Goal: Task Accomplishment & Management: Manage account settings

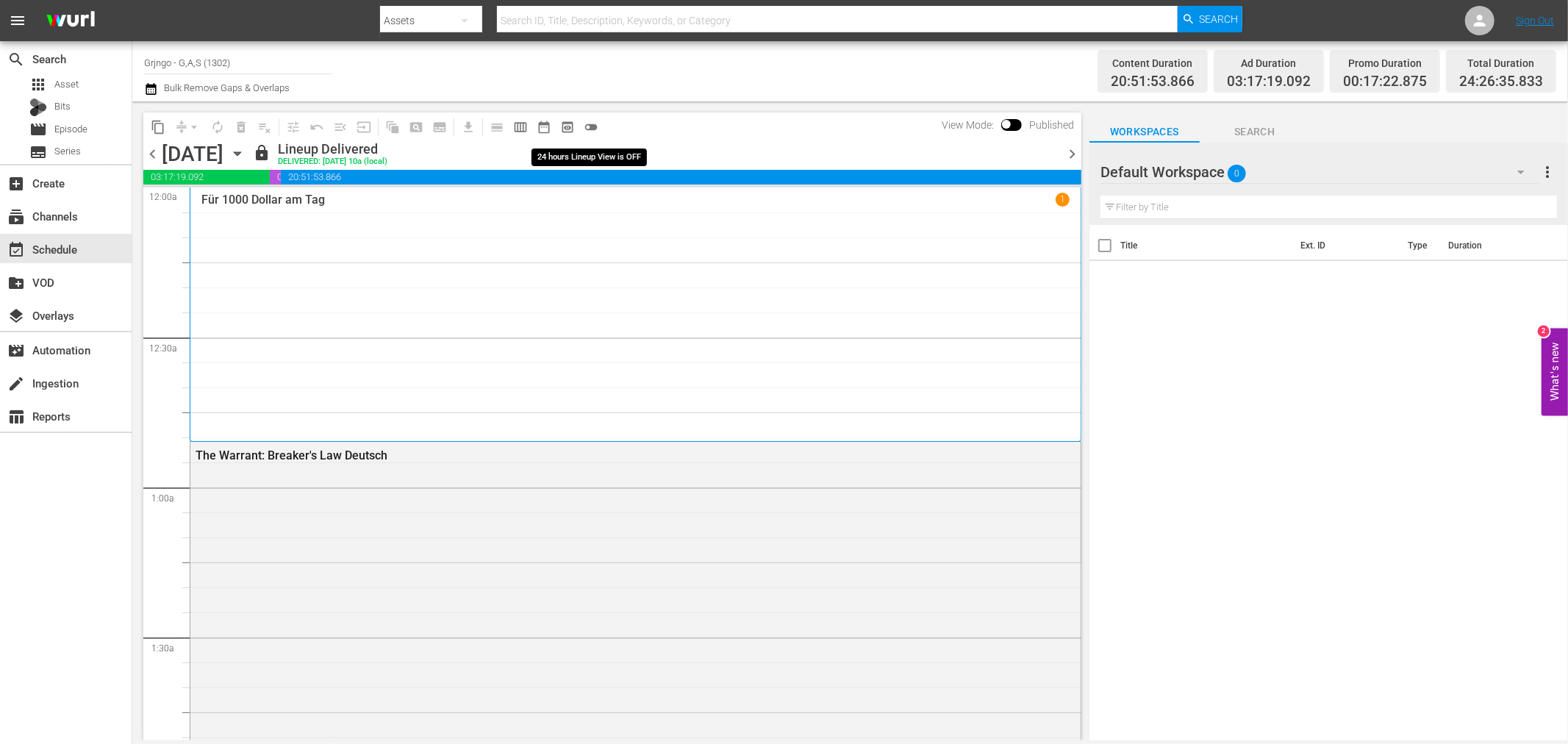
click at [588, 123] on span "toggle_off" at bounding box center [590, 127] width 15 height 15
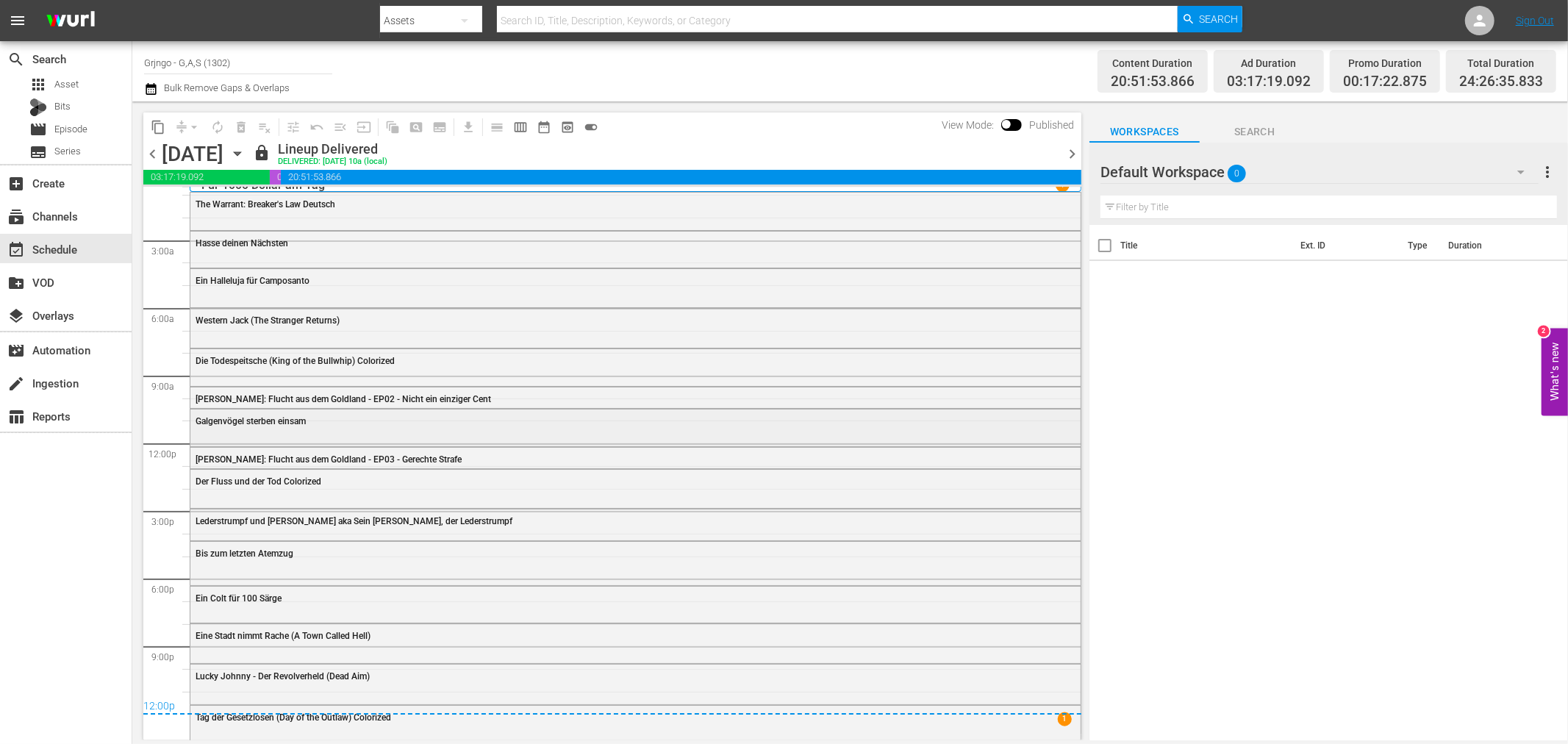
scroll to position [18, 0]
click at [1068, 147] on span "chevron_right" at bounding box center [1072, 154] width 19 height 19
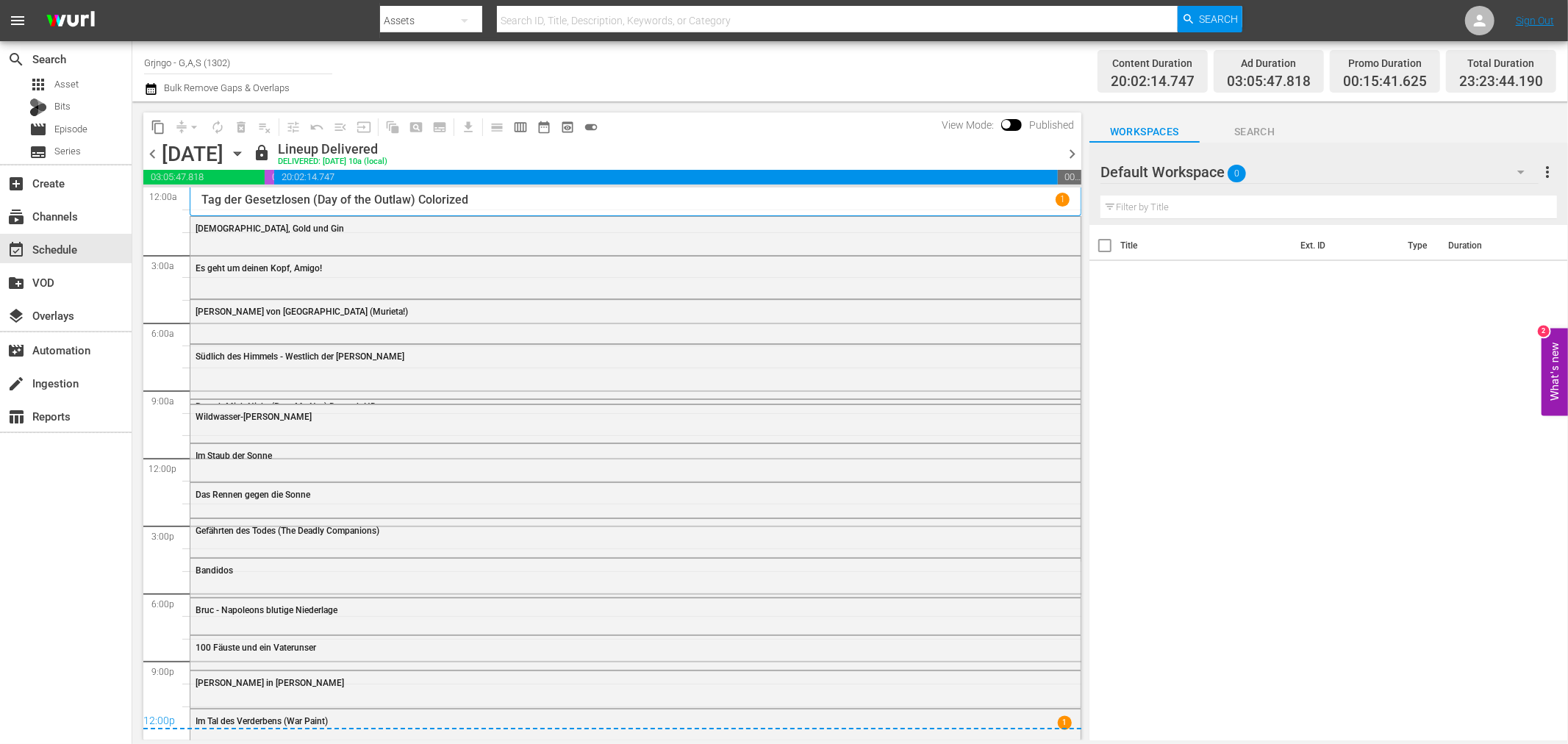
click at [151, 89] on icon "button" at bounding box center [151, 89] width 11 height 12
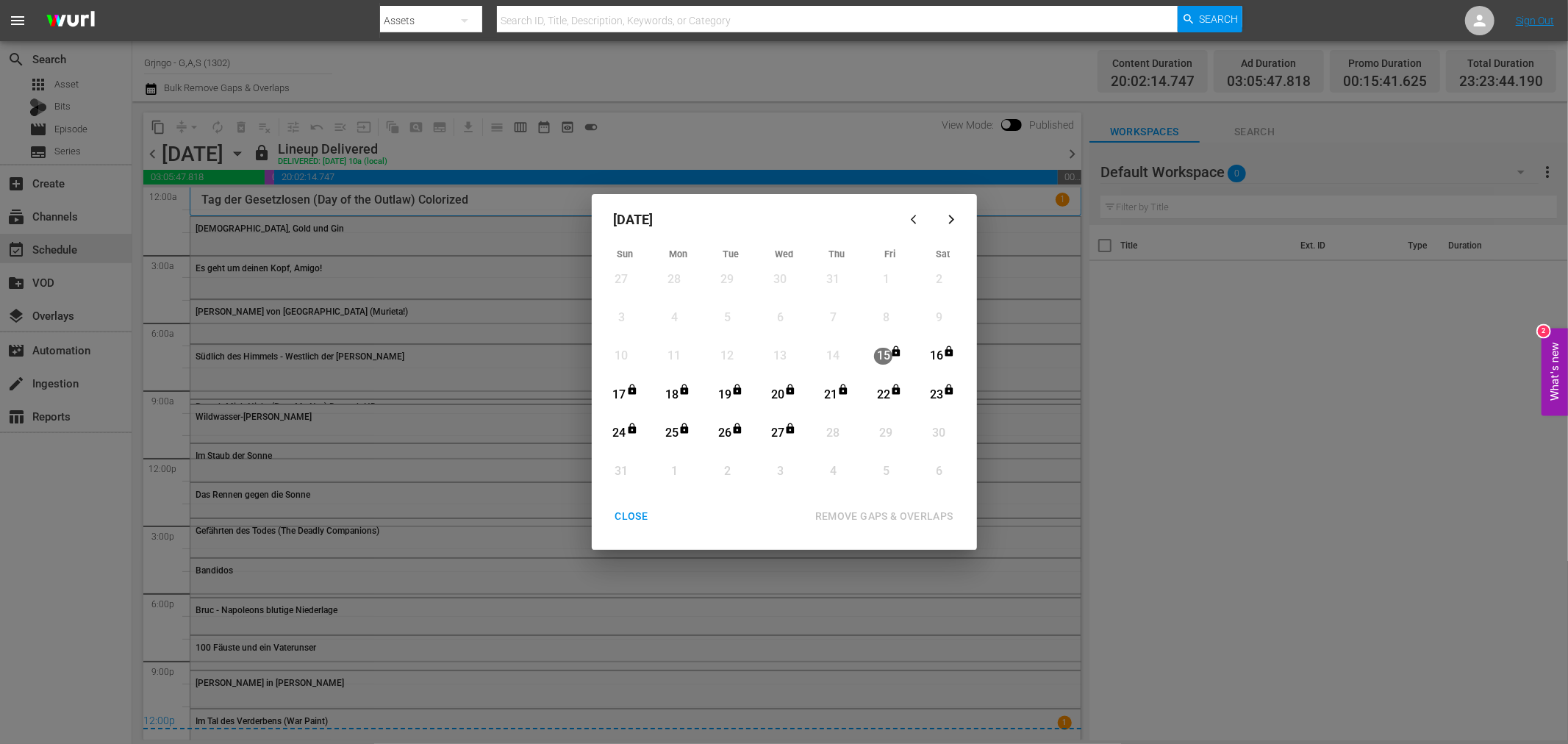
click at [834, 436] on div "28" at bounding box center [833, 432] width 19 height 17
click at [640, 511] on div "CLOSE" at bounding box center [632, 516] width 57 height 19
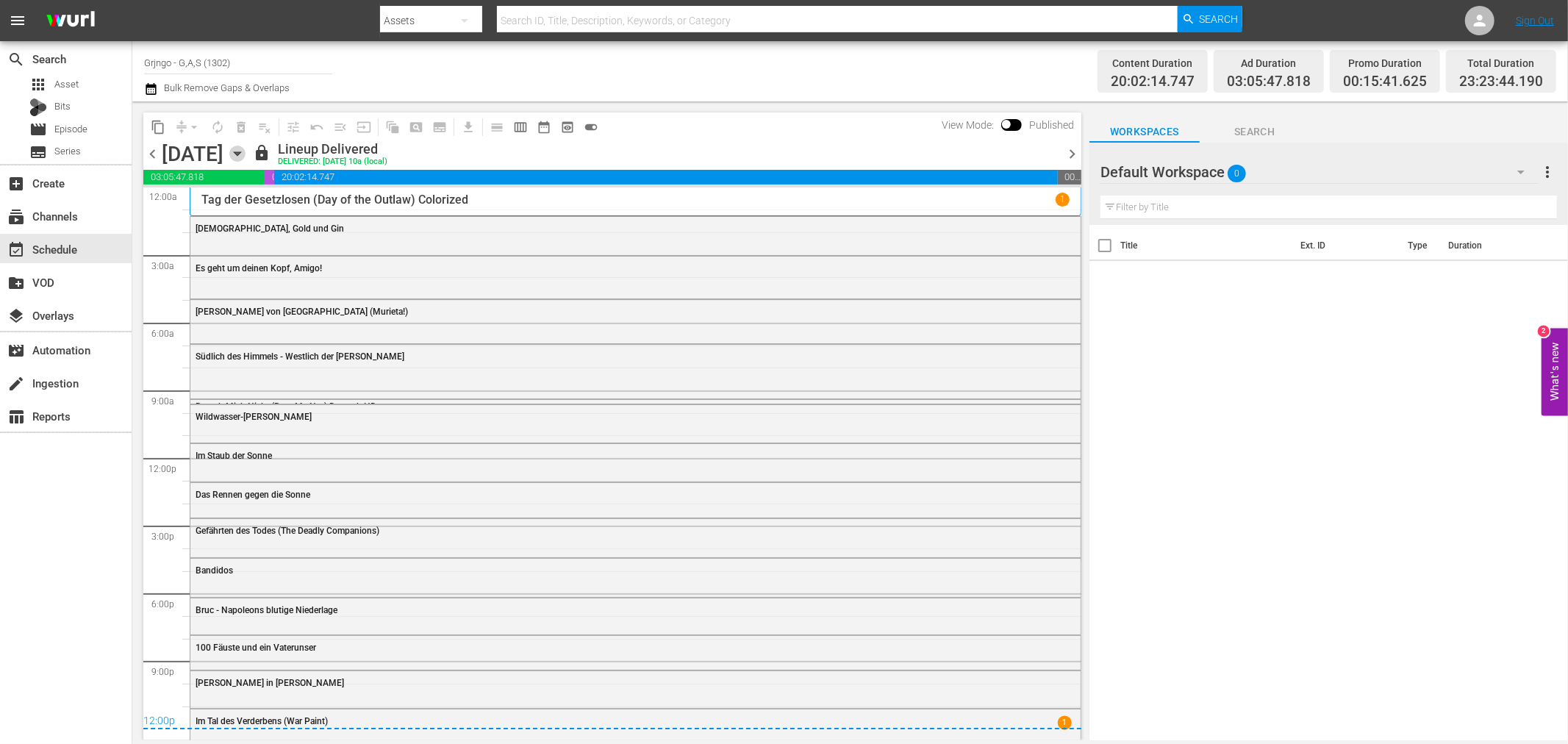
click at [245, 155] on icon "button" at bounding box center [237, 154] width 16 height 16
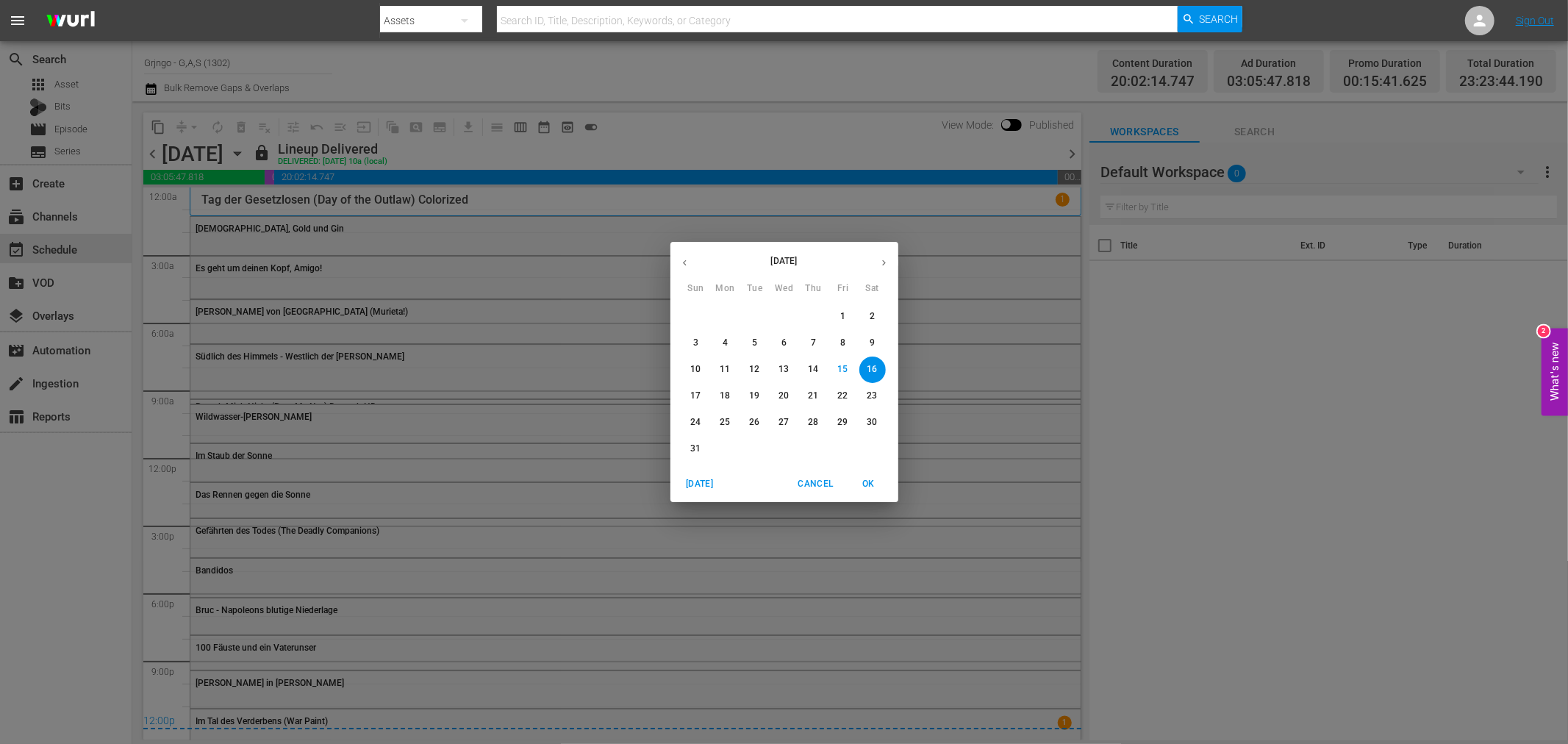
click at [755, 422] on p "26" at bounding box center [754, 422] width 11 height 12
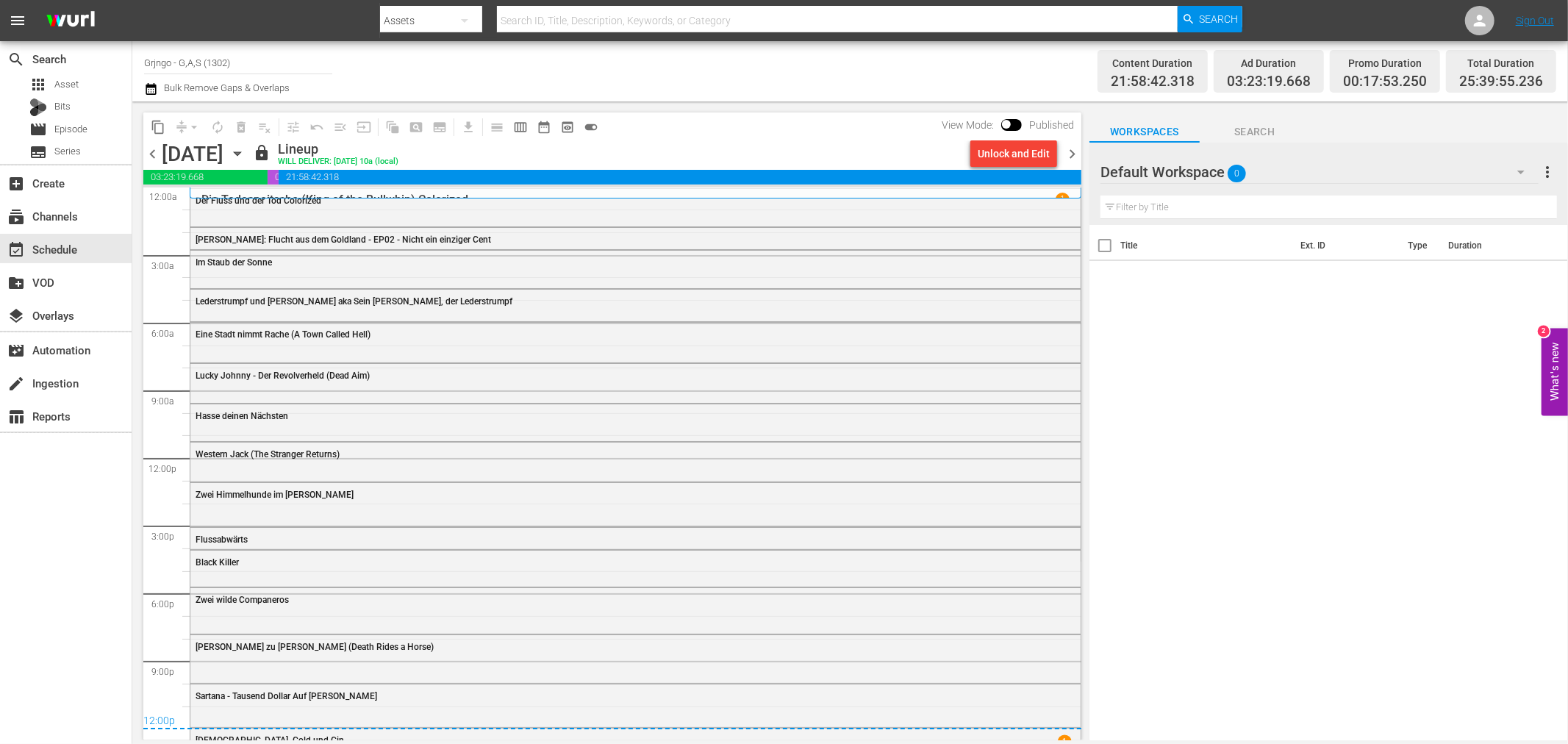
click at [1072, 158] on span "chevron_right" at bounding box center [1072, 154] width 19 height 19
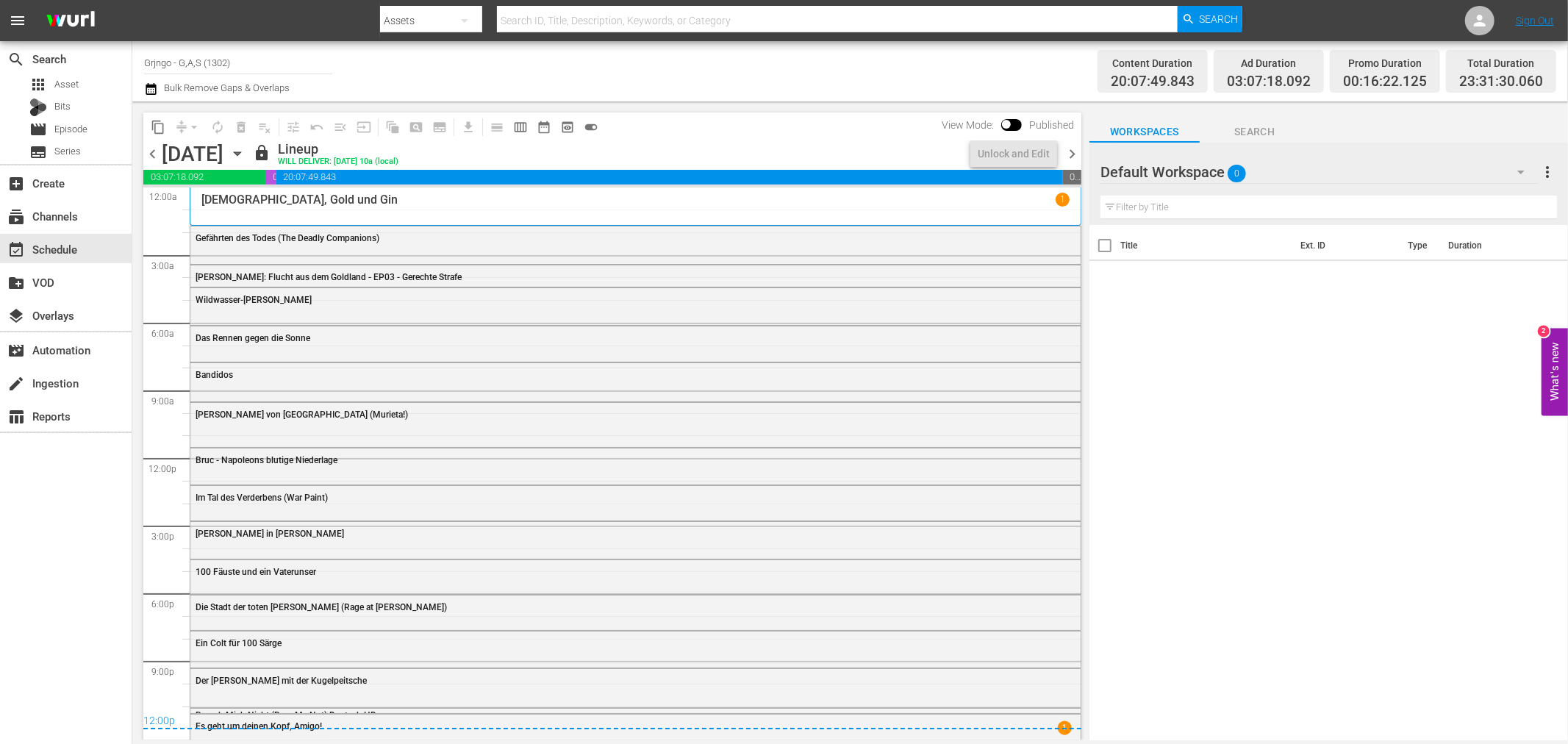
click at [1072, 158] on span "chevron_right" at bounding box center [1072, 154] width 19 height 19
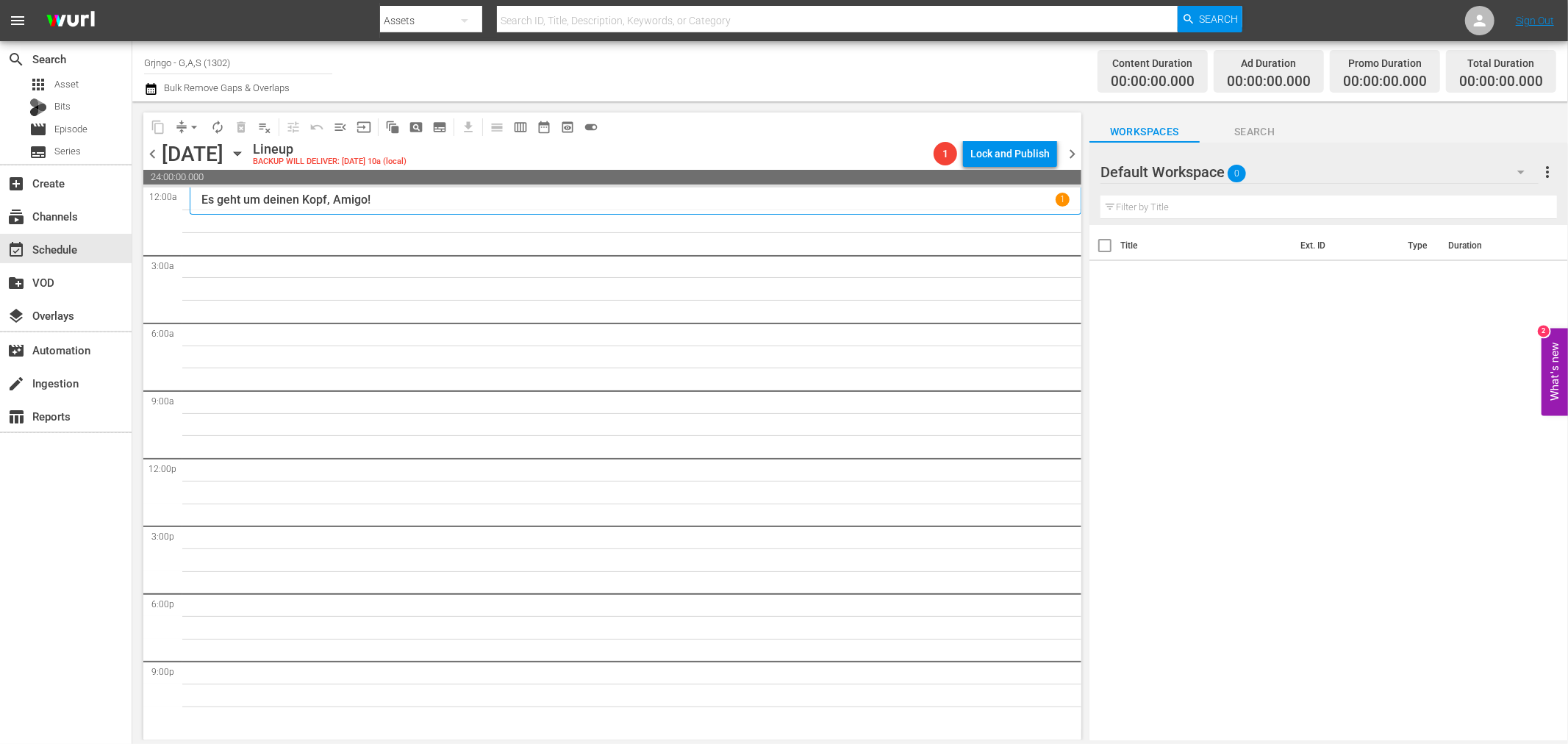
click at [1523, 167] on icon "button" at bounding box center [1521, 172] width 18 height 18
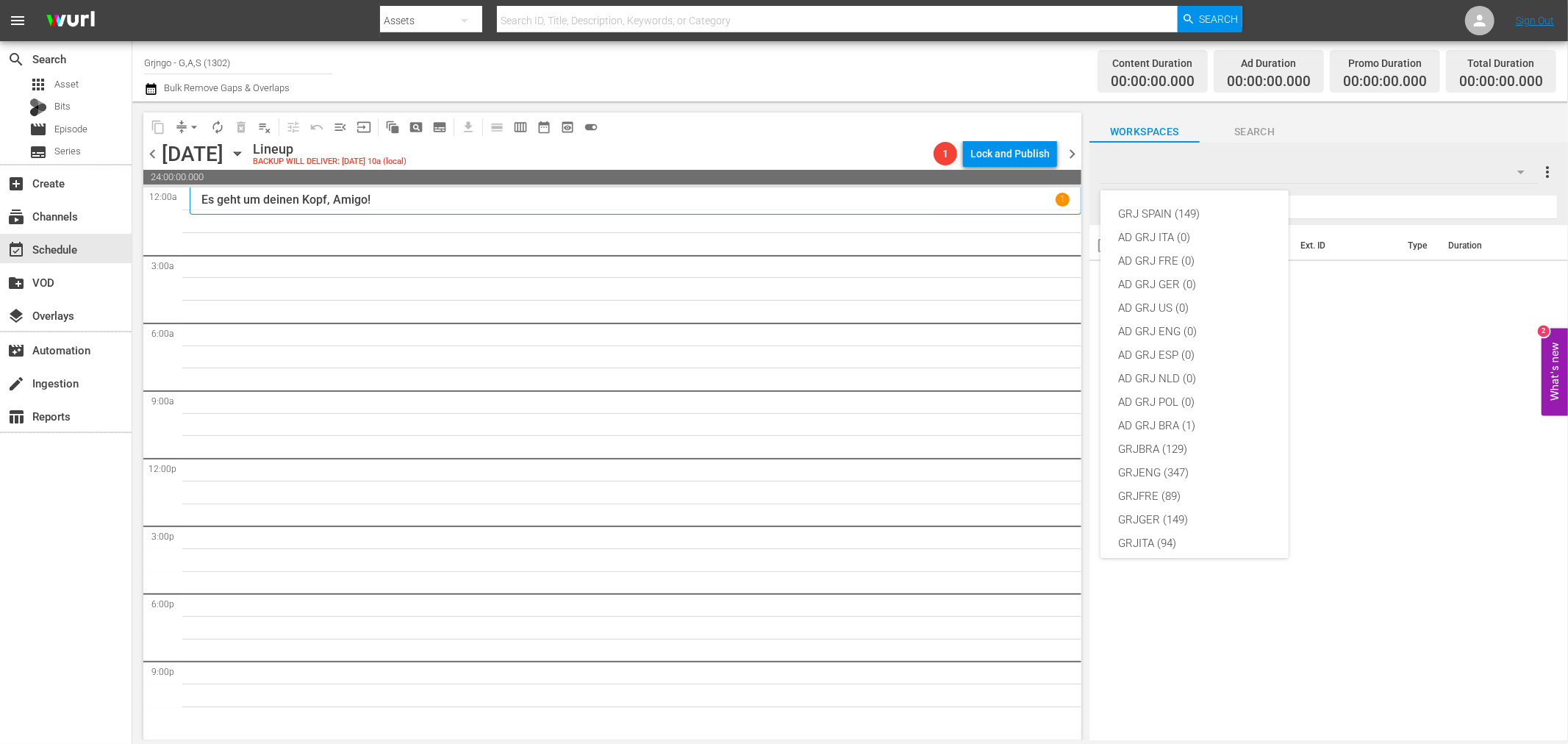
scroll to position [126, 0]
click at [1176, 393] on div "GRJGER (149)" at bounding box center [1194, 393] width 153 height 23
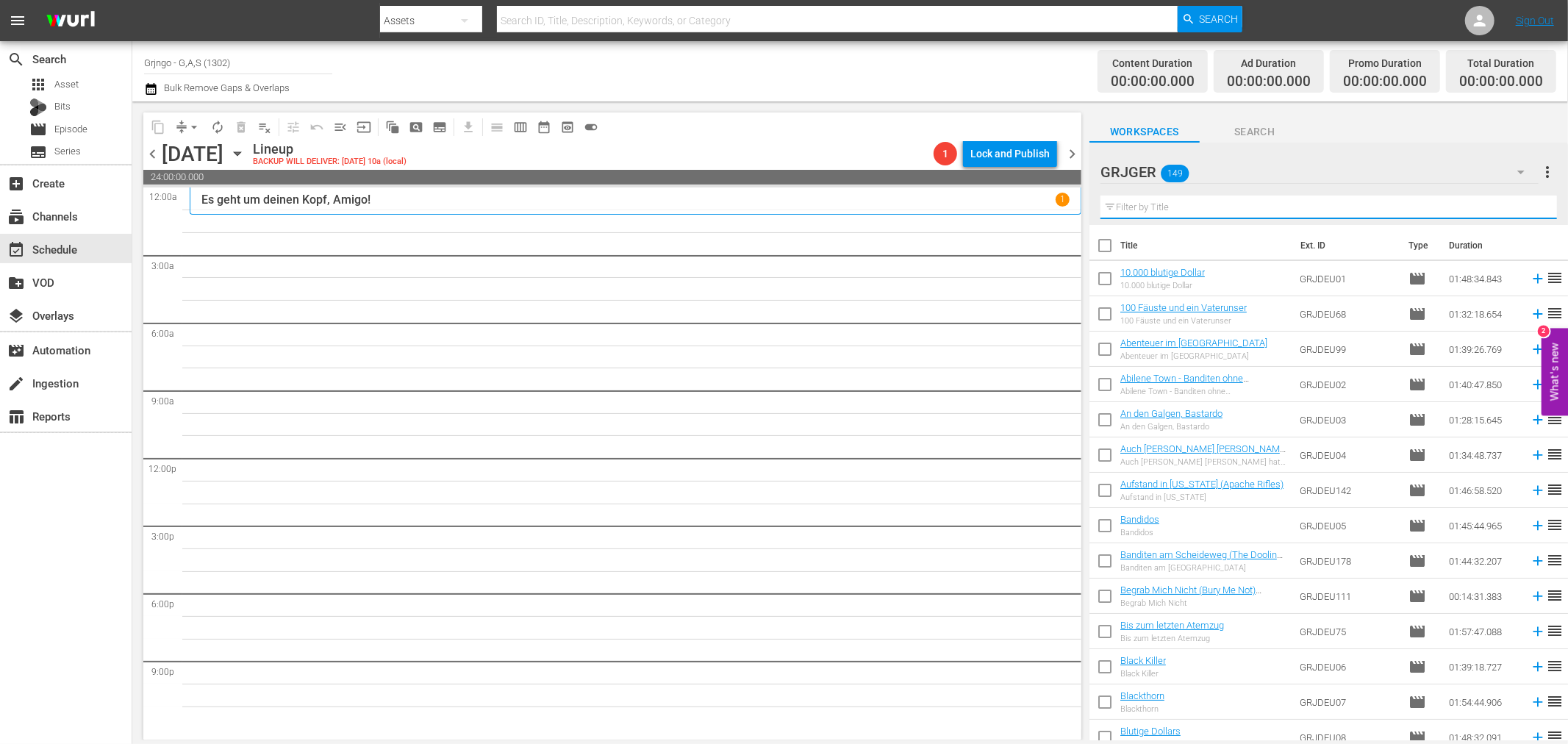
click at [1139, 207] on input "text" at bounding box center [1328, 207] width 456 height 23
paste input "[PERSON_NAME] - Tragik und Triumph"
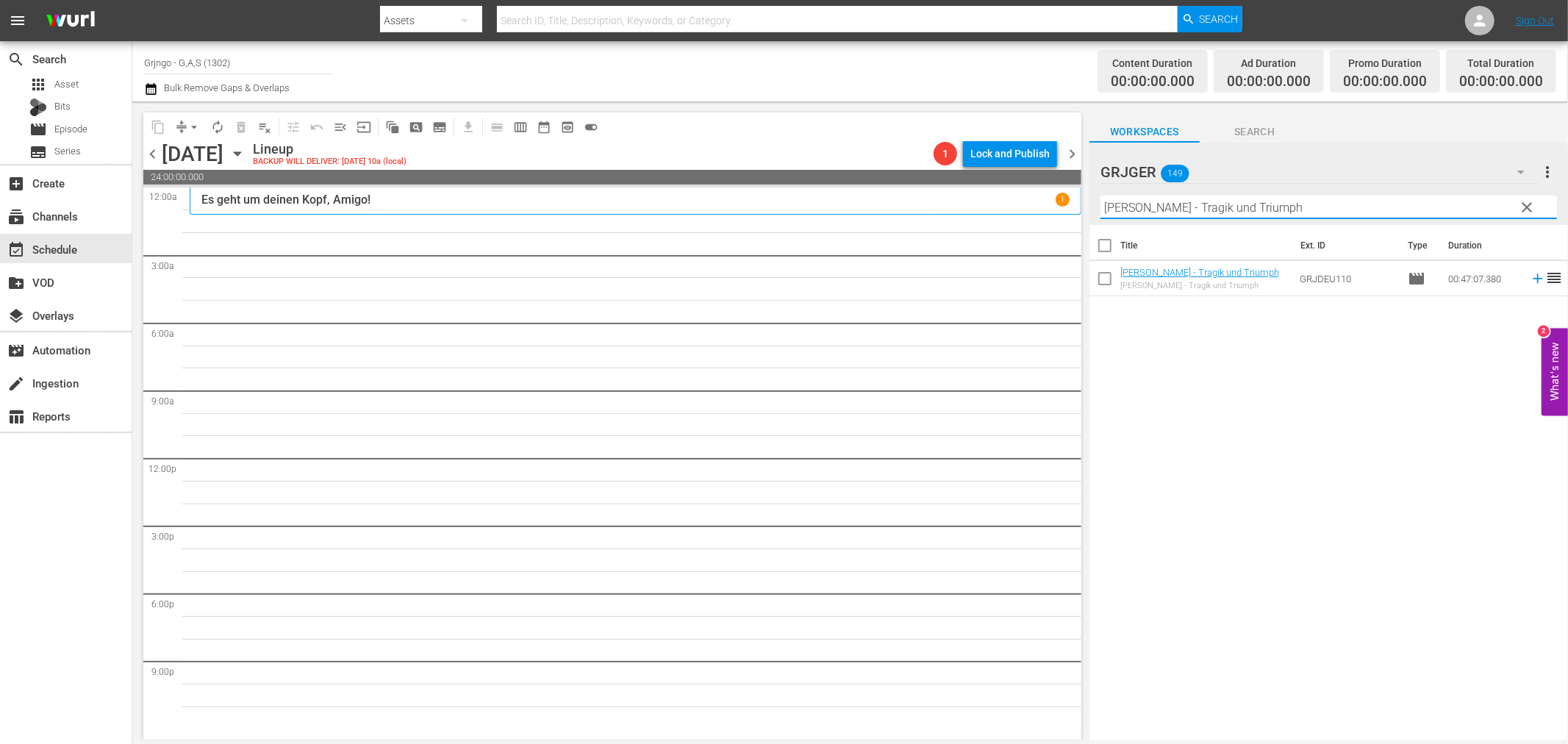
type input "[PERSON_NAME] - Tragik und Triumph"
click at [1529, 281] on icon at bounding box center [1537, 279] width 16 height 16
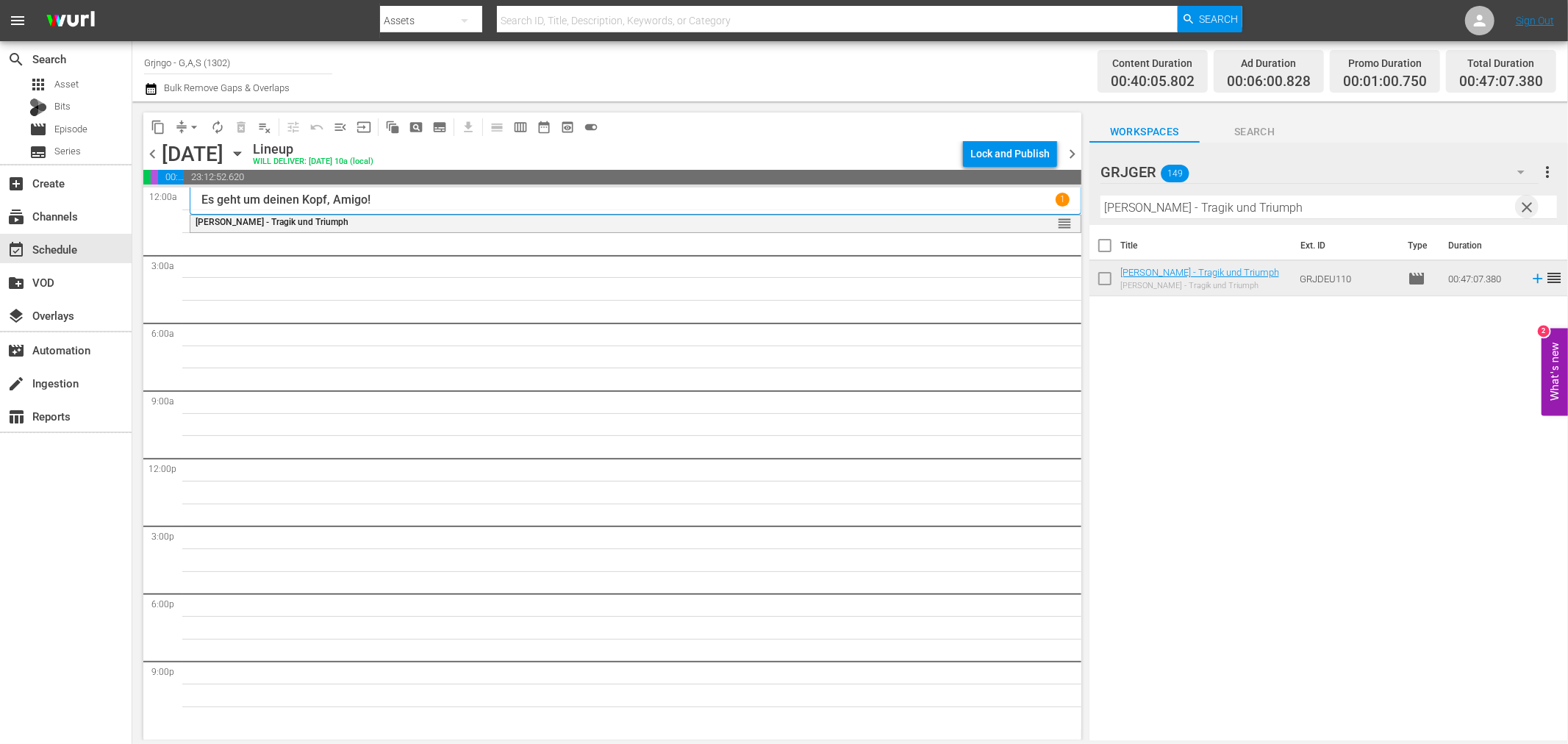
click at [1529, 202] on span "clear" at bounding box center [1527, 207] width 18 height 18
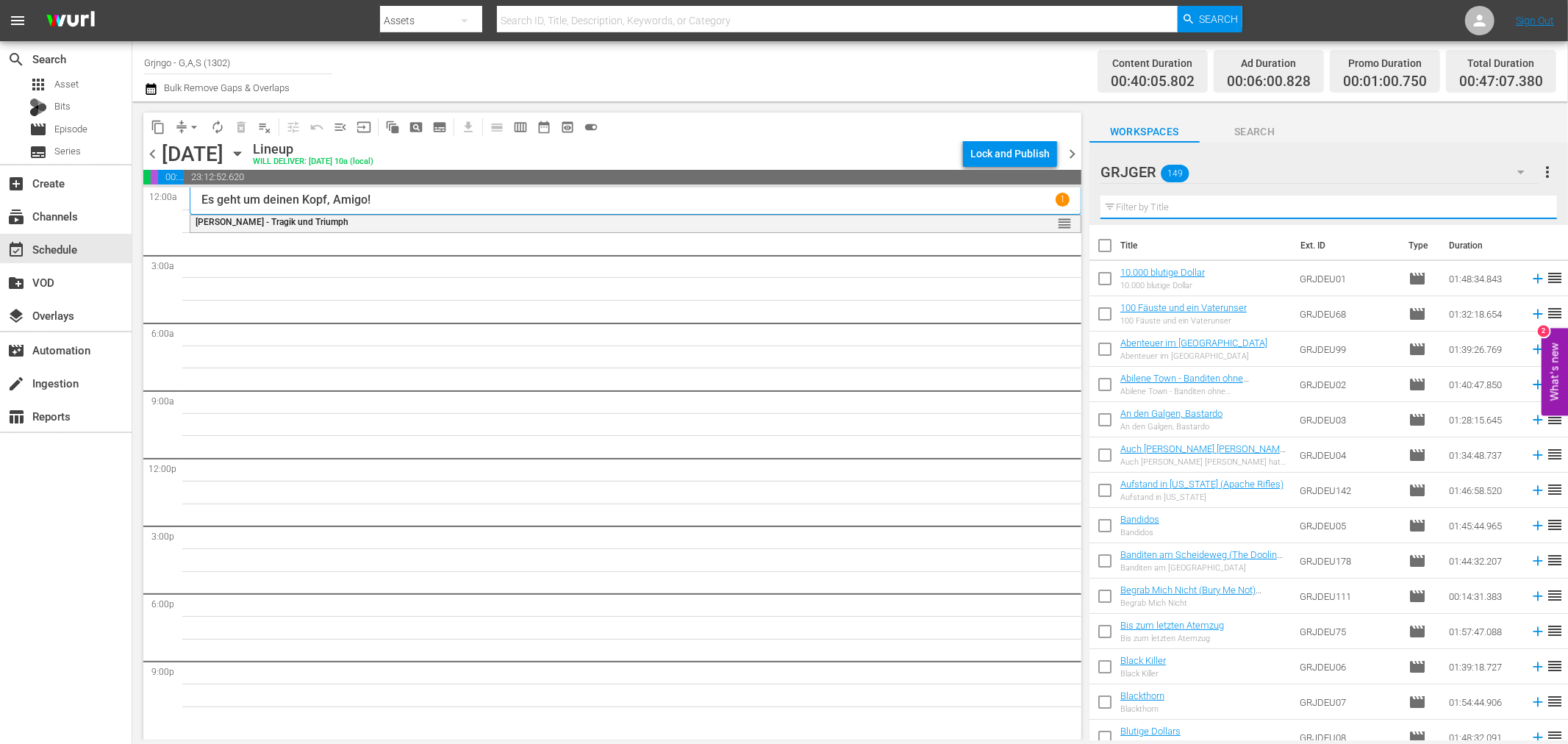
paste input "Jack London: Flucht aus dem Goldland - EP04"
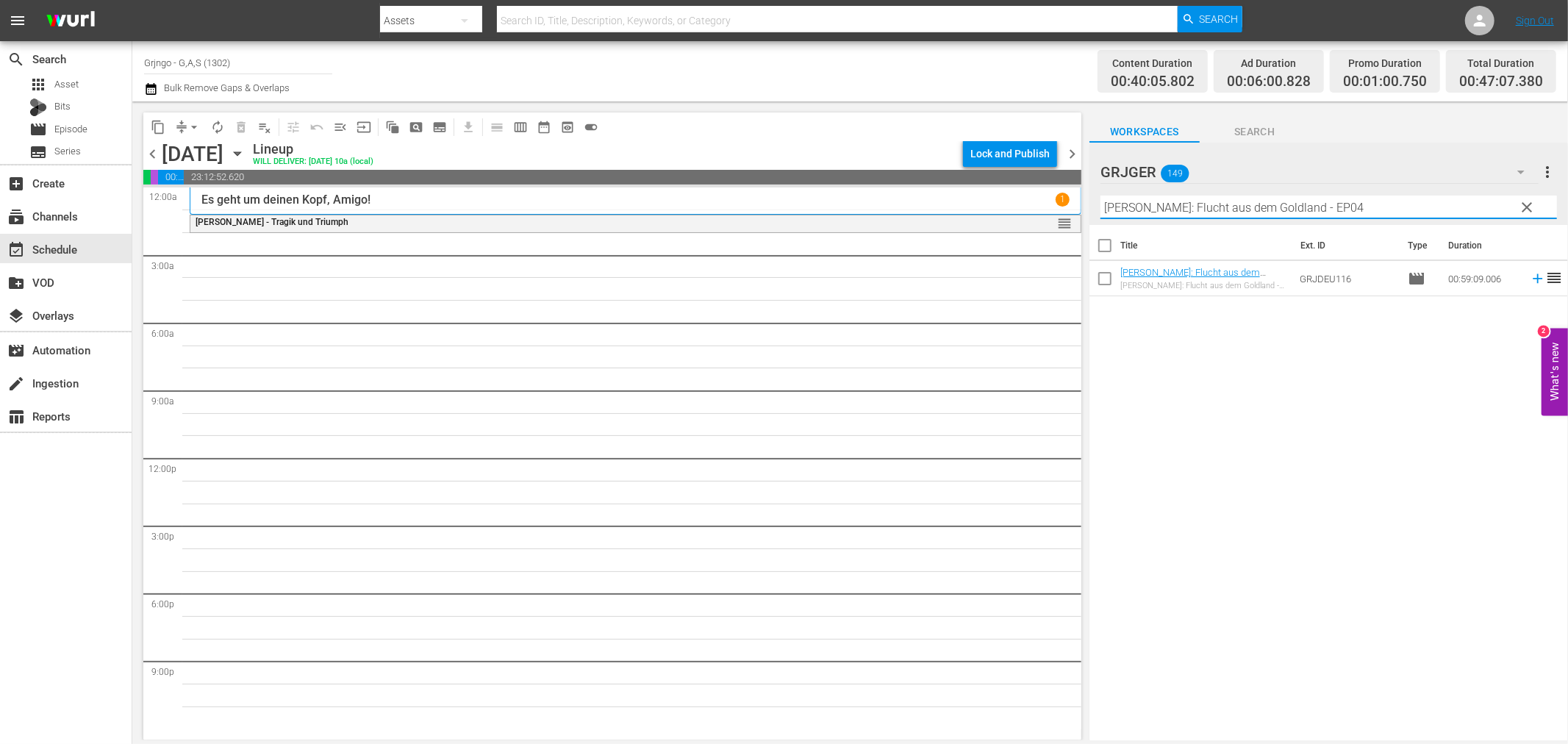
type input "Jack London: Flucht aus dem Goldland - EP04"
click at [1532, 278] on icon at bounding box center [1537, 279] width 10 height 10
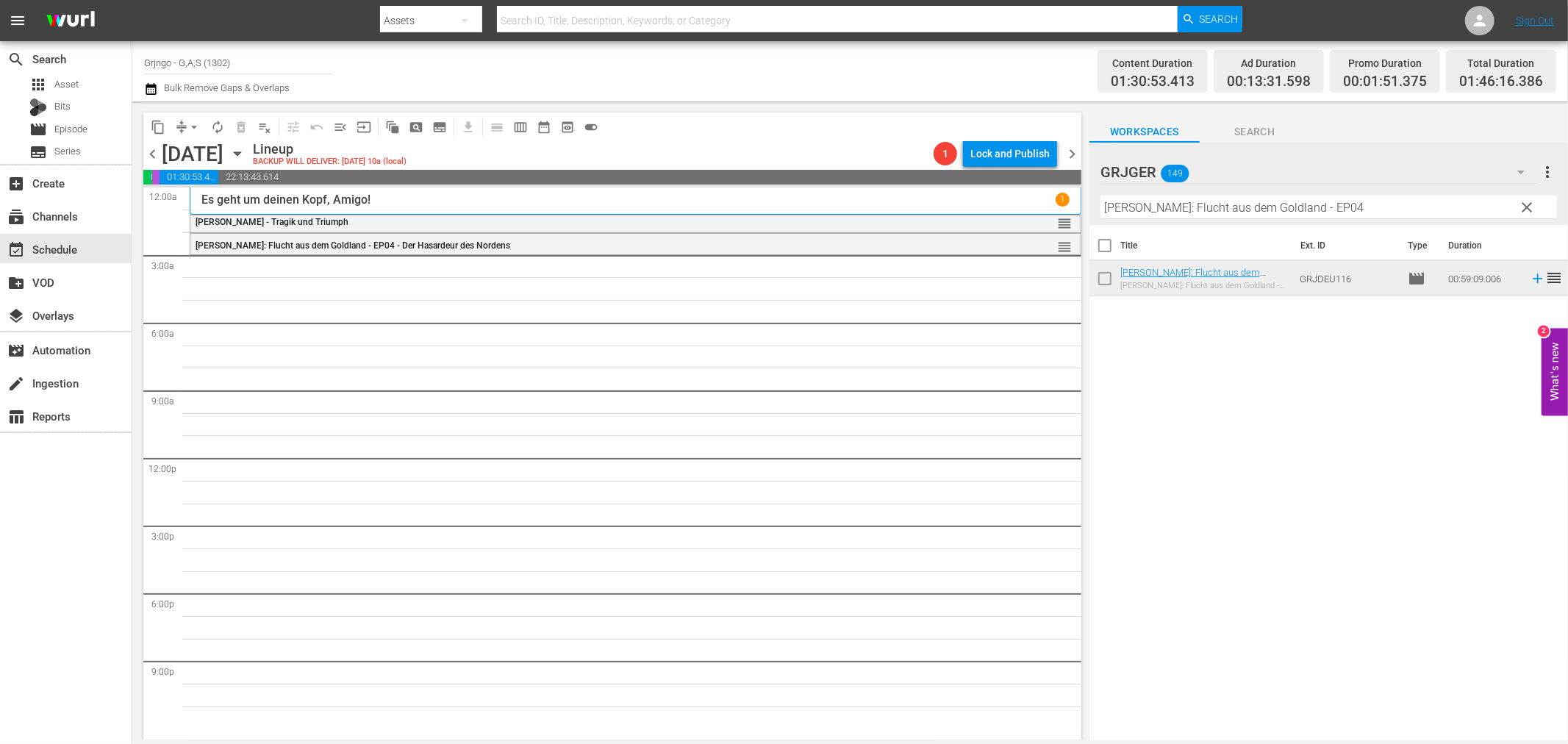
drag, startPoint x: 1527, startPoint y: 197, endPoint x: 1111, endPoint y: 198, distance: 416.0
click at [1527, 197] on button "clear" at bounding box center [1526, 206] width 23 height 23
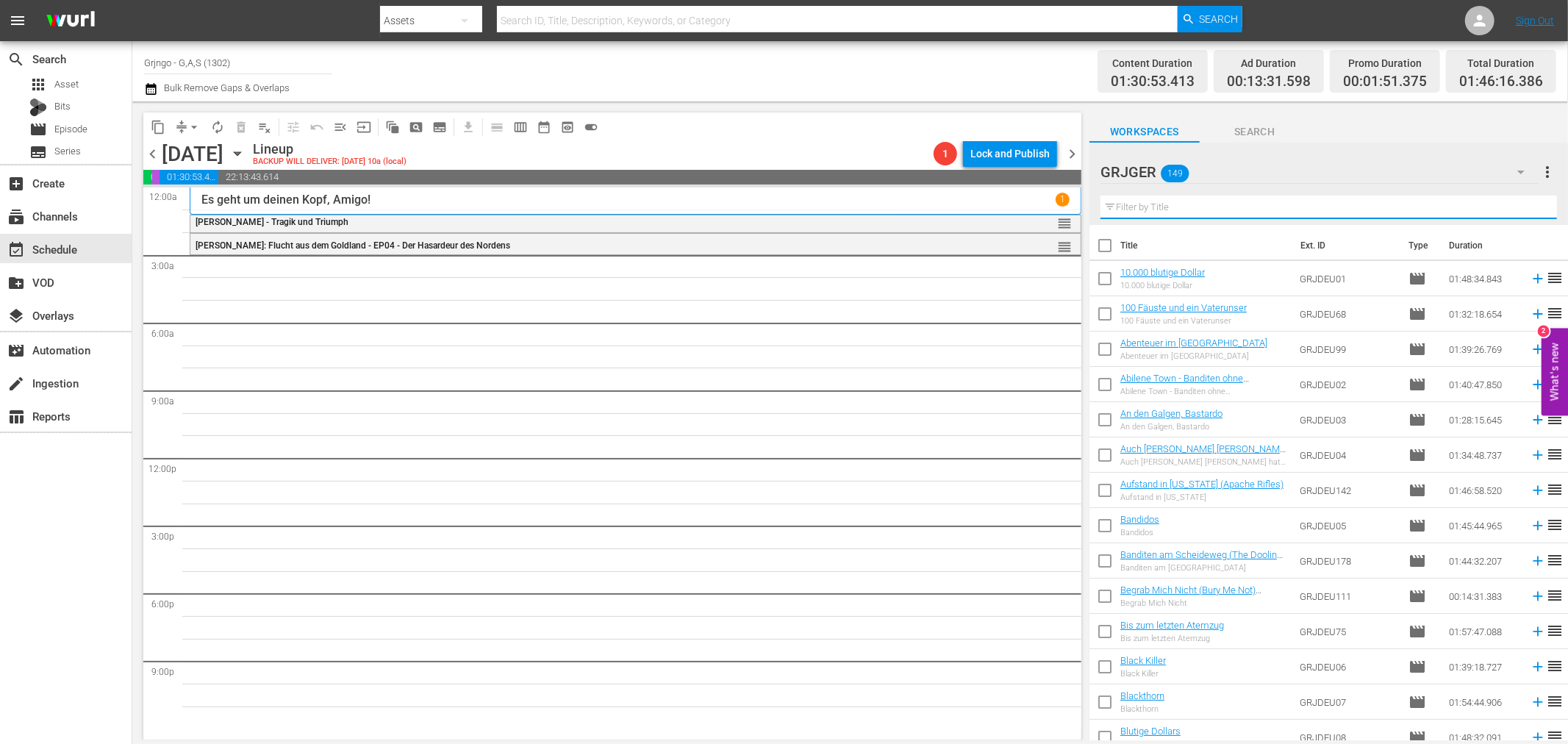
paste input "Shadowheart – Der Kopfgeldjäger"
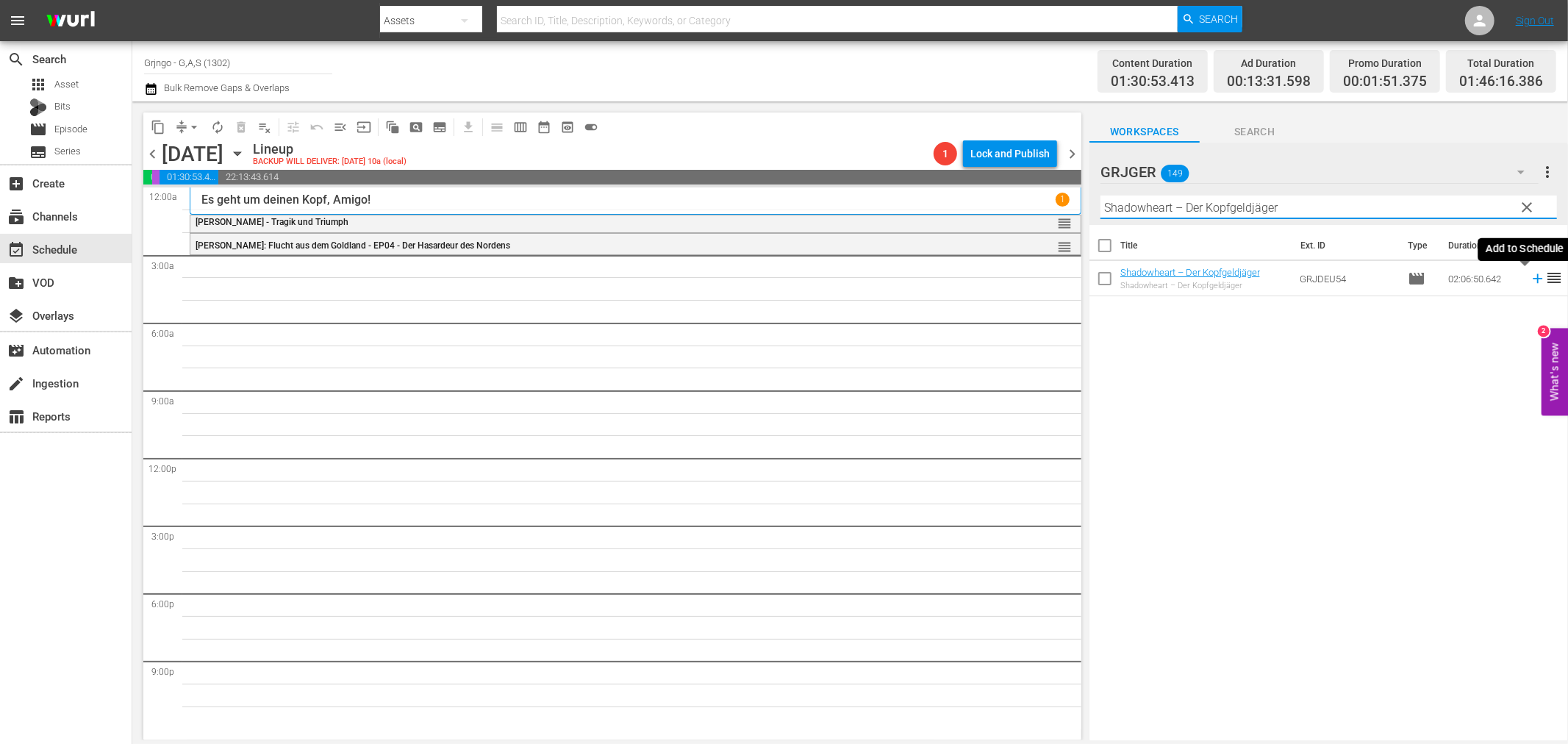
type input "Shadowheart – Der Kopfgeldjäger"
click at [1532, 277] on icon at bounding box center [1537, 279] width 10 height 10
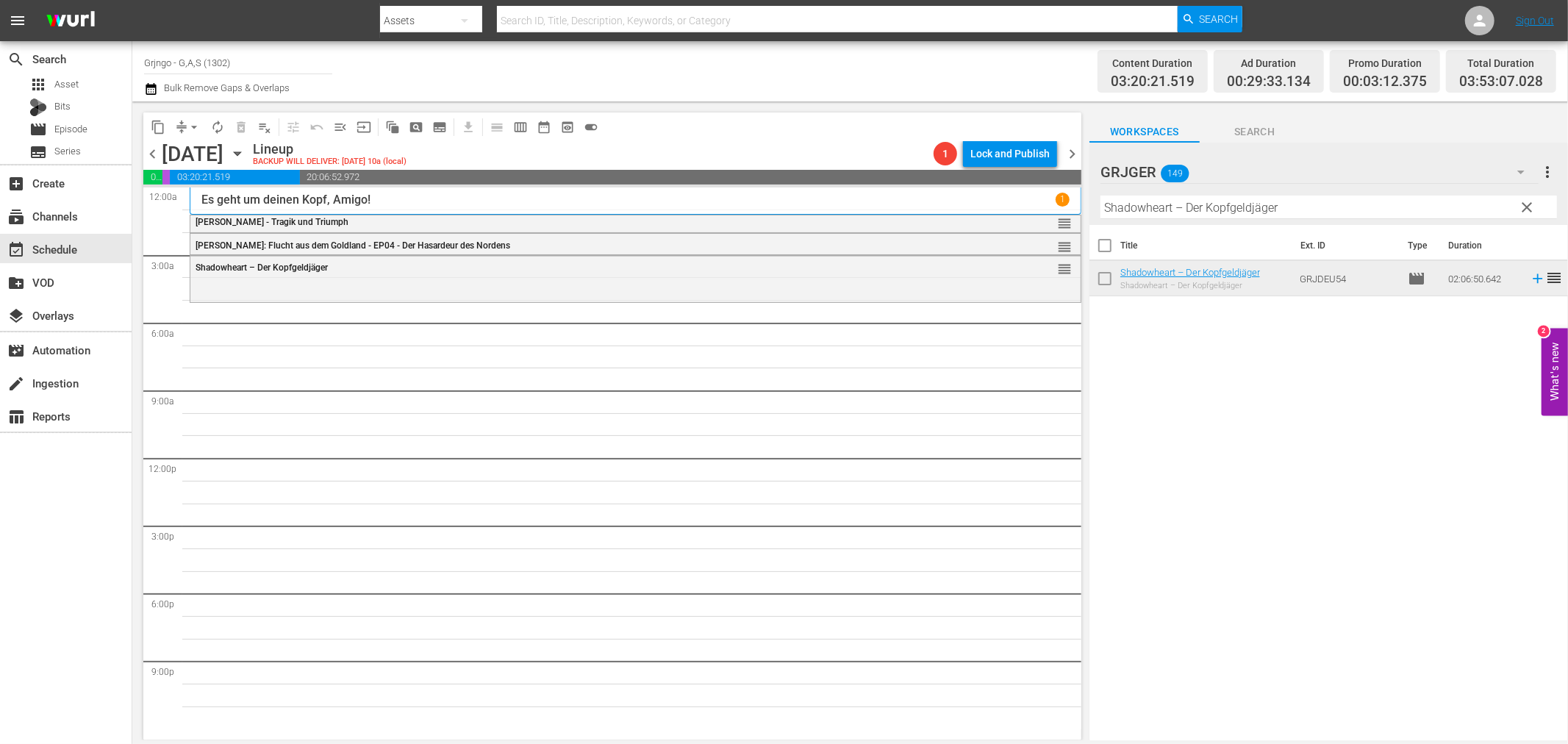
drag, startPoint x: 1526, startPoint y: 202, endPoint x: 1093, endPoint y: 190, distance: 433.2
click at [1526, 202] on span "clear" at bounding box center [1527, 207] width 18 height 18
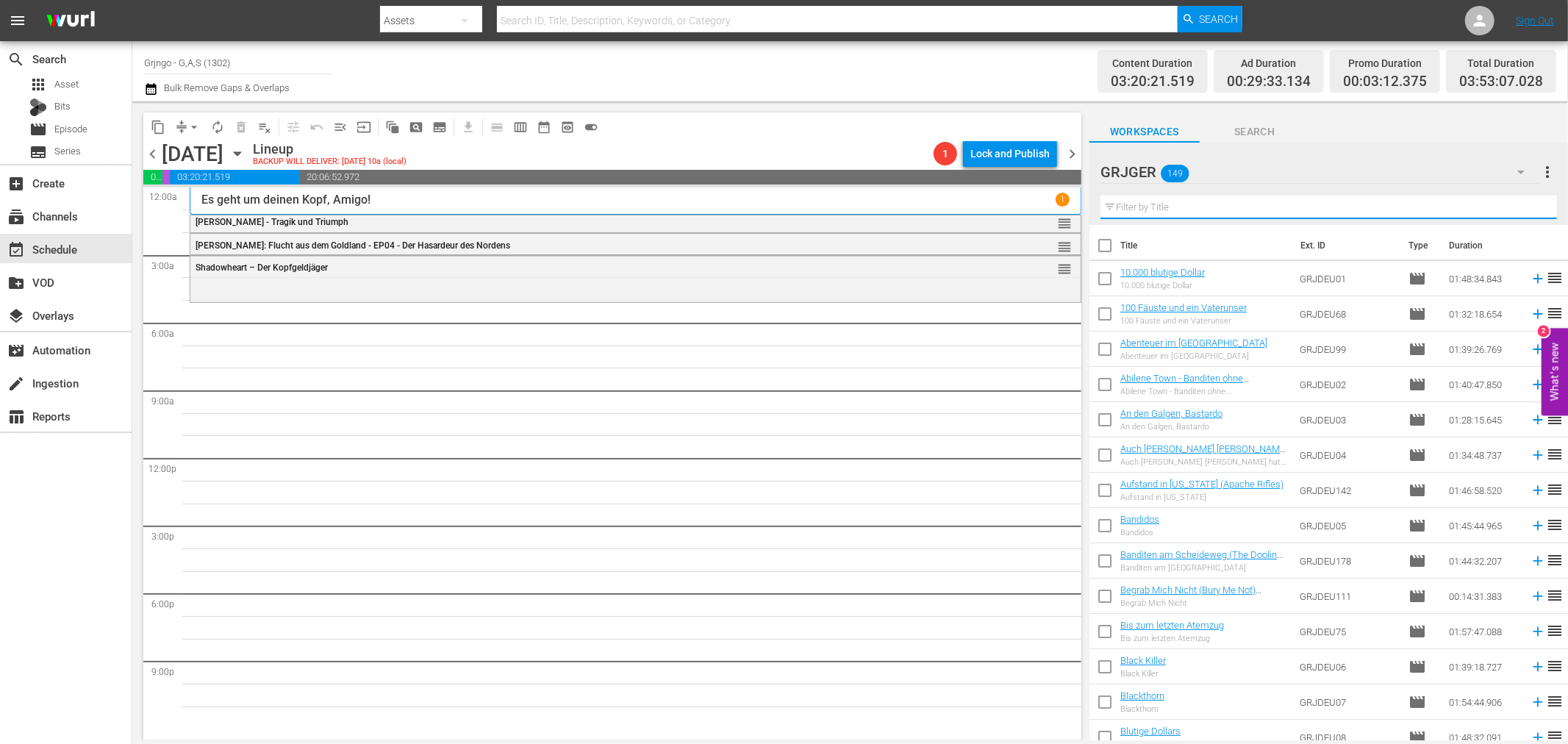
click at [1126, 207] on input "text" at bounding box center [1328, 207] width 456 height 23
paste input "Reiter der Vergeltung"
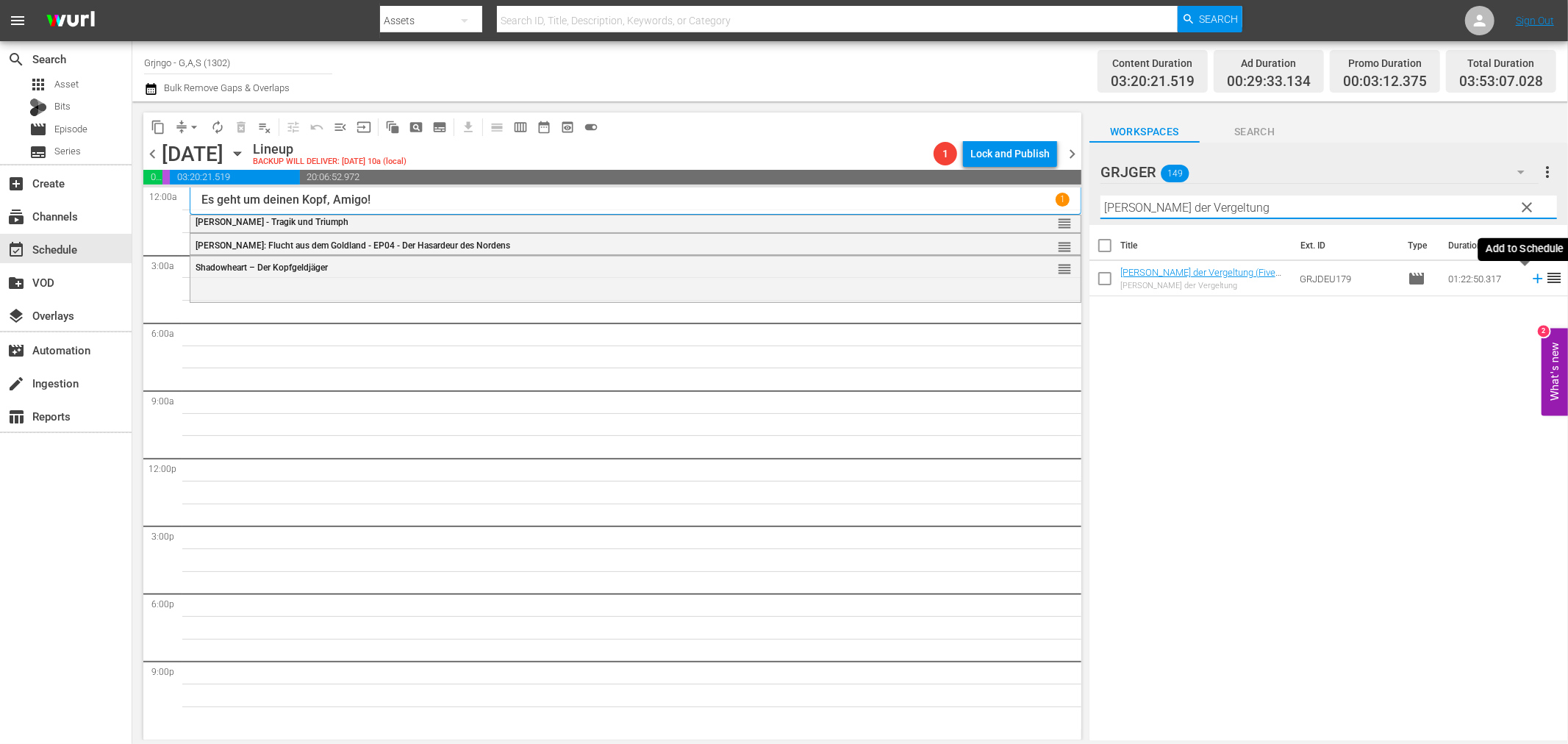
type input "Reiter der Vergeltung"
click at [1529, 276] on icon at bounding box center [1537, 279] width 16 height 16
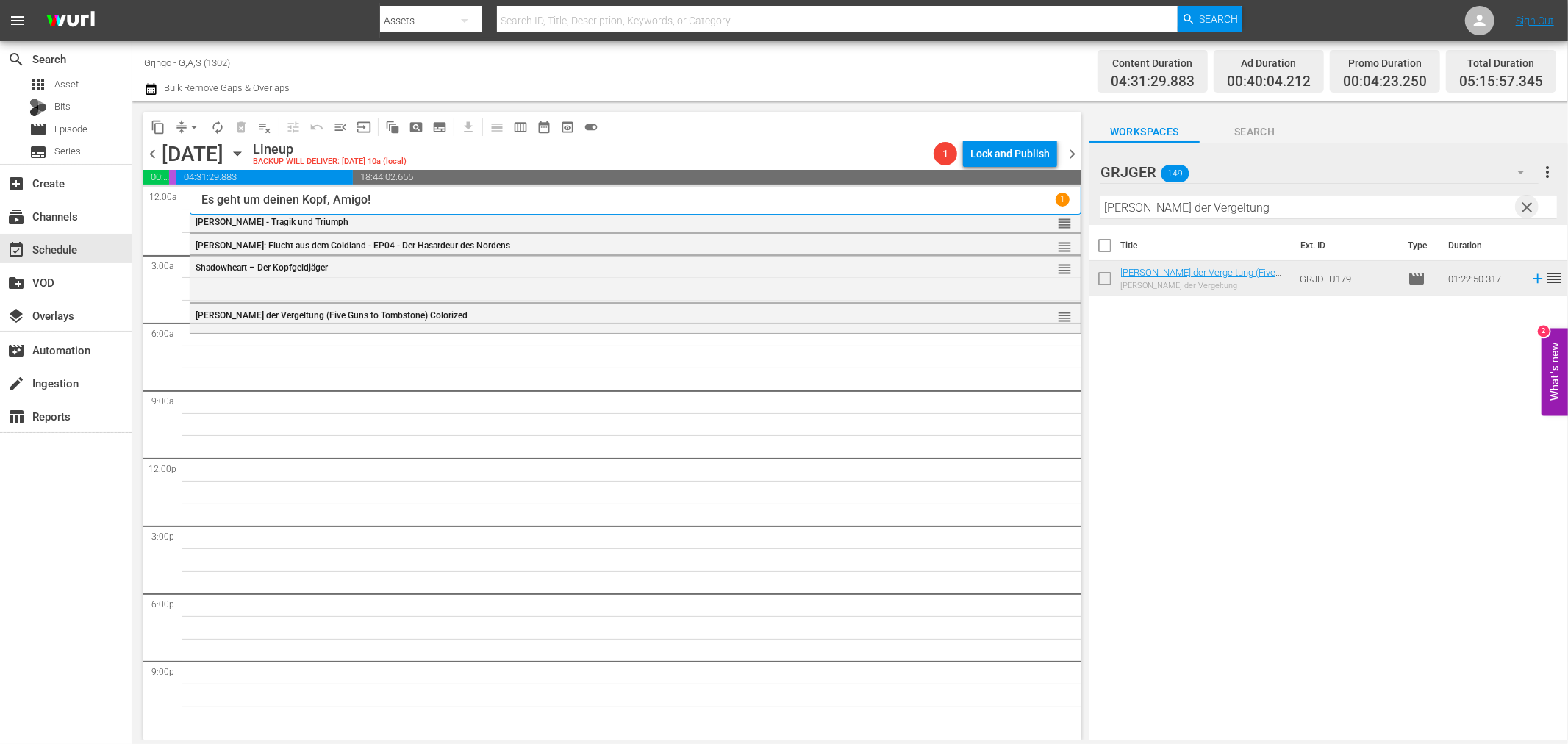
click at [1525, 207] on span "clear" at bounding box center [1527, 207] width 18 height 18
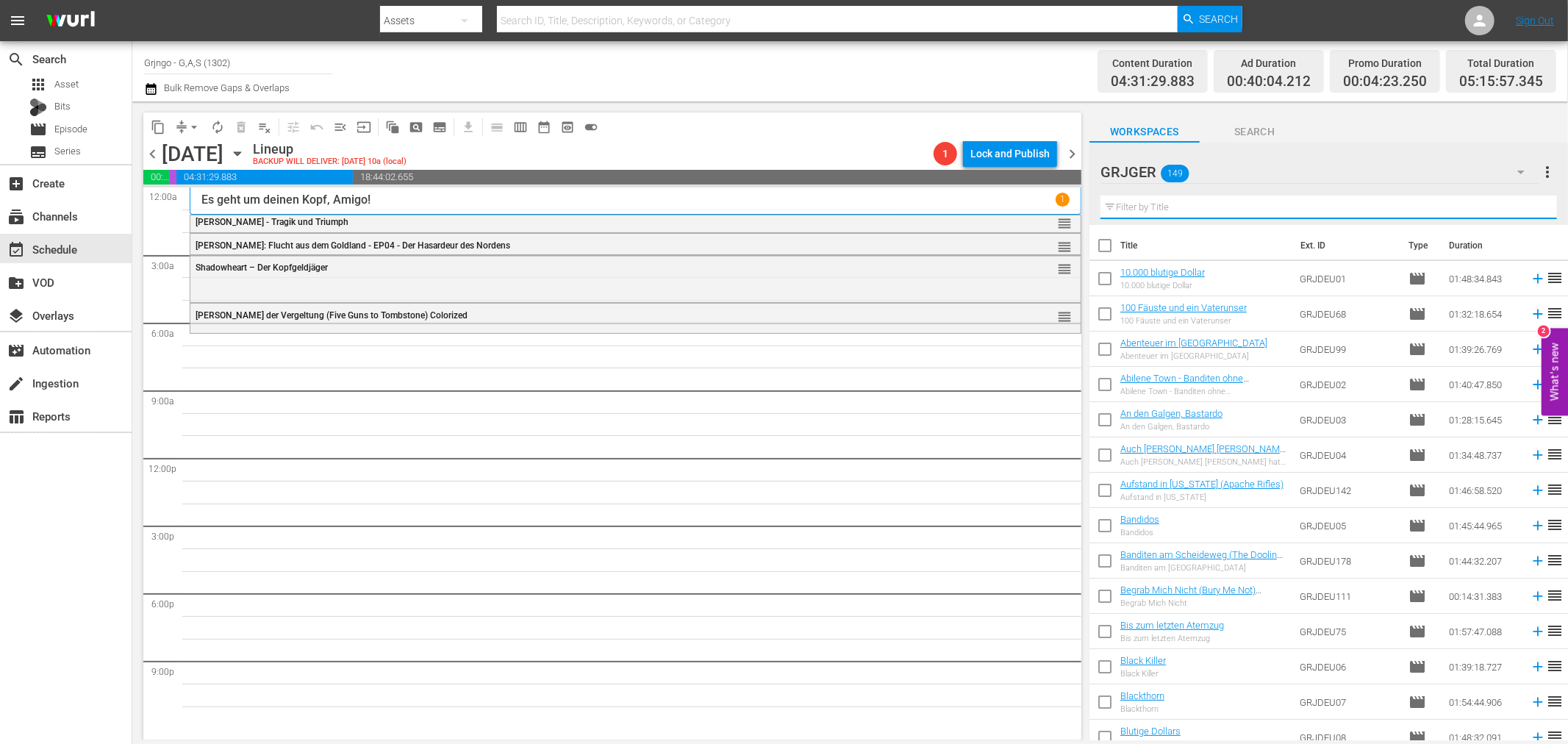
paste input "Der Löwe von [US_STATE]"
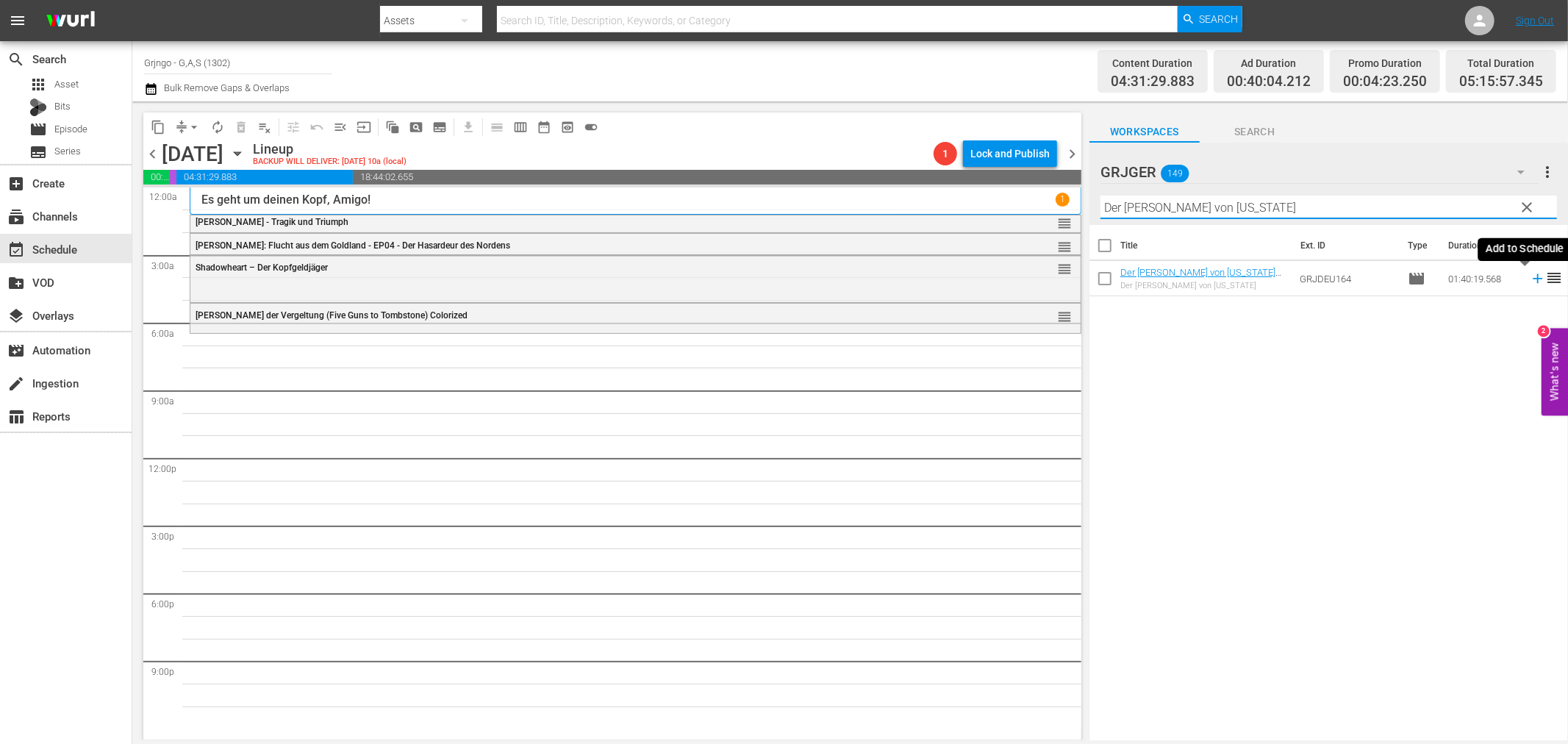
type input "Der Löwe von [US_STATE]"
click at [1529, 281] on icon at bounding box center [1537, 279] width 16 height 16
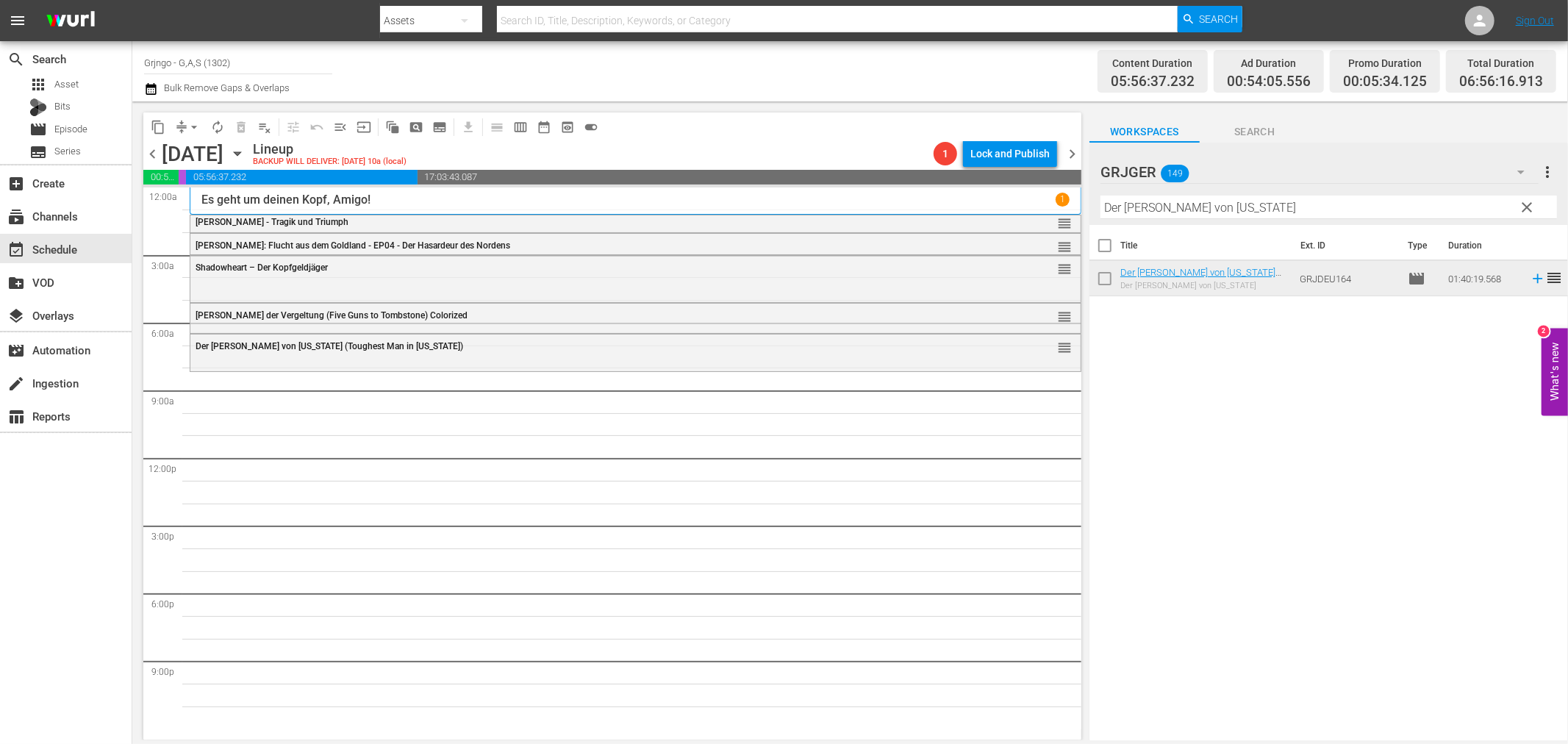
drag, startPoint x: 1525, startPoint y: 208, endPoint x: 1092, endPoint y: 241, distance: 434.3
click at [1525, 208] on span "clear" at bounding box center [1527, 207] width 18 height 18
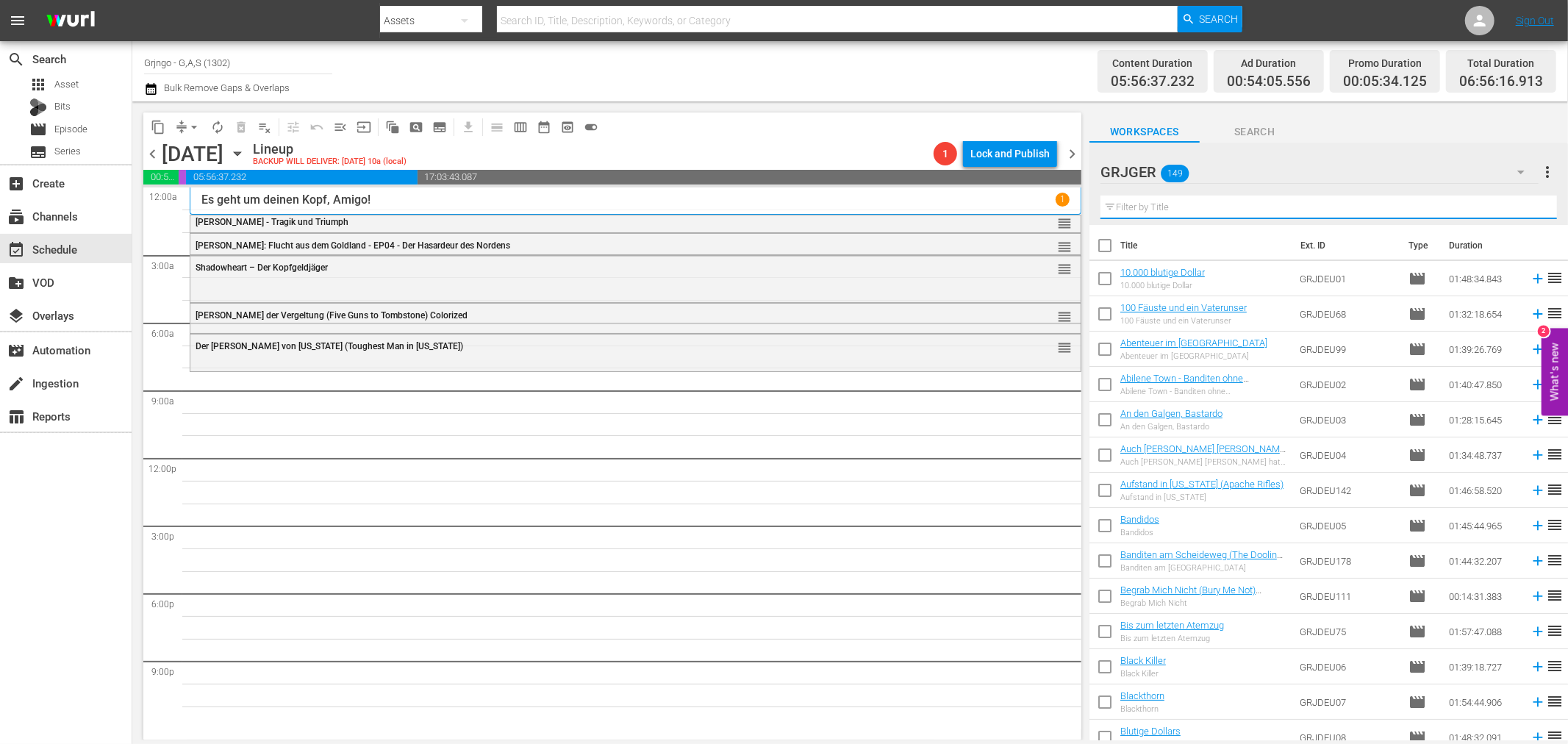
paste input "Django - Unerbittlich bis zum Tod"
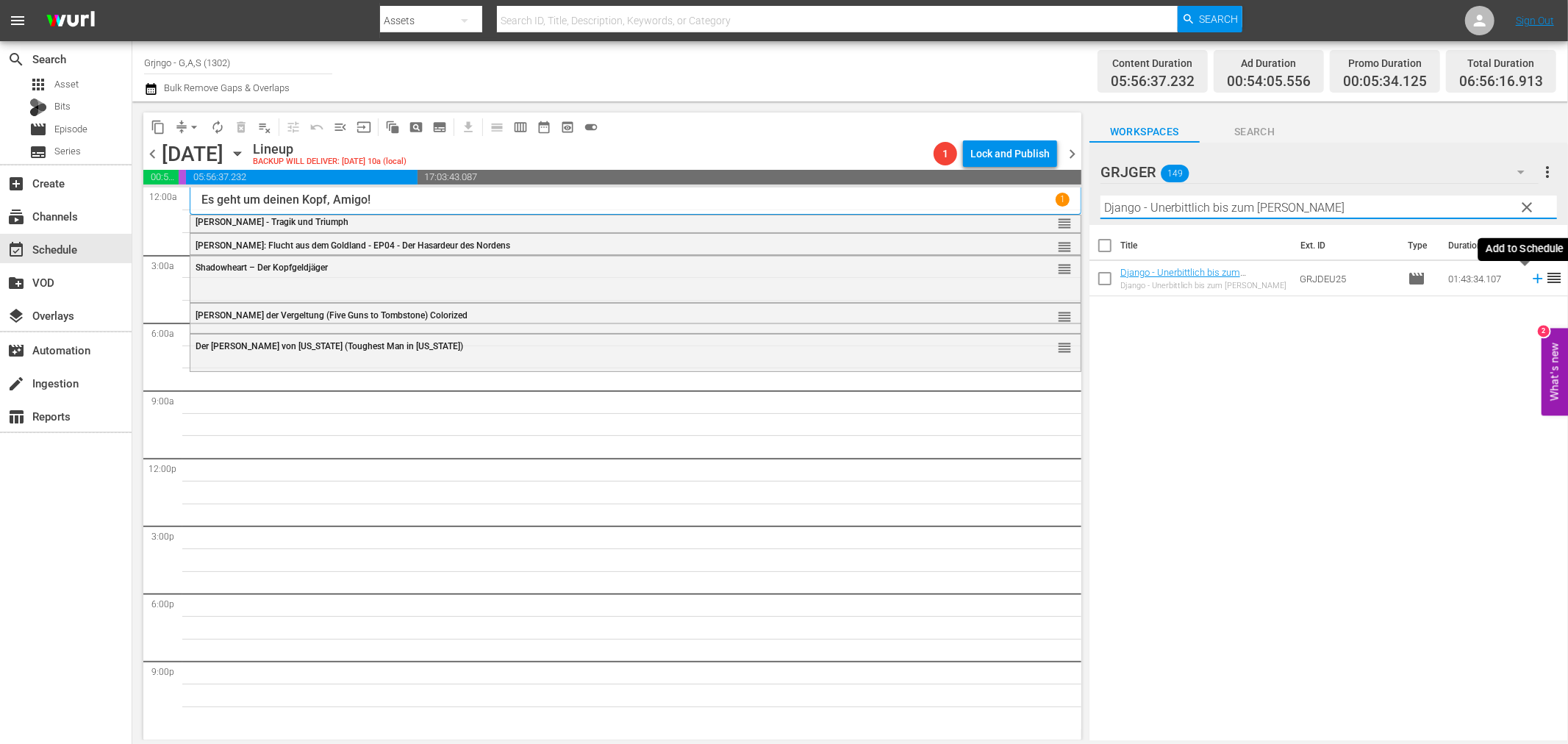
type input "Django - Unerbittlich bis zum Tod"
click at [1532, 278] on icon at bounding box center [1537, 279] width 10 height 10
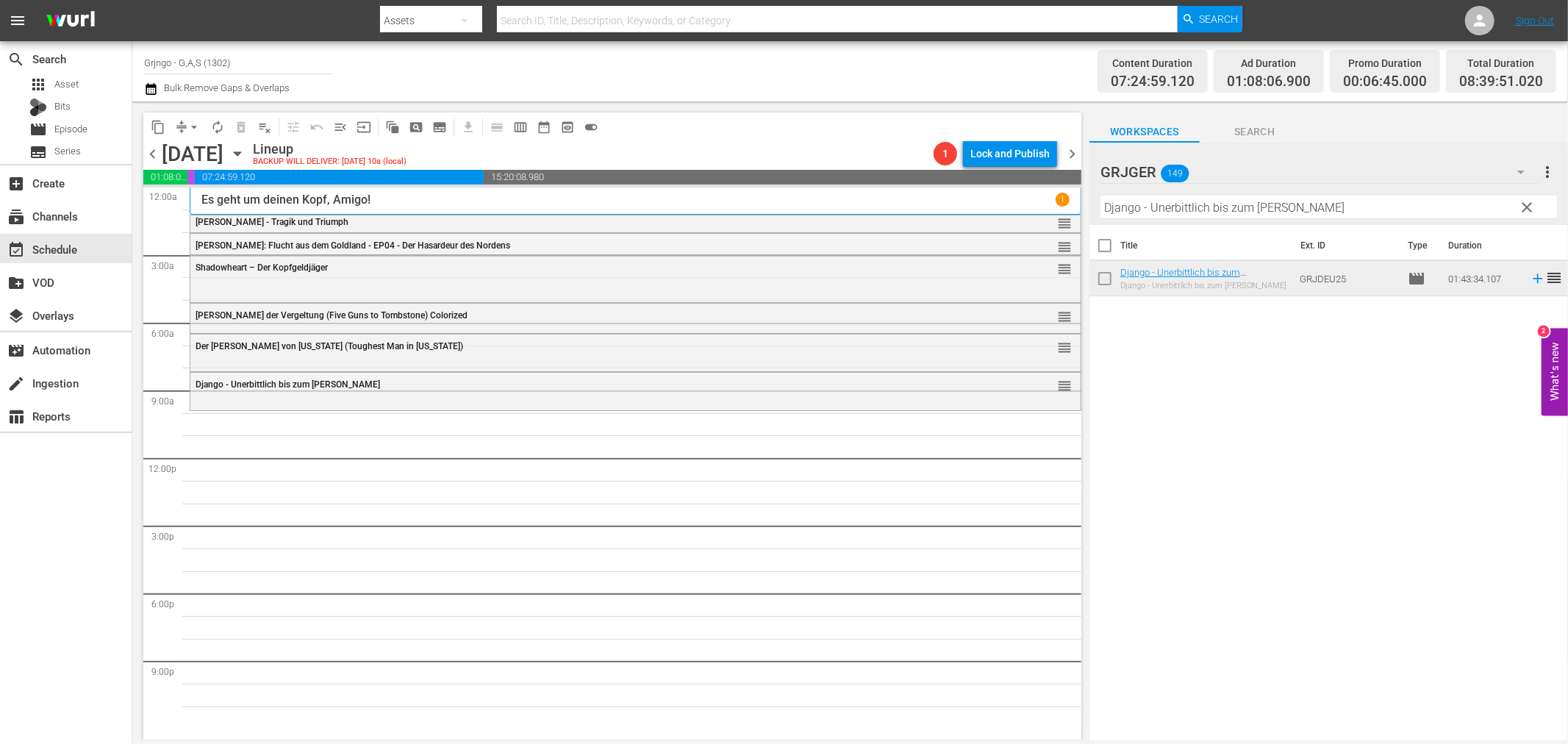
click at [1524, 207] on span "clear" at bounding box center [1527, 207] width 18 height 18
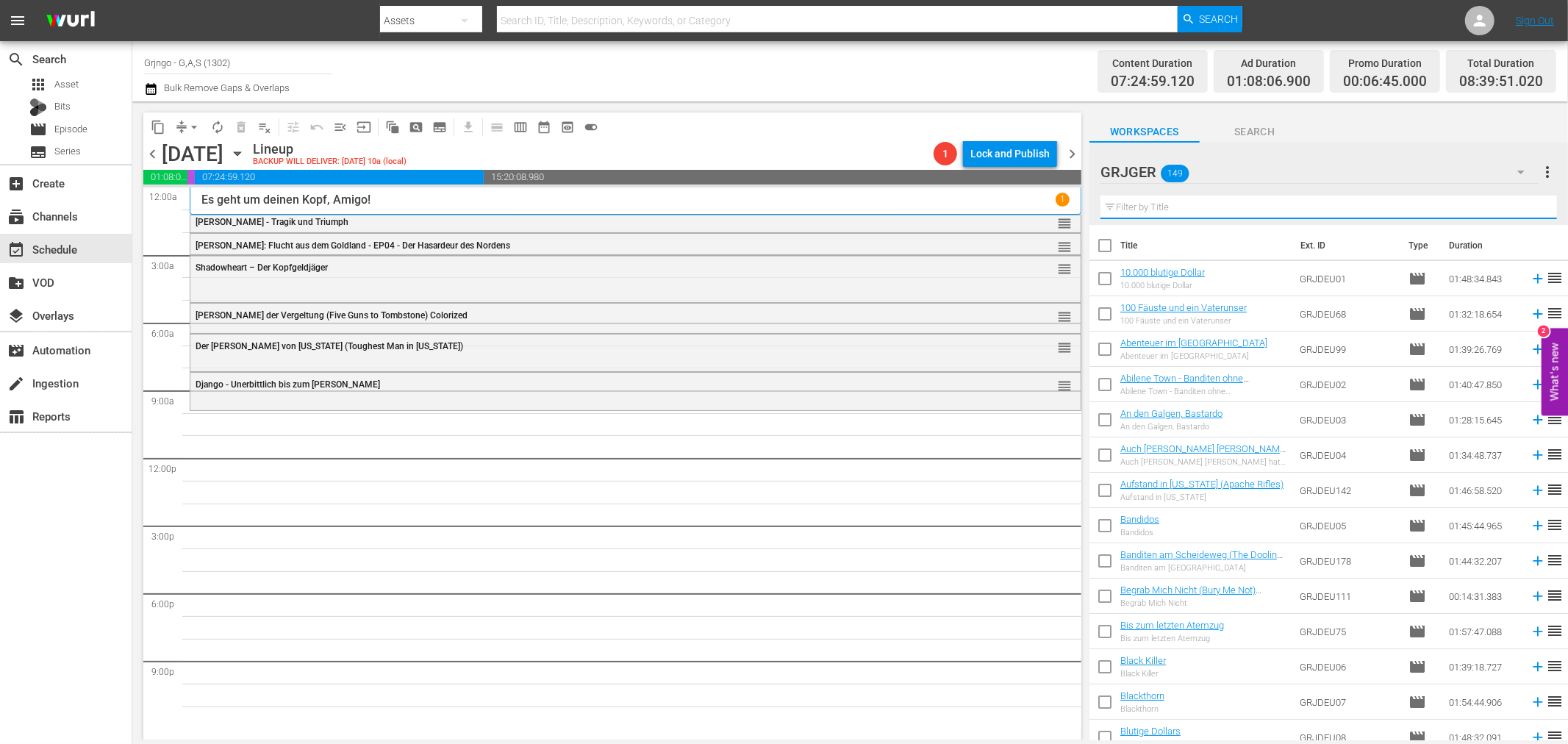
paste input "Ein Hosianna für zwei Halunken"
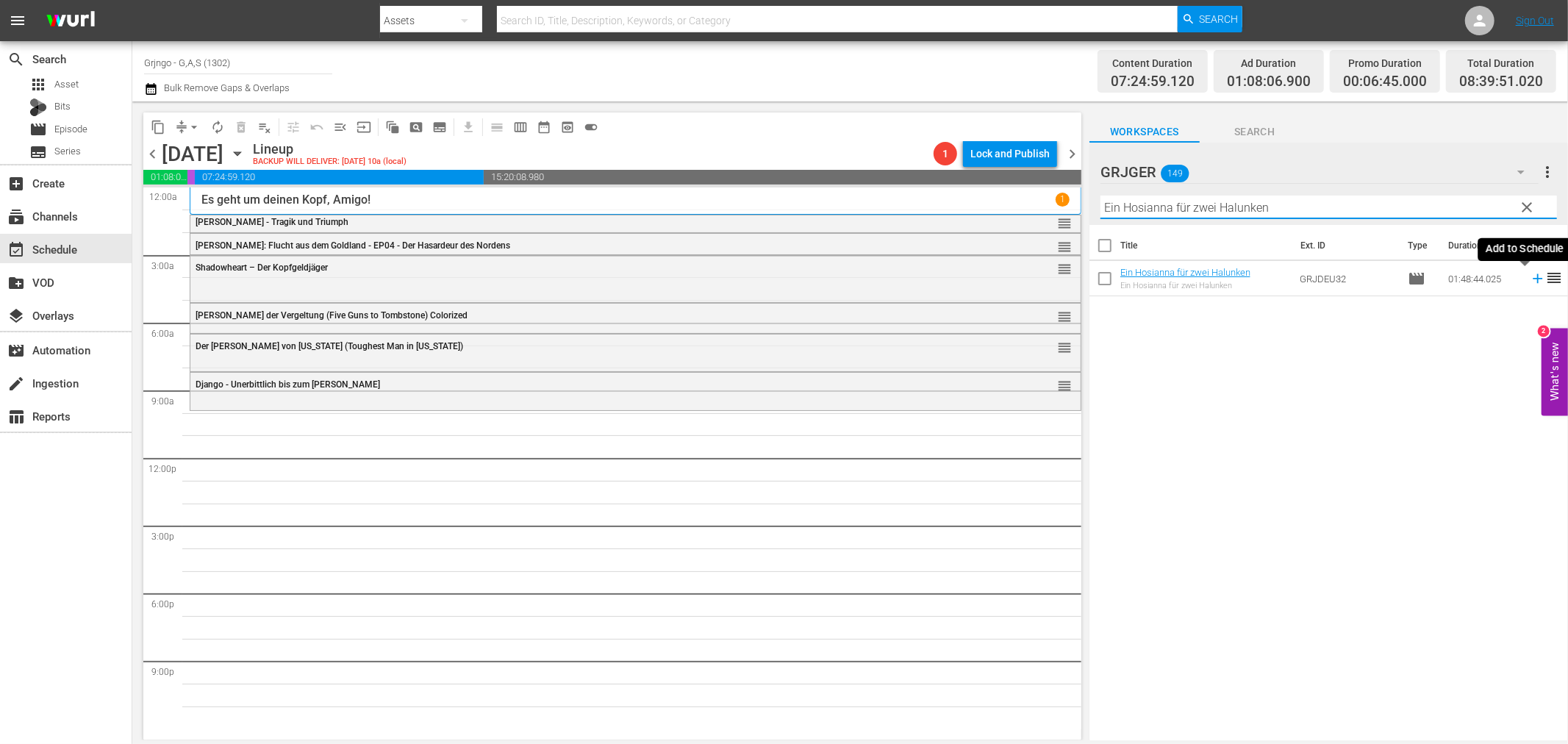
type input "Ein Hosianna für zwei Halunken"
click at [1532, 278] on icon at bounding box center [1537, 279] width 10 height 10
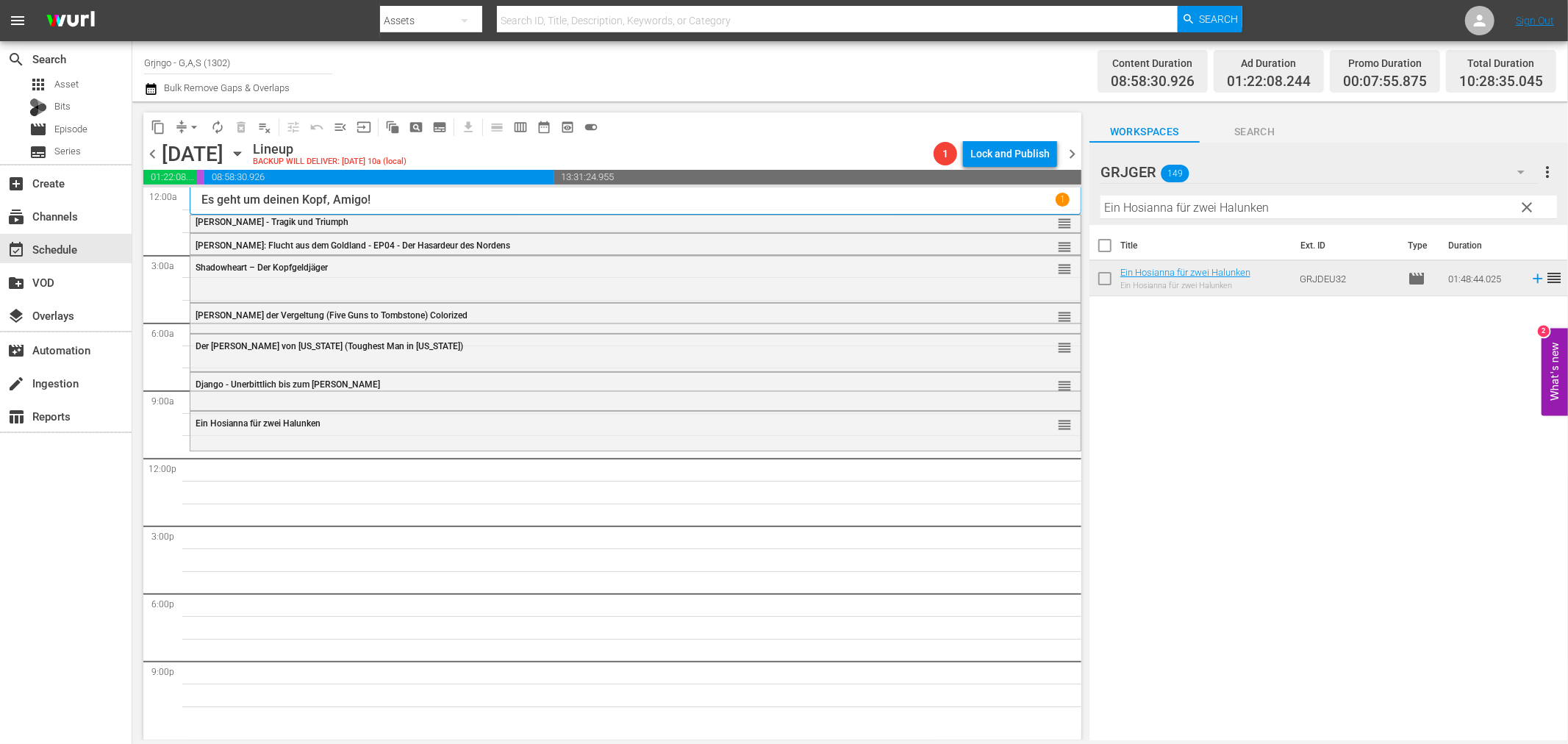
click at [1532, 206] on span "clear" at bounding box center [1527, 207] width 18 height 18
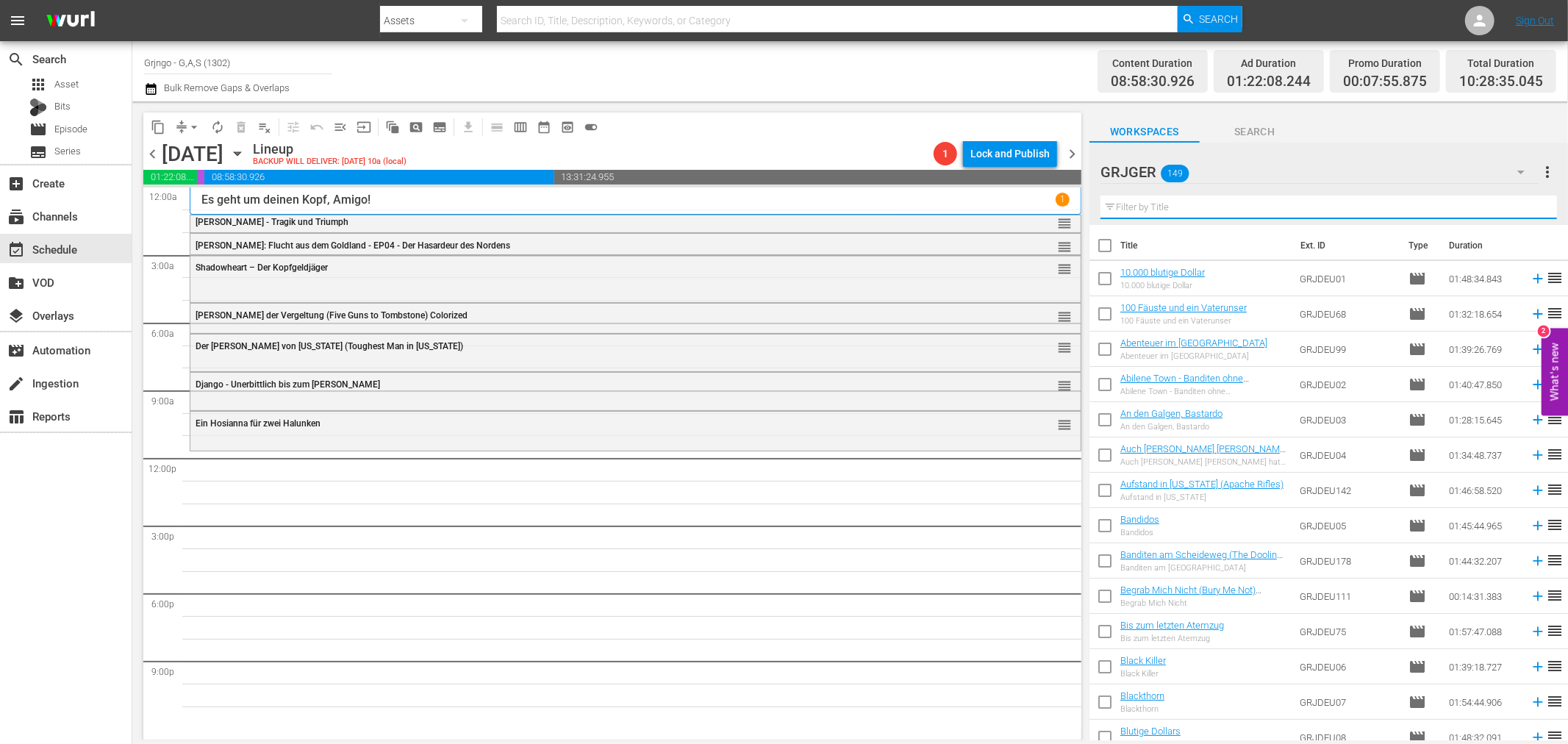
paste input "[PERSON_NAME] - Such Dir einen Platz zum Sterben"
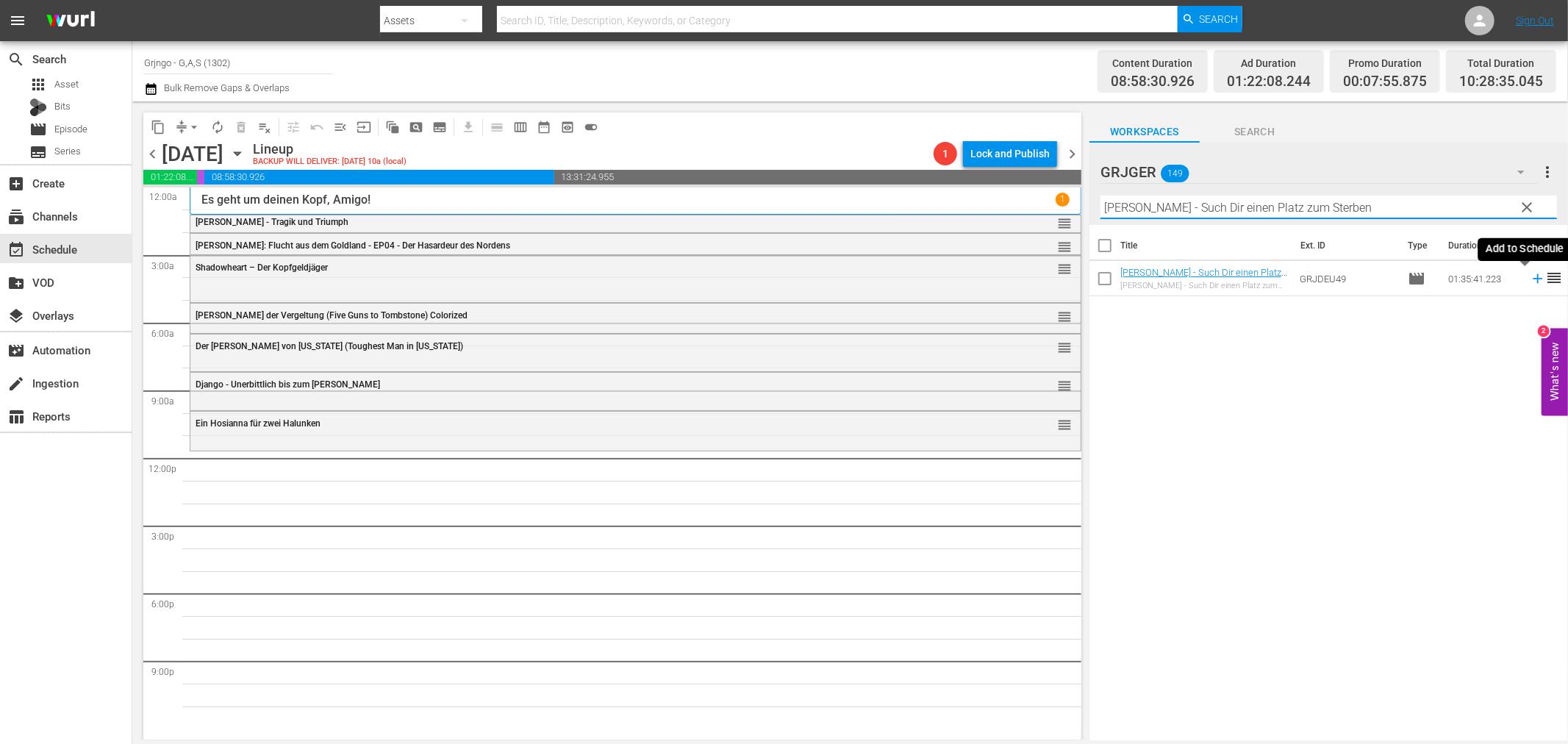
type input "[PERSON_NAME] - Such Dir einen Platz zum Sterben"
click at [1529, 276] on icon at bounding box center [1537, 279] width 16 height 16
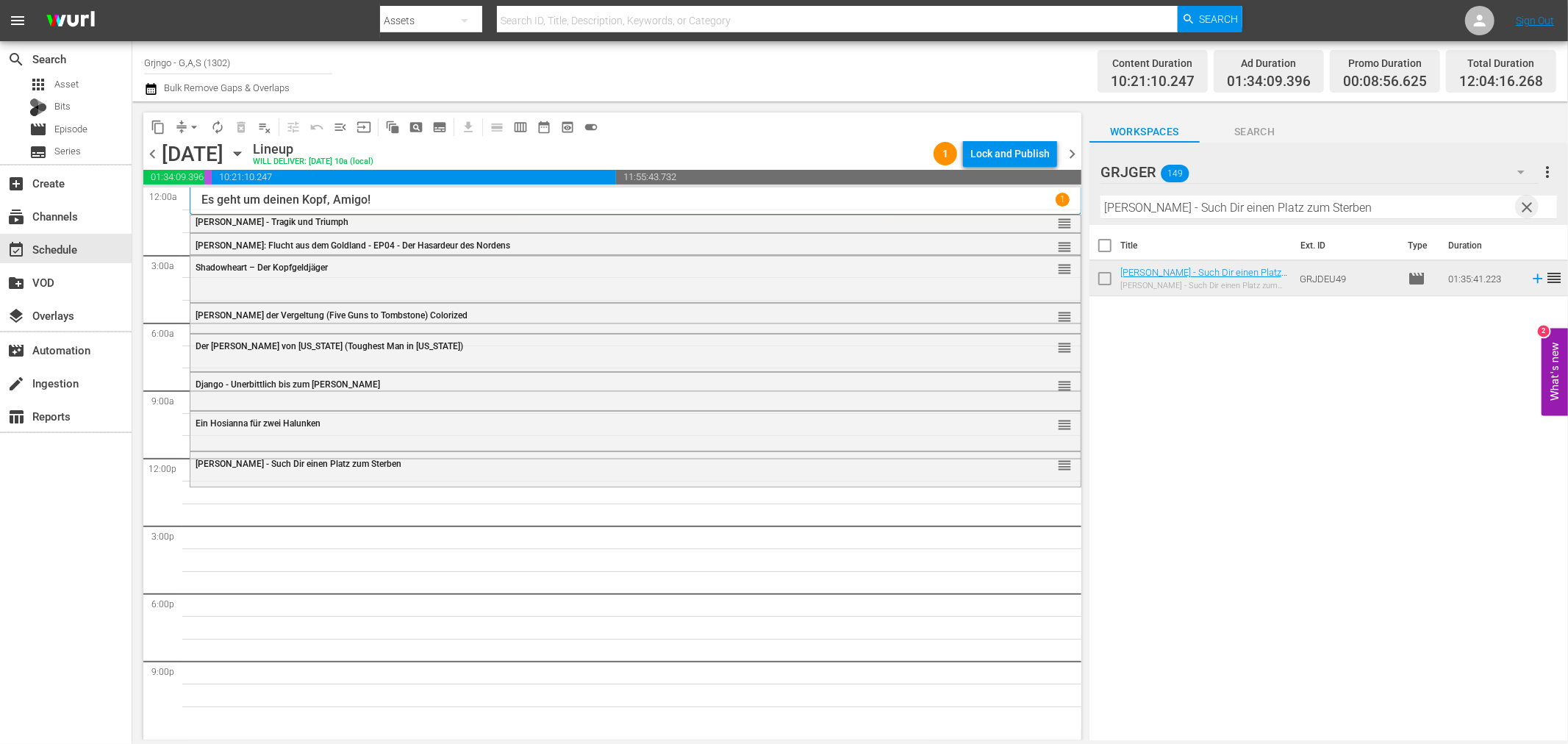
click at [1523, 207] on span "clear" at bounding box center [1527, 207] width 18 height 18
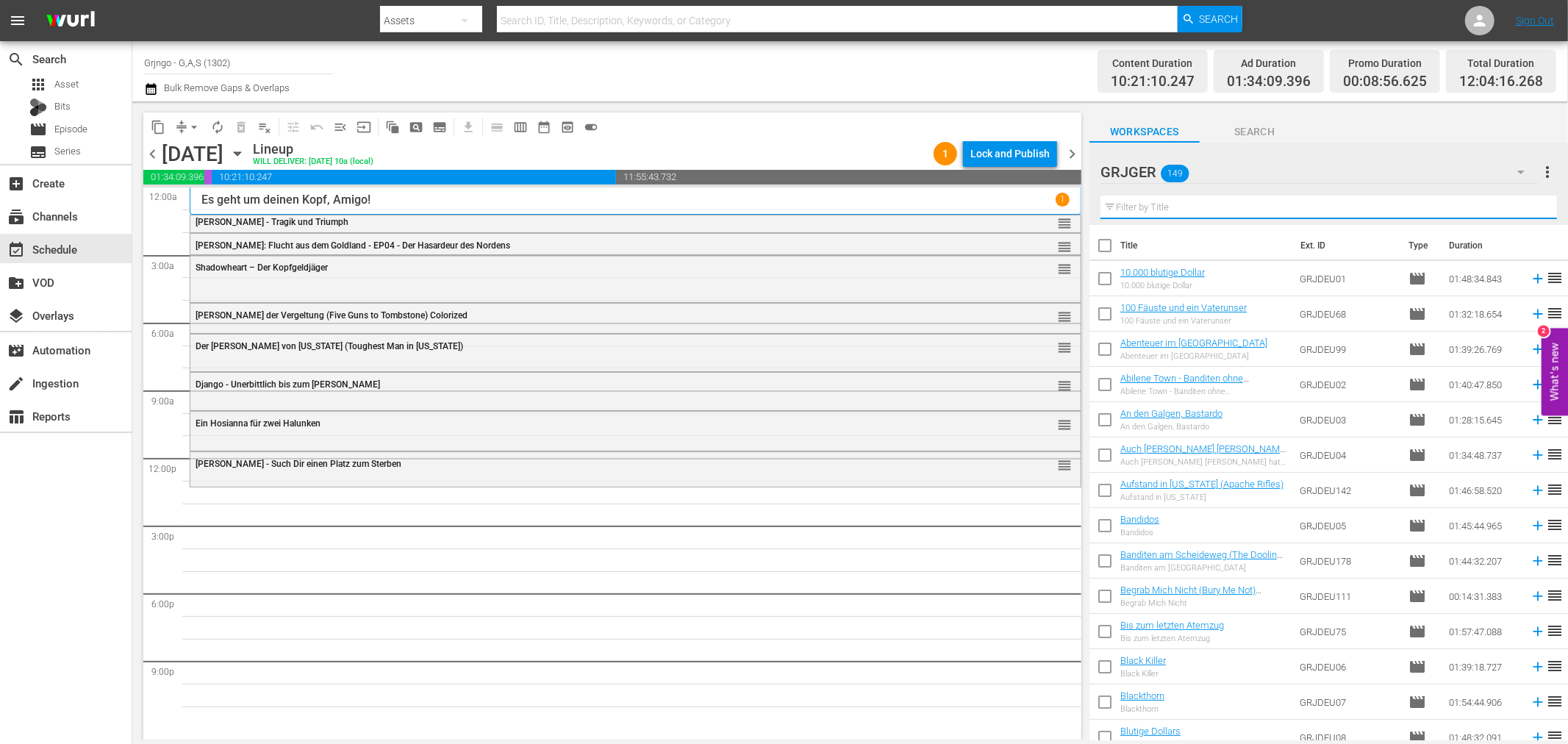
paste input "Der Kampf der Brüder"
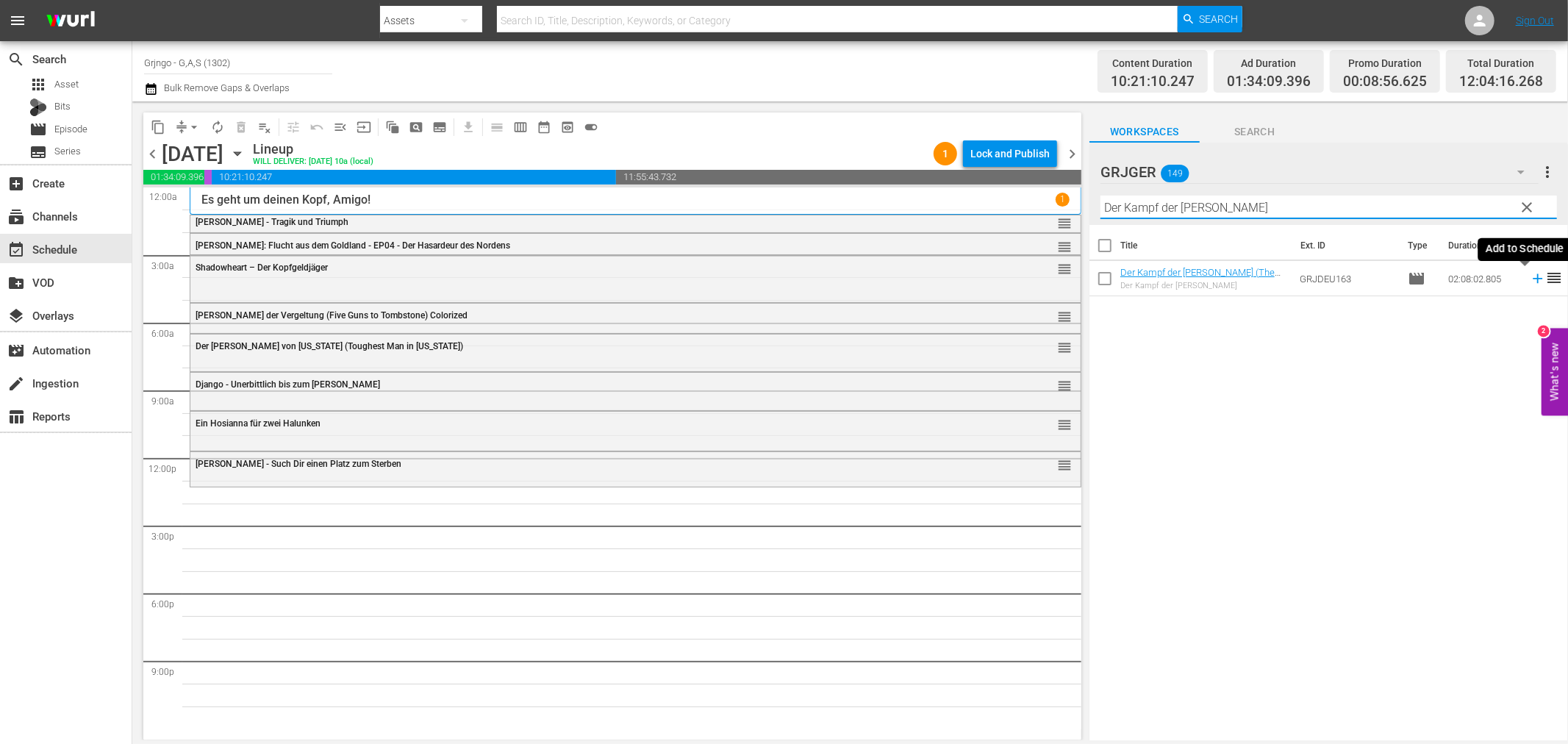
type input "Der Kampf der Brüder"
click at [1529, 277] on icon at bounding box center [1537, 279] width 16 height 16
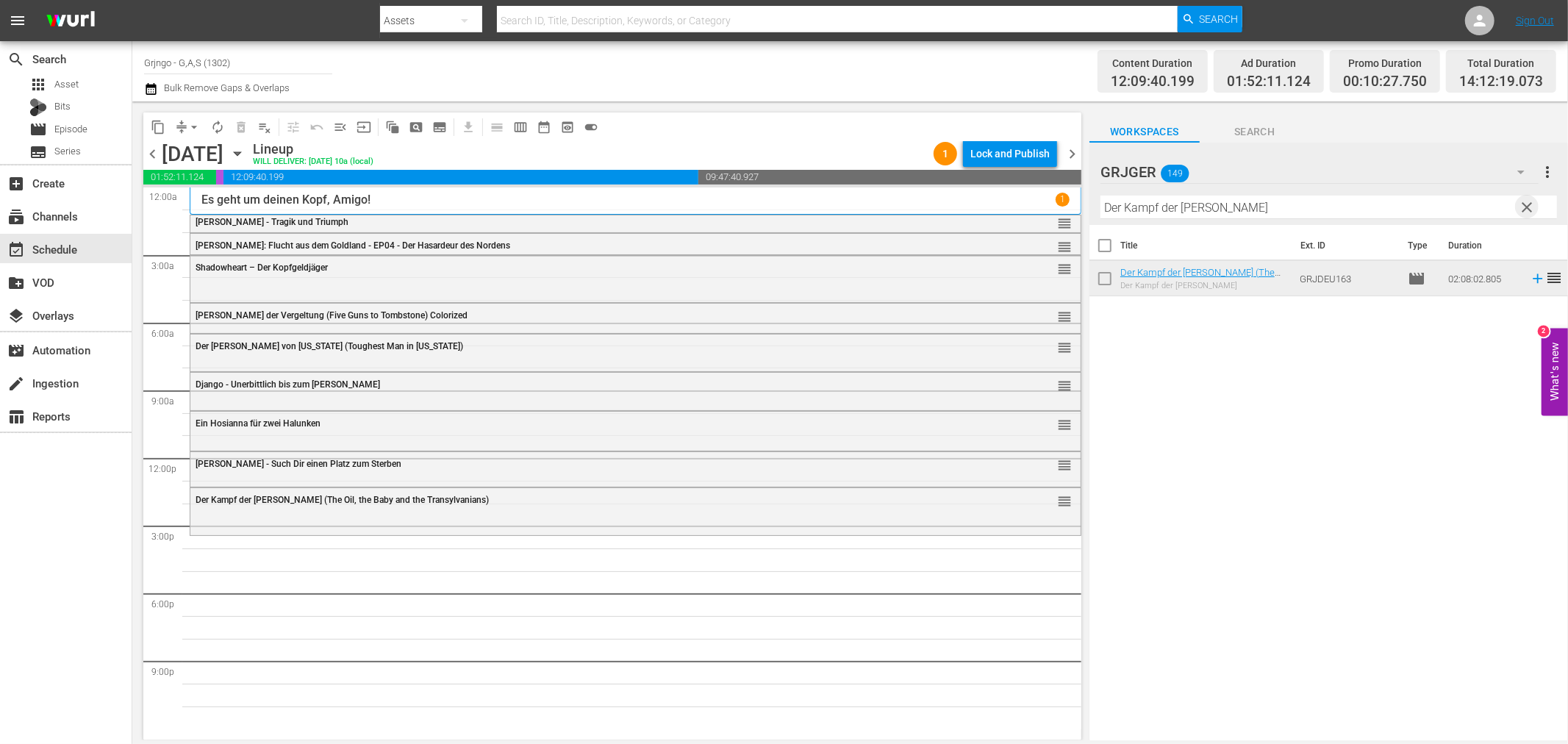
click at [1531, 208] on span "clear" at bounding box center [1527, 207] width 18 height 18
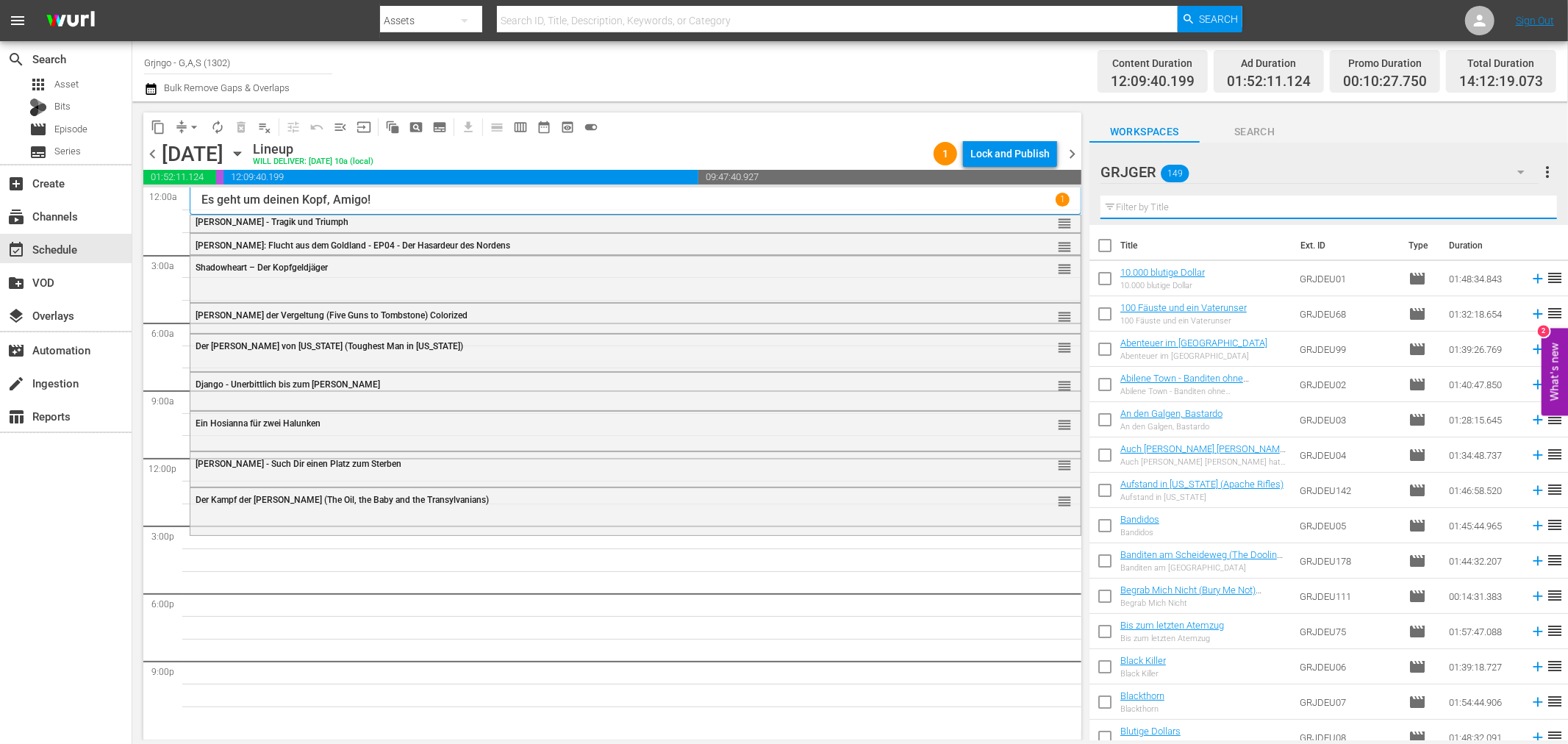
paste input "Oh Jalisco, gib nicht auf!"
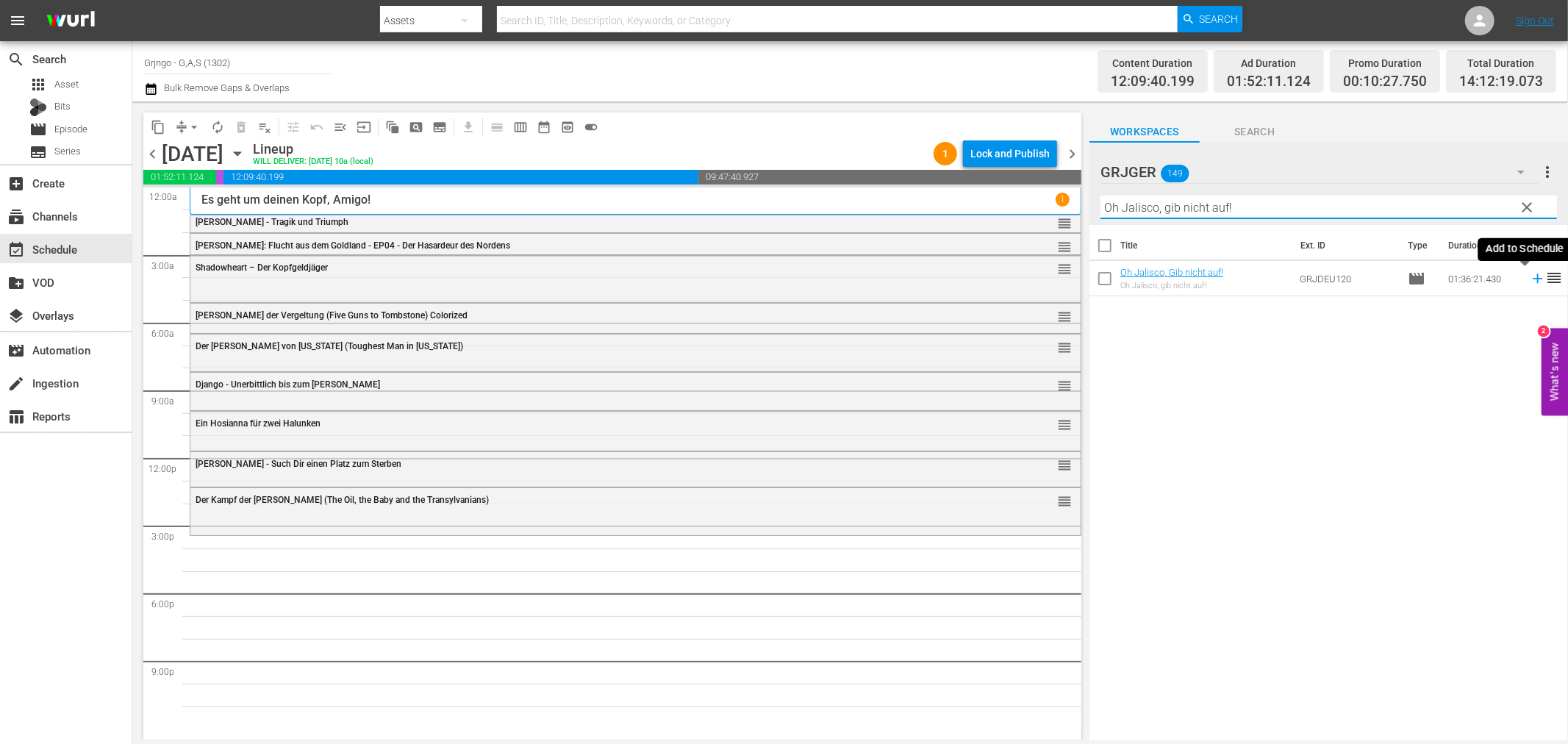
type input "Oh Jalisco, gib nicht auf!"
click at [1529, 277] on icon at bounding box center [1537, 279] width 16 height 16
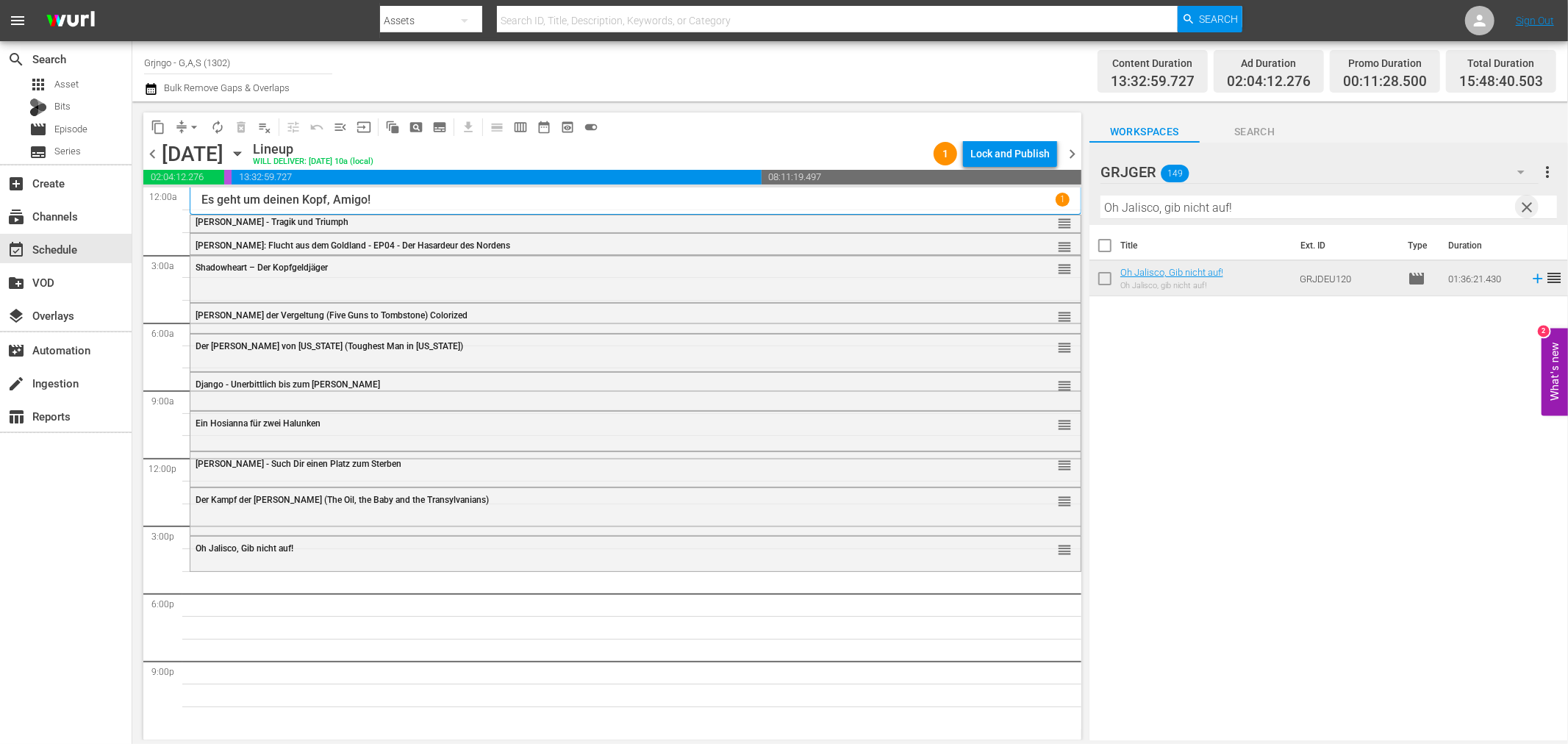
click at [1524, 202] on span "clear" at bounding box center [1527, 207] width 18 height 18
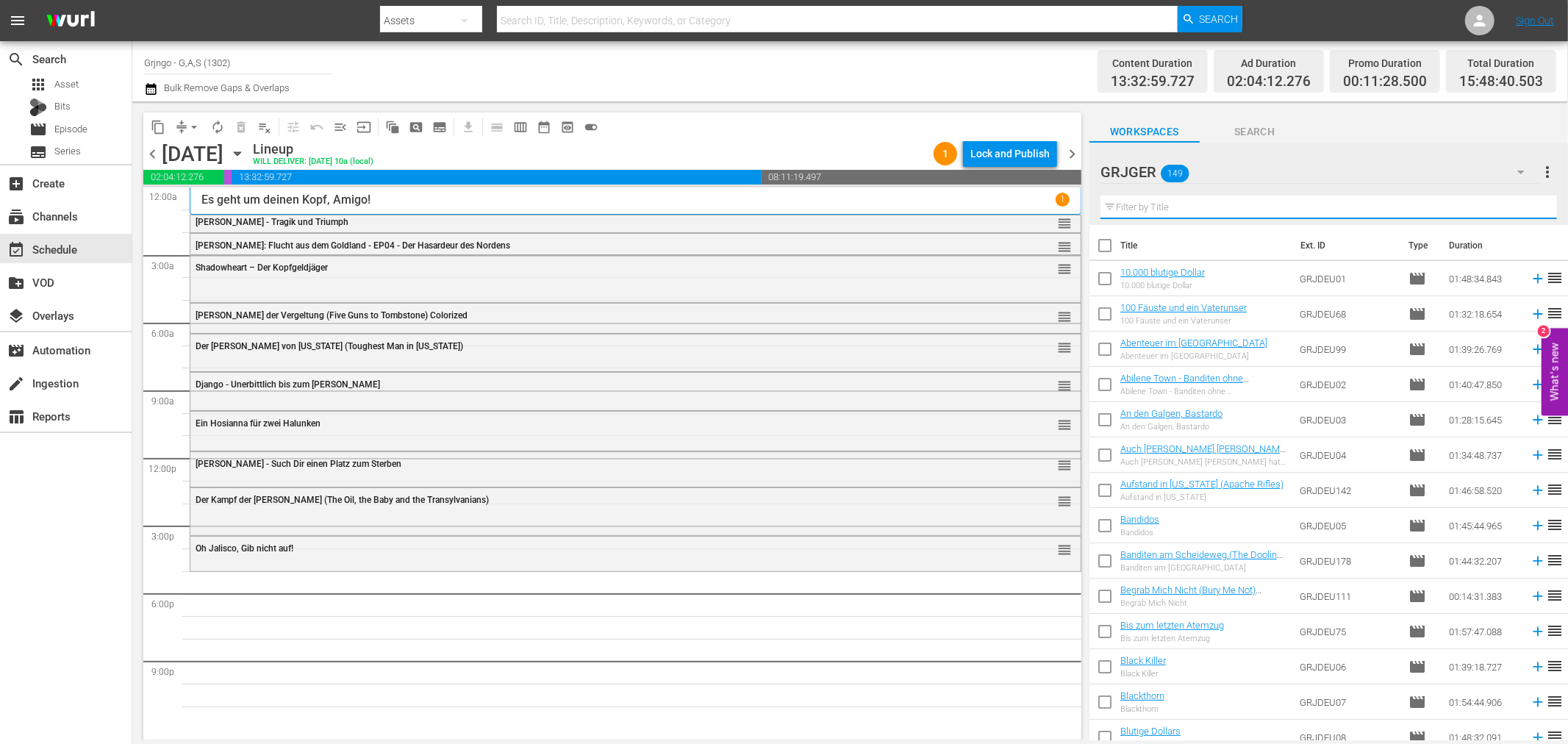
paste input "Drei Halunken erster Klasse"
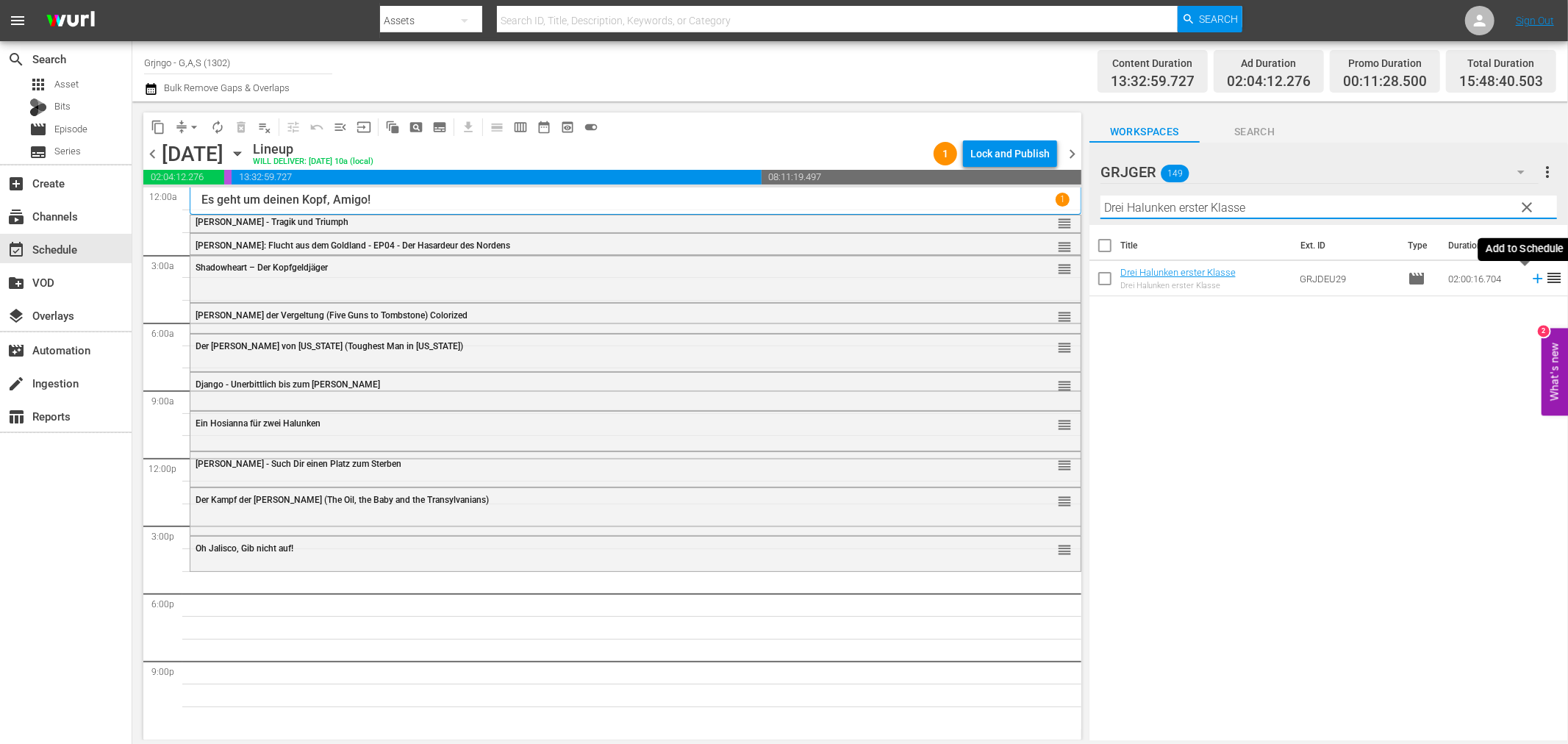
type input "Drei Halunken erster Klasse"
click at [1529, 277] on icon at bounding box center [1537, 279] width 16 height 16
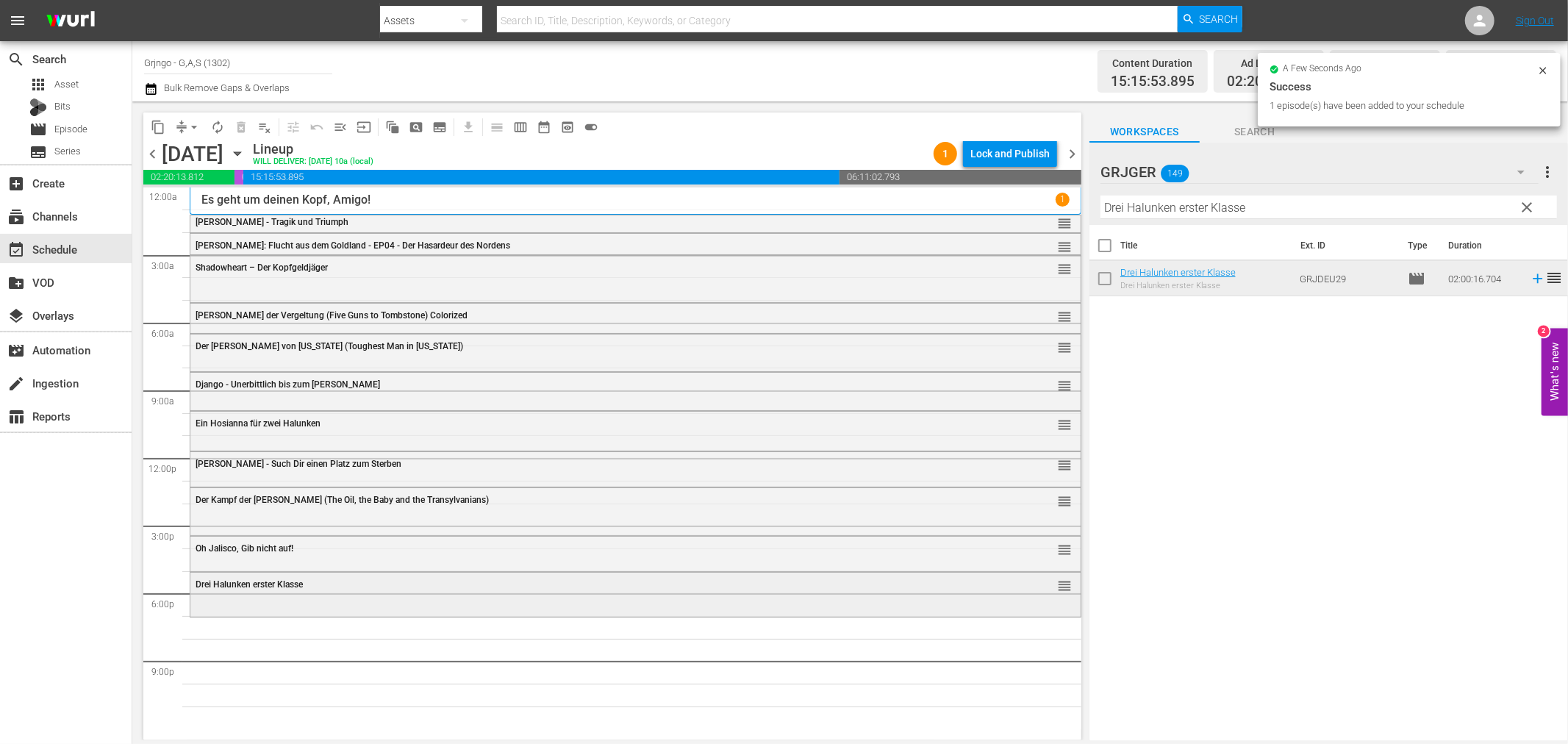
click at [412, 599] on div "Drei Halunken erster Klasse reorder" at bounding box center [635, 593] width 890 height 41
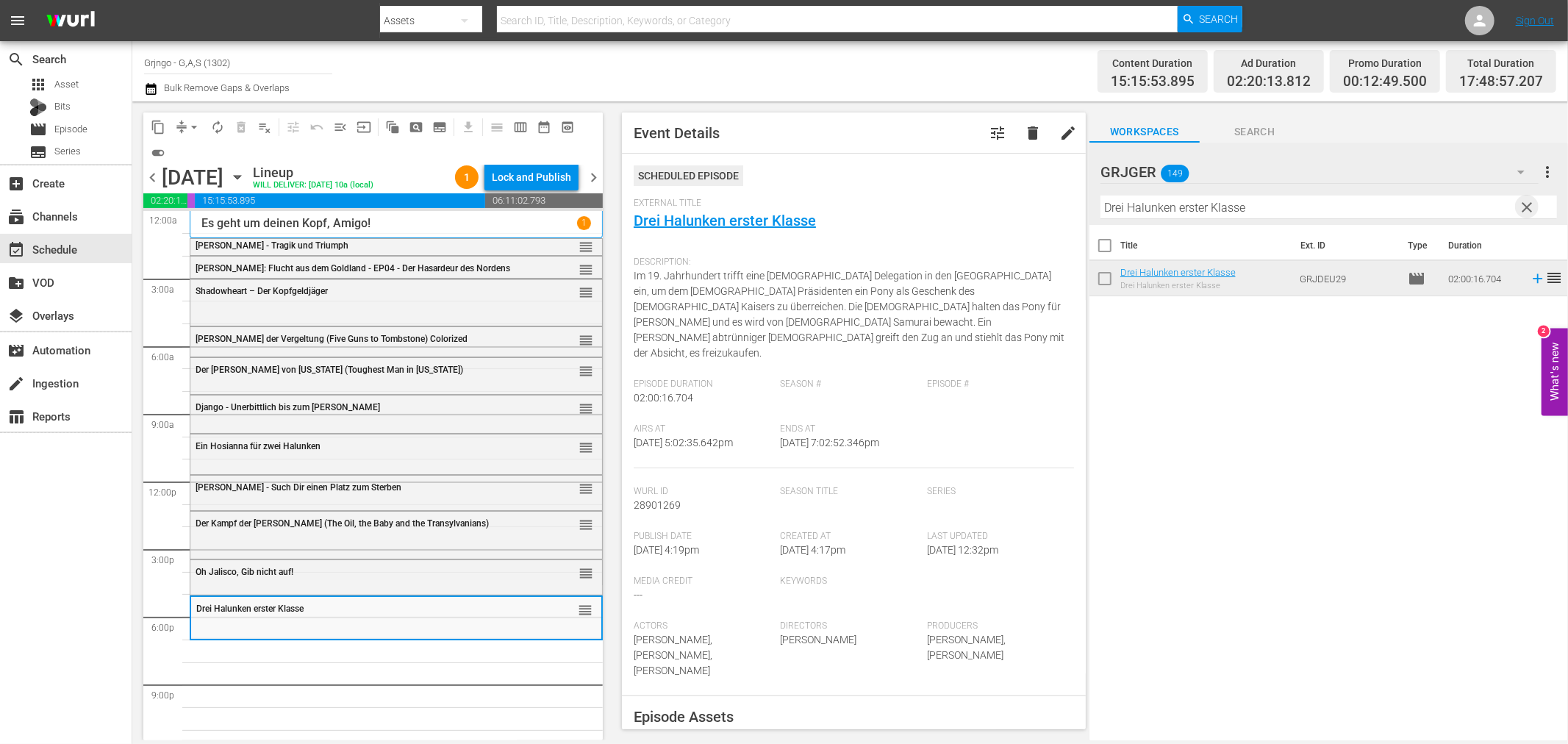
click at [1525, 206] on span "clear" at bounding box center [1527, 207] width 18 height 18
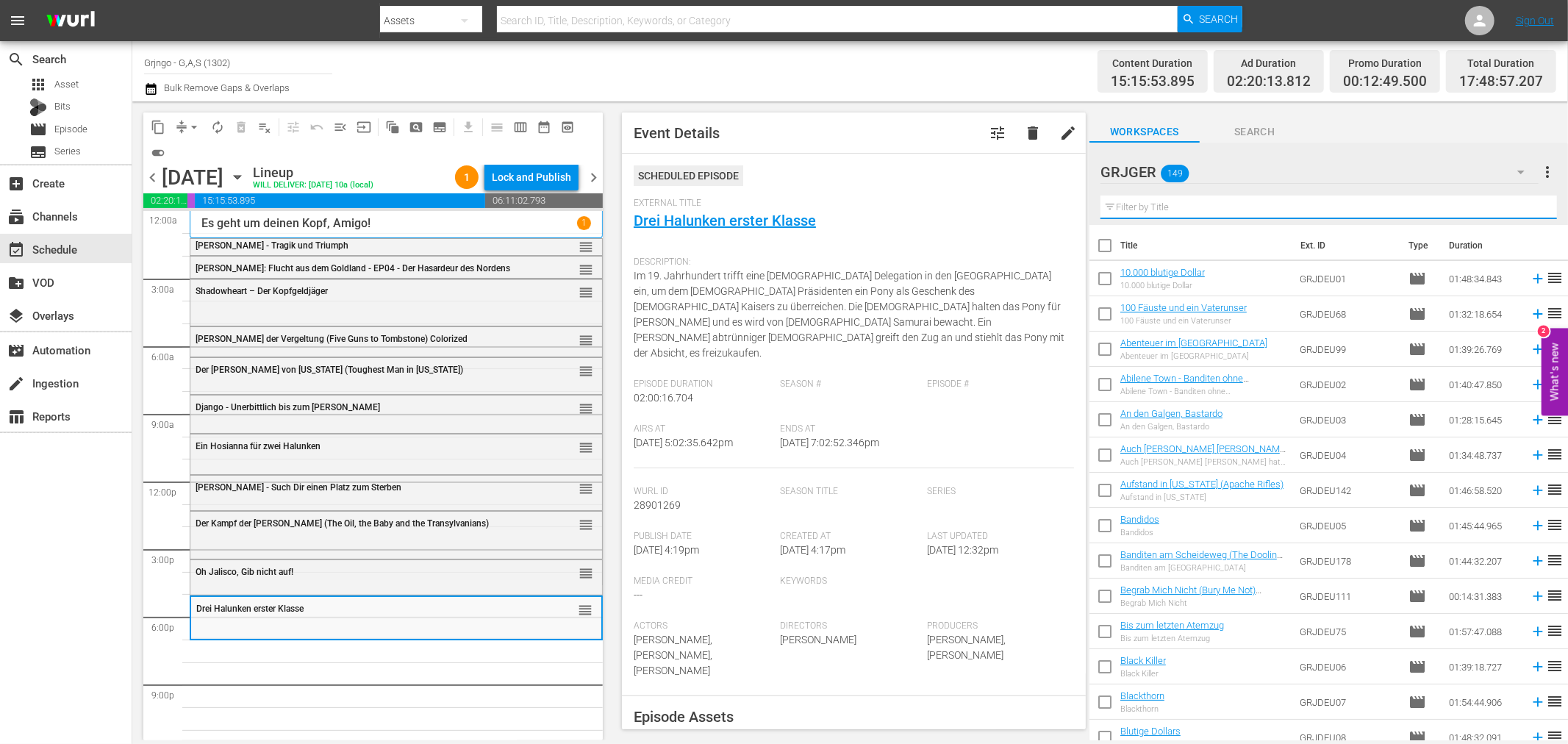
paste input "Chamaco"
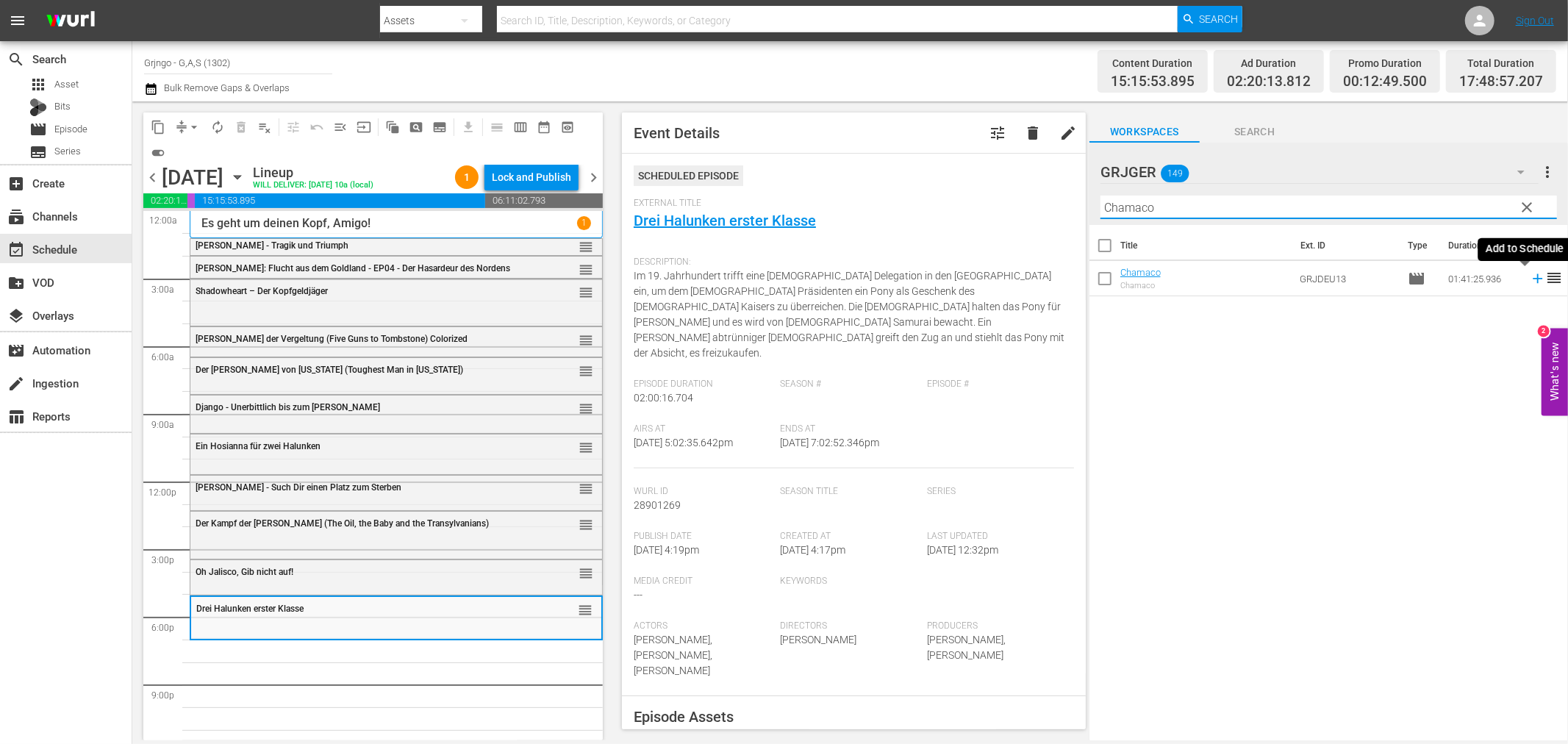
type input "Chamaco"
click at [1529, 276] on icon at bounding box center [1537, 279] width 16 height 16
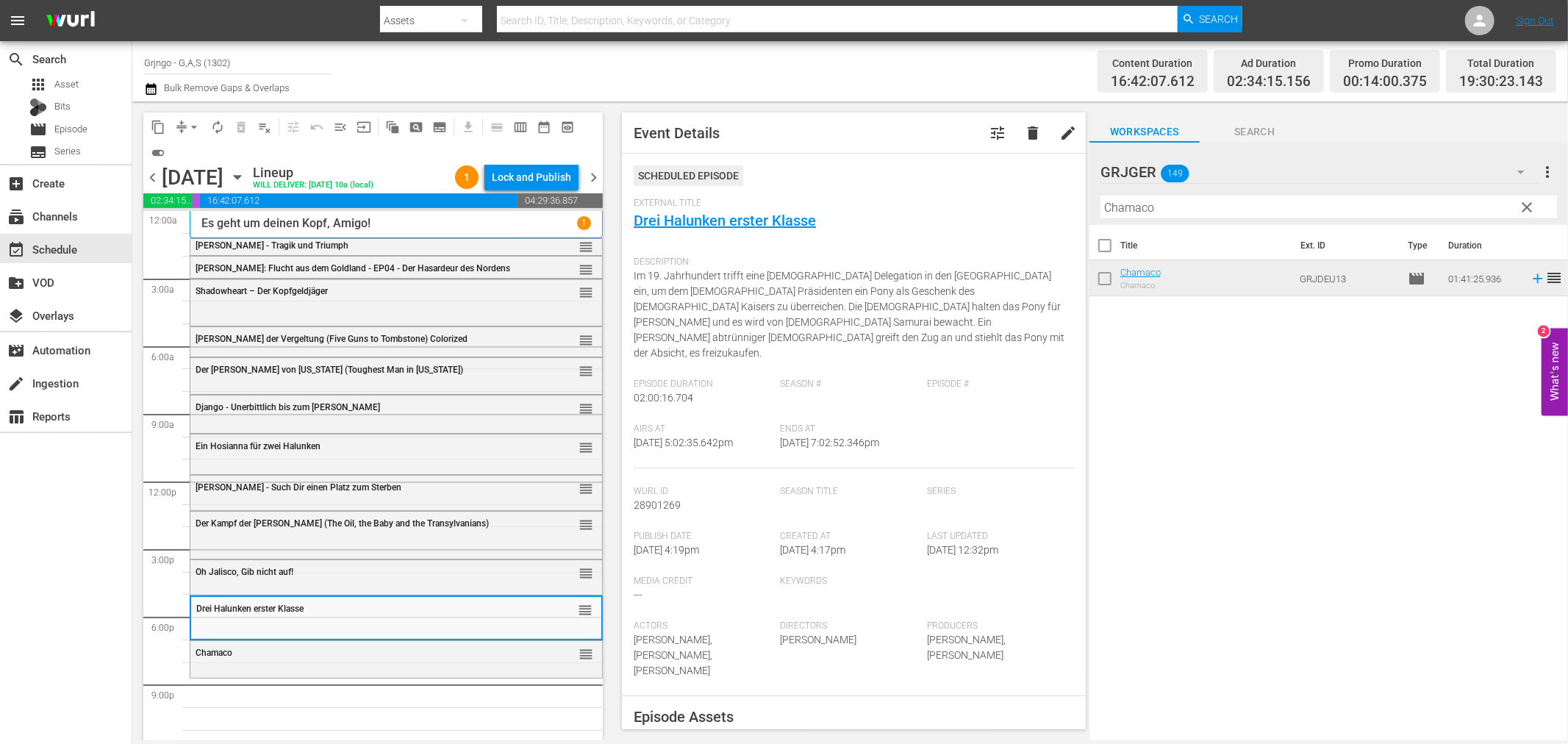
click at [1524, 195] on button "clear" at bounding box center [1526, 206] width 23 height 23
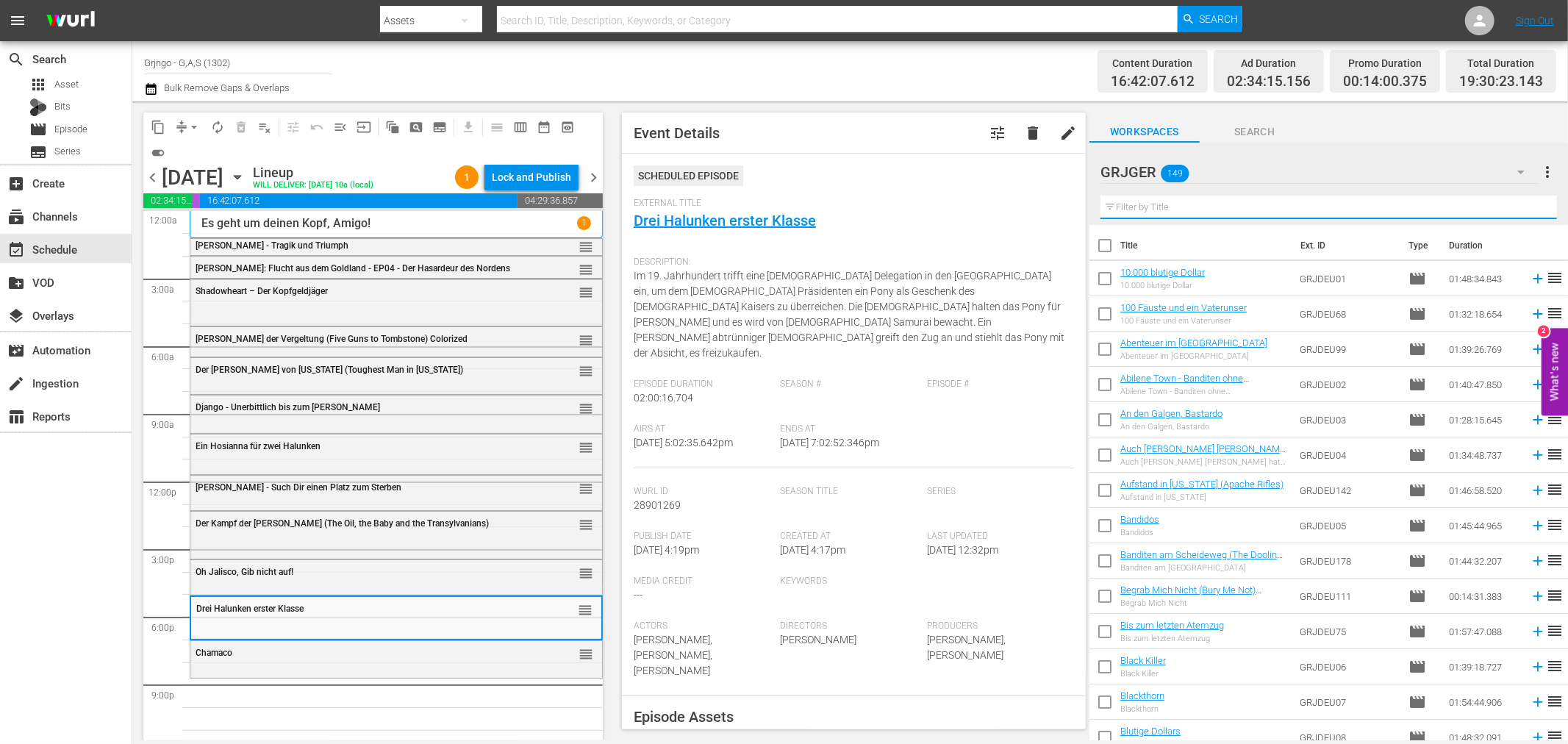
paste input "Ein Halleluja für Camposanto"
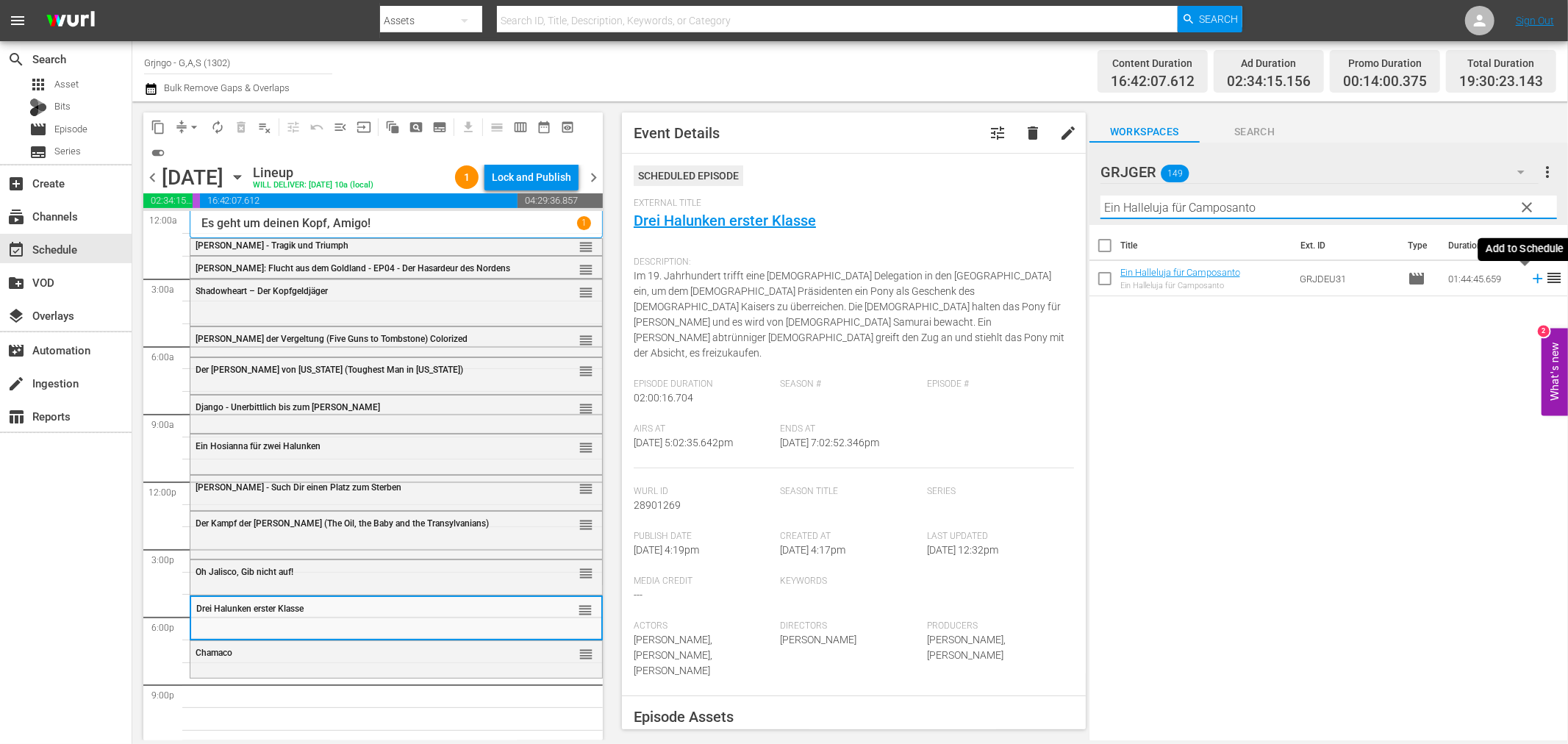
type input "Ein Halleluja für Camposanto"
click at [1532, 278] on icon at bounding box center [1537, 279] width 10 height 10
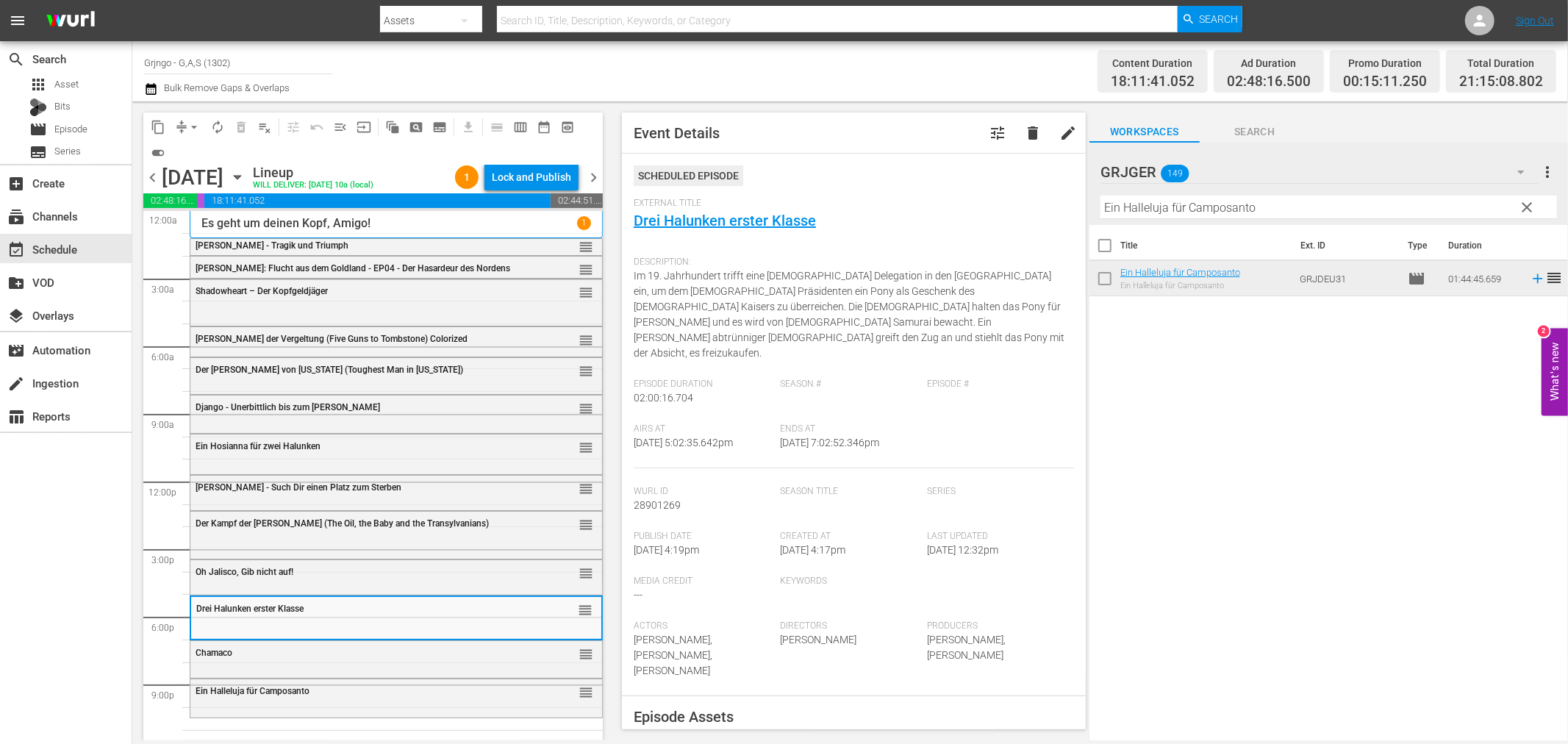
drag, startPoint x: 1524, startPoint y: 207, endPoint x: 1235, endPoint y: 190, distance: 289.5
click at [1524, 207] on span "clear" at bounding box center [1527, 207] width 18 height 18
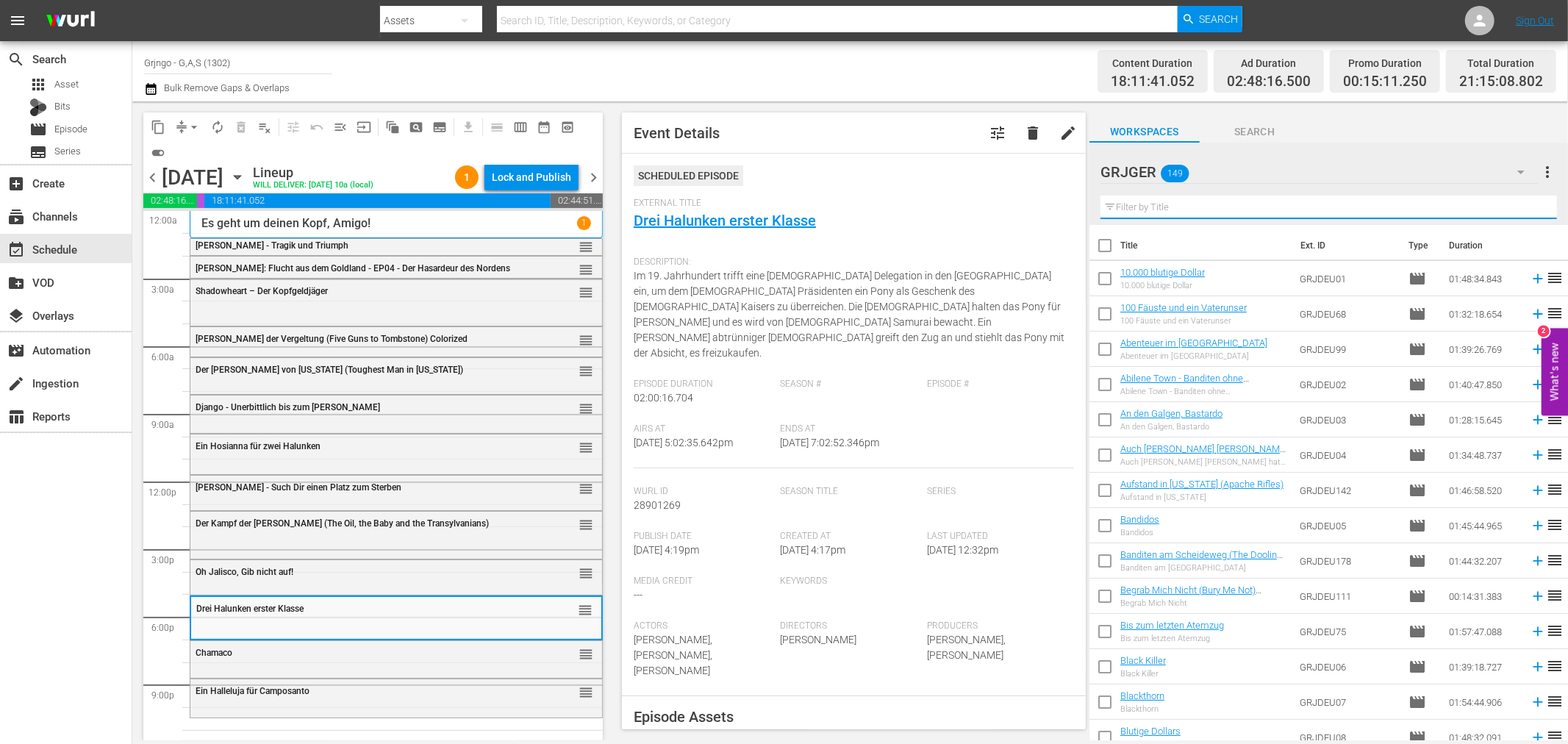
paste input "Whisky und die Goldgräber"
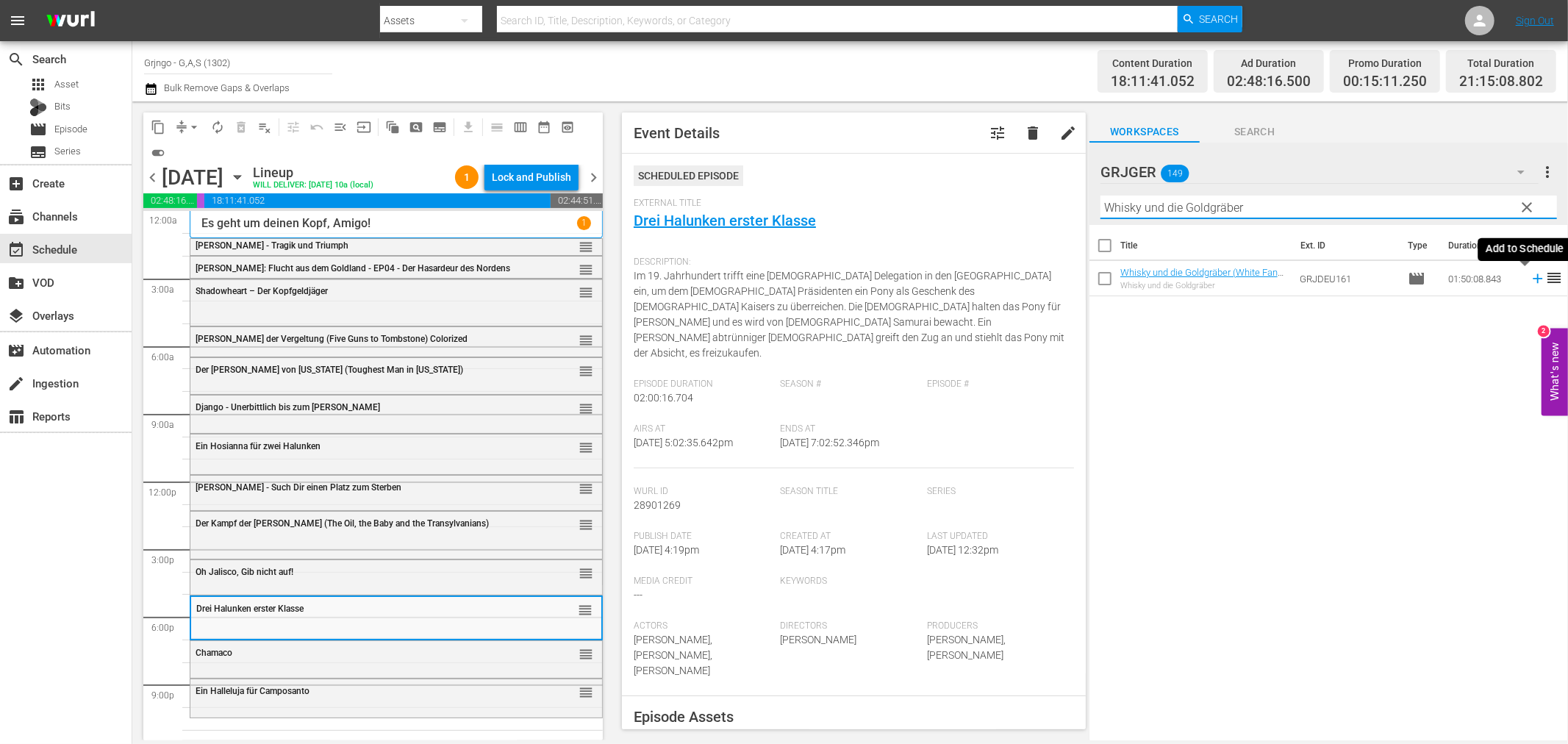
type input "Whisky und die Goldgräber"
click at [1529, 276] on icon at bounding box center [1537, 279] width 16 height 16
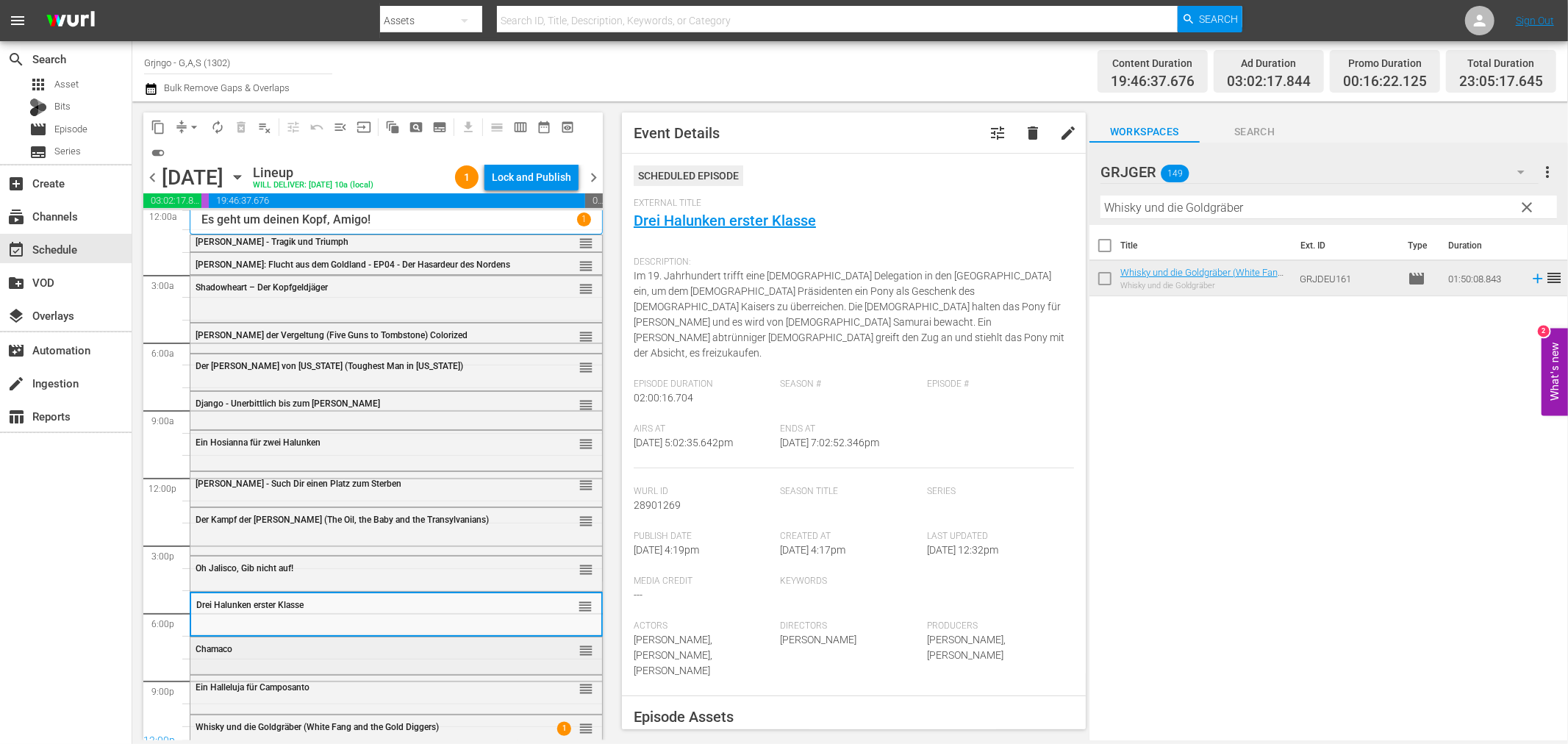
scroll to position [0, 0]
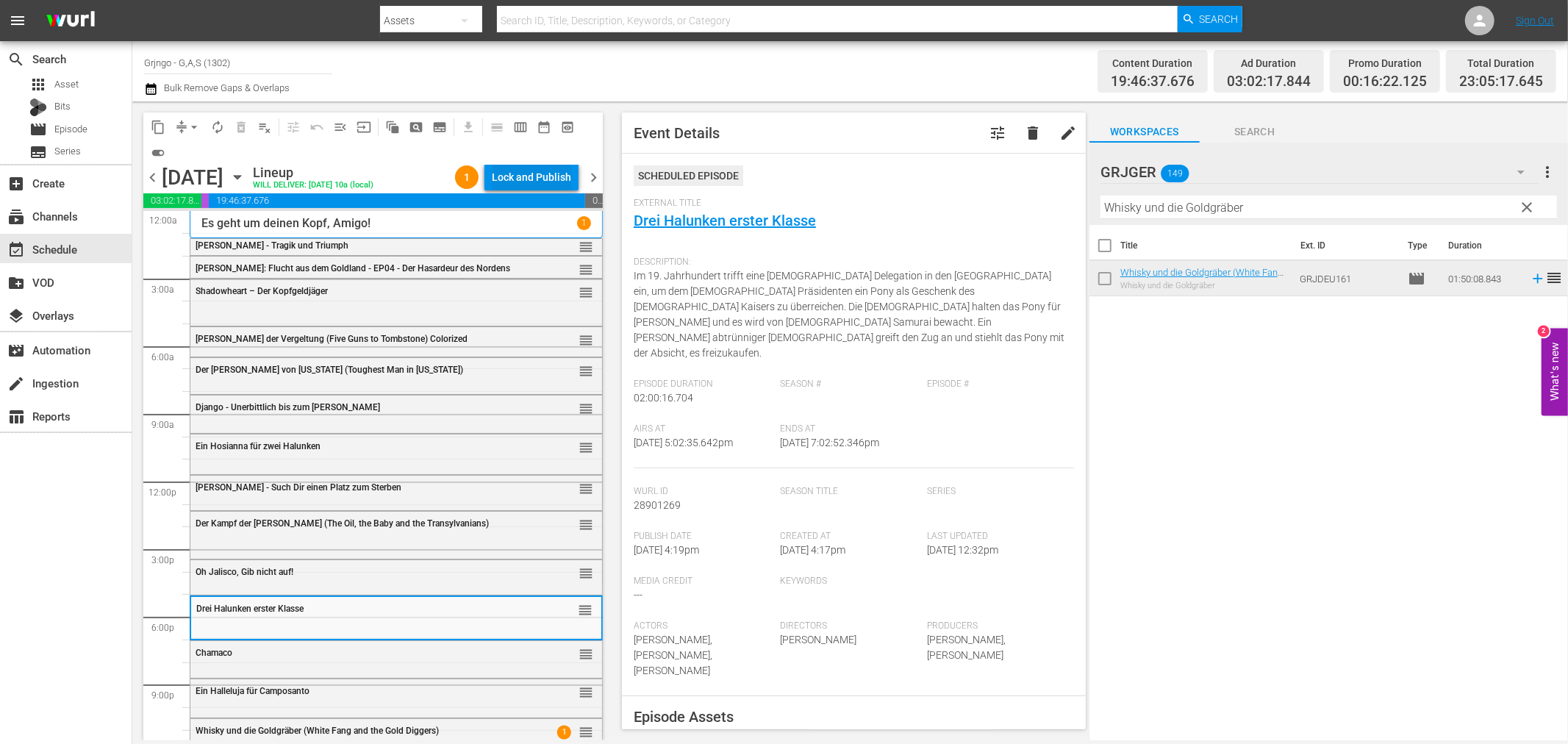
click at [557, 180] on div "Lock and Publish" at bounding box center [531, 178] width 79 height 27
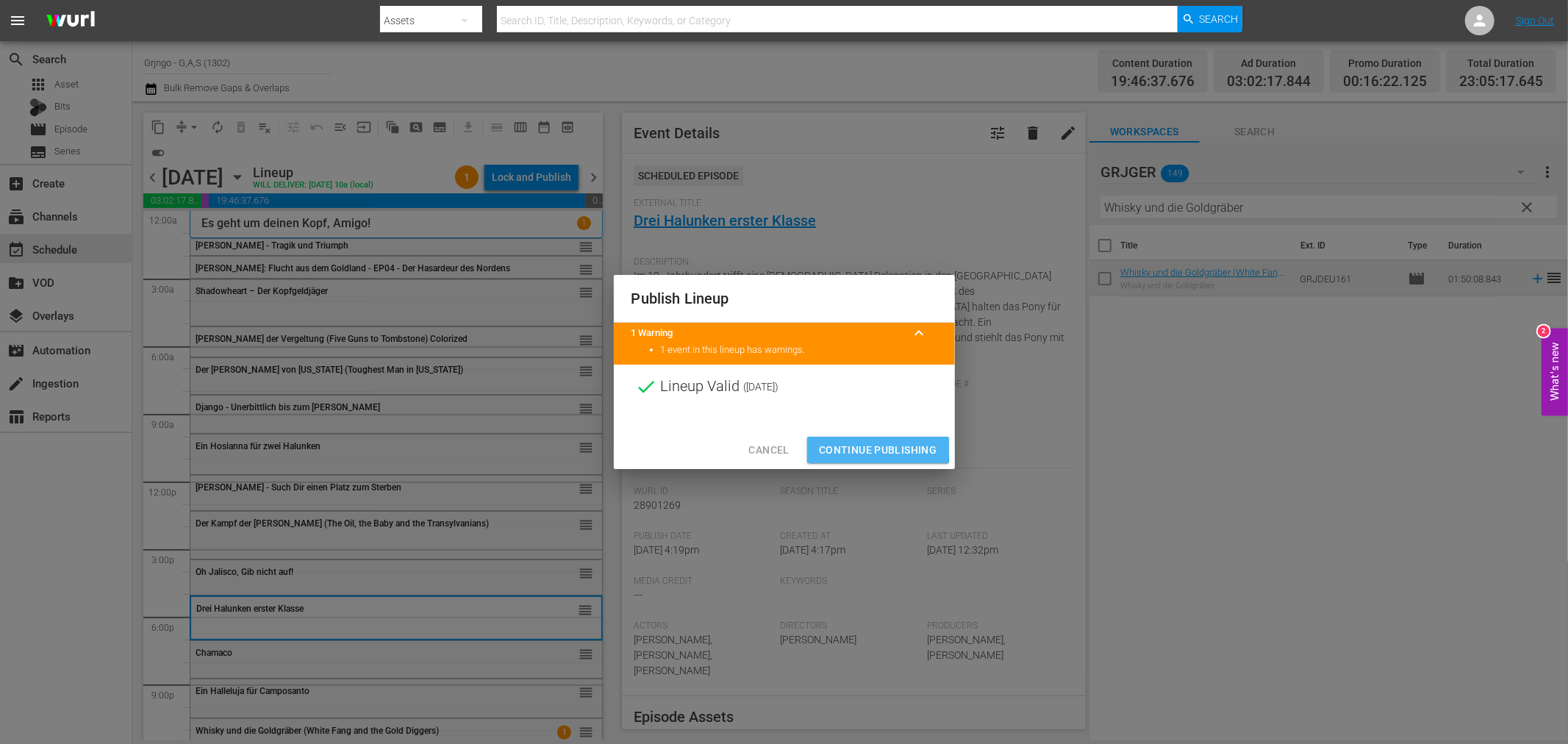
click at [820, 442] on span "Continue Publishing" at bounding box center [877, 450] width 118 height 19
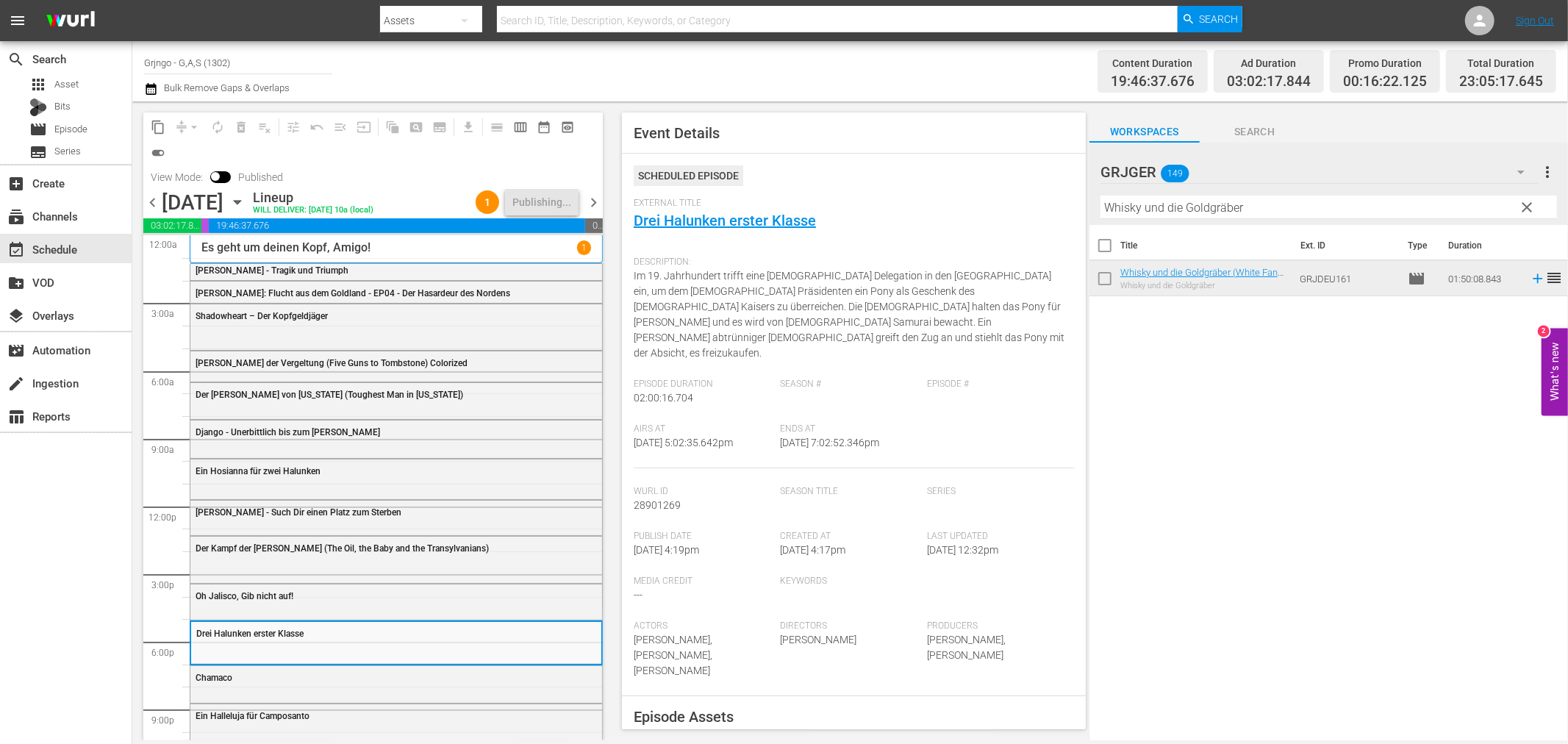
click at [593, 197] on span "chevron_right" at bounding box center [593, 202] width 19 height 19
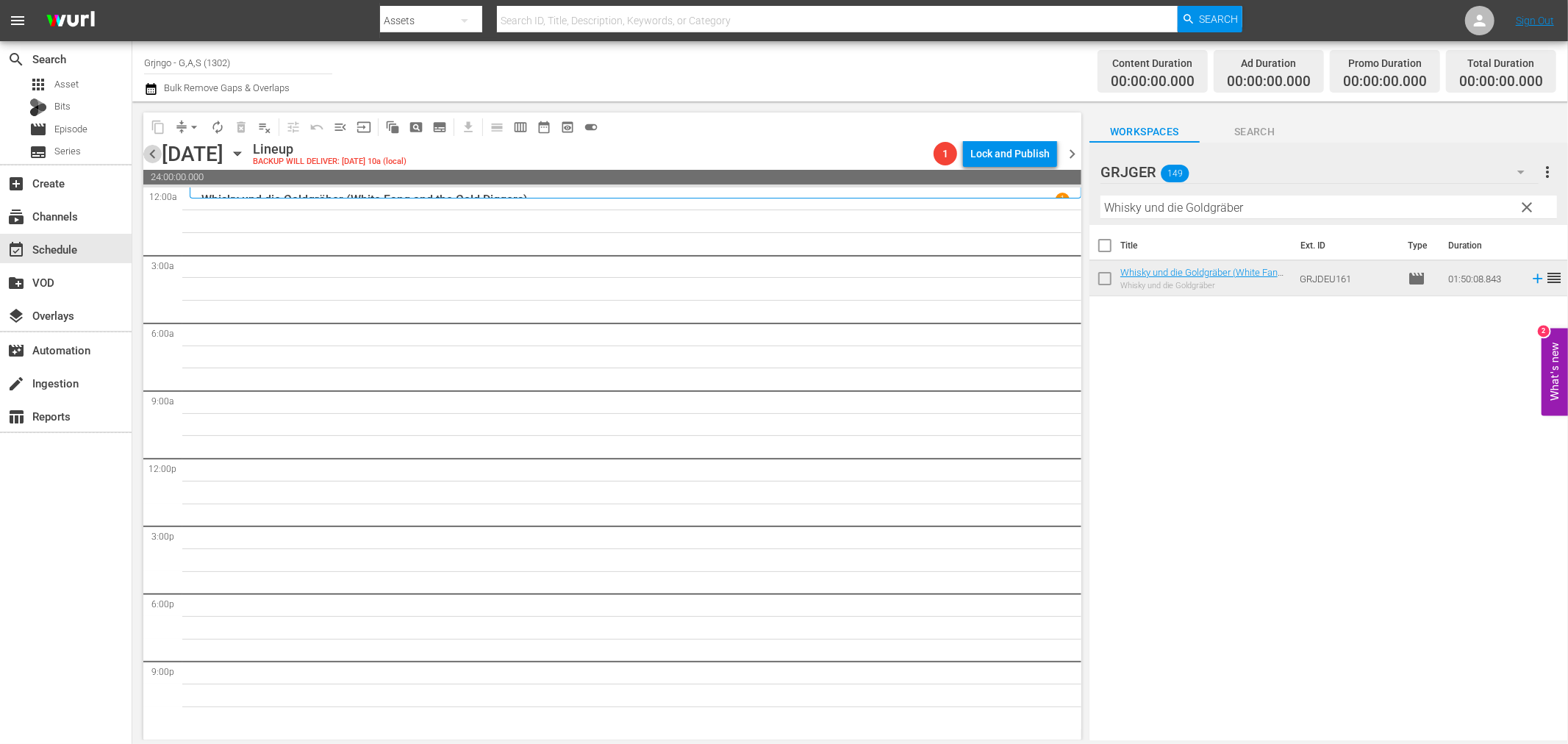
click at [148, 150] on span "chevron_left" at bounding box center [152, 154] width 19 height 19
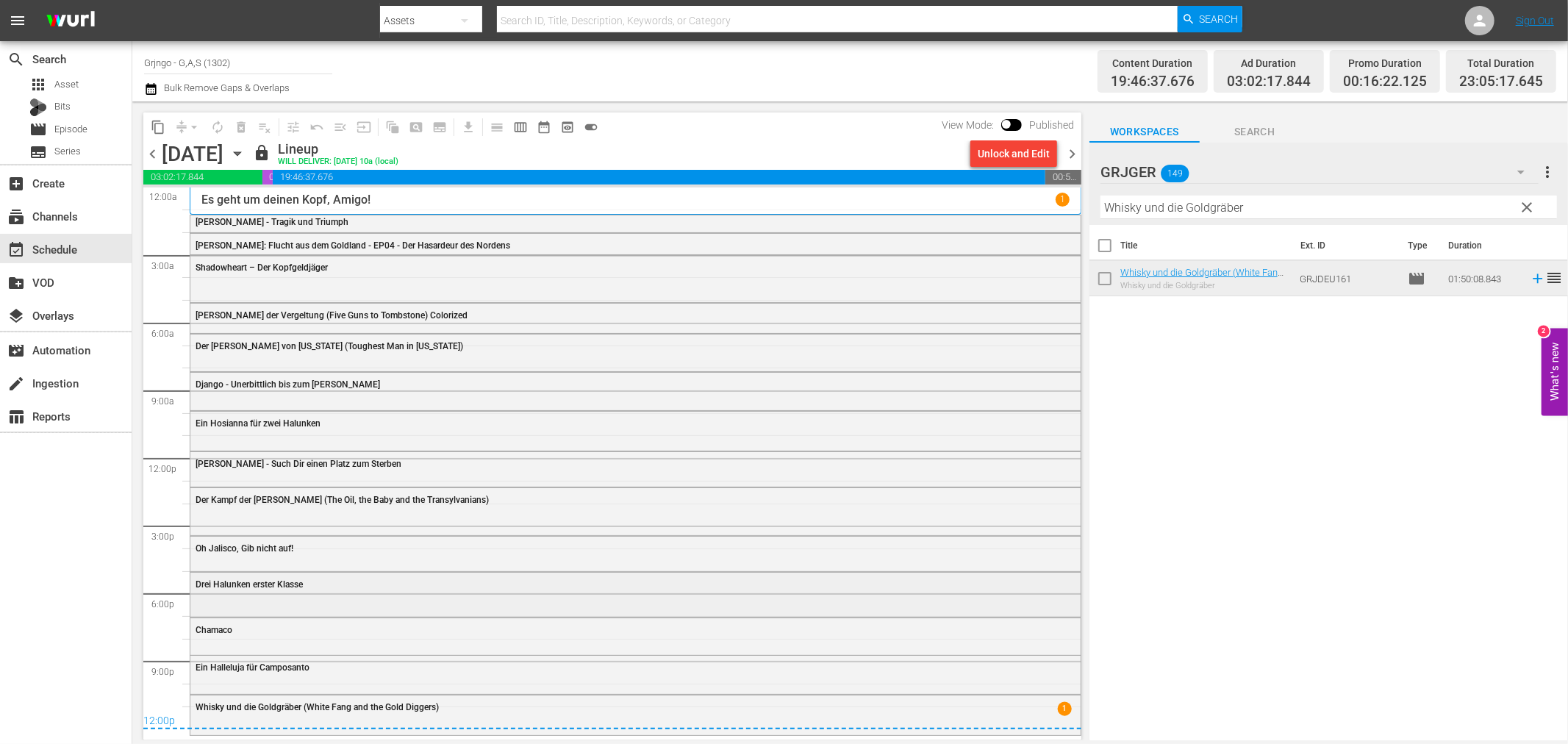
click at [285, 603] on div "Drei Halunken erster Klasse" at bounding box center [635, 593] width 890 height 41
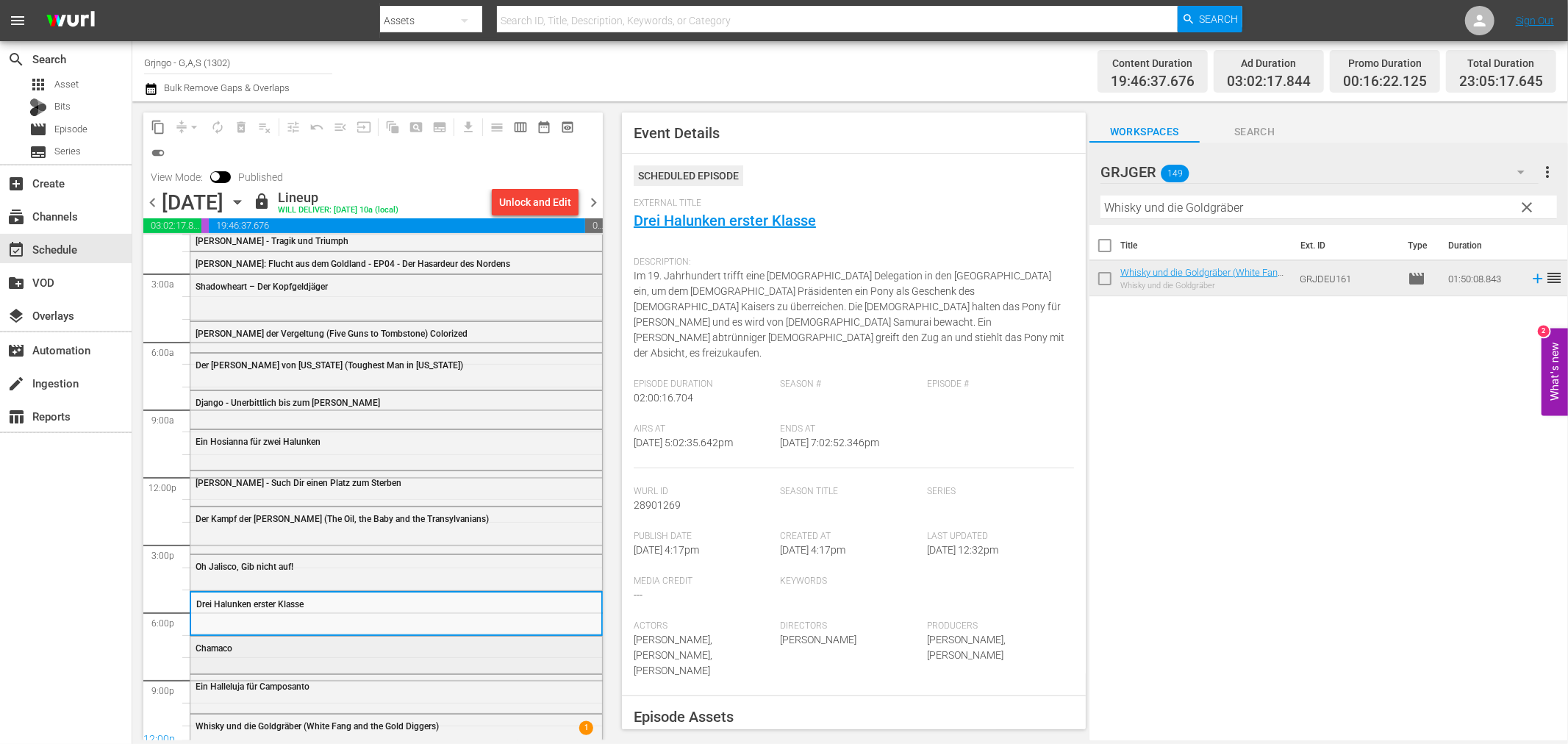
scroll to position [44, 0]
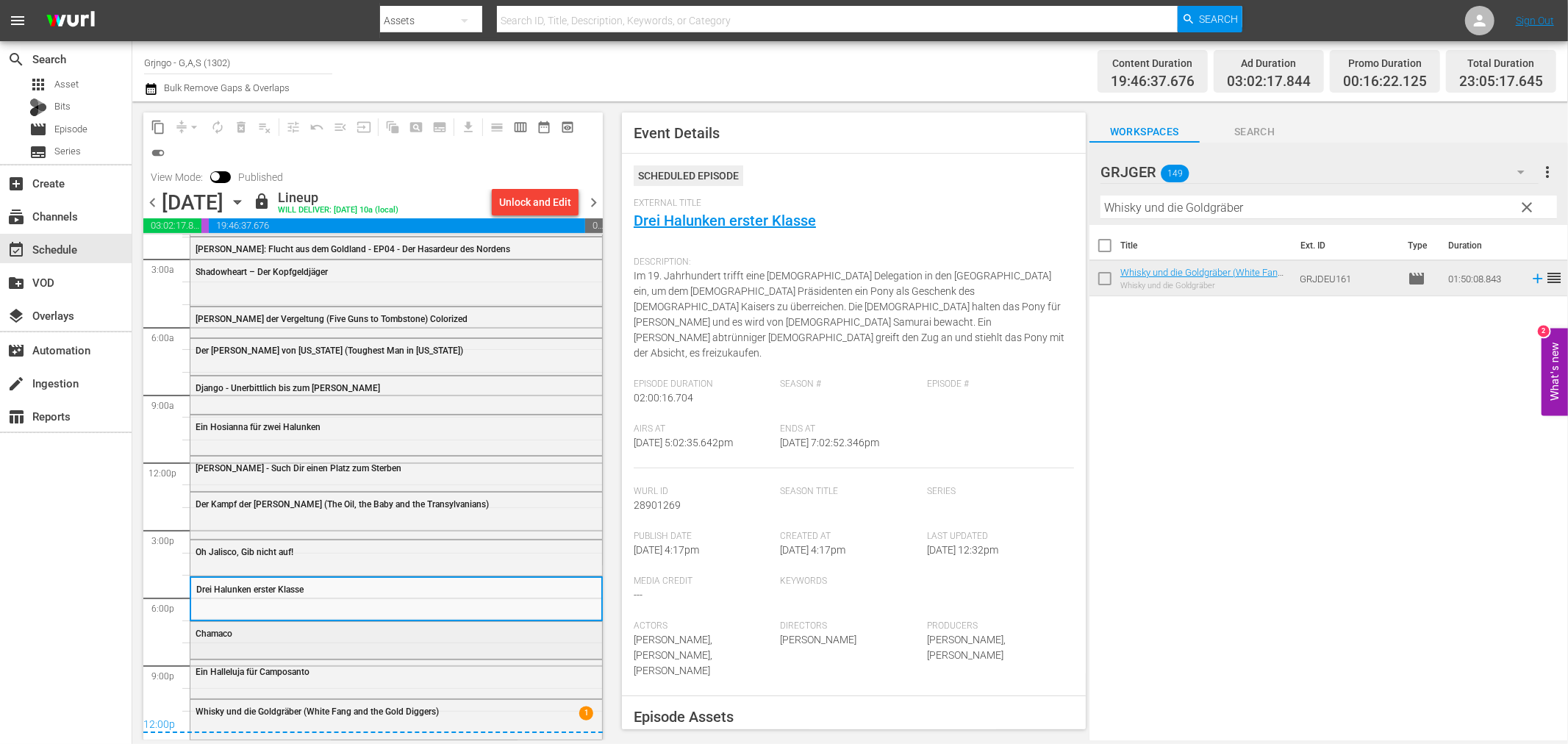
click at [287, 642] on div "Chamaco" at bounding box center [396, 632] width 412 height 22
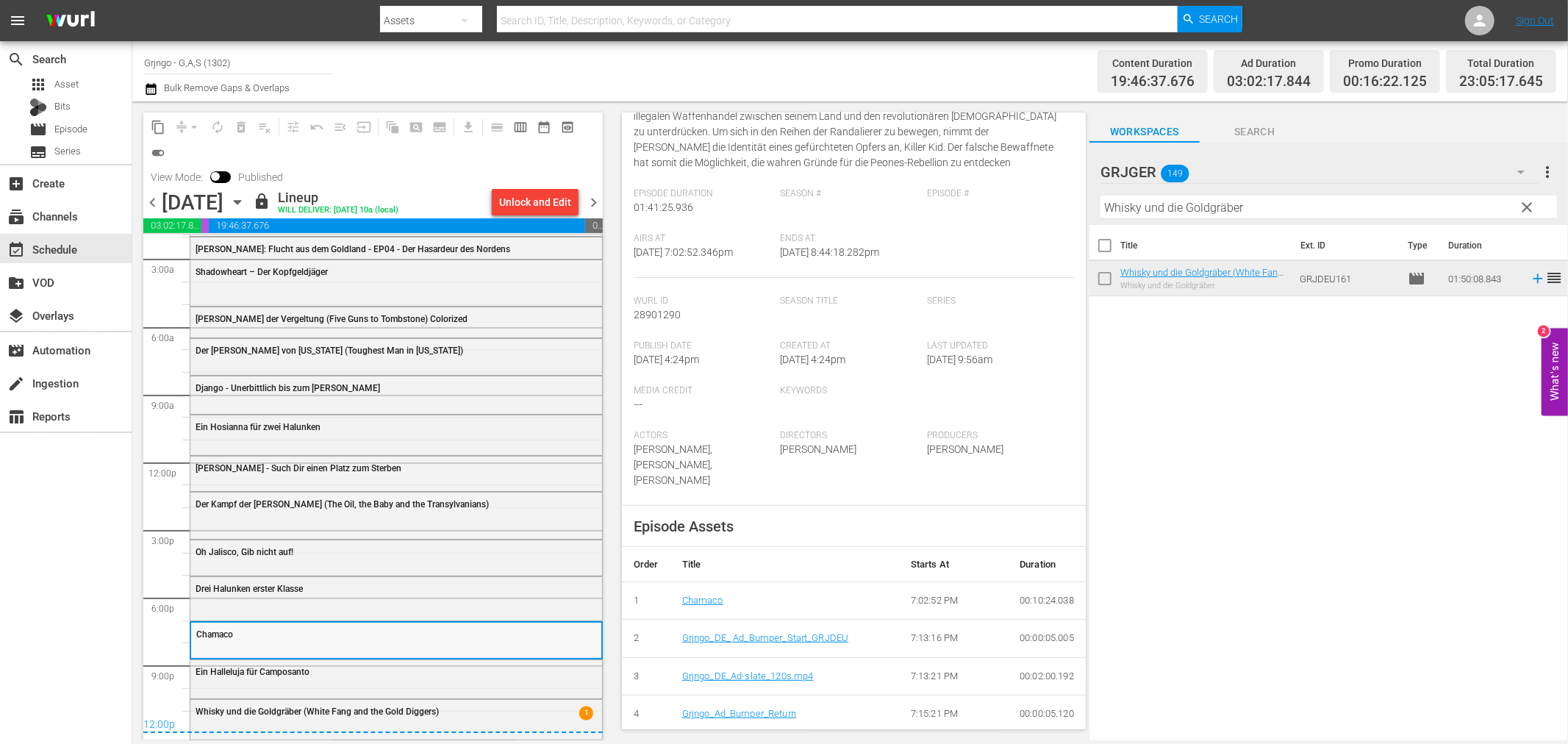
scroll to position [245, 0]
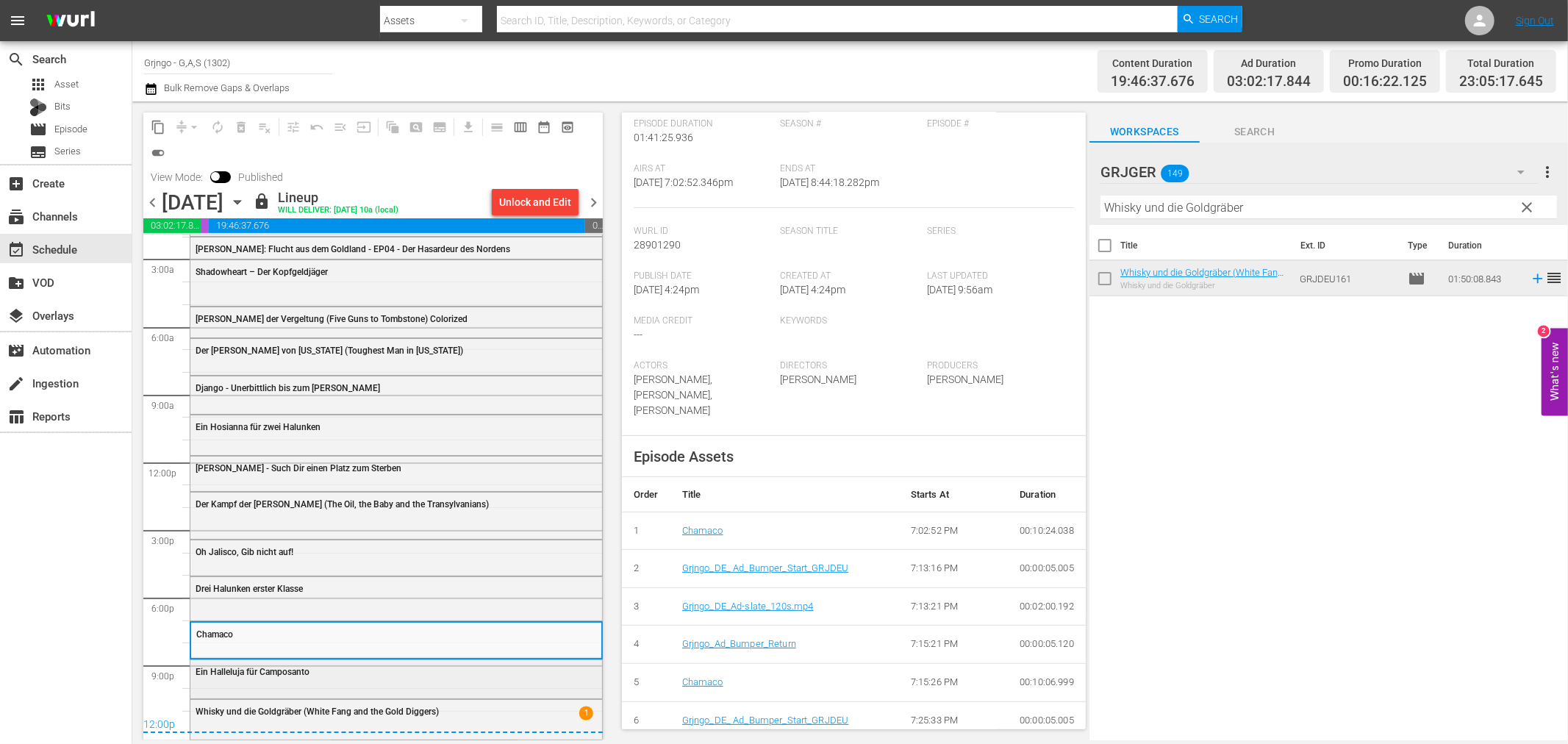
click at [262, 674] on span "Ein Halleluja für Camposanto" at bounding box center [252, 672] width 114 height 11
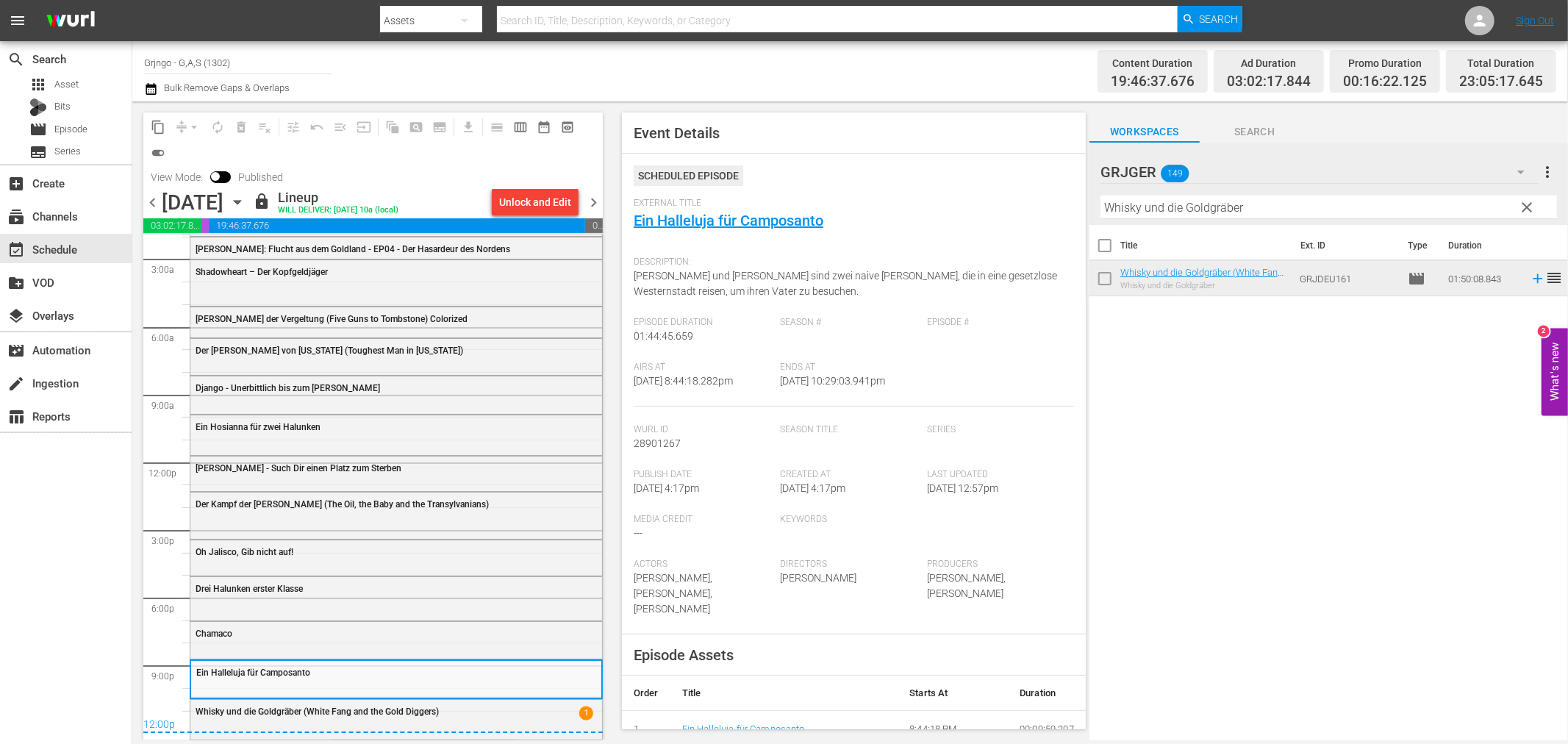
click at [593, 198] on span "chevron_right" at bounding box center [593, 202] width 19 height 19
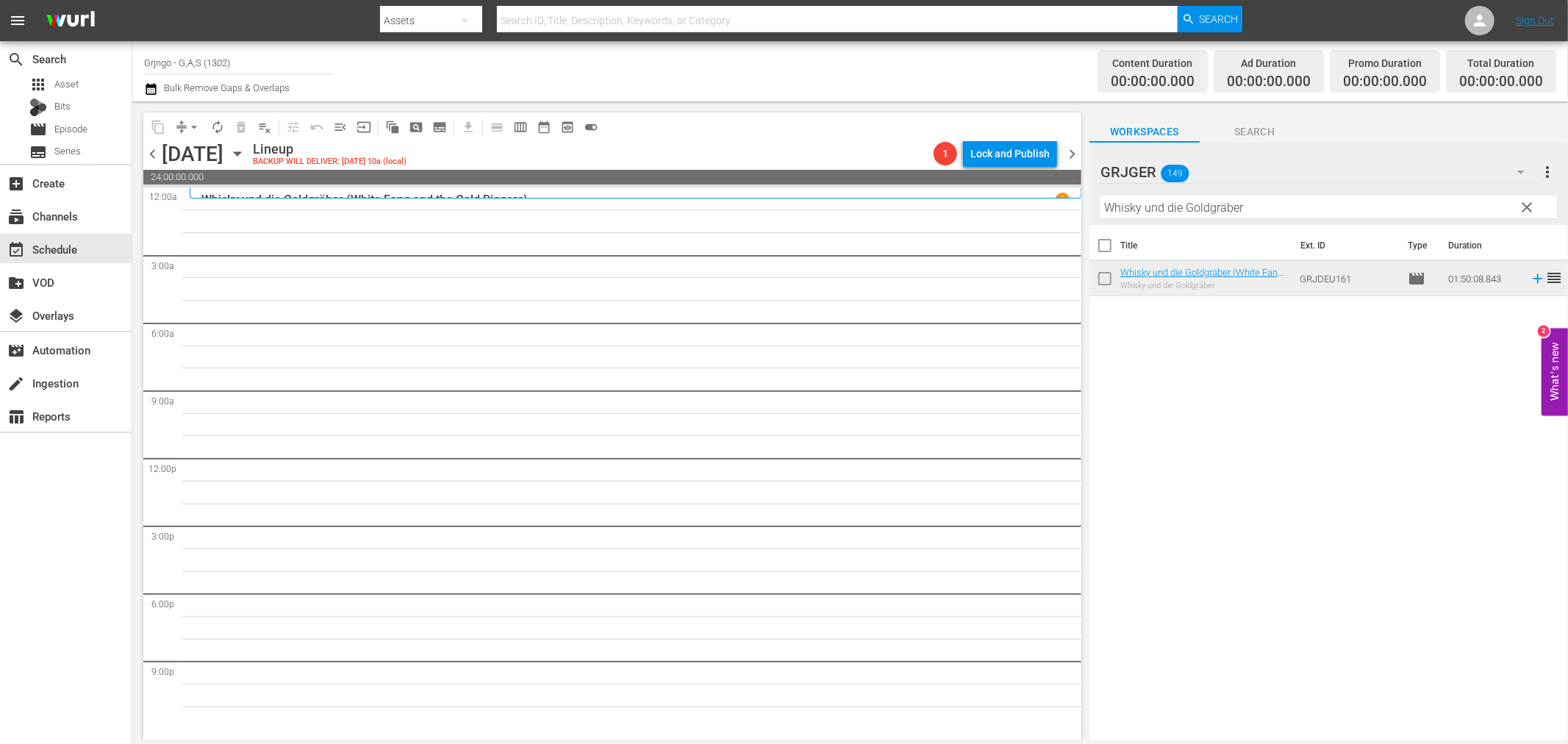
click at [155, 147] on span "chevron_left" at bounding box center [152, 154] width 19 height 19
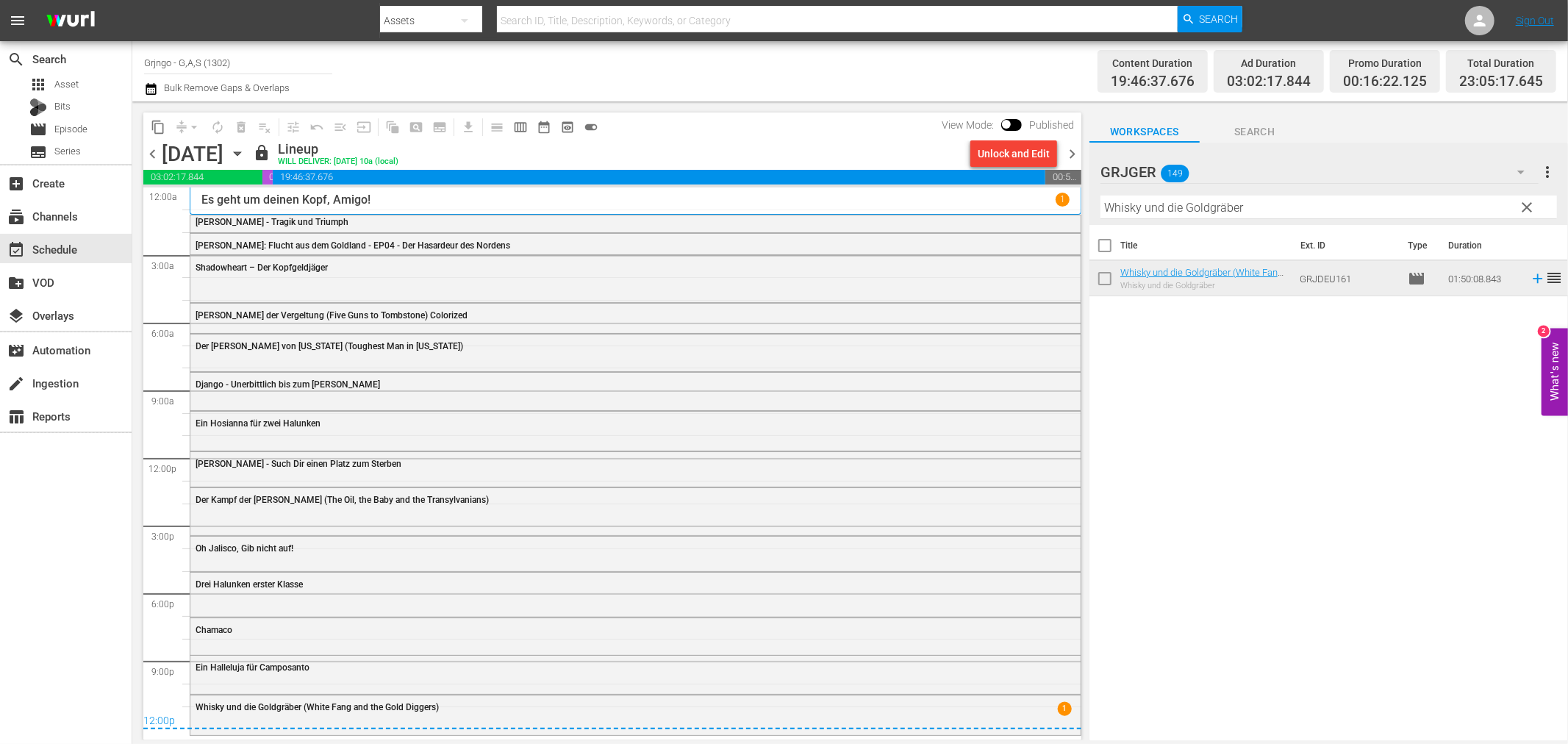
click at [155, 147] on span "chevron_left" at bounding box center [152, 154] width 19 height 19
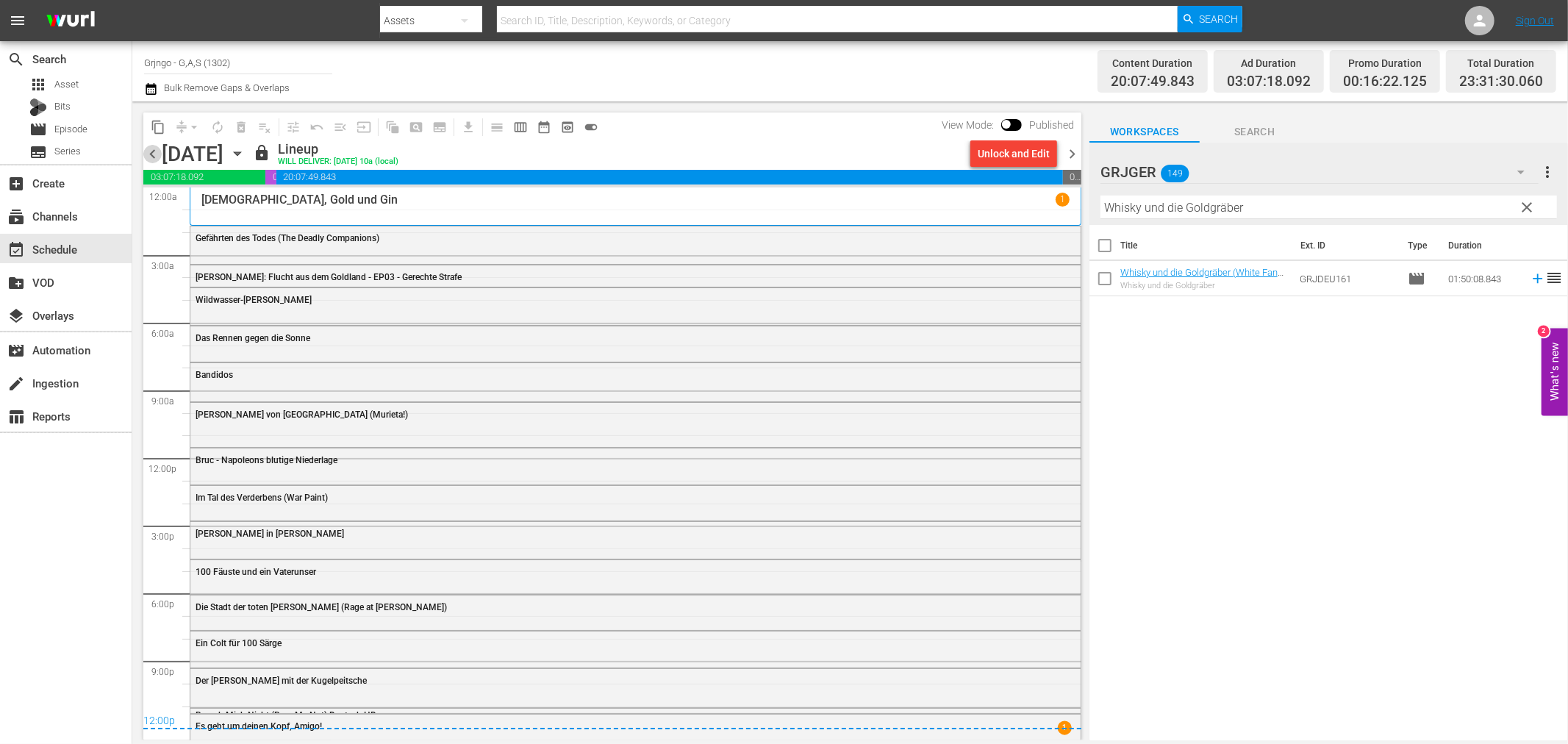
click at [152, 149] on span "chevron_left" at bounding box center [152, 154] width 19 height 19
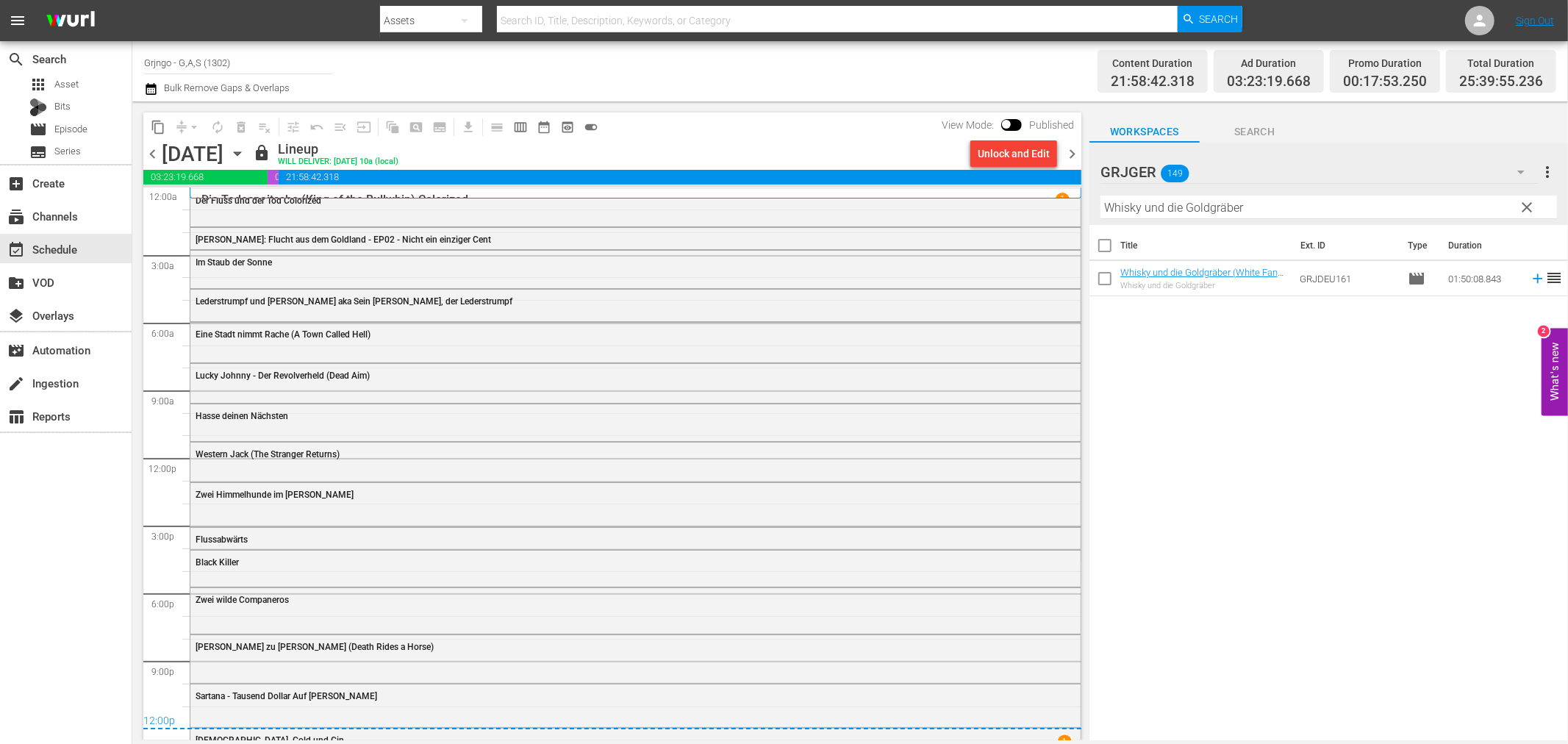
click at [152, 87] on icon "button" at bounding box center [151, 89] width 11 height 12
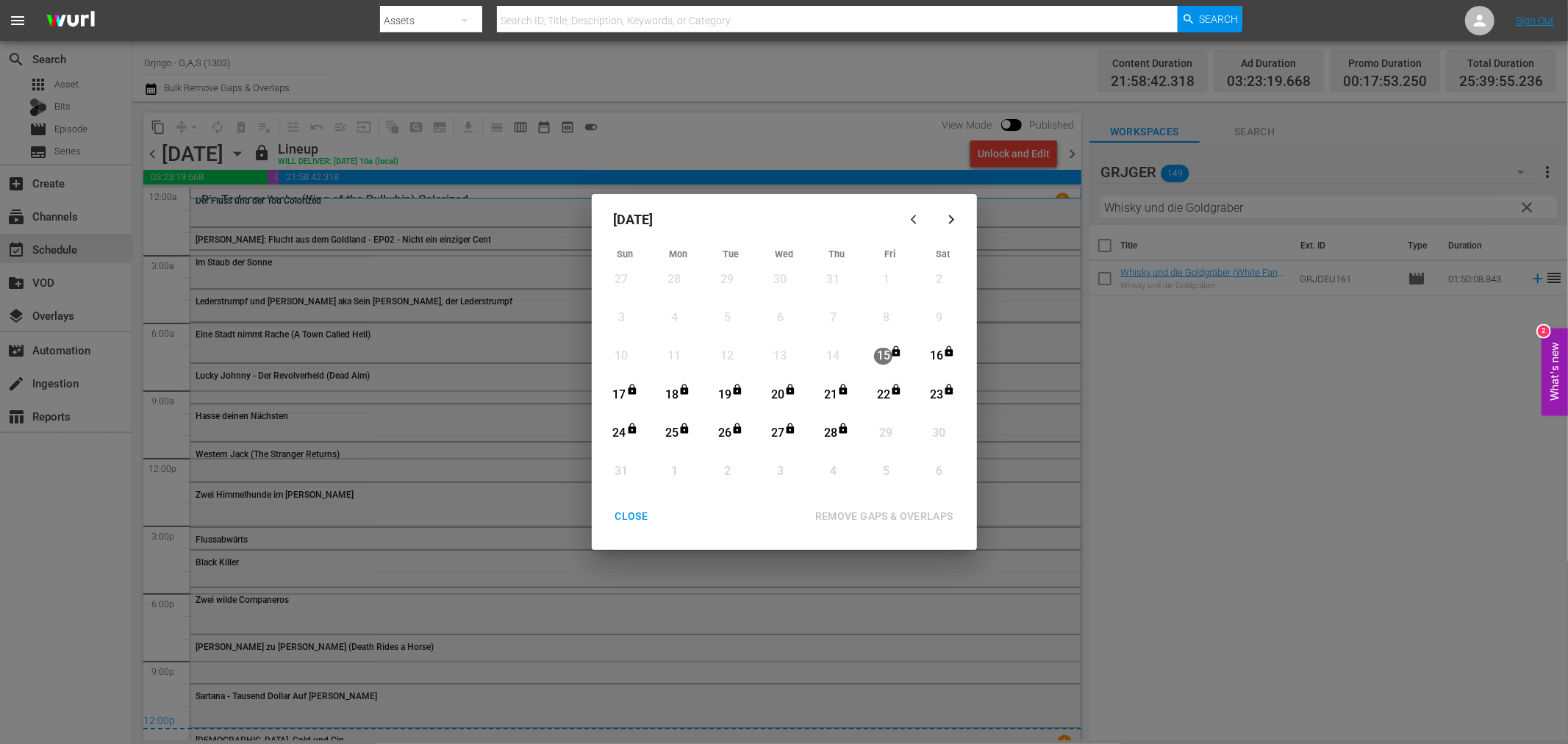
click at [619, 397] on div "17" at bounding box center [619, 394] width 19 height 17
click at [834, 432] on div "28" at bounding box center [830, 432] width 19 height 17
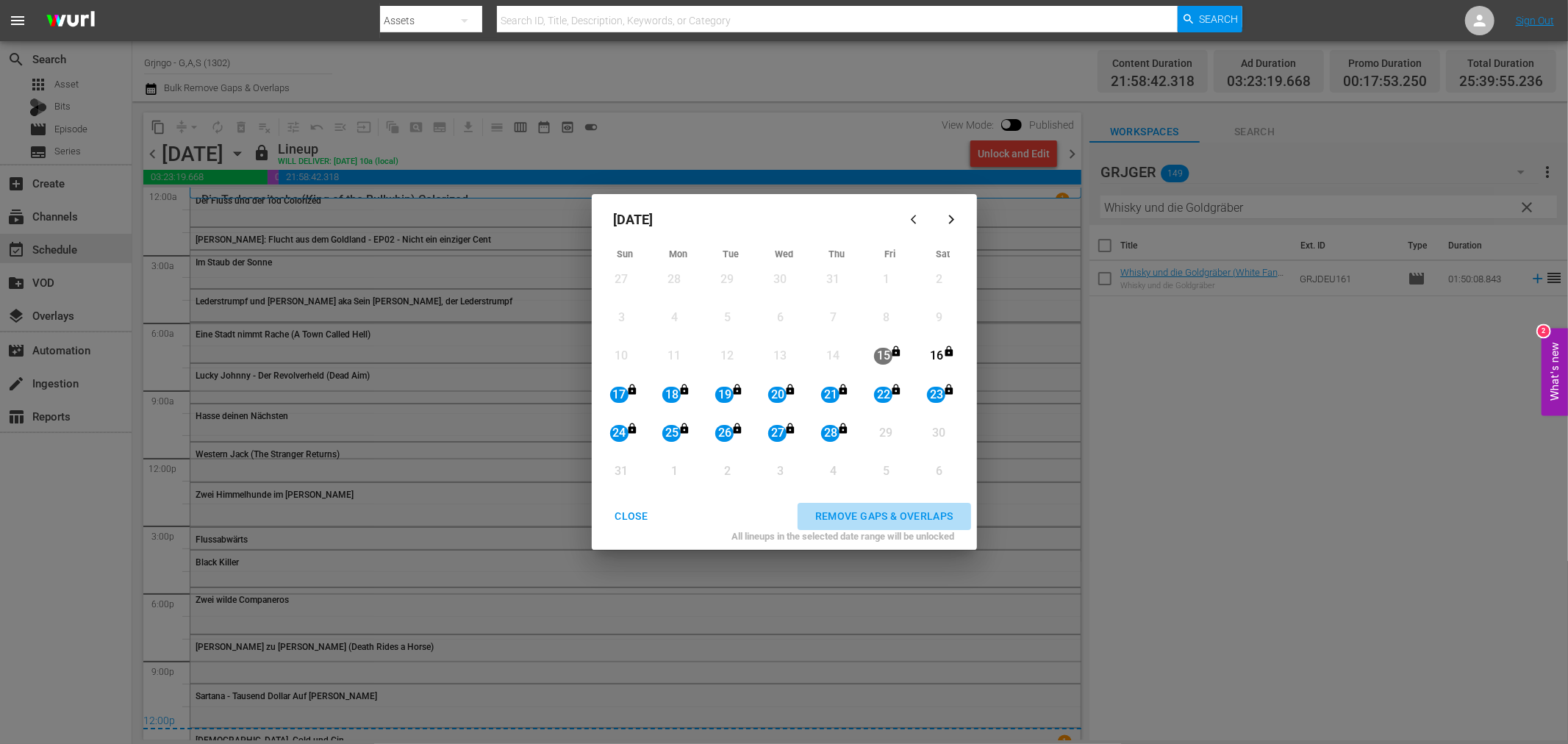
click at [856, 514] on div "REMOVE GAPS & OVERLAPS" at bounding box center [884, 516] width 162 height 19
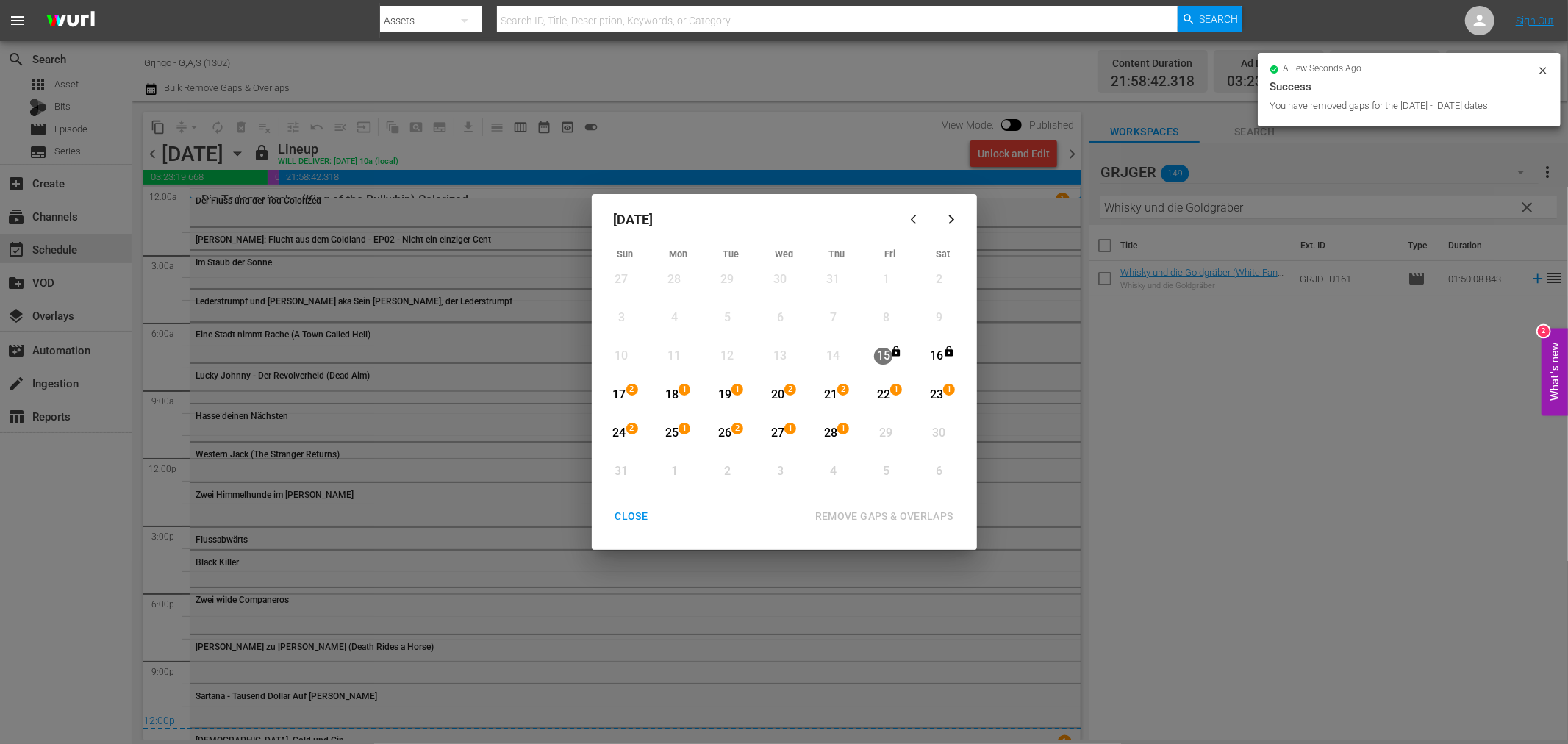
click at [625, 513] on div "CLOSE" at bounding box center [632, 516] width 57 height 19
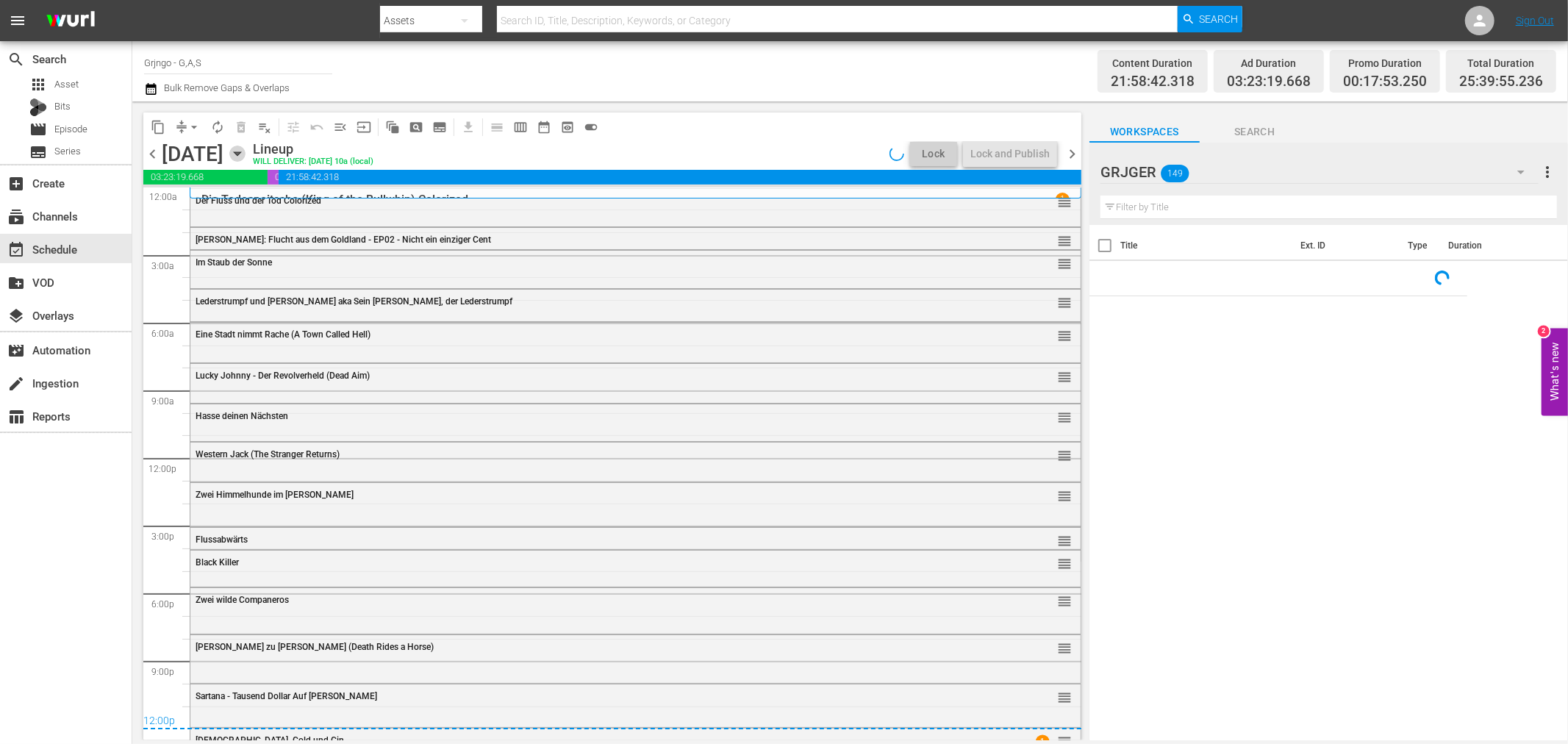
click at [245, 148] on icon "button" at bounding box center [237, 154] width 16 height 16
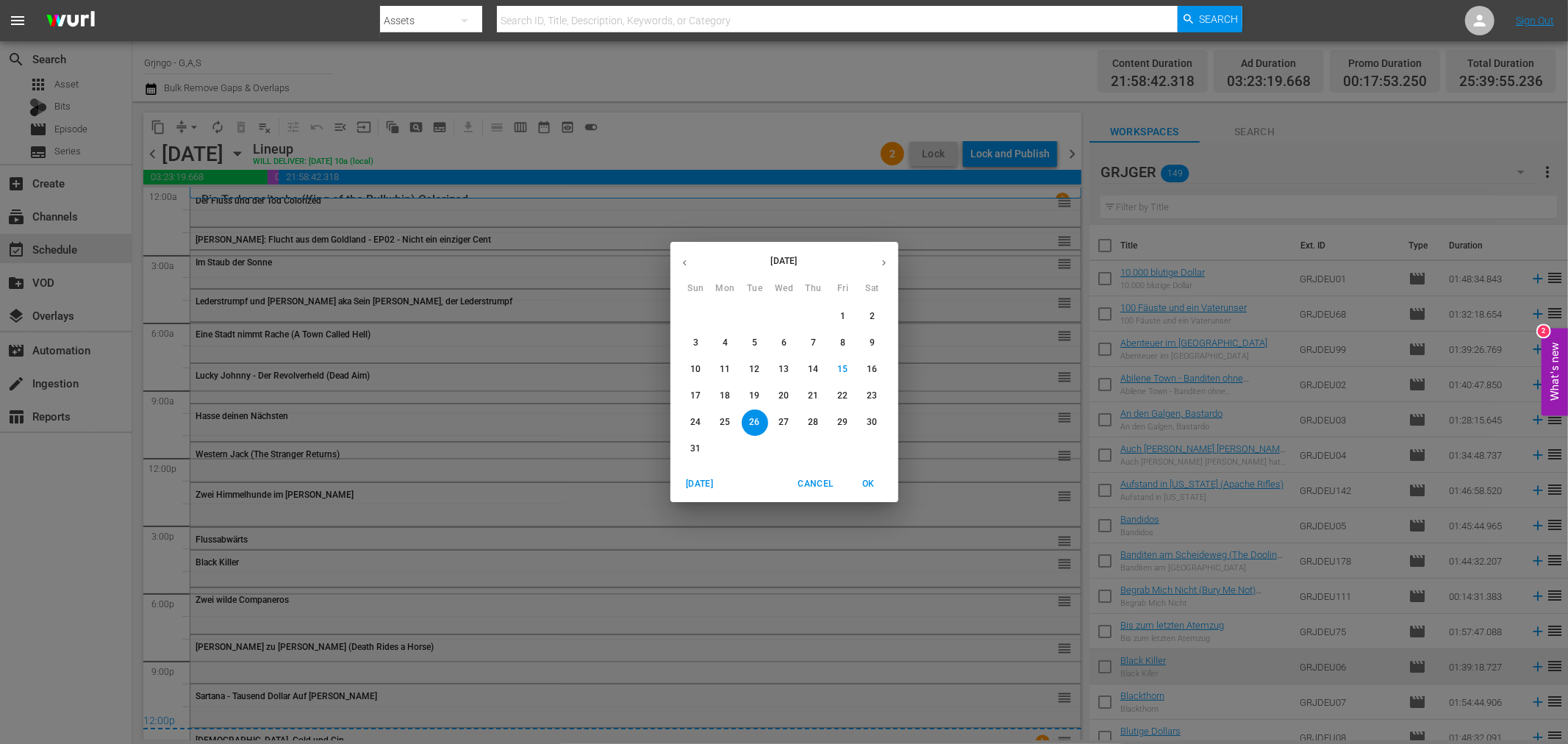
click at [689, 392] on span "17" at bounding box center [696, 396] width 27 height 12
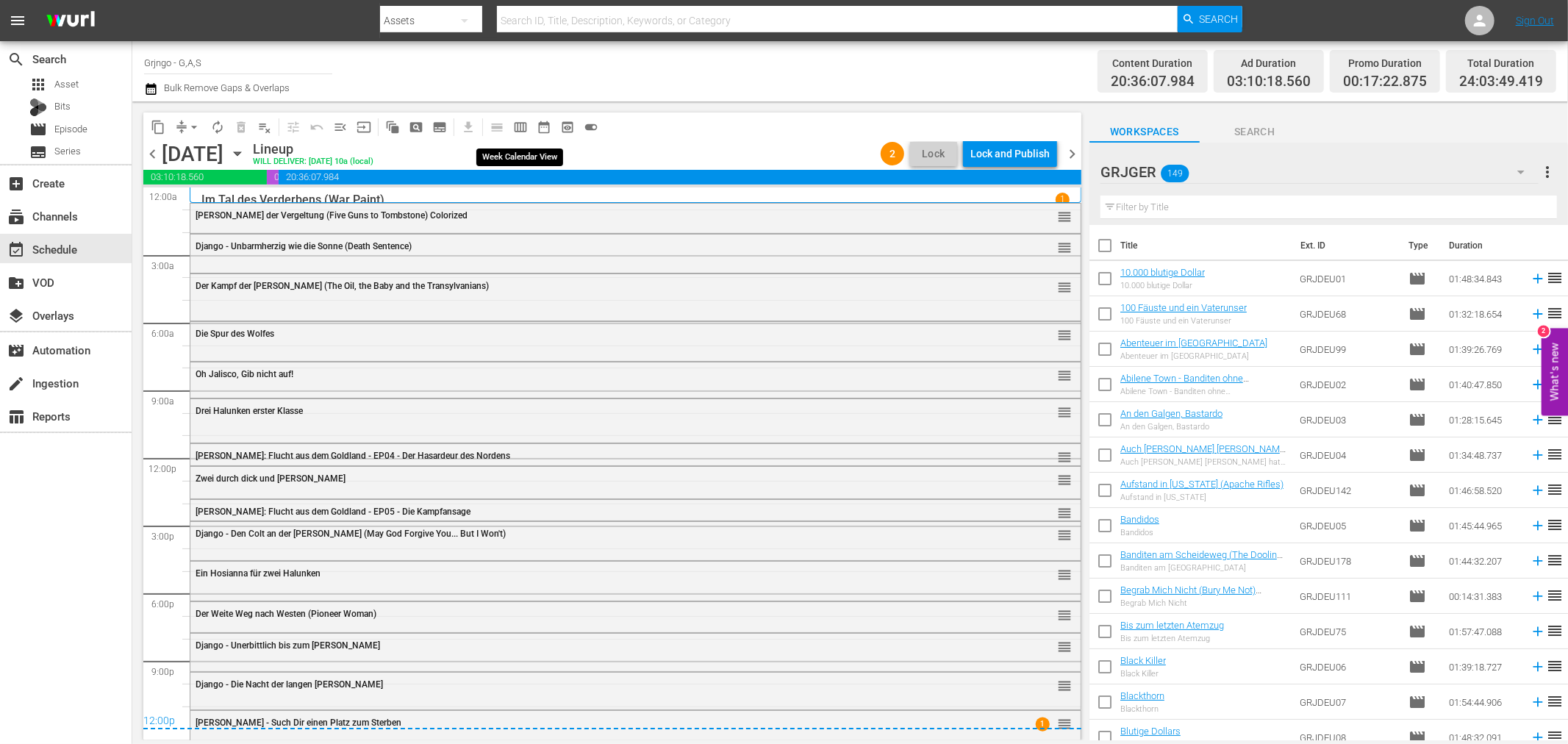
click at [524, 123] on span "calendar_view_week_outlined" at bounding box center [520, 127] width 15 height 15
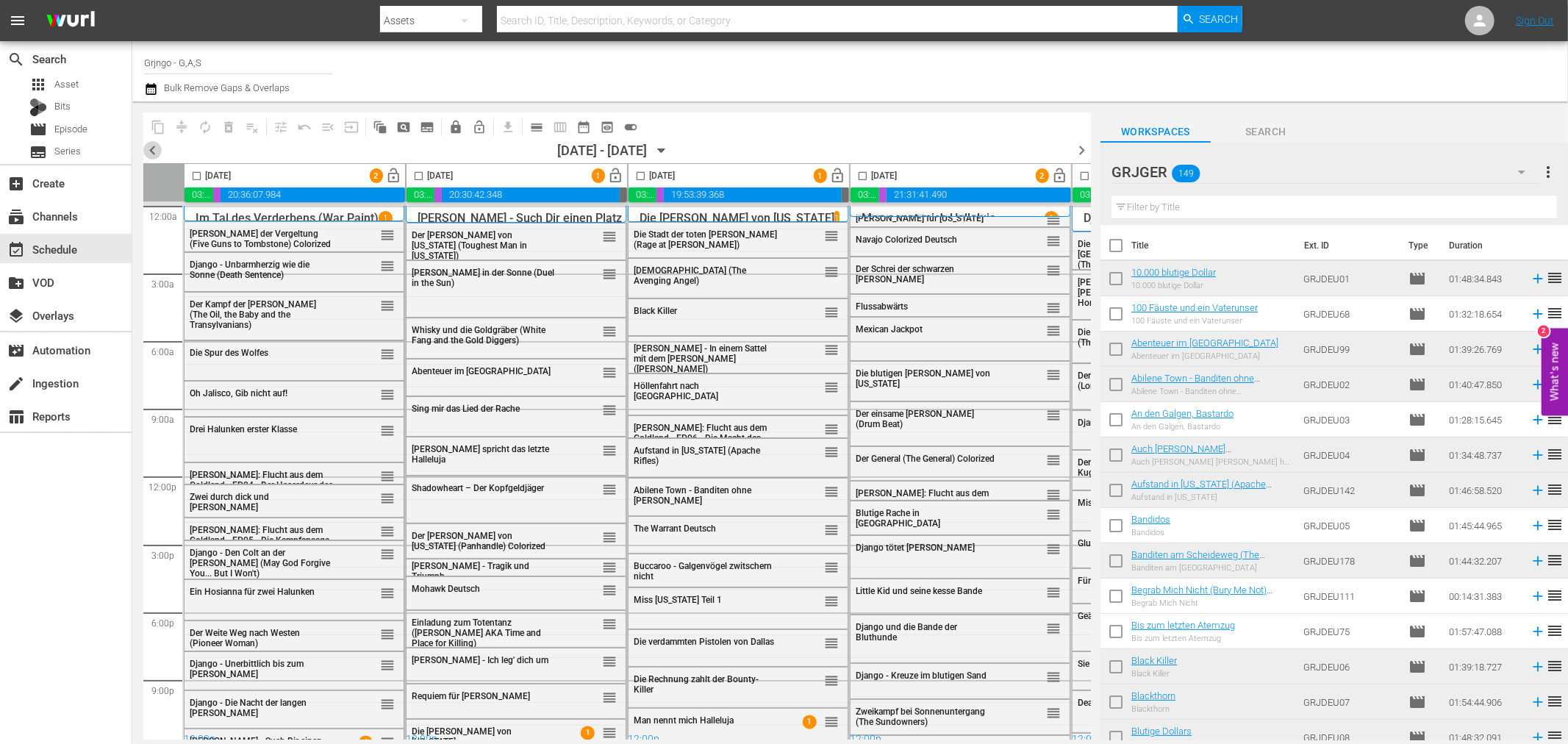
click at [153, 147] on span "chevron_left" at bounding box center [152, 150] width 19 height 19
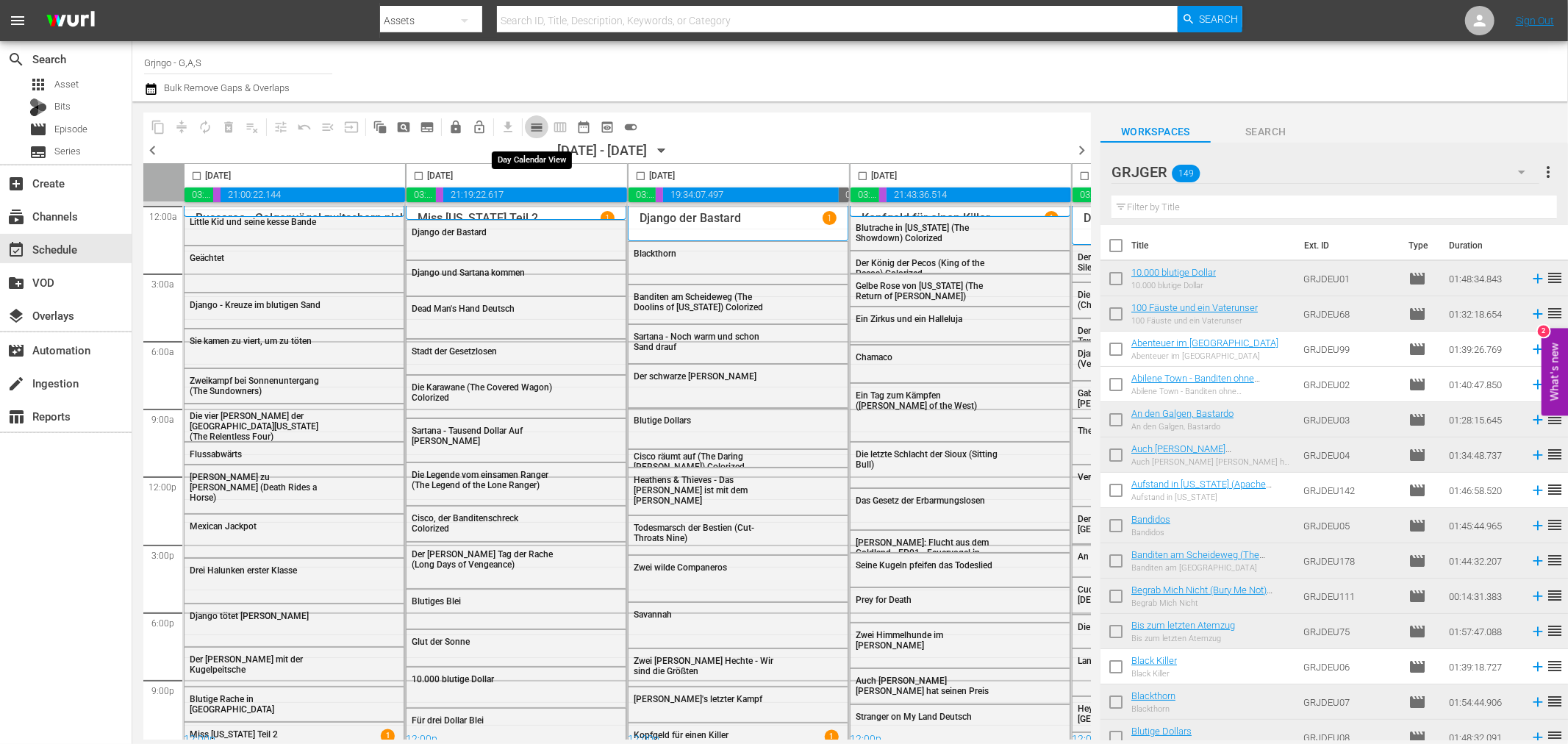
click at [539, 125] on span "calendar_view_day_outlined" at bounding box center [536, 127] width 15 height 15
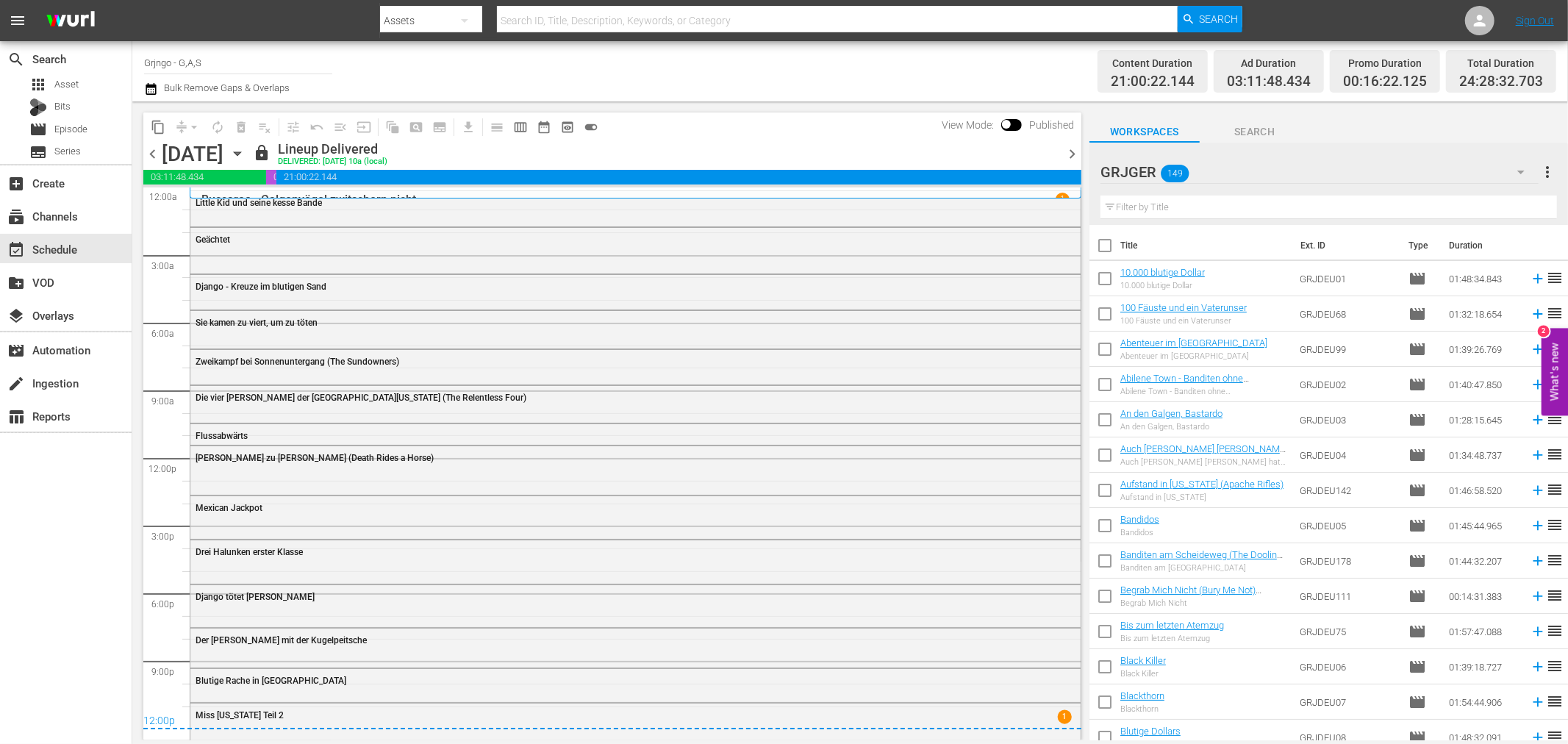
click at [1067, 148] on span "chevron_right" at bounding box center [1072, 154] width 19 height 19
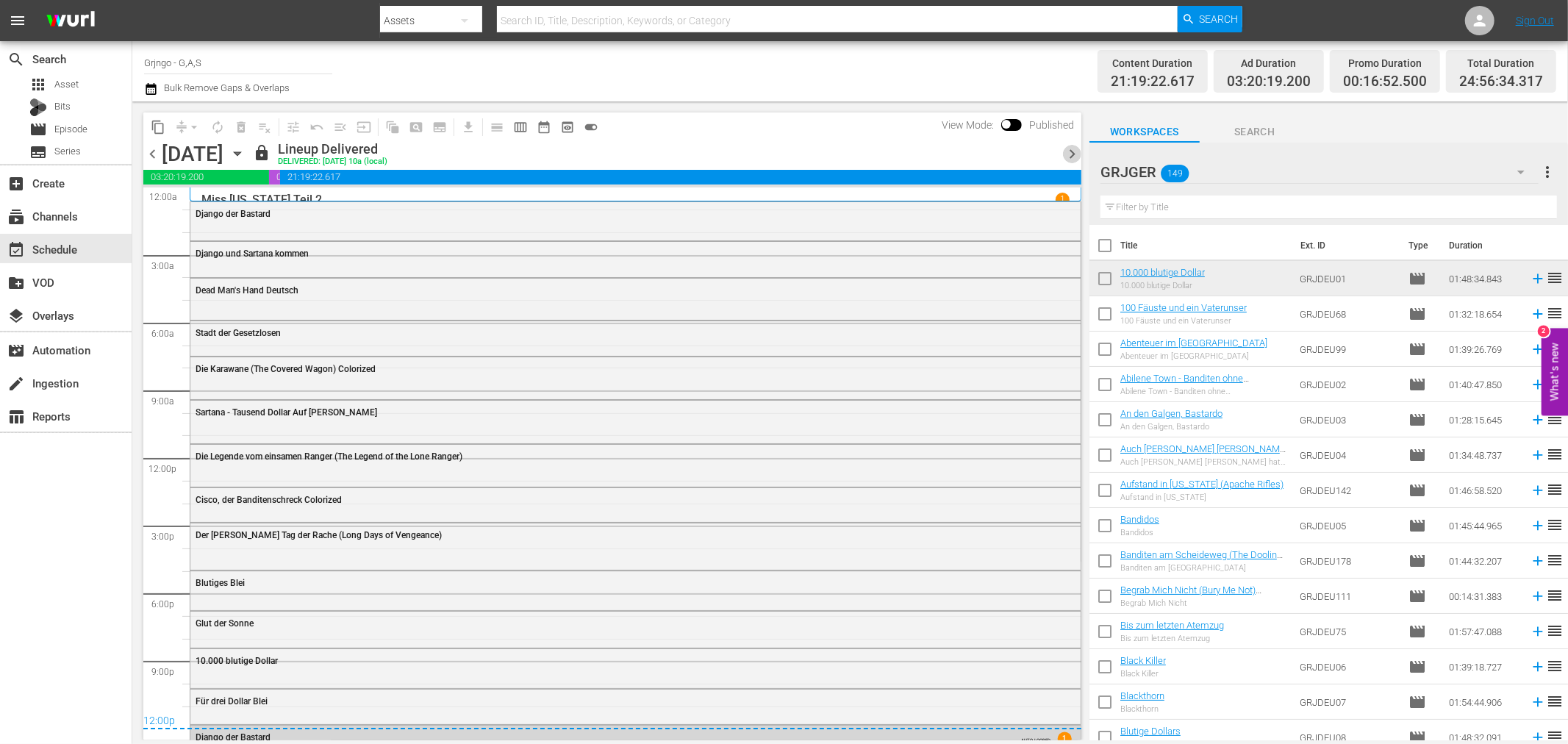
click at [1068, 153] on span "chevron_right" at bounding box center [1072, 154] width 19 height 19
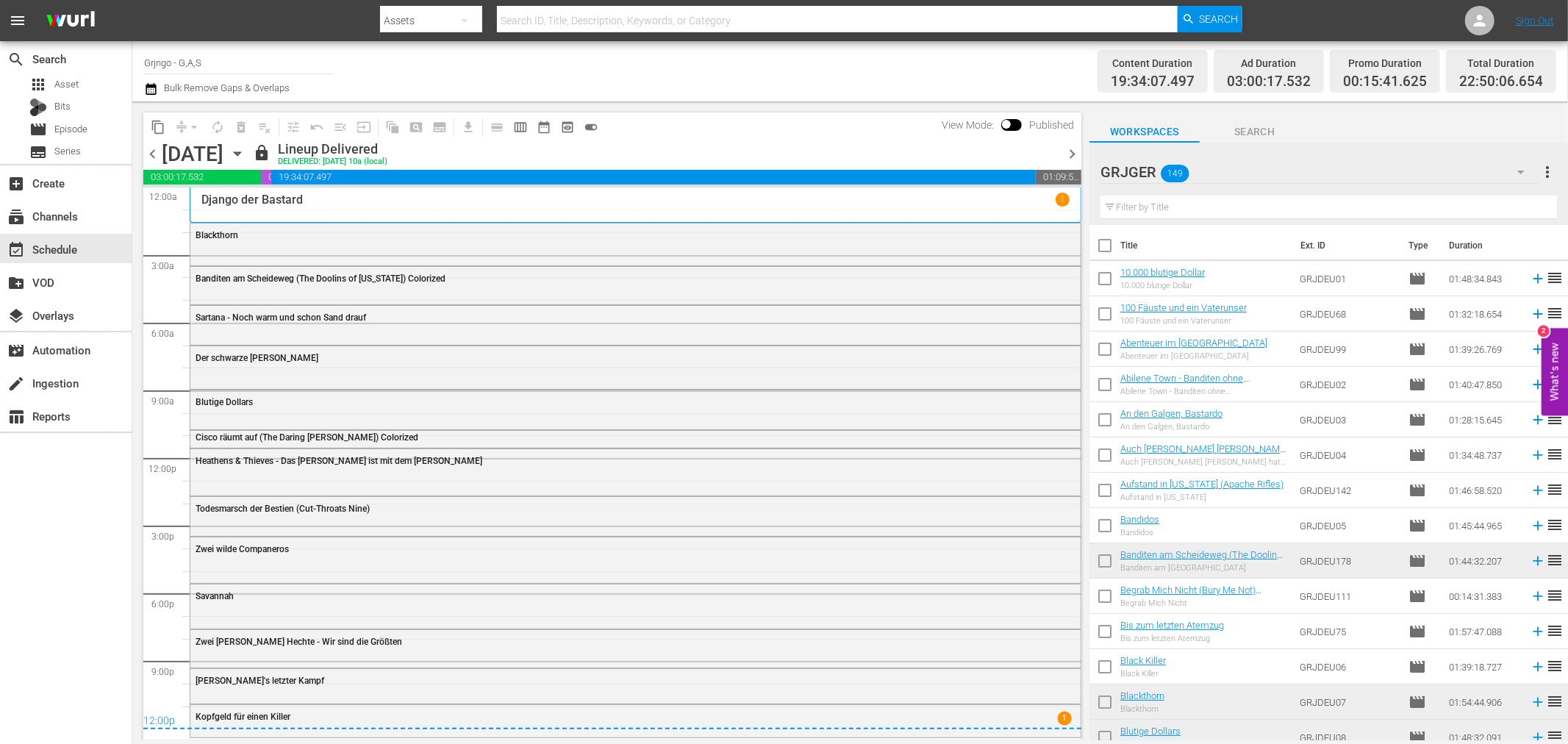
click at [1068, 153] on span "chevron_right" at bounding box center [1072, 154] width 19 height 19
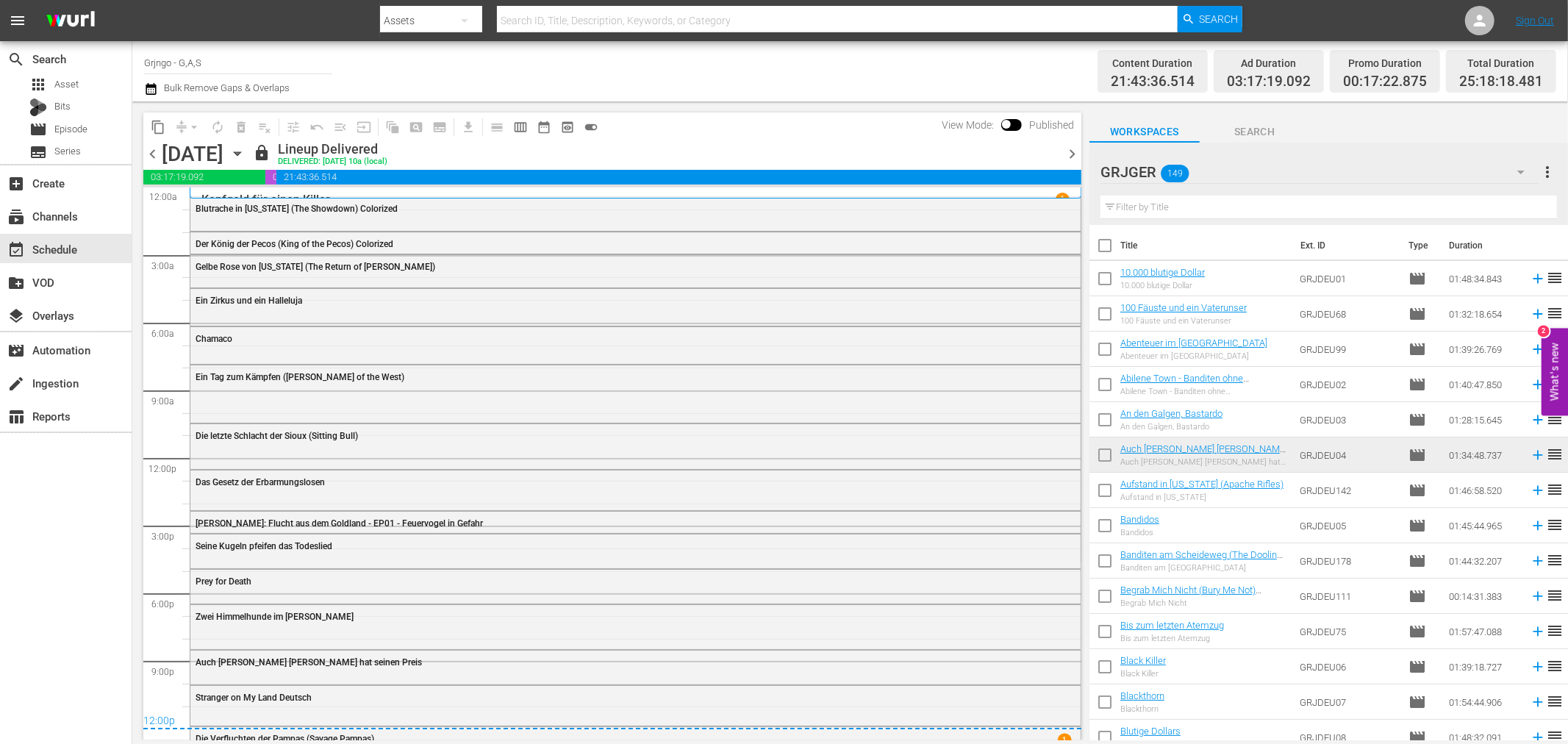
click at [1068, 153] on span "chevron_right" at bounding box center [1072, 154] width 19 height 19
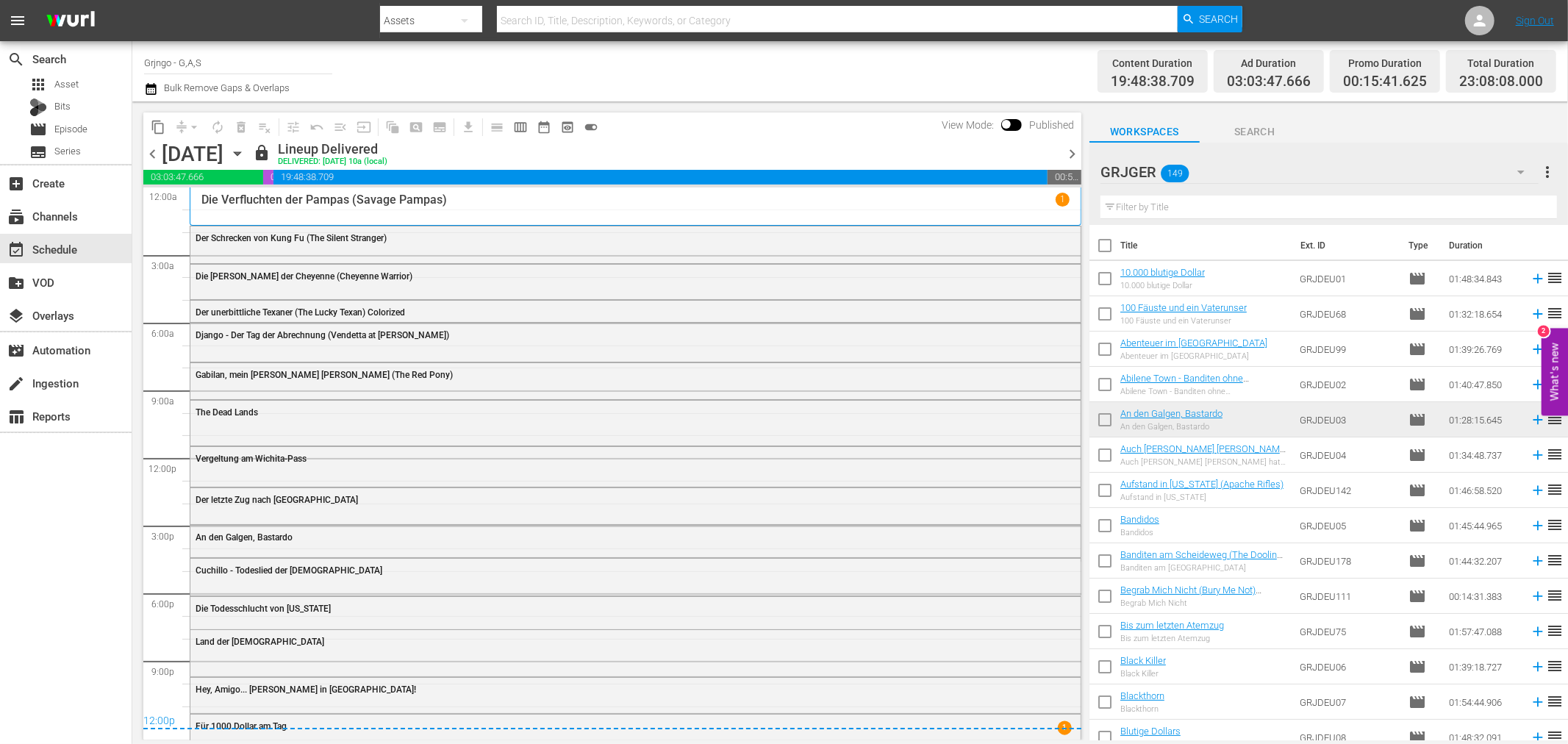
click at [1068, 153] on span "chevron_right" at bounding box center [1072, 154] width 19 height 19
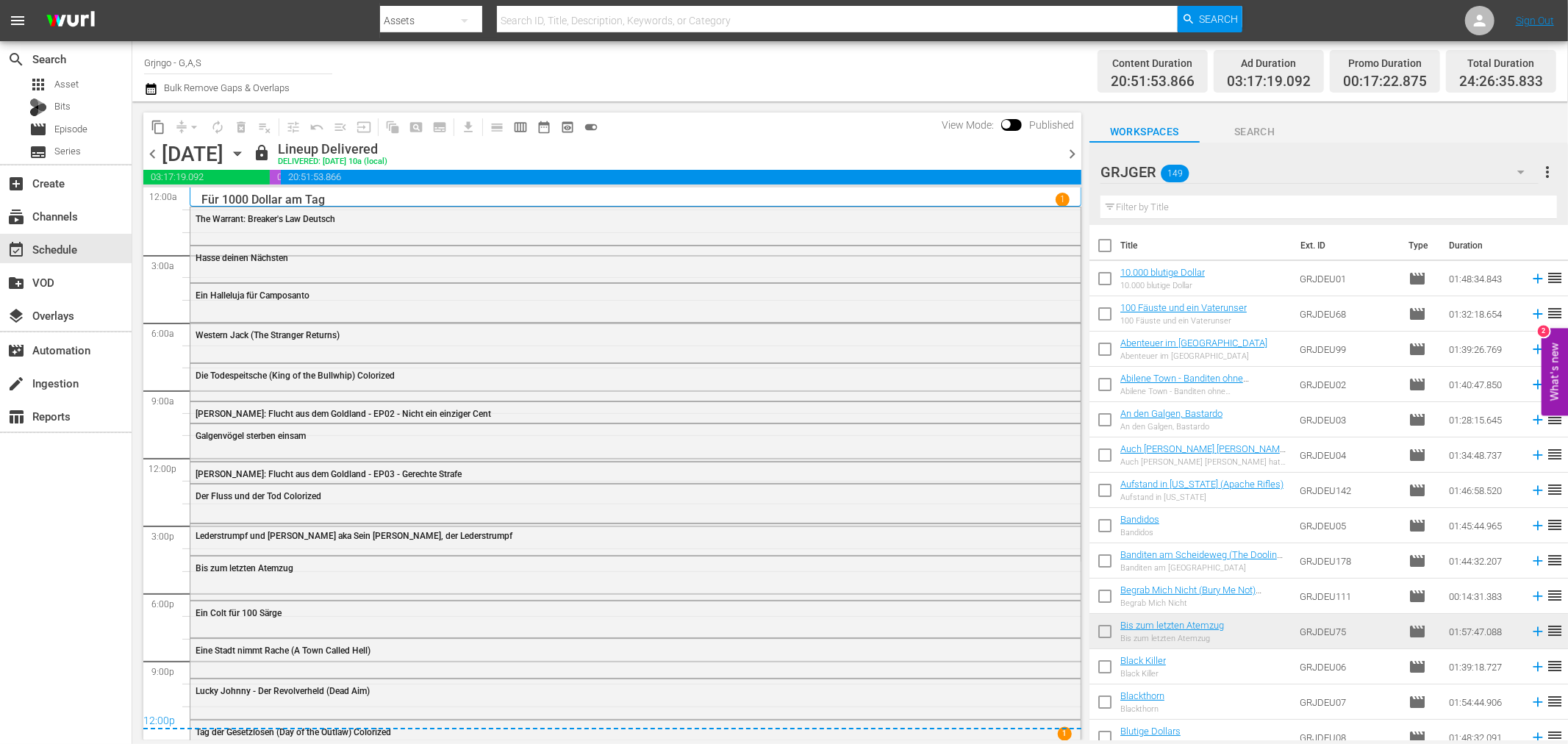
click at [1068, 153] on span "chevron_right" at bounding box center [1072, 154] width 19 height 19
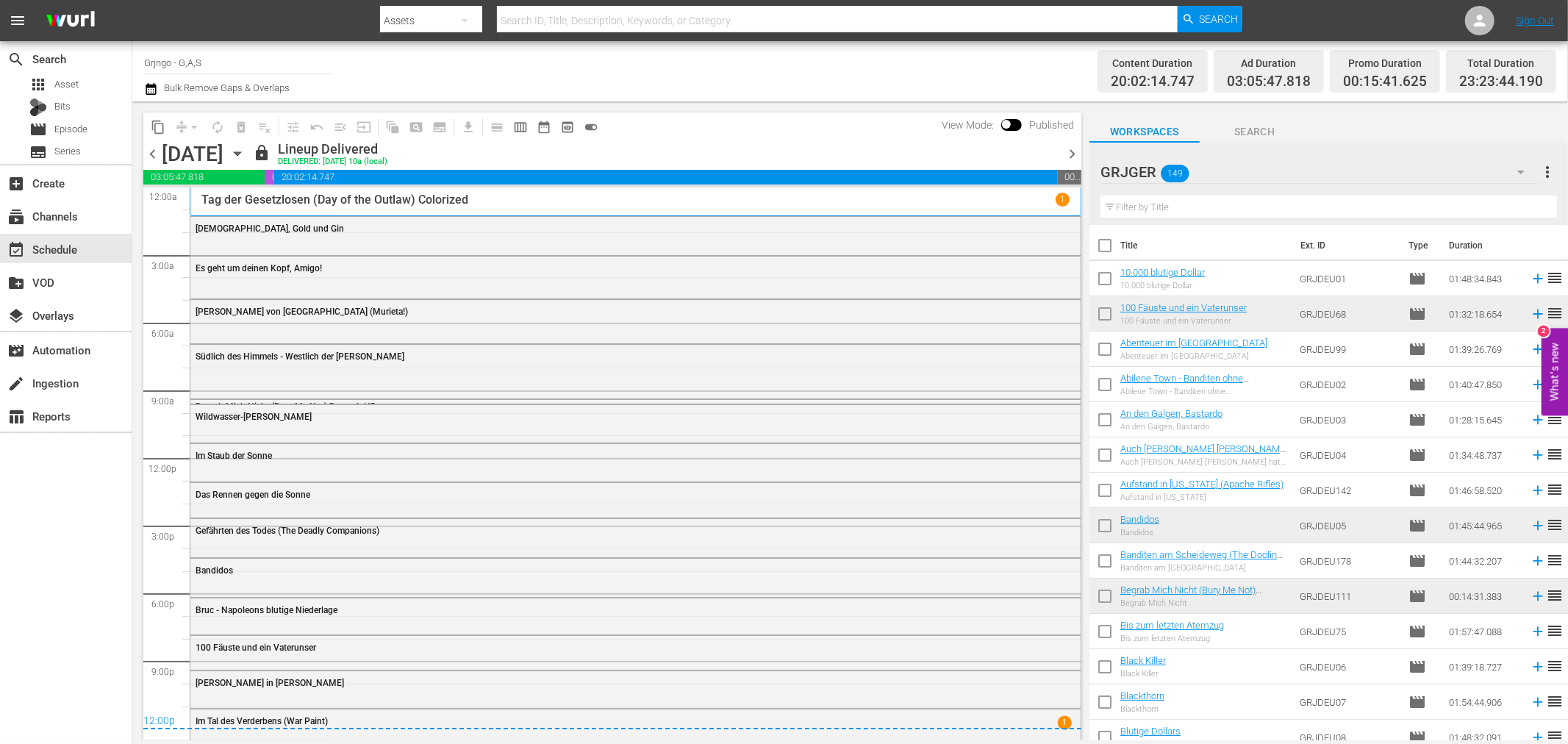
click at [1068, 153] on span "chevron_right" at bounding box center [1072, 154] width 19 height 19
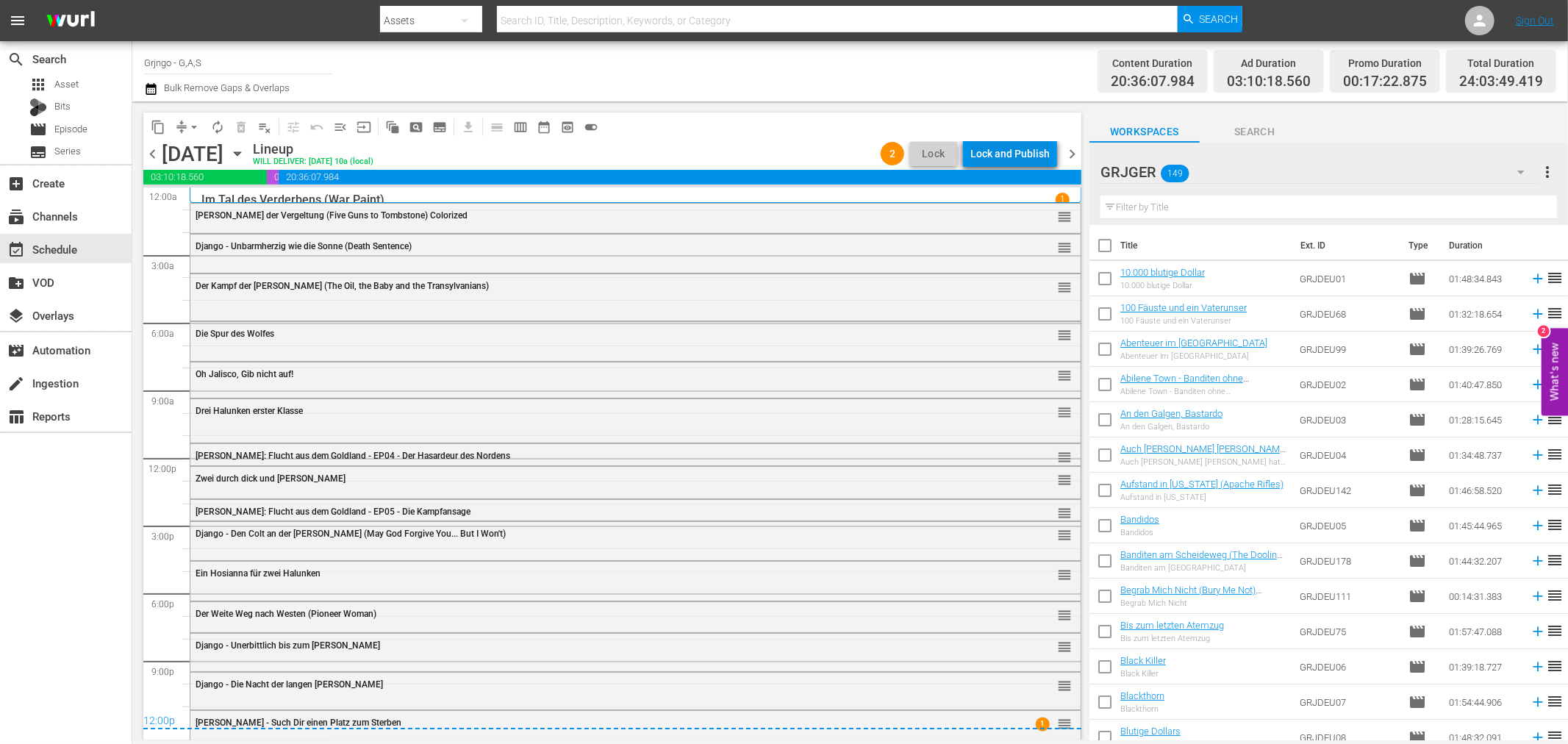
click at [966, 146] on button "Lock and Publish" at bounding box center [1010, 154] width 94 height 27
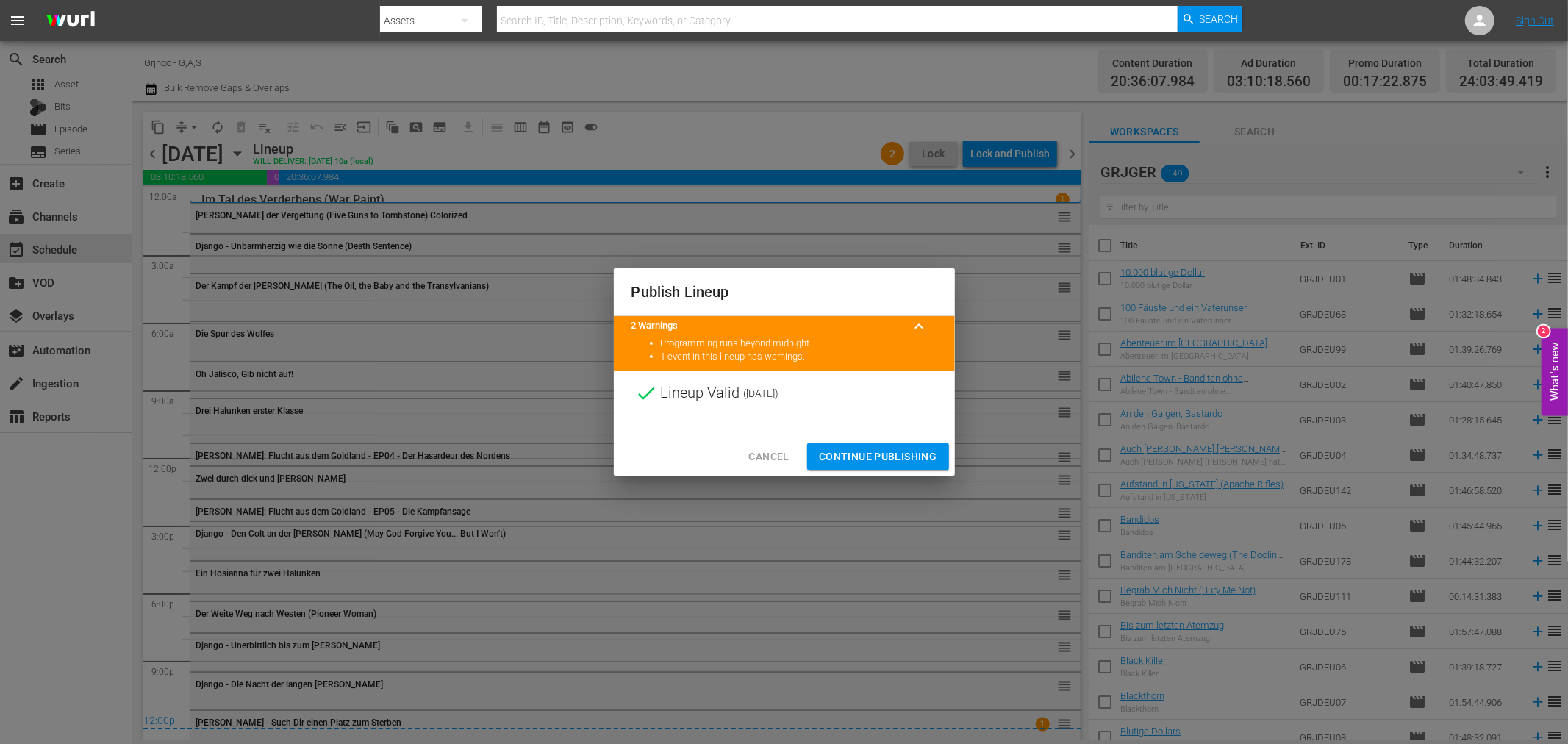
click at [891, 450] on span "Continue Publishing" at bounding box center [877, 456] width 118 height 19
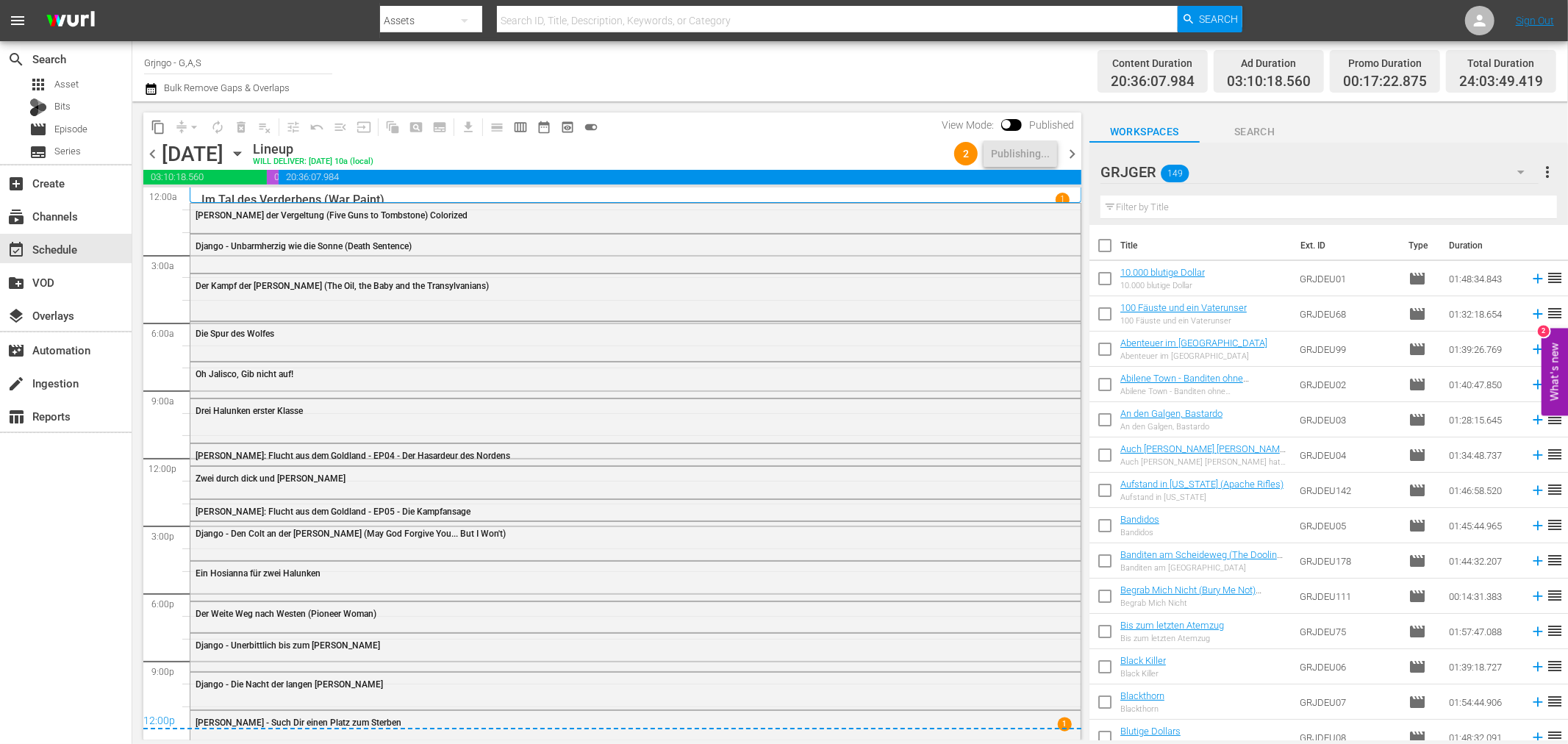
click at [1073, 153] on span "chevron_right" at bounding box center [1072, 154] width 19 height 19
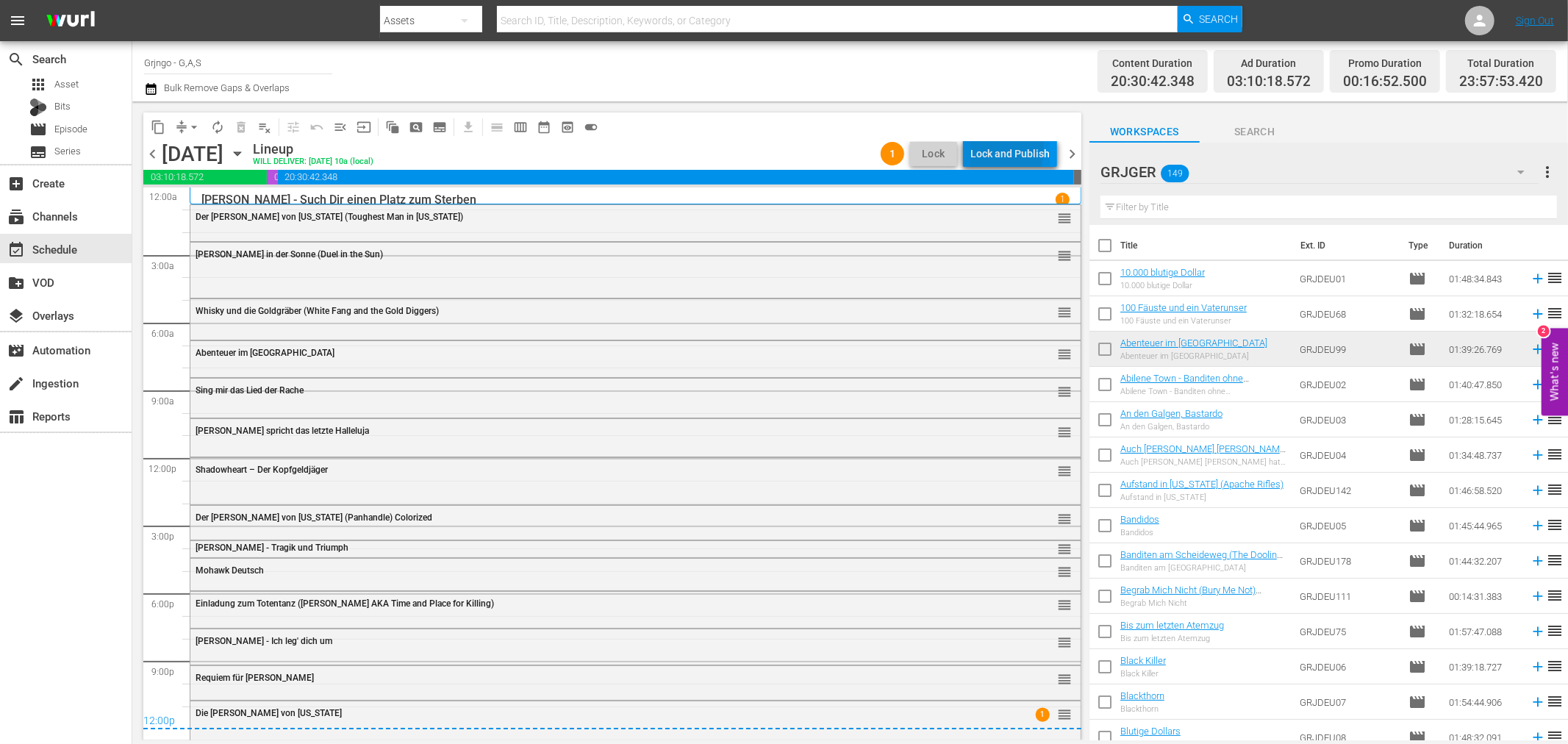
click at [980, 148] on div "Lock and Publish" at bounding box center [1010, 154] width 79 height 27
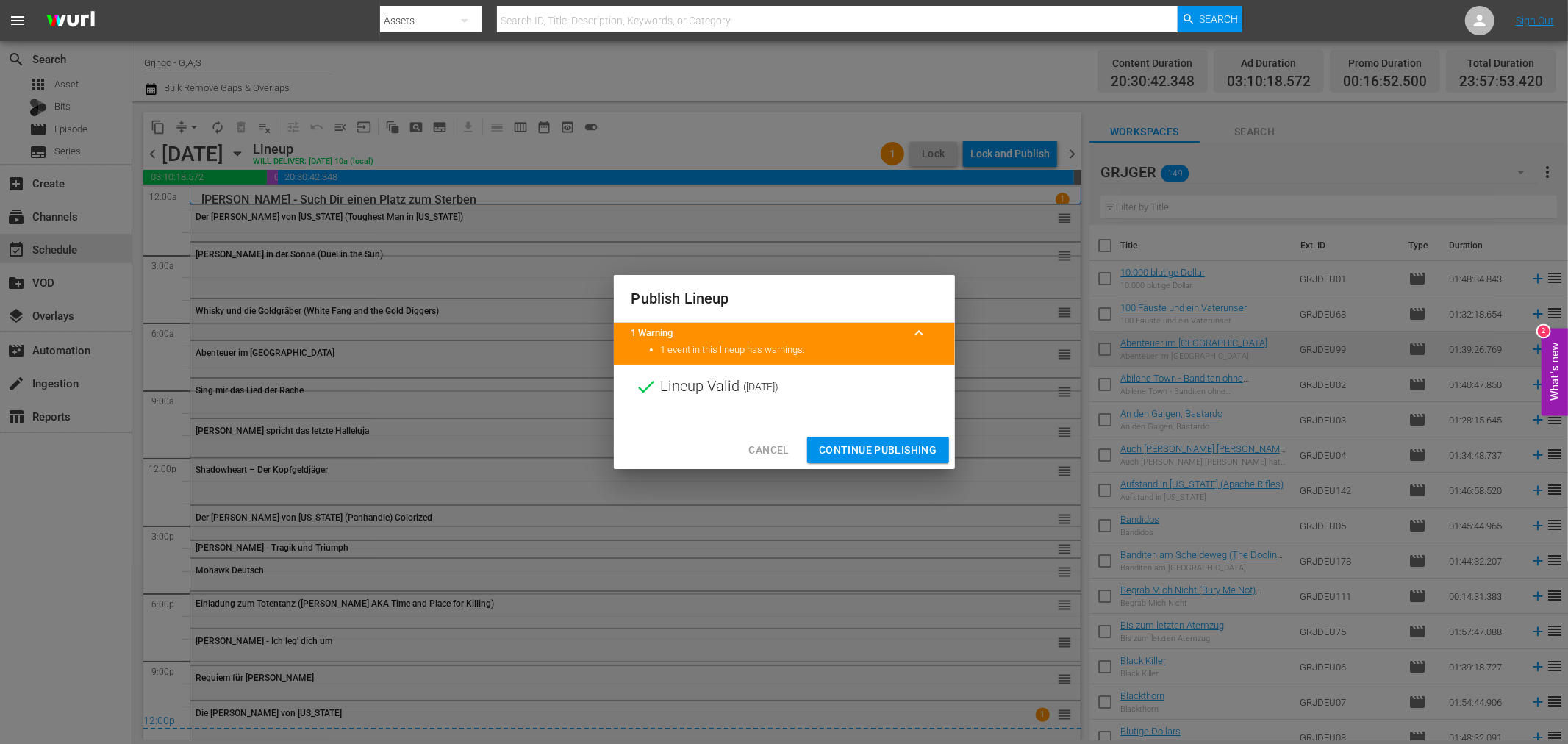
click at [913, 447] on span "Continue Publishing" at bounding box center [877, 450] width 118 height 19
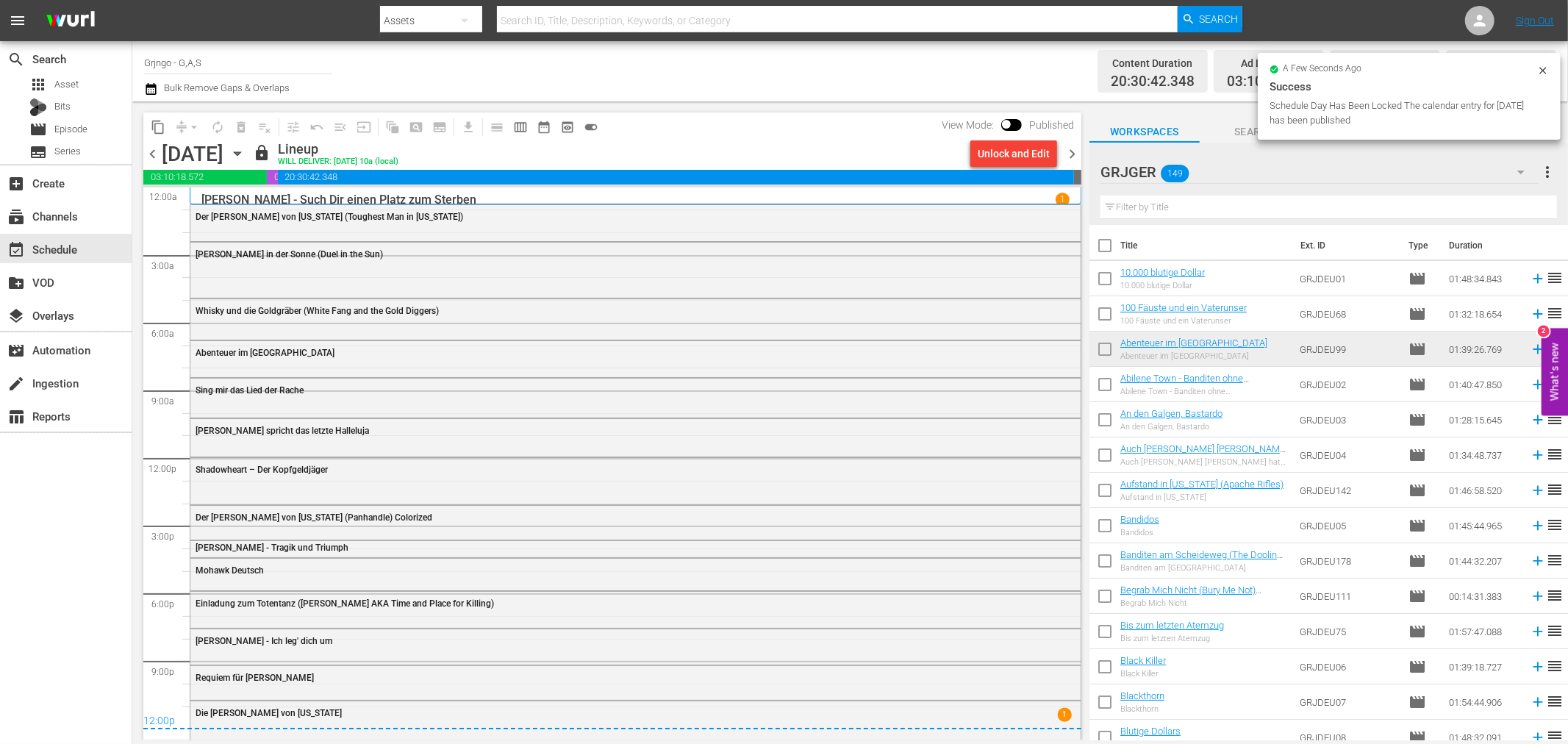
click at [1069, 152] on span "chevron_right" at bounding box center [1072, 154] width 19 height 19
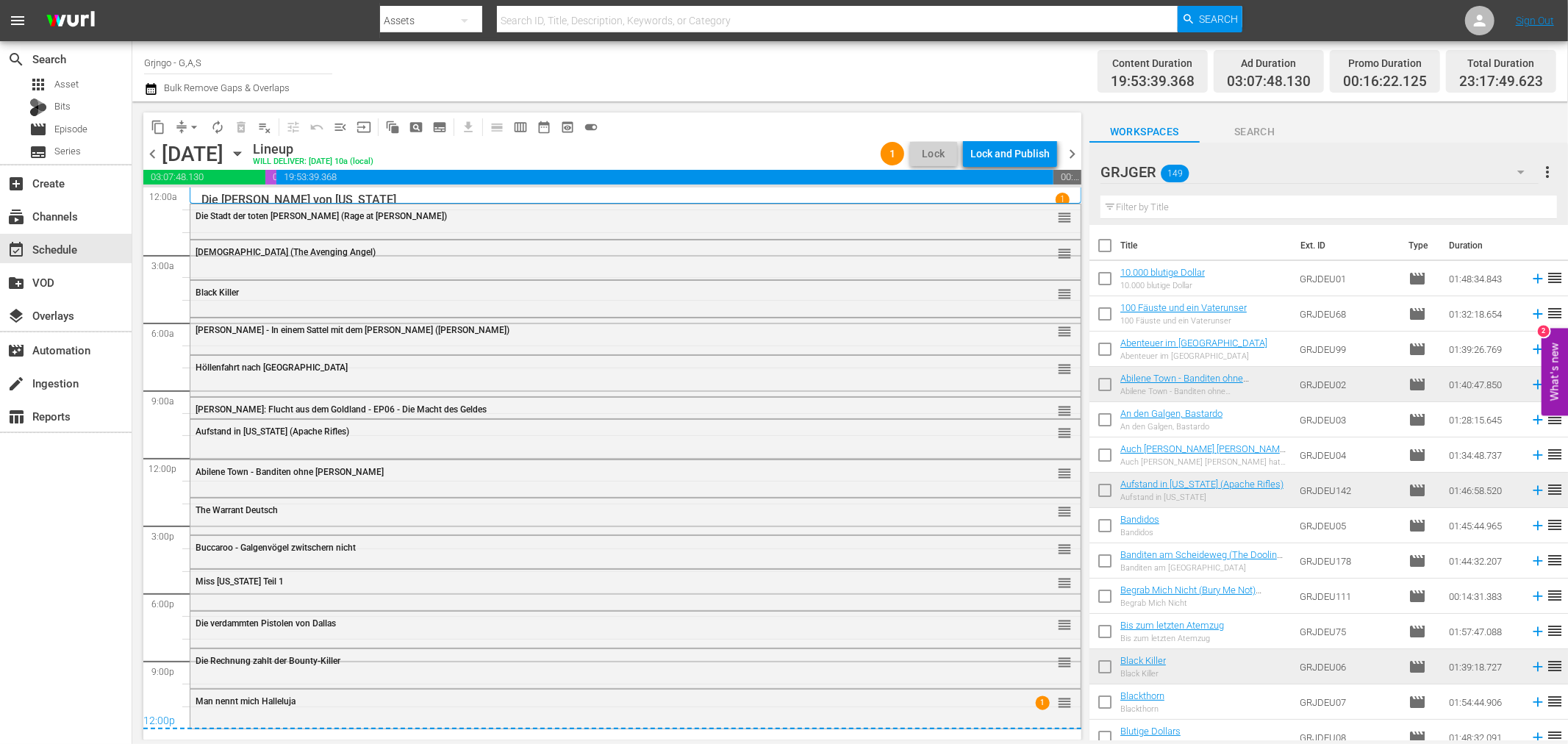
click at [1019, 152] on div "Lock and Publish" at bounding box center [1010, 154] width 79 height 27
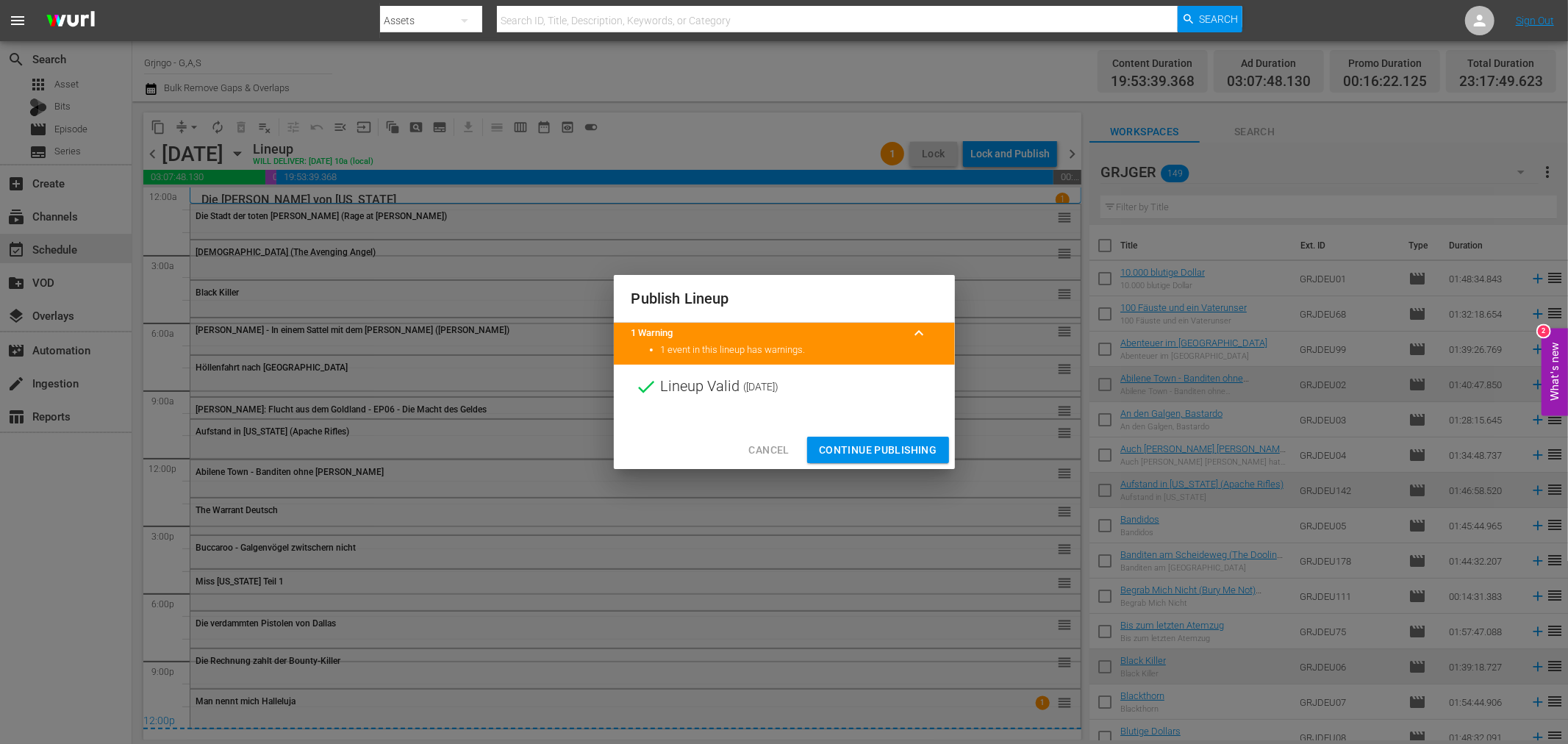
click at [850, 450] on span "Continue Publishing" at bounding box center [877, 450] width 118 height 19
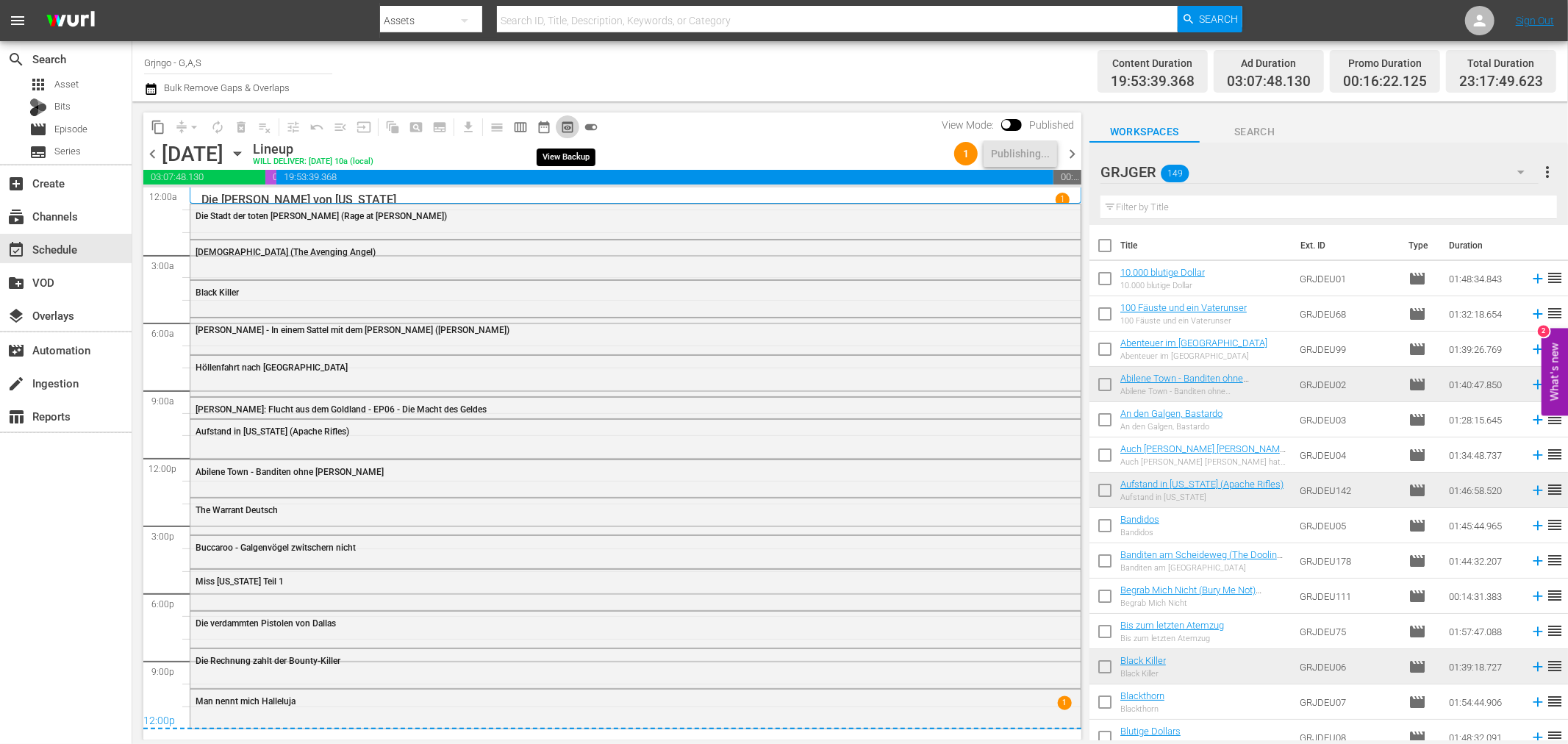
click at [561, 127] on span "preview_outlined" at bounding box center [567, 127] width 15 height 15
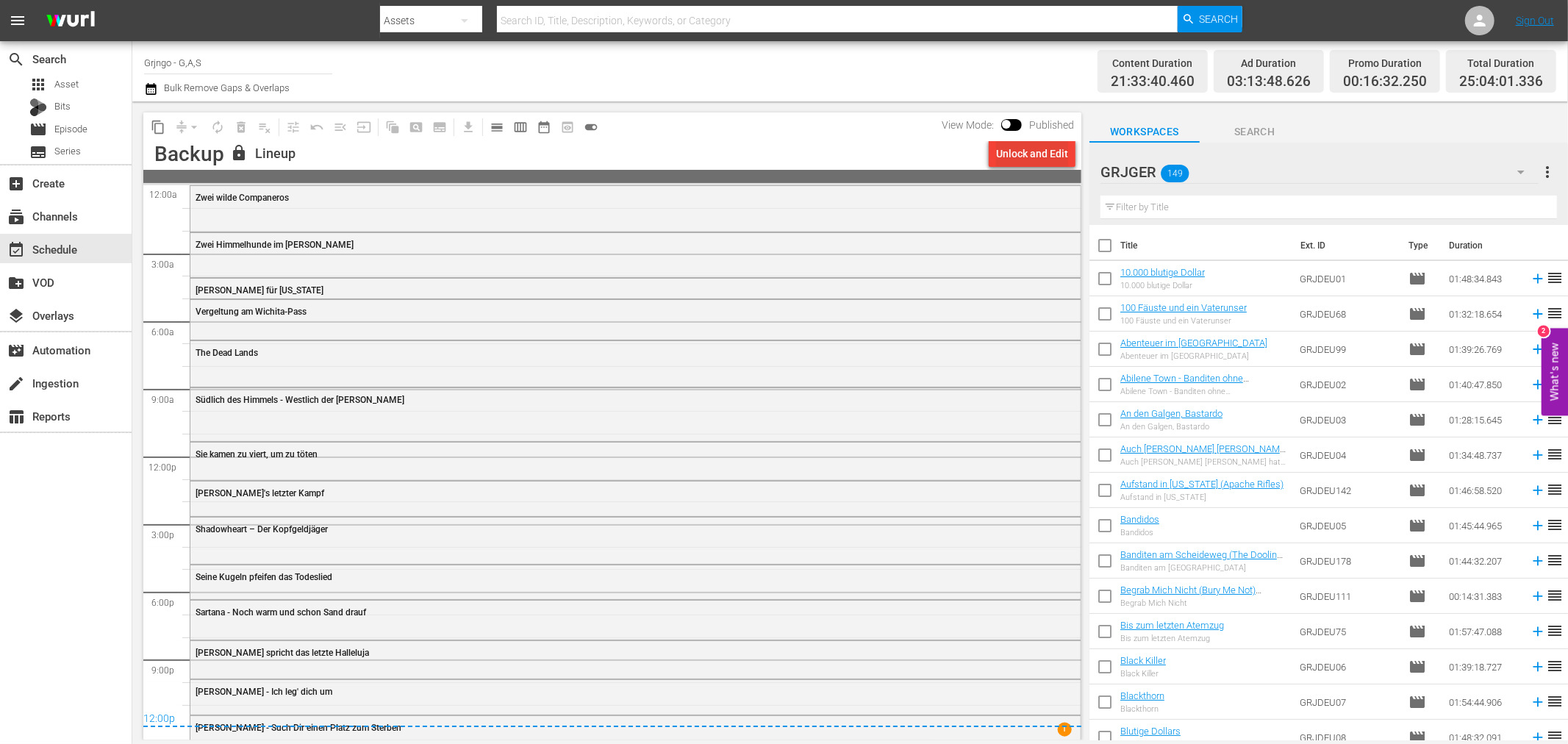
click at [1027, 148] on div "Unlock and Edit" at bounding box center [1032, 154] width 72 height 27
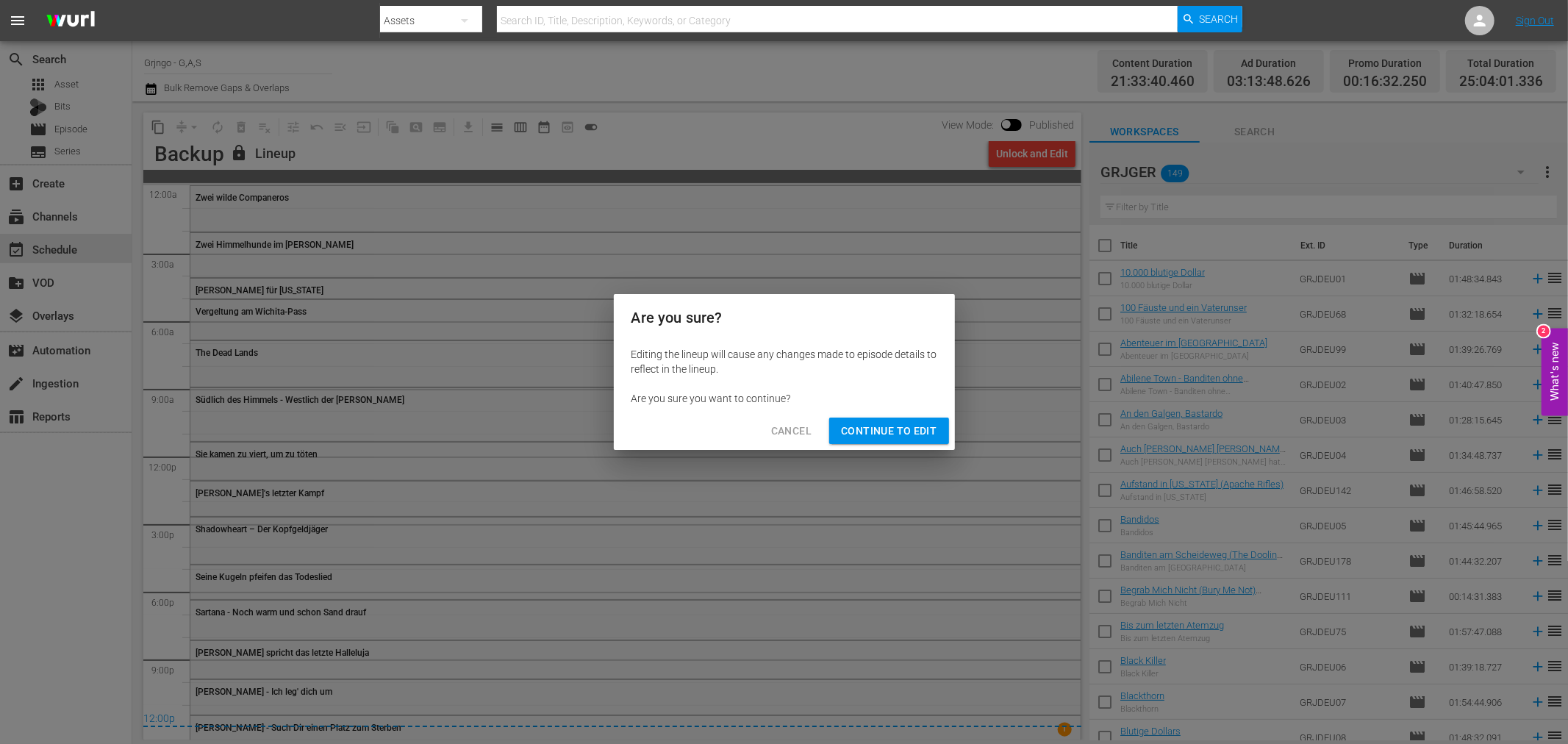
click at [891, 431] on span "Continue to Edit" at bounding box center [889, 431] width 96 height 19
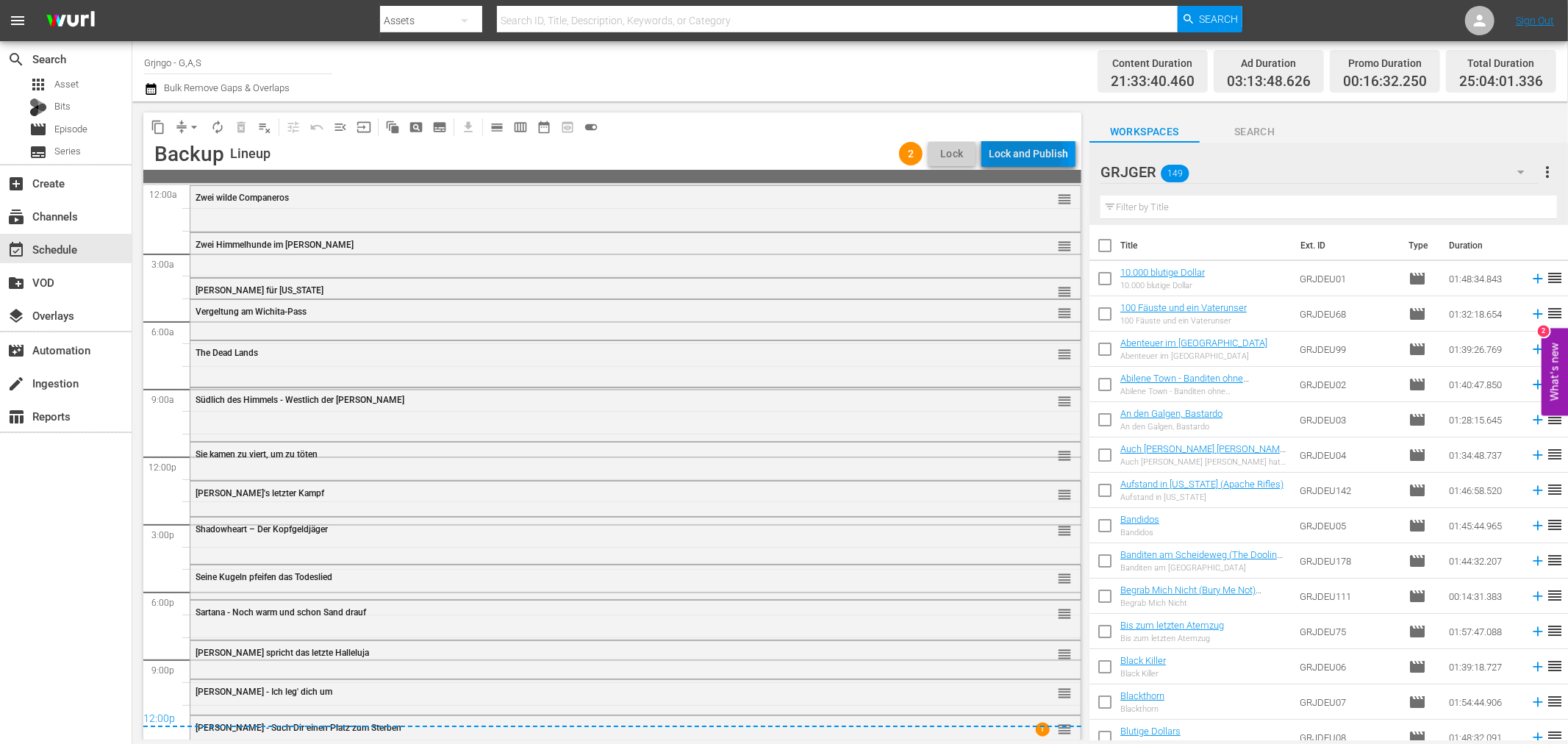
click at [1026, 151] on div "Lock and Publish" at bounding box center [1027, 154] width 79 height 27
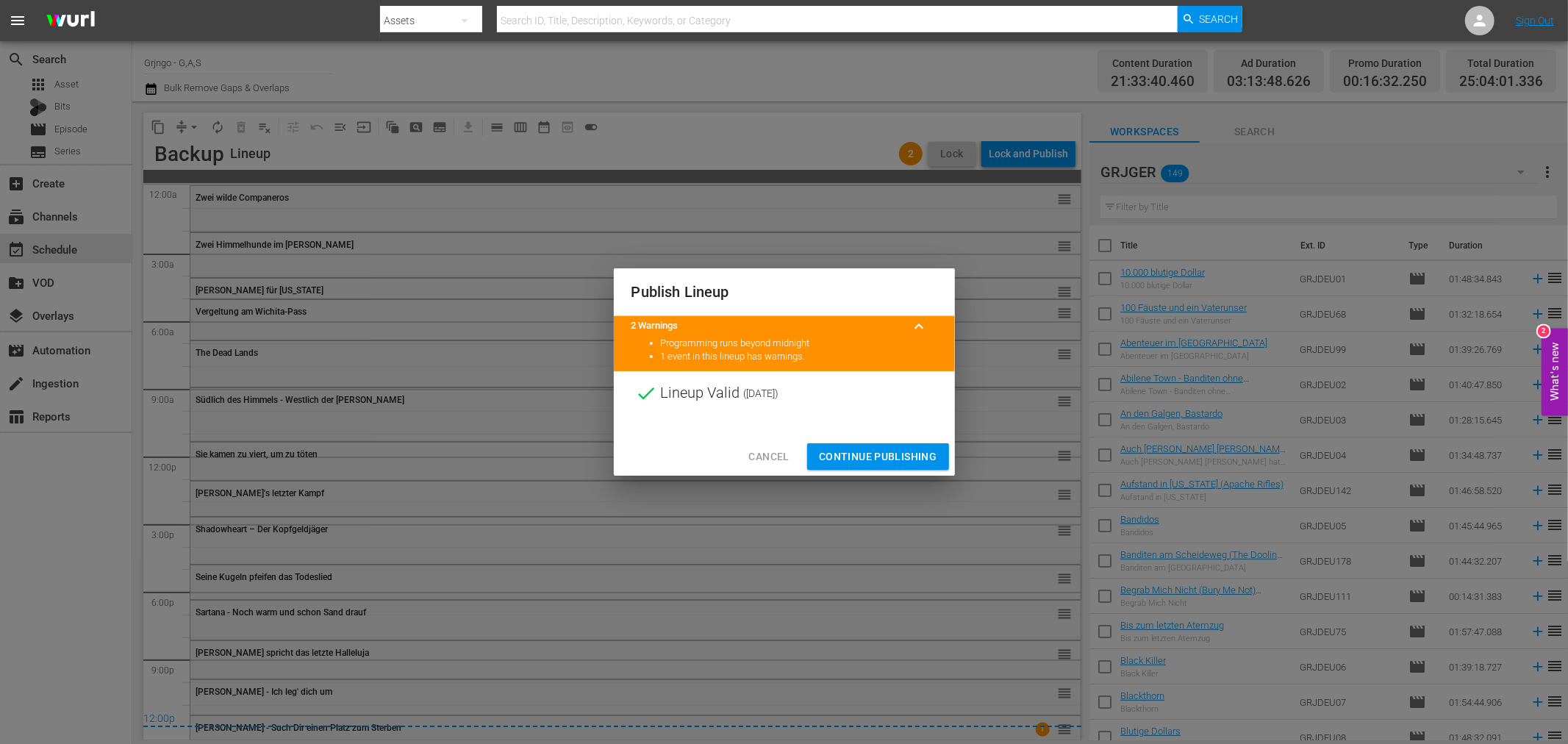
drag, startPoint x: 930, startPoint y: 448, endPoint x: 945, endPoint y: 429, distance: 24.2
click at [931, 448] on span "Continue Publishing" at bounding box center [877, 456] width 118 height 19
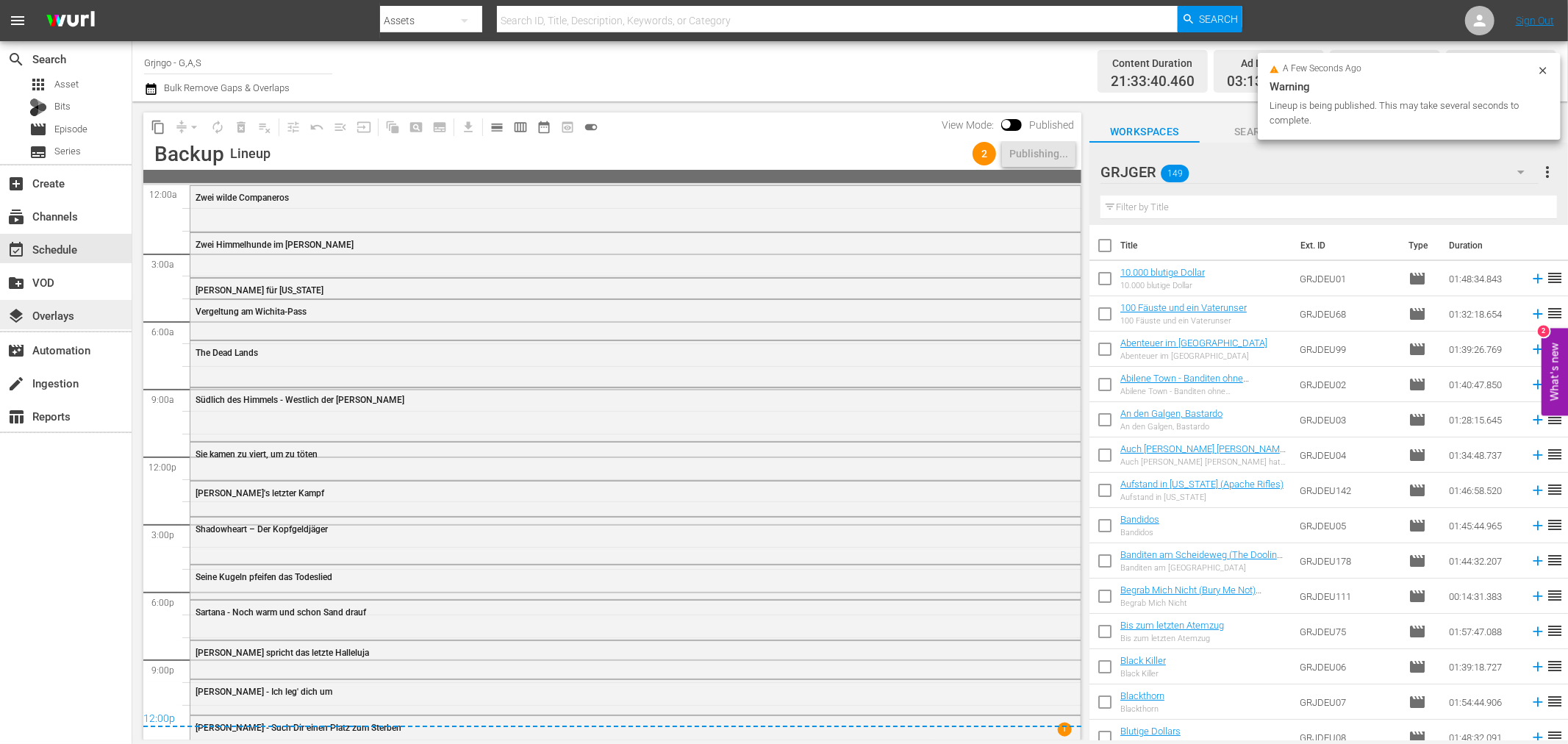
click at [61, 313] on div "layers Overlays" at bounding box center [41, 313] width 83 height 13
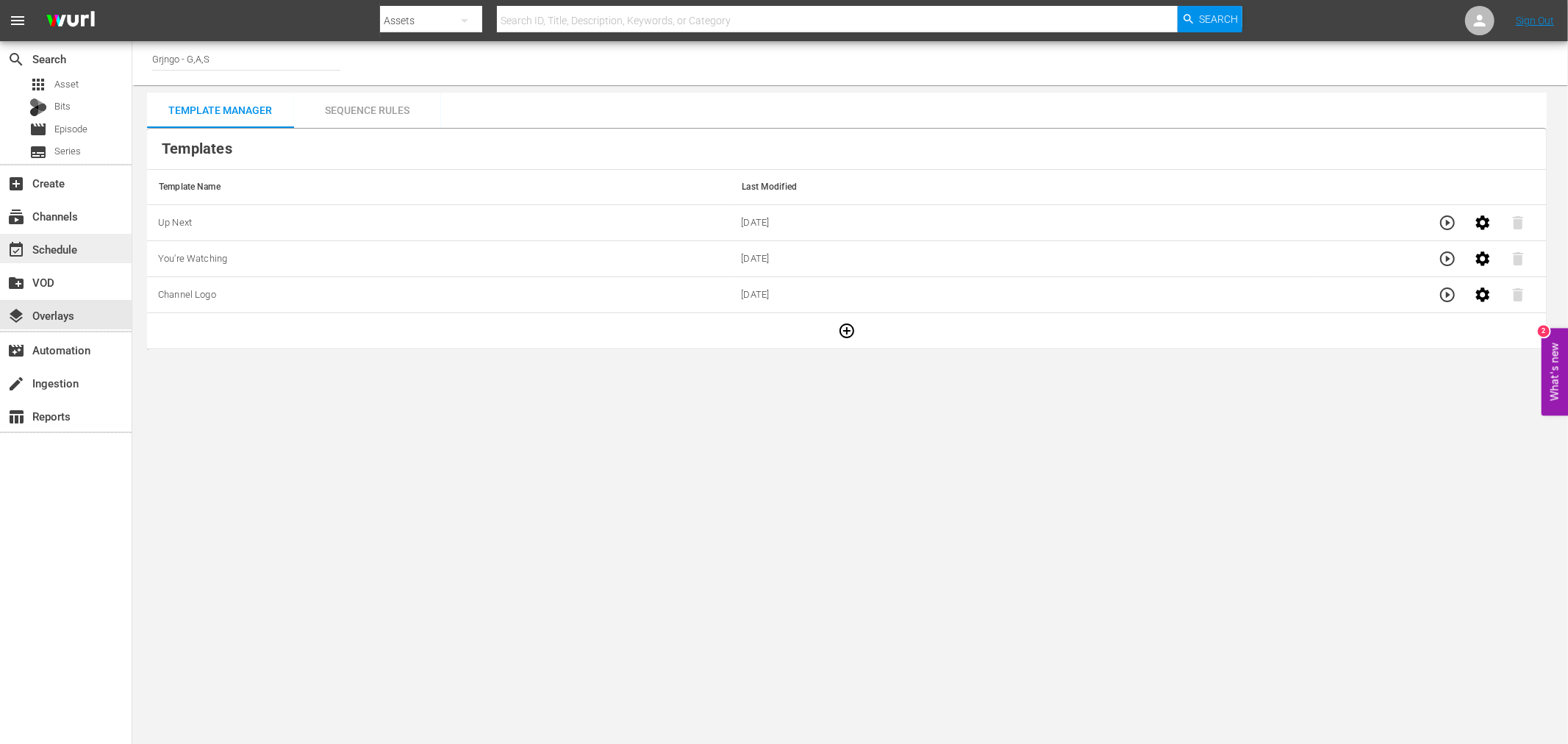
click at [75, 241] on div "event_available Schedule" at bounding box center [41, 247] width 83 height 13
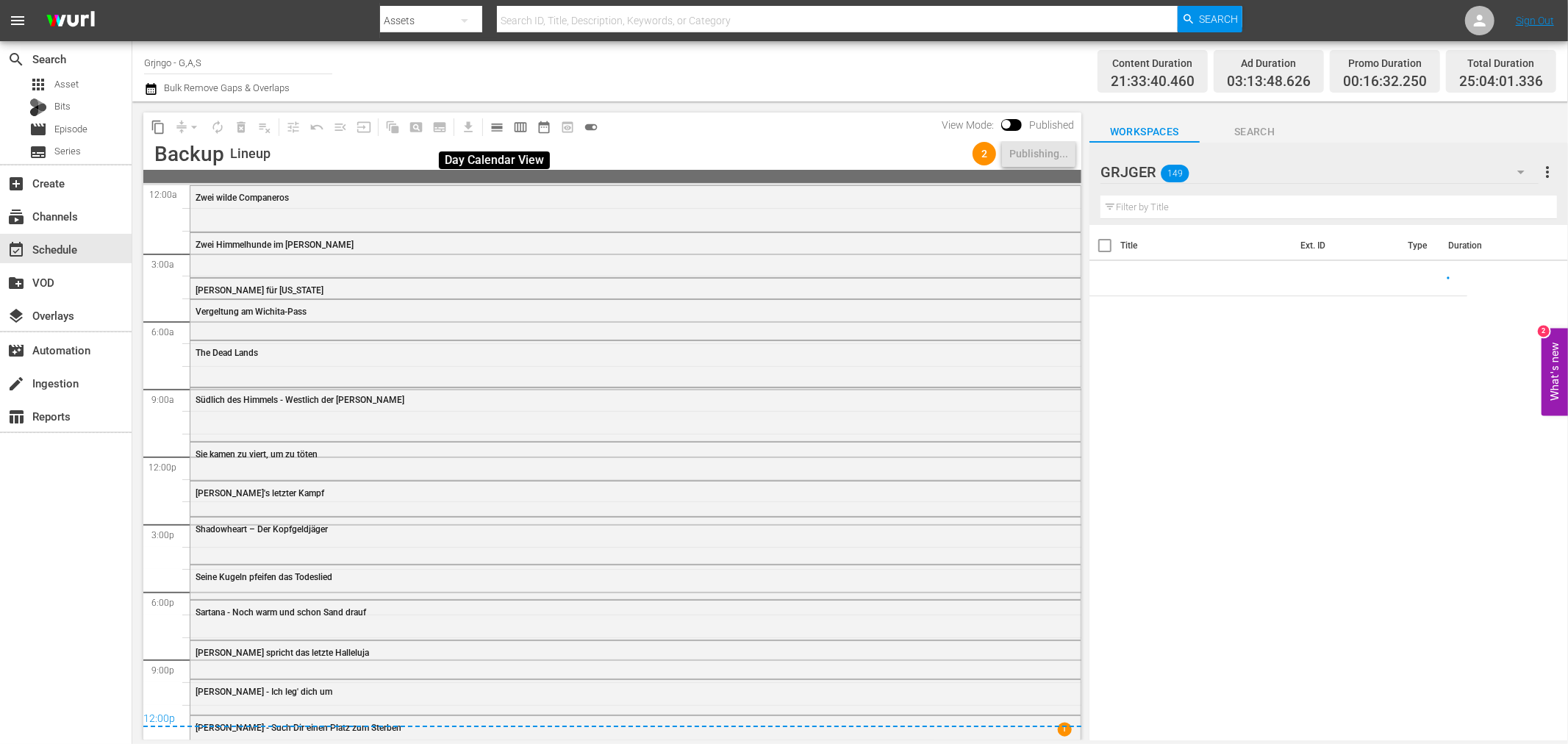
click at [501, 127] on span "calendar_view_day_outlined" at bounding box center [496, 127] width 15 height 15
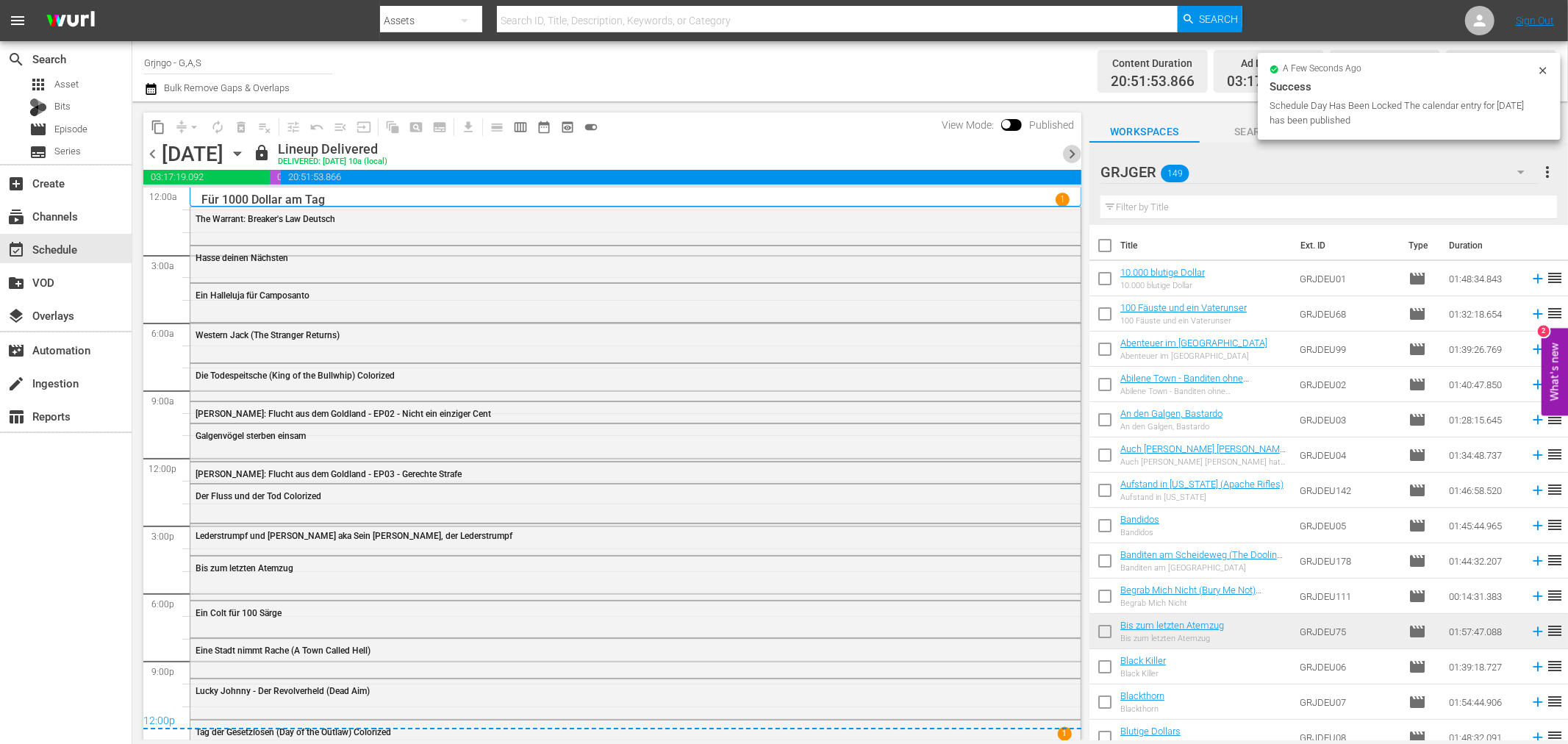
click at [1071, 147] on span "chevron_right" at bounding box center [1072, 154] width 19 height 19
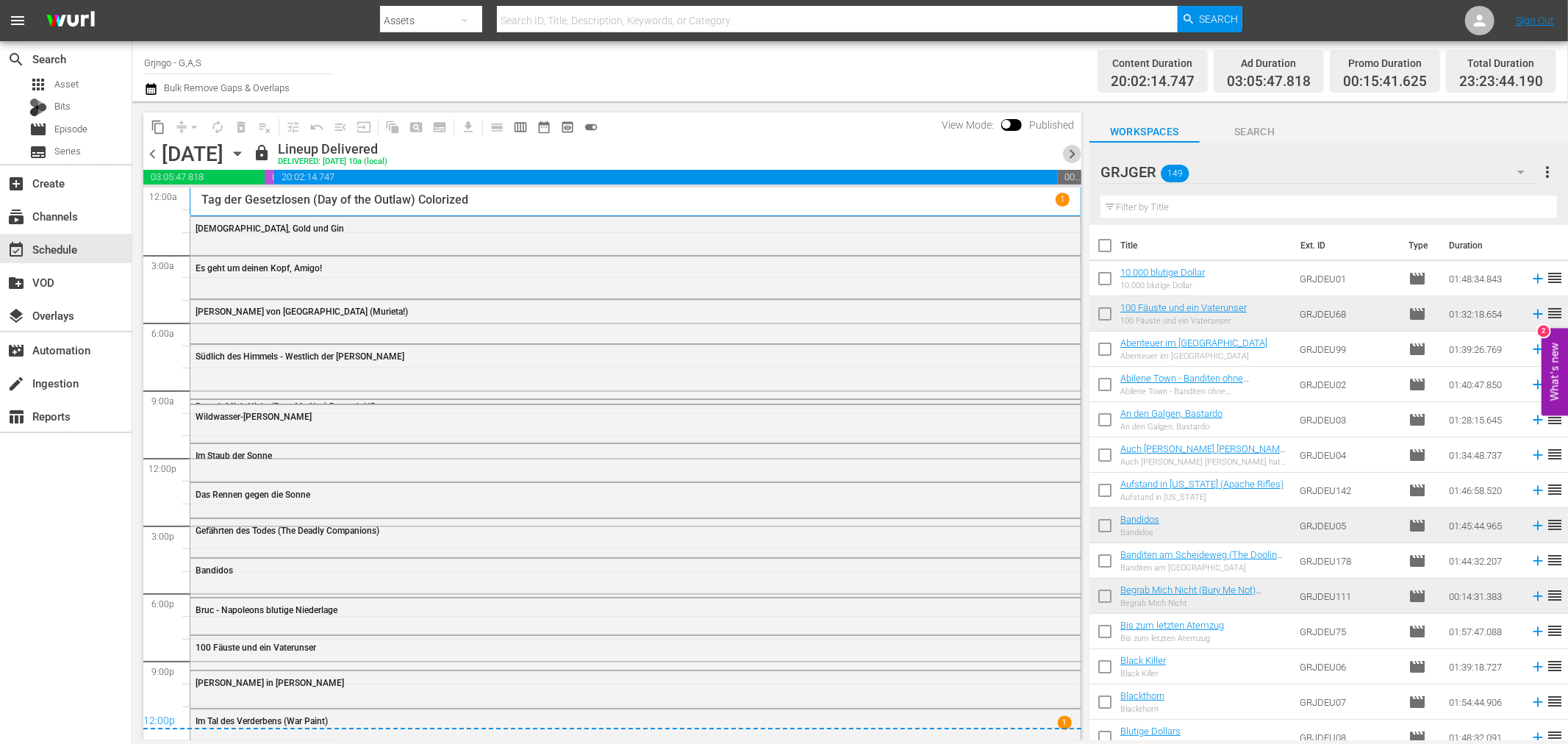
click at [1071, 147] on span "chevron_right" at bounding box center [1072, 154] width 19 height 19
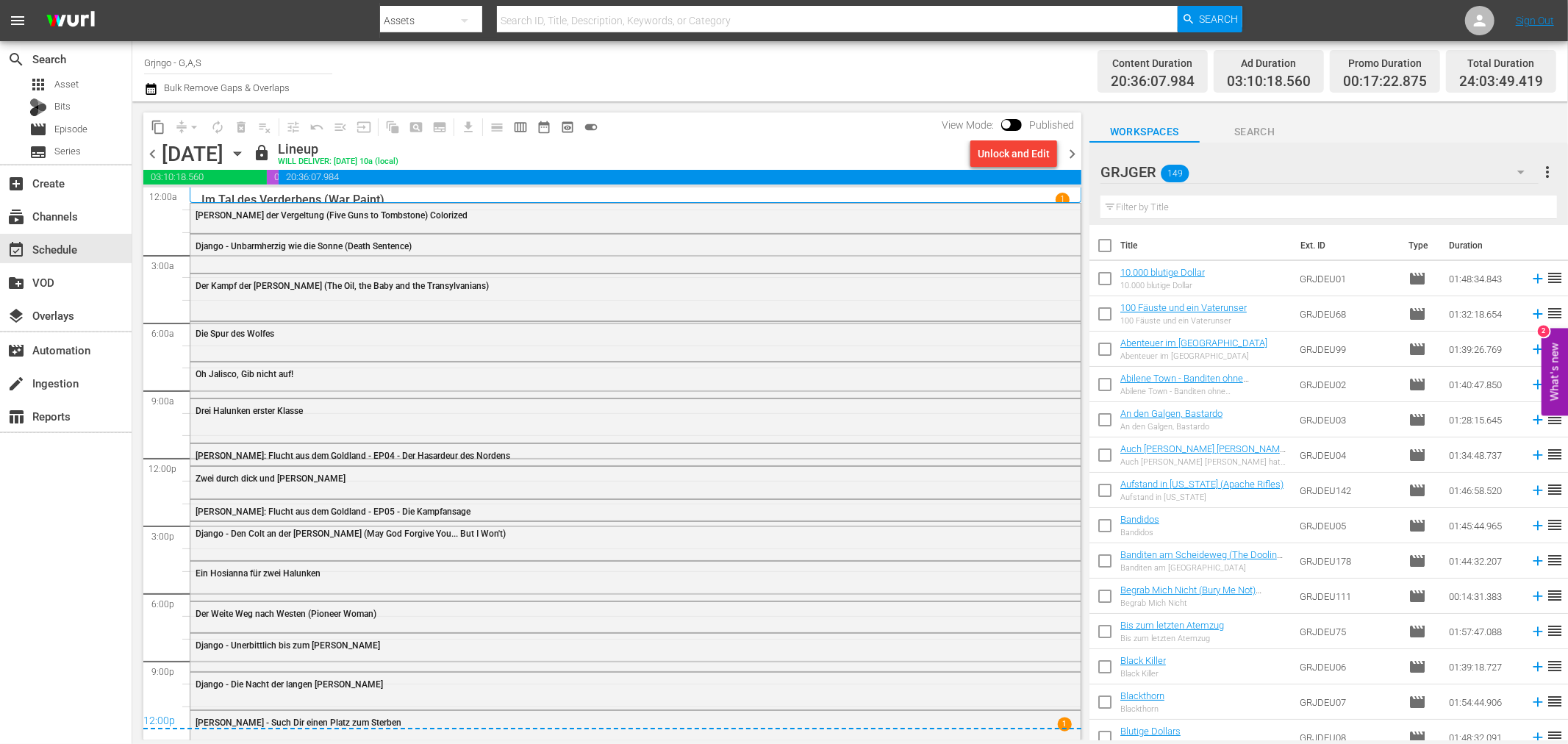
click at [1069, 146] on span "chevron_right" at bounding box center [1072, 154] width 19 height 19
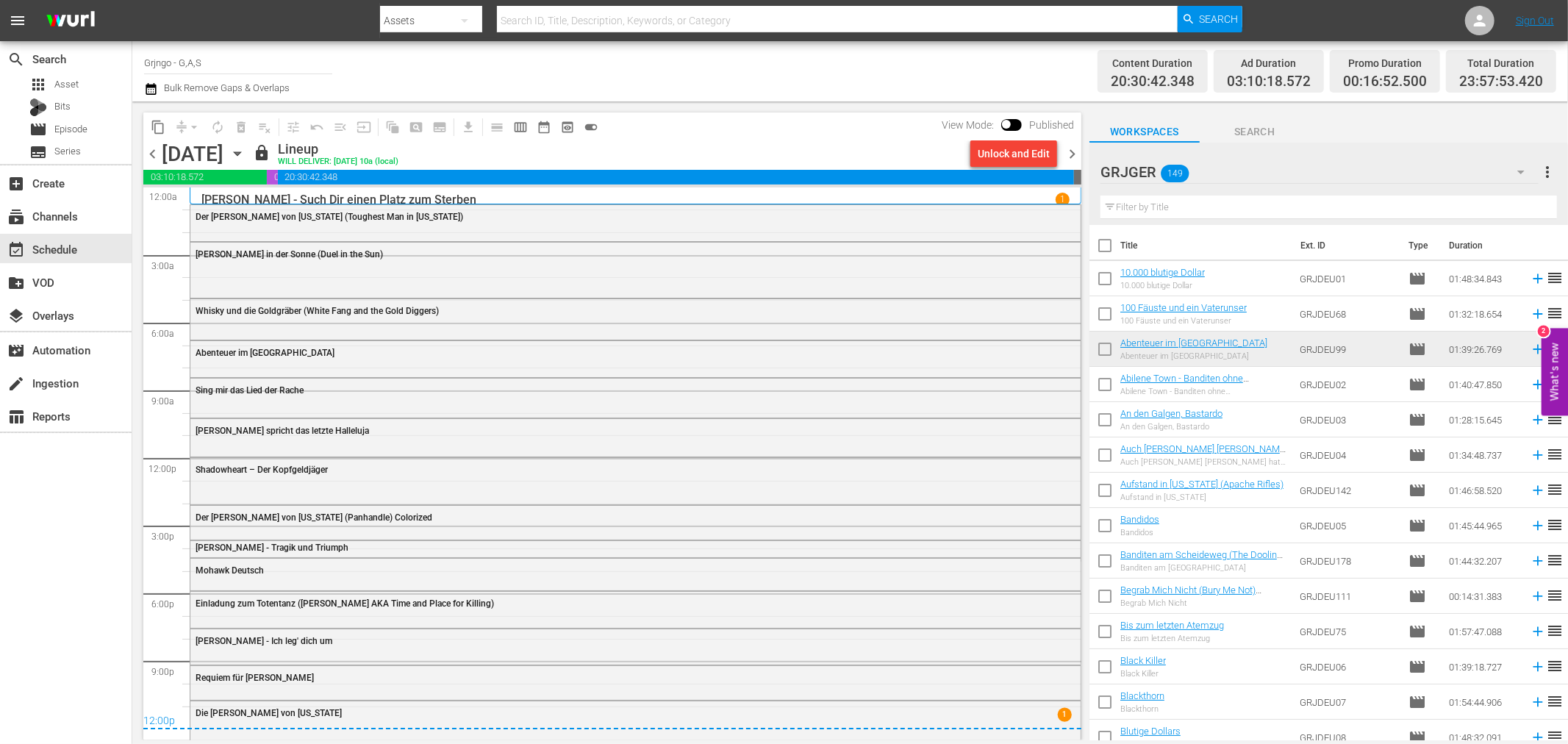
click at [1065, 154] on span "chevron_right" at bounding box center [1072, 154] width 19 height 19
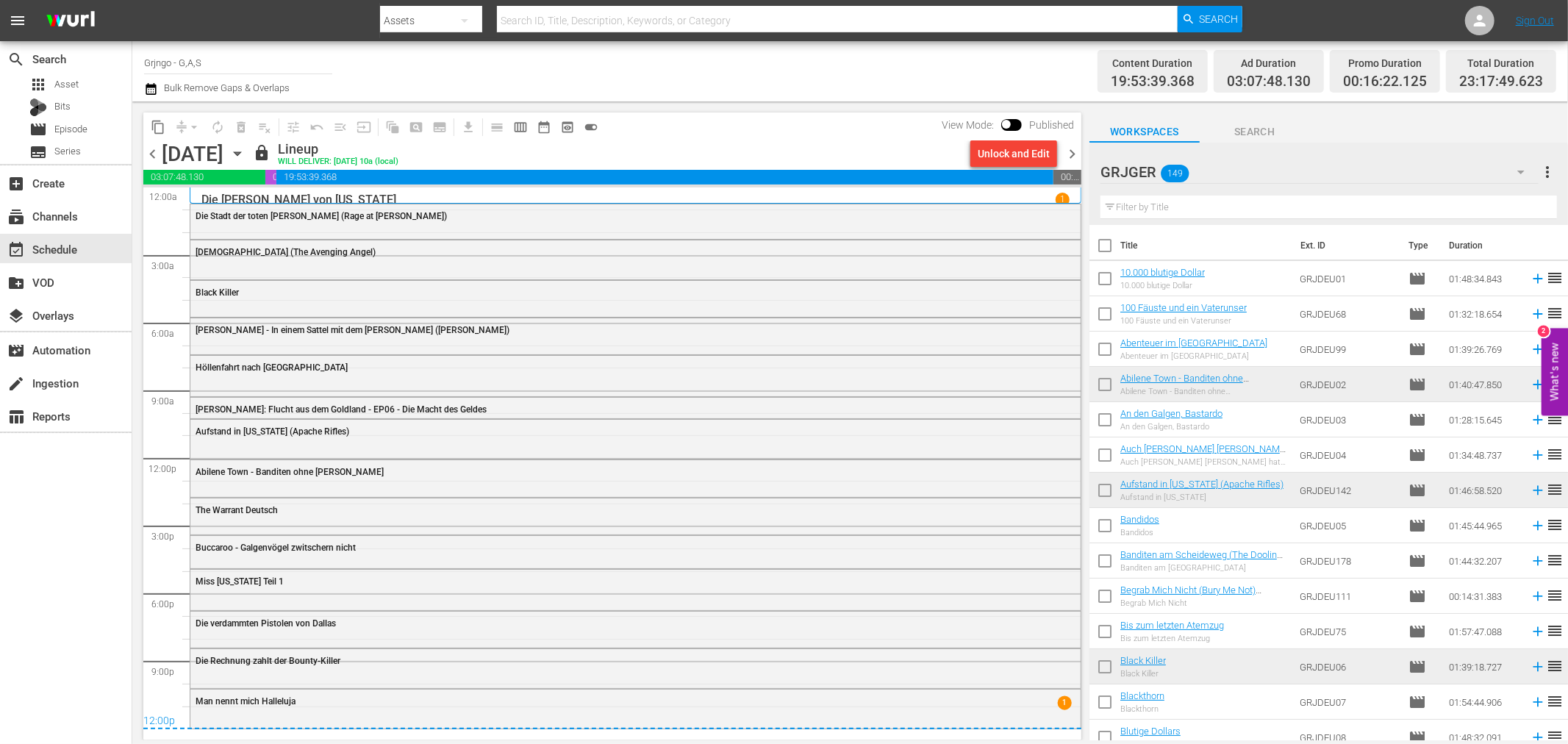
click at [1065, 154] on span "chevron_right" at bounding box center [1072, 154] width 19 height 19
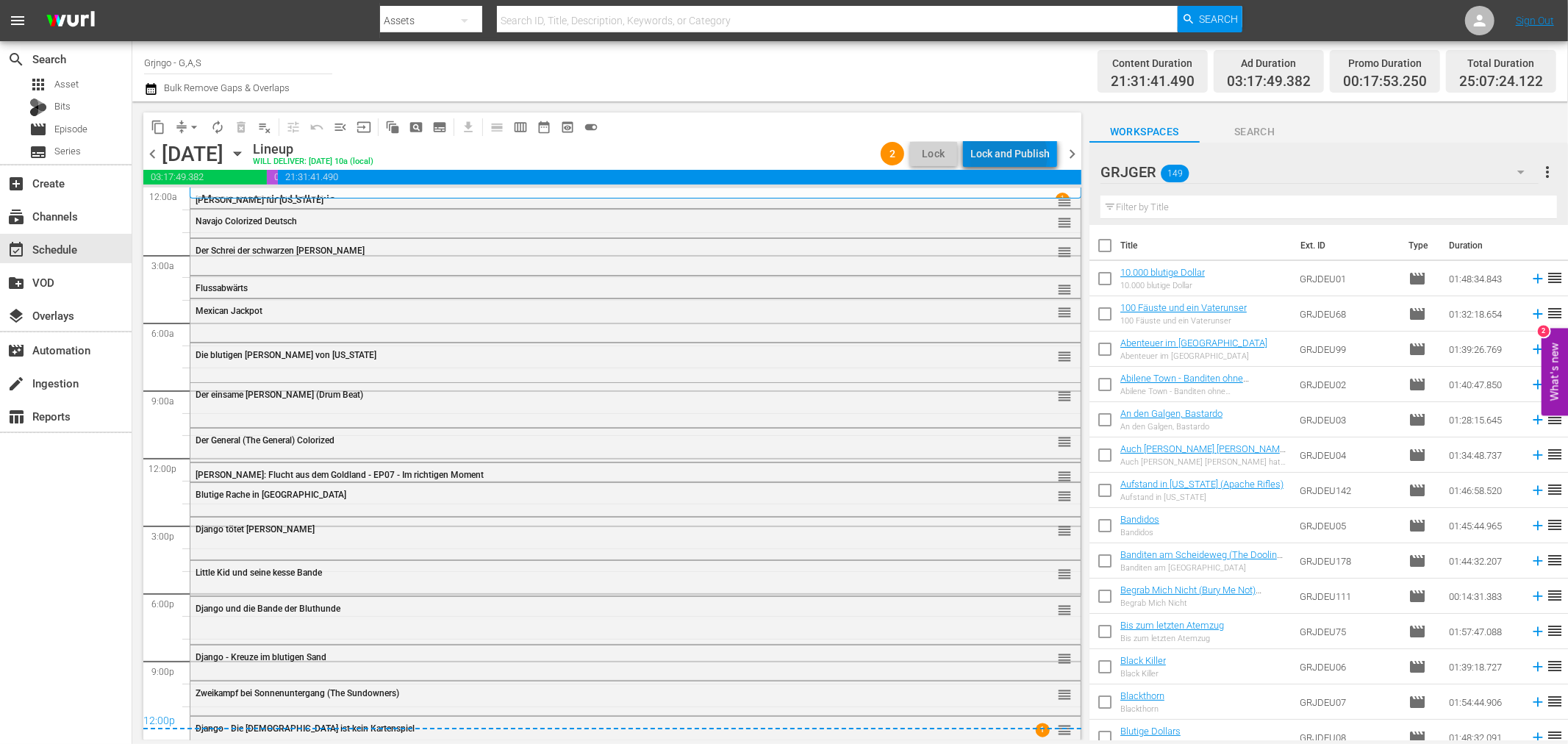
click at [1012, 155] on div "Lock and Publish" at bounding box center [1010, 154] width 79 height 27
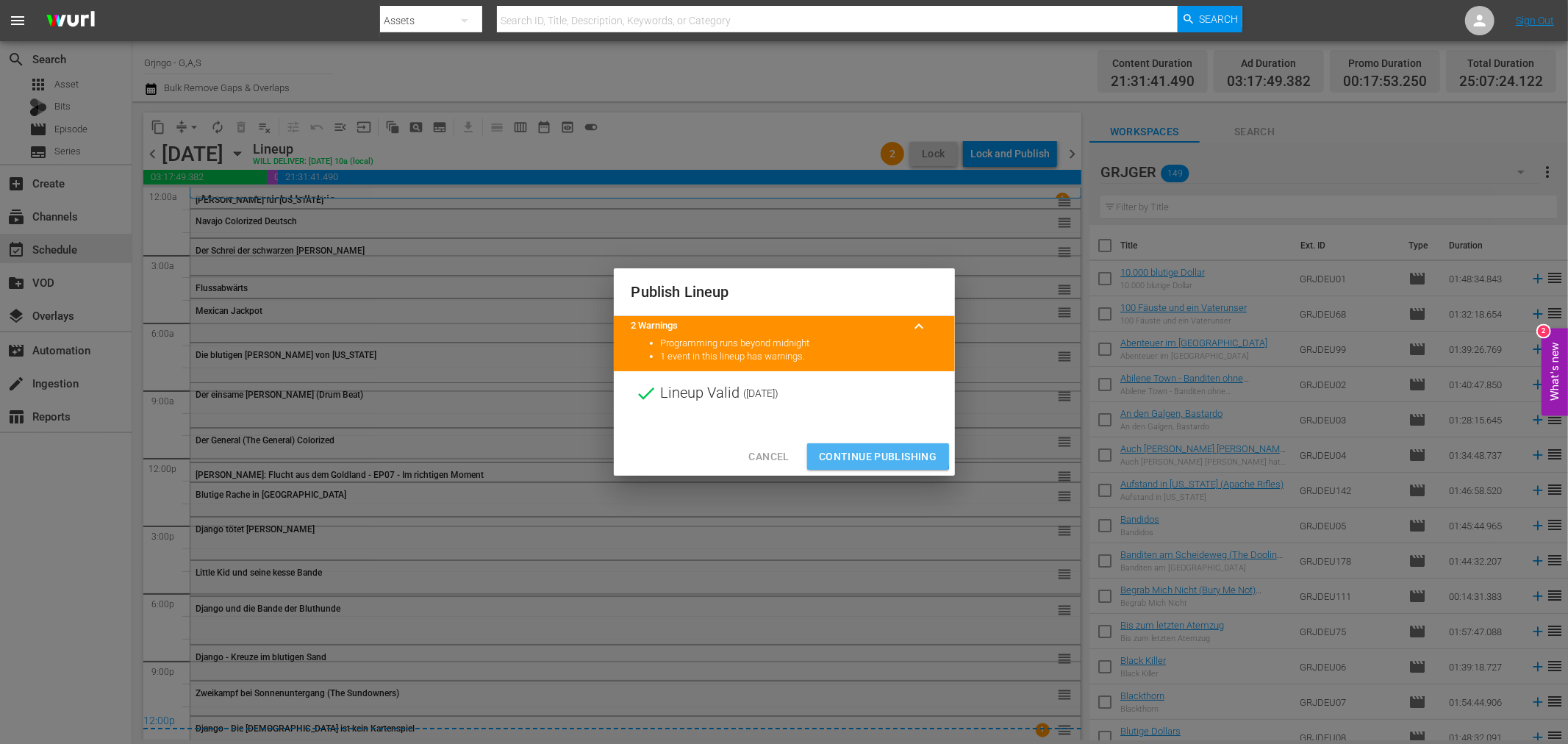
click at [872, 454] on span "Continue Publishing" at bounding box center [877, 456] width 118 height 19
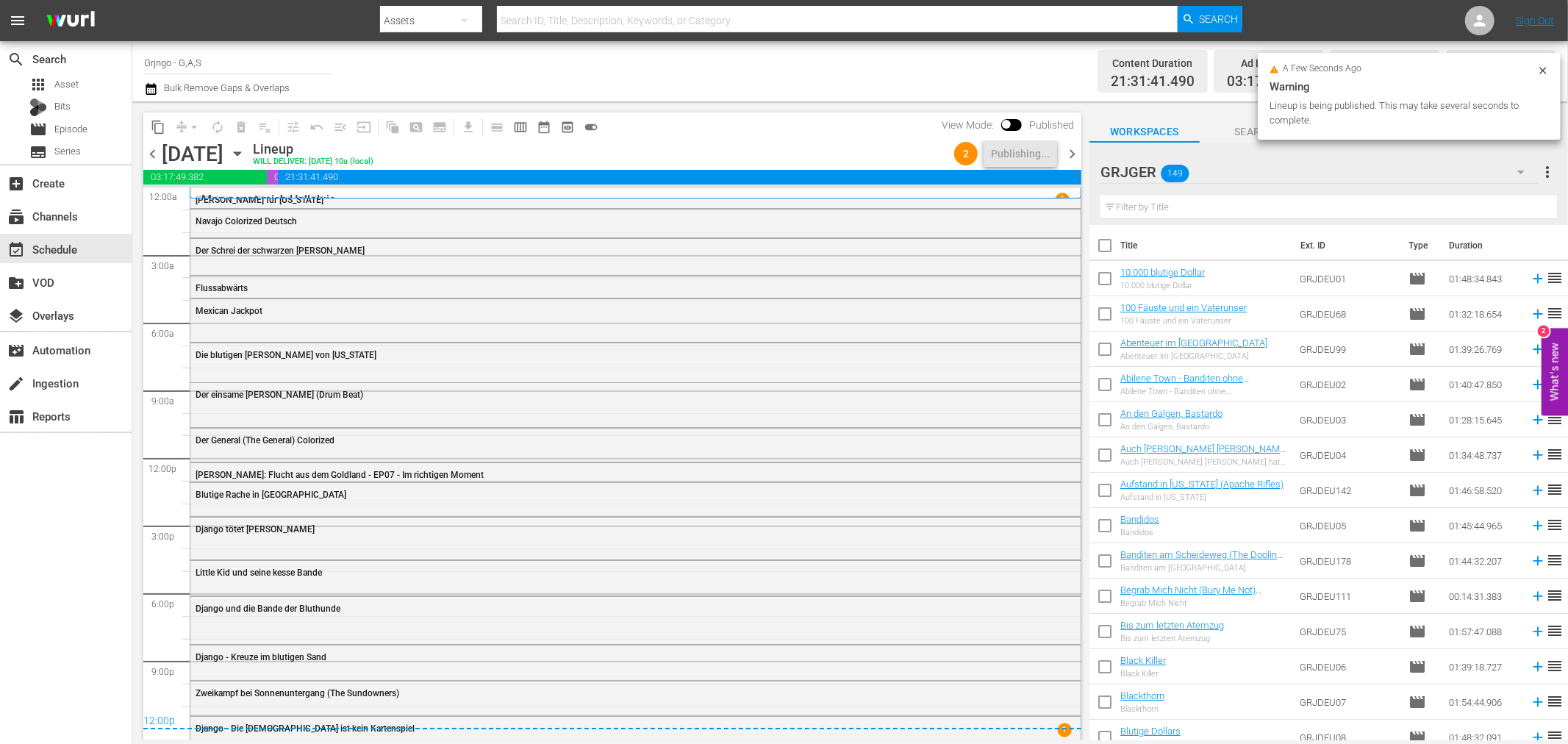
click at [1073, 147] on span "chevron_right" at bounding box center [1072, 154] width 19 height 19
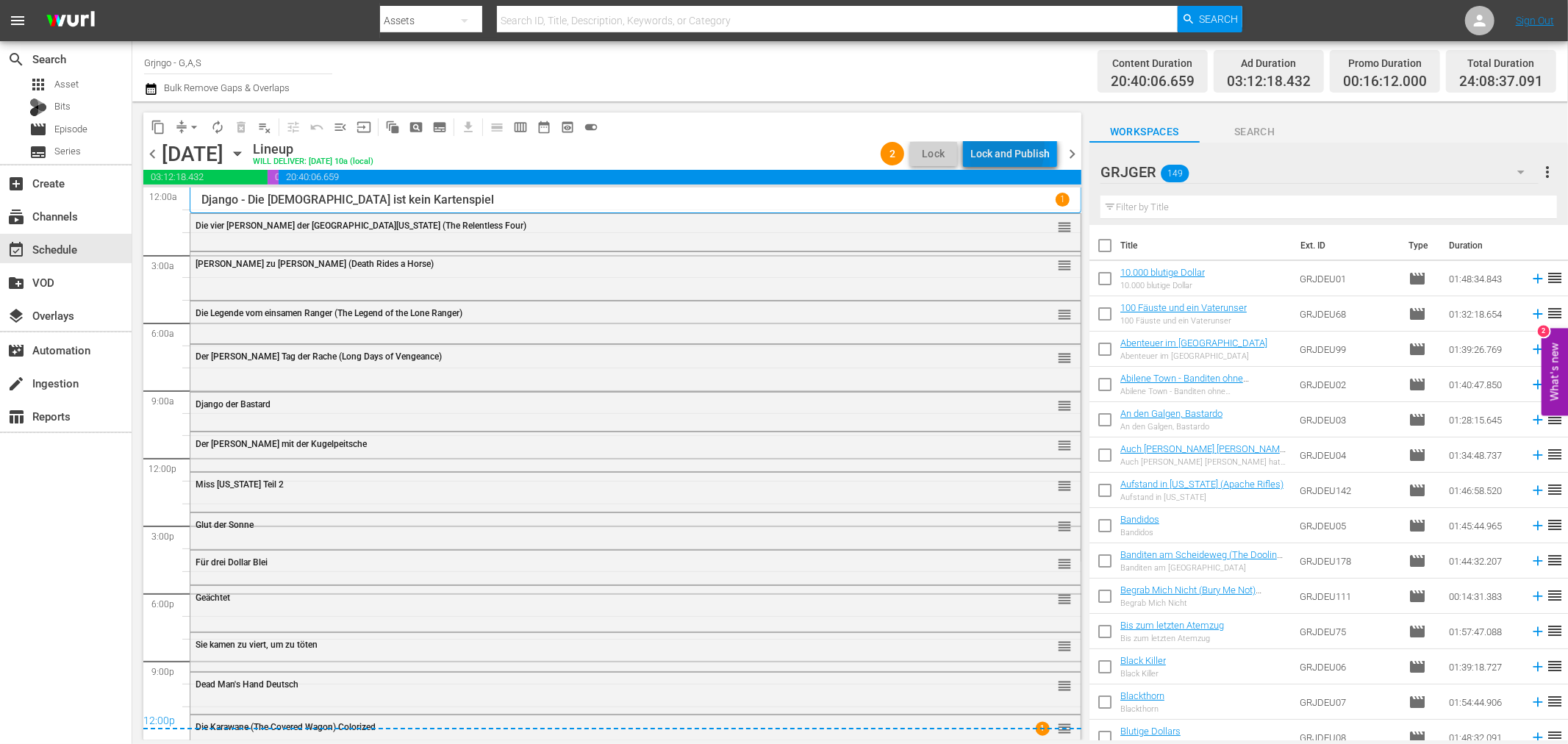
click at [979, 147] on div "Lock and Publish" at bounding box center [1010, 154] width 79 height 27
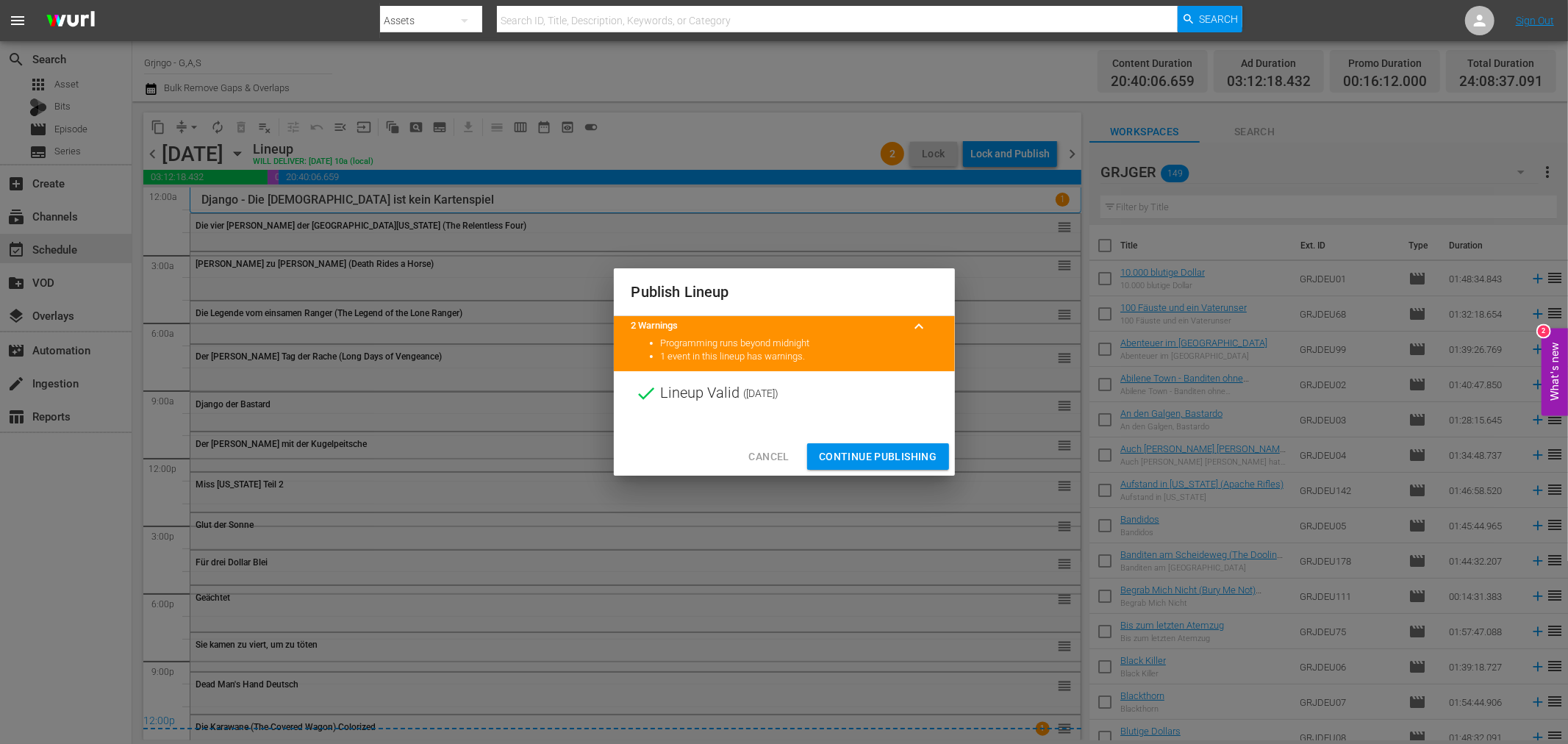
click at [891, 458] on span "Continue Publishing" at bounding box center [877, 456] width 118 height 19
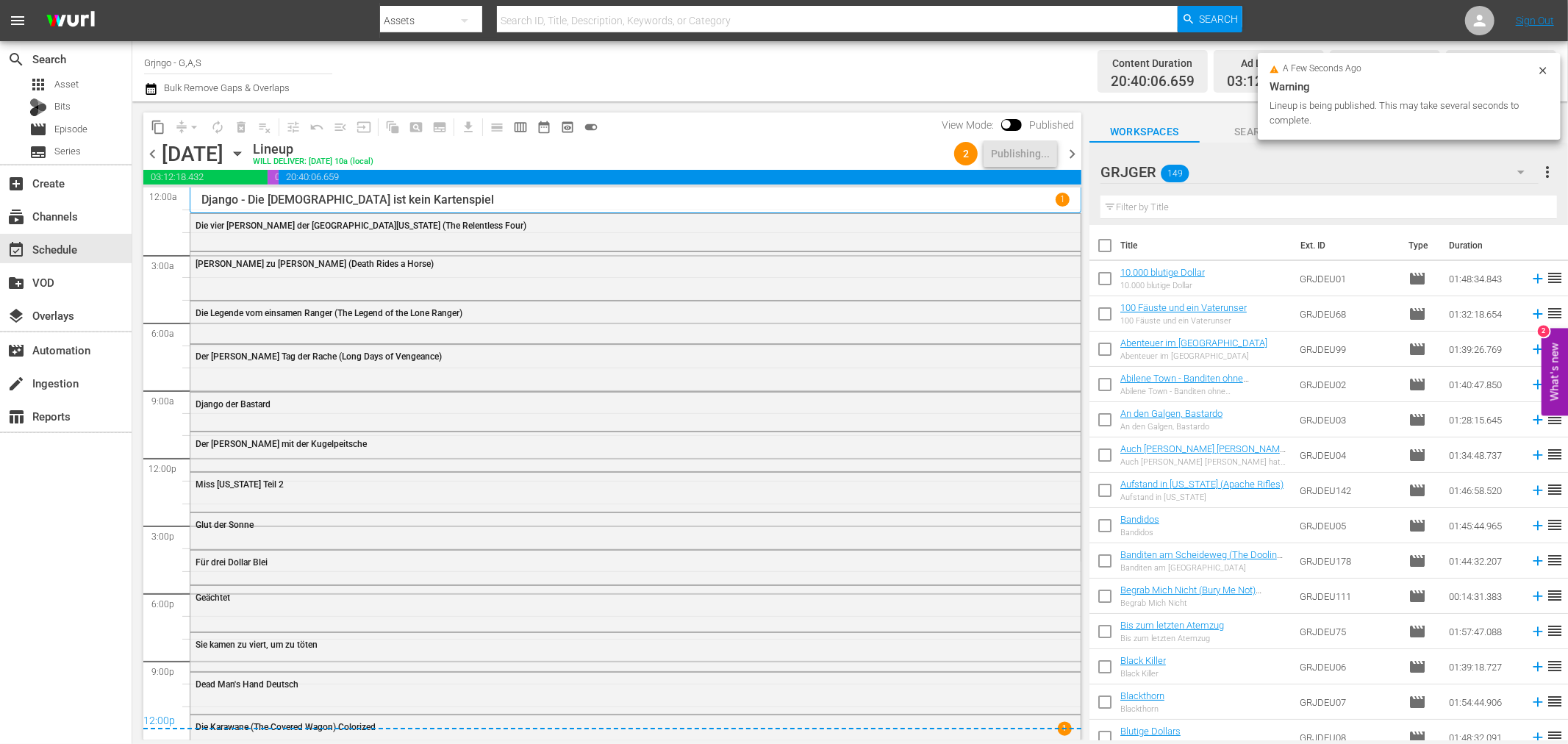
click at [1065, 147] on span "chevron_right" at bounding box center [1072, 154] width 19 height 19
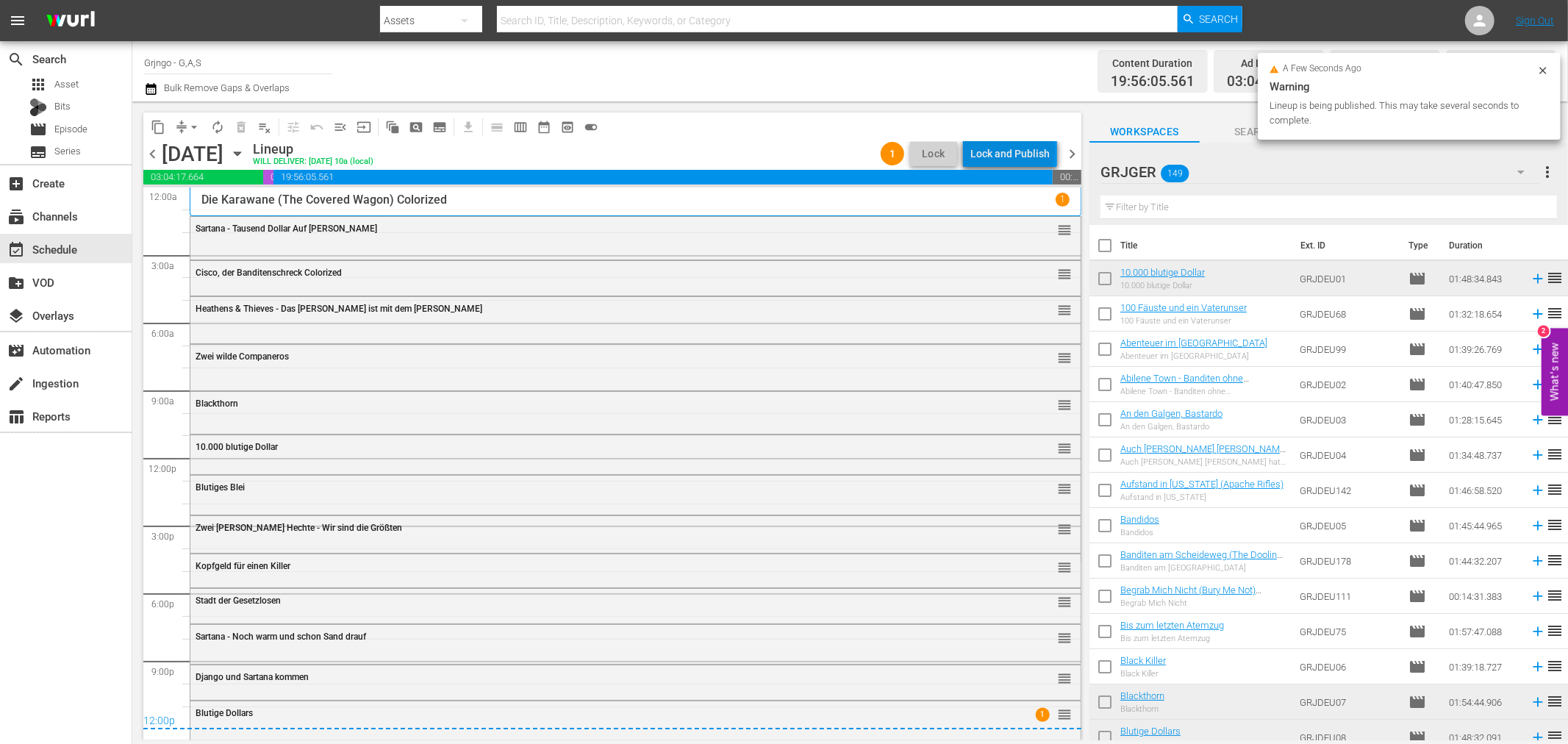
click at [1016, 152] on div "Lock and Publish" at bounding box center [1010, 154] width 79 height 27
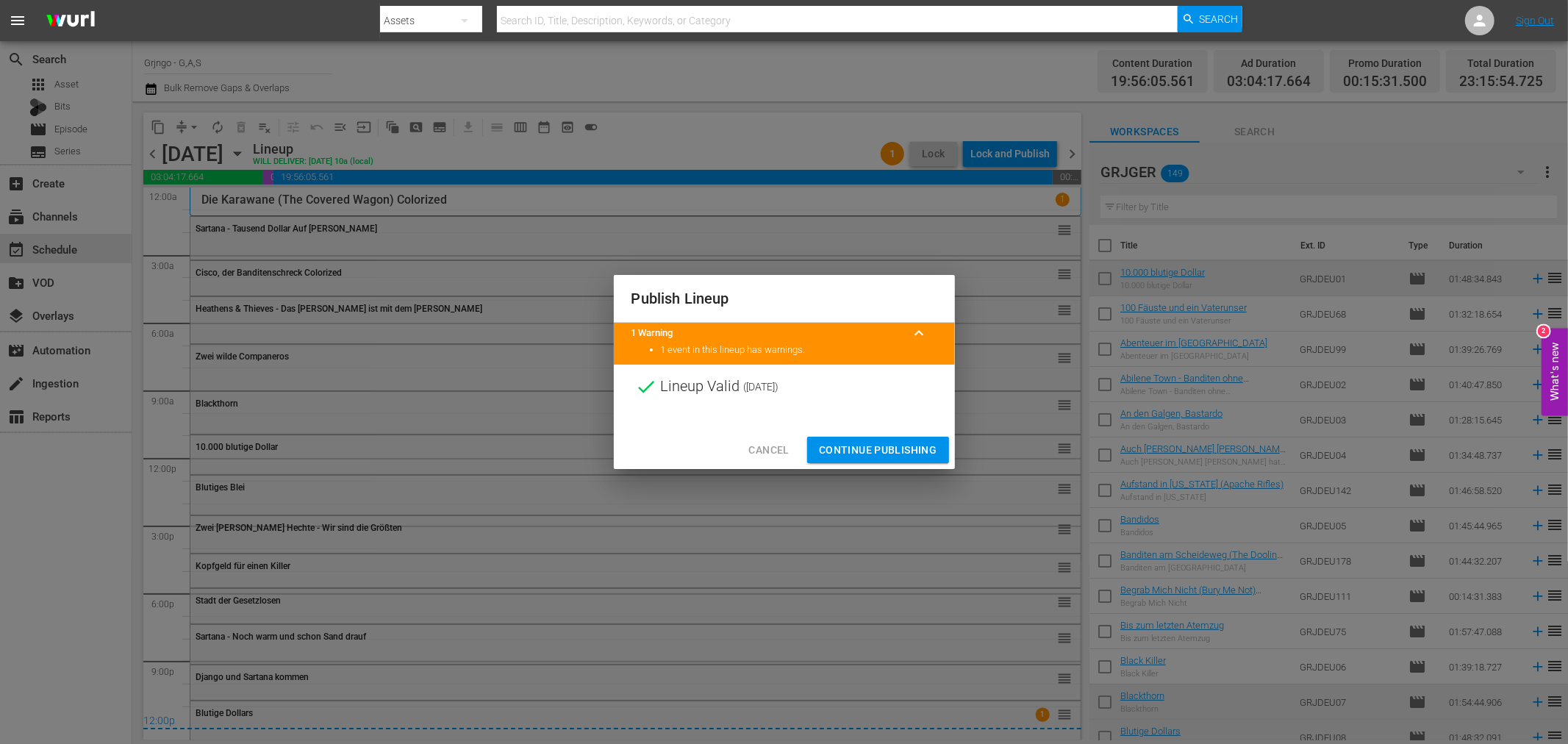
click at [911, 441] on span "Continue Publishing" at bounding box center [877, 450] width 118 height 19
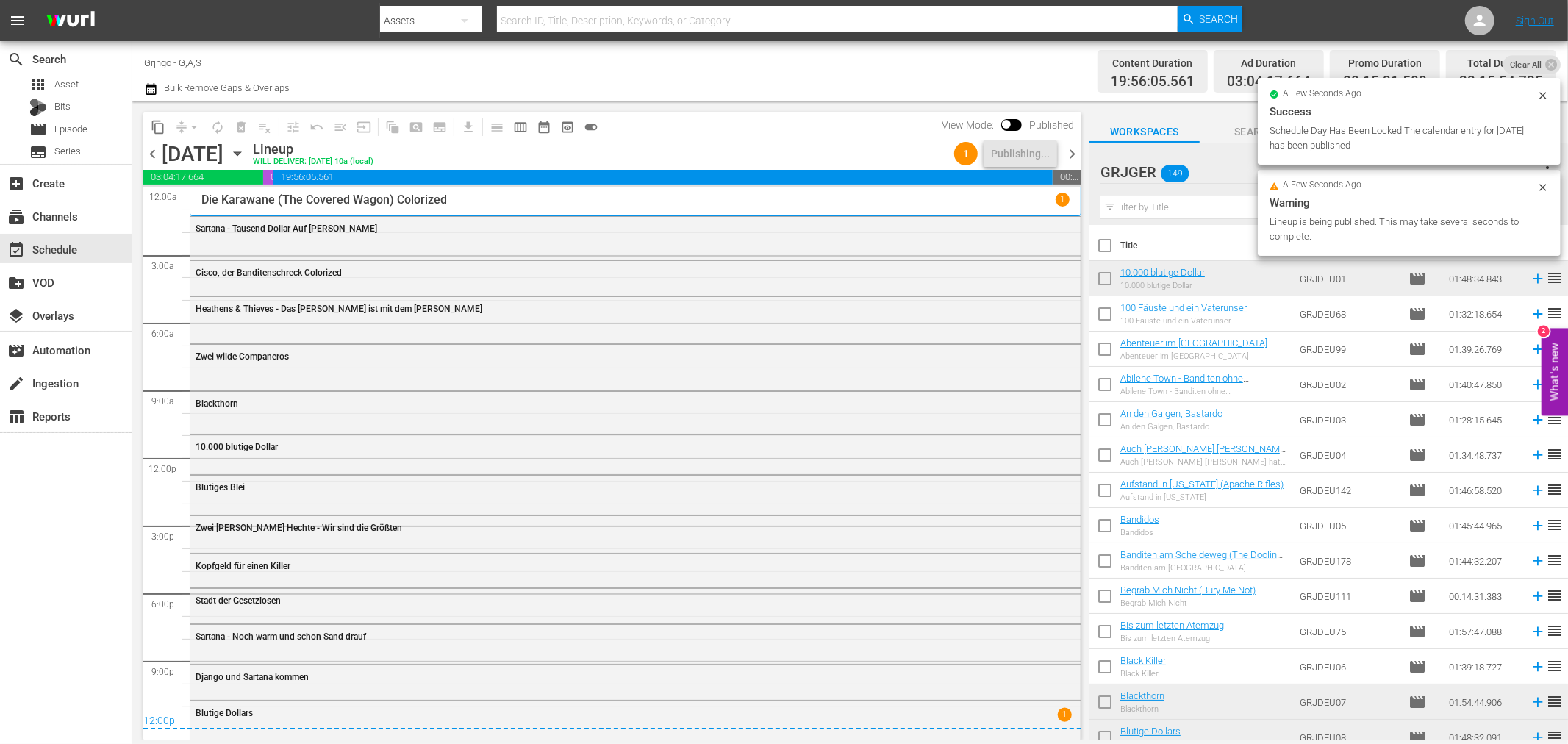
click at [1074, 151] on span "chevron_right" at bounding box center [1072, 154] width 19 height 19
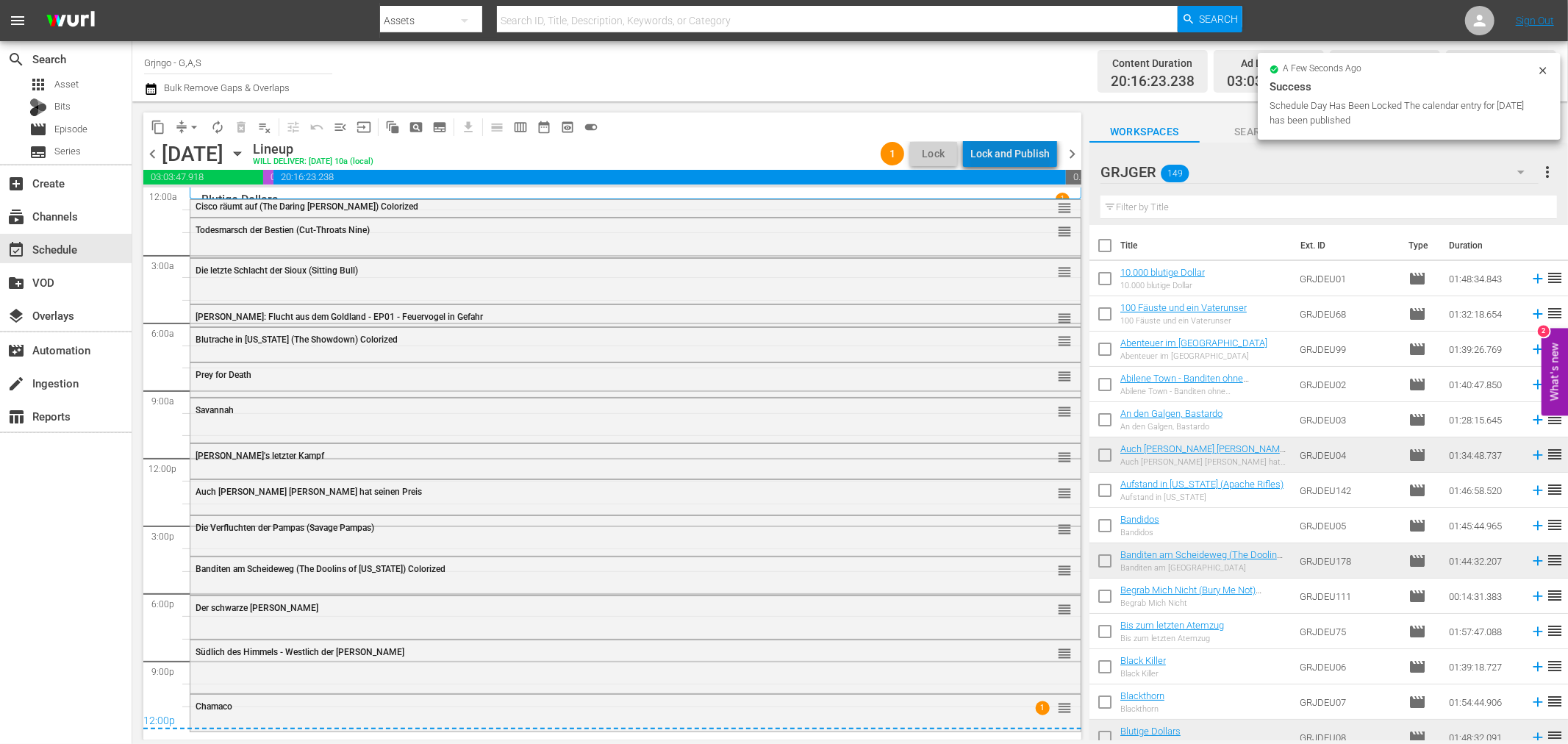
click at [1027, 147] on div "Lock and Publish" at bounding box center [1010, 154] width 79 height 27
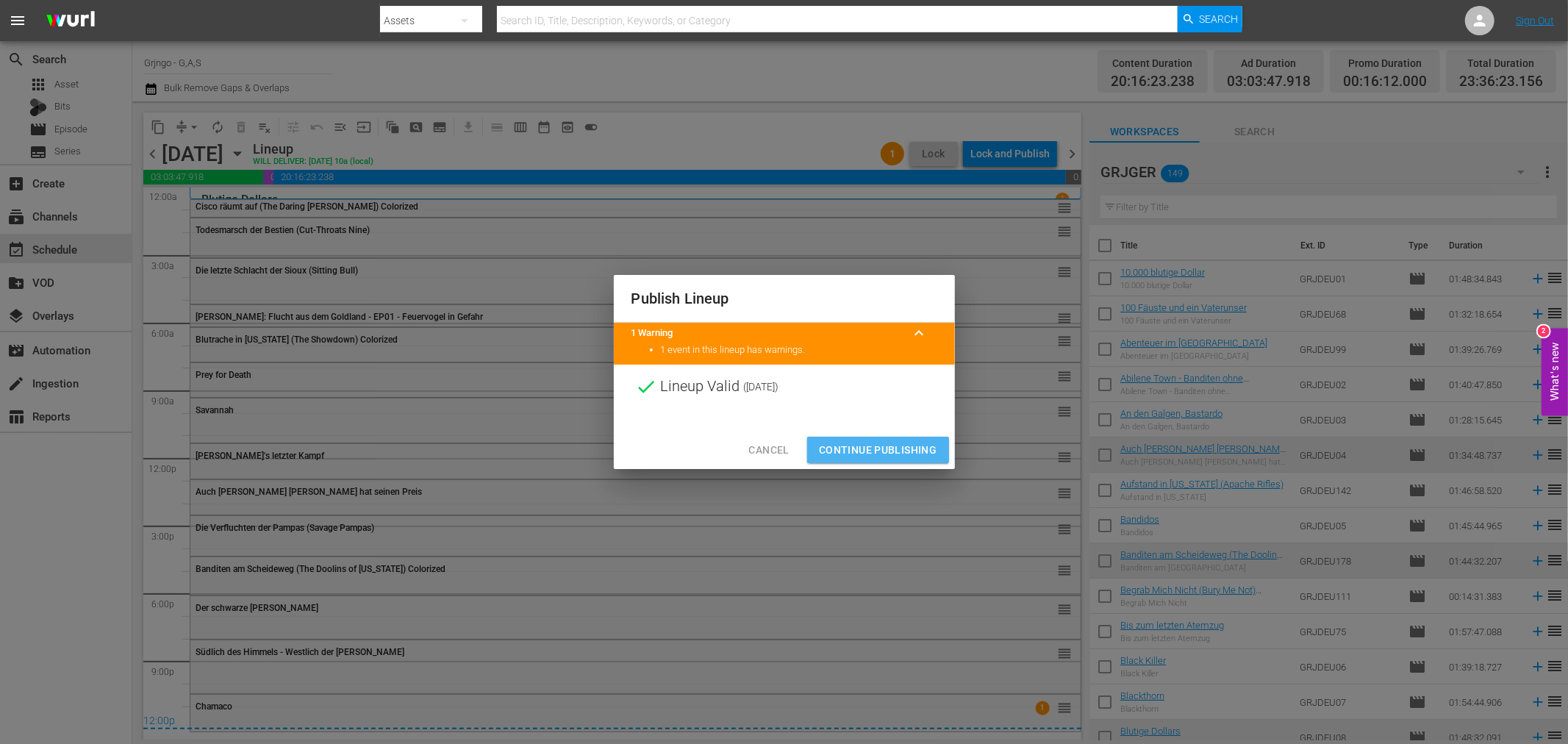
click at [913, 449] on span "Continue Publishing" at bounding box center [877, 450] width 118 height 19
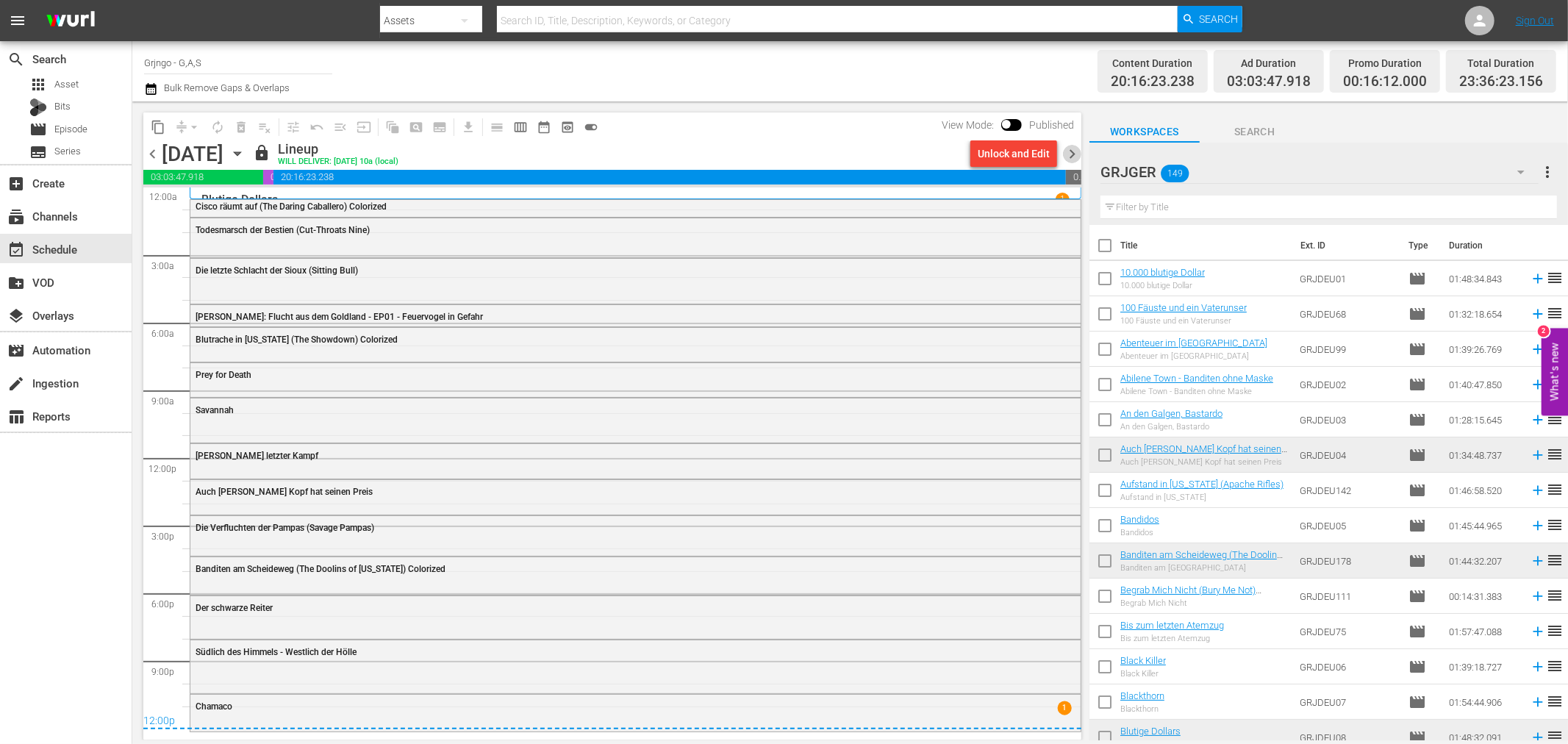
click at [1073, 149] on span "chevron_right" at bounding box center [1072, 154] width 19 height 19
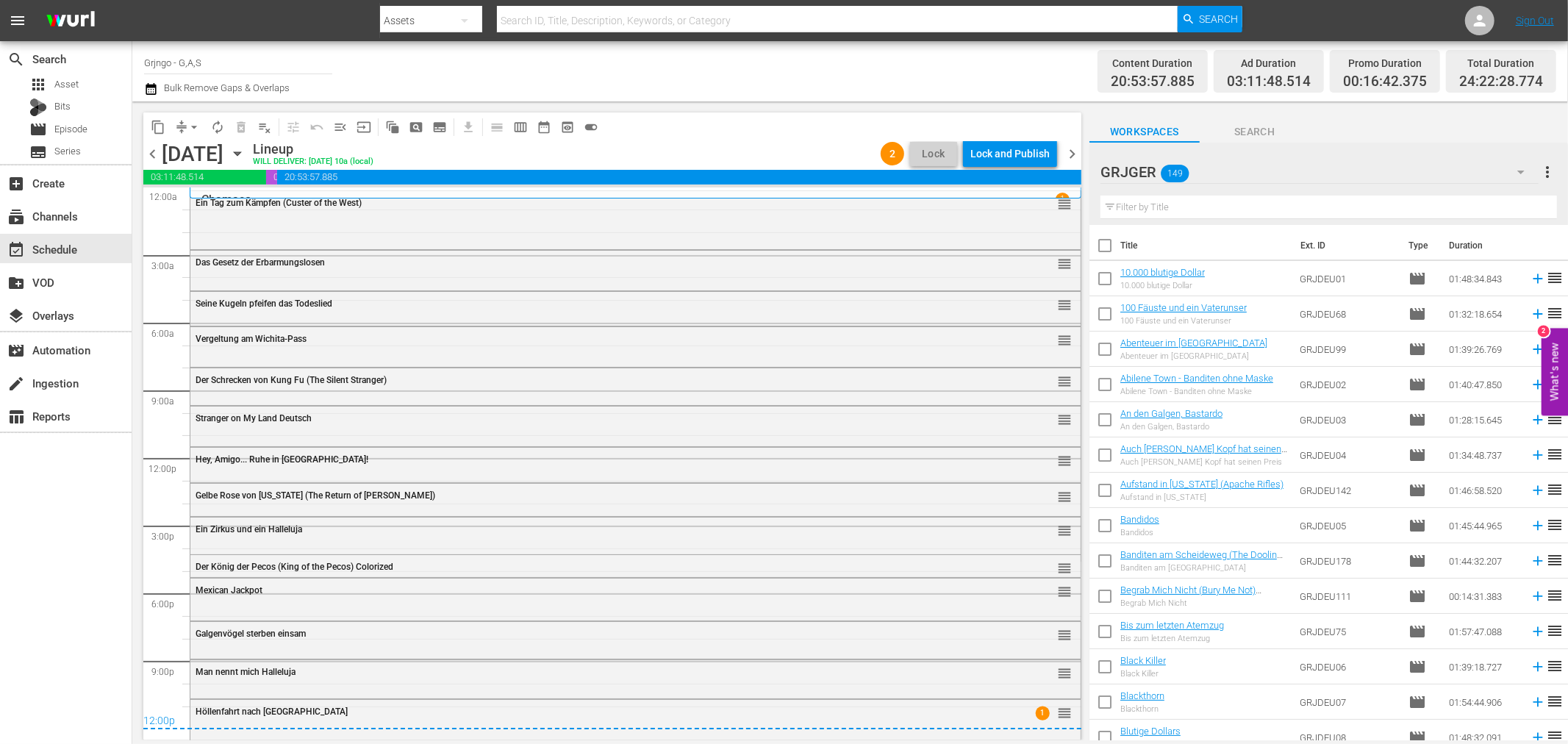
click at [1016, 155] on div "Lock and Publish" at bounding box center [1010, 154] width 79 height 27
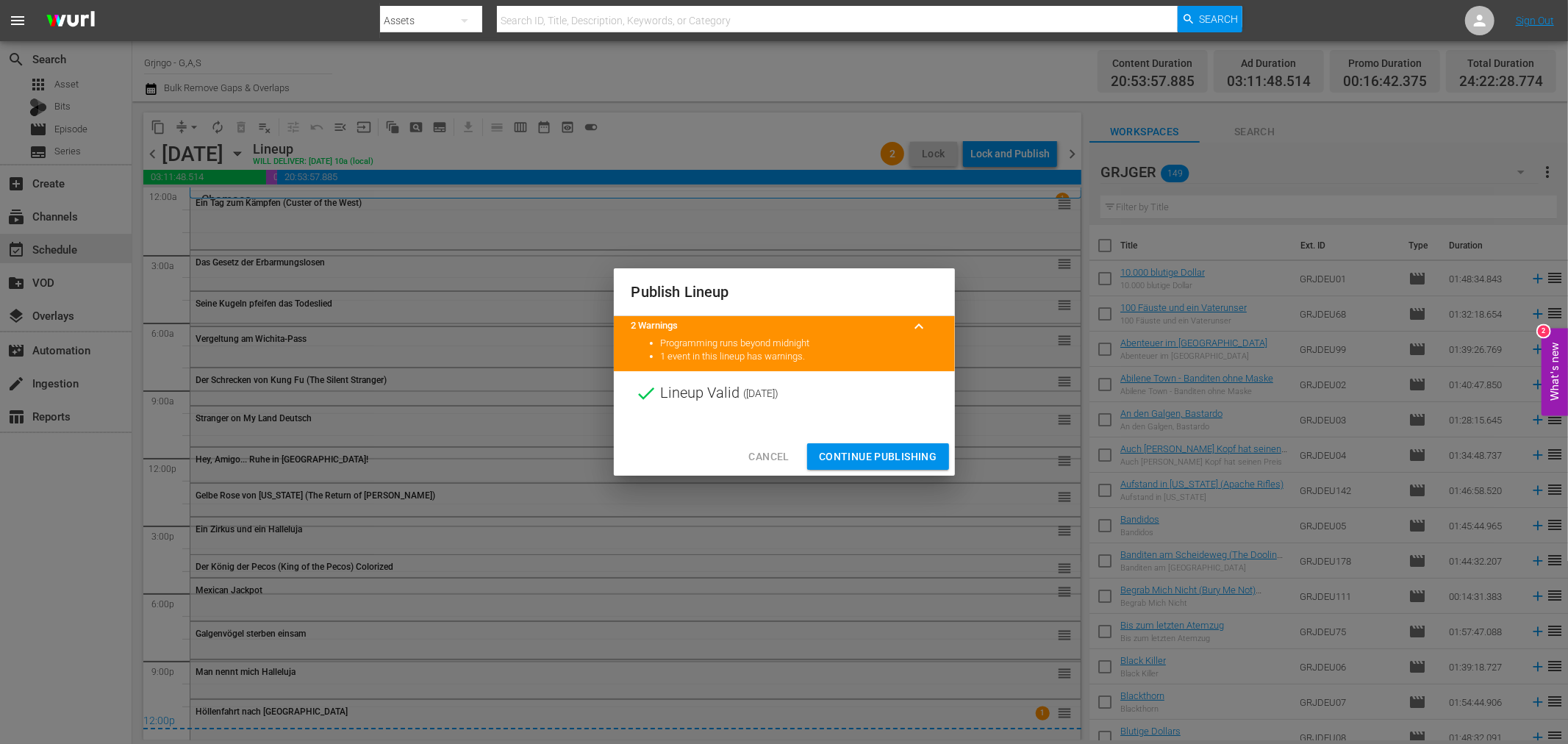
click at [884, 448] on span "Continue Publishing" at bounding box center [877, 456] width 118 height 19
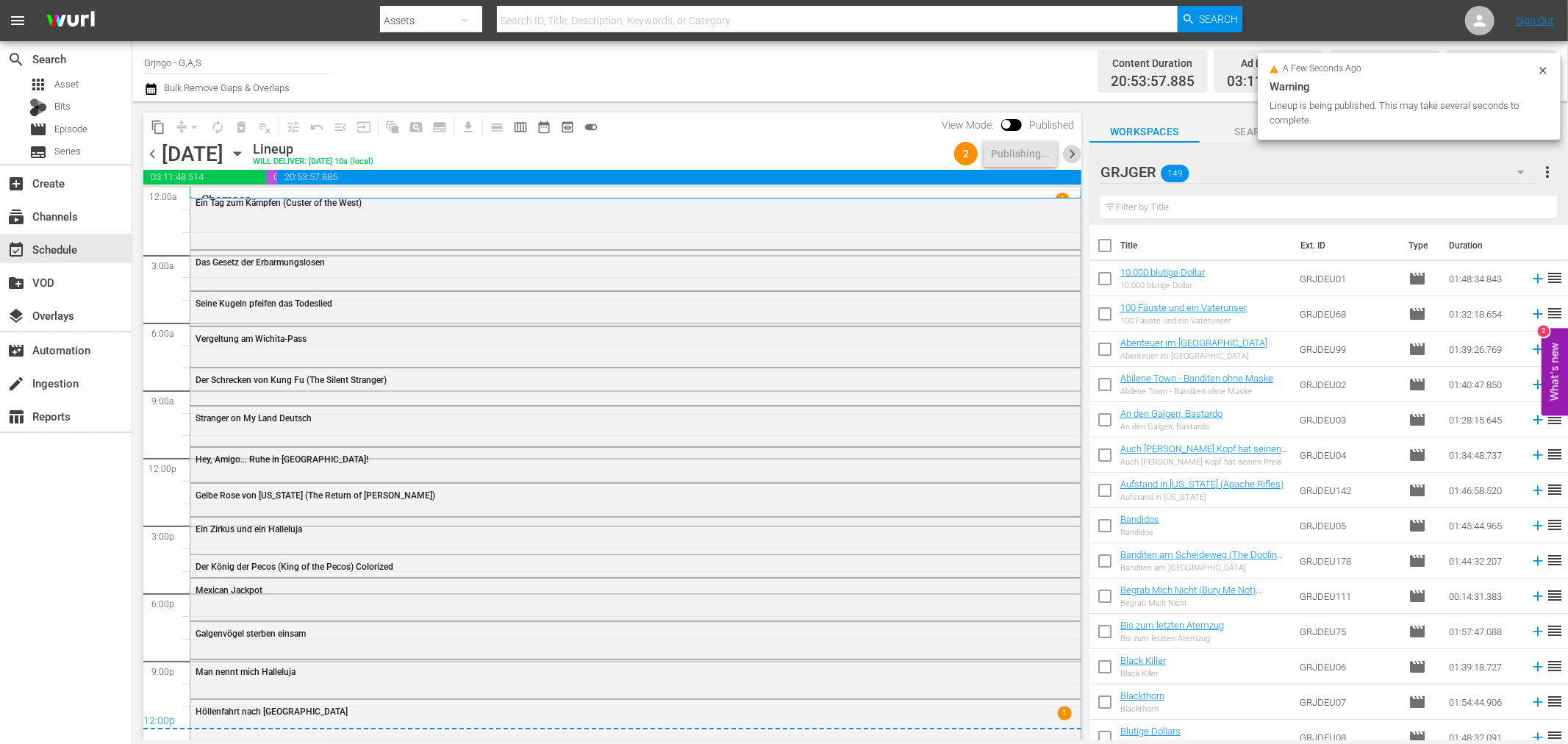
click at [1071, 150] on span "chevron_right" at bounding box center [1072, 154] width 19 height 19
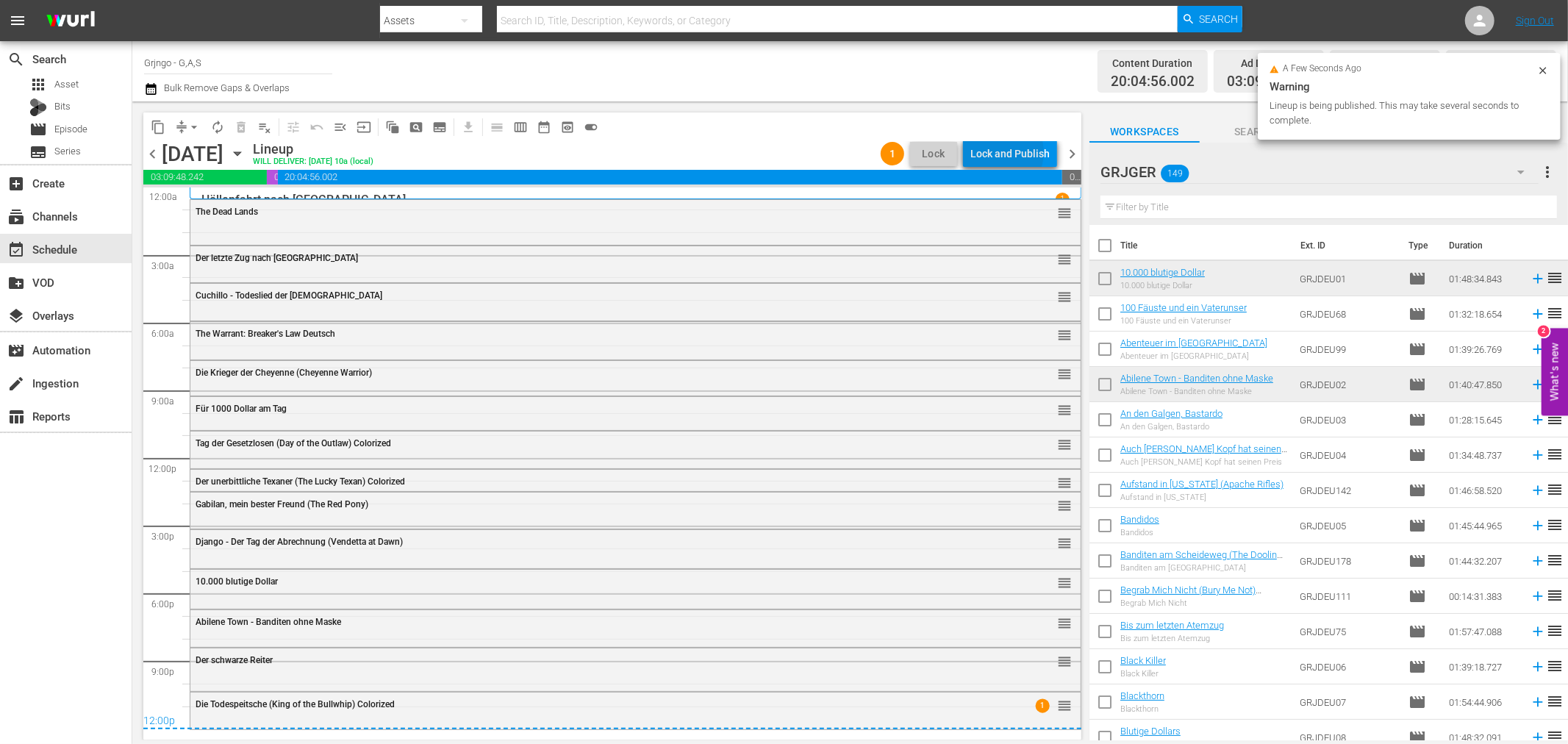
click at [1001, 152] on div "Lock and Publish" at bounding box center [1010, 154] width 79 height 27
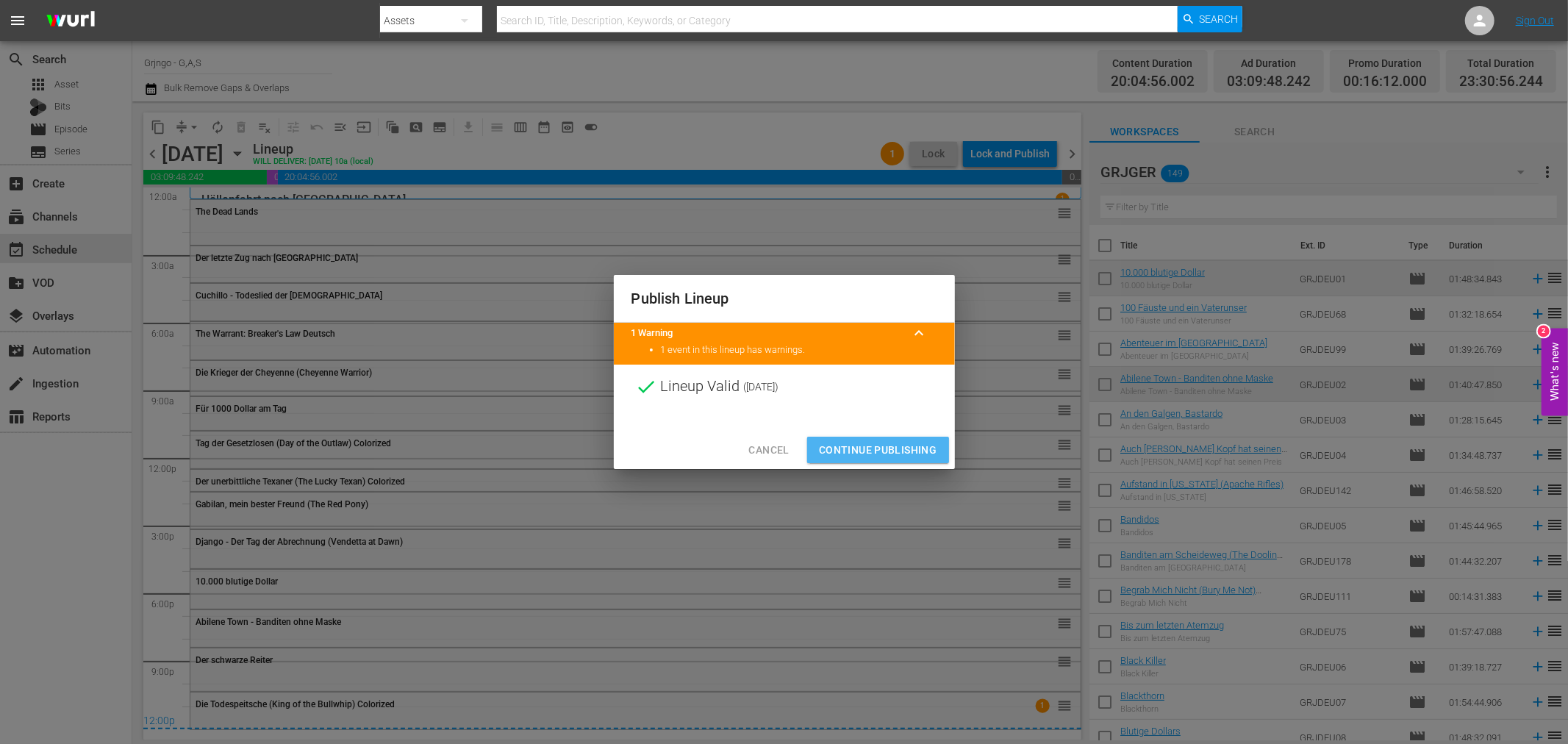
click at [890, 441] on span "Continue Publishing" at bounding box center [877, 450] width 118 height 19
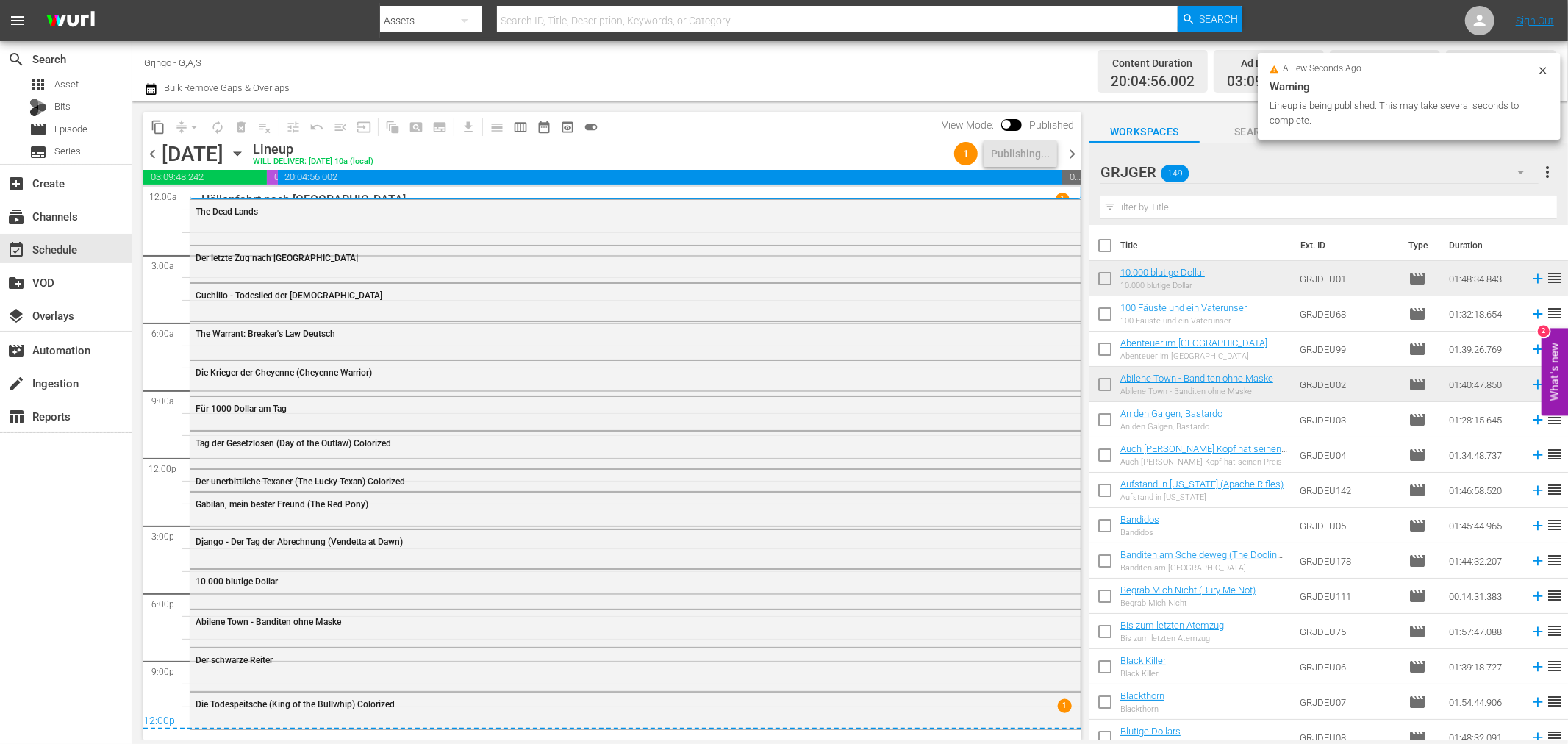
click at [1067, 151] on span "chevron_right" at bounding box center [1072, 154] width 19 height 19
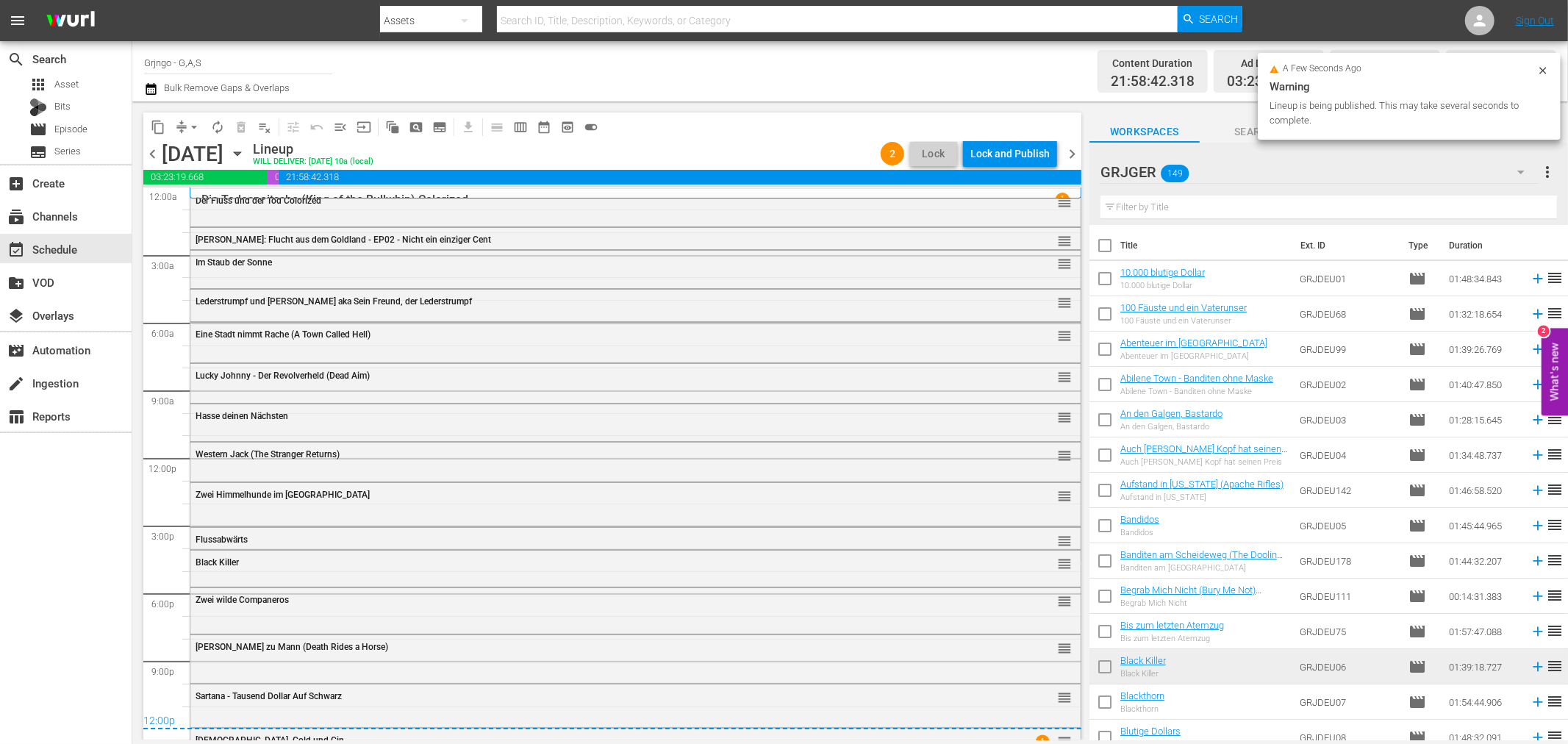
click at [980, 155] on div "Lock and Publish" at bounding box center [1010, 154] width 79 height 27
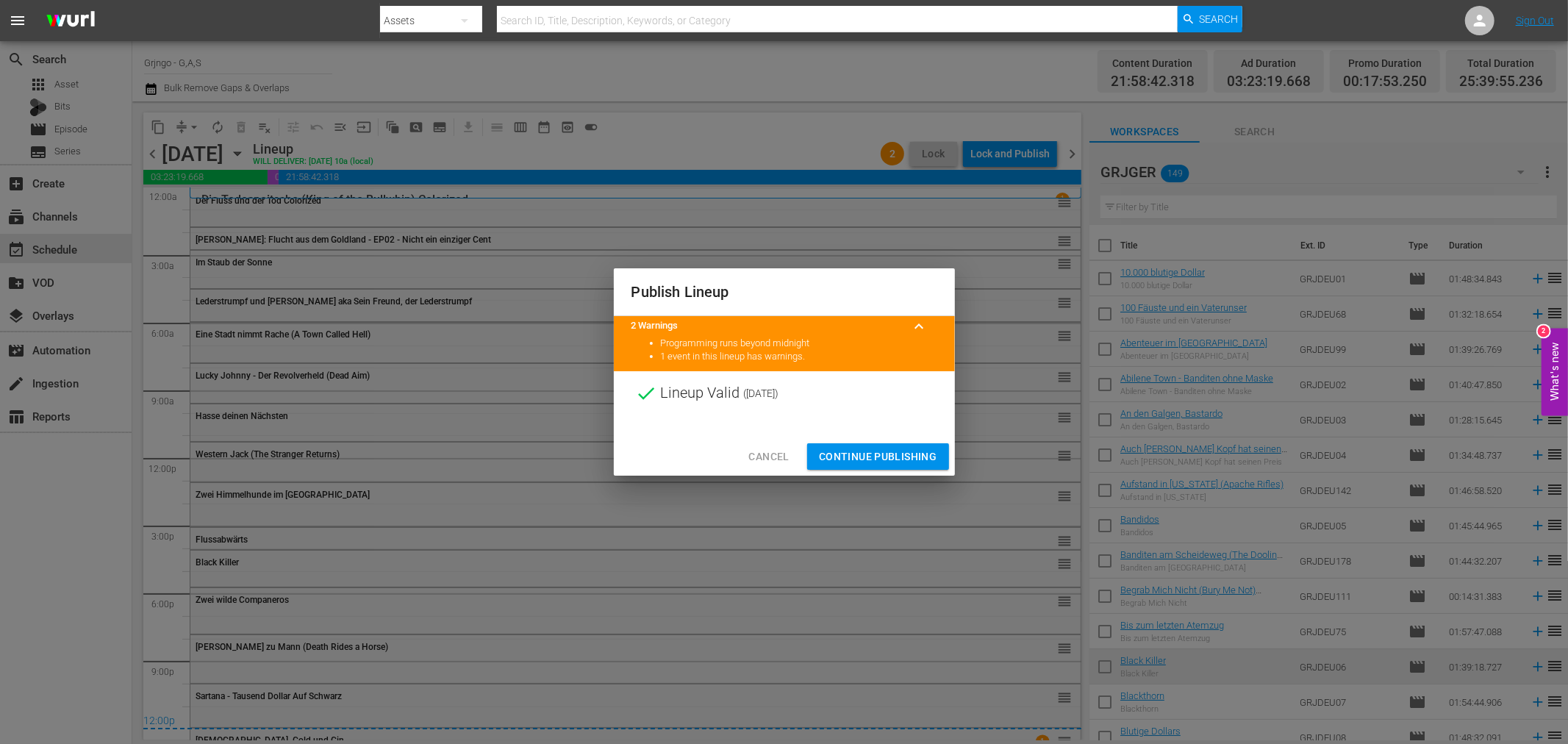
click at [902, 441] on div "Cancel Continue Publishing" at bounding box center [784, 456] width 341 height 39
click at [916, 453] on span "Continue Publishing" at bounding box center [877, 456] width 118 height 19
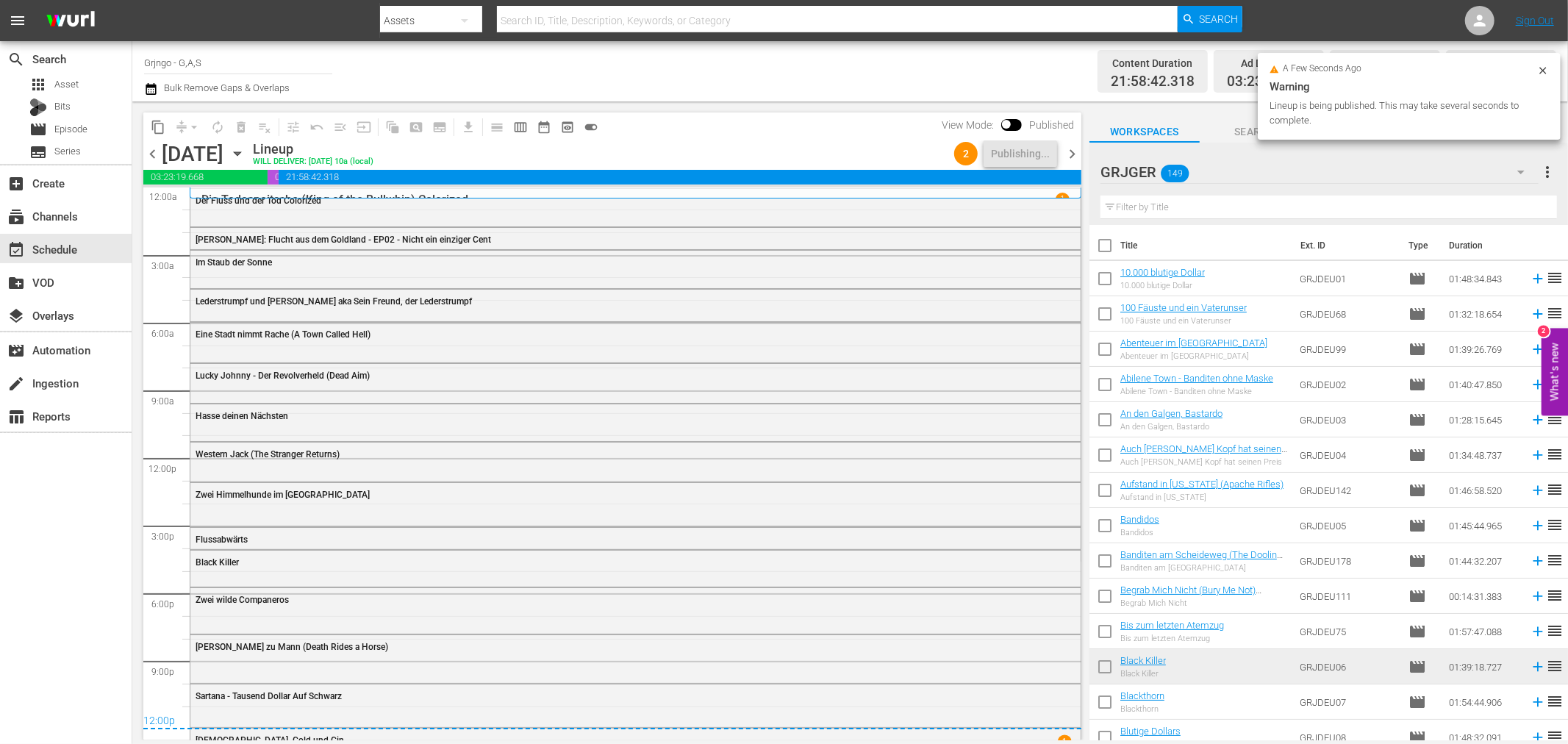
click at [1075, 150] on span "chevron_right" at bounding box center [1072, 154] width 19 height 19
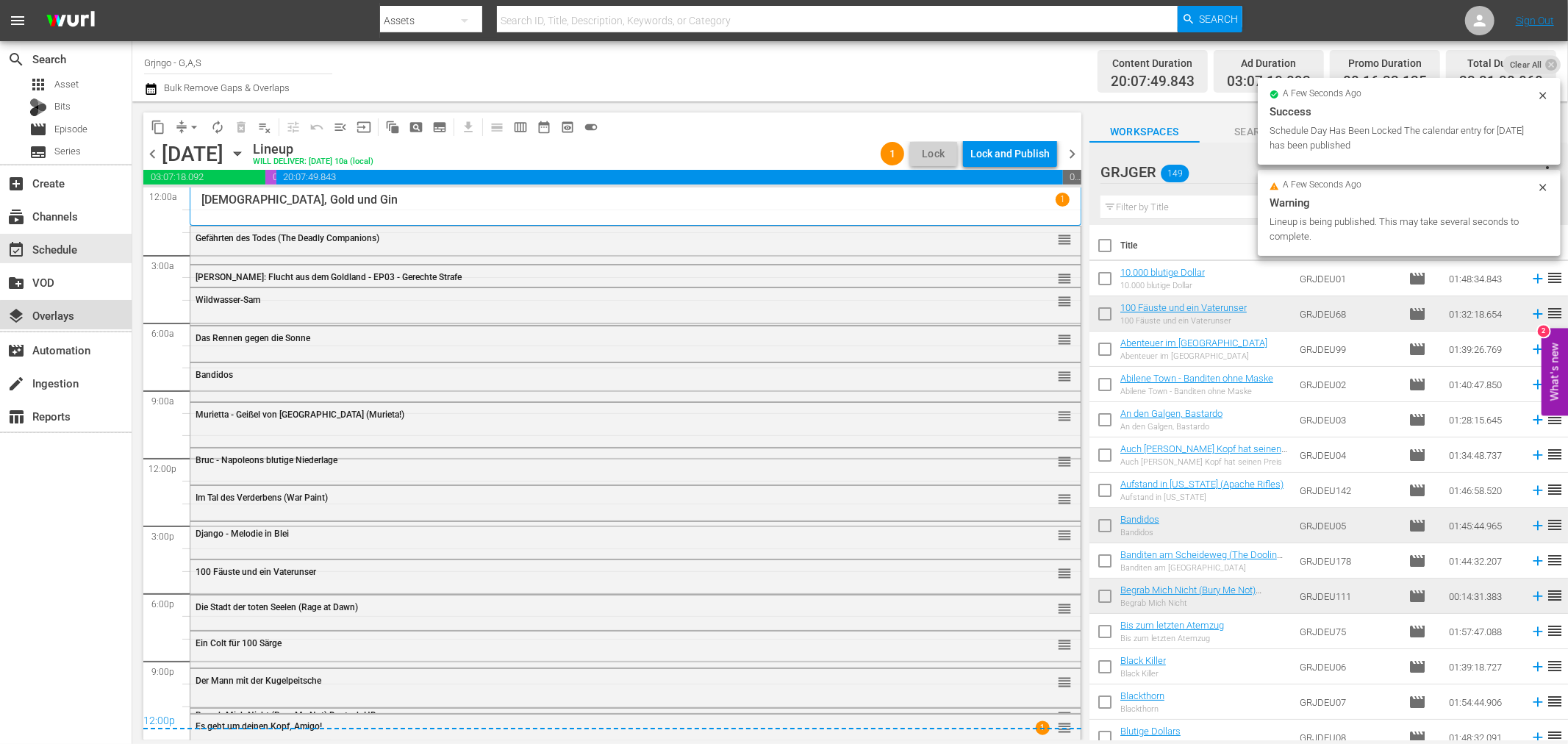
click at [76, 316] on div "layers Overlays" at bounding box center [41, 313] width 83 height 13
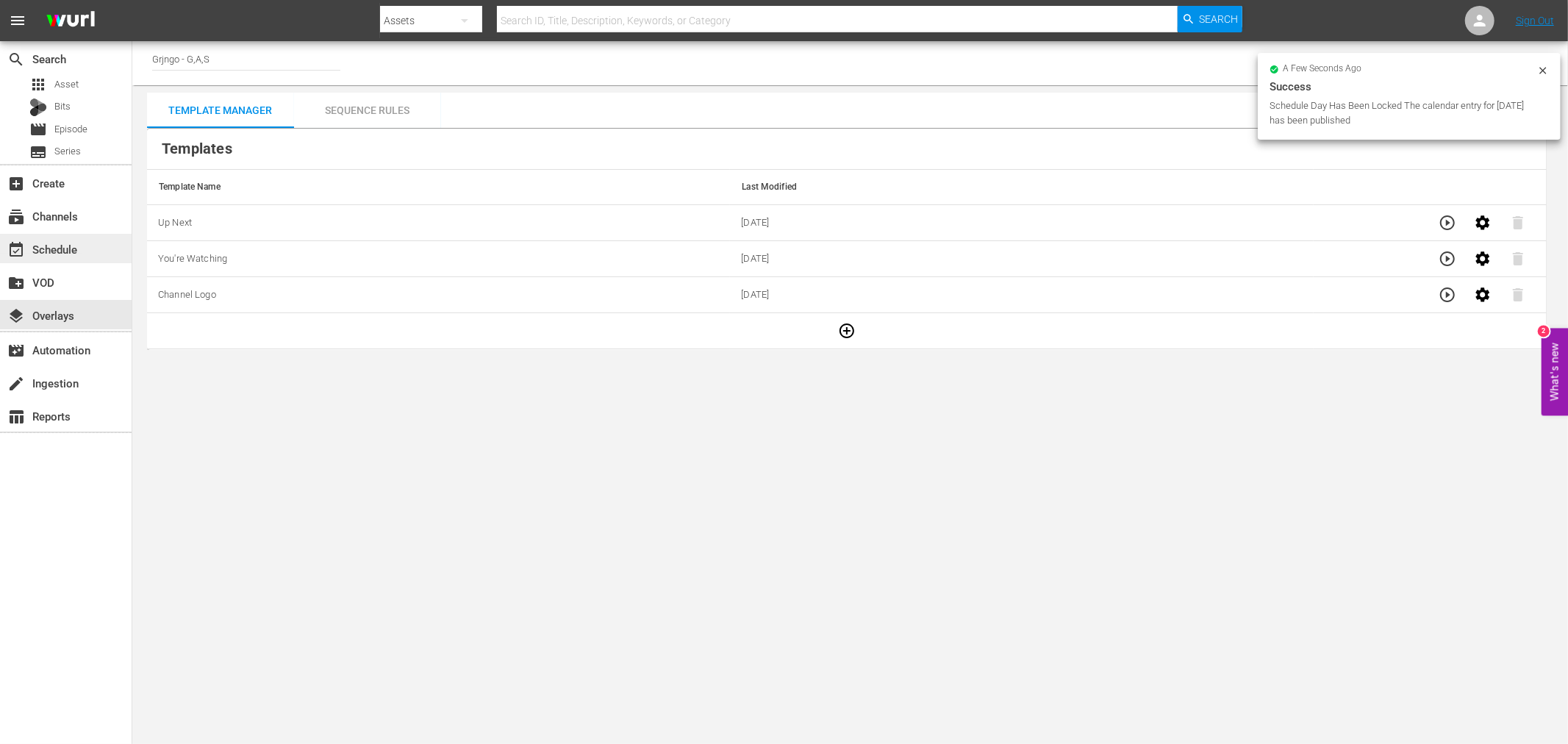
click at [54, 247] on div "event_available Schedule" at bounding box center [41, 247] width 83 height 13
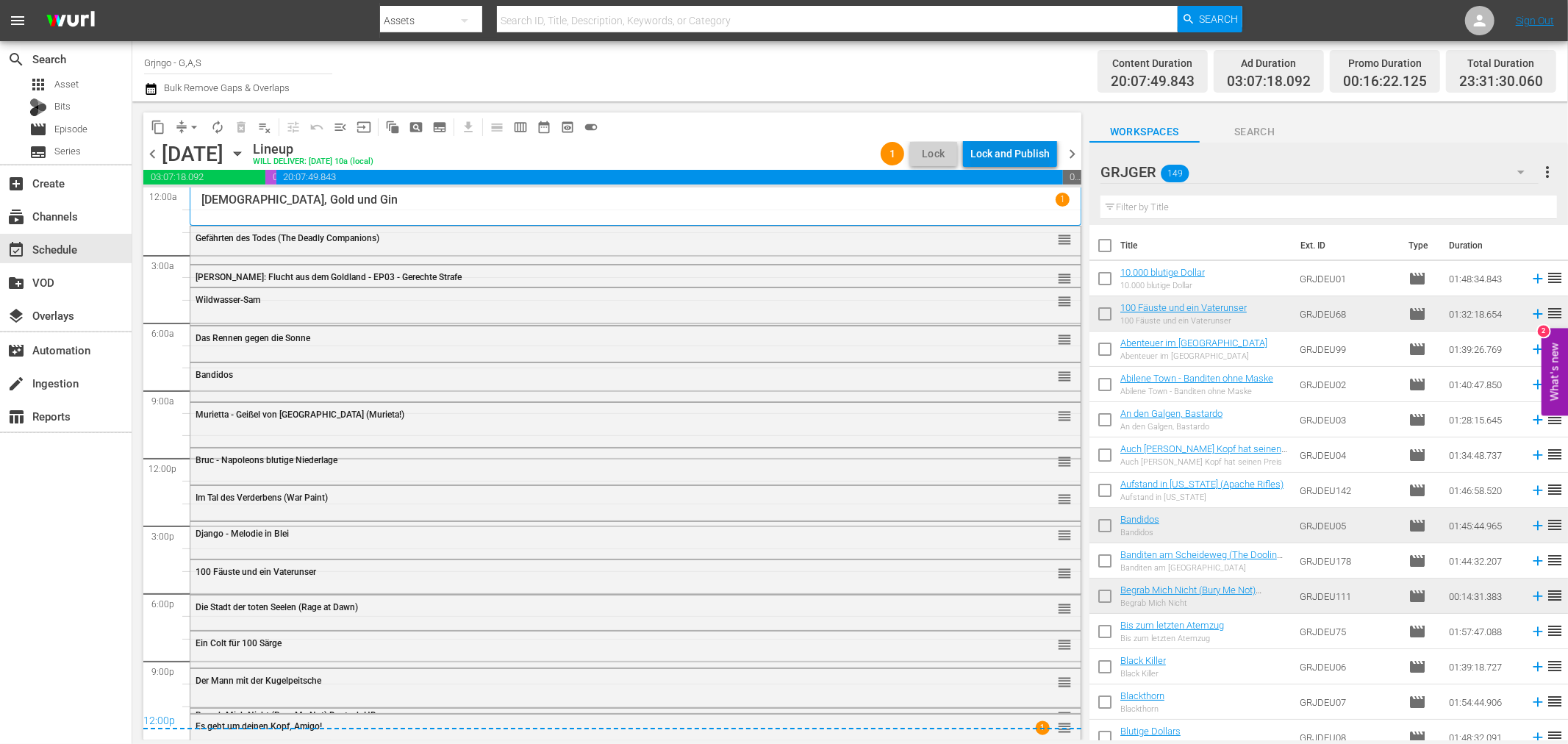
click at [1010, 147] on div "Lock and Publish" at bounding box center [1010, 154] width 79 height 27
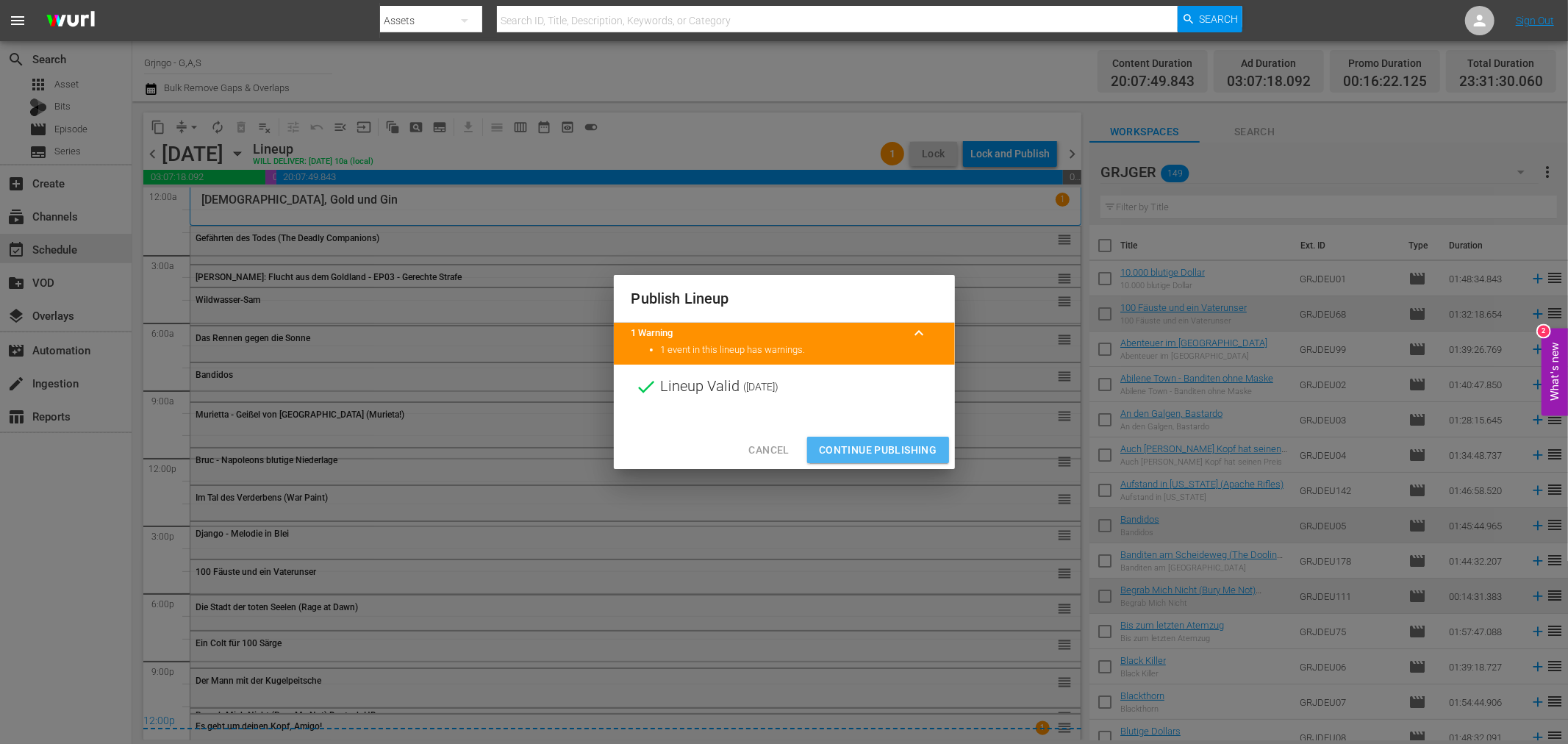
click at [878, 450] on span "Continue Publishing" at bounding box center [877, 450] width 118 height 19
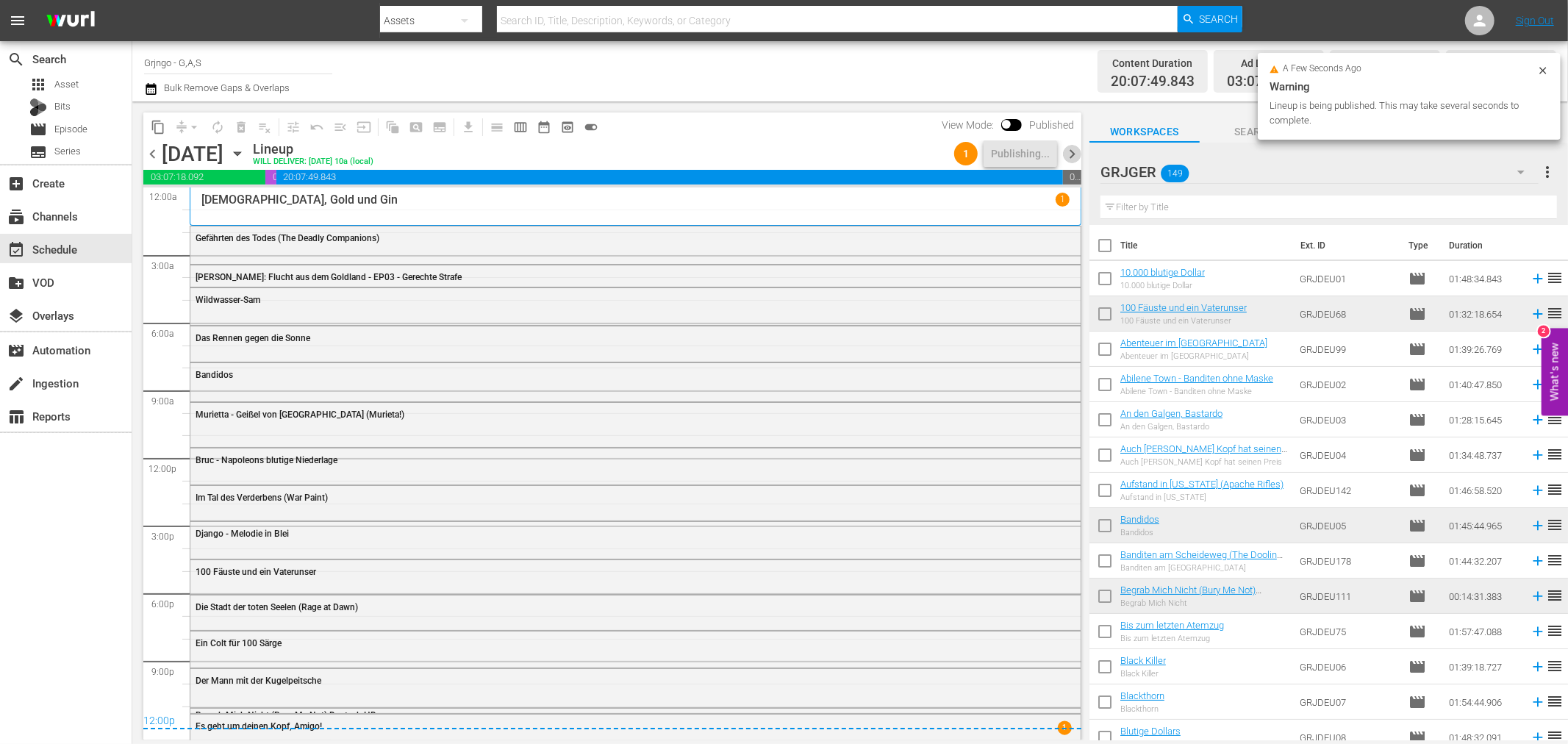
click at [1073, 152] on span "chevron_right" at bounding box center [1072, 154] width 19 height 19
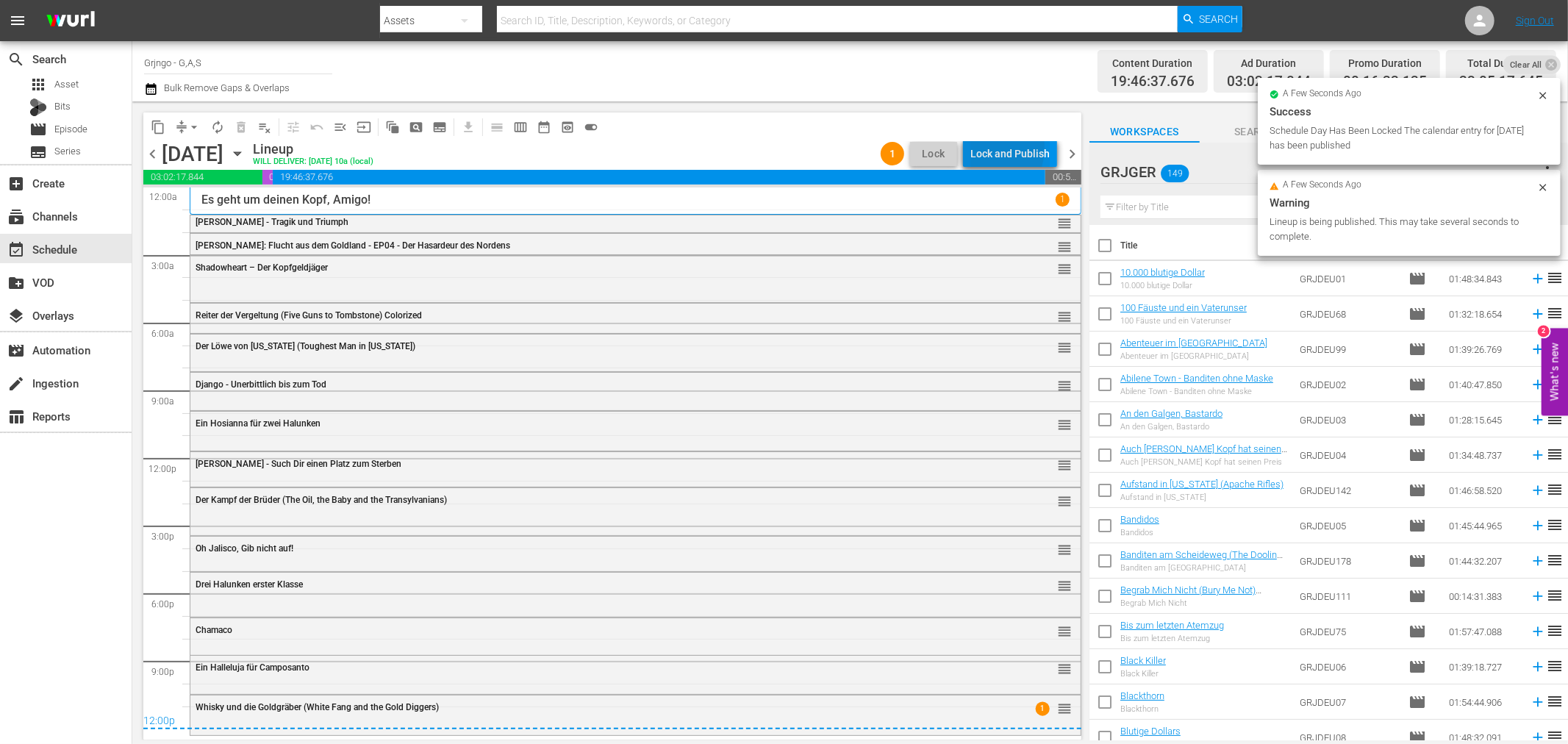
click at [986, 147] on div "Lock and Publish" at bounding box center [1010, 154] width 79 height 27
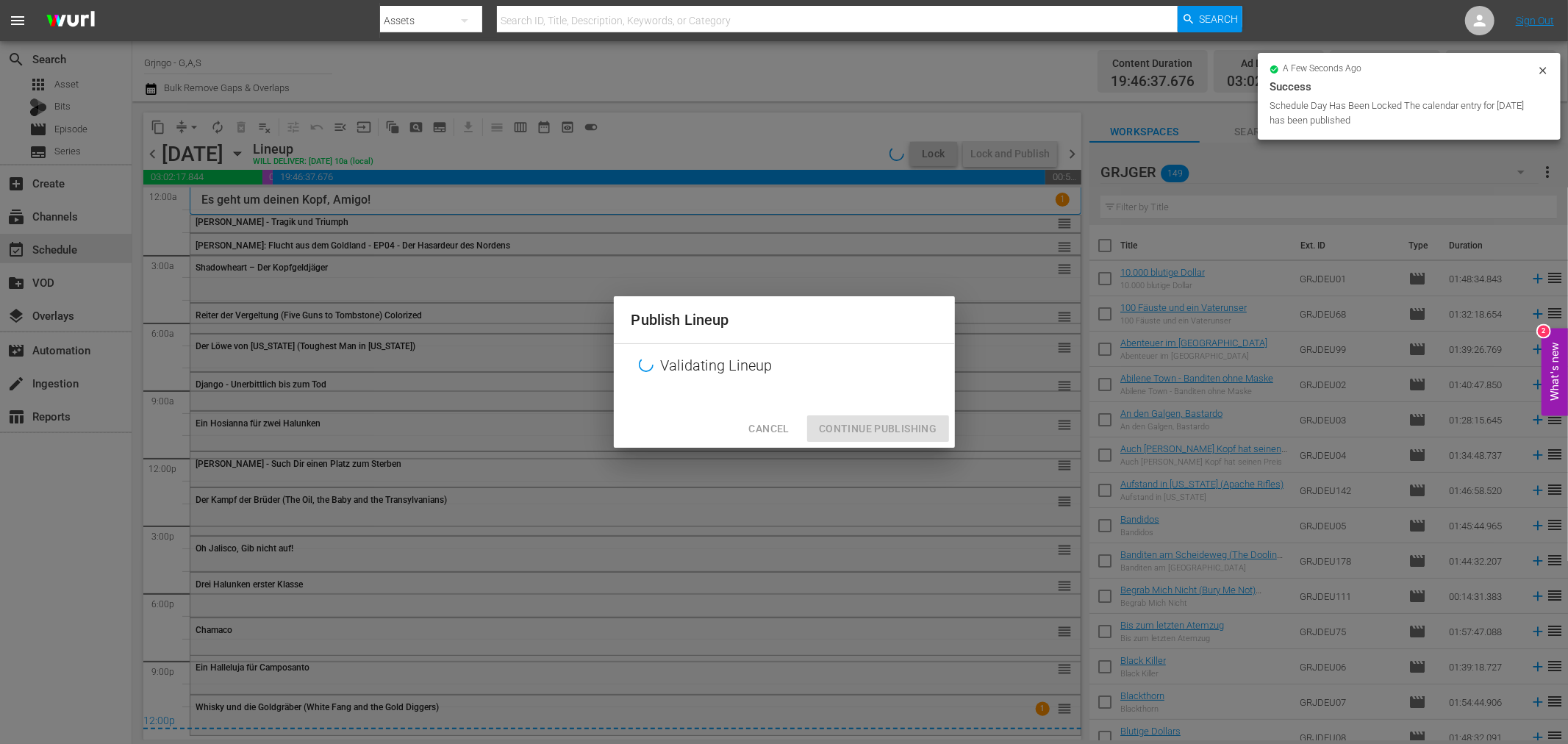
click at [898, 429] on div "Publish Lineup Validating Lineup Cancel Continue Publishing" at bounding box center [784, 372] width 341 height 152
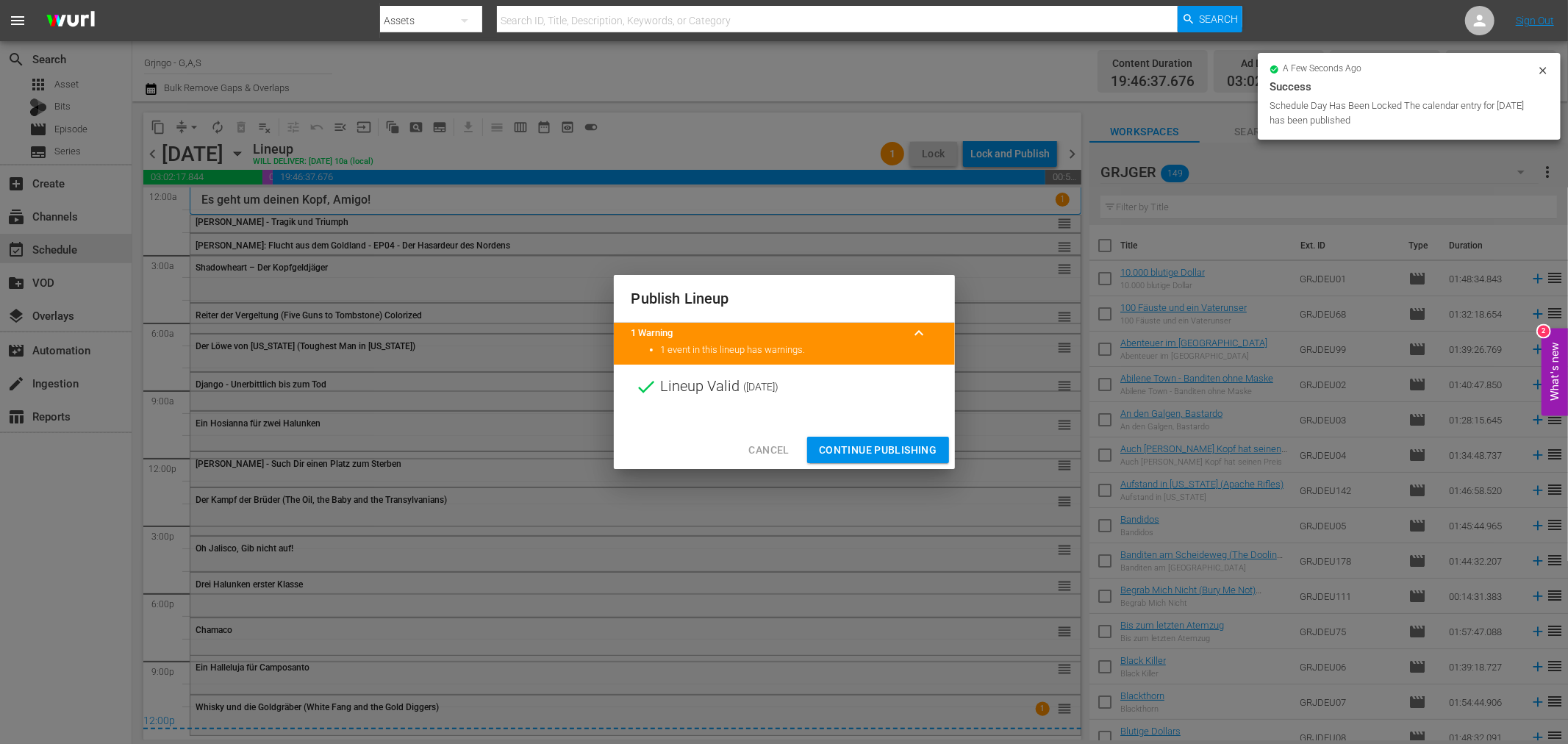
click at [898, 450] on span "Continue Publishing" at bounding box center [877, 450] width 118 height 19
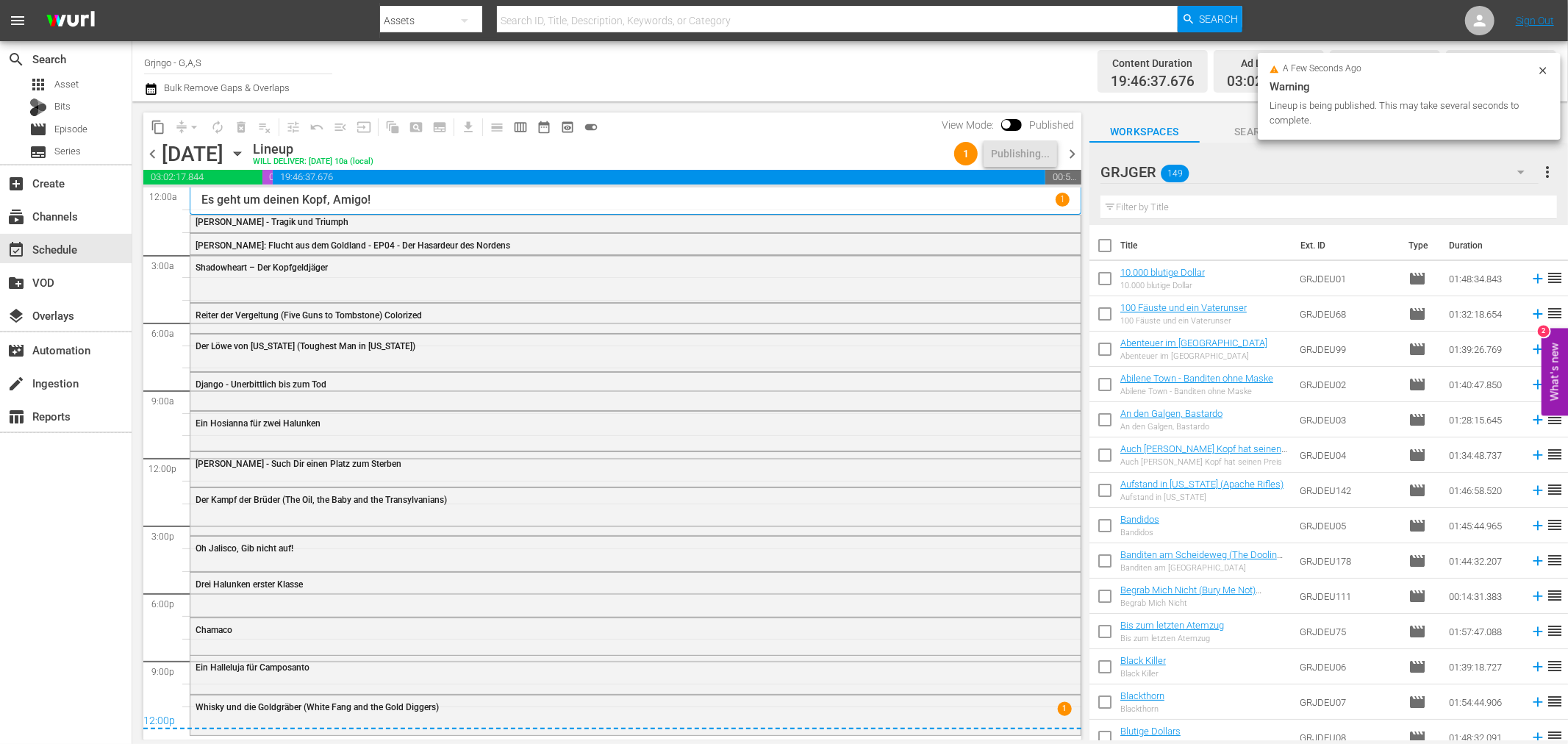
click at [1073, 148] on span "chevron_right" at bounding box center [1072, 154] width 19 height 19
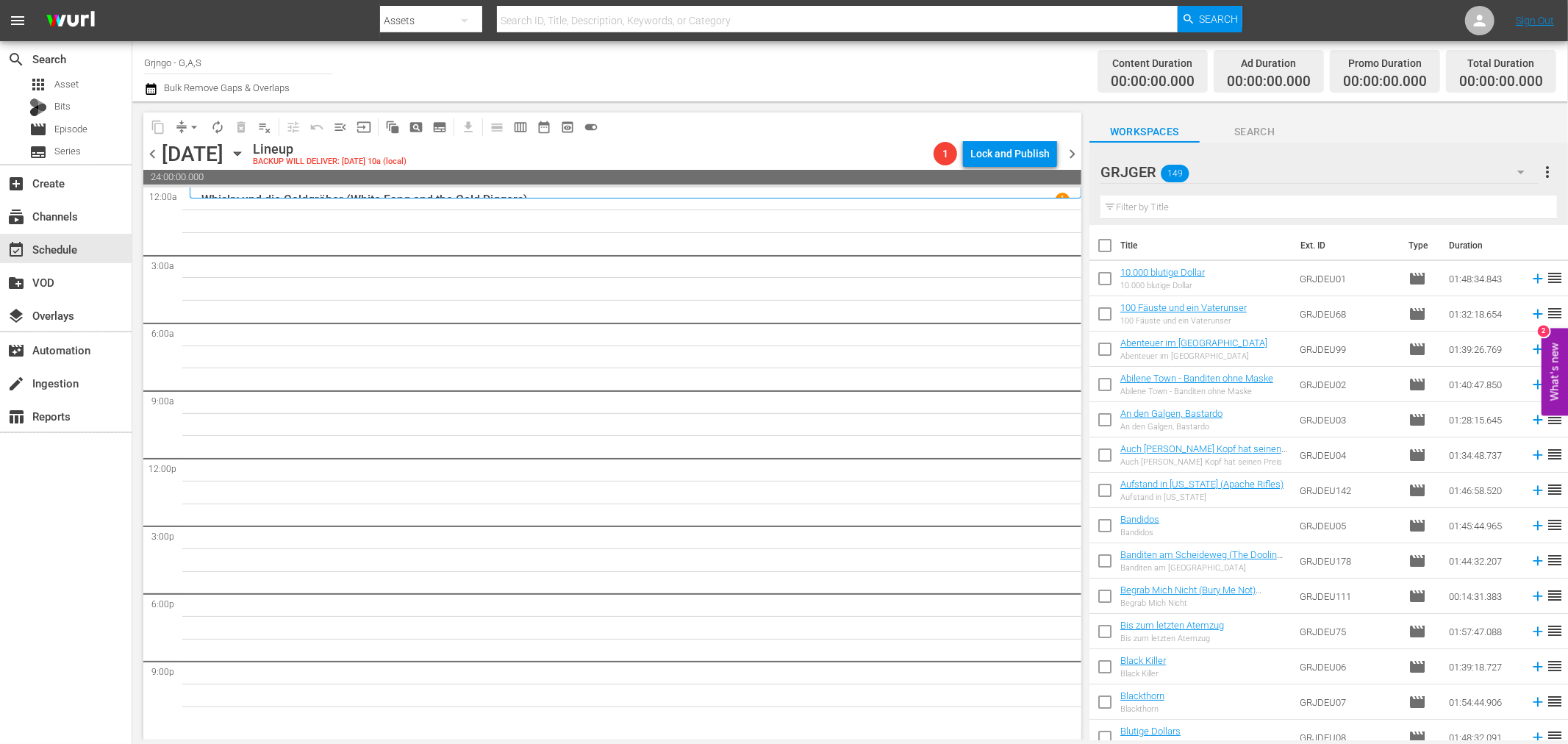
click at [1113, 206] on input "text" at bounding box center [1328, 207] width 456 height 23
paste input "Zwei durch dick und dünn"
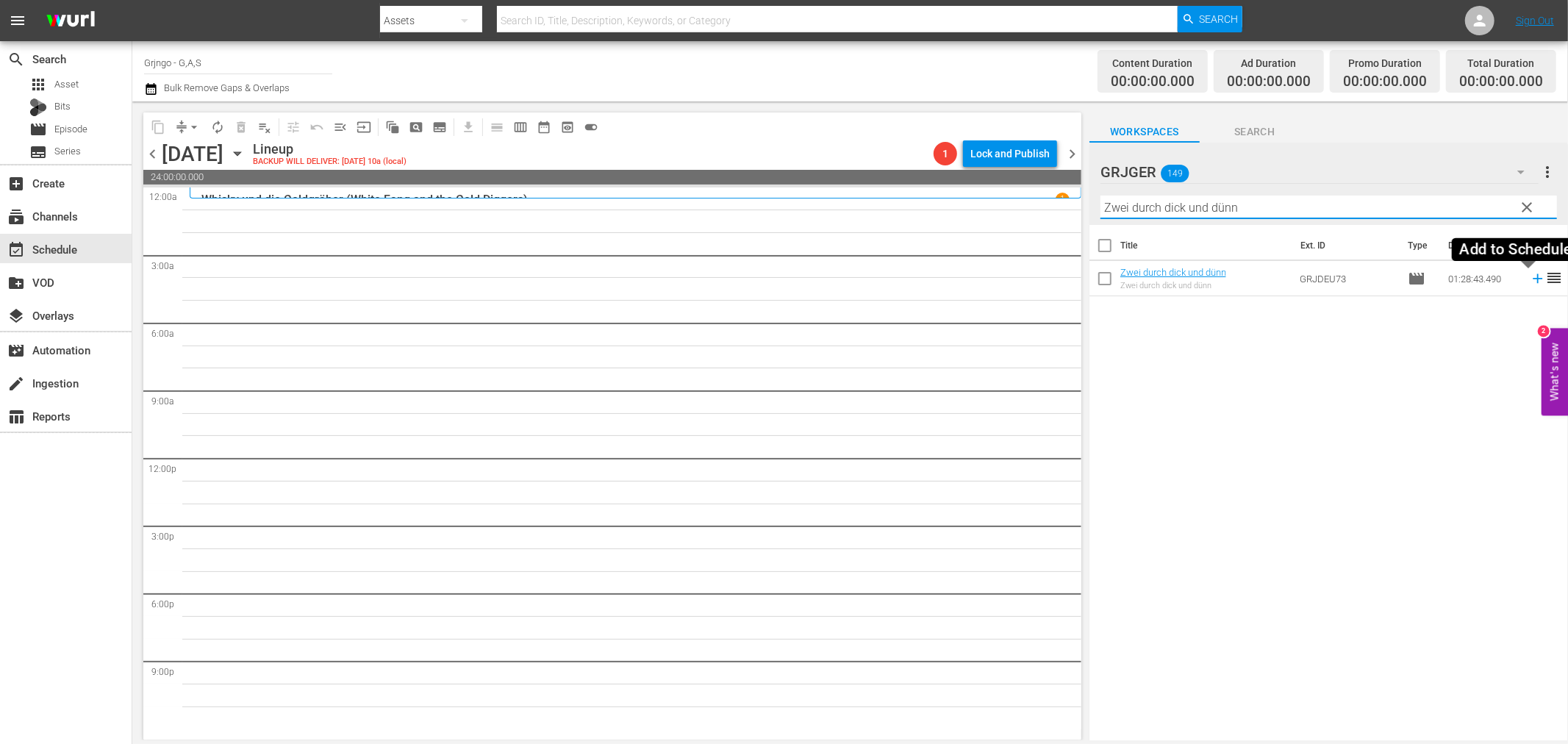
type input "Zwei durch dick und dünn"
click at [1529, 277] on icon at bounding box center [1537, 279] width 16 height 16
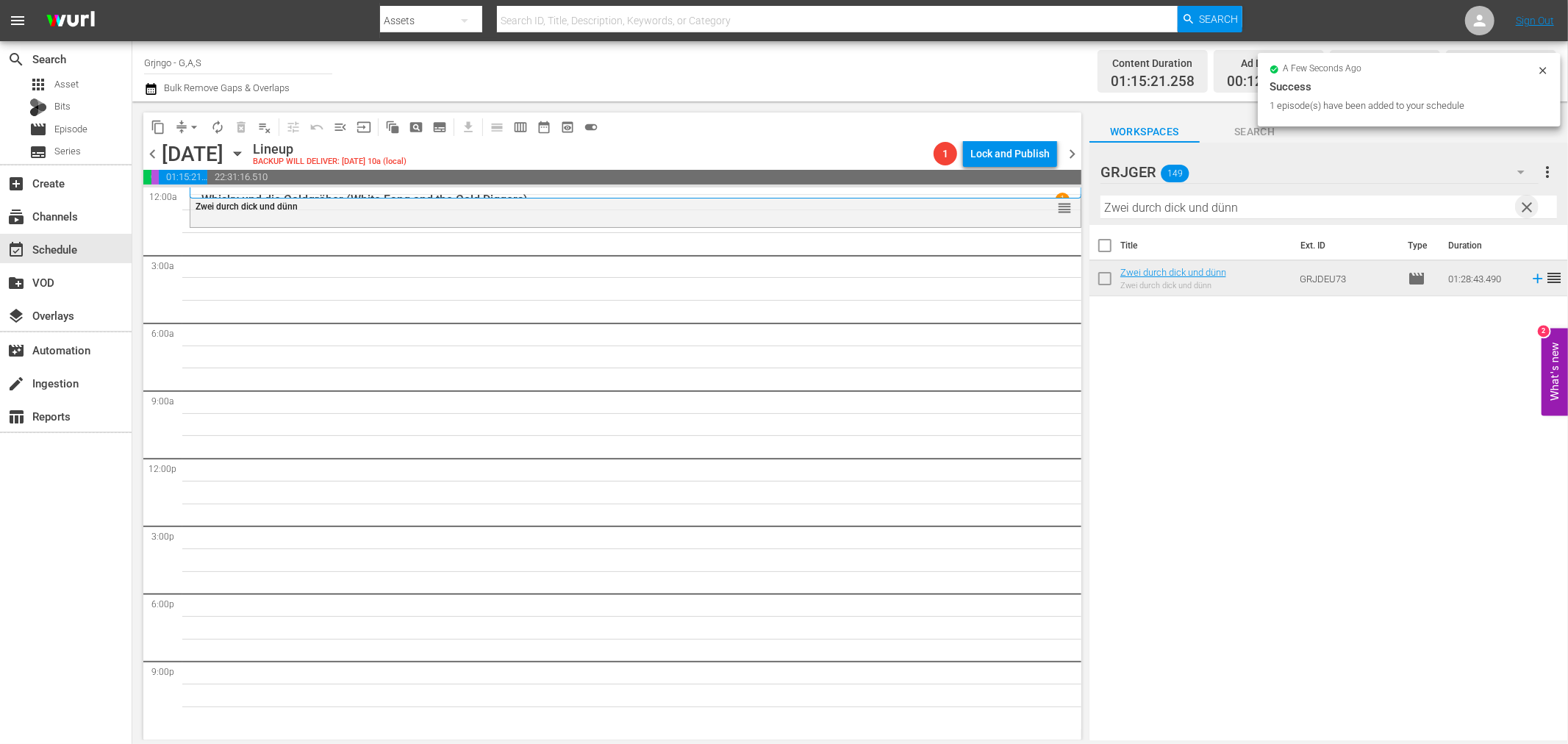
click at [1527, 202] on span "clear" at bounding box center [1527, 207] width 18 height 18
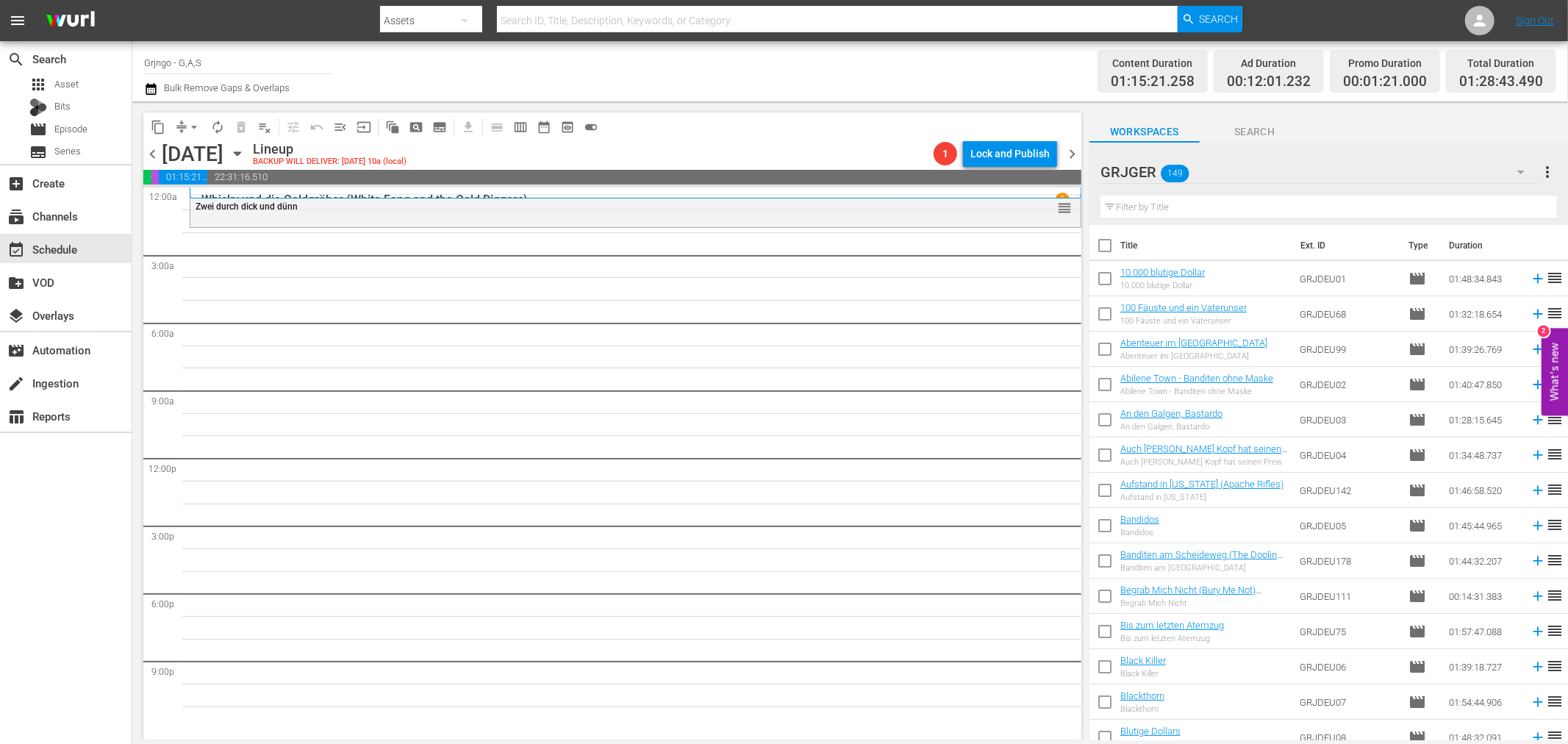
click at [1128, 210] on input "text" at bounding box center [1328, 207] width 456 height 23
paste input "[PERSON_NAME]: Flucht aus dem [GEOGRAPHIC_DATA] - EP05"
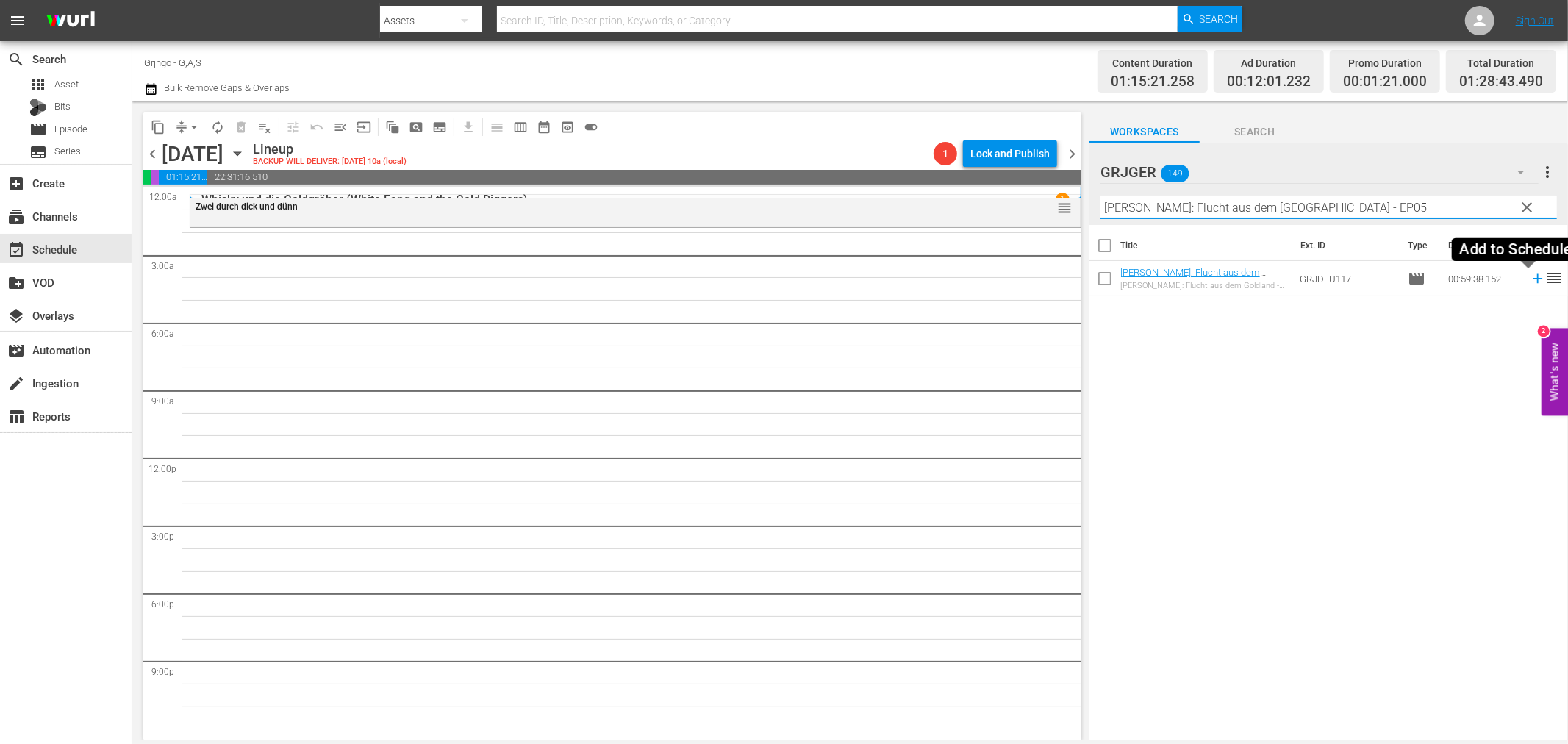
type input "[PERSON_NAME]: Flucht aus dem [GEOGRAPHIC_DATA] - EP05"
click at [1532, 275] on icon at bounding box center [1537, 279] width 10 height 10
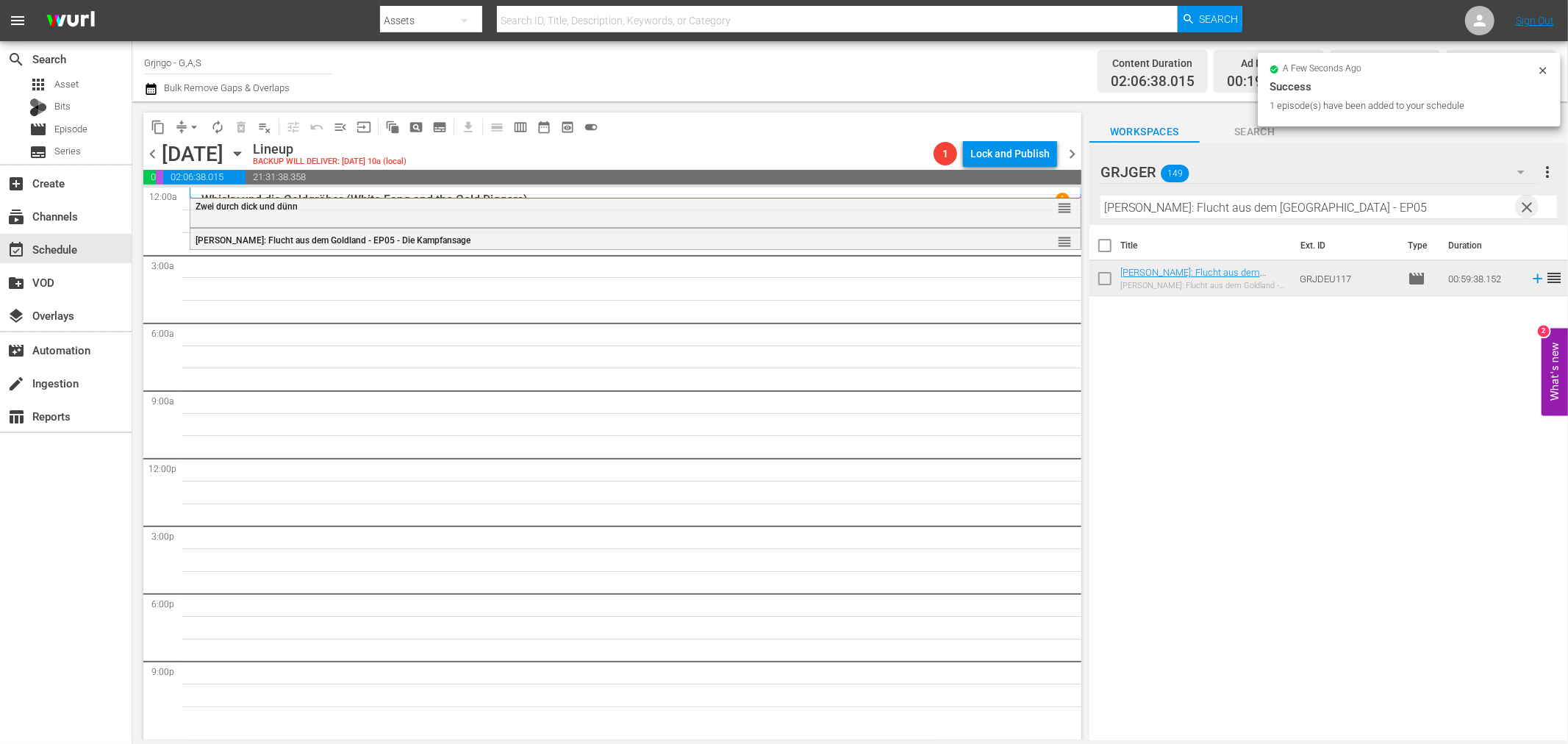
click at [1524, 206] on span "clear" at bounding box center [1527, 207] width 18 height 18
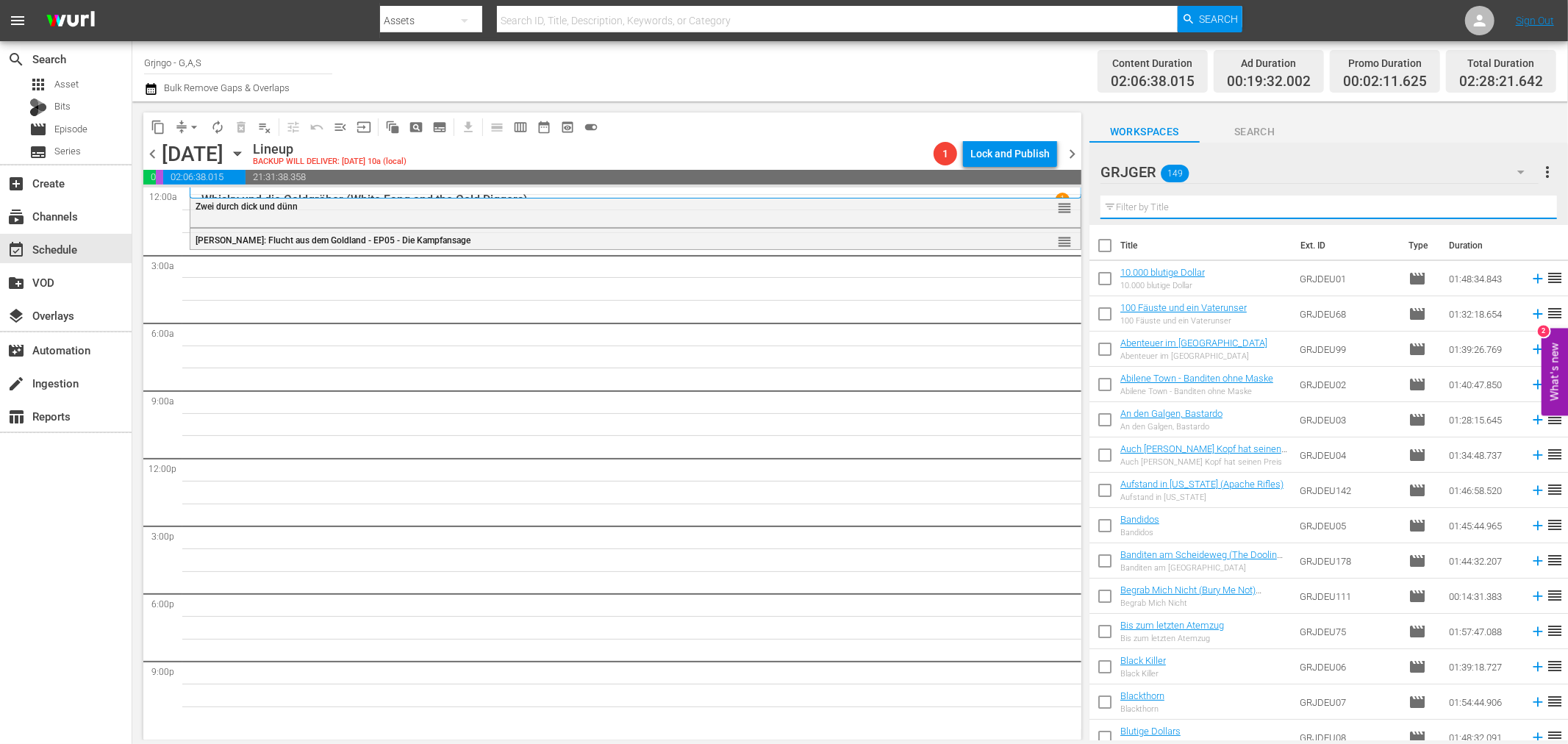
paste input "Django - Den Colt an der Kehle"
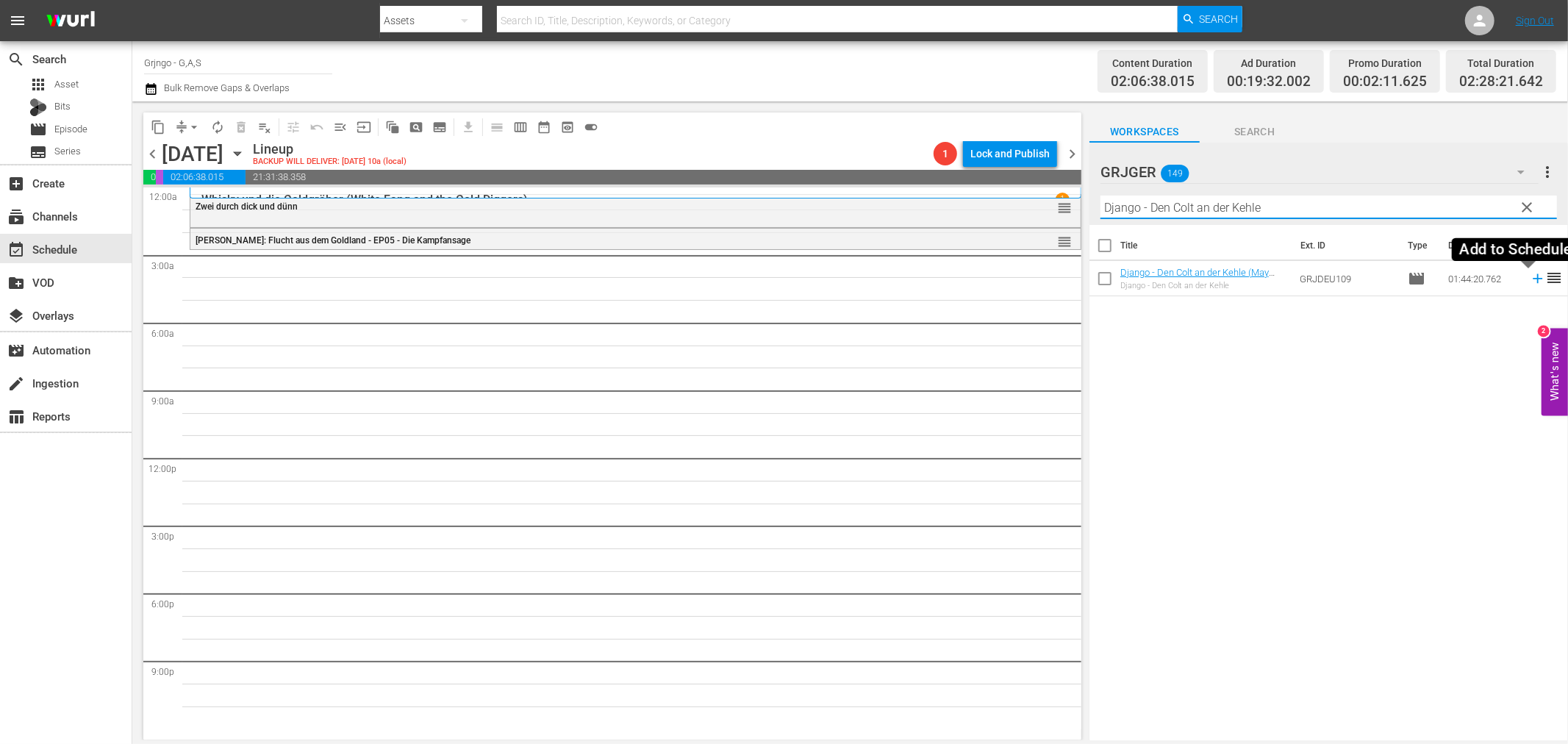
type input "Django - Den Colt an der Kehle"
click at [1529, 281] on icon at bounding box center [1537, 279] width 16 height 16
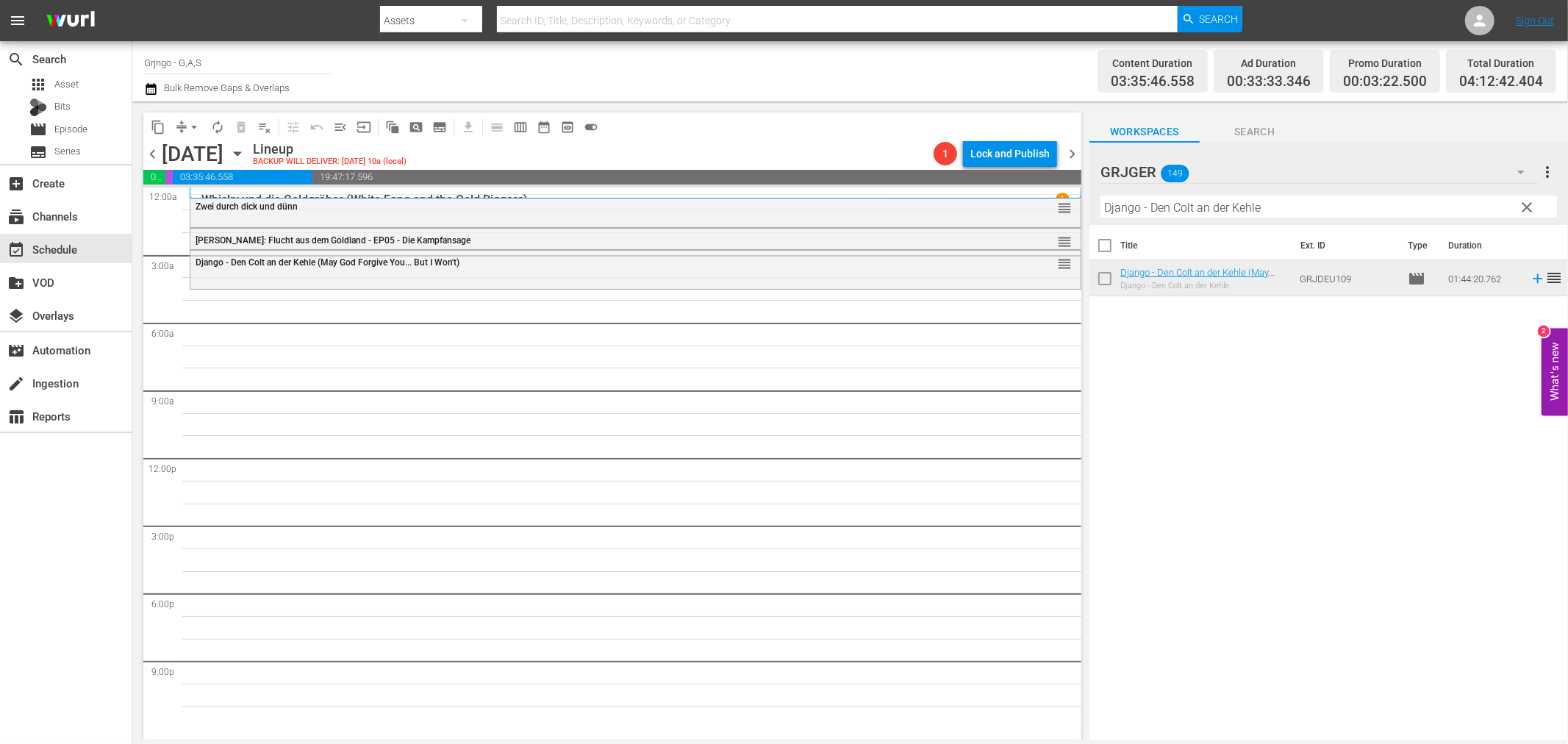
drag, startPoint x: 1526, startPoint y: 202, endPoint x: 1113, endPoint y: 232, distance: 414.1
click at [1526, 202] on span "clear" at bounding box center [1527, 207] width 18 height 18
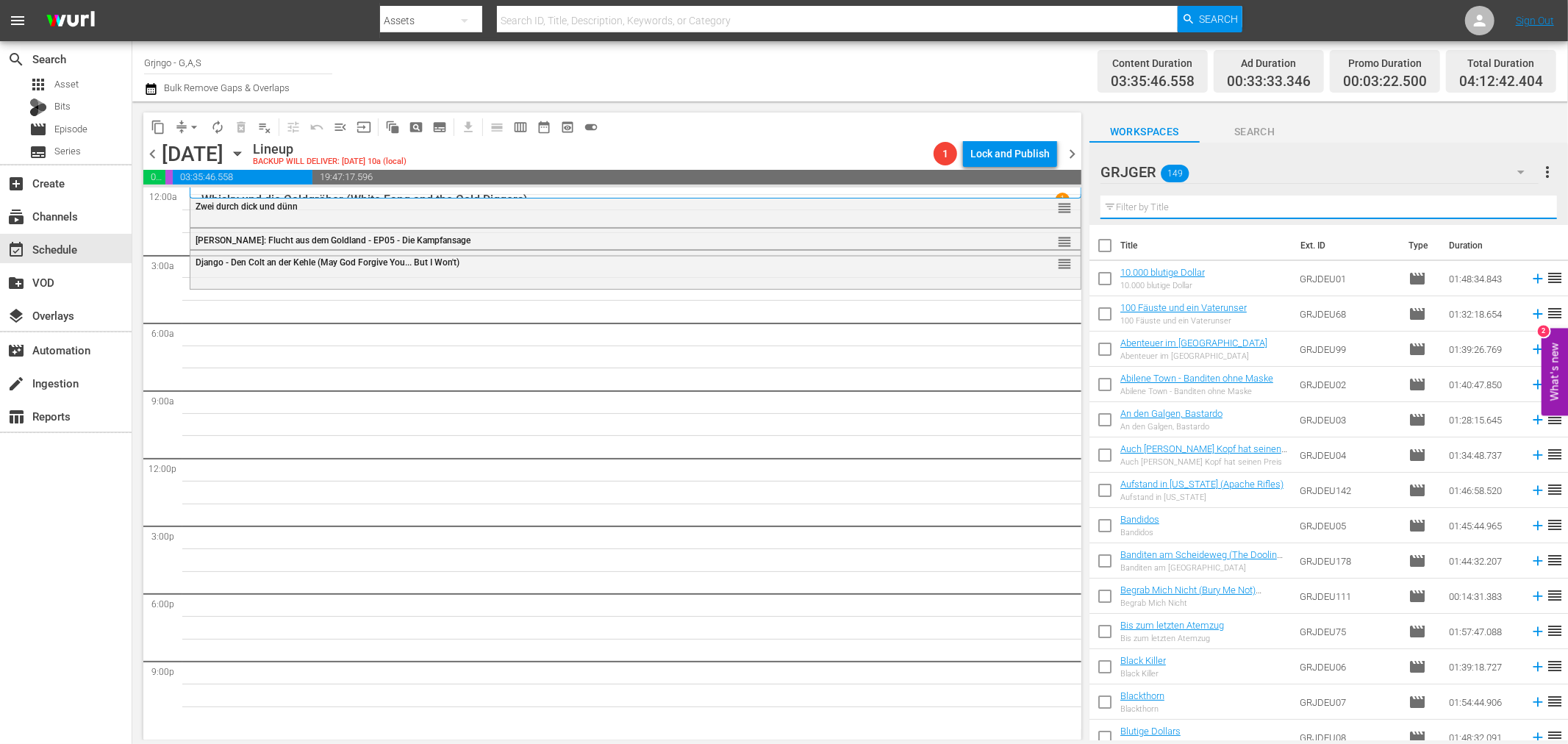
paste input "Django - Unbarmherzig wie die Sonne"
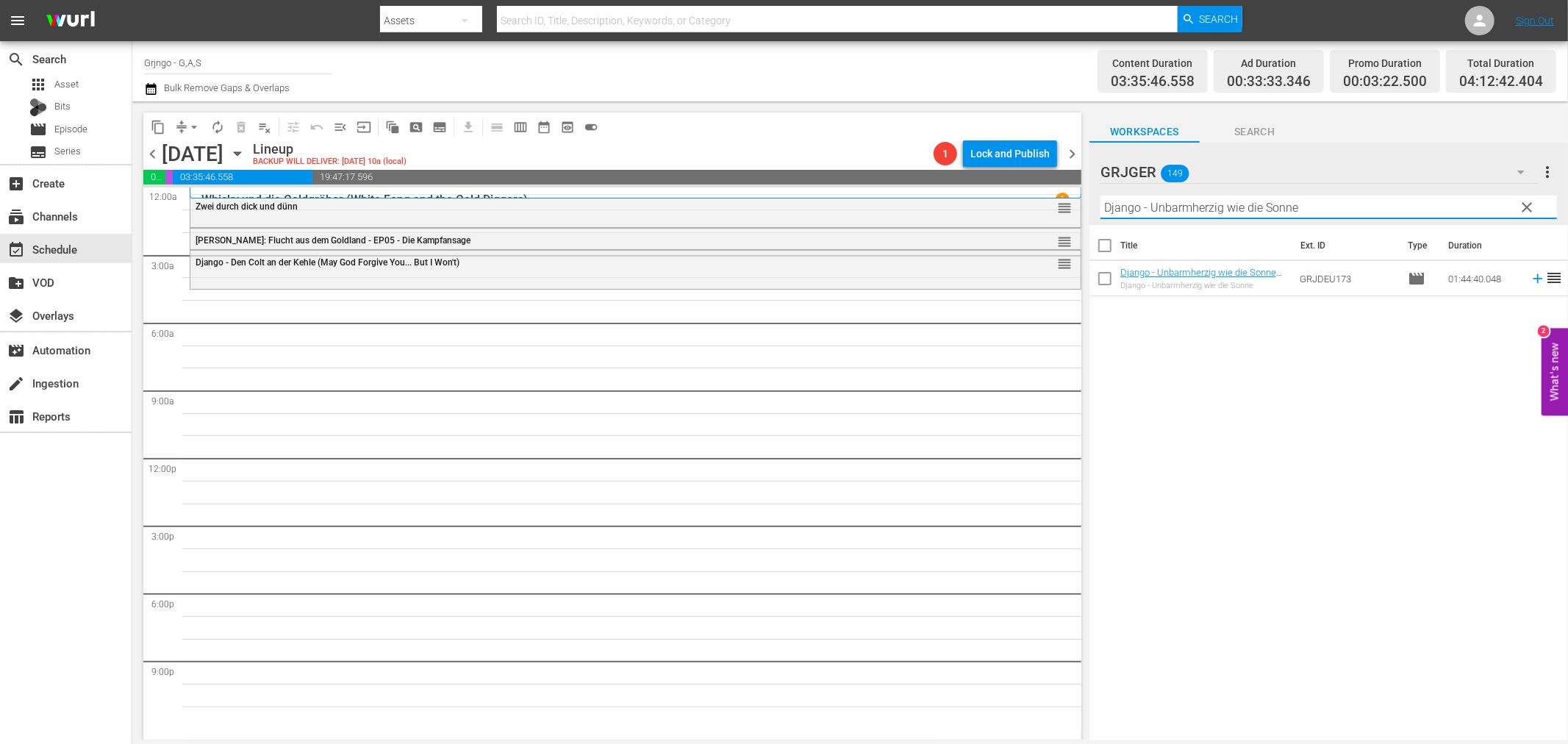
type input "Django - Unbarmherzig wie die Sonne"
click at [1524, 275] on td at bounding box center [1534, 279] width 22 height 36
click at [1529, 276] on icon at bounding box center [1537, 279] width 16 height 16
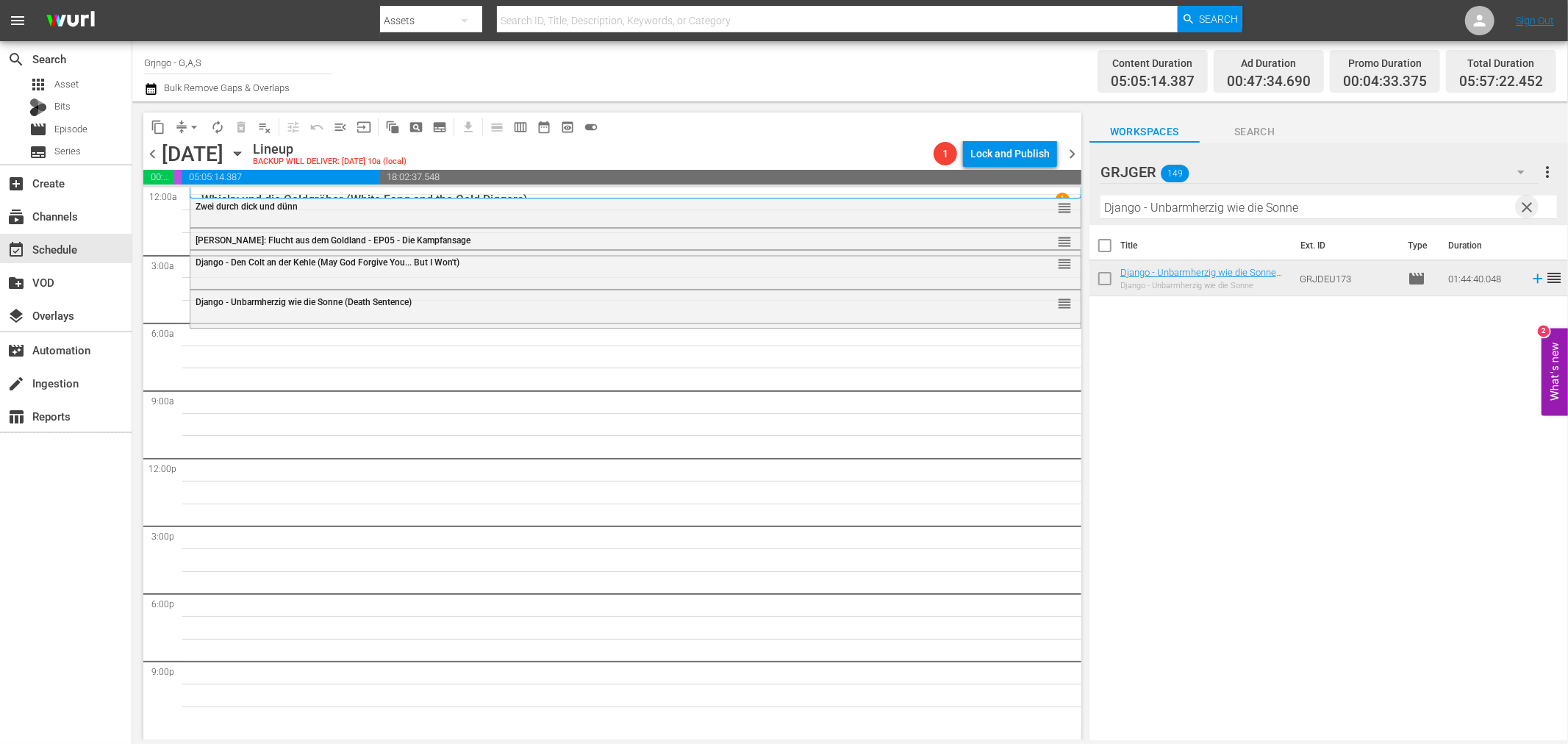
click at [1532, 202] on span "clear" at bounding box center [1527, 207] width 18 height 18
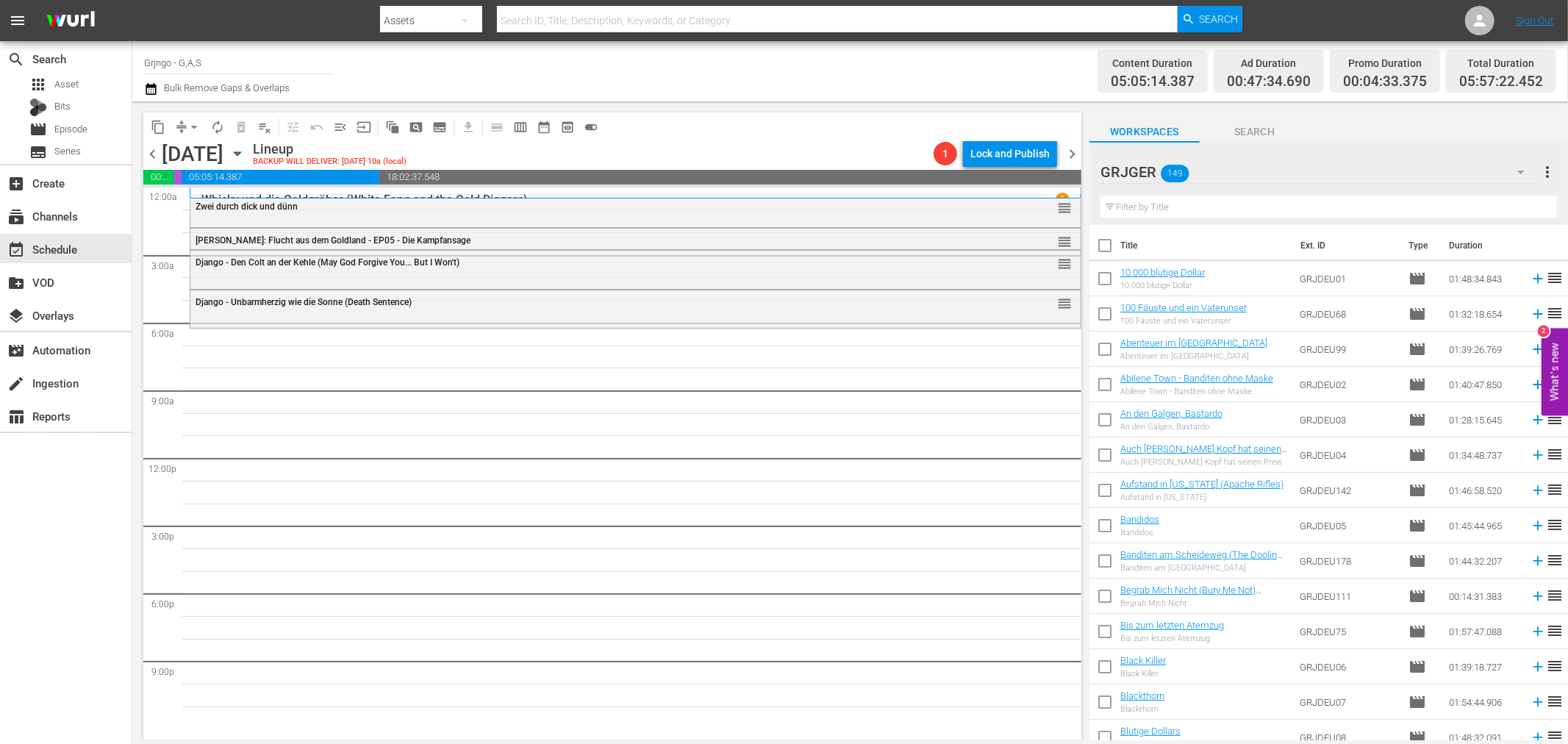
click at [1204, 199] on input "text" at bounding box center [1328, 207] width 456 height 23
paste input "[PERSON_NAME] in der Sonne"
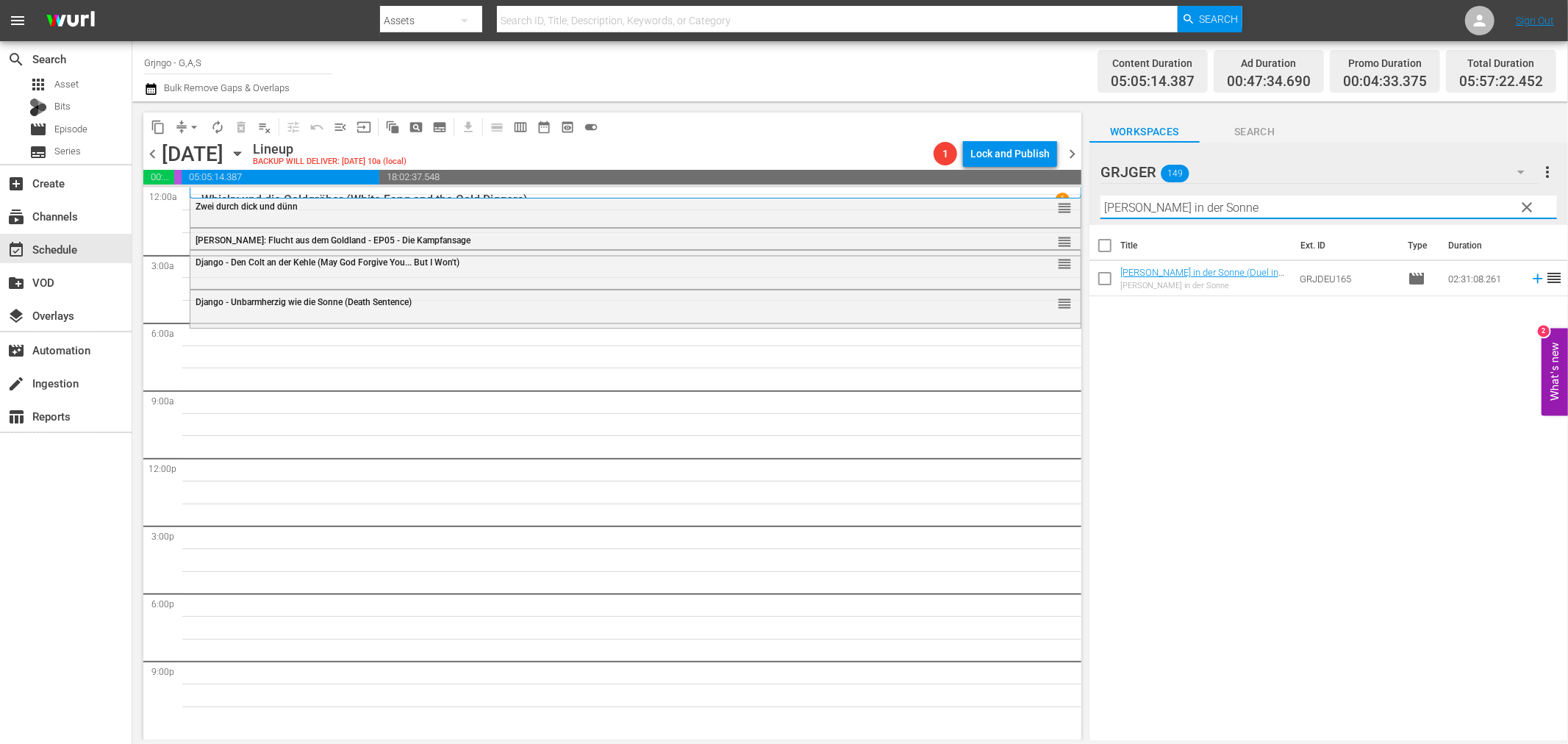
type input "[PERSON_NAME] in der Sonne"
click at [1532, 276] on icon at bounding box center [1537, 279] width 10 height 10
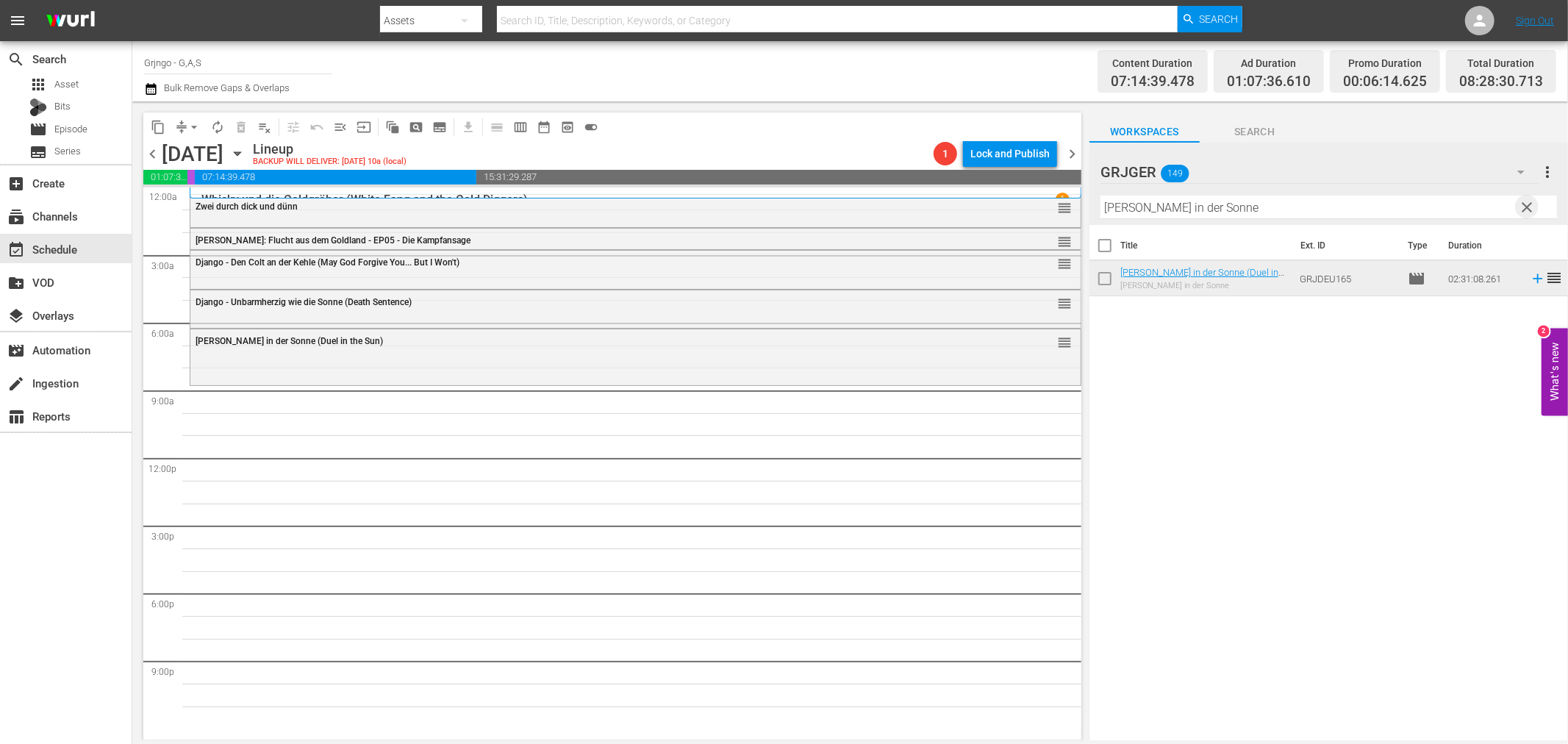
click at [1532, 200] on span "clear" at bounding box center [1527, 207] width 18 height 18
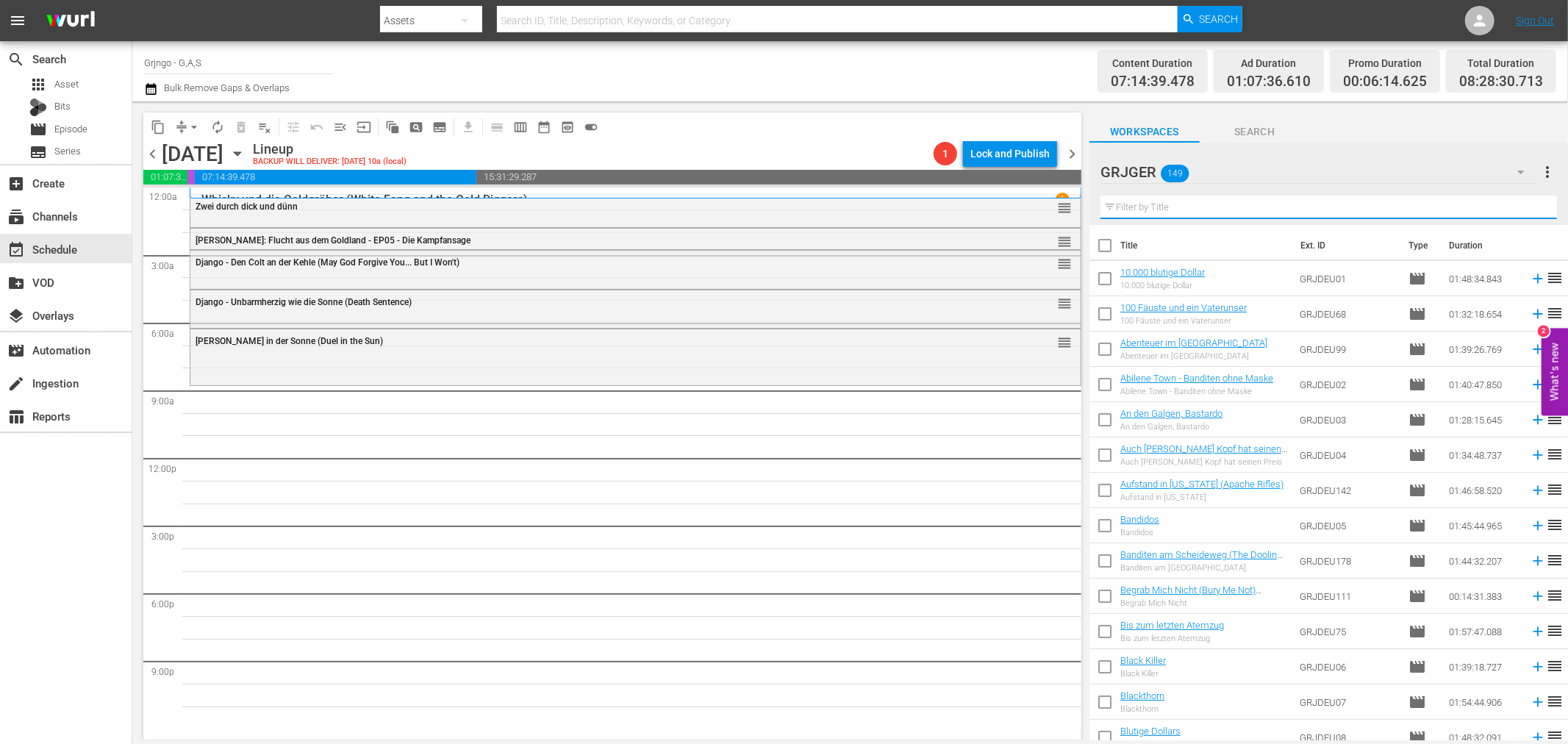
paste input "Einladung zum Totentanz"
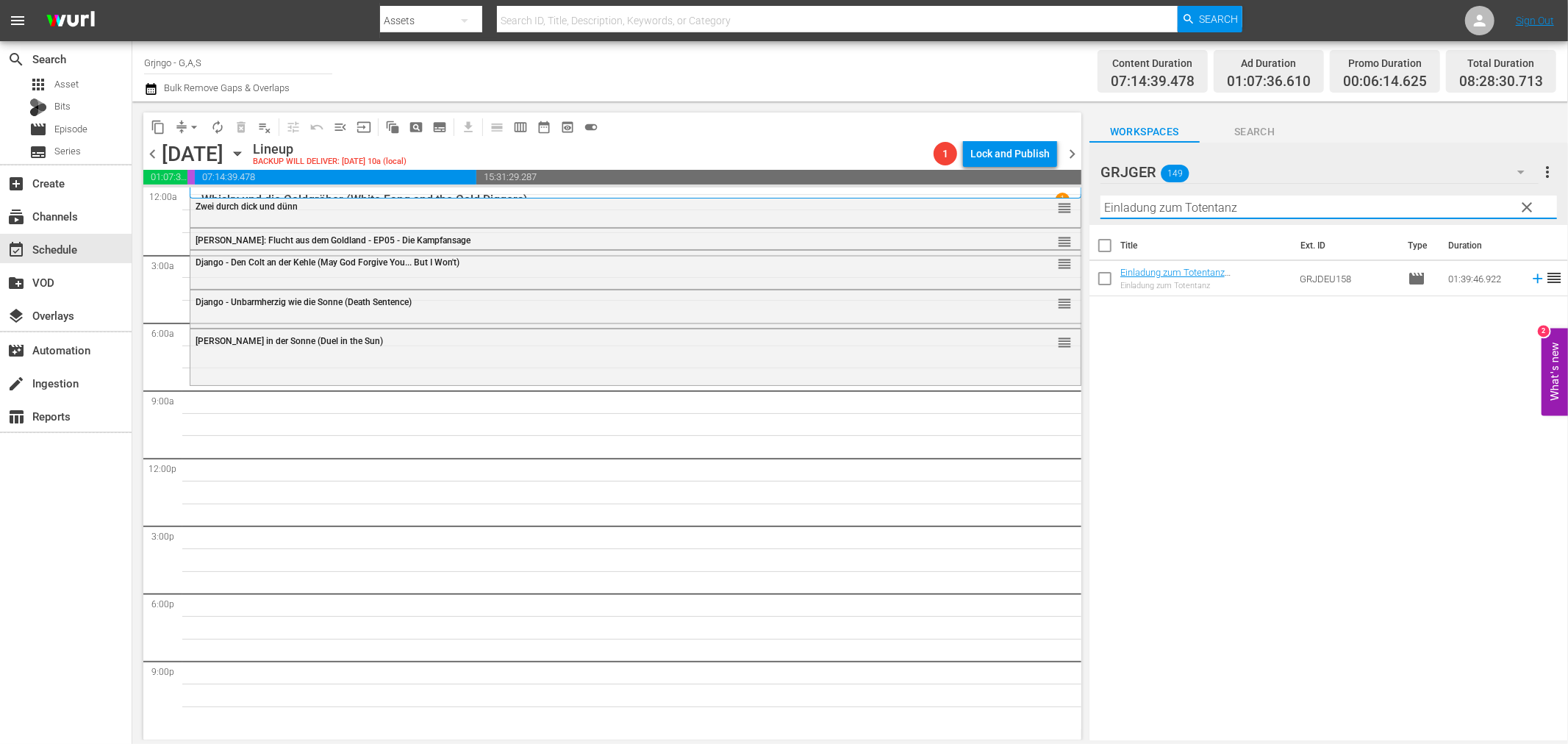
type input "Einladung zum Totentanz"
click at [1529, 280] on icon at bounding box center [1537, 279] width 16 height 16
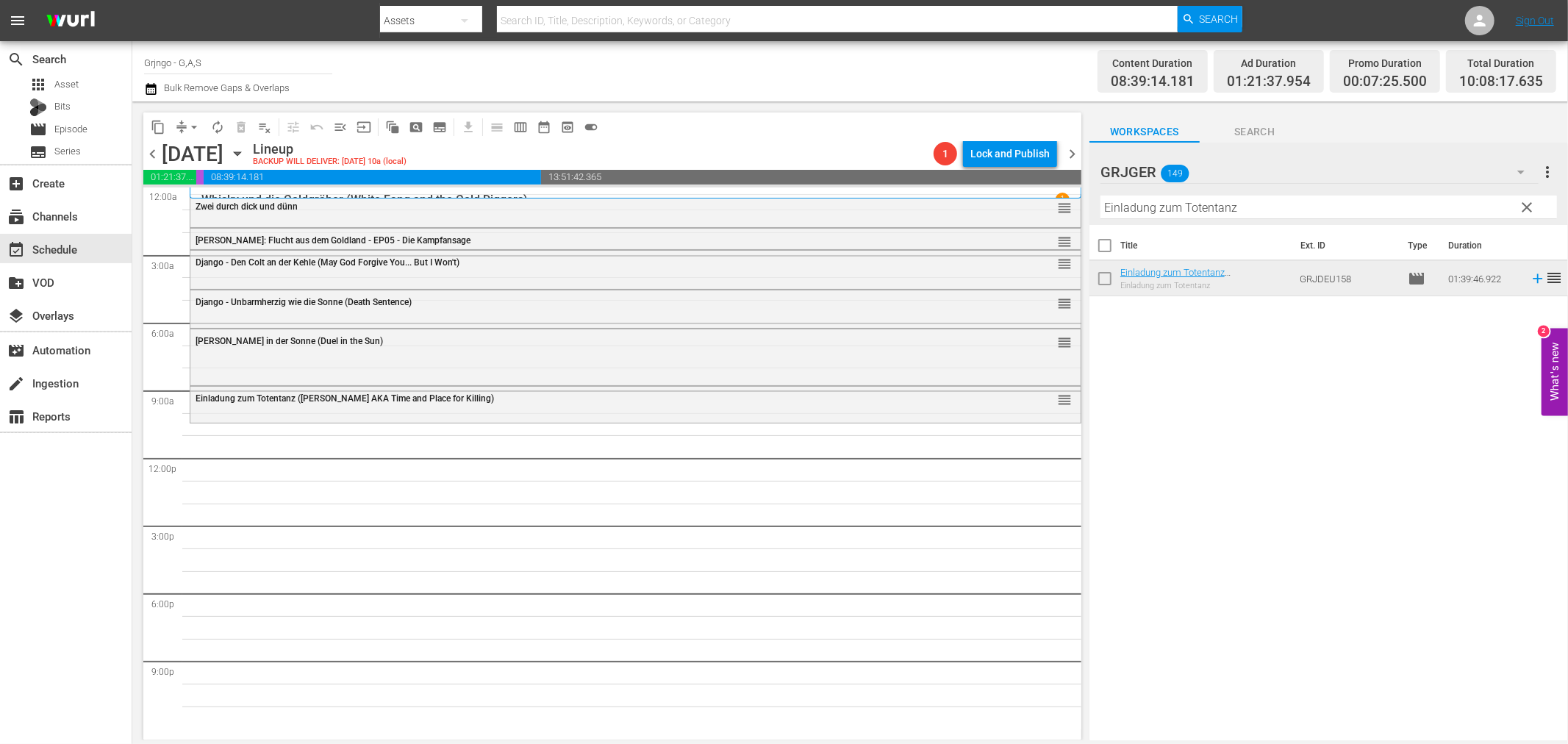
drag, startPoint x: 1527, startPoint y: 204, endPoint x: 1150, endPoint y: 210, distance: 377.0
click at [1527, 204] on span "clear" at bounding box center [1527, 207] width 18 height 18
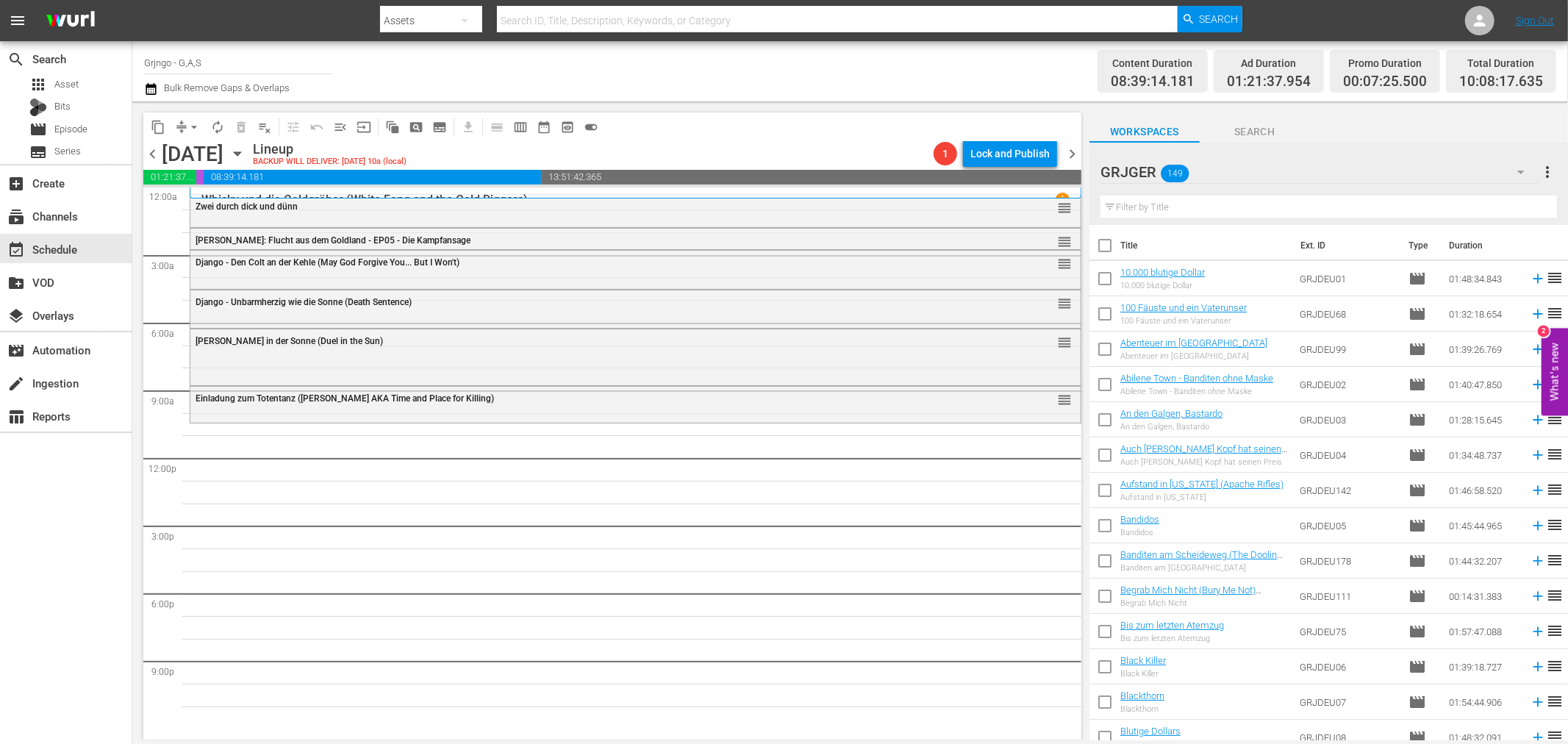
click at [1152, 208] on input "text" at bounding box center [1328, 207] width 456 height 23
paste input "Requiem für [PERSON_NAME]"
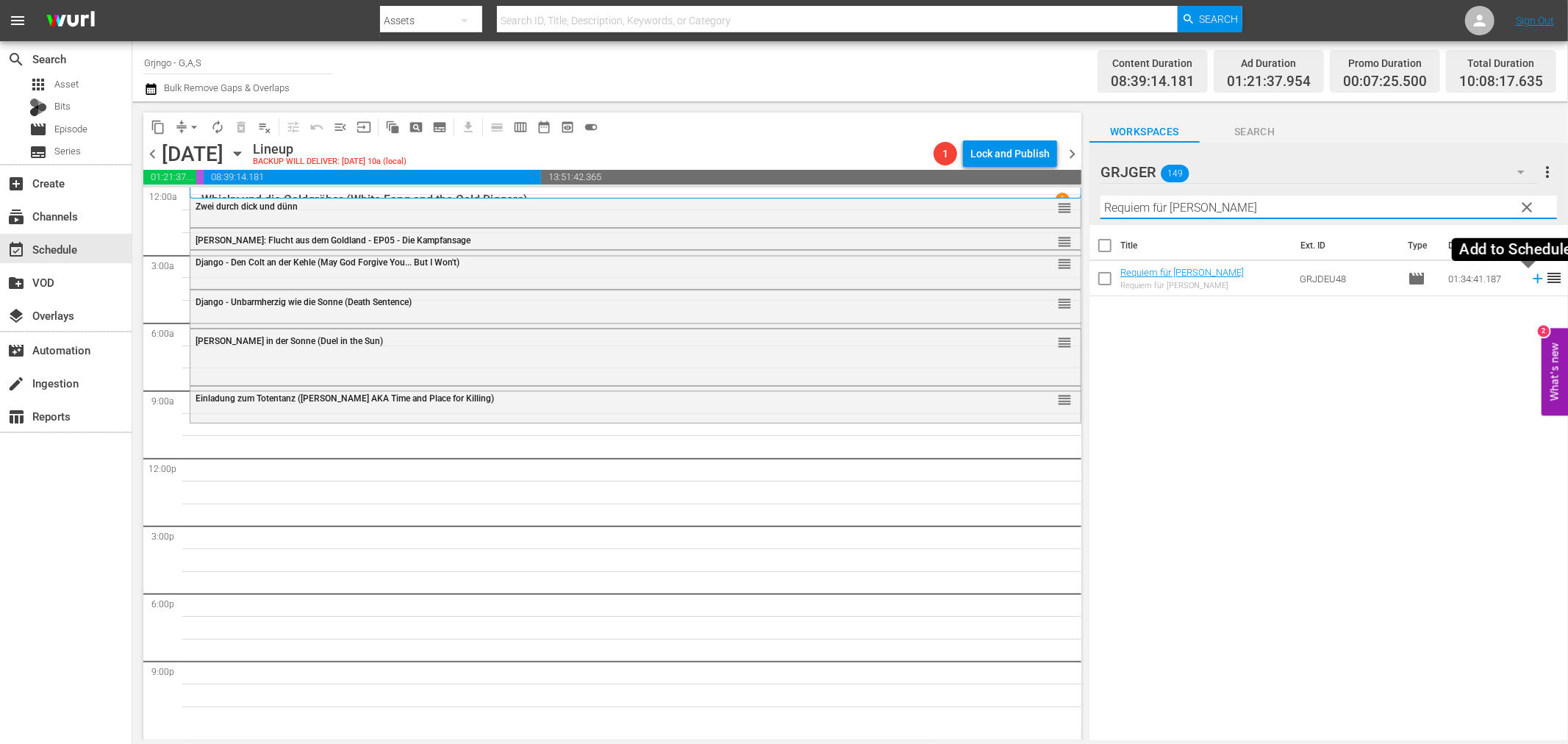
type input "Requiem für [PERSON_NAME]"
click at [1532, 280] on icon at bounding box center [1537, 279] width 10 height 10
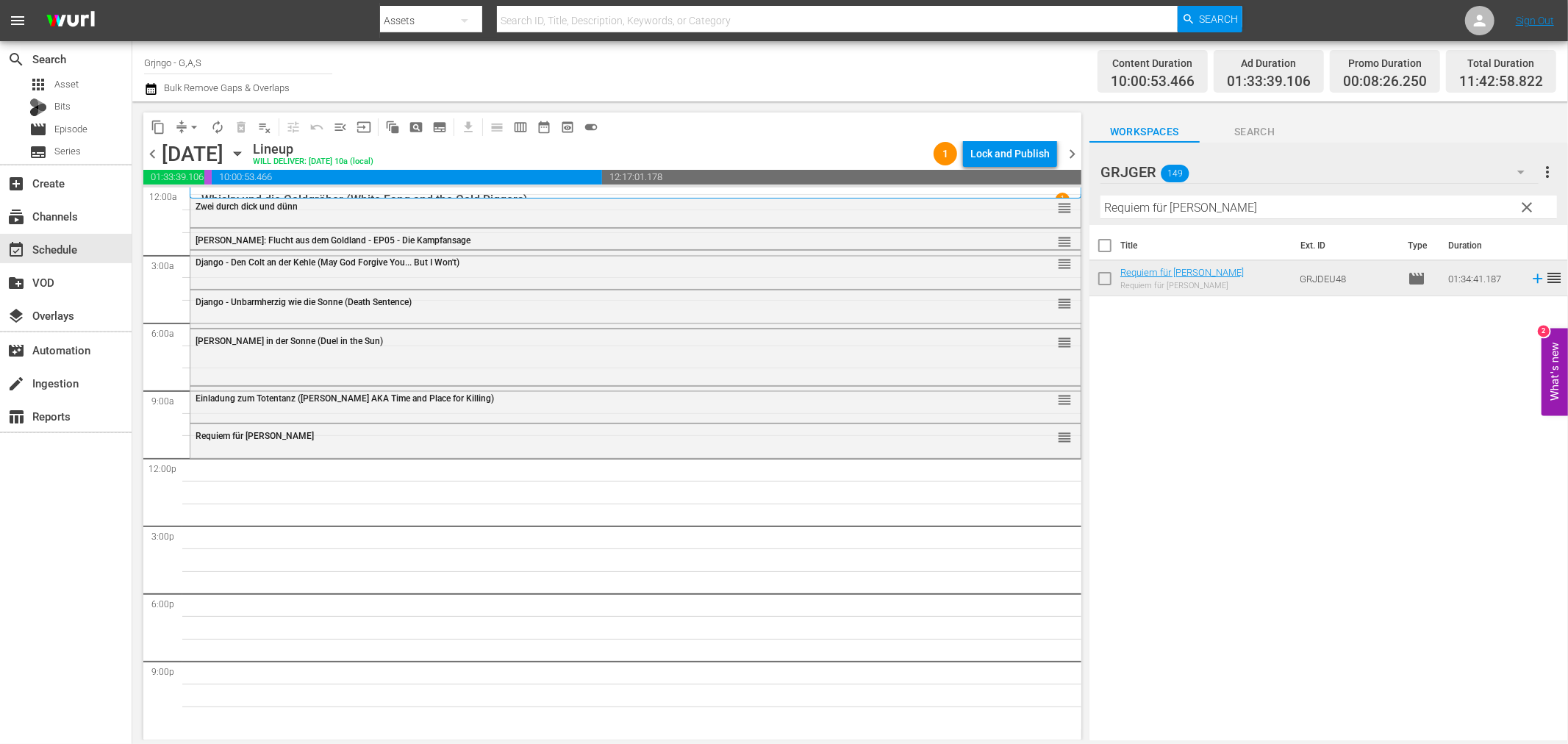
drag, startPoint x: 1529, startPoint y: 206, endPoint x: 1325, endPoint y: 189, distance: 204.7
click at [1529, 207] on span "clear" at bounding box center [1527, 207] width 18 height 18
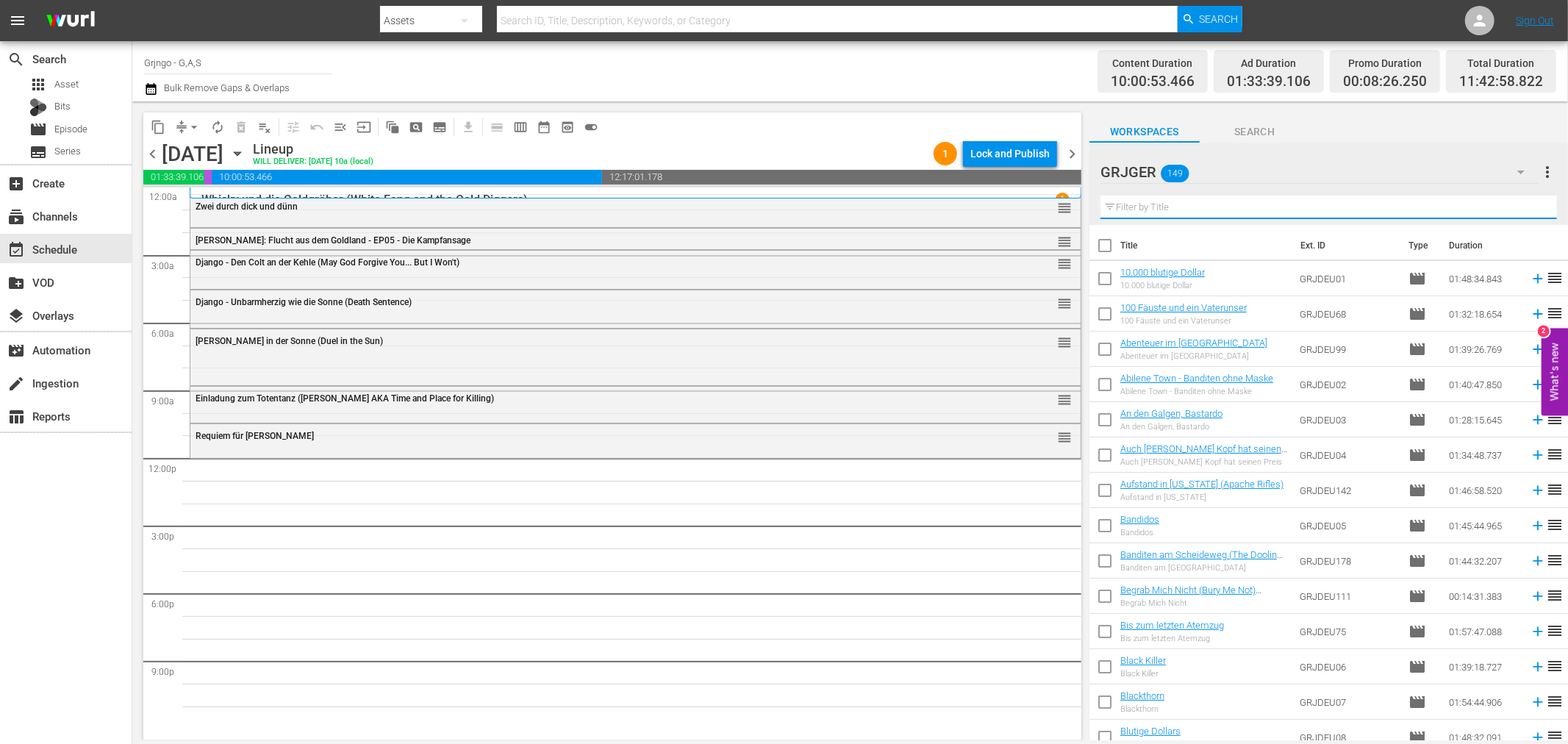
click at [1191, 207] on input "text" at bounding box center [1328, 207] width 456 height 23
paste input "Der Weite Weg nach Westen"
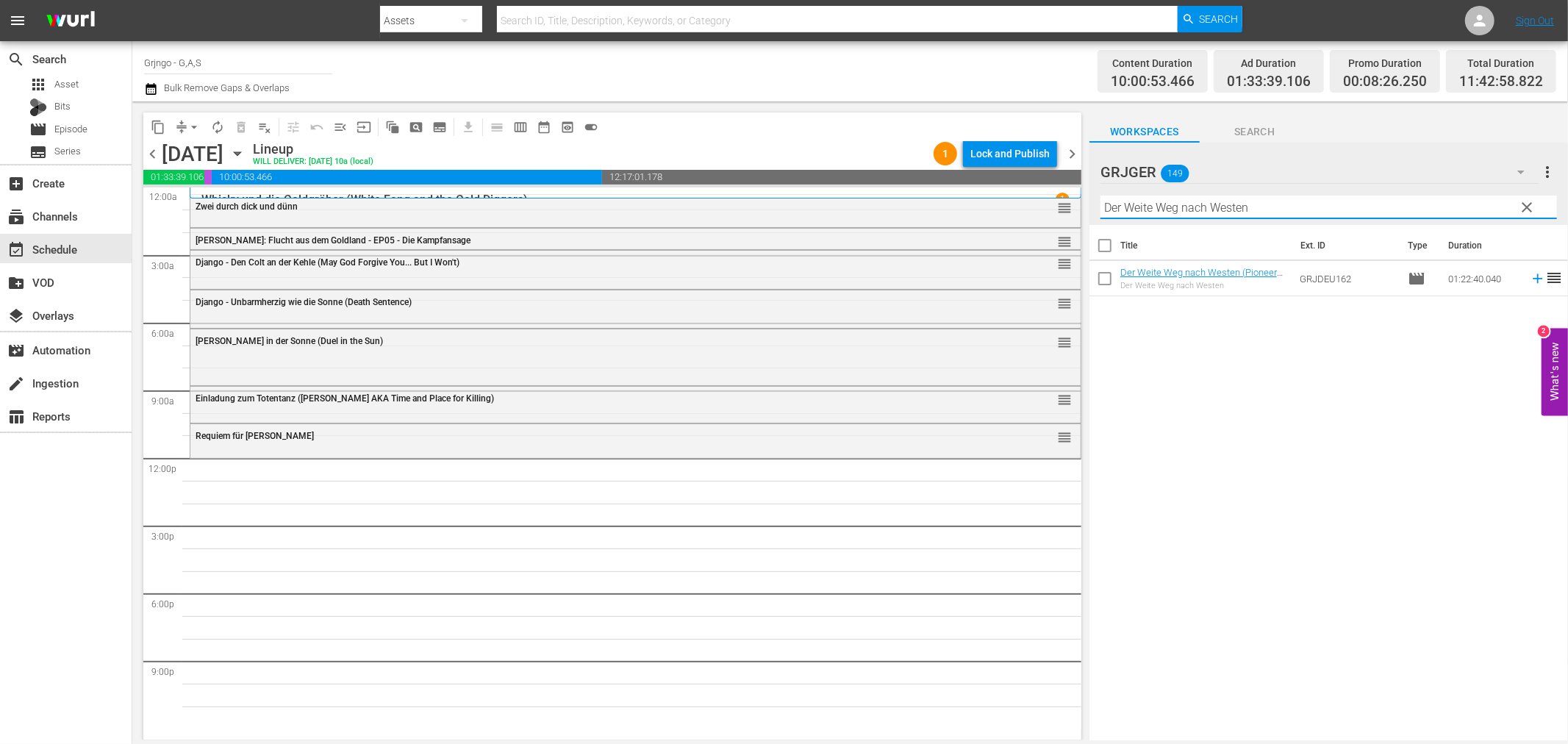
type input "Der Weite Weg nach Westen"
click at [1529, 280] on icon at bounding box center [1537, 279] width 16 height 16
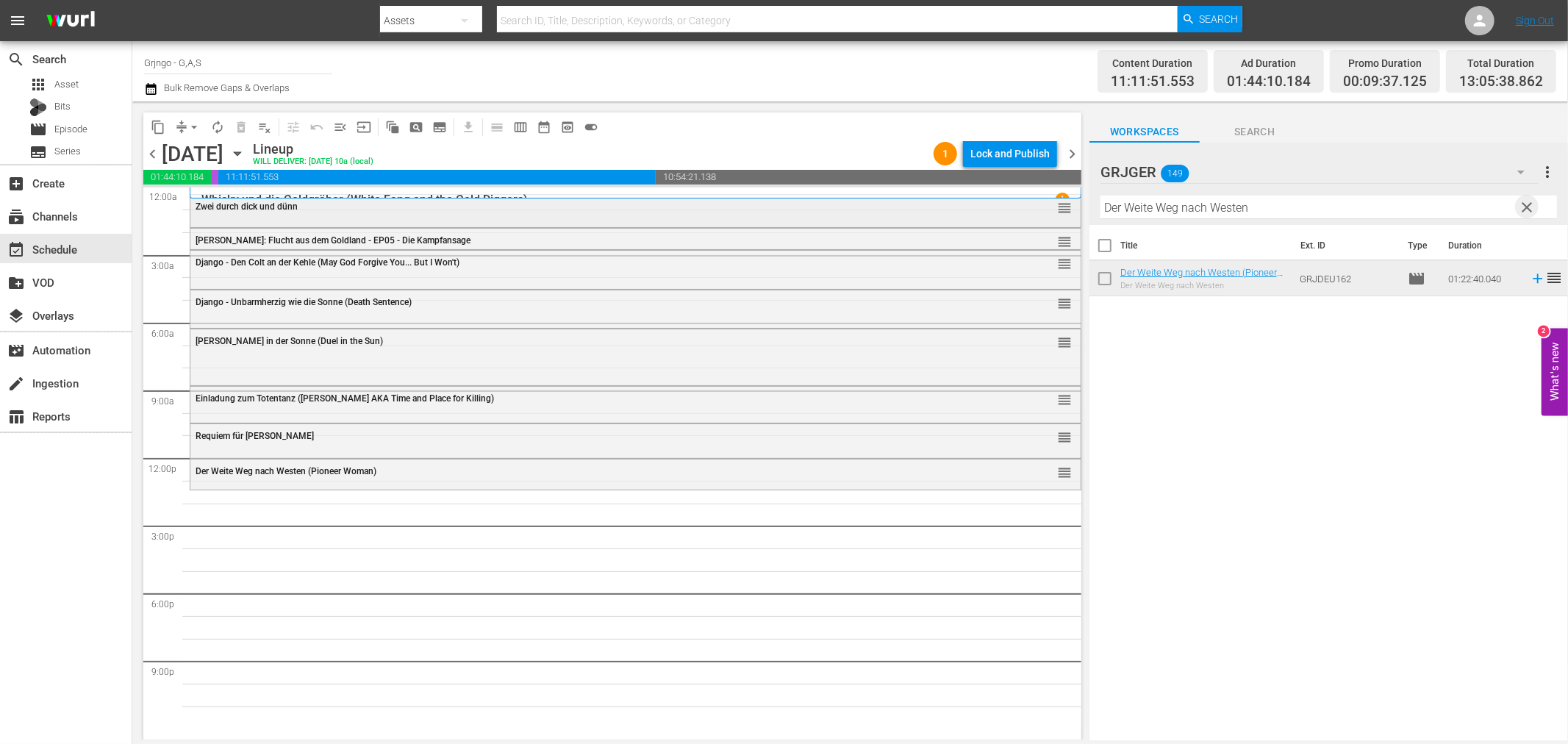
drag, startPoint x: 1525, startPoint y: 206, endPoint x: 1064, endPoint y: 199, distance: 461.1
click at [1525, 206] on span "clear" at bounding box center [1527, 207] width 18 height 18
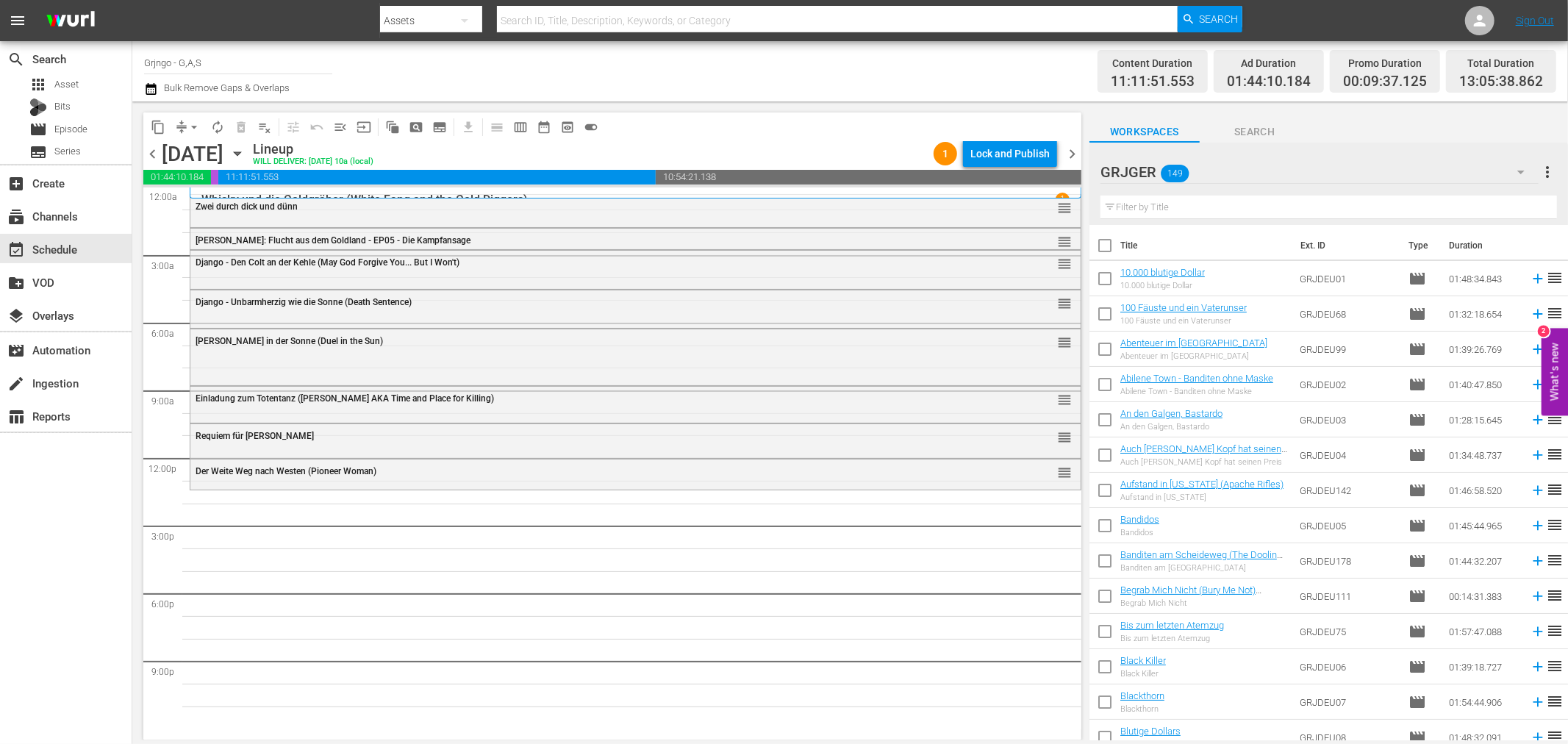
click at [1137, 206] on input "text" at bounding box center [1328, 207] width 456 height 23
paste input "Sing mir das Lied der Rache"
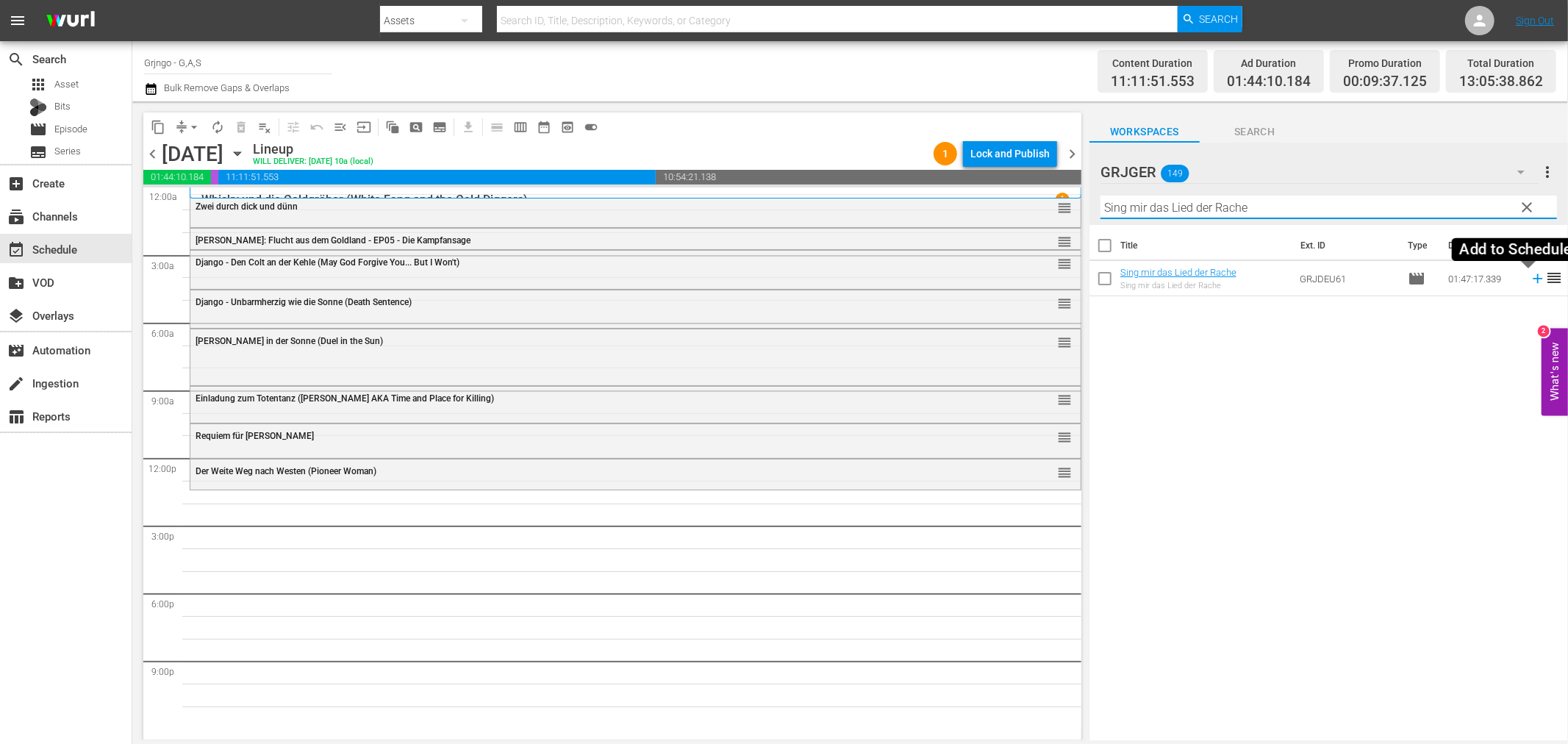
type input "Sing mir das Lied der Rache"
click at [1532, 280] on icon at bounding box center [1537, 279] width 10 height 10
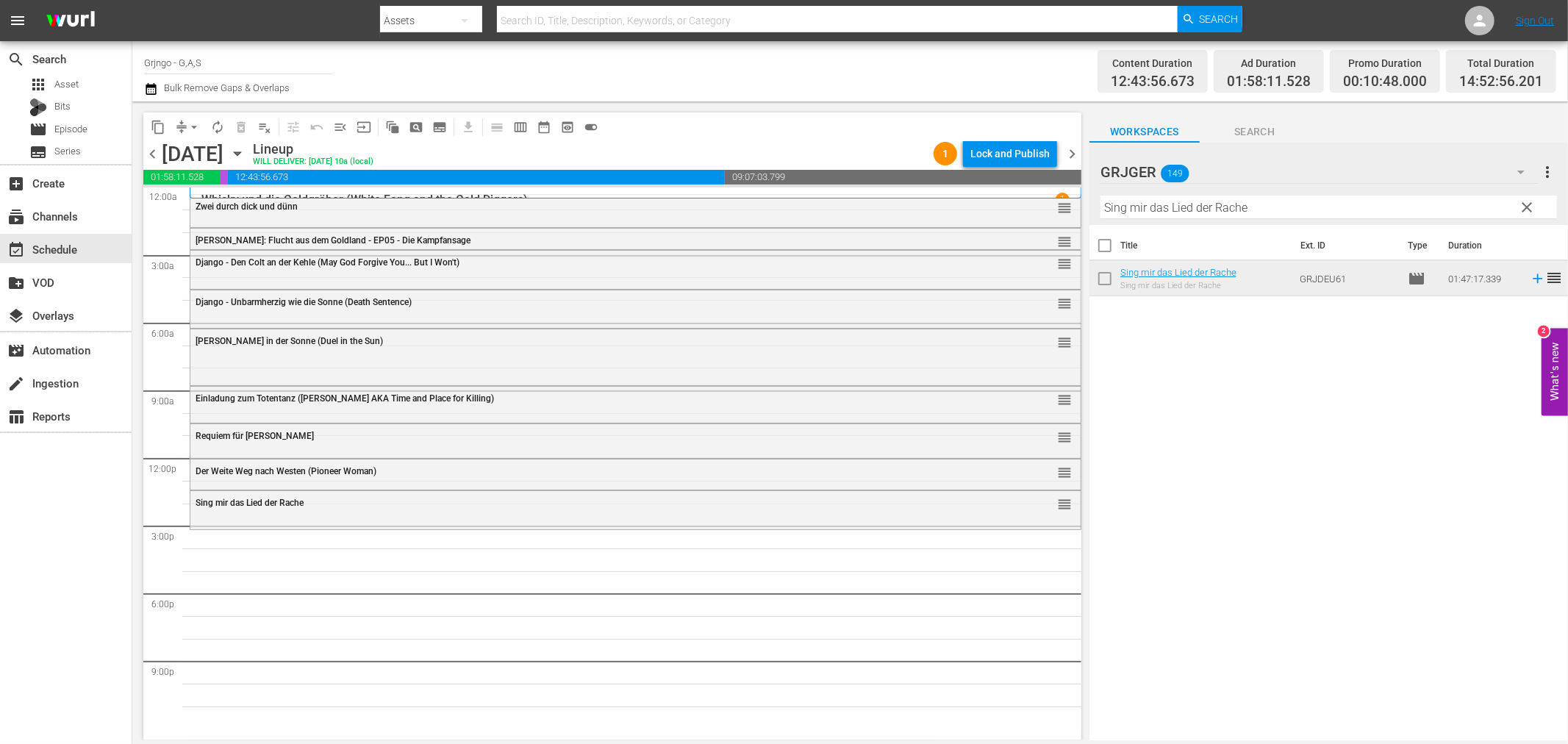
click at [1525, 202] on span "clear" at bounding box center [1527, 207] width 18 height 18
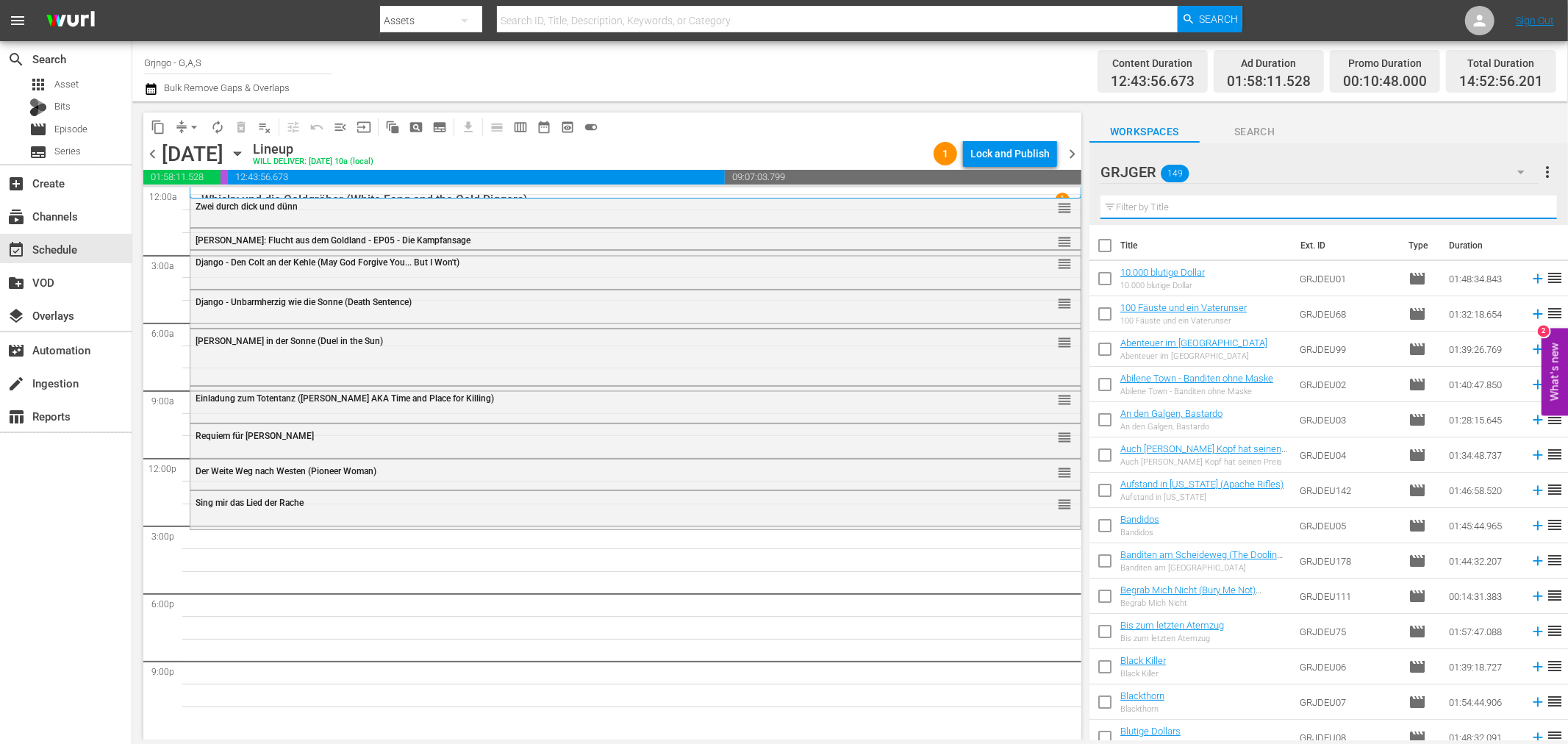
click at [1144, 202] on input "text" at bounding box center [1328, 207] width 456 height 23
paste input "[PERSON_NAME]"
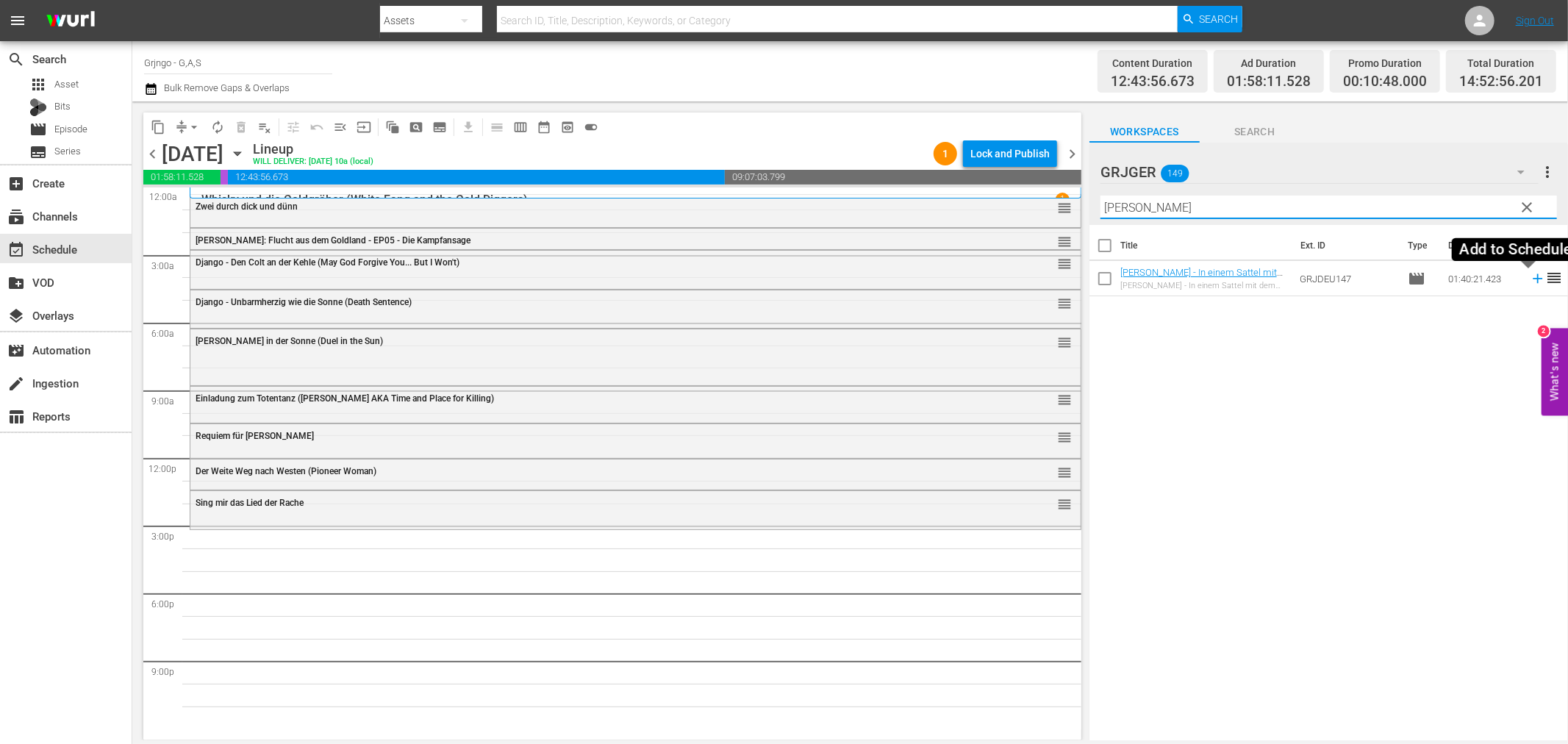
type input "[PERSON_NAME]"
click at [1529, 280] on icon at bounding box center [1537, 279] width 16 height 16
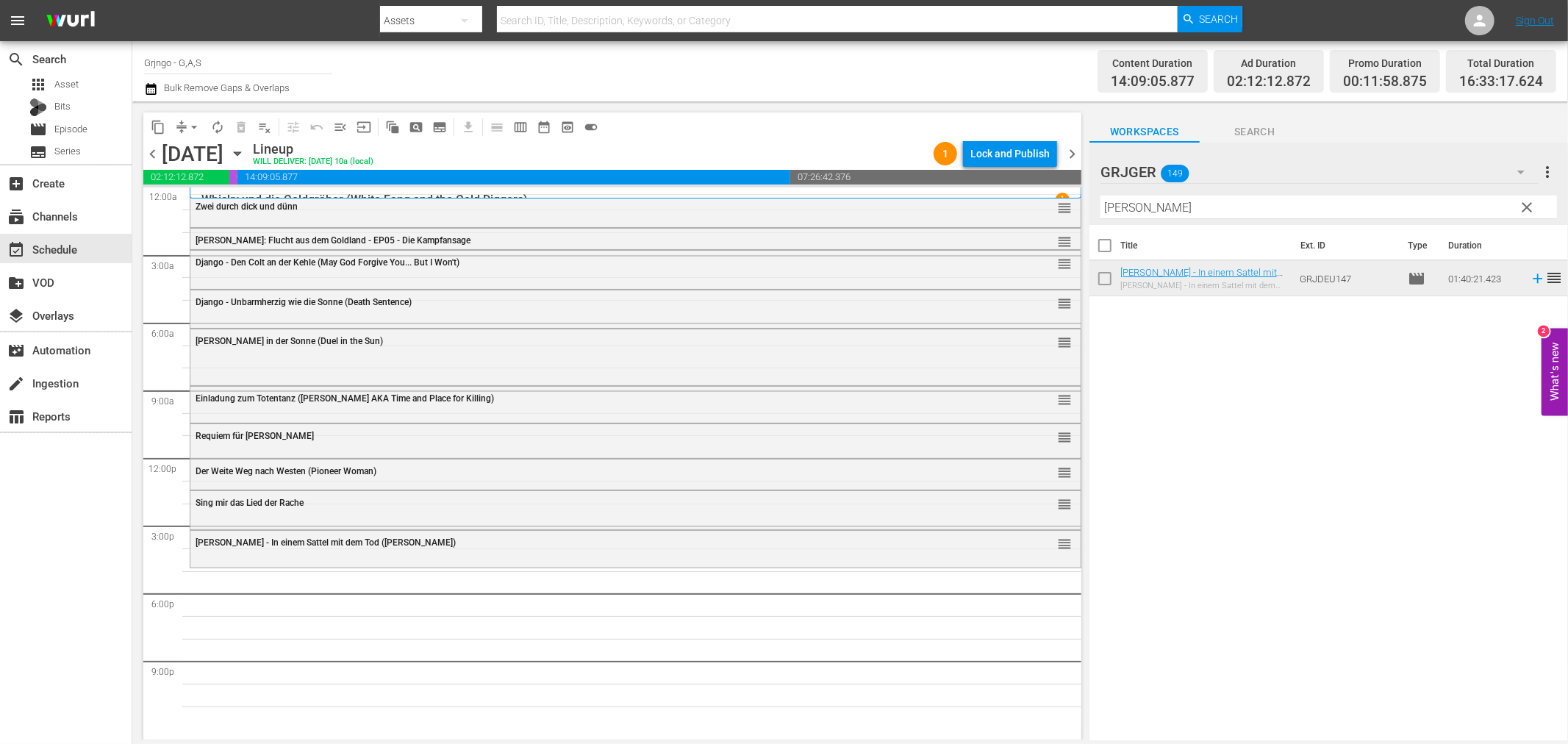
drag, startPoint x: 1525, startPoint y: 209, endPoint x: 1132, endPoint y: 207, distance: 393.0
click at [1525, 209] on span "clear" at bounding box center [1527, 207] width 18 height 18
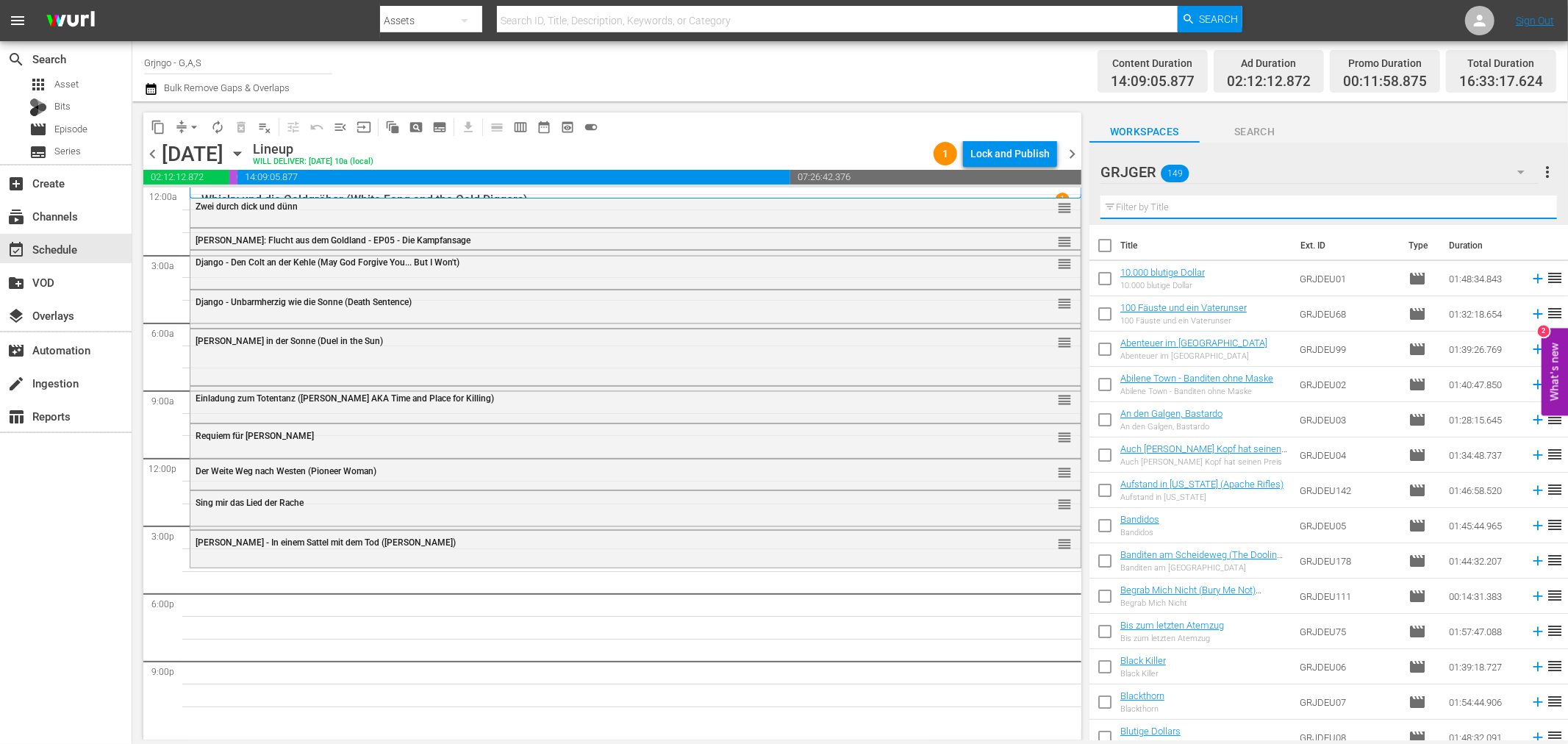
click at [1130, 200] on input "text" at bounding box center [1328, 207] width 456 height 23
paste input "An den Galgen, Bastardo"
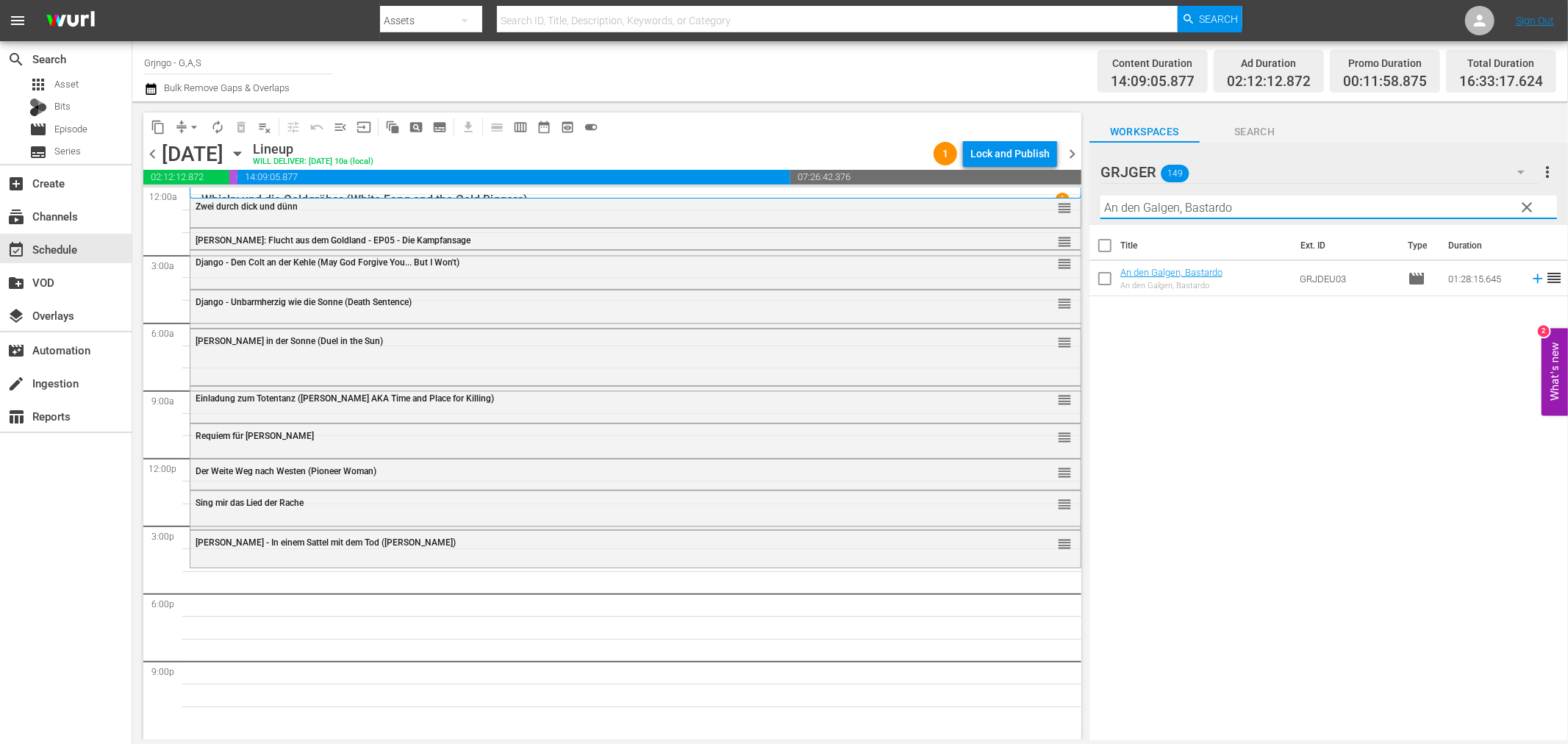
type input "An den Galgen, Bastardo"
click at [1529, 277] on icon at bounding box center [1537, 279] width 16 height 16
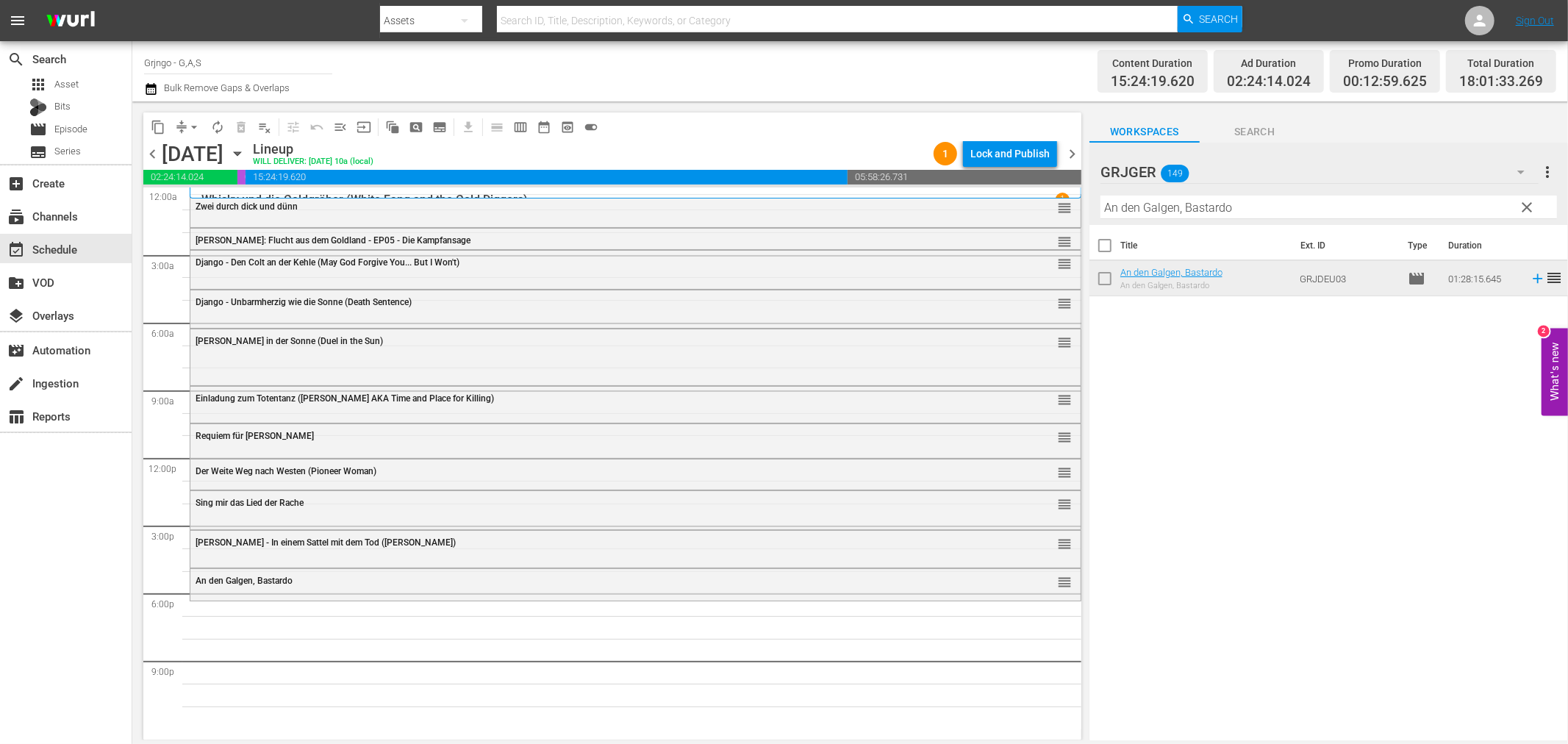
click at [1524, 202] on span "clear" at bounding box center [1527, 207] width 18 height 18
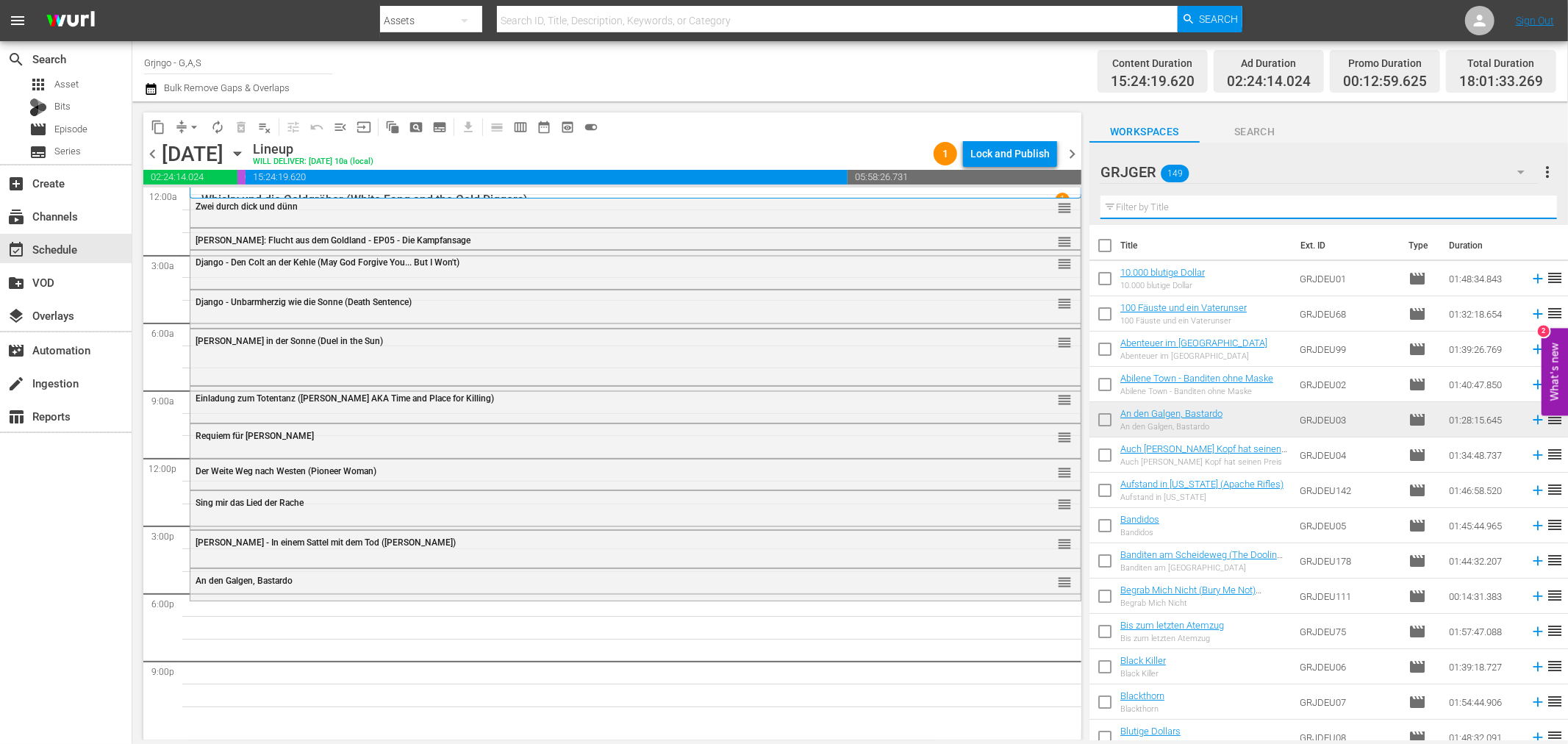
click at [1251, 211] on input "text" at bounding box center [1328, 207] width 456 height 23
paste input "Die Rechnung zahlt der Bounty-Killer"
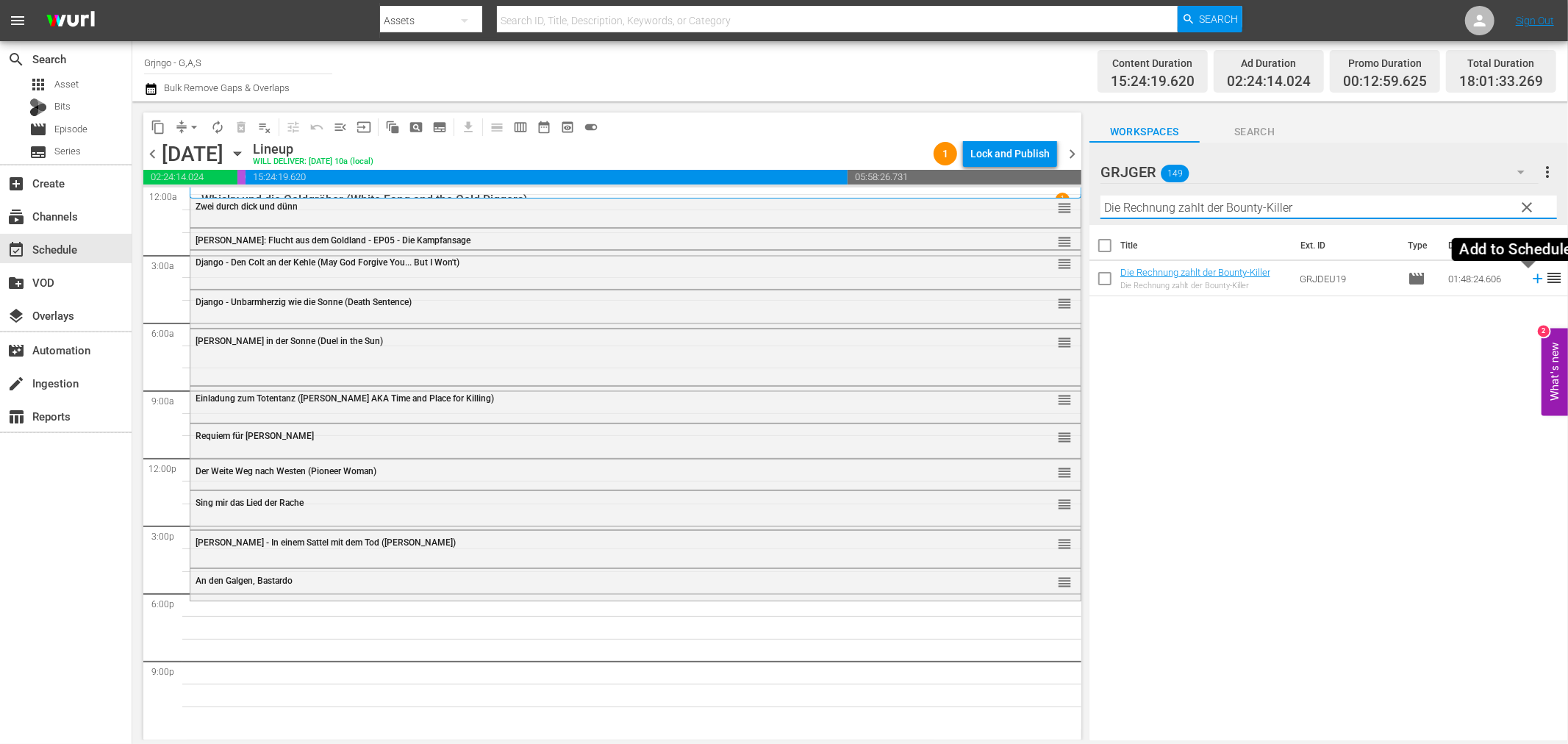
type input "Die Rechnung zahlt der Bounty-Killer"
click at [1529, 277] on icon at bounding box center [1537, 279] width 16 height 16
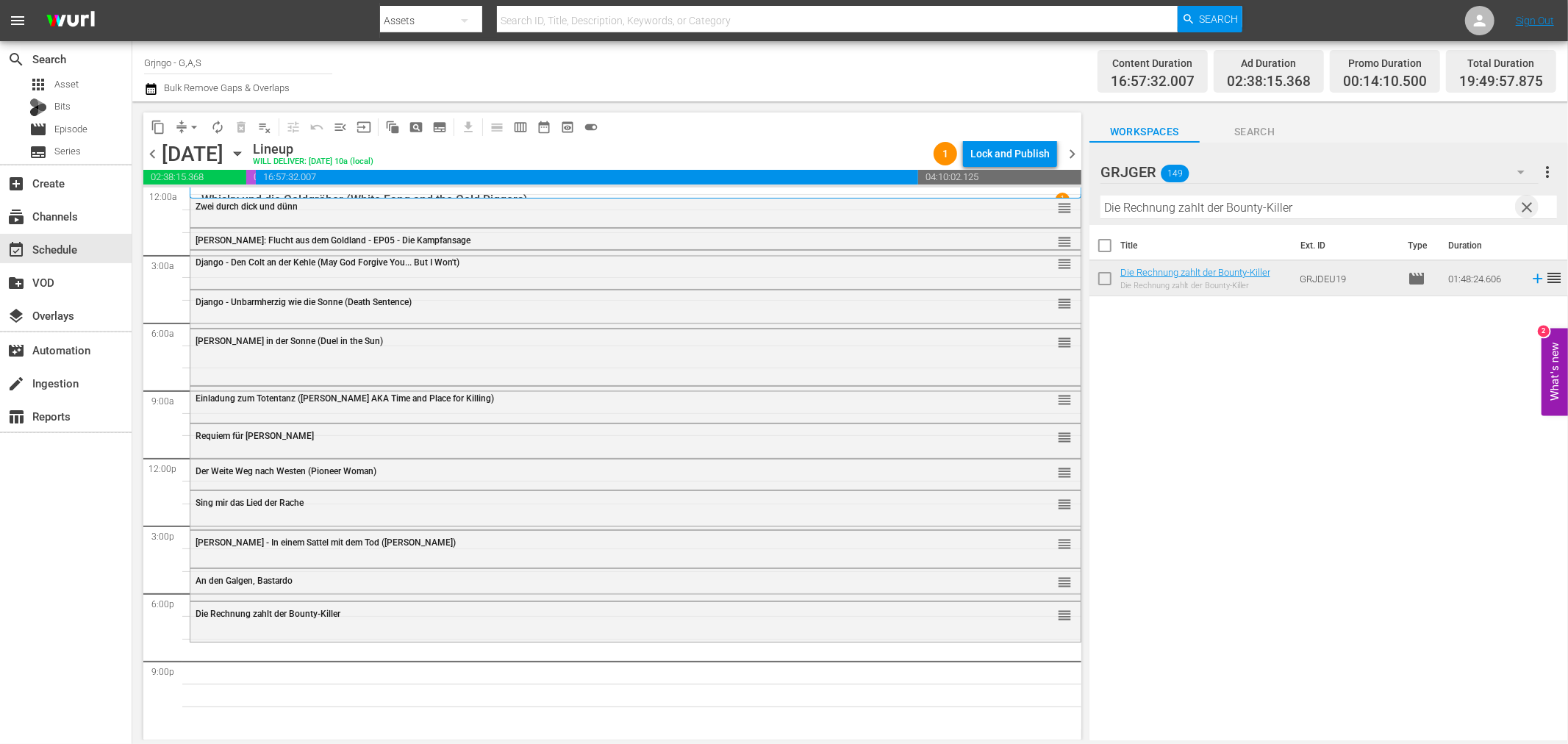
click at [1524, 207] on span "clear" at bounding box center [1527, 207] width 18 height 18
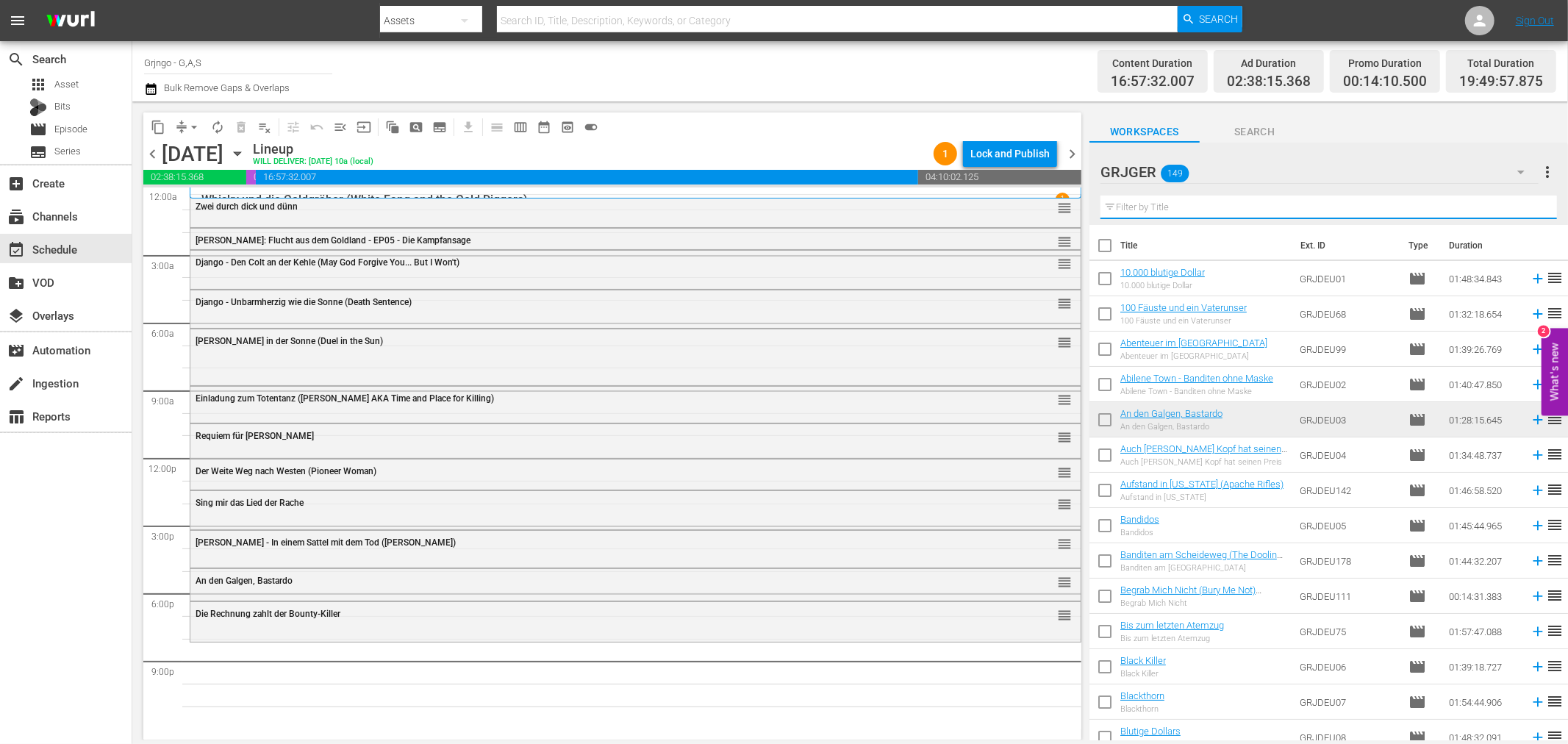
paste input "[PERSON_NAME] letzter Kampf"
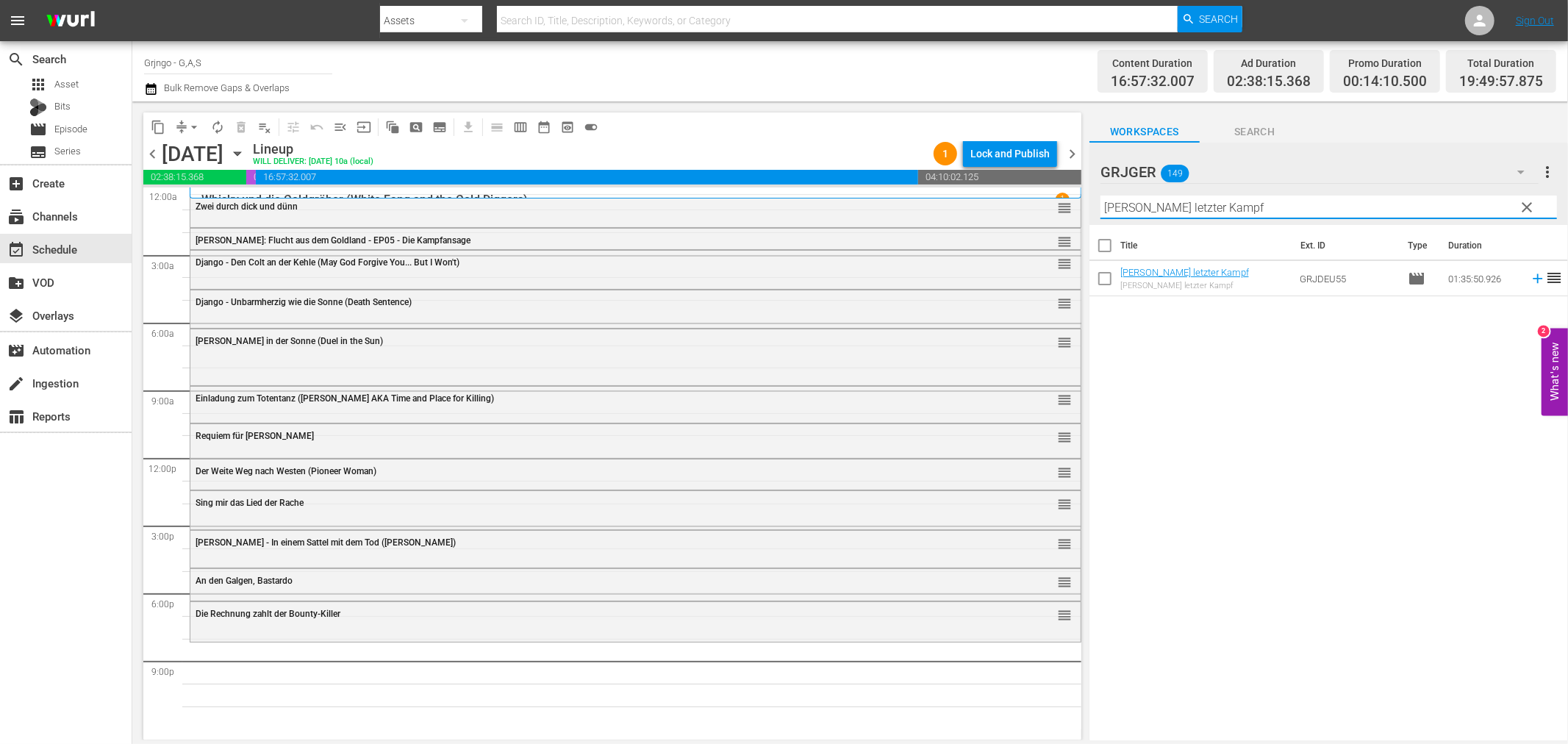
type input "[PERSON_NAME] letzter Kampf"
click at [1529, 277] on icon at bounding box center [1537, 279] width 16 height 16
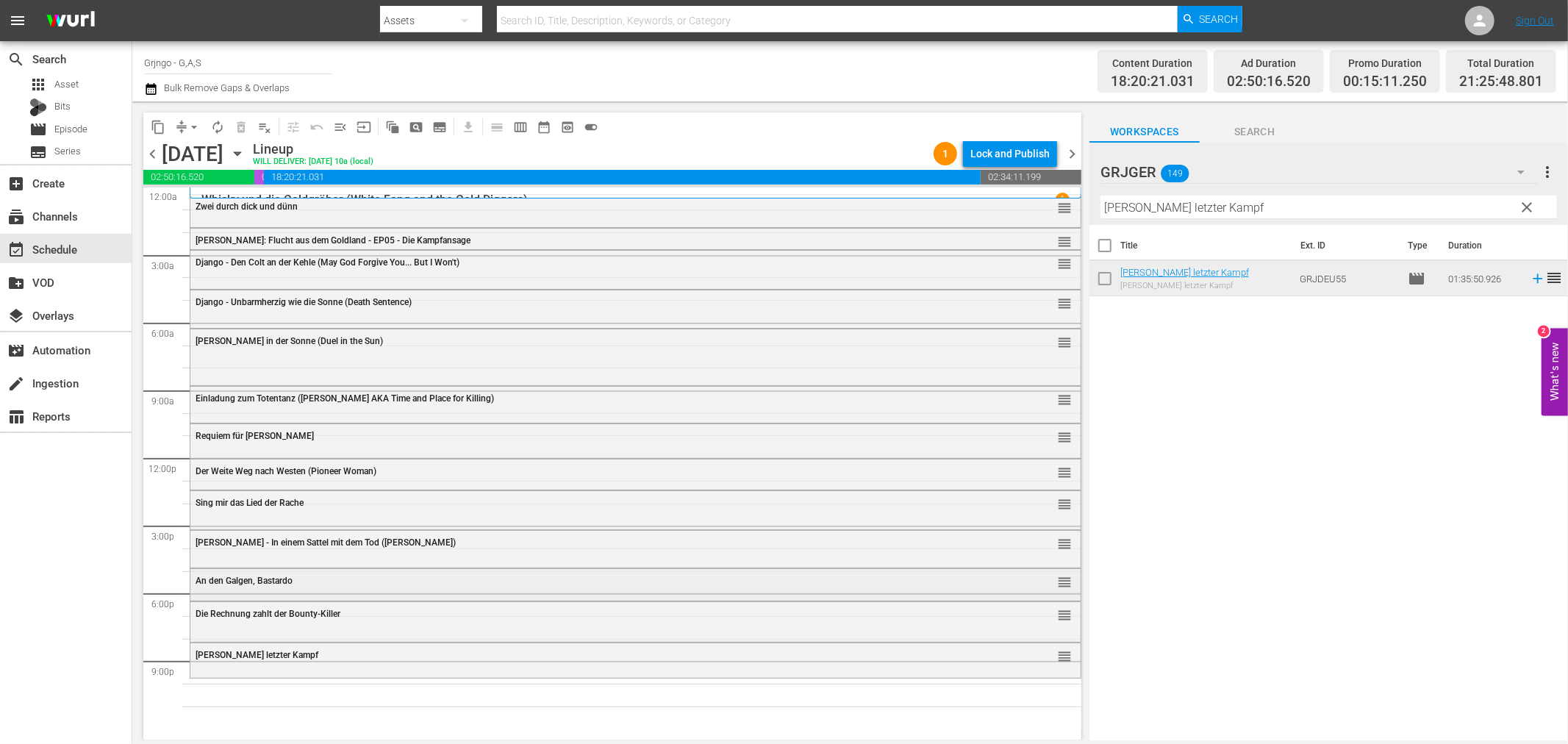
click at [251, 588] on div "An den Galgen, Bastardo reorder" at bounding box center [635, 582] width 890 height 25
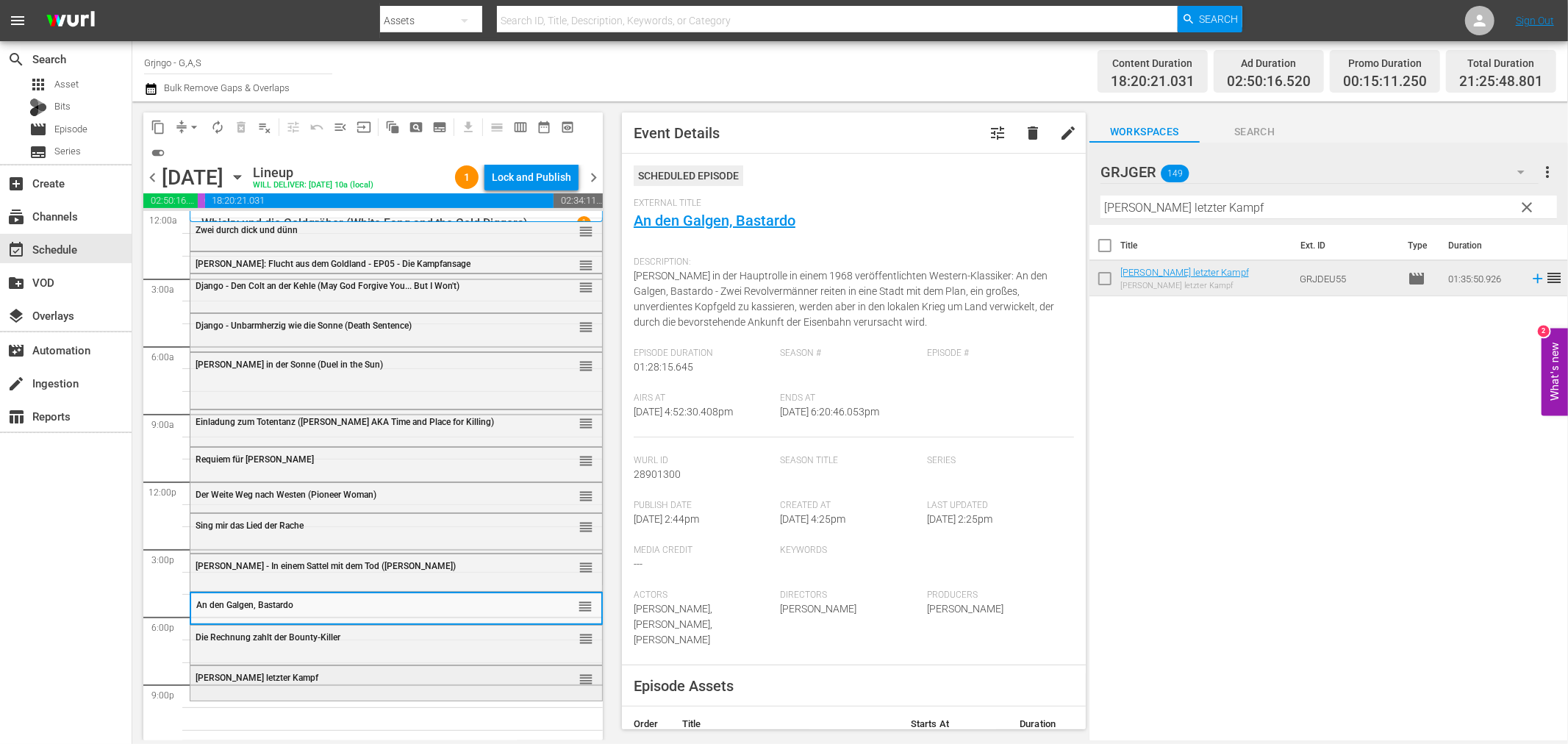
click at [446, 685] on div "[PERSON_NAME] letzter Kampf reorder" at bounding box center [396, 678] width 412 height 25
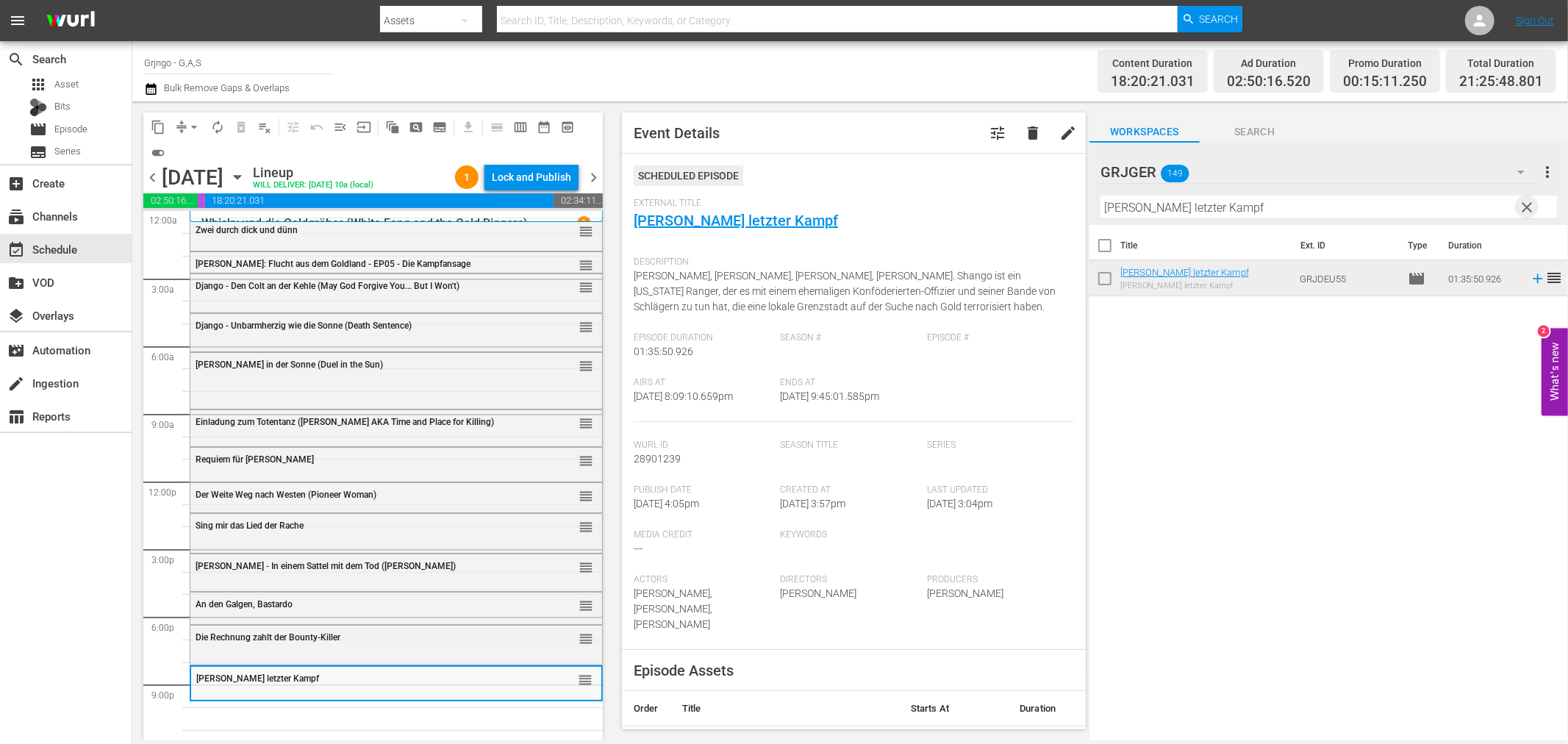
click at [1527, 203] on span "clear" at bounding box center [1527, 207] width 18 height 18
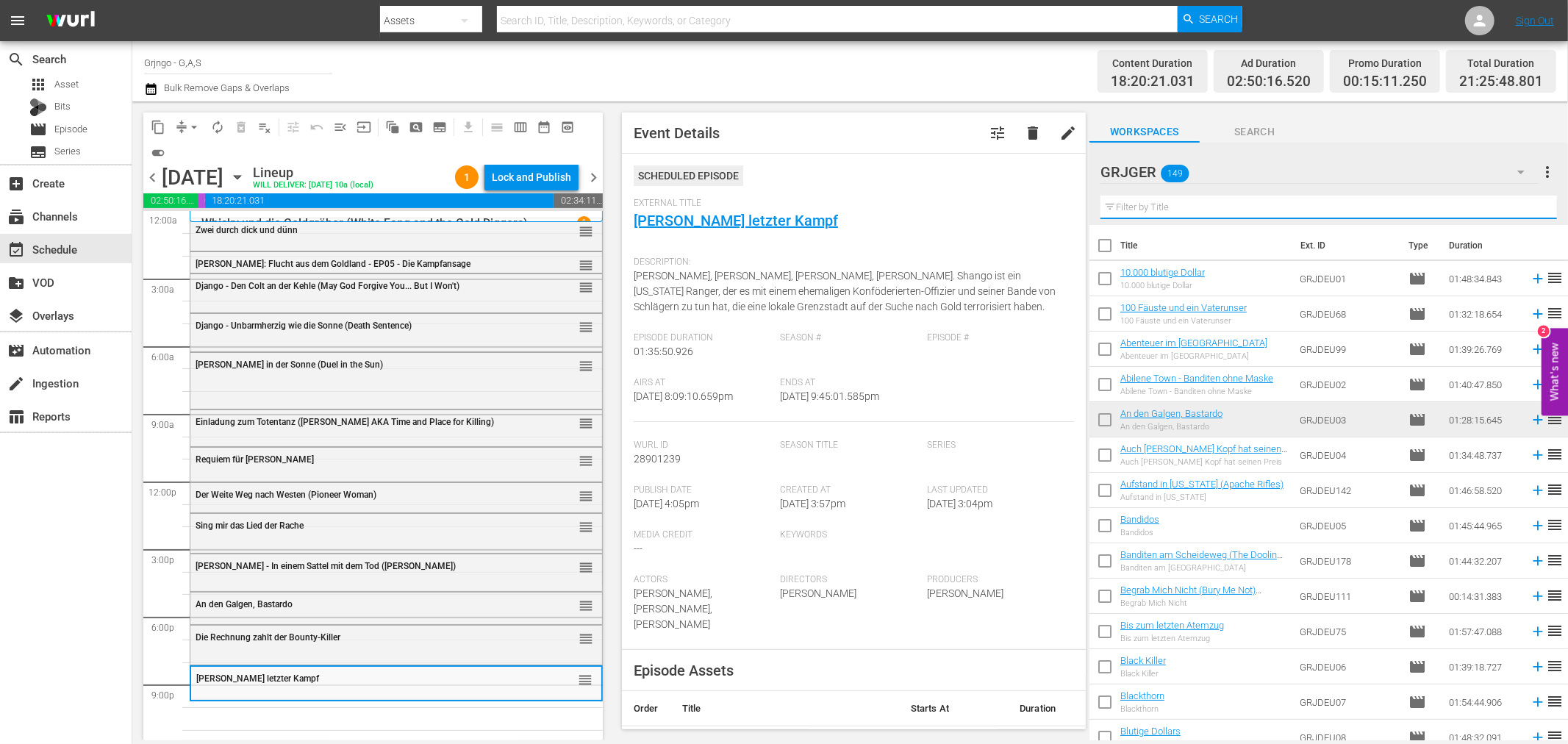
paste input "[PERSON_NAME] - Ich leg' dich um"
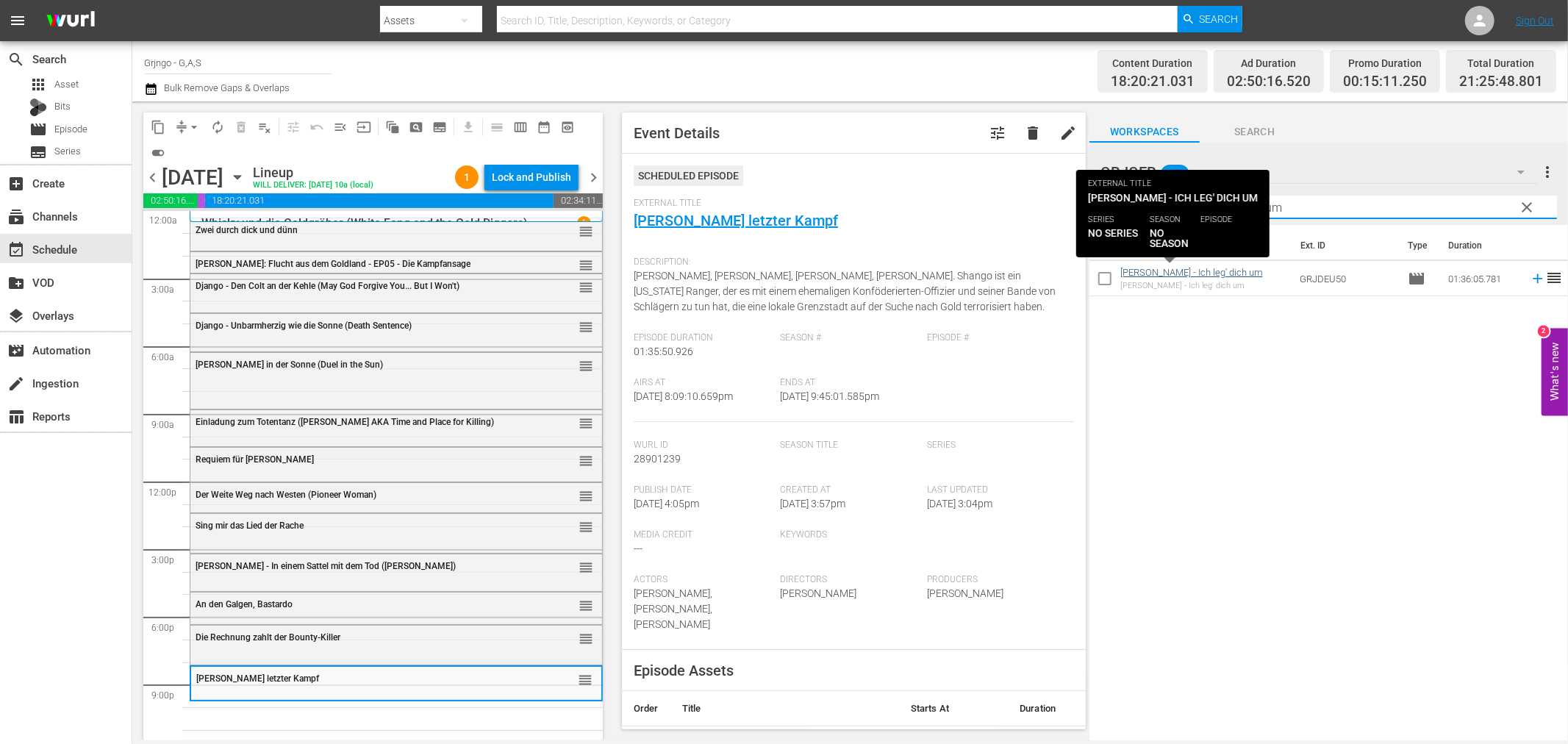
type input "[PERSON_NAME] - Ich leg' dich um"
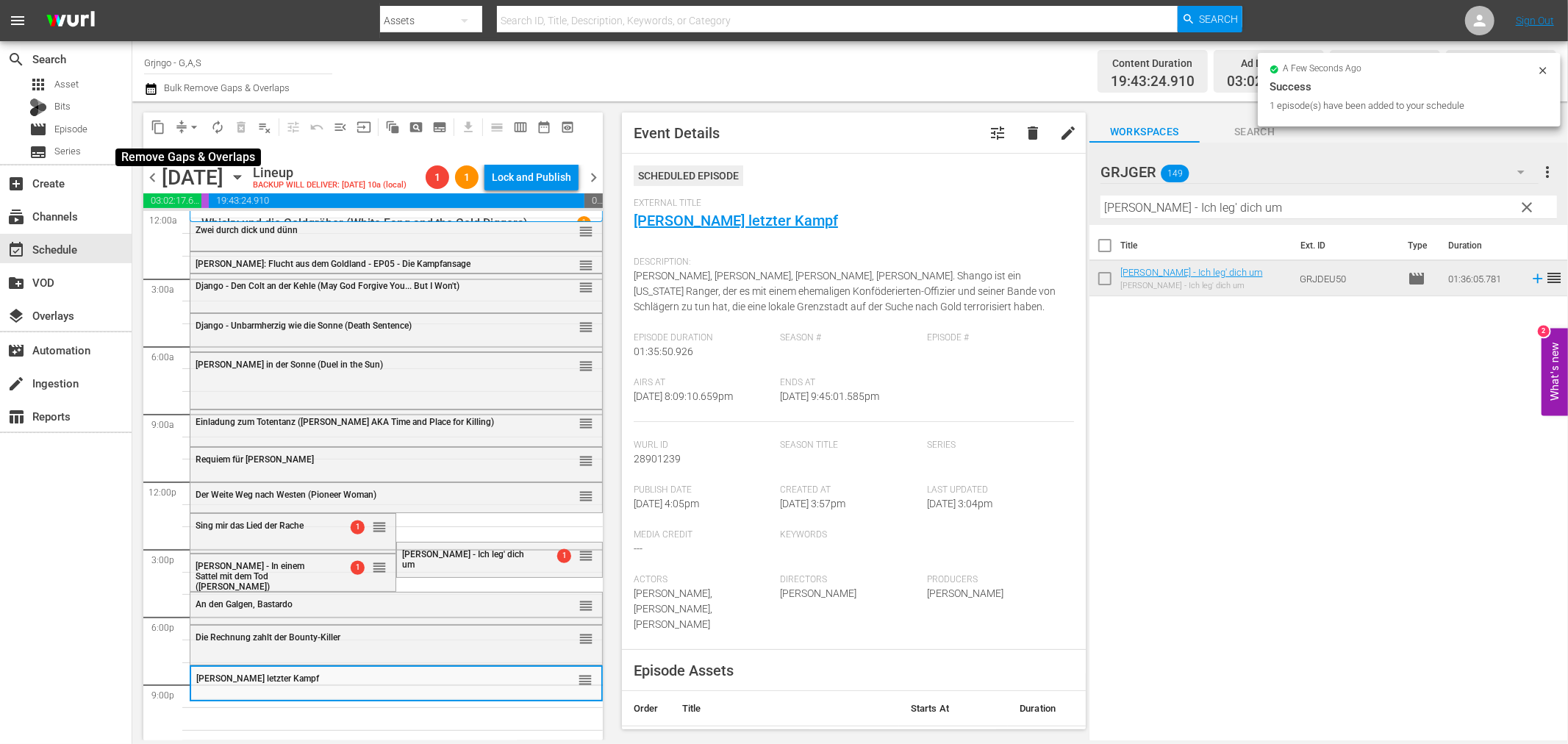
click at [193, 126] on span "arrow_drop_down" at bounding box center [194, 127] width 15 height 15
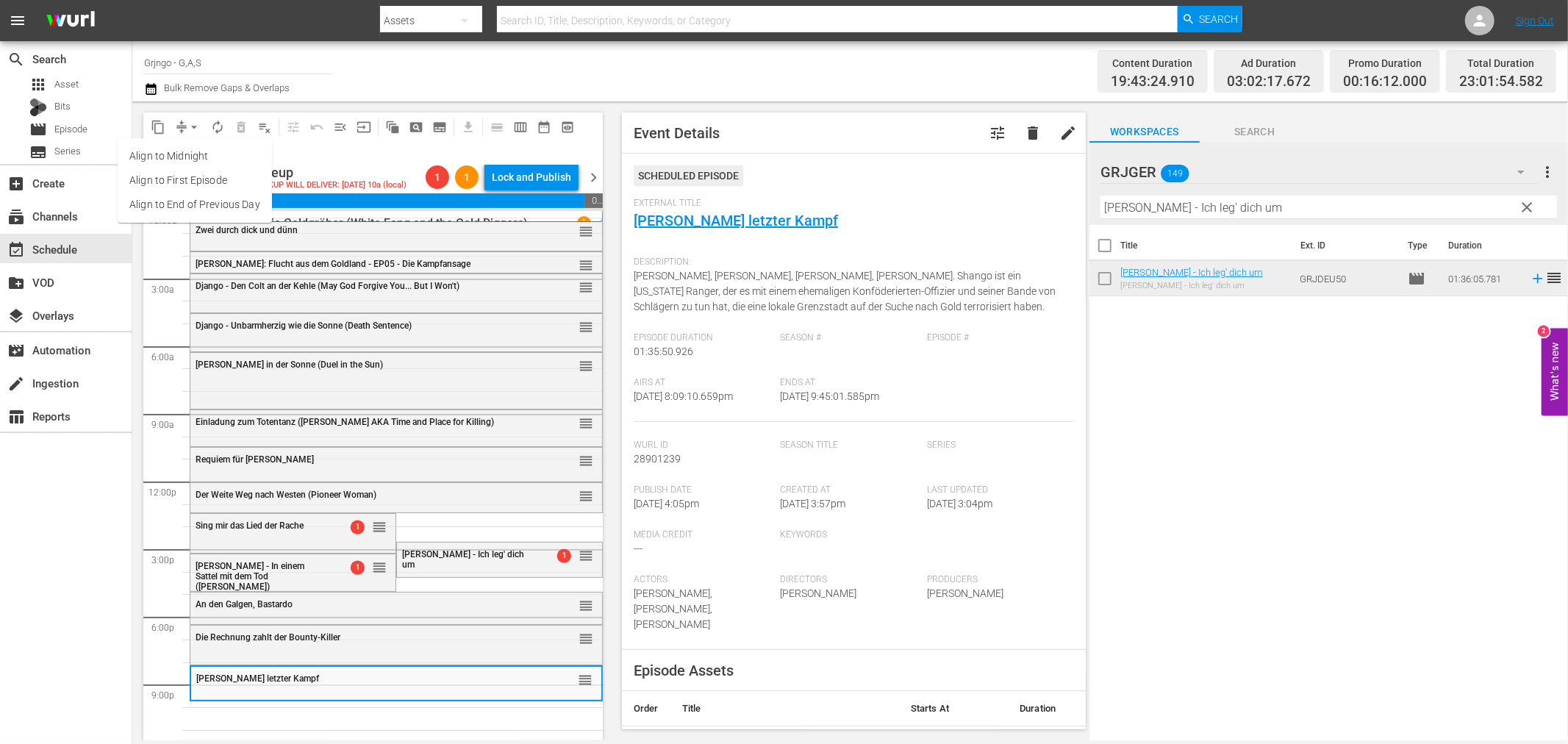
click at [223, 204] on li "Align to End of Previous Day" at bounding box center [194, 204] width 154 height 24
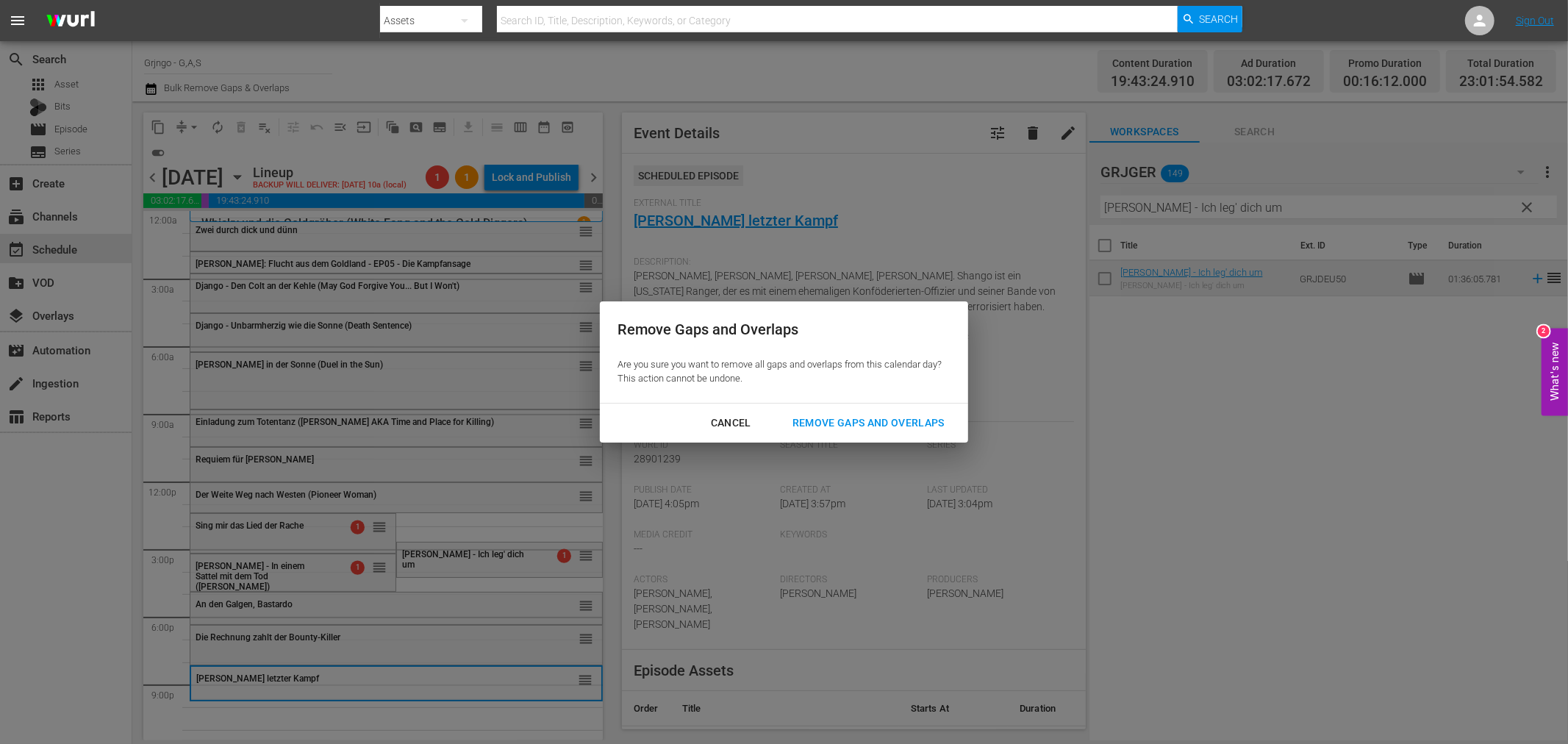
click at [843, 421] on div "Remove Gaps and Overlaps" at bounding box center [868, 423] width 176 height 19
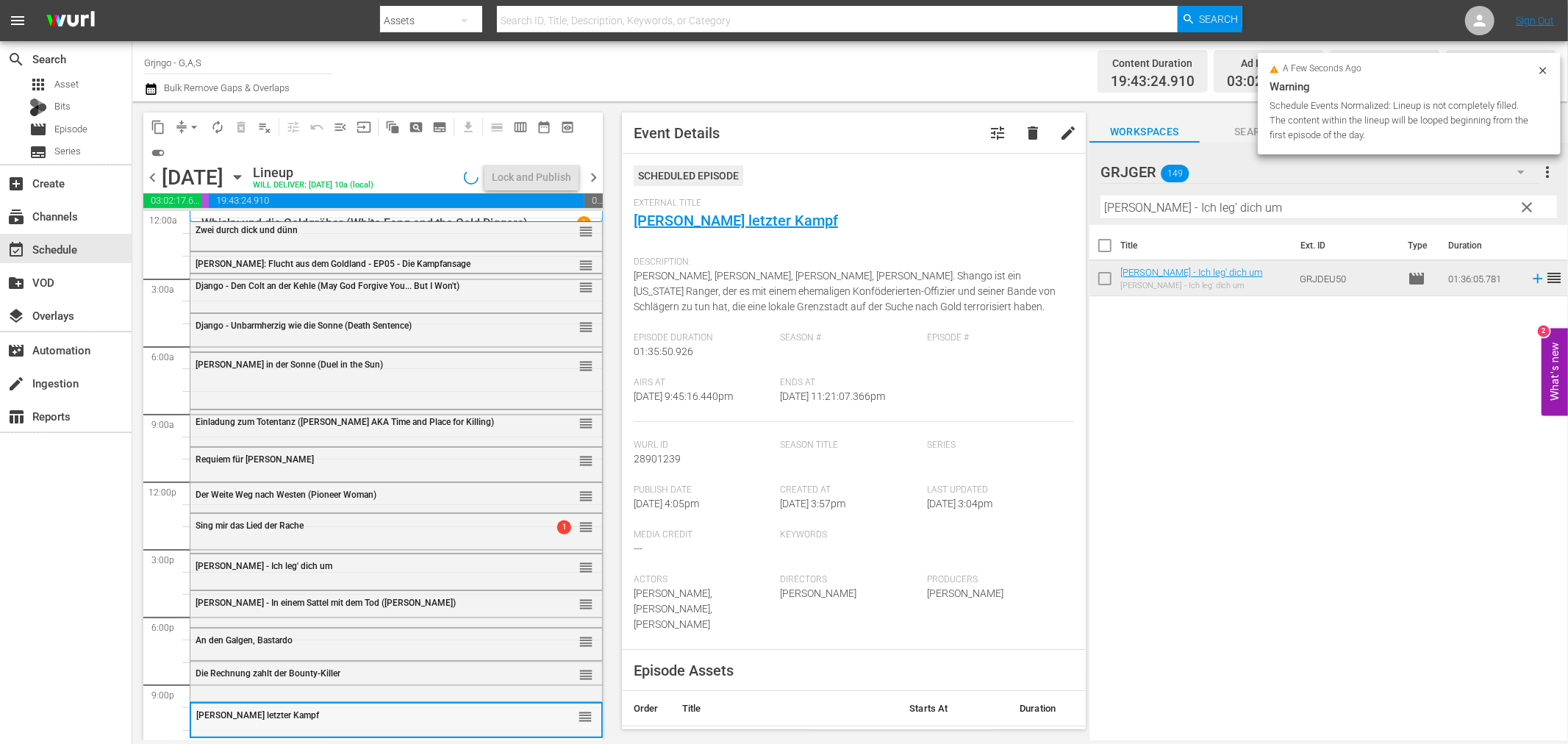
click at [339, 732] on div "[PERSON_NAME] letzter Kampf reorder" at bounding box center [396, 719] width 410 height 32
click at [339, 716] on div "[PERSON_NAME] letzter Kampf" at bounding box center [359, 716] width 326 height 11
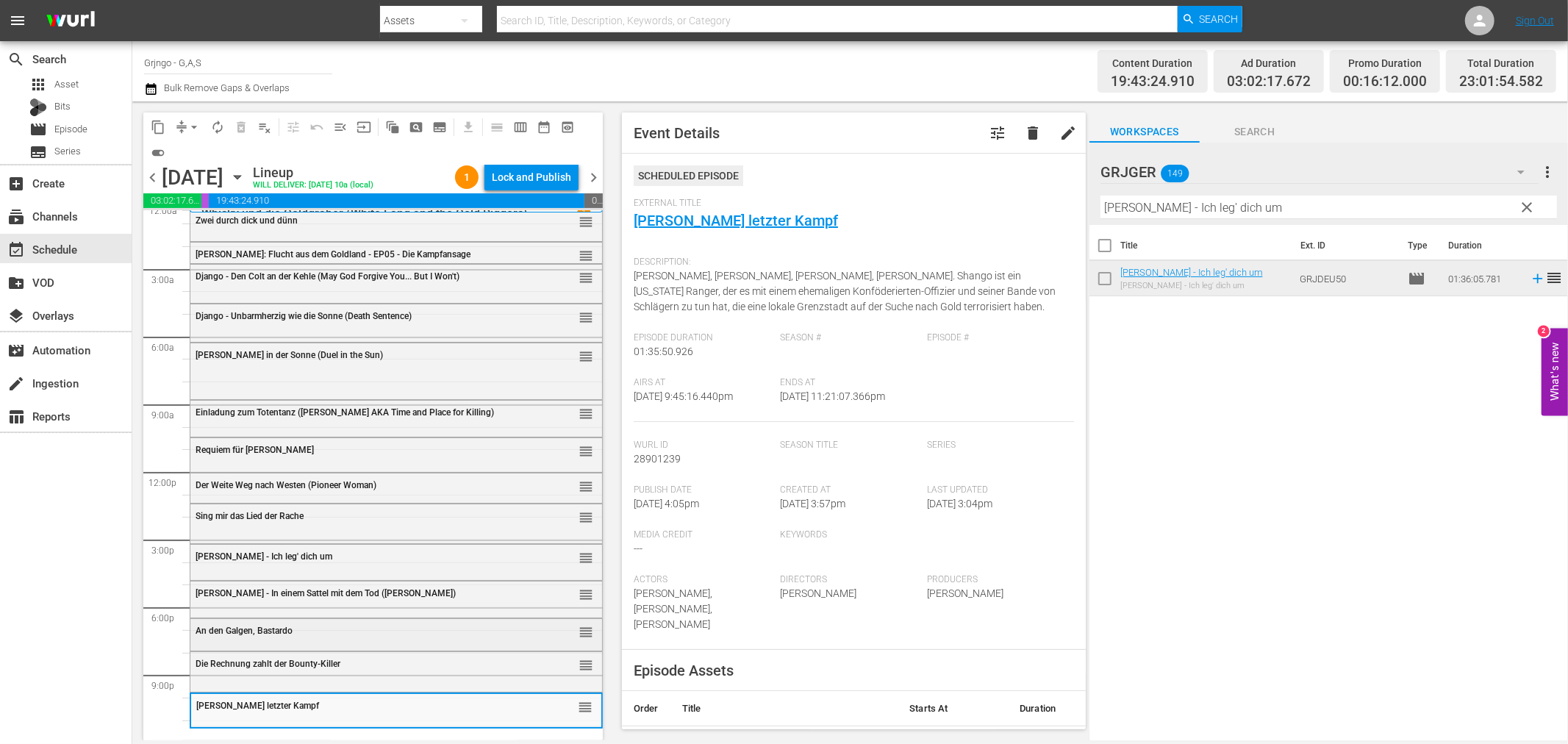
scroll to position [11, 0]
click at [359, 655] on div "Die Rechnung zahlt der Bounty-Killer" at bounding box center [359, 661] width 327 height 12
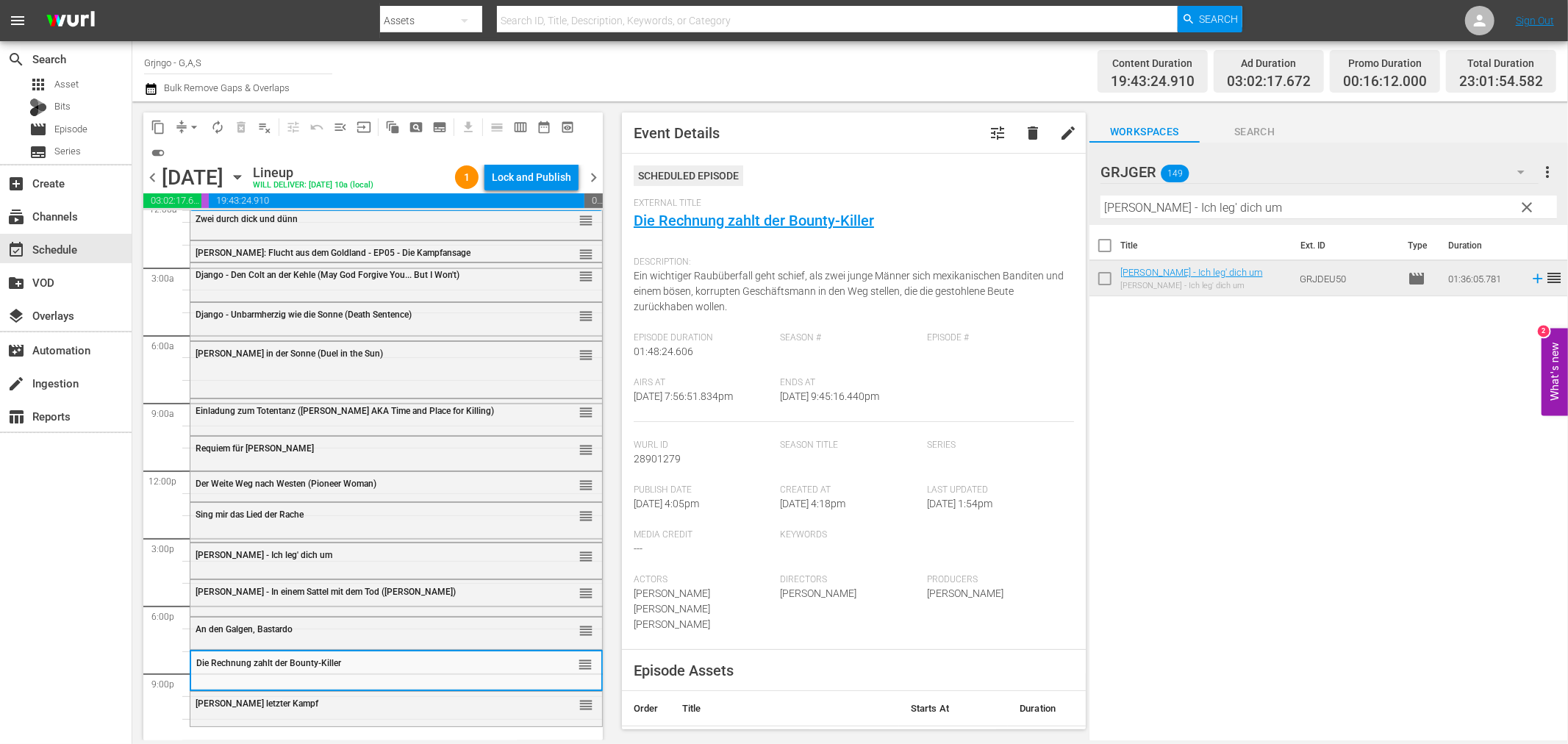
click at [350, 699] on div "[PERSON_NAME] letzter Kampf" at bounding box center [359, 703] width 327 height 11
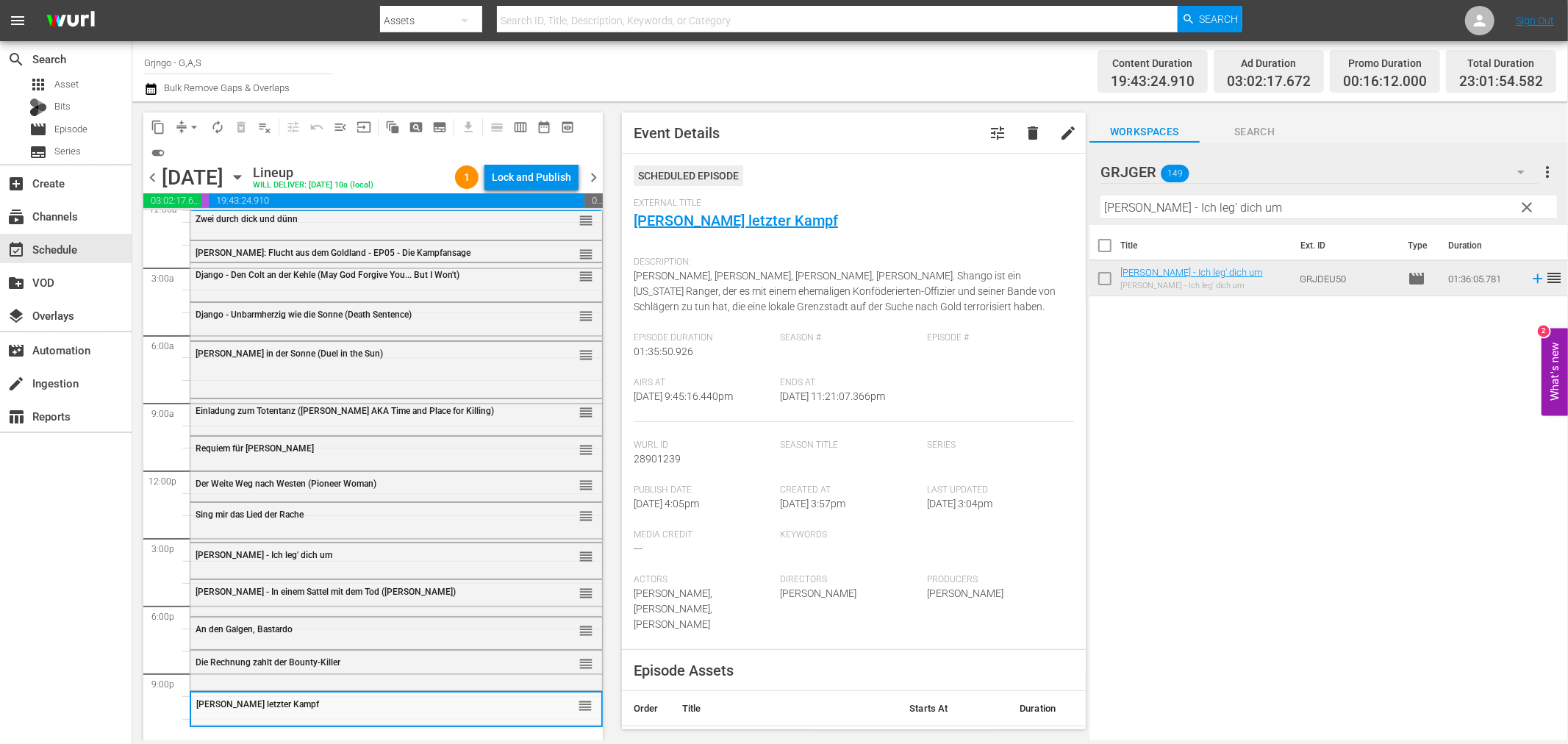
drag, startPoint x: 1524, startPoint y: 206, endPoint x: 1177, endPoint y: 187, distance: 347.5
click at [1524, 206] on span "clear" at bounding box center [1527, 207] width 18 height 18
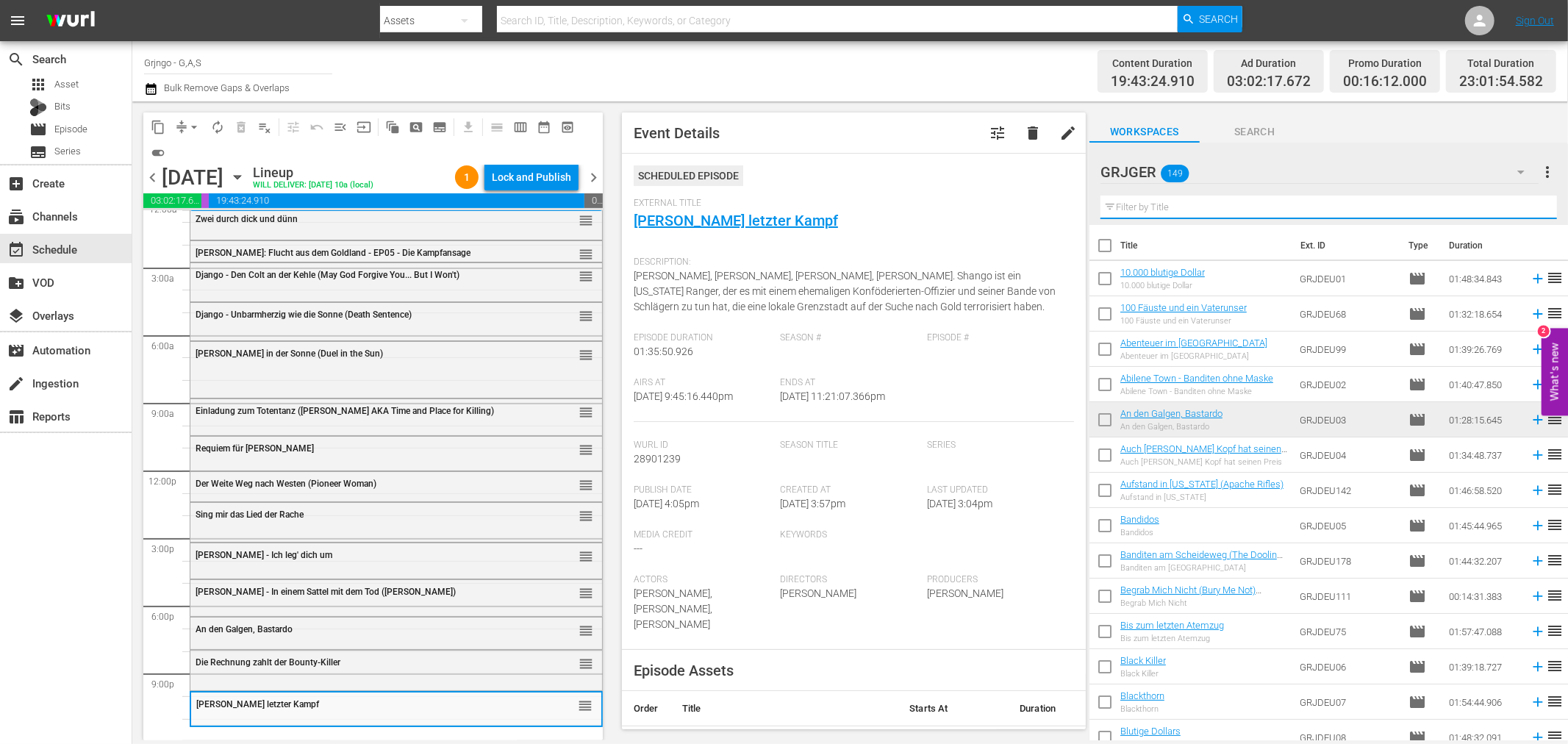
paste input "Die Spur des Wolfes"
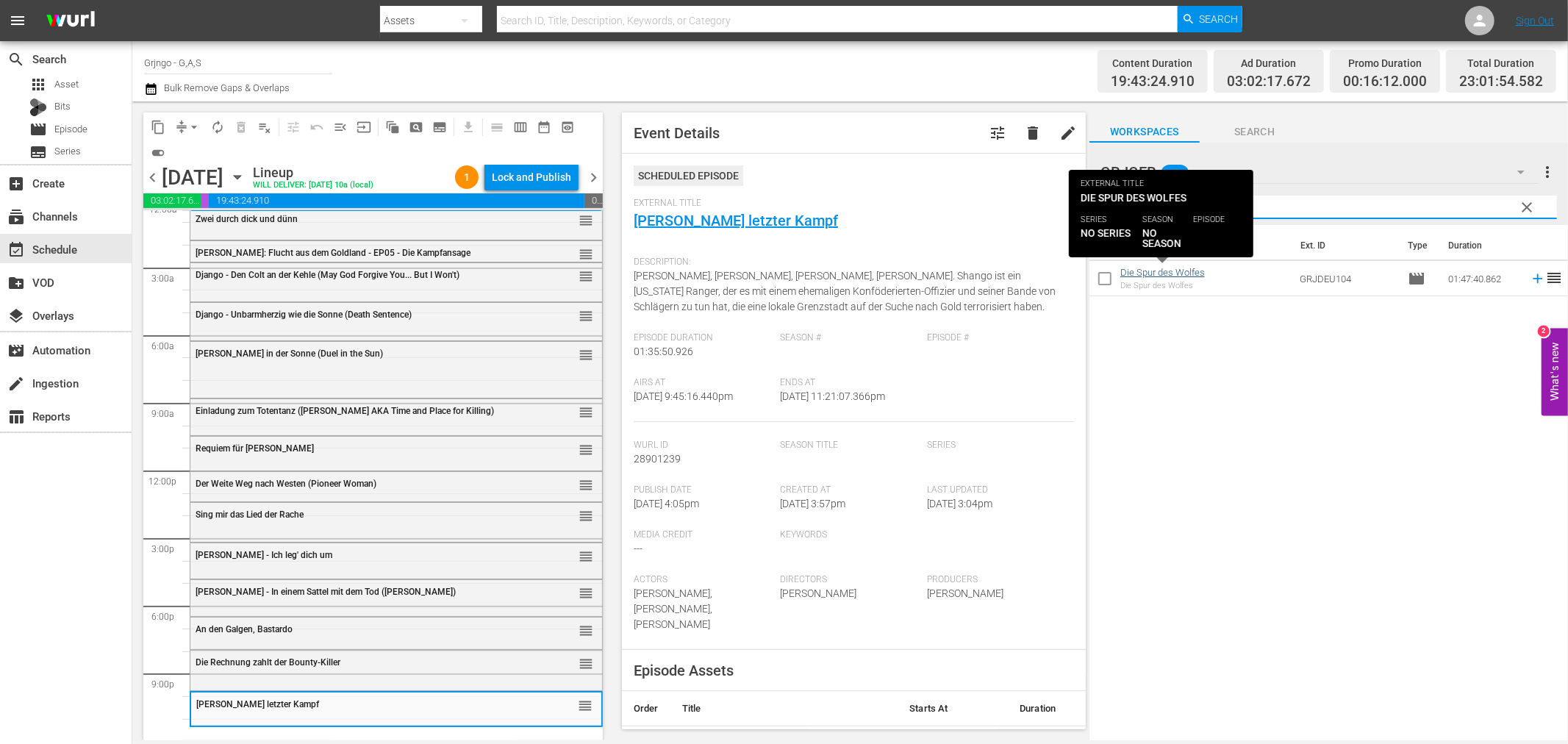
type input "Die Spur des Wolfes"
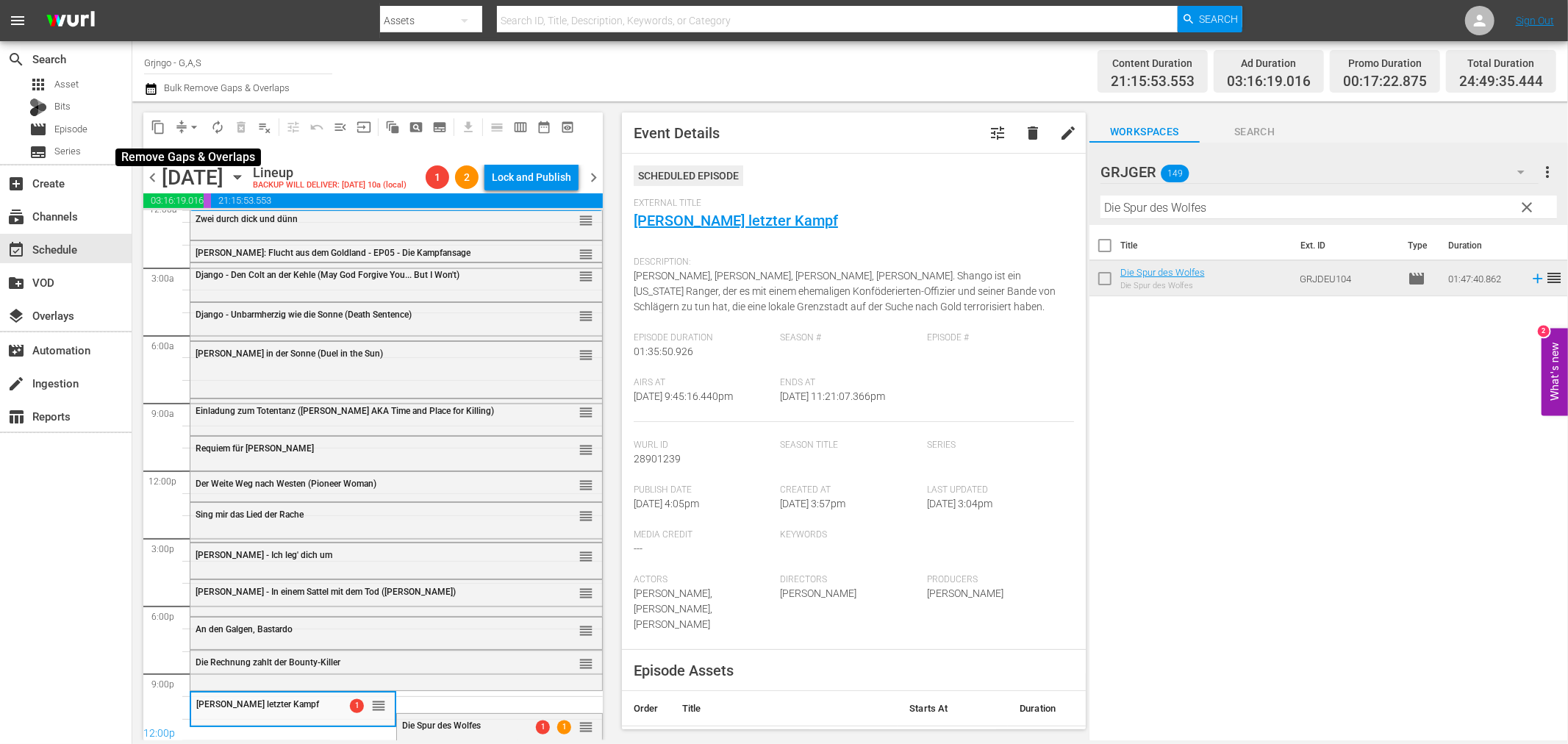
click at [196, 125] on span "arrow_drop_down" at bounding box center [194, 127] width 15 height 15
click at [193, 202] on li "Align to End of Previous Day" at bounding box center [194, 204] width 154 height 24
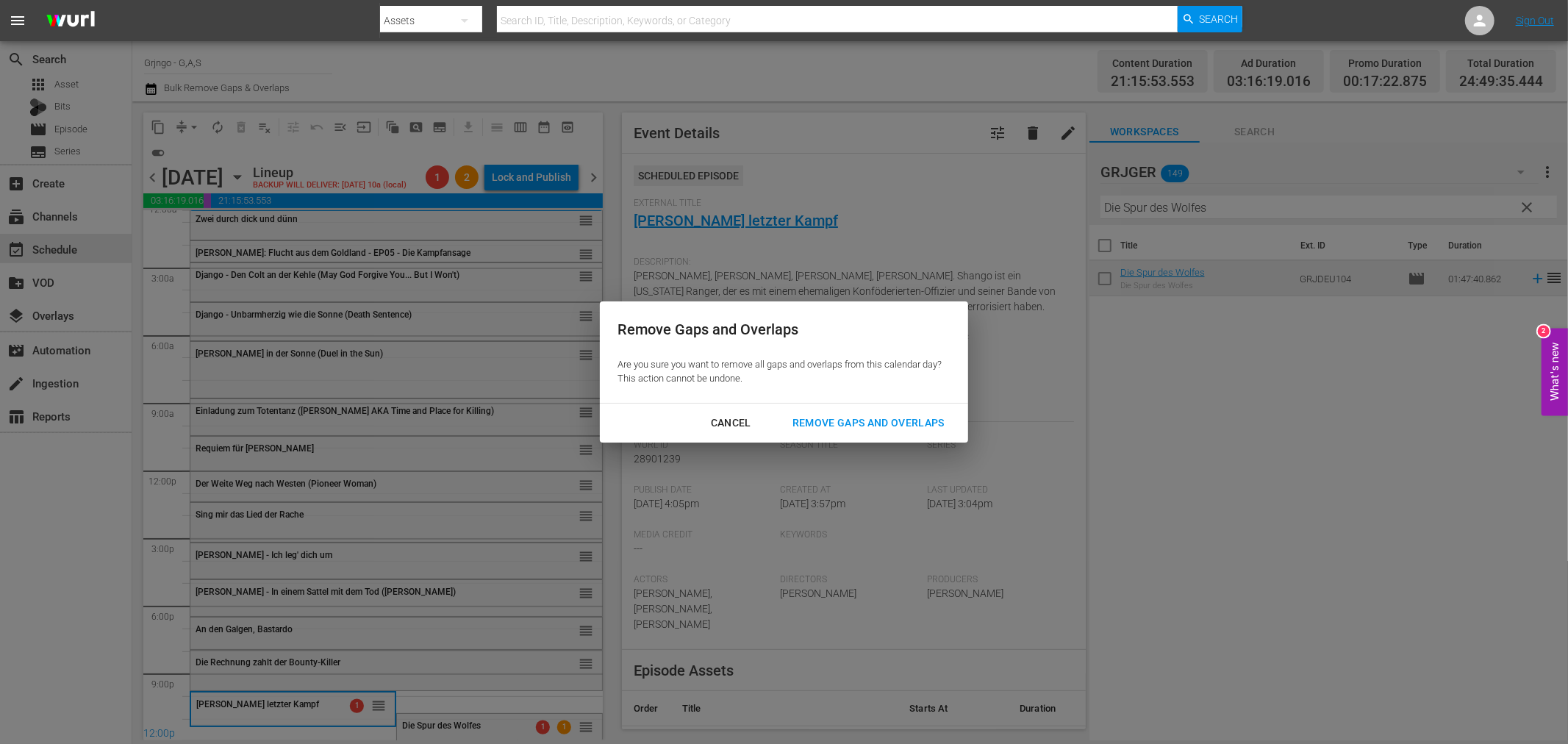
click at [885, 429] on div "Remove Gaps and Overlaps" at bounding box center [868, 423] width 176 height 19
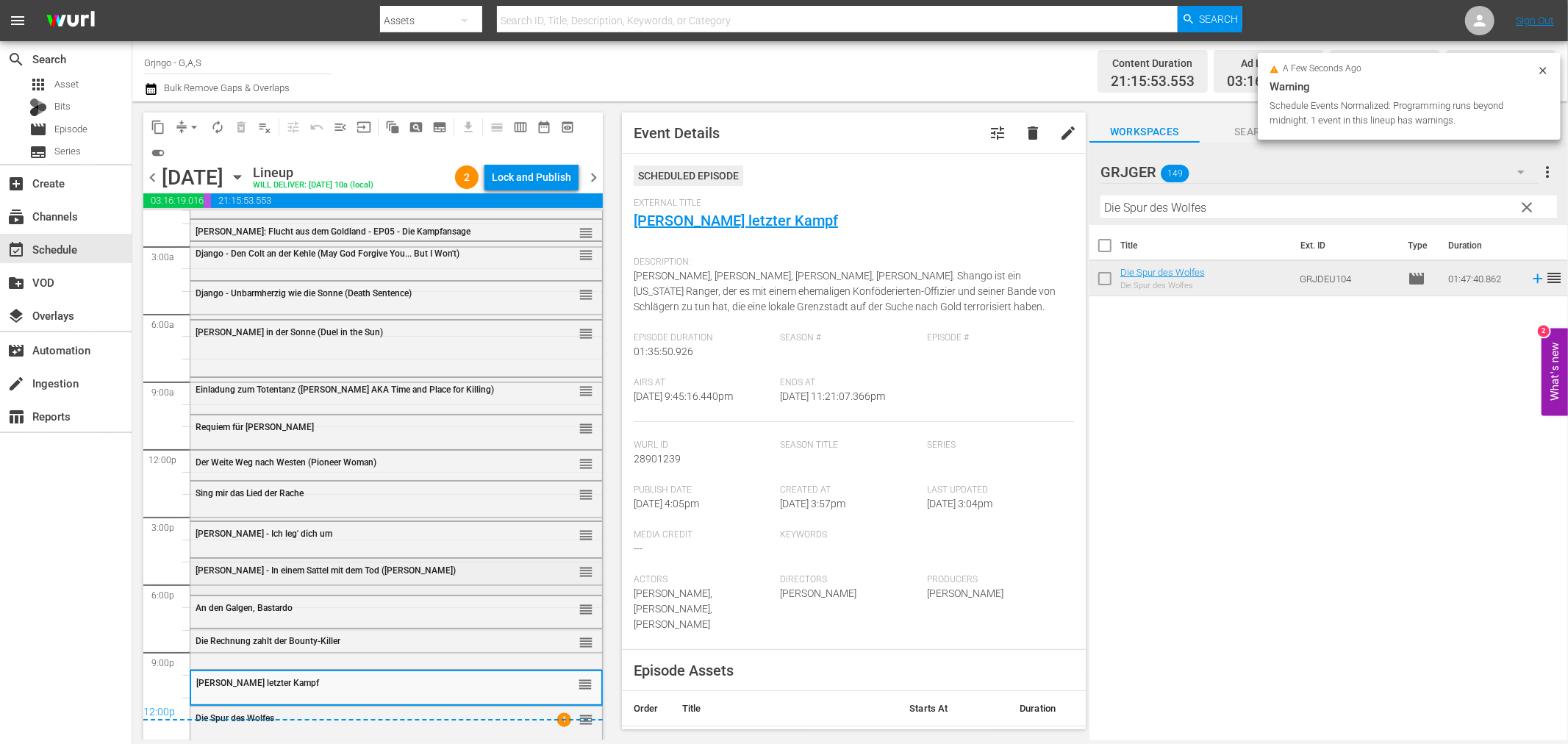
scroll to position [37, 0]
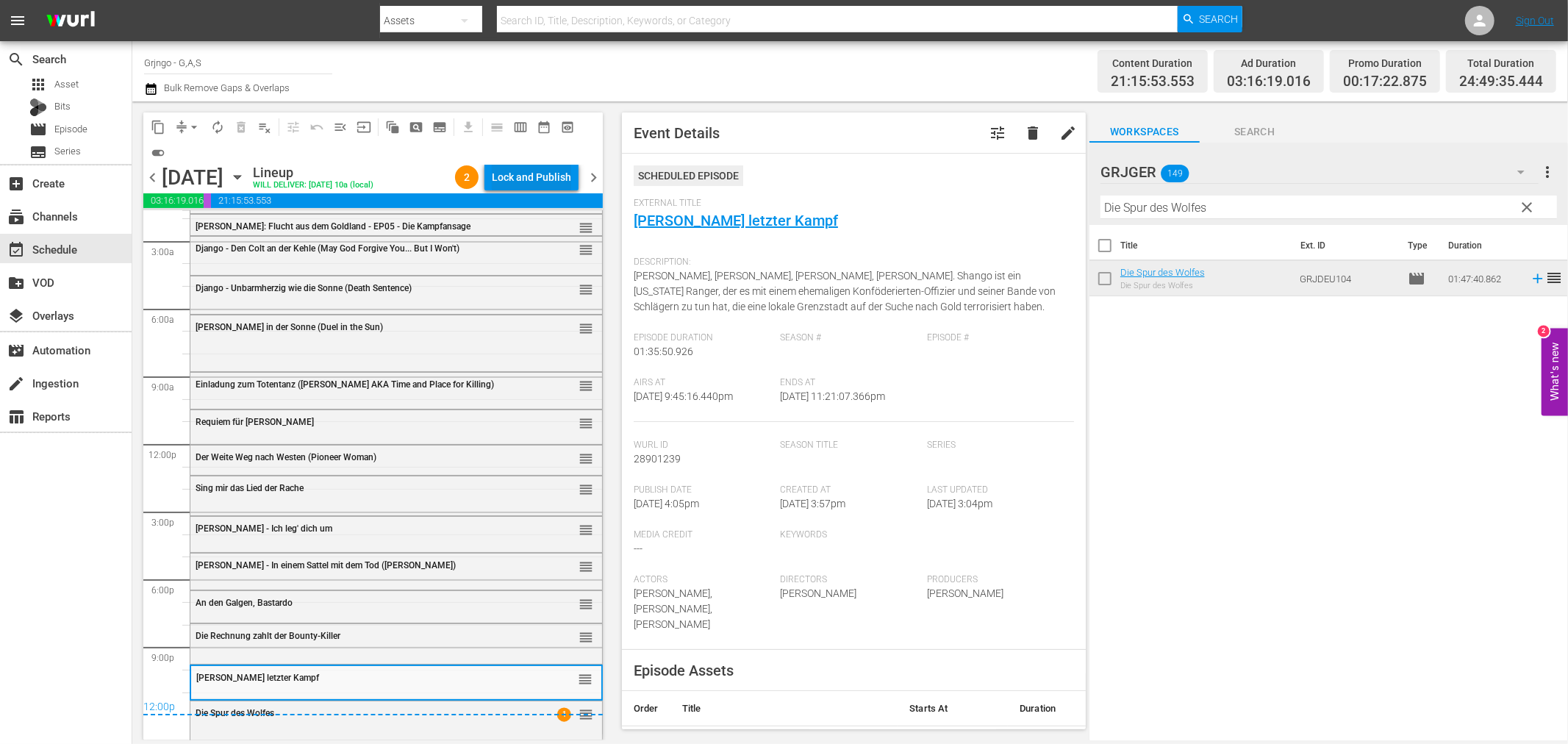
click at [540, 177] on div "Lock and Publish" at bounding box center [531, 178] width 79 height 27
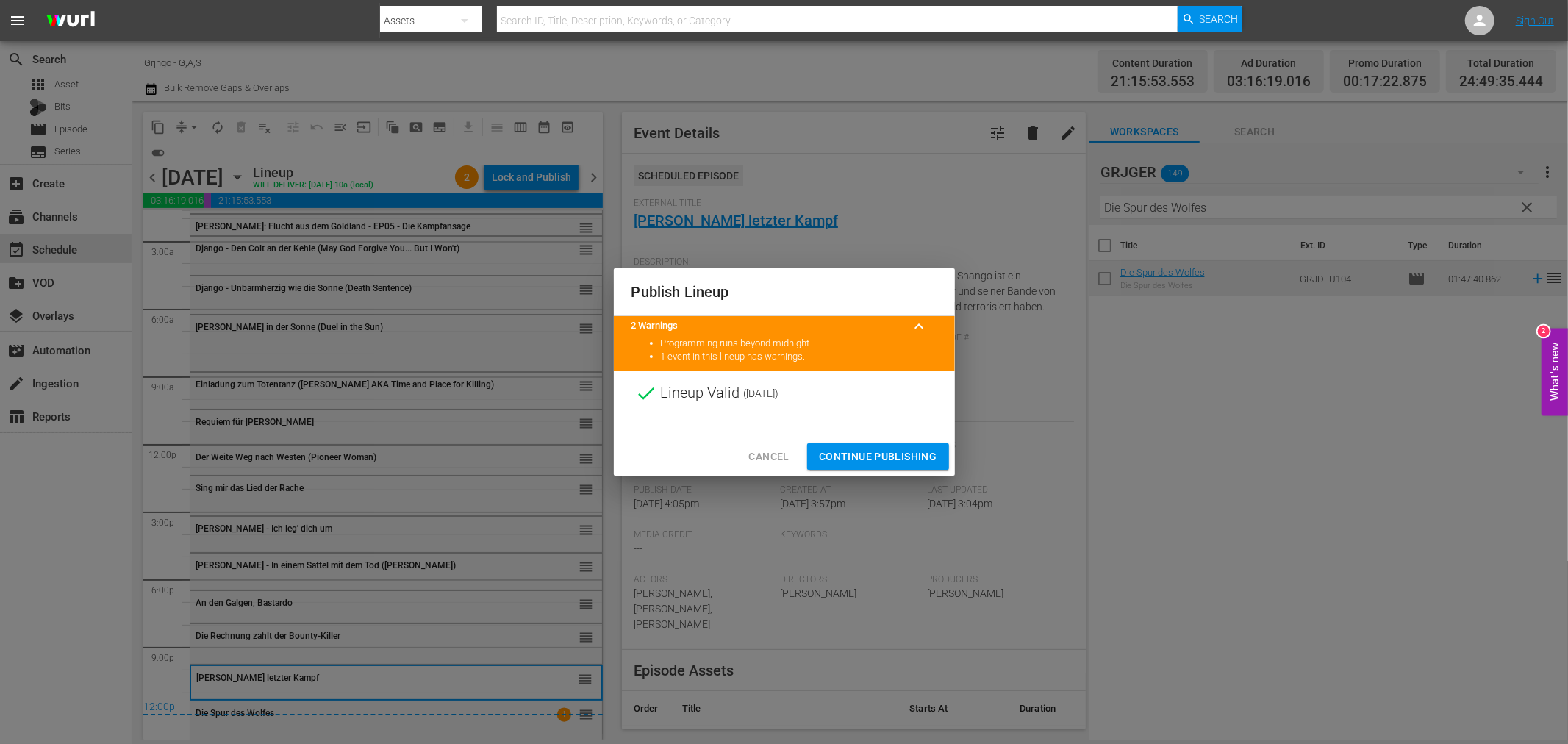
click at [820, 446] on button "Continue Publishing" at bounding box center [878, 456] width 142 height 28
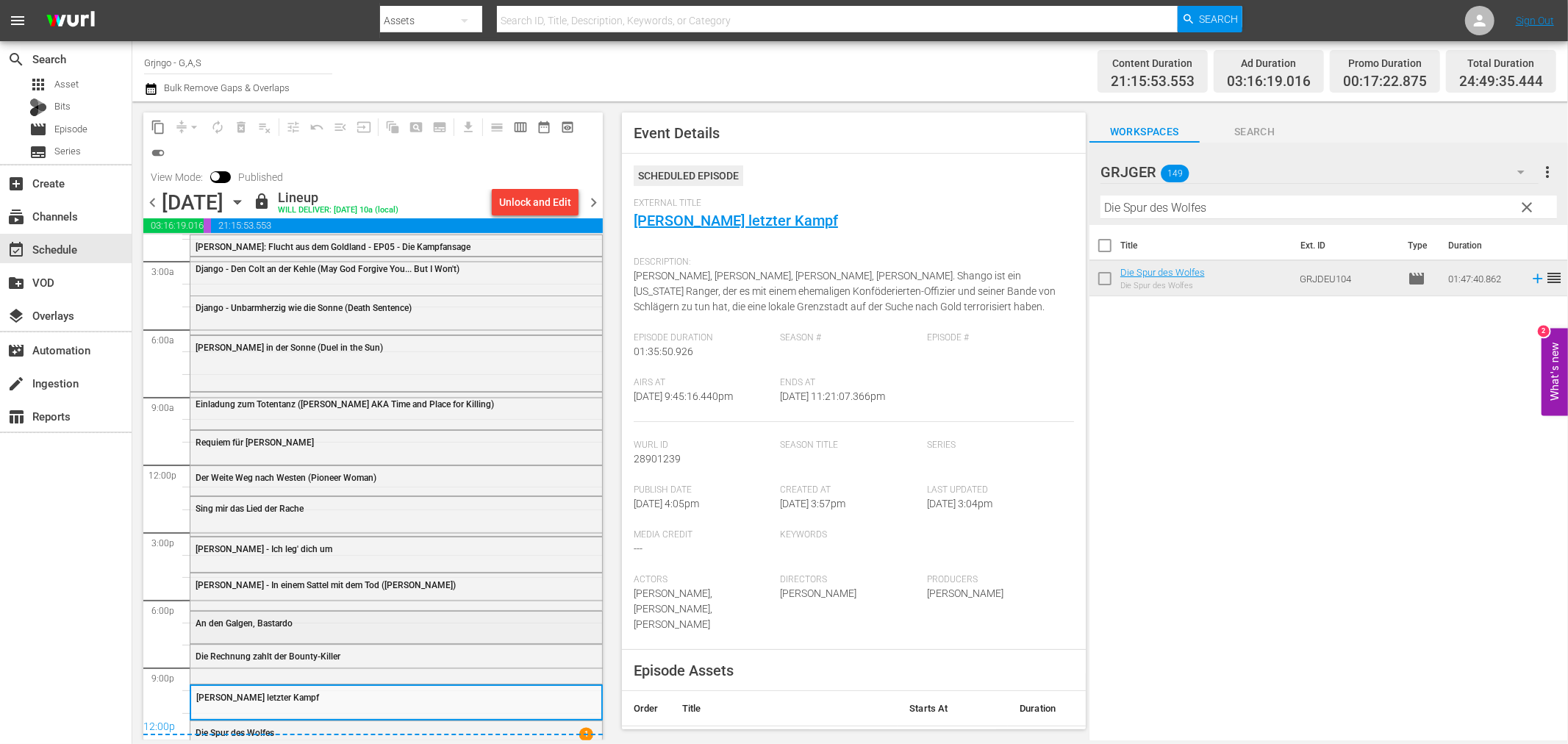
scroll to position [62, 0]
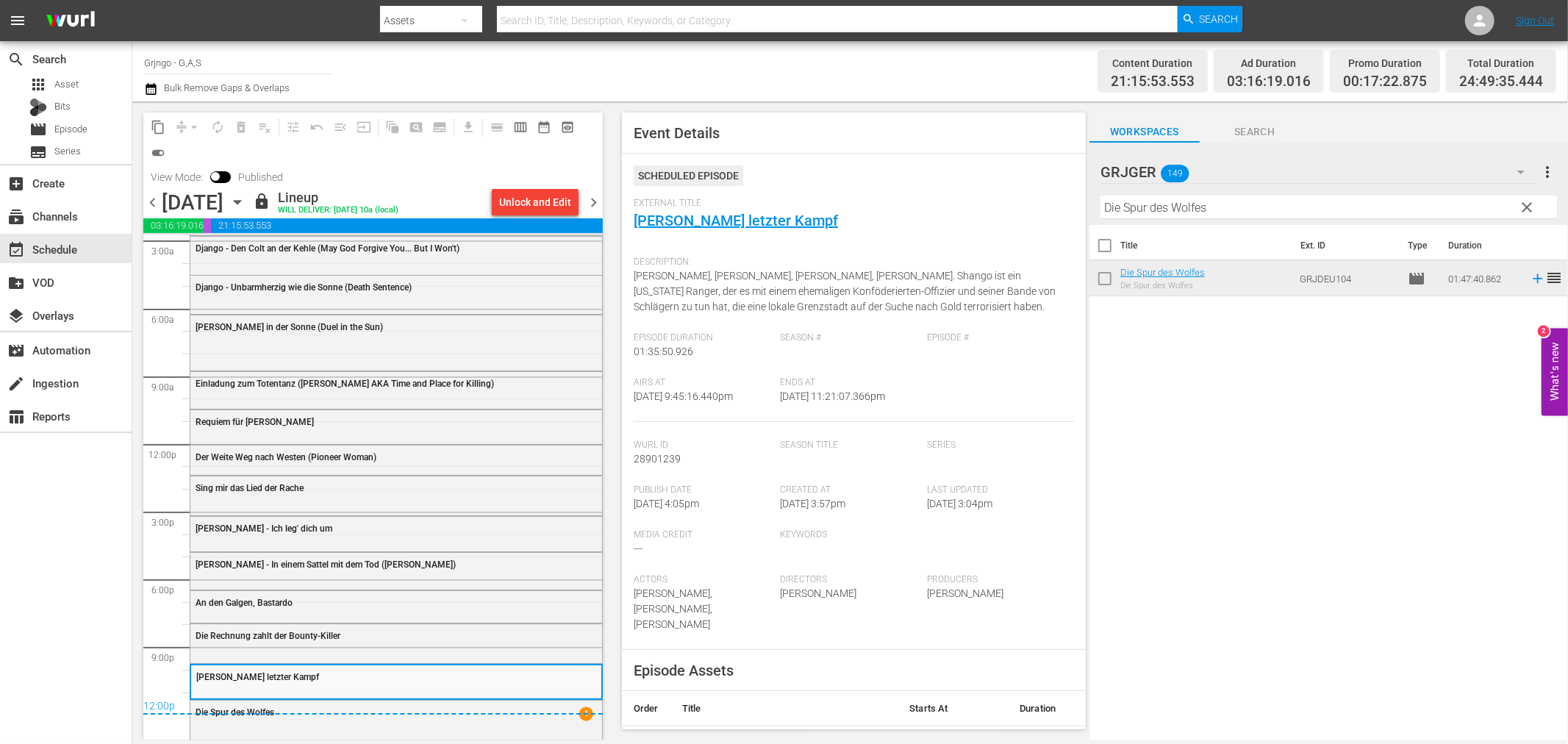
click at [591, 203] on span "chevron_right" at bounding box center [593, 202] width 19 height 19
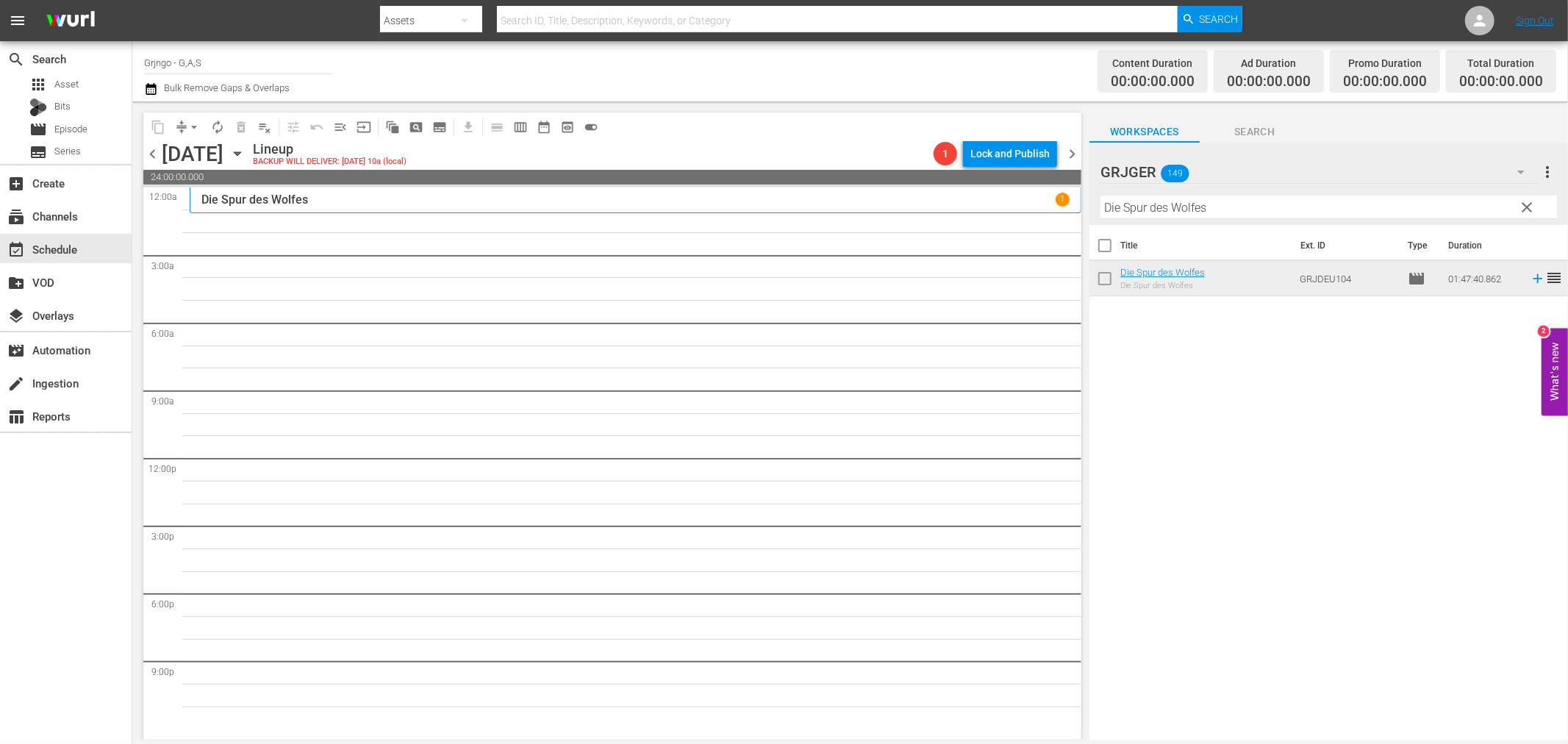
drag, startPoint x: 1525, startPoint y: 202, endPoint x: 1163, endPoint y: 207, distance: 362.0
click at [1525, 202] on span "clear" at bounding box center [1527, 207] width 18 height 18
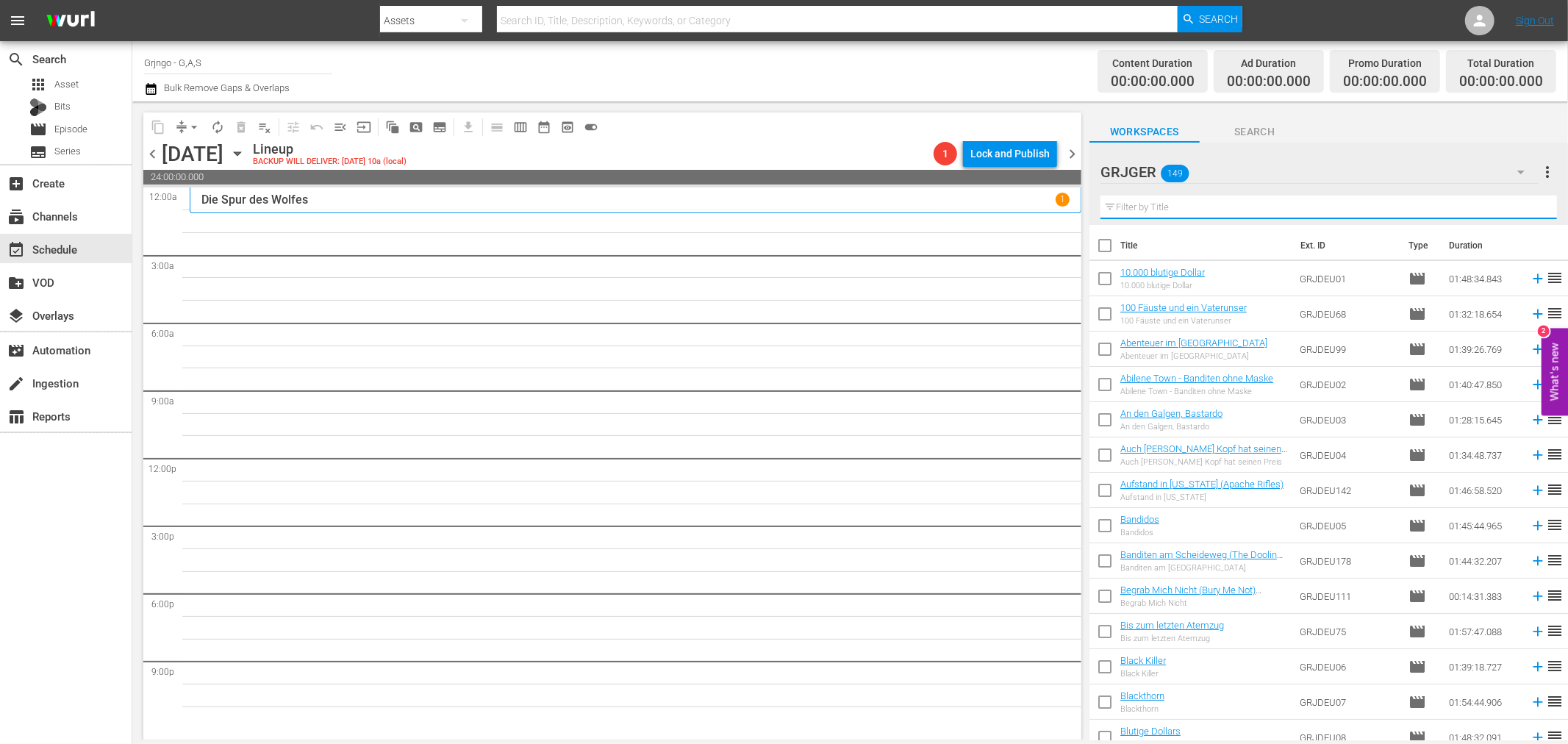
paste input "[PERSON_NAME] spricht das letzte Halleluja"
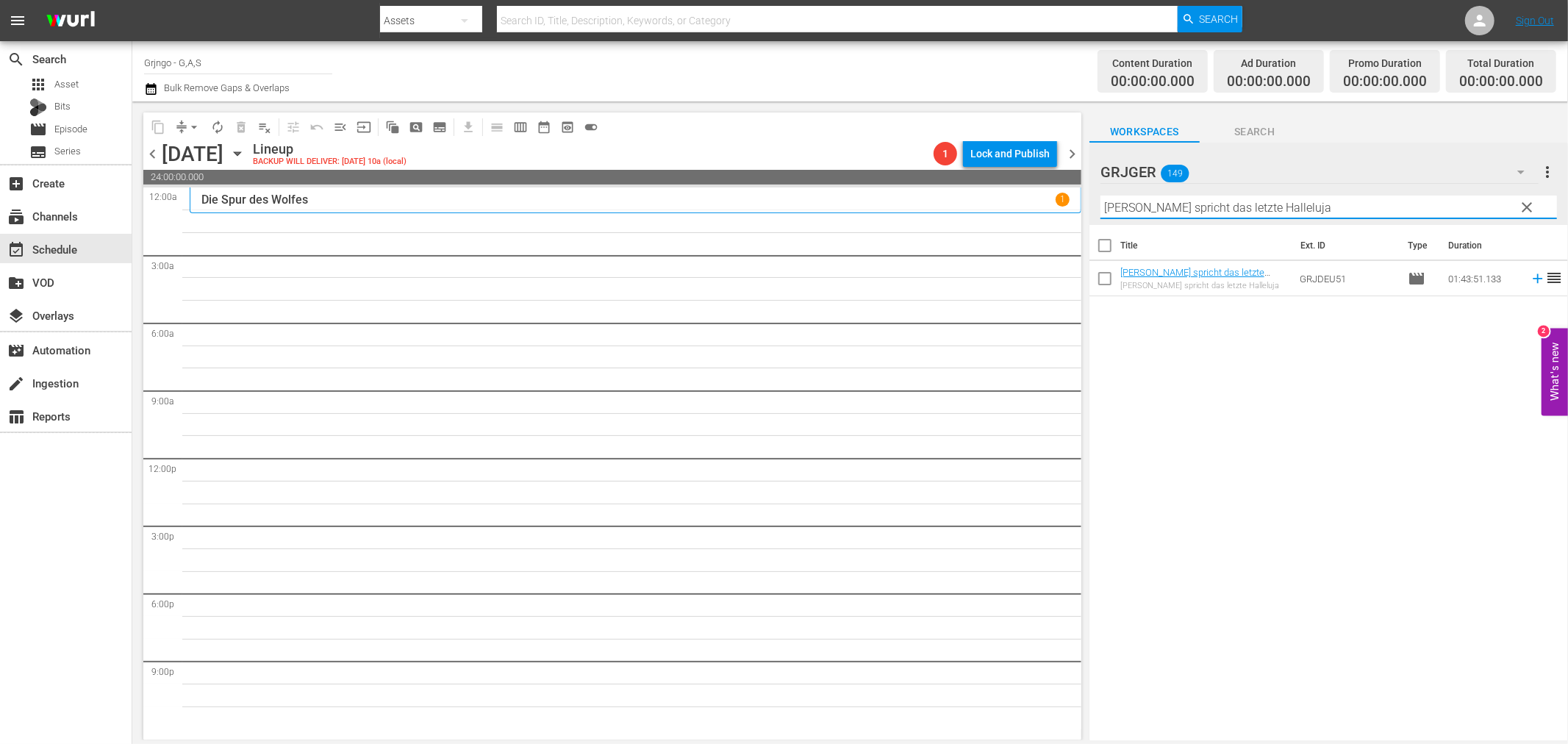
type input "[PERSON_NAME] spricht das letzte Halleluja"
click at [1529, 277] on icon at bounding box center [1537, 279] width 16 height 16
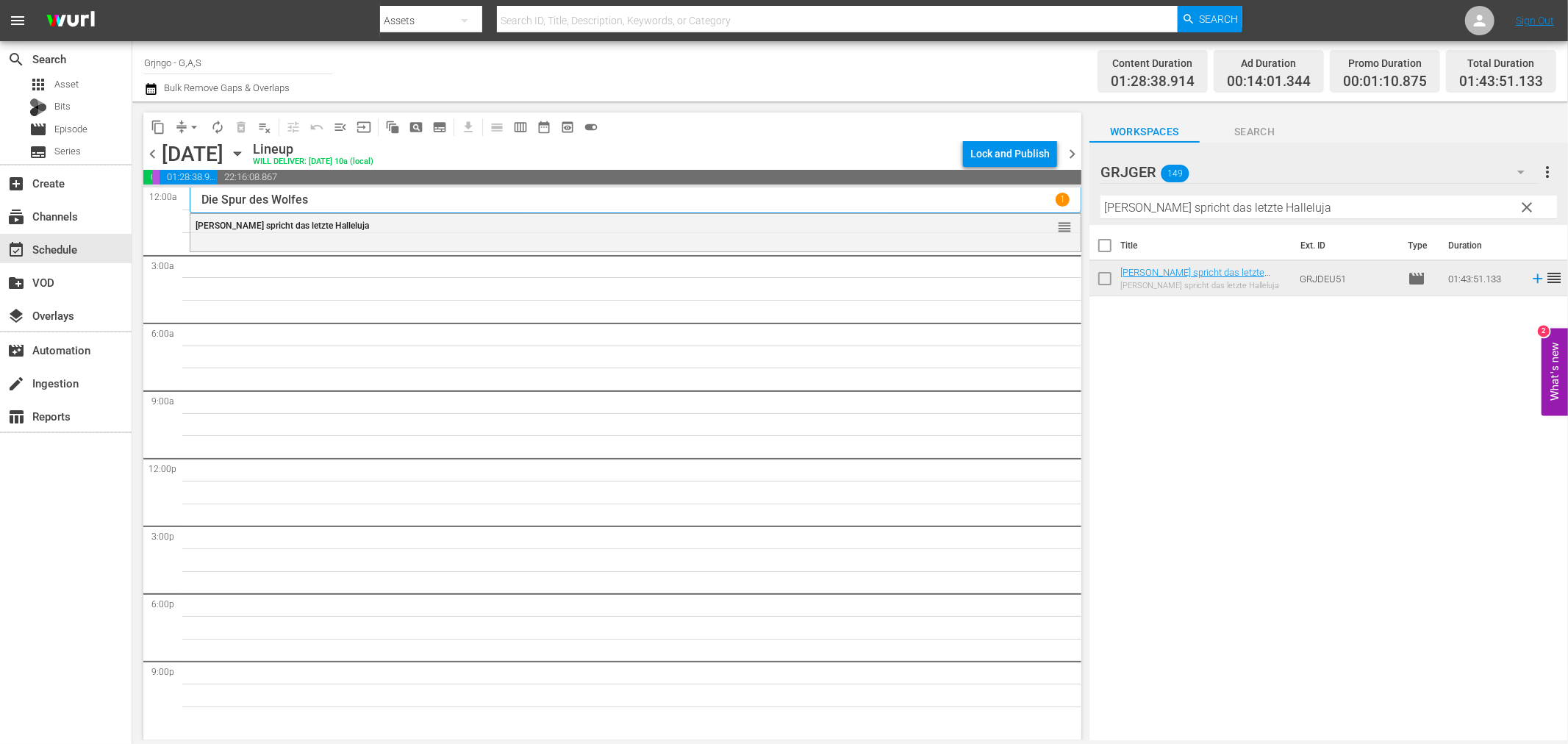
click at [1524, 209] on span "clear" at bounding box center [1527, 207] width 18 height 18
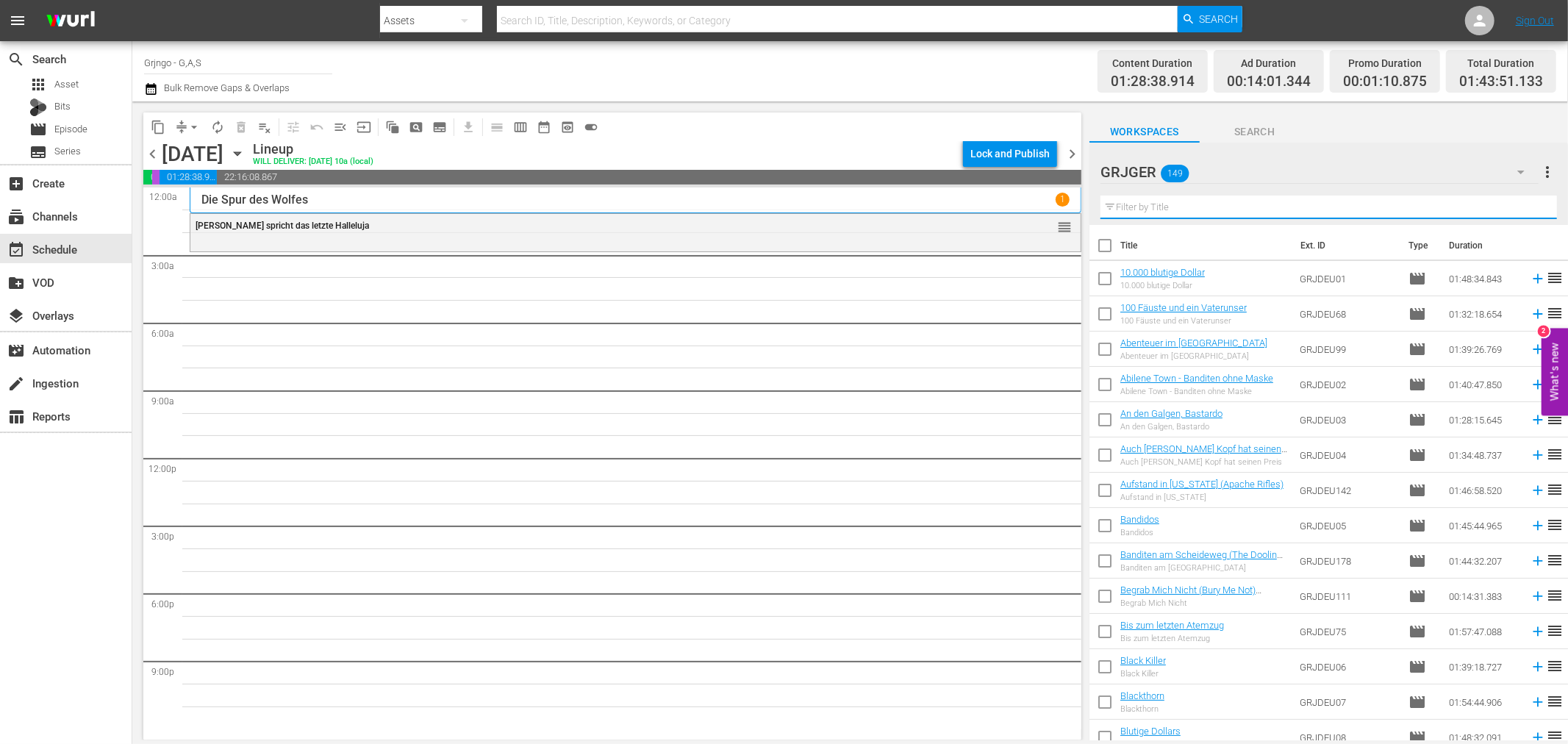
click at [1187, 206] on input "text" at bounding box center [1328, 207] width 456 height 23
paste input "[PERSON_NAME]: Flucht aus dem [GEOGRAPHIC_DATA] - EP06"
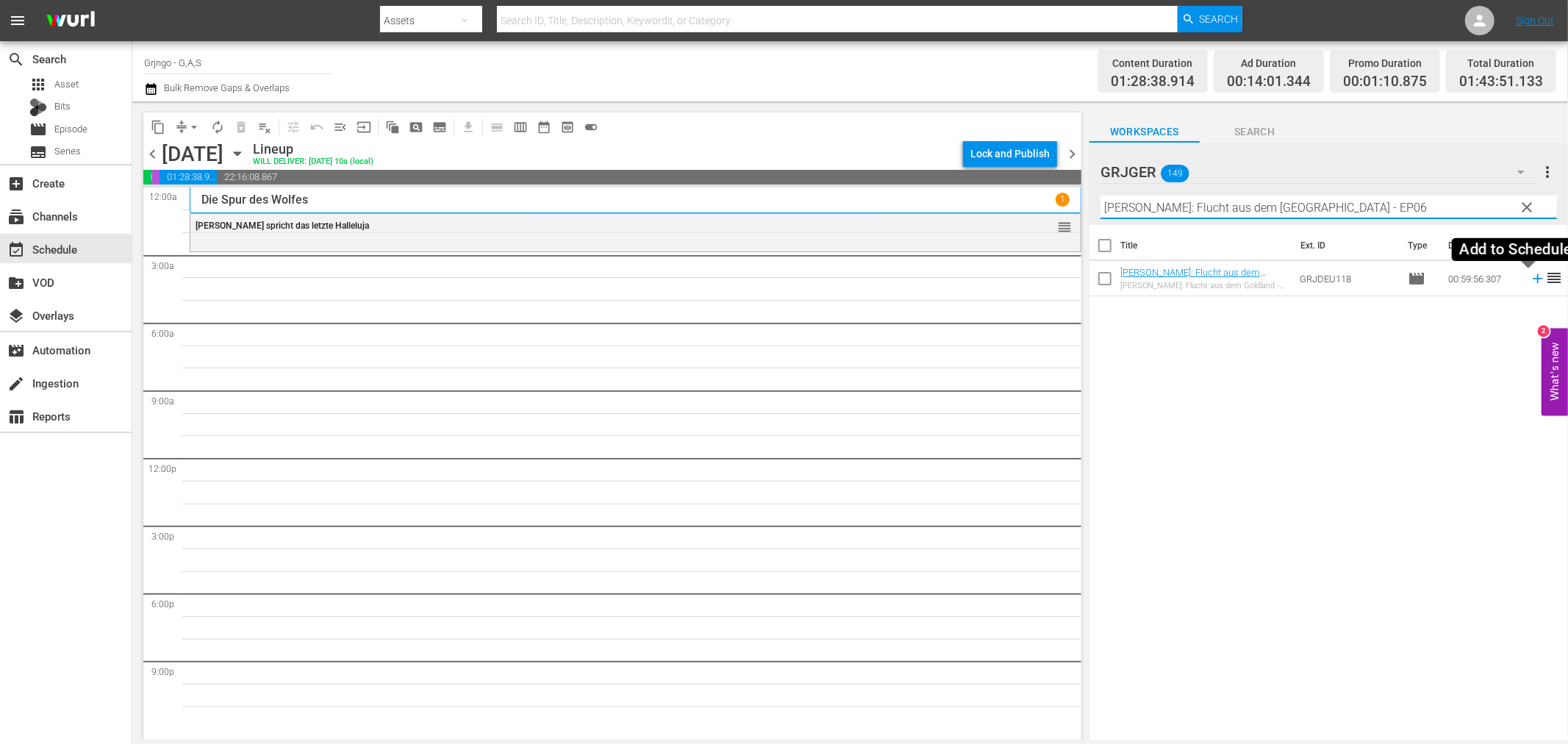
type input "[PERSON_NAME]: Flucht aus dem [GEOGRAPHIC_DATA] - EP06"
click at [1529, 280] on icon at bounding box center [1537, 279] width 16 height 16
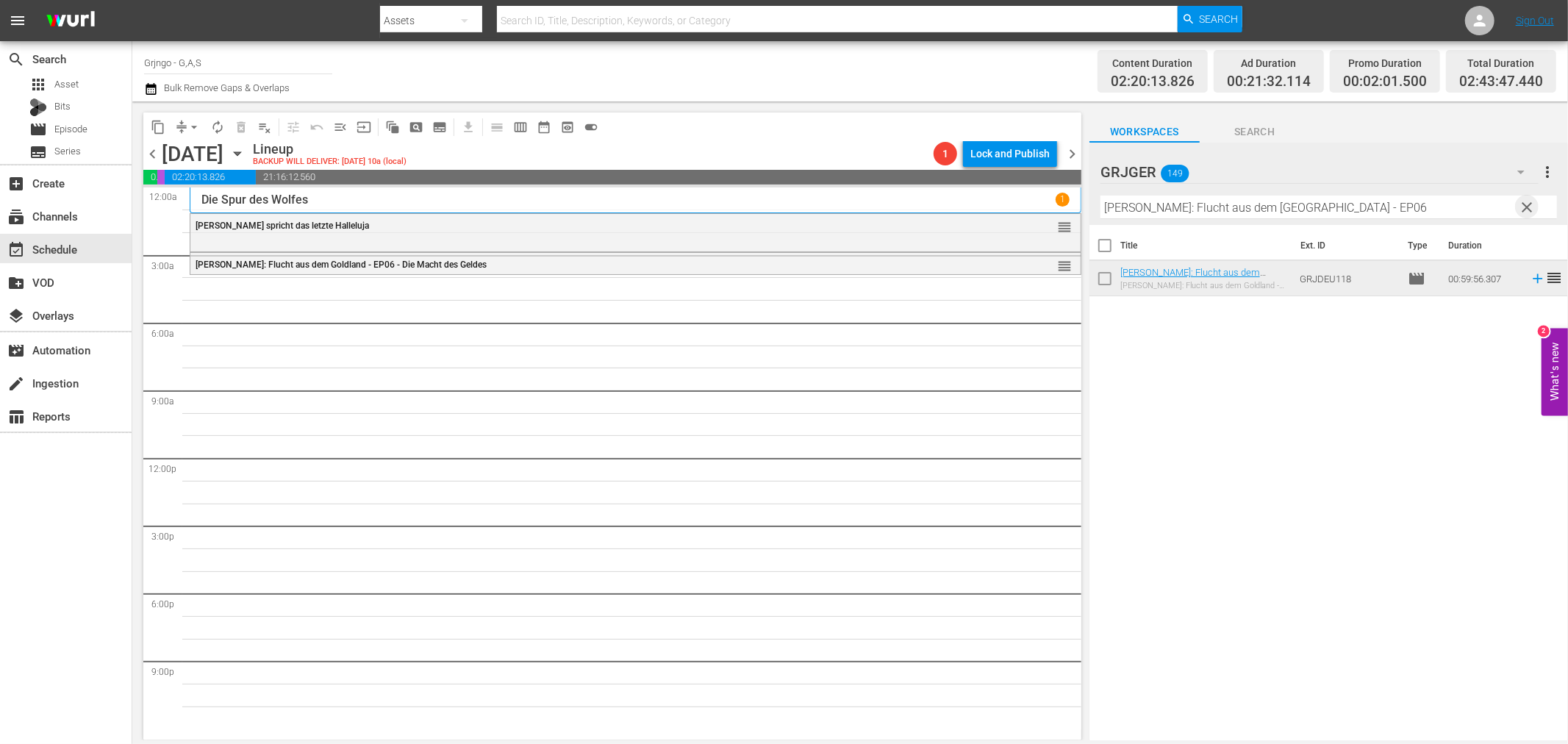
click at [1529, 206] on span "clear" at bounding box center [1527, 207] width 18 height 18
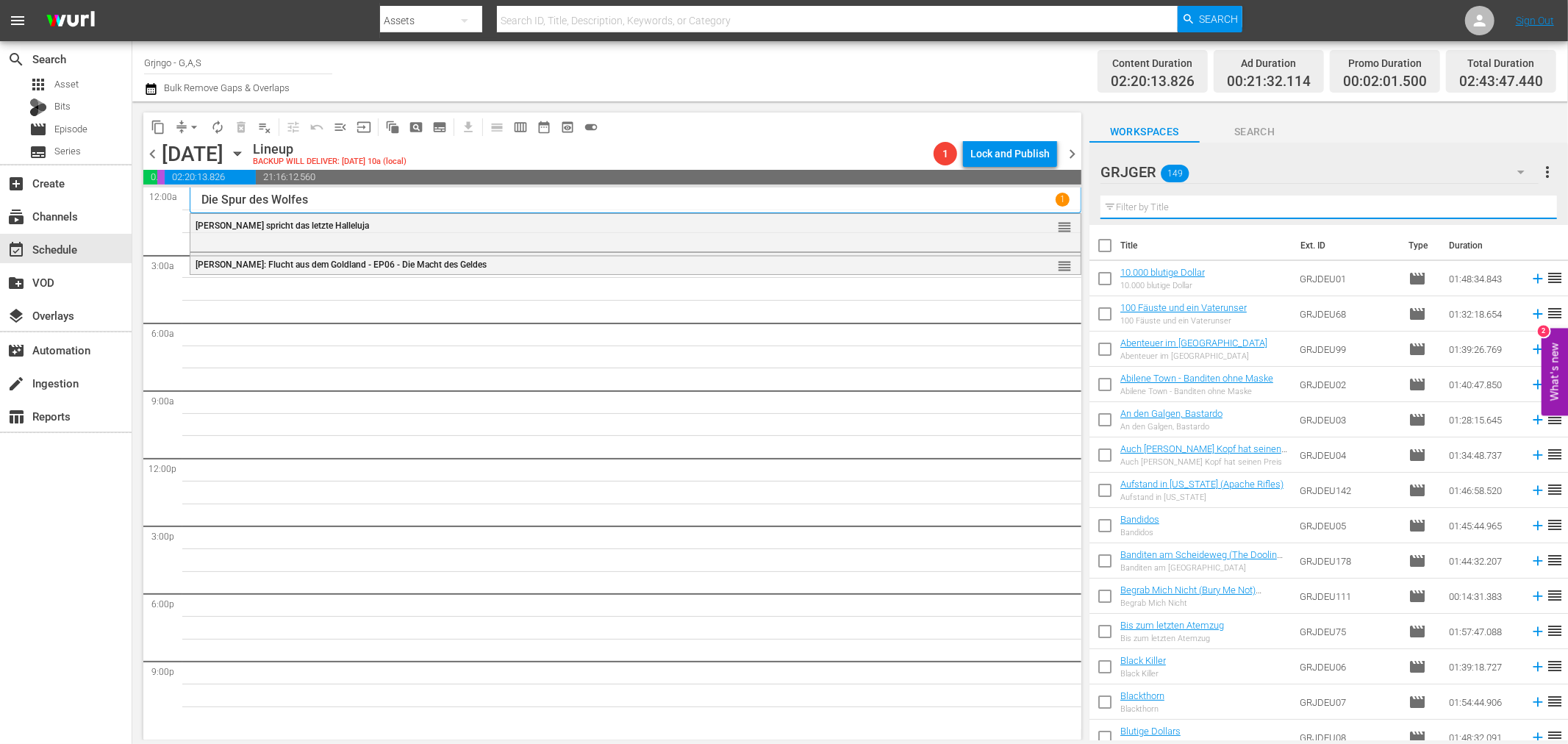
paste input "Der Rächer von [US_STATE] (Panhandle)"
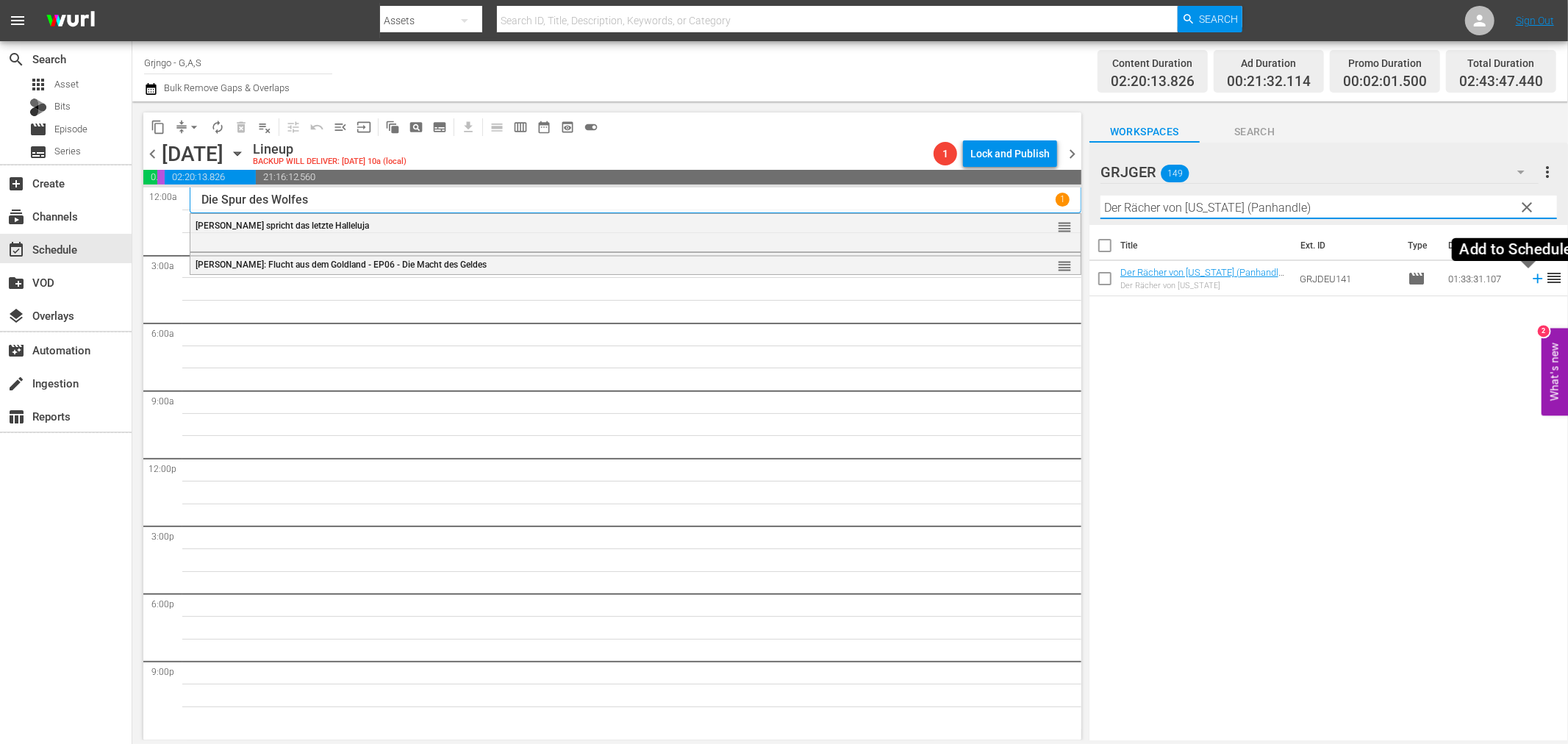
type input "Der Rächer von [US_STATE] (Panhandle)"
click at [1529, 276] on icon at bounding box center [1537, 279] width 16 height 16
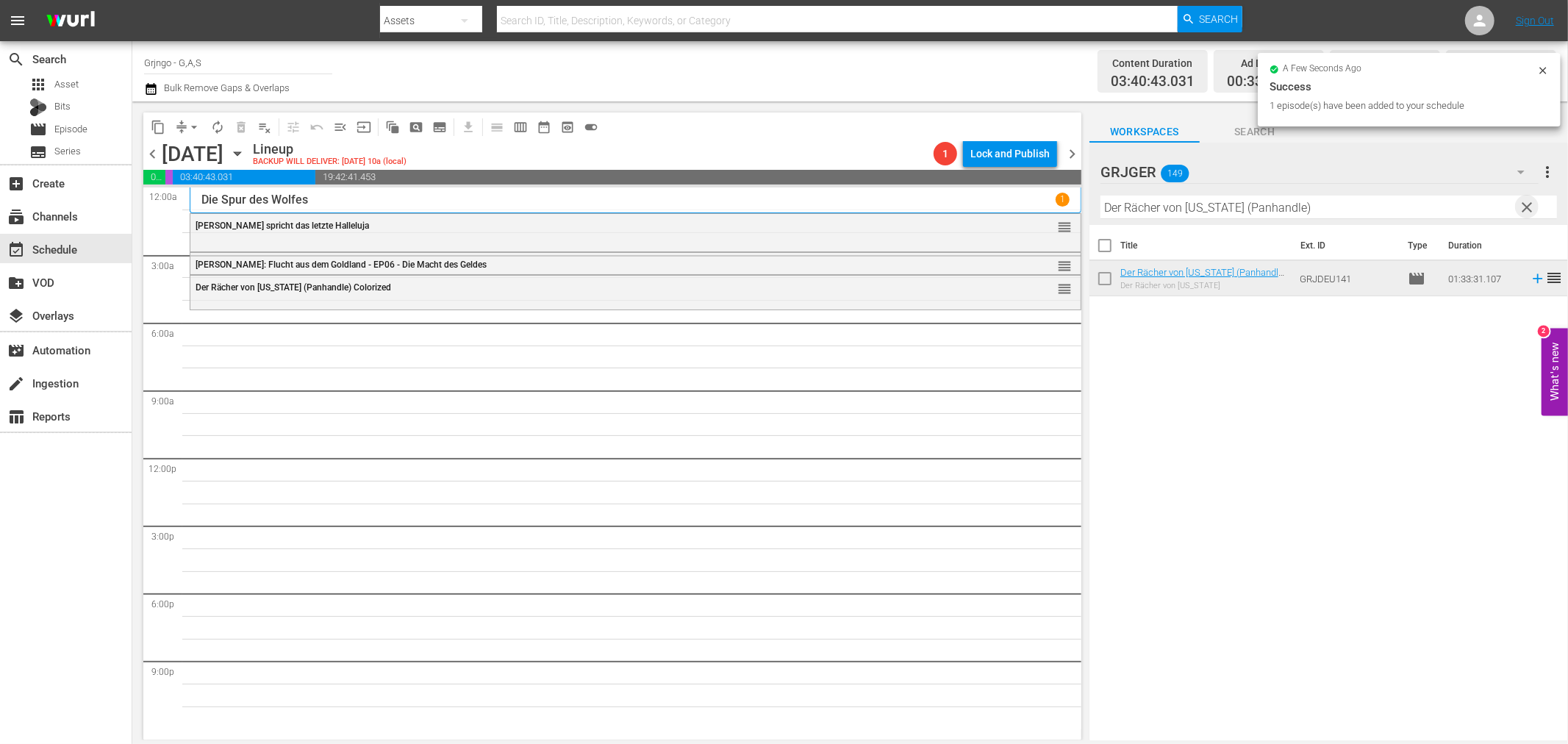
click at [1529, 209] on span "clear" at bounding box center [1527, 207] width 18 height 18
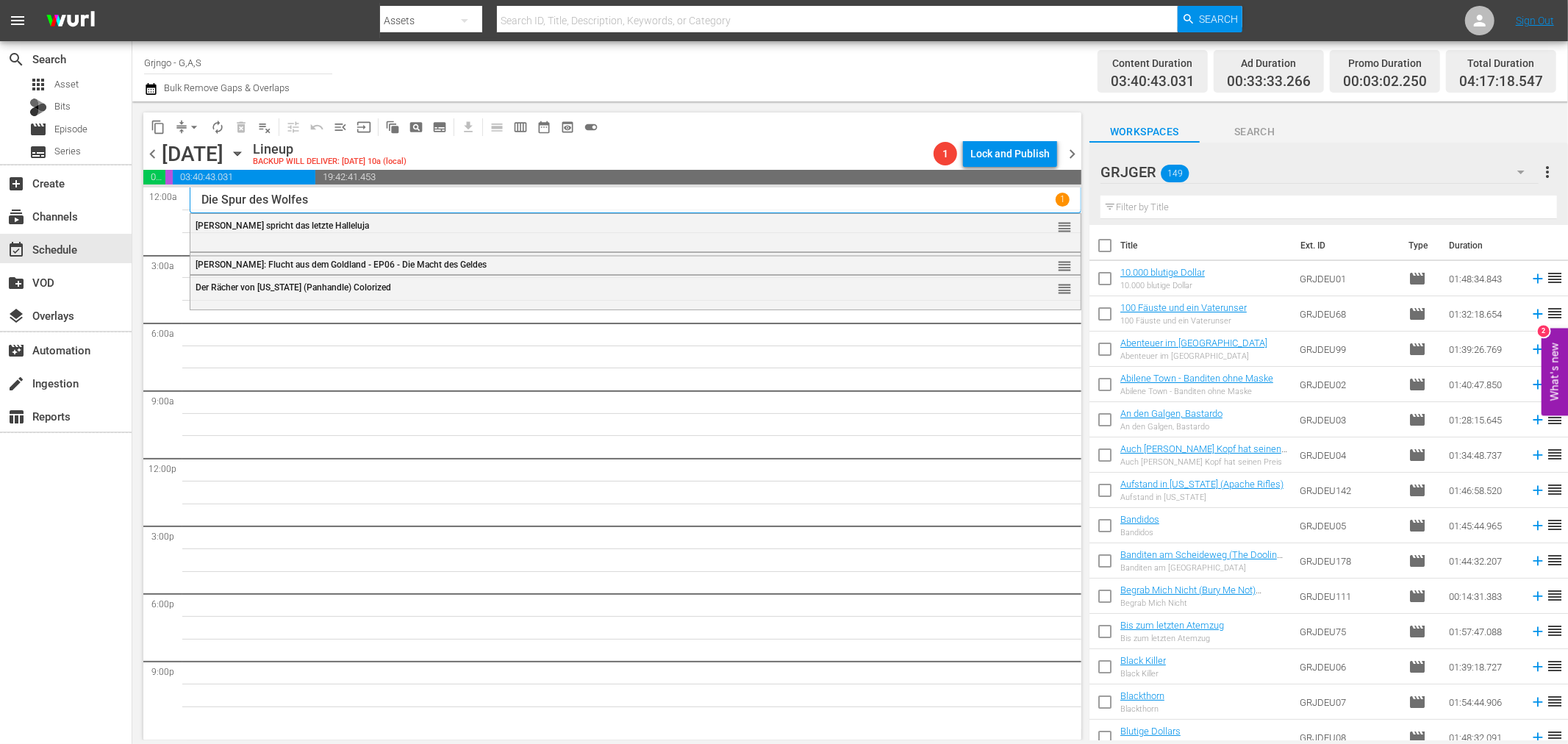
click at [1123, 211] on input "text" at bounding box center [1328, 207] width 456 height 23
paste input "Aufstand in [US_STATE] (Apache Rifles)"
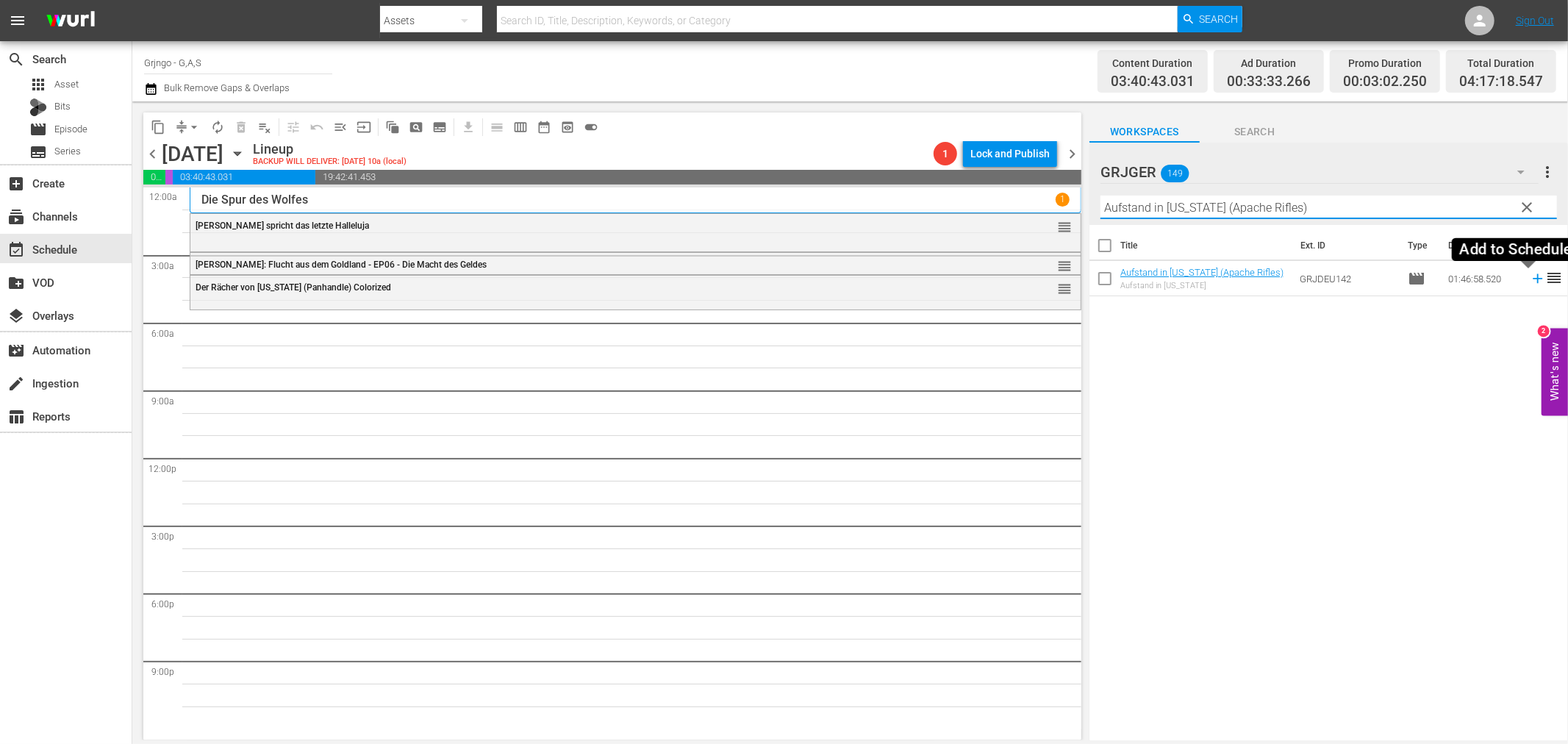
type input "Aufstand in [US_STATE] (Apache Rifles)"
click at [1529, 277] on icon at bounding box center [1537, 279] width 16 height 16
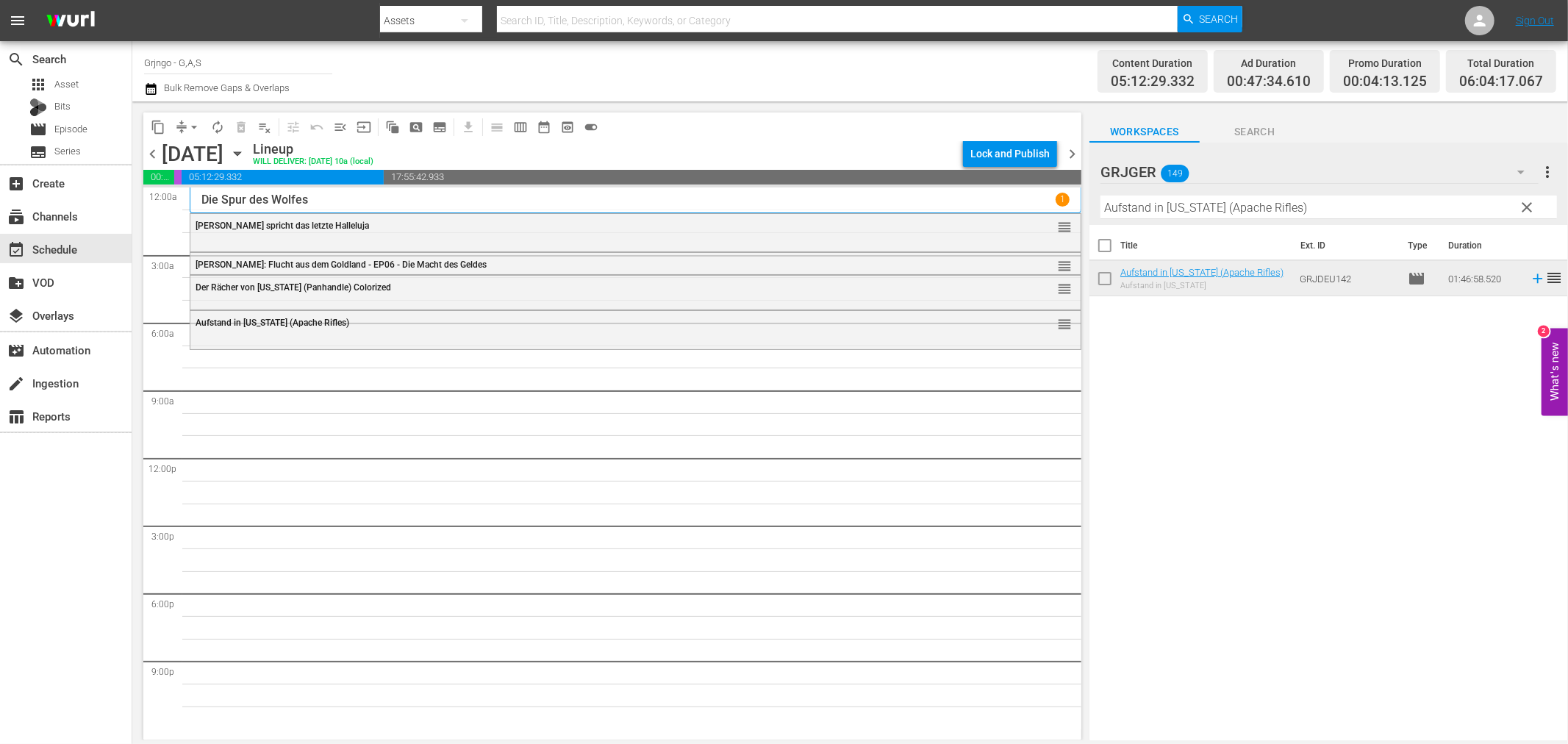
drag, startPoint x: 1524, startPoint y: 201, endPoint x: 1147, endPoint y: 210, distance: 377.1
click at [1524, 201] on span "clear" at bounding box center [1527, 207] width 18 height 18
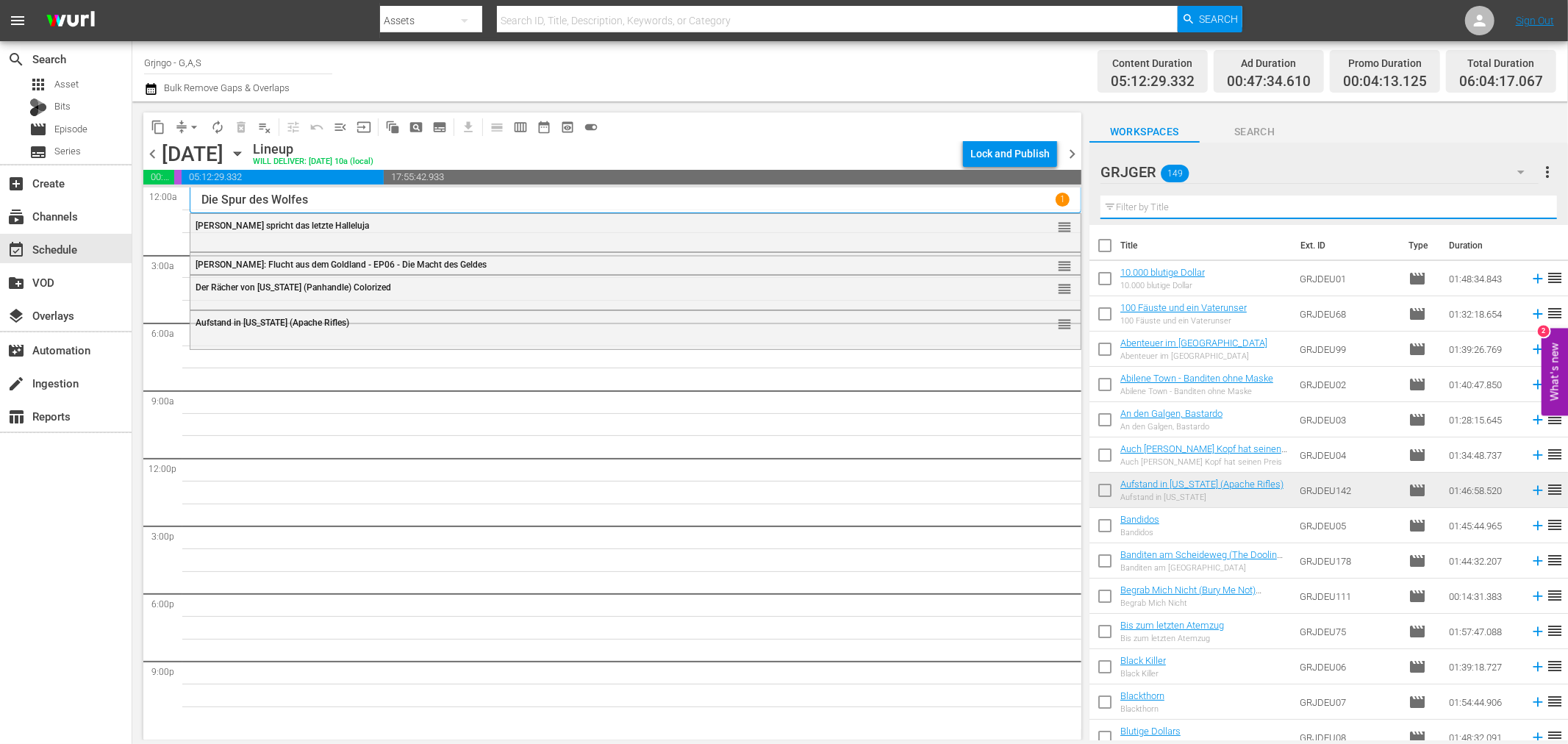
click at [1132, 198] on input "text" at bounding box center [1328, 207] width 456 height 23
paste input "The Warrant"
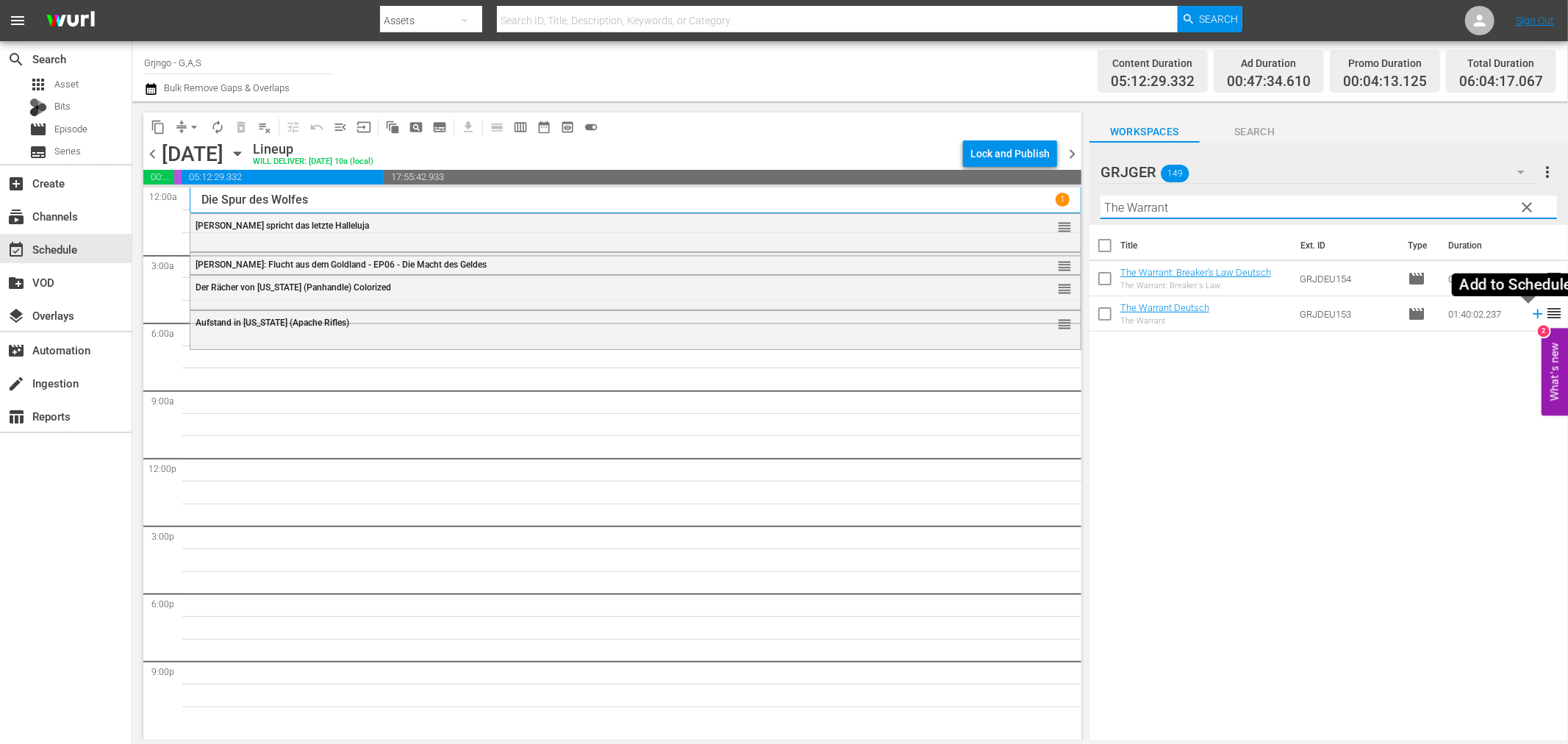
type input "The Warrant"
click at [1529, 313] on icon at bounding box center [1537, 313] width 16 height 16
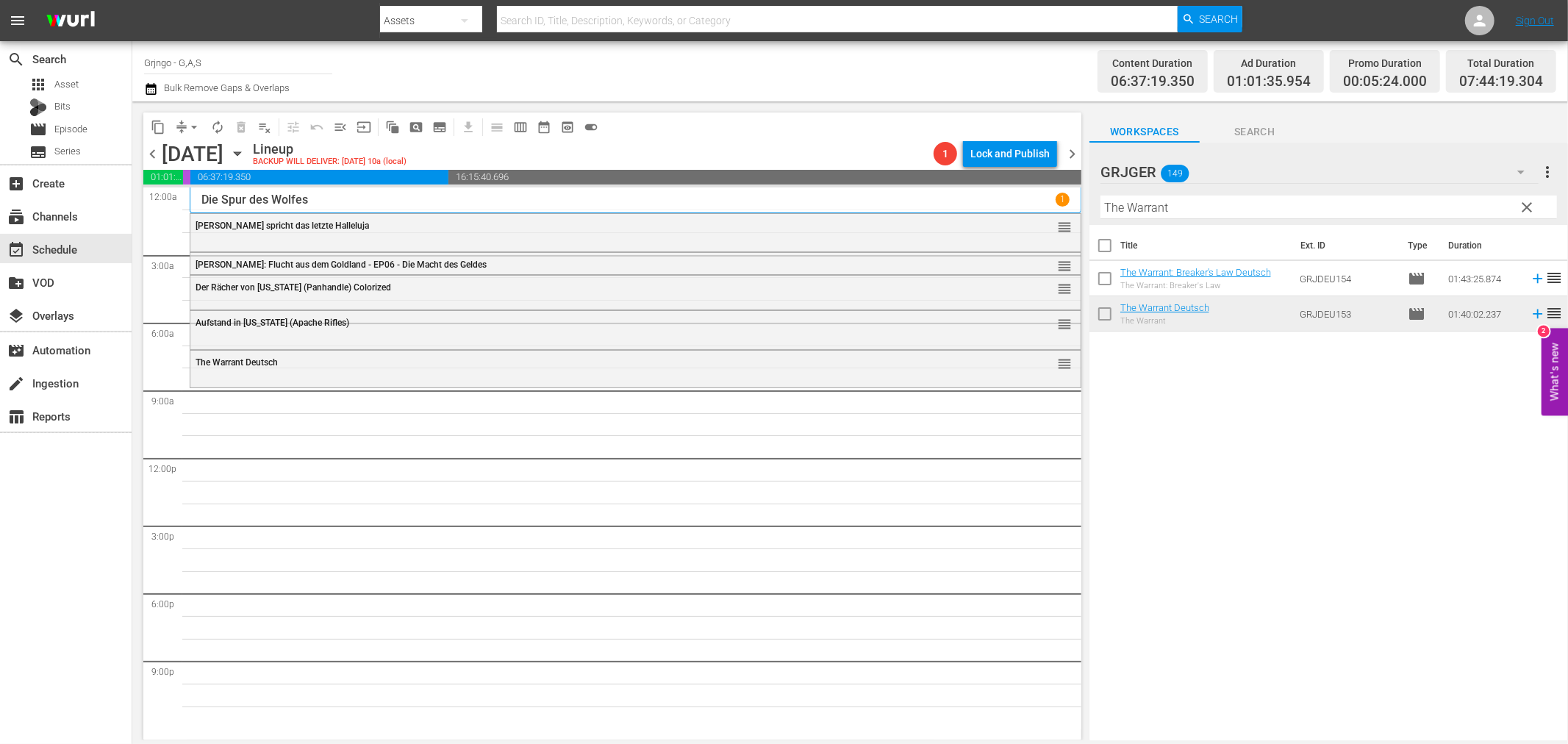
drag, startPoint x: 1522, startPoint y: 201, endPoint x: 1184, endPoint y: 222, distance: 338.7
click at [1522, 201] on span "clear" at bounding box center [1527, 207] width 18 height 18
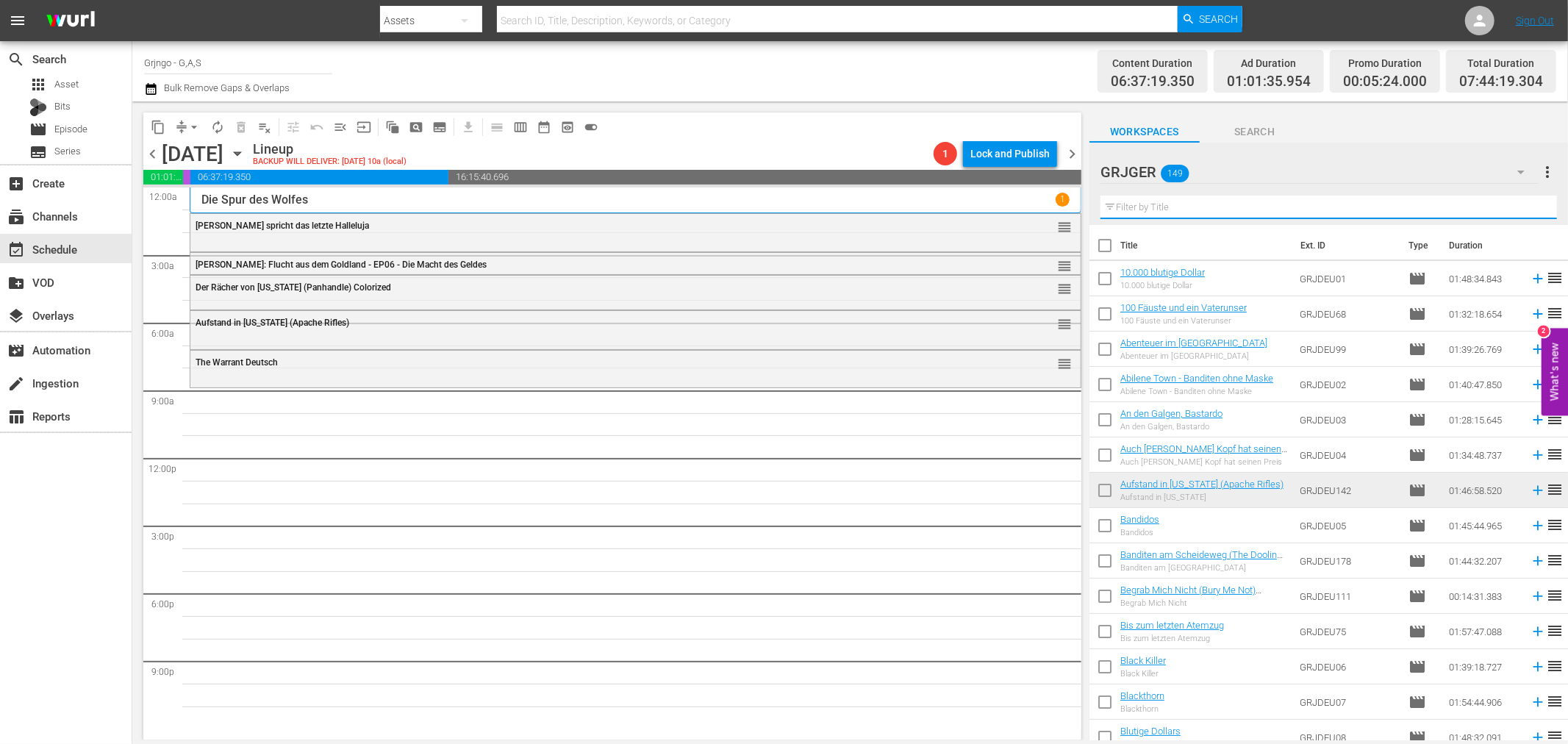
paste input "Mohawk"
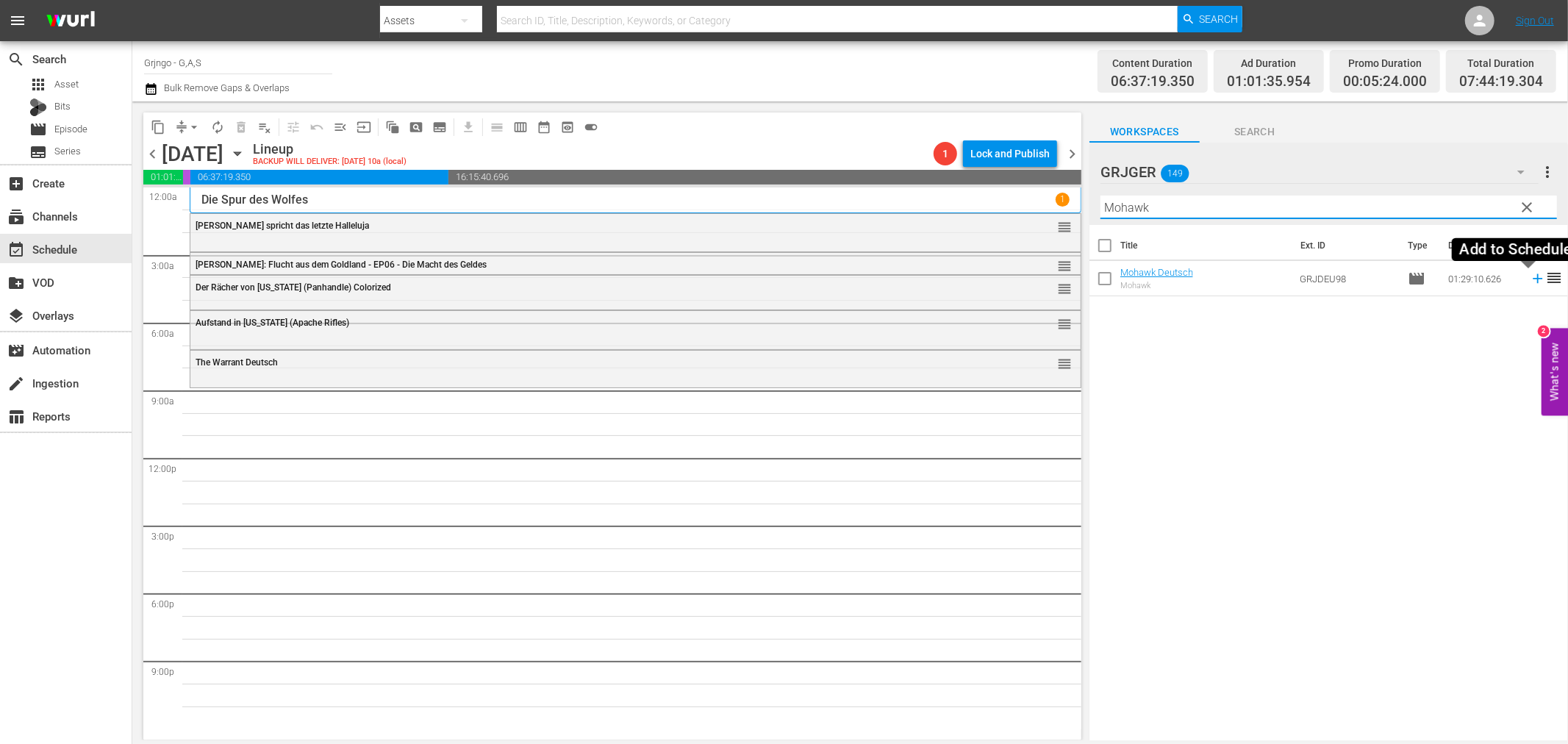
type input "Mohawk"
click at [1529, 277] on icon at bounding box center [1537, 279] width 16 height 16
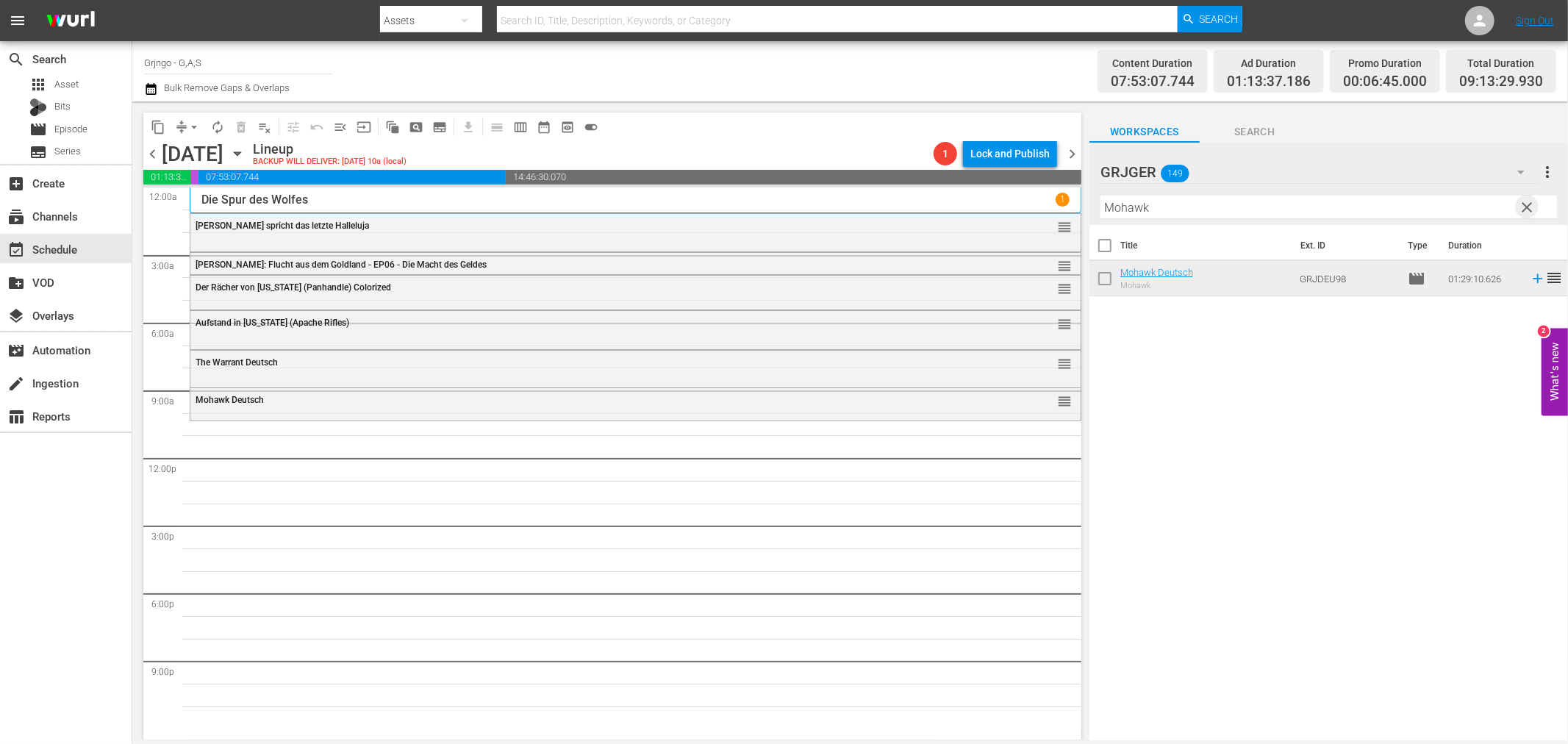
drag, startPoint x: 1524, startPoint y: 204, endPoint x: 1210, endPoint y: 204, distance: 314.0
click at [1525, 204] on span "clear" at bounding box center [1527, 207] width 18 height 18
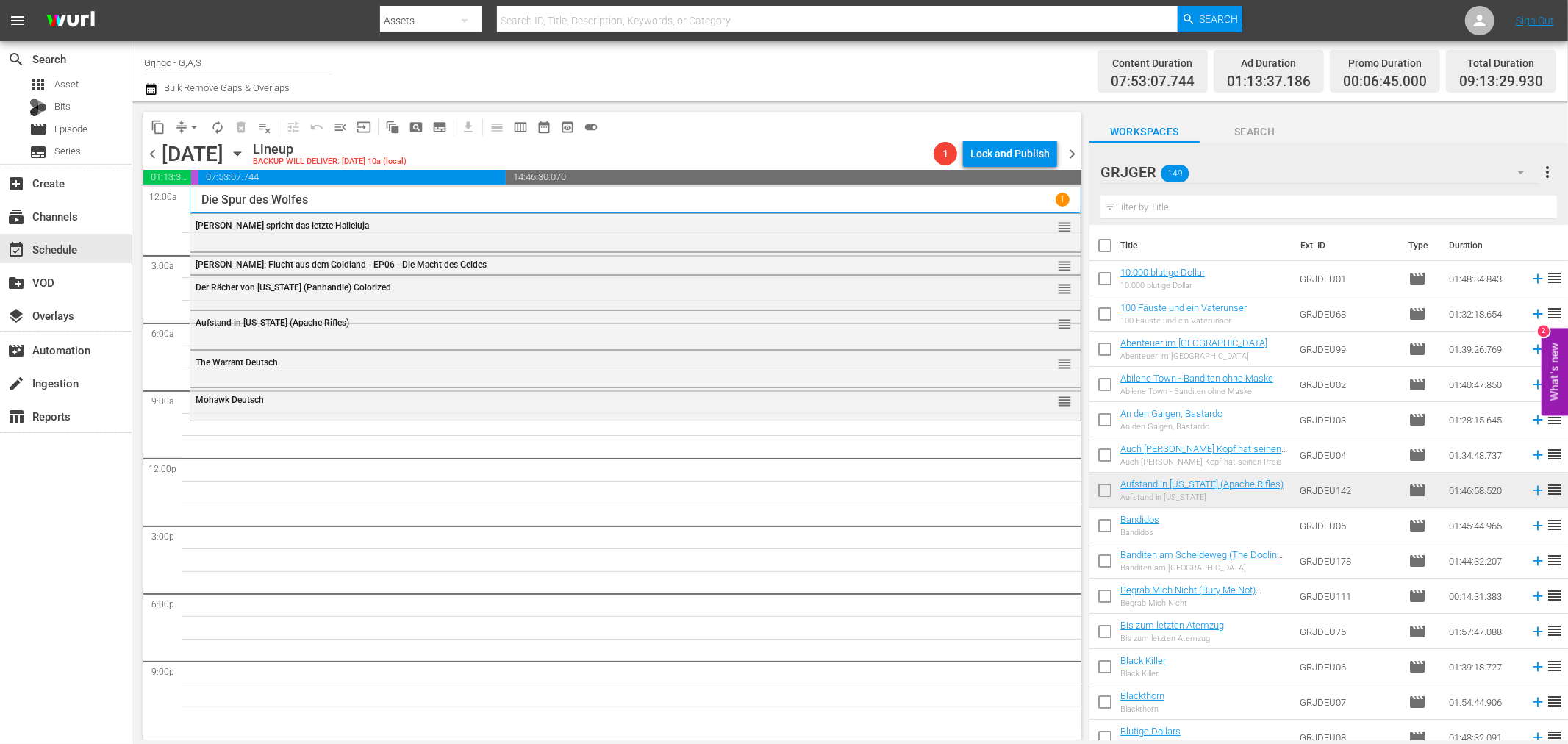
click at [1202, 208] on input "text" at bounding box center [1328, 207] width 456 height 23
paste input "Django - Die Nacht der langen Messer"
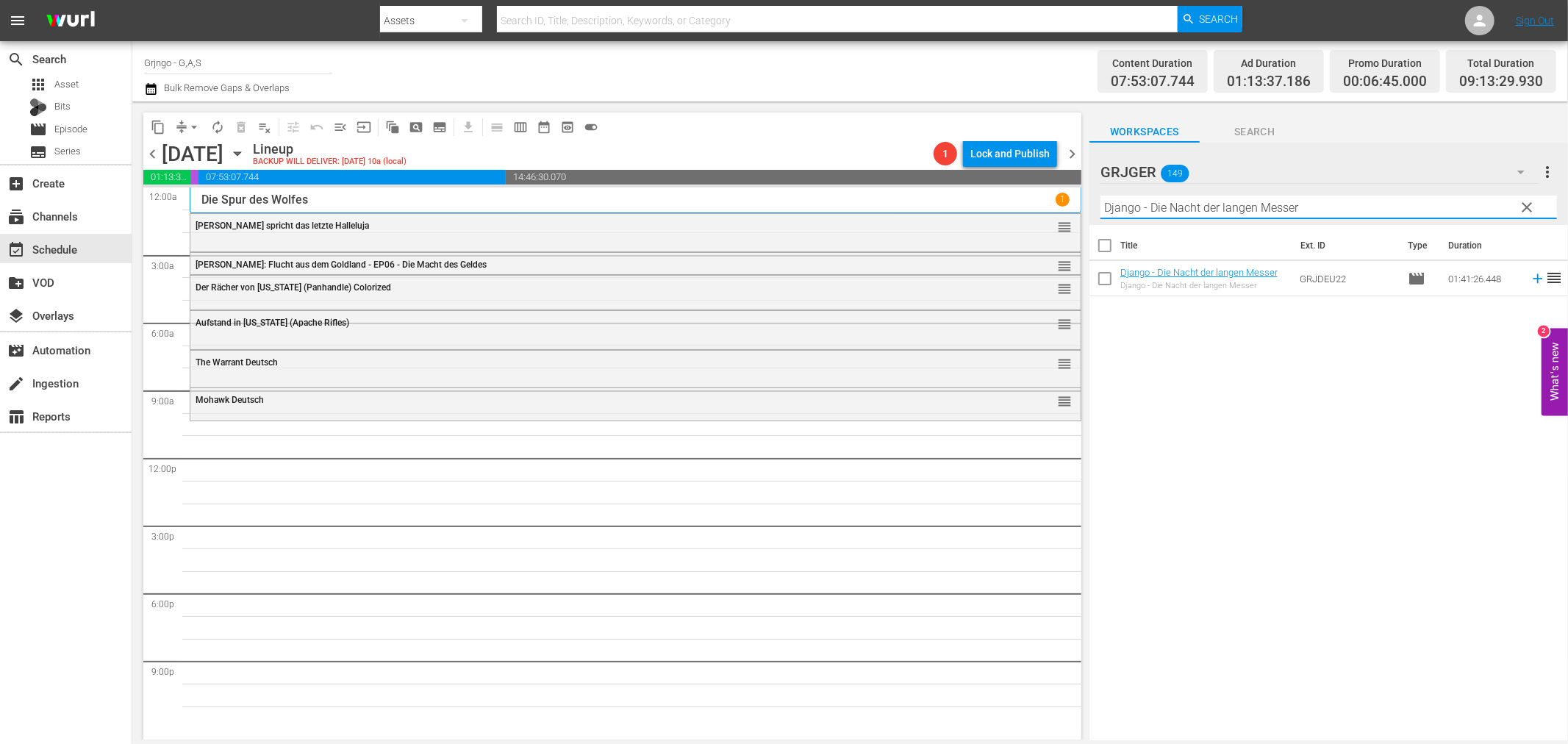
type input "Django - Die Nacht der langen Messer"
click at [1529, 281] on icon at bounding box center [1537, 279] width 16 height 16
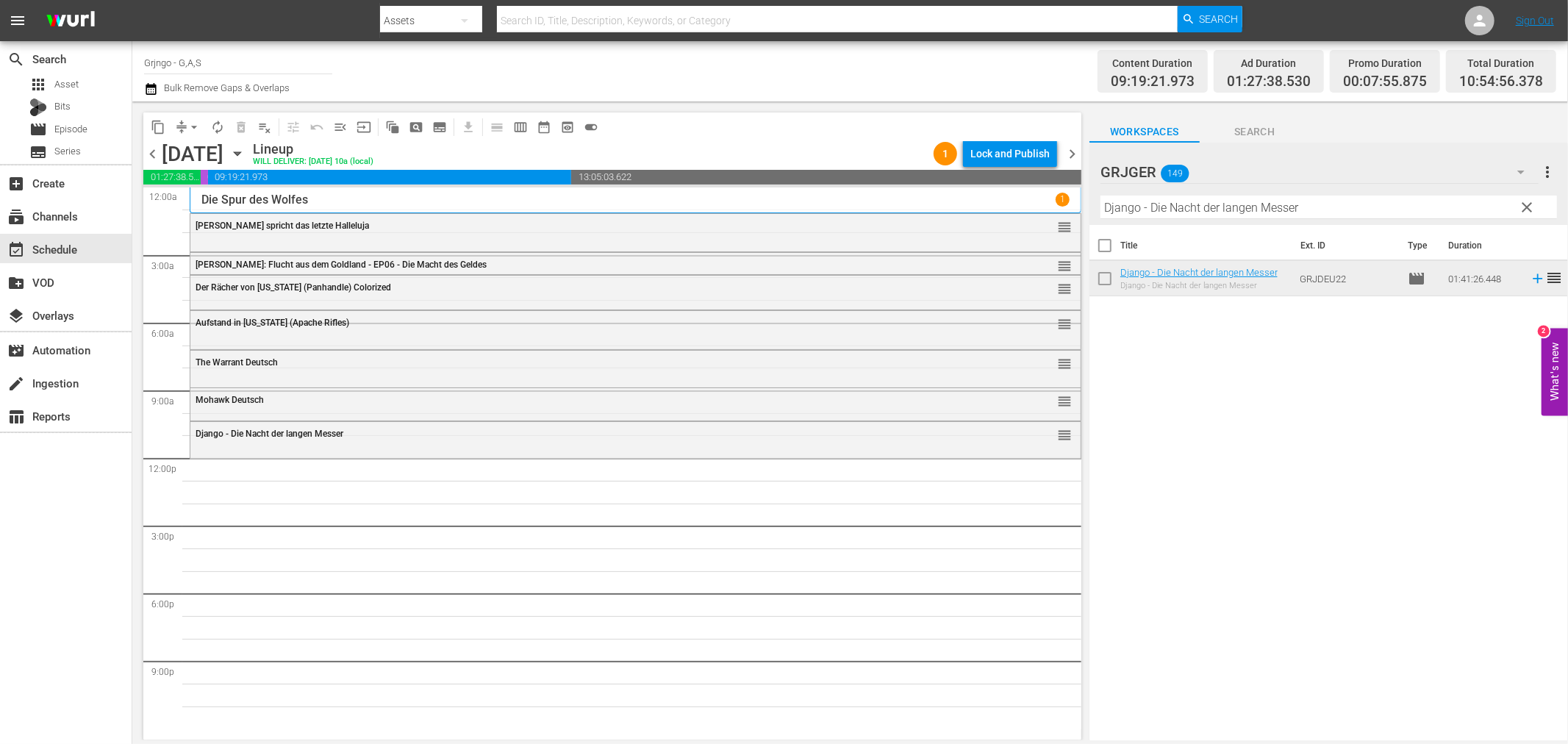
click at [1525, 206] on span "clear" at bounding box center [1527, 207] width 18 height 18
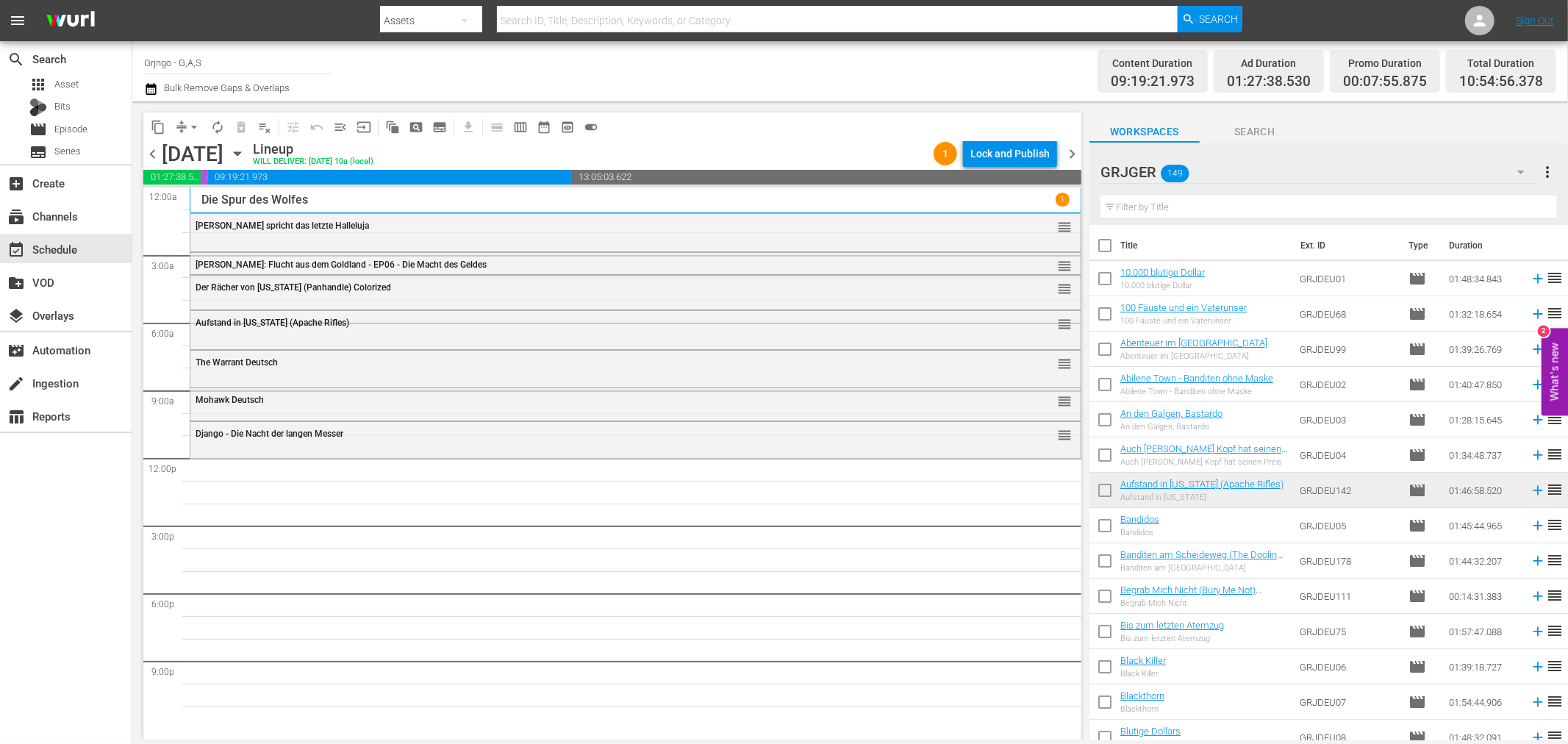
click at [1167, 206] on input "text" at bounding box center [1328, 207] width 456 height 23
paste input "Miss [US_STATE] Teil 1"
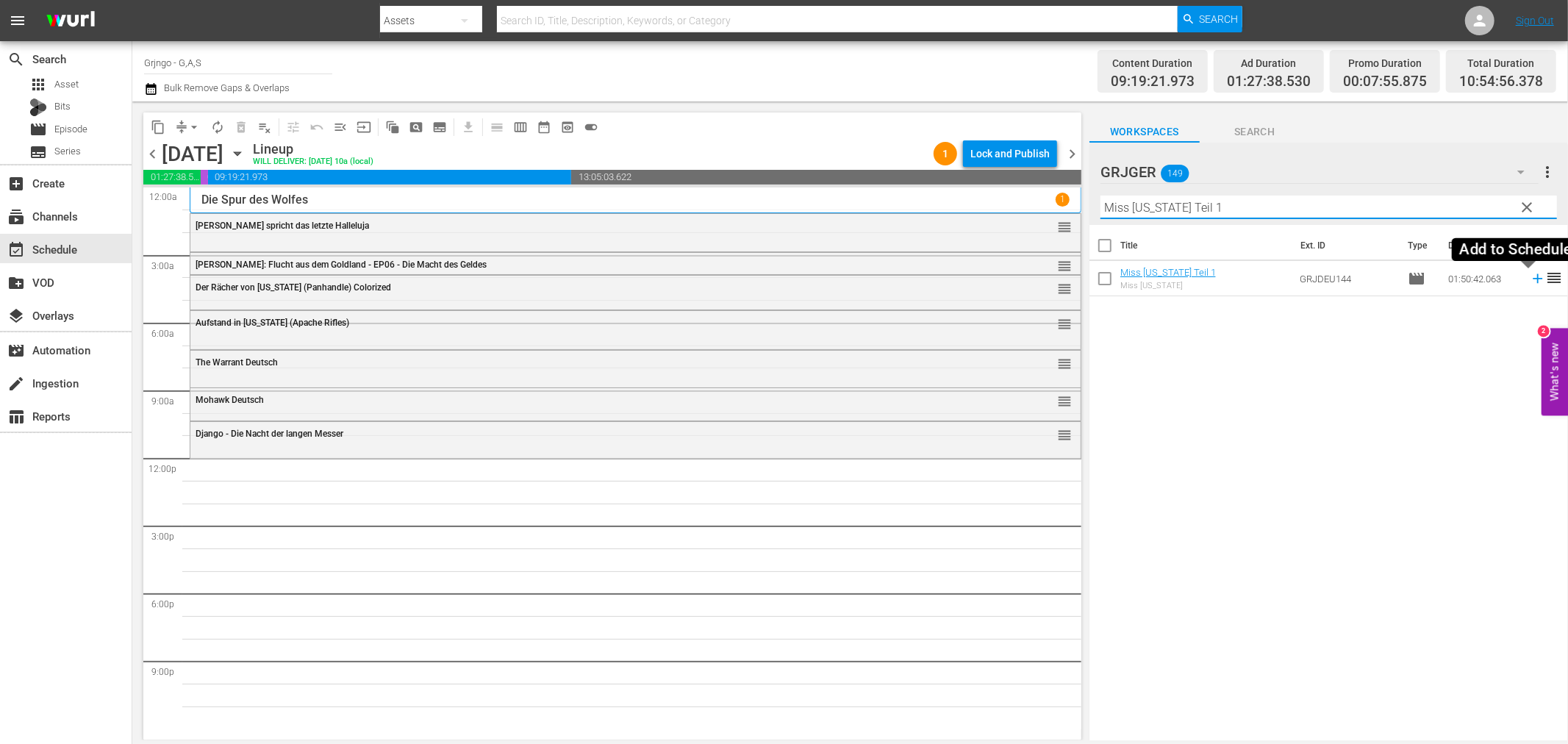
type input "Miss [US_STATE] Teil 1"
click at [1529, 283] on icon at bounding box center [1537, 279] width 16 height 16
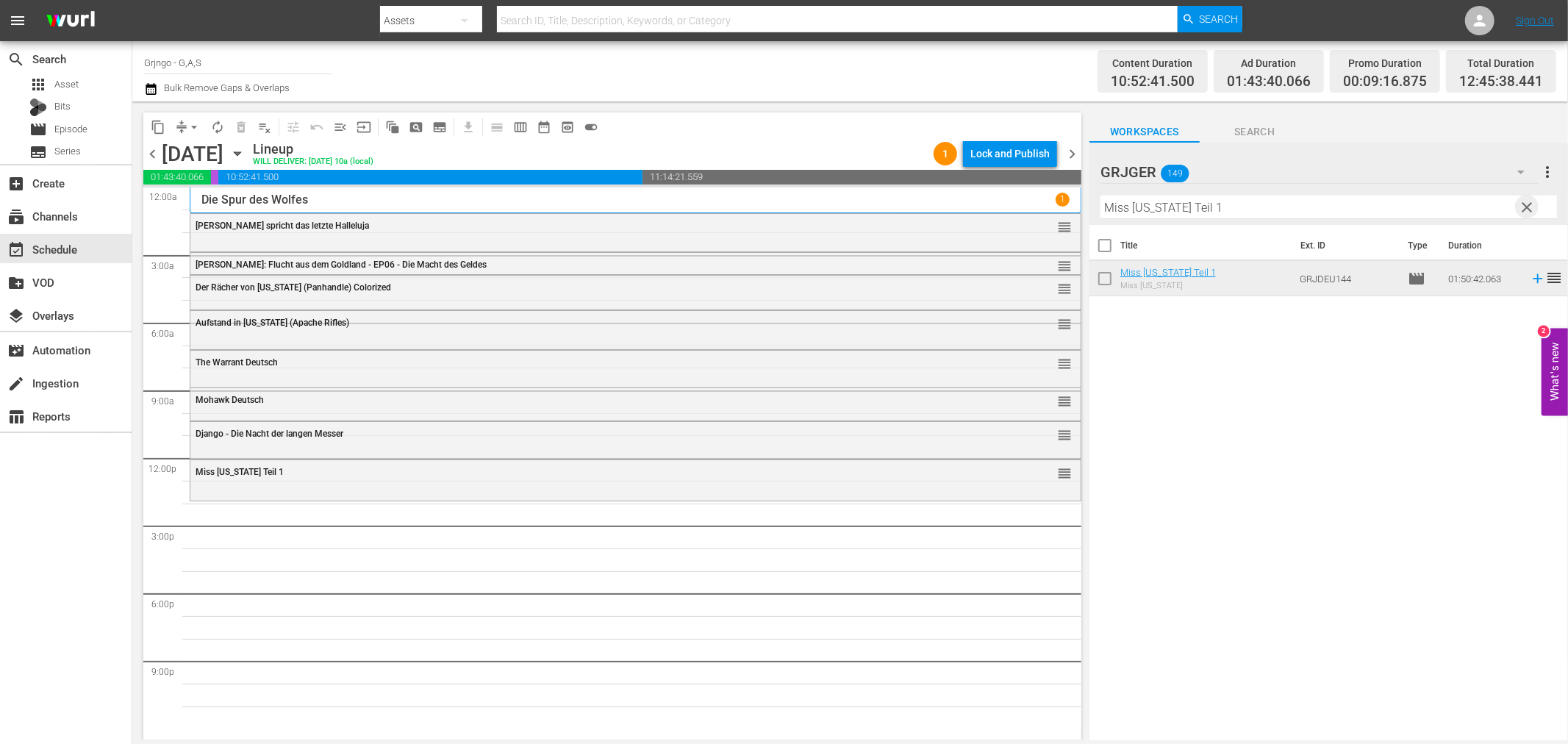
click at [1524, 204] on span "clear" at bounding box center [1527, 207] width 18 height 18
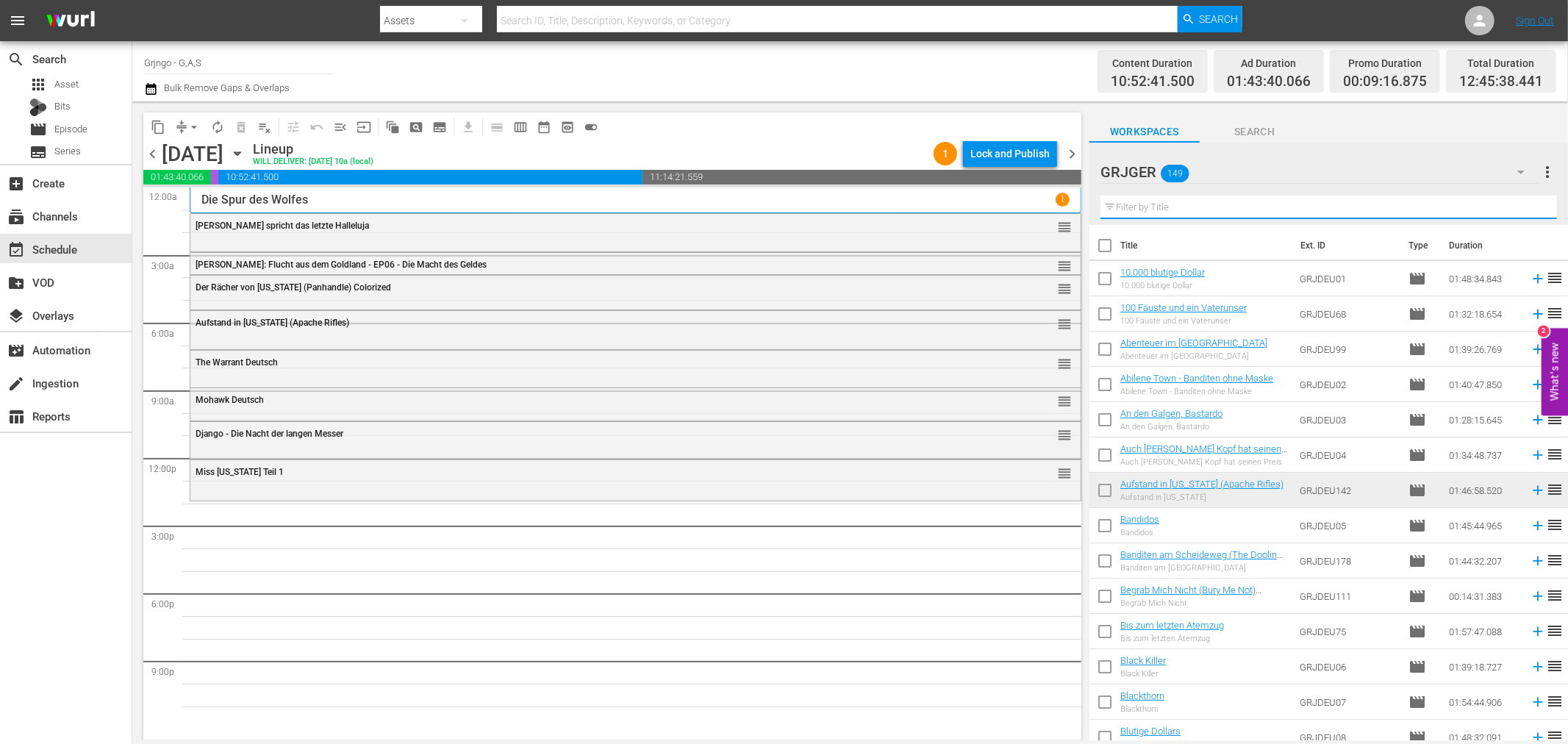
paste input "Die Hölle von [US_STATE]"
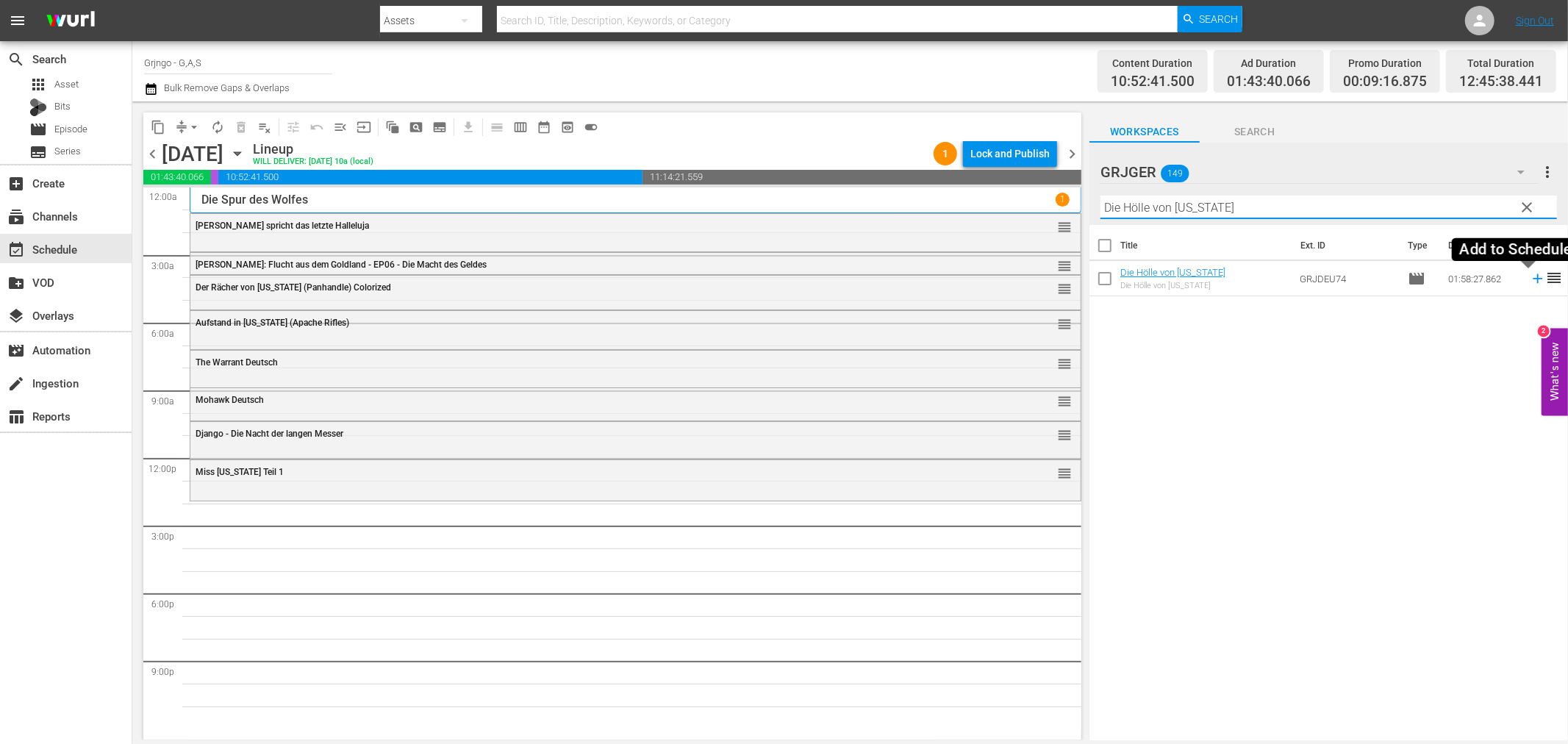
type input "Die Hölle von [US_STATE]"
click at [1532, 276] on icon at bounding box center [1537, 279] width 10 height 10
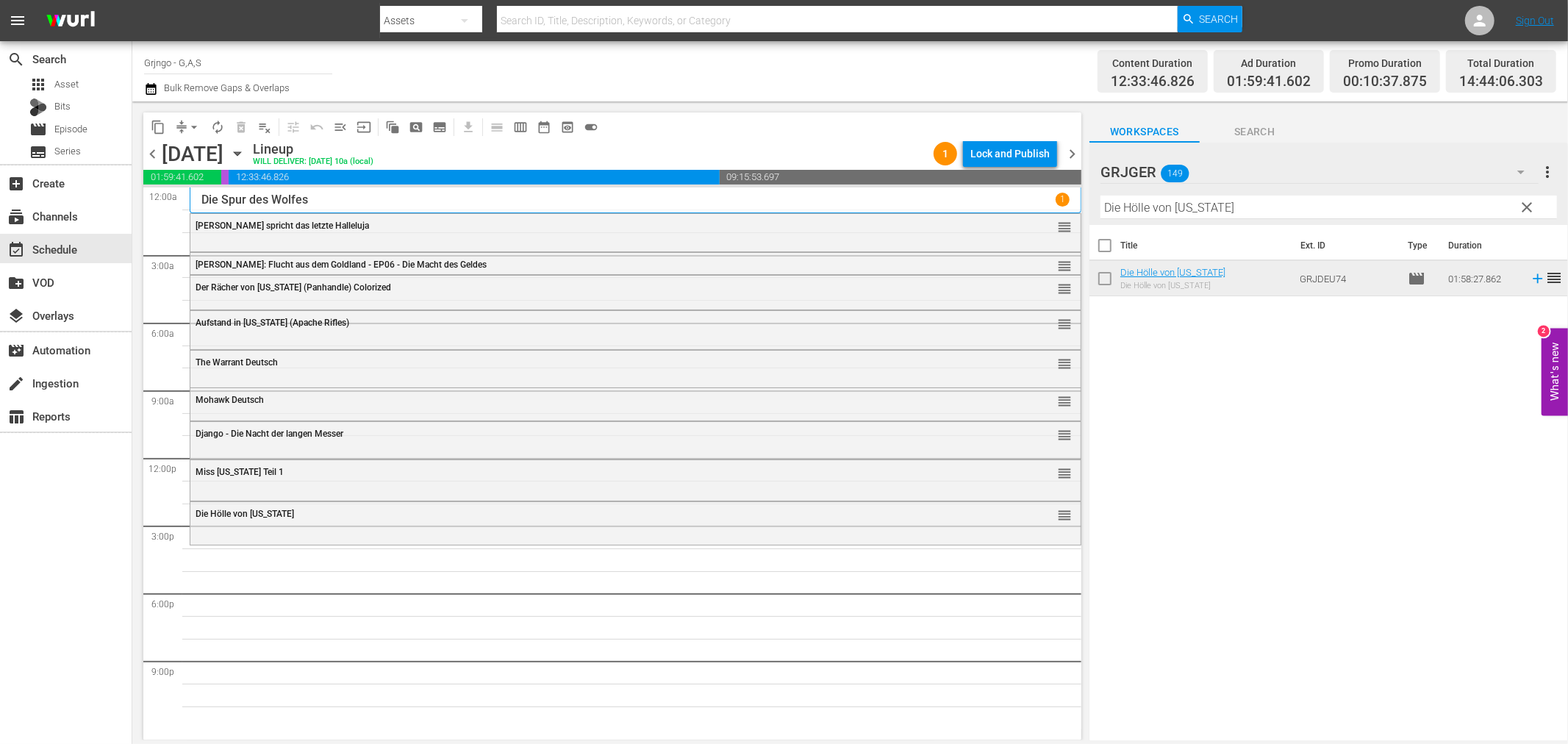
drag, startPoint x: 1525, startPoint y: 199, endPoint x: 1285, endPoint y: 213, distance: 240.4
click at [1526, 199] on span "clear" at bounding box center [1527, 207] width 18 height 18
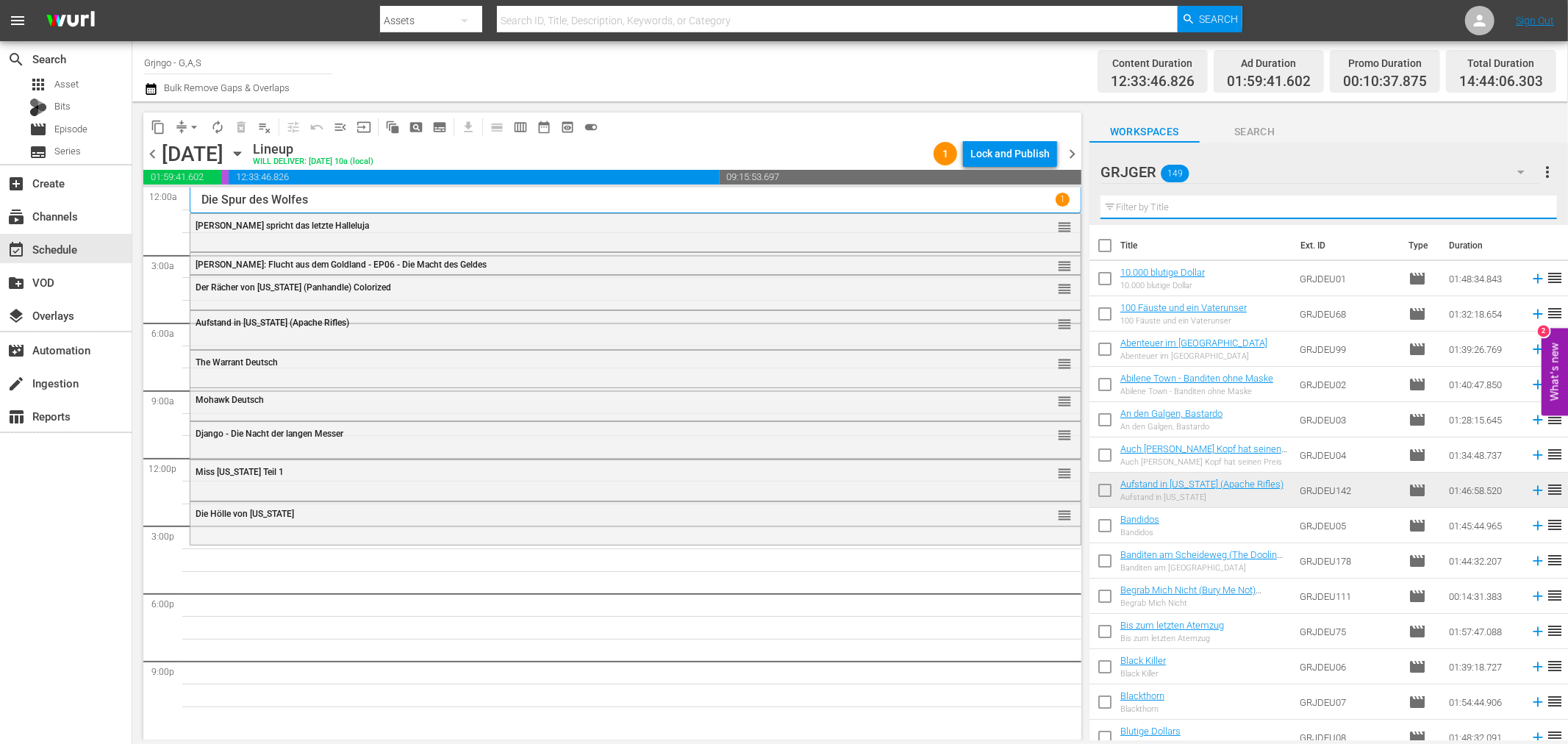
paste input "Die Todesschlucht von [US_STATE]"
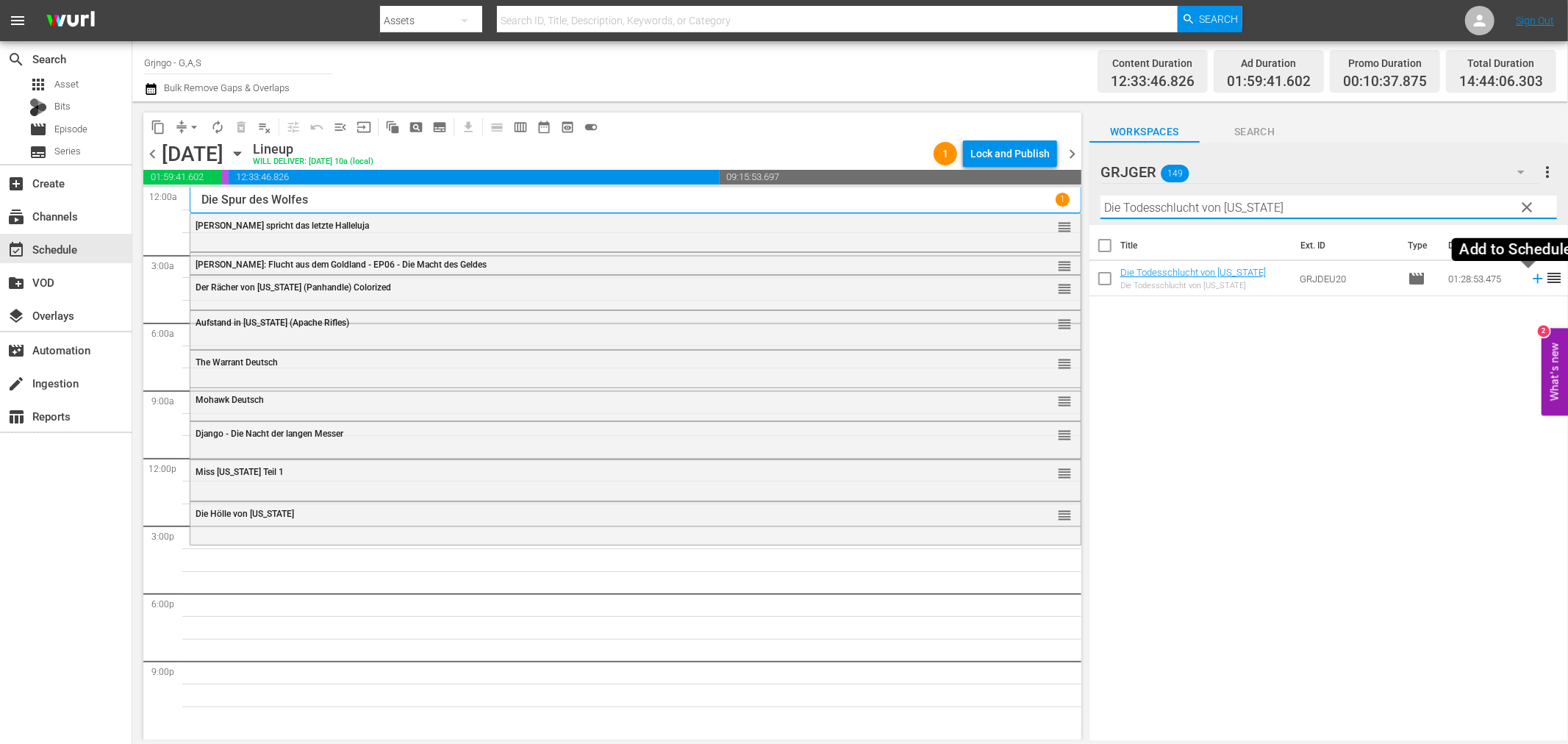
type input "Die Todesschlucht von [US_STATE]"
click at [1529, 277] on icon at bounding box center [1537, 279] width 16 height 16
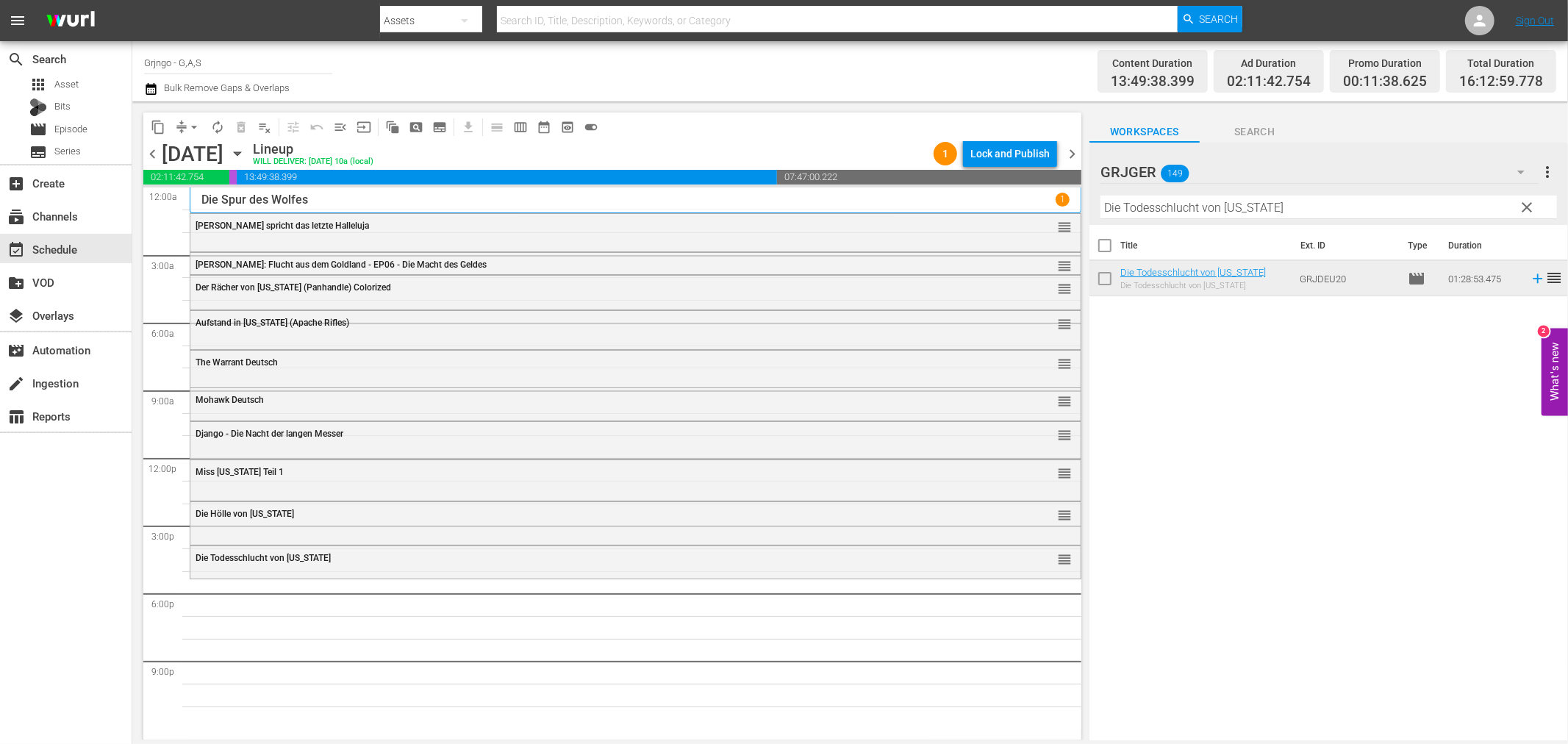
drag, startPoint x: 1529, startPoint y: 202, endPoint x: 1255, endPoint y: 206, distance: 274.0
click at [1529, 202] on span "clear" at bounding box center [1527, 207] width 18 height 18
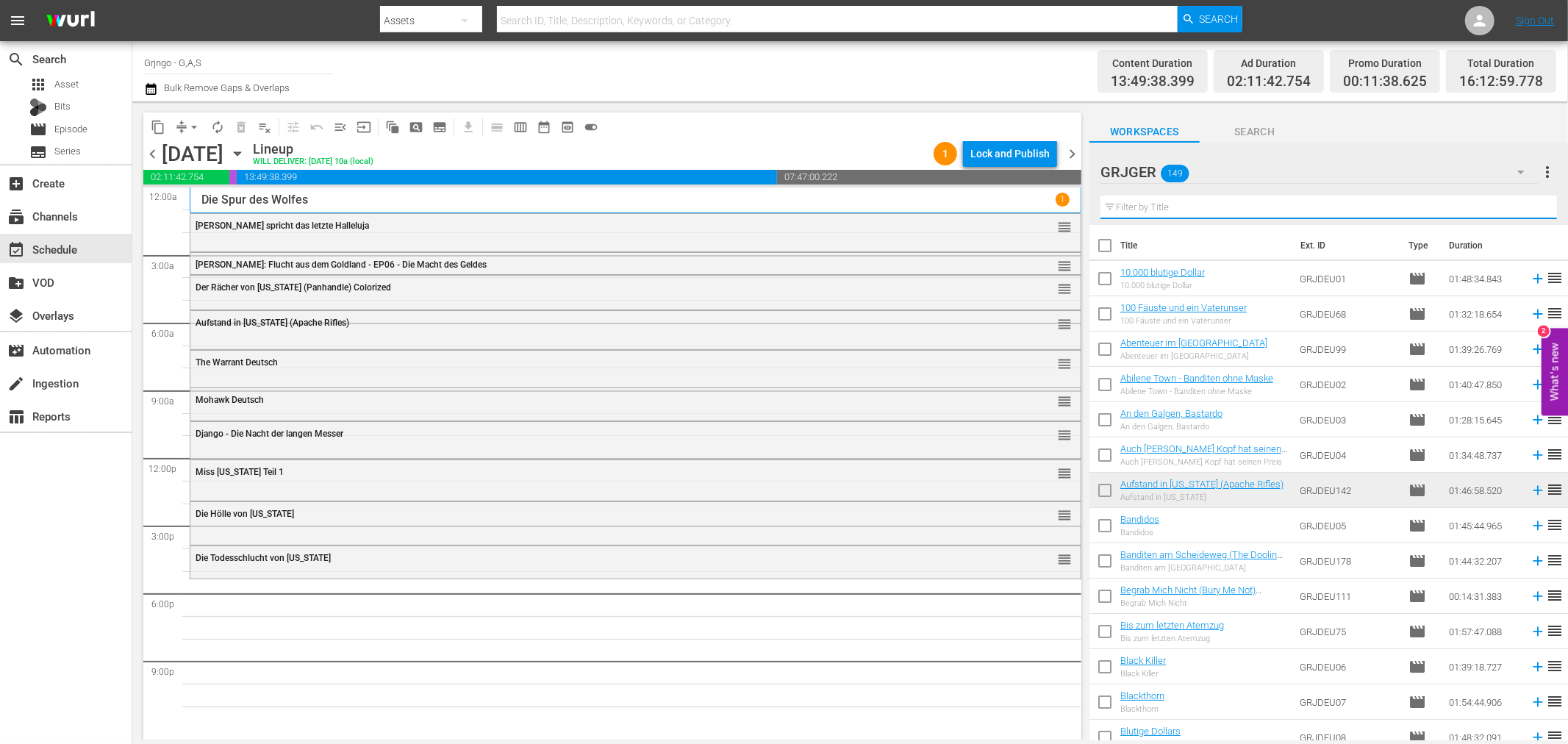
paste input "Land der [DEMOGRAPHIC_DATA]"
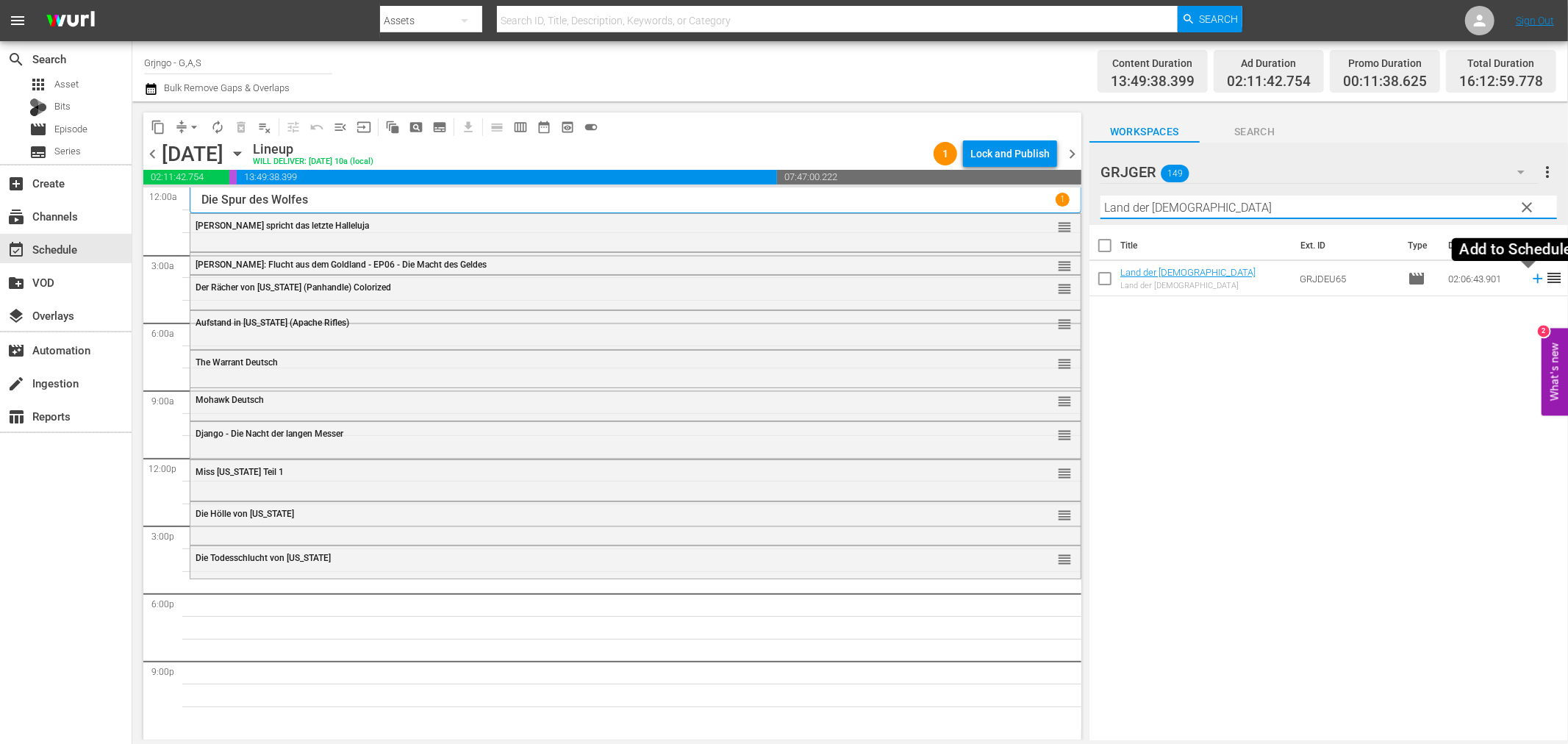
type input "Land der [DEMOGRAPHIC_DATA]"
click at [1529, 275] on icon at bounding box center [1537, 279] width 16 height 16
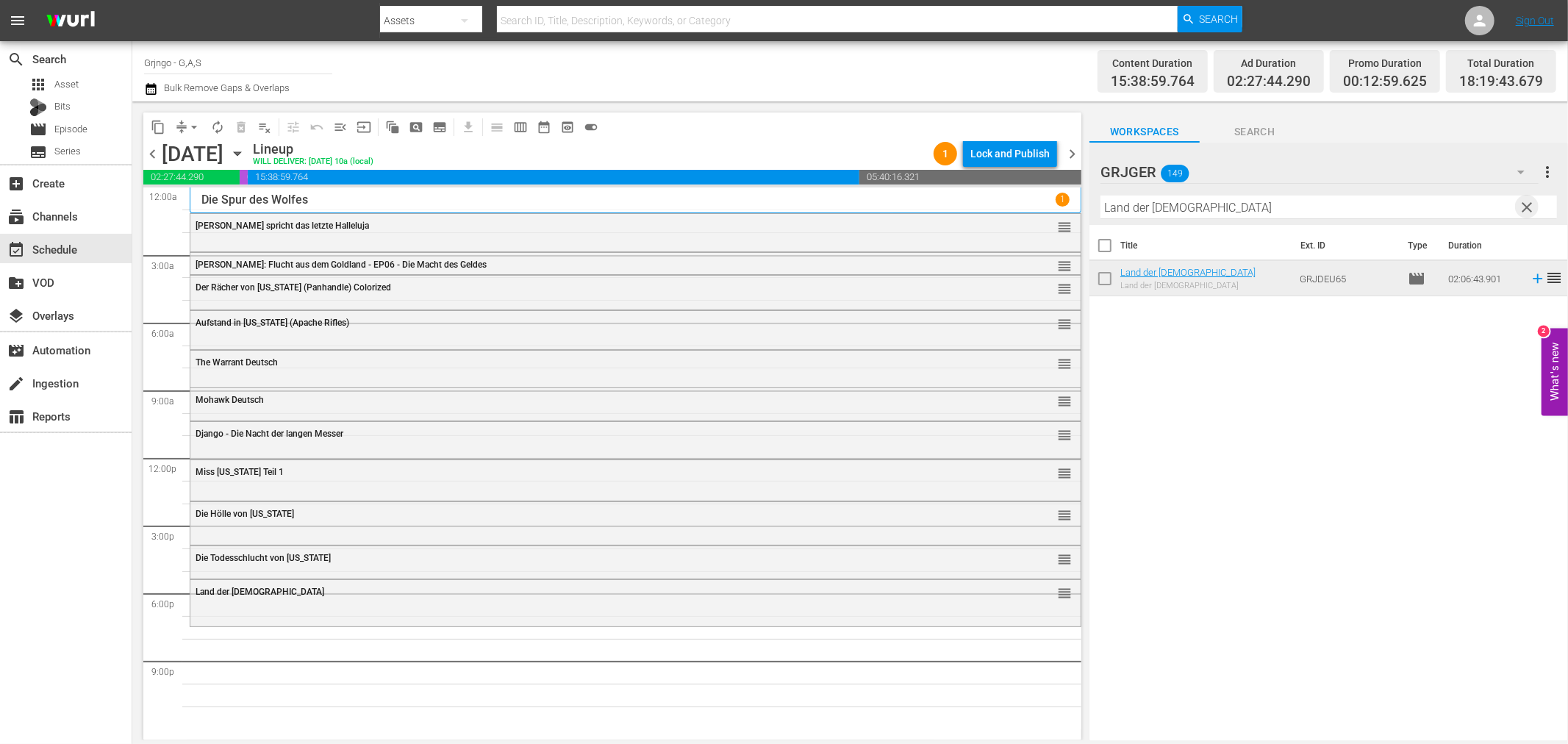
click at [1526, 210] on span "clear" at bounding box center [1527, 207] width 18 height 18
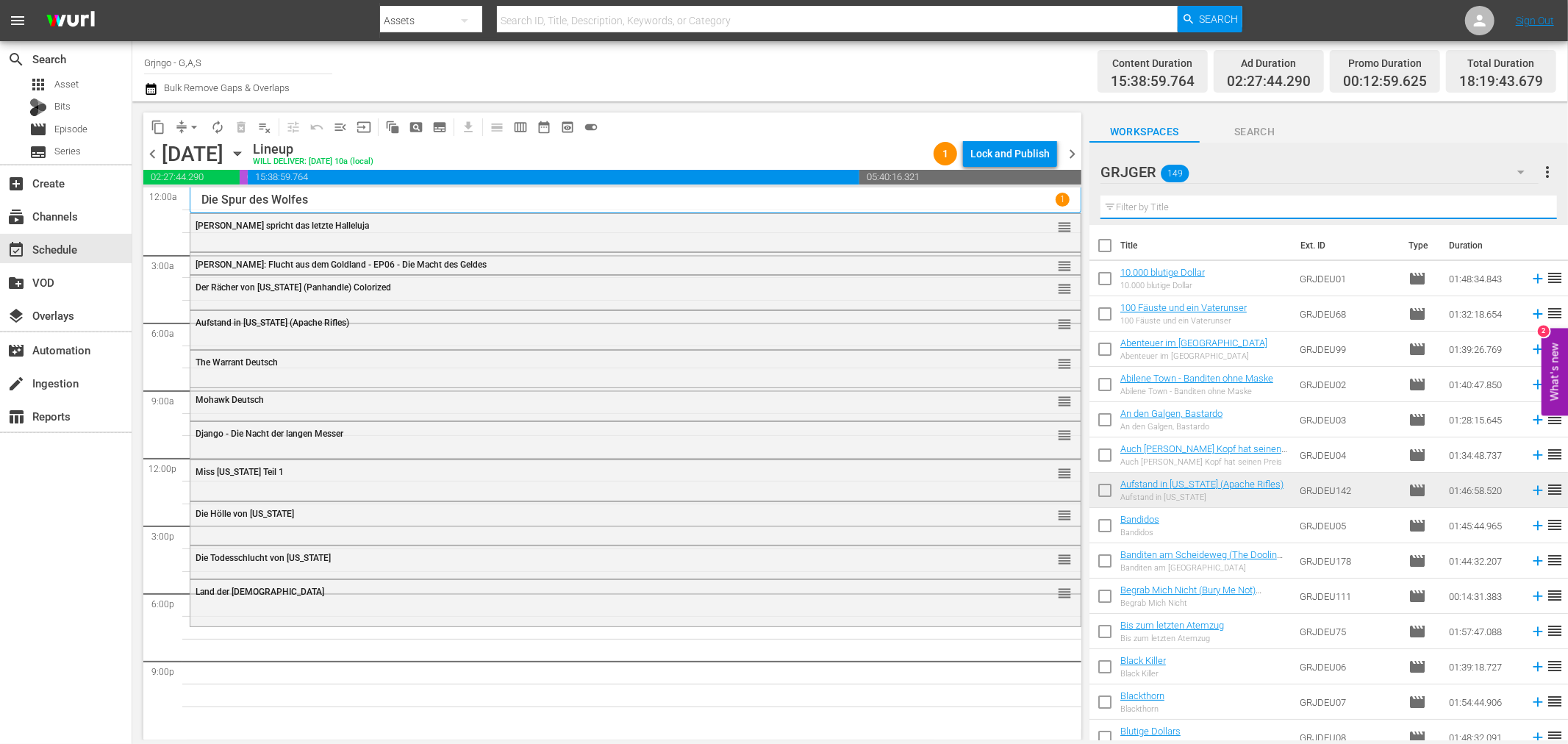
click at [1218, 204] on input "text" at bounding box center [1328, 207] width 456 height 23
paste input "Bis zum letzten Atemzug"
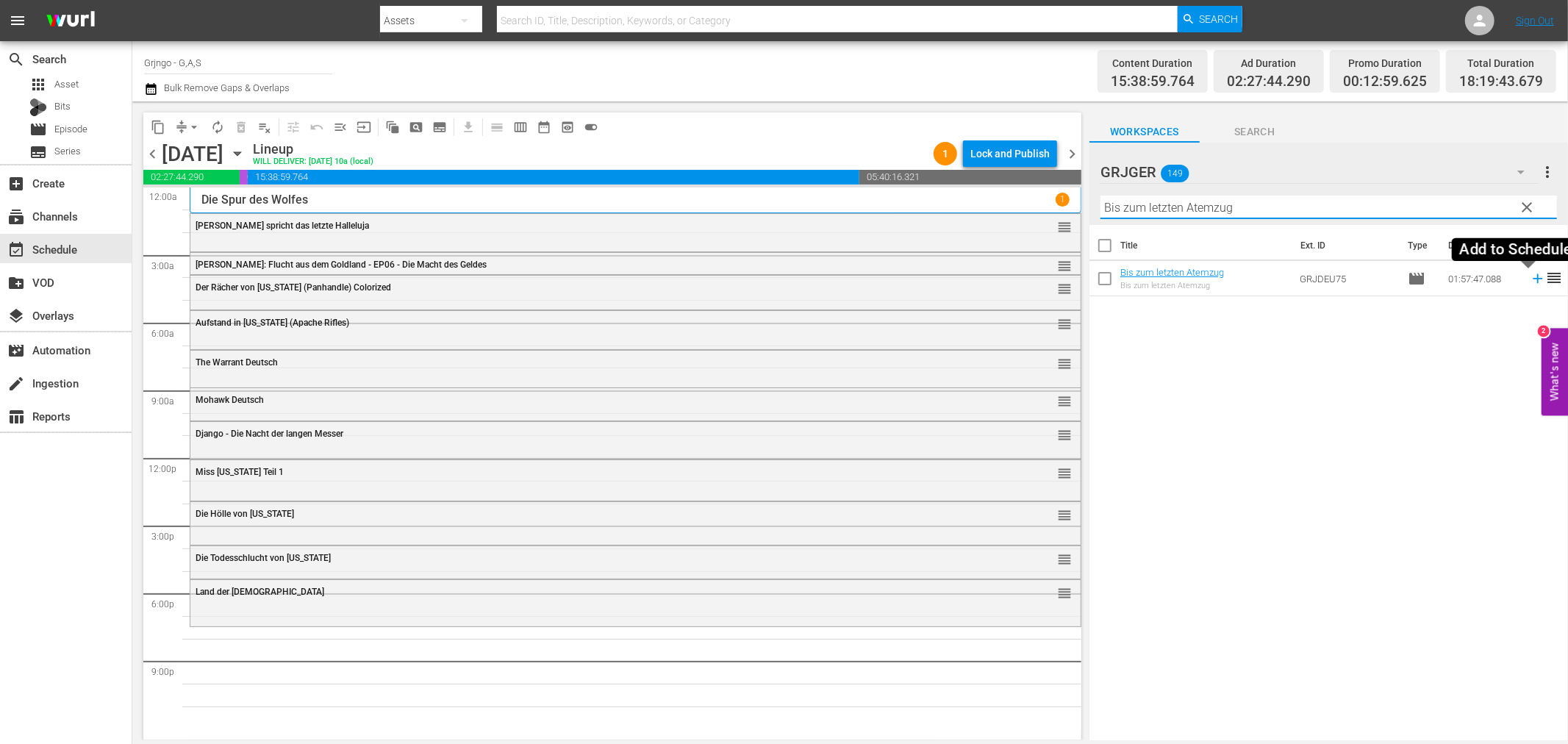
type input "Bis zum letzten Atemzug"
click at [1529, 280] on icon at bounding box center [1537, 279] width 16 height 16
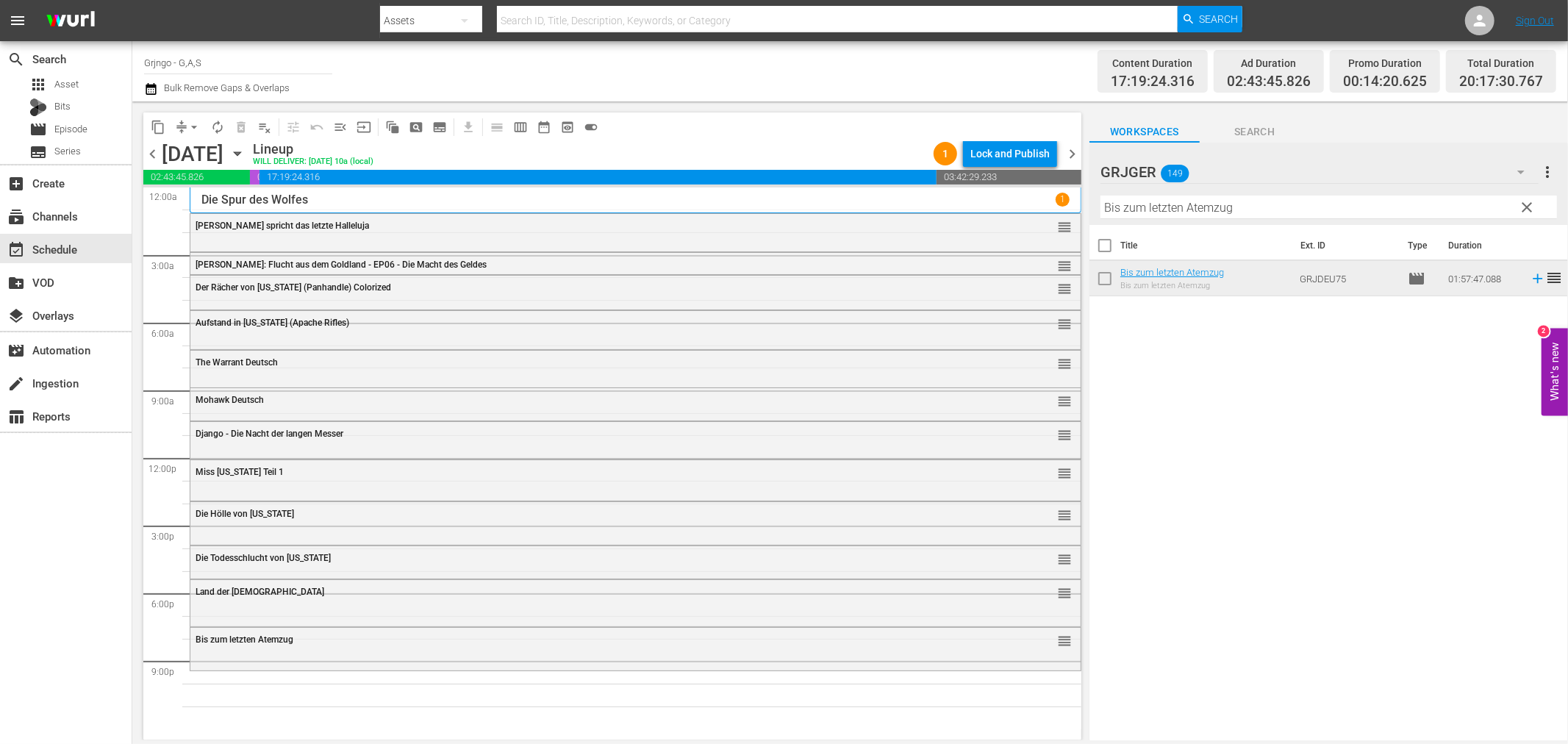
drag, startPoint x: 1531, startPoint y: 202, endPoint x: 1128, endPoint y: 235, distance: 404.3
click at [1531, 202] on span "clear" at bounding box center [1527, 207] width 18 height 18
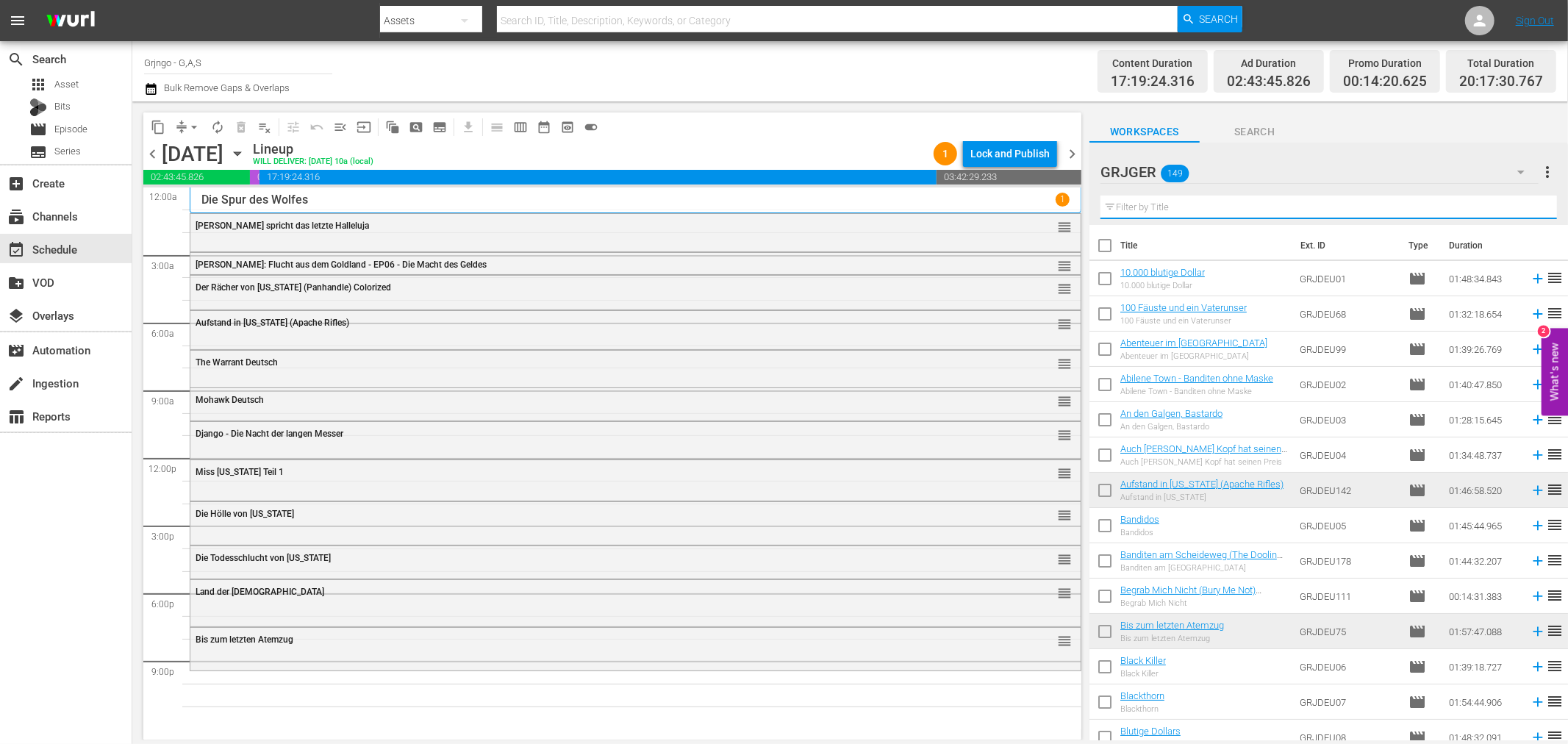
paste input "Savannah"
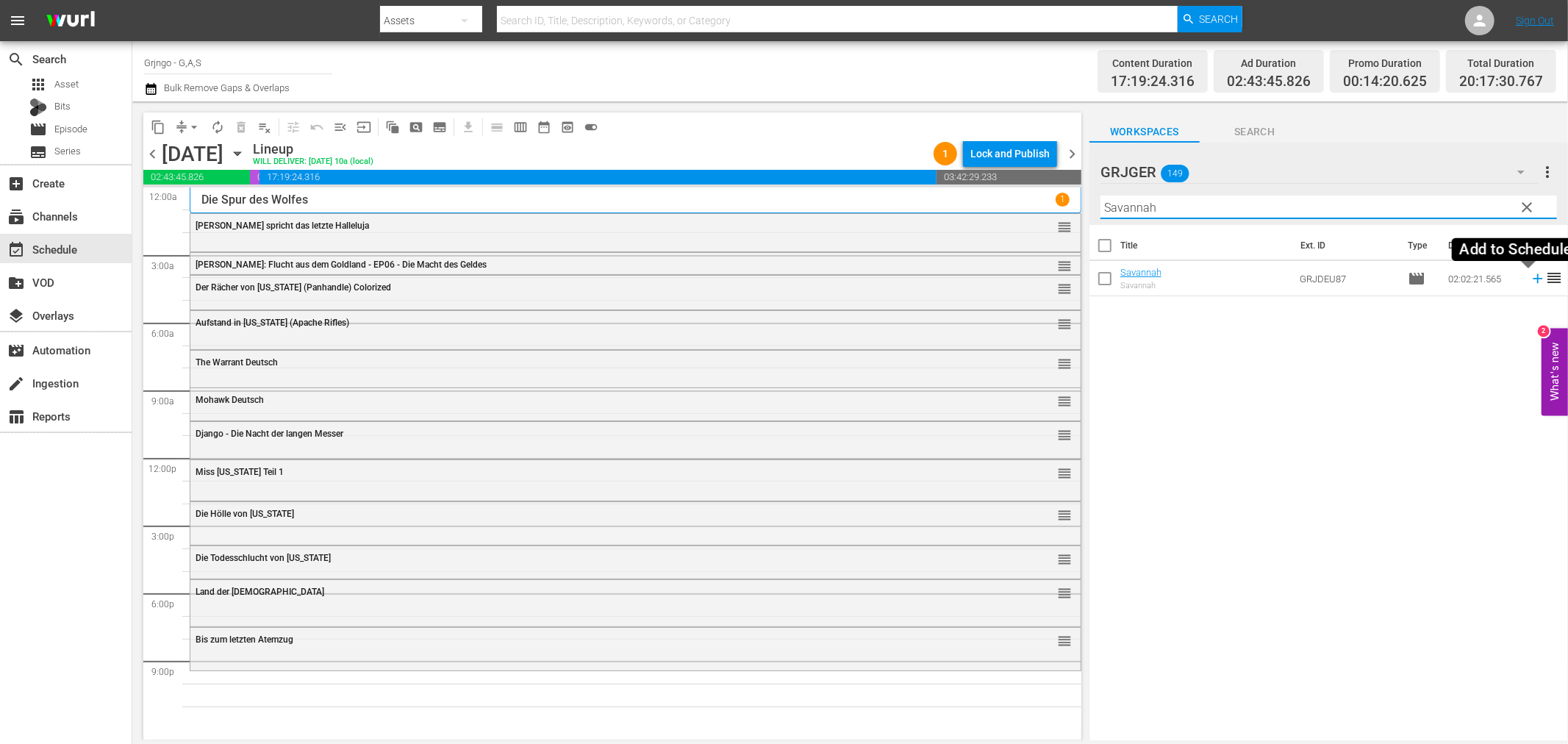
type input "Savannah"
click at [1532, 281] on icon at bounding box center [1537, 279] width 10 height 10
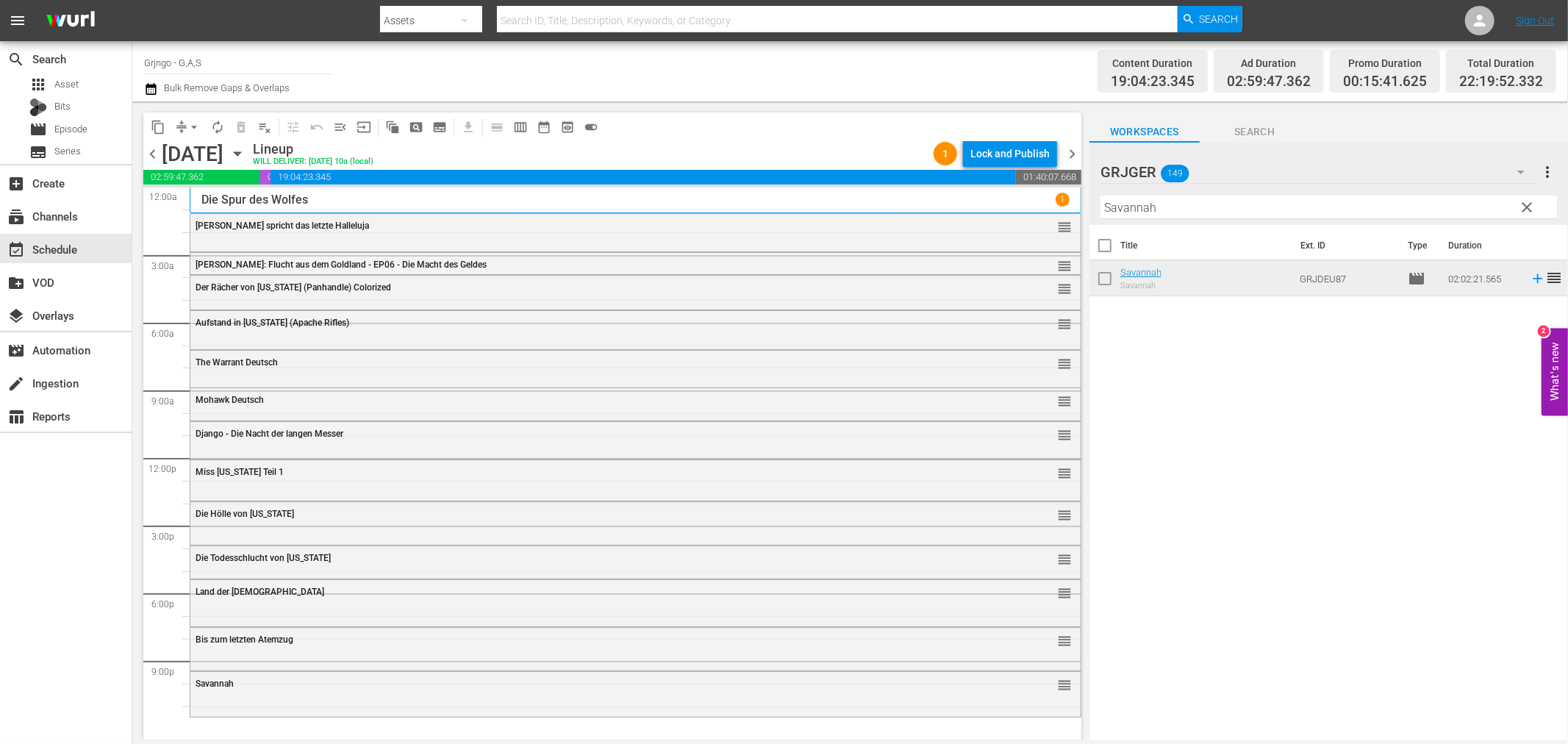
drag, startPoint x: 1527, startPoint y: 202, endPoint x: 1303, endPoint y: 216, distance: 224.4
click at [1527, 202] on span "clear" at bounding box center [1527, 207] width 18 height 18
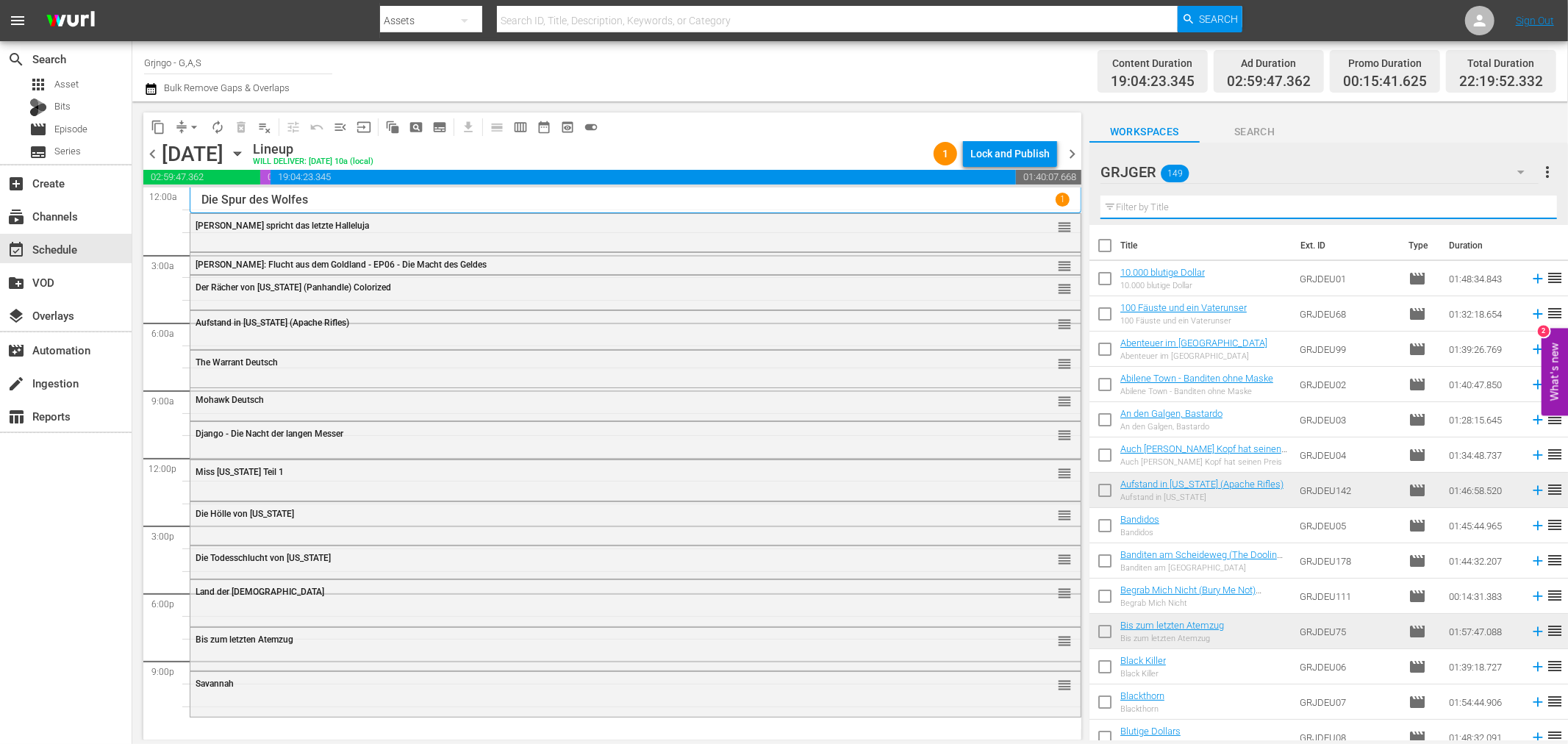
paste input "Abenteuer im [GEOGRAPHIC_DATA]"
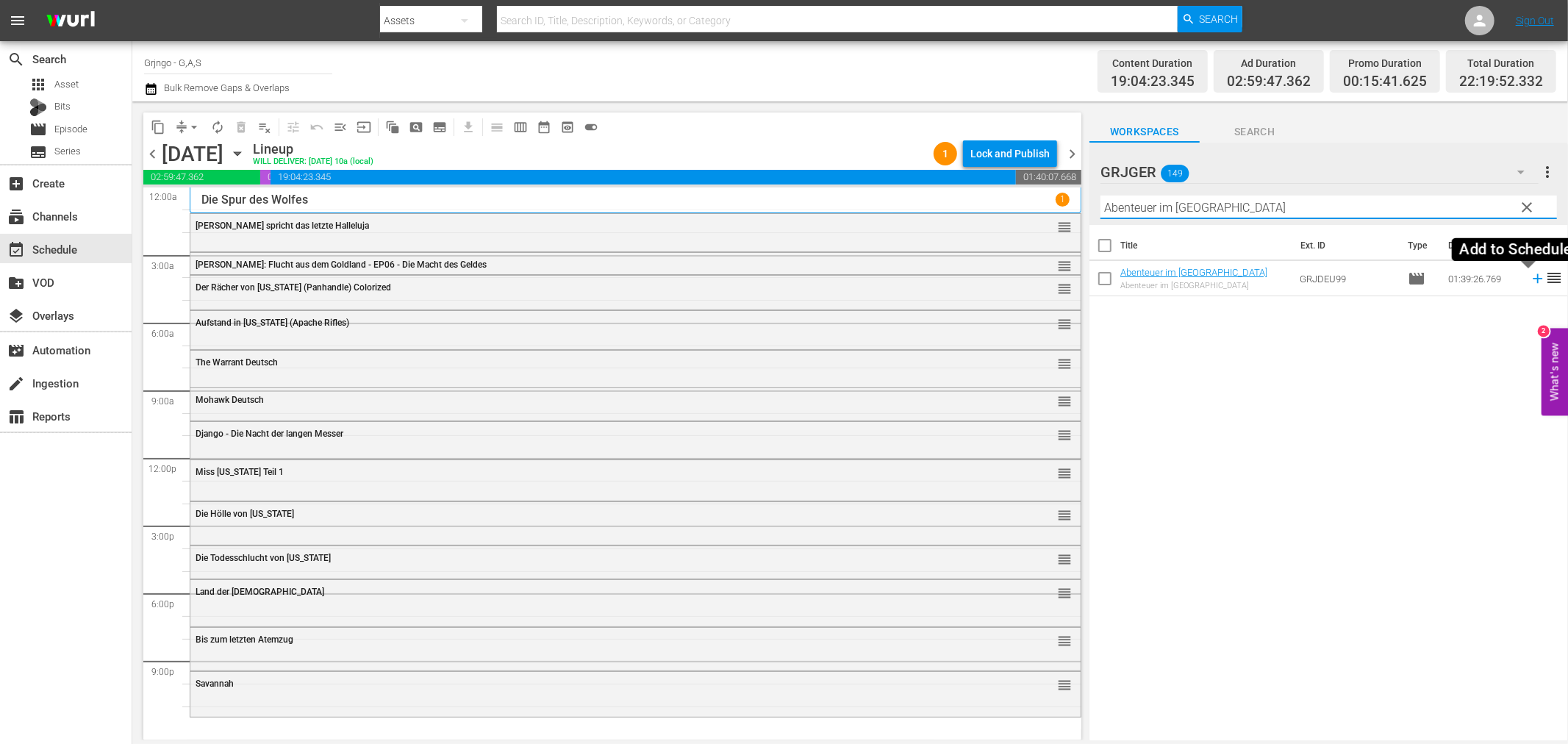
type input "Abenteuer im [GEOGRAPHIC_DATA]"
click at [1529, 275] on icon at bounding box center [1537, 279] width 16 height 16
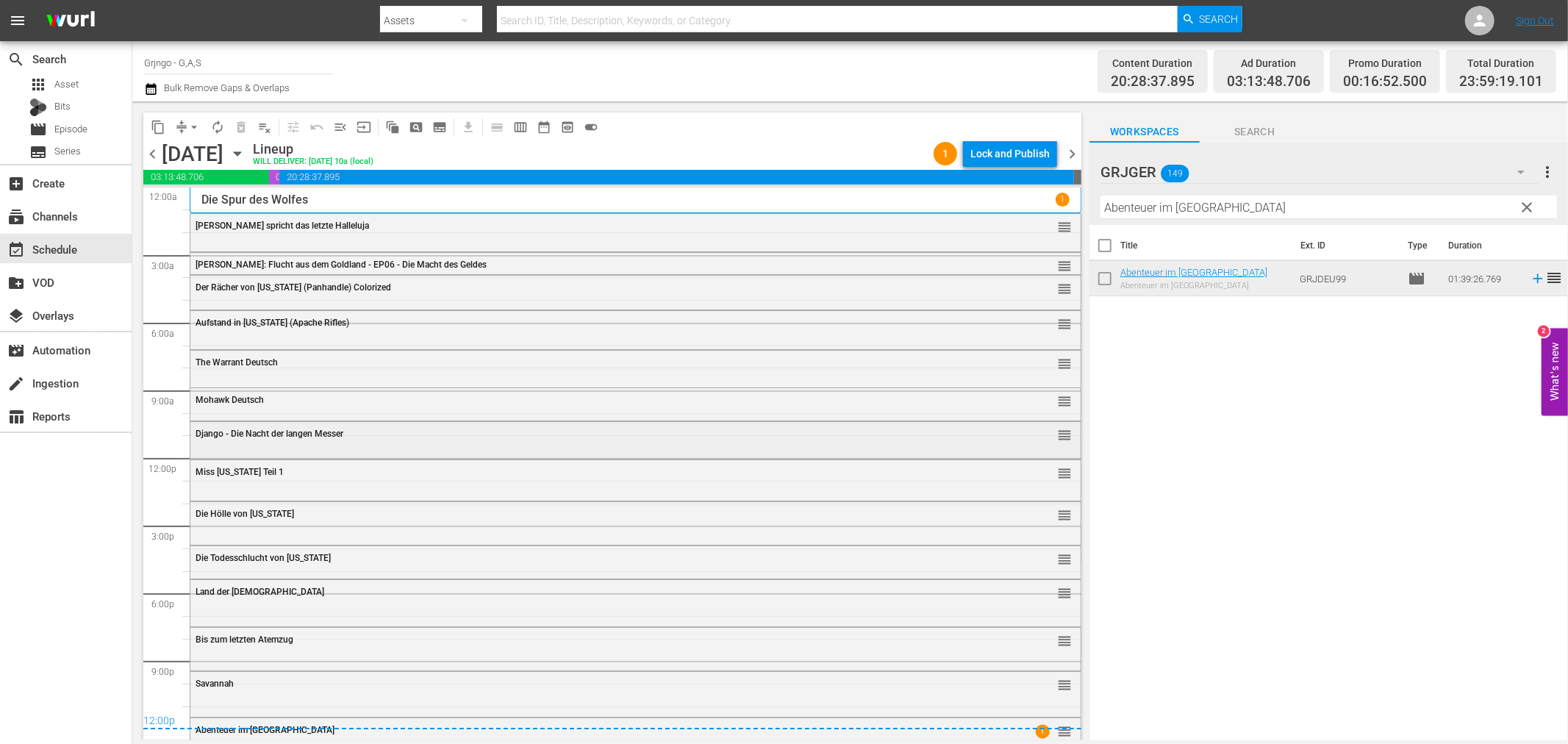
scroll to position [15, 0]
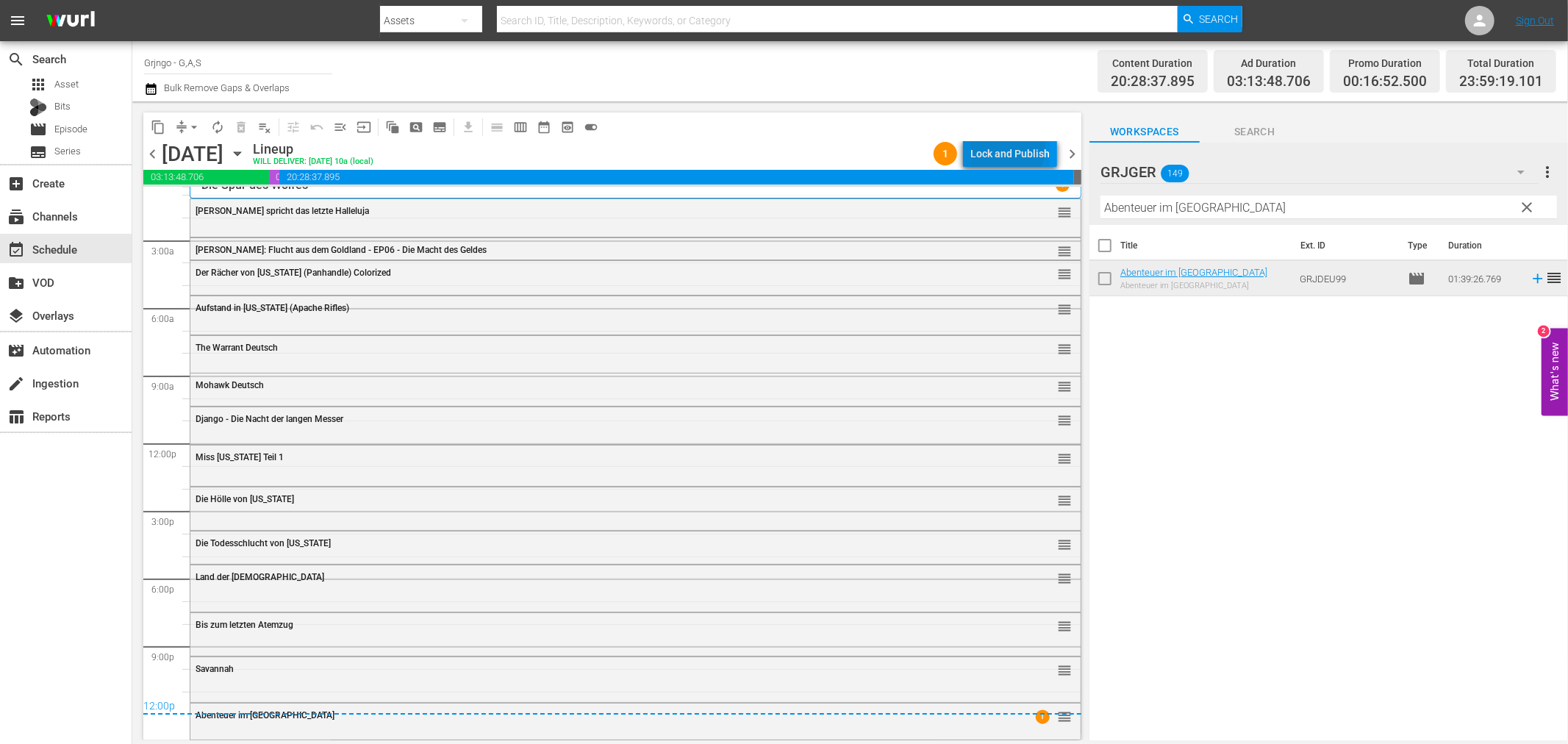
click at [1008, 148] on div "Lock and Publish" at bounding box center [1010, 154] width 79 height 27
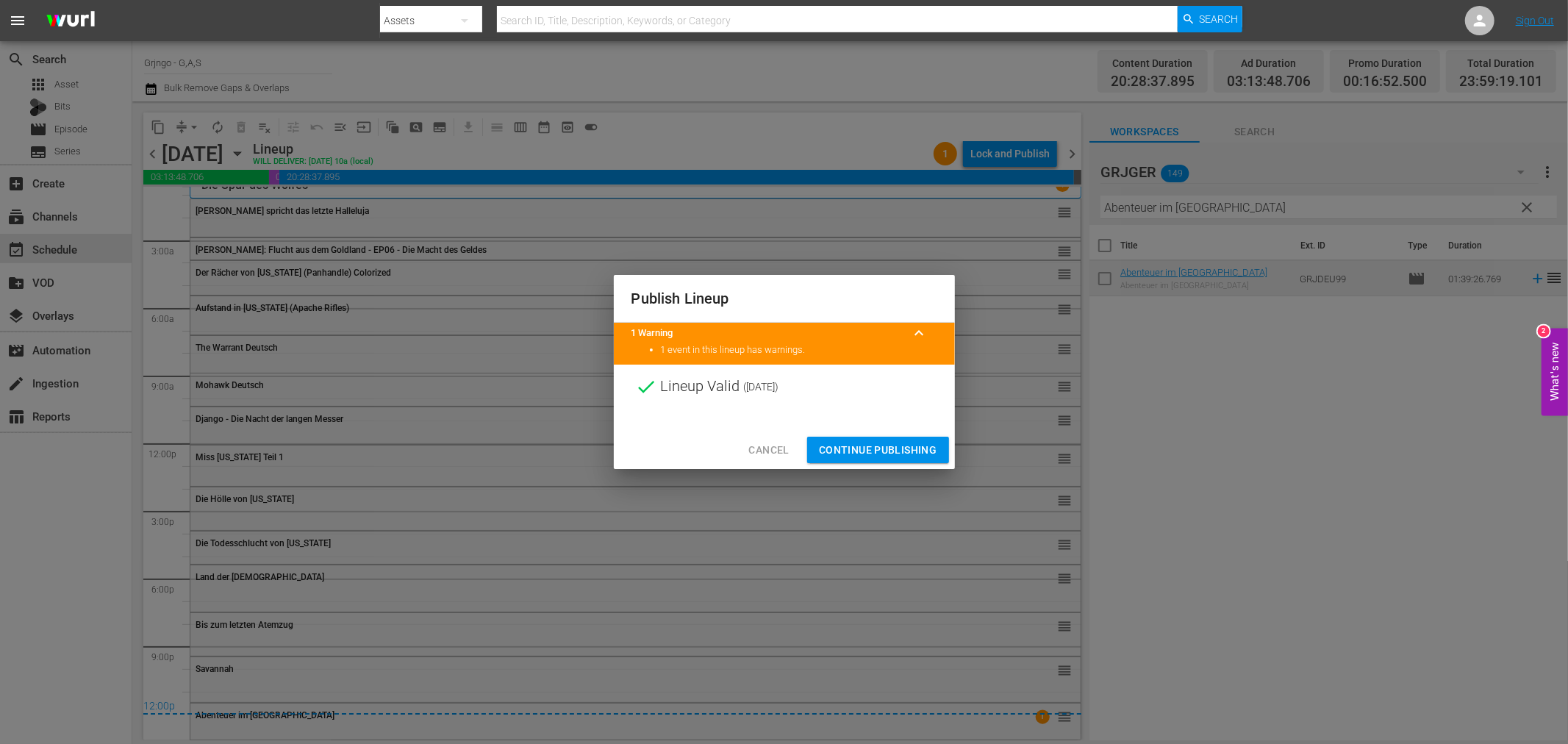
click at [877, 444] on span "Continue Publishing" at bounding box center [877, 450] width 118 height 19
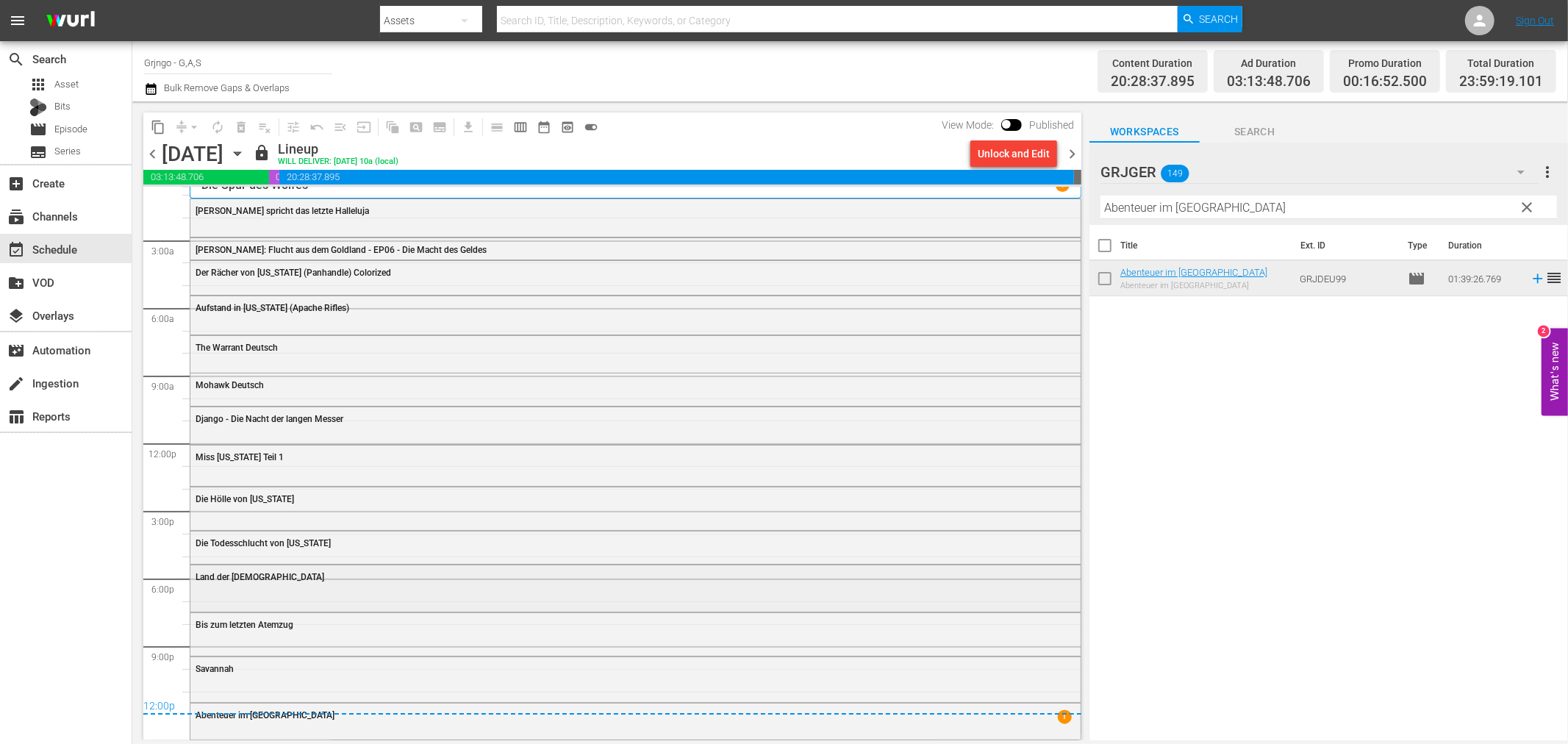
click at [263, 590] on div "Land der [DEMOGRAPHIC_DATA]" at bounding box center [635, 587] width 890 height 44
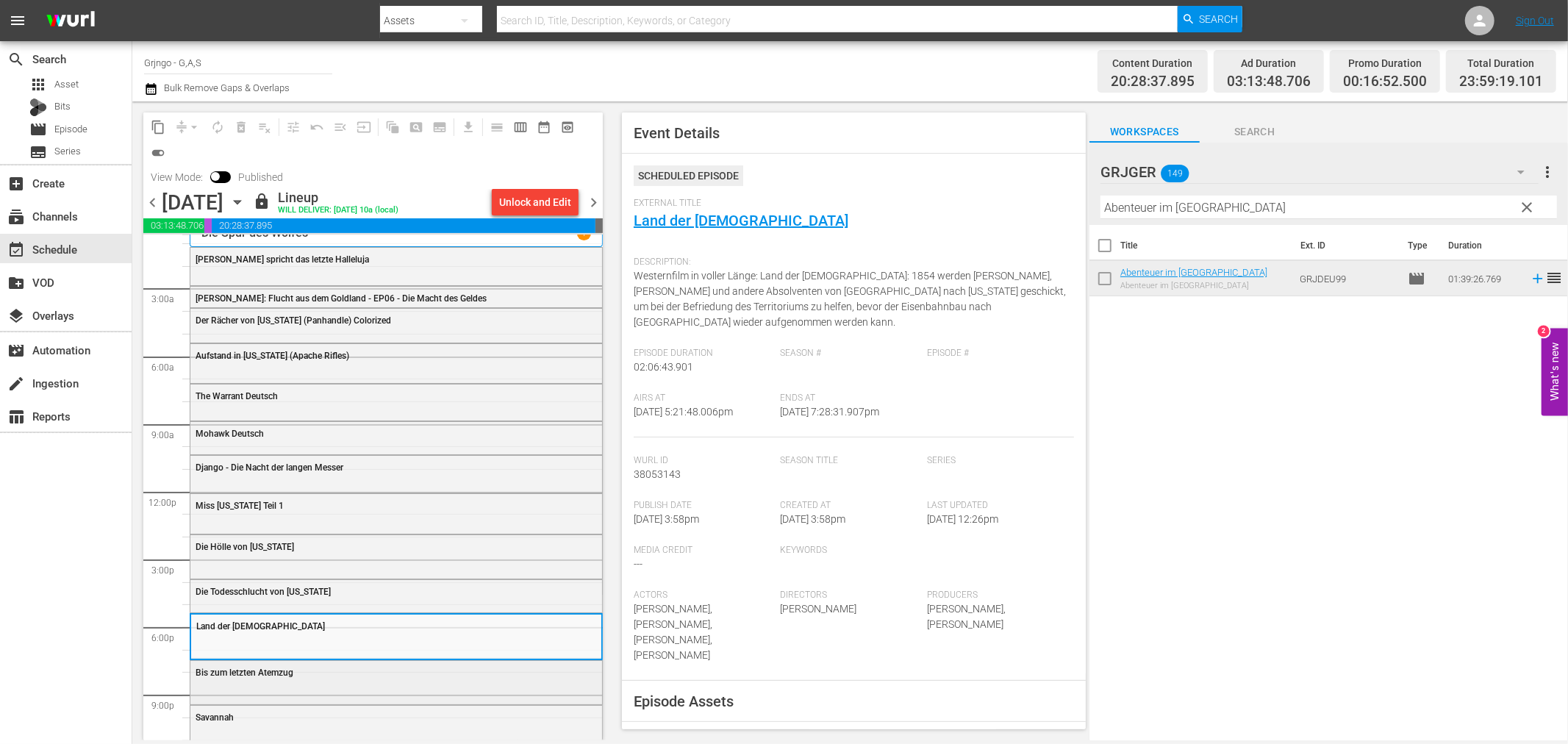
click at [239, 680] on div "Bis zum letzten Atemzug" at bounding box center [396, 671] width 412 height 22
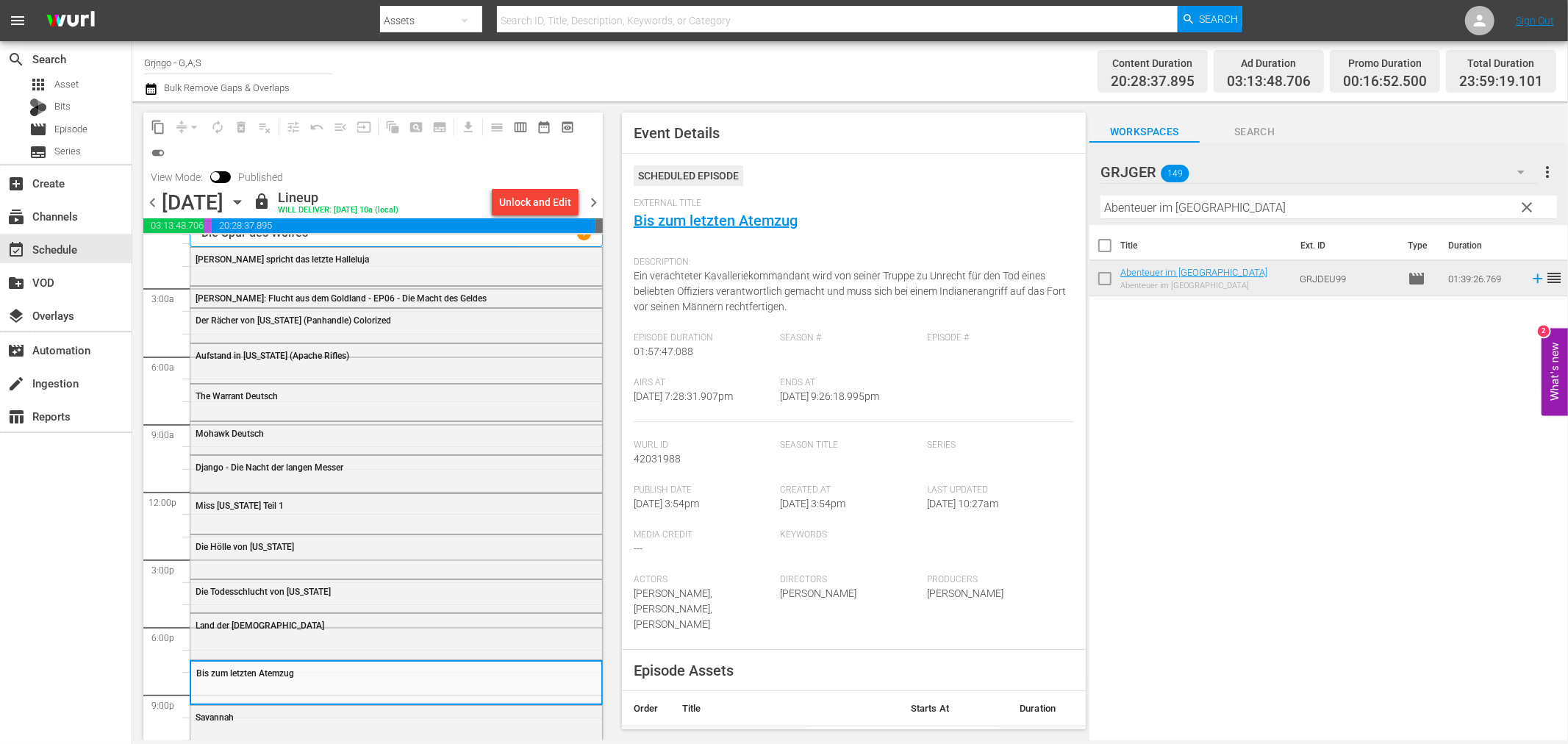
click at [241, 716] on div "Savannah" at bounding box center [359, 717] width 327 height 11
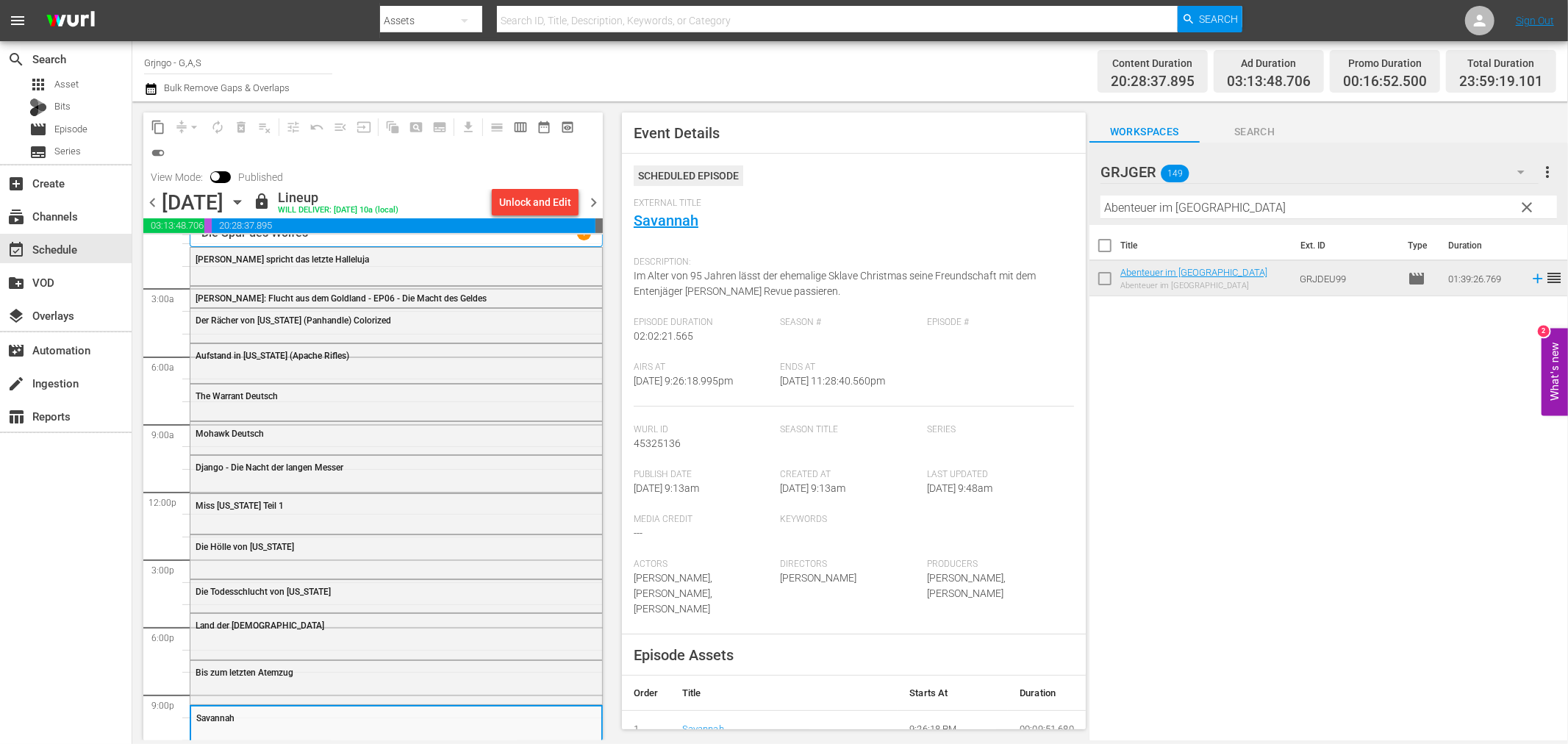
drag, startPoint x: 591, startPoint y: 203, endPoint x: 600, endPoint y: 208, distance: 10.3
click at [600, 208] on span "chevron_right" at bounding box center [593, 202] width 19 height 19
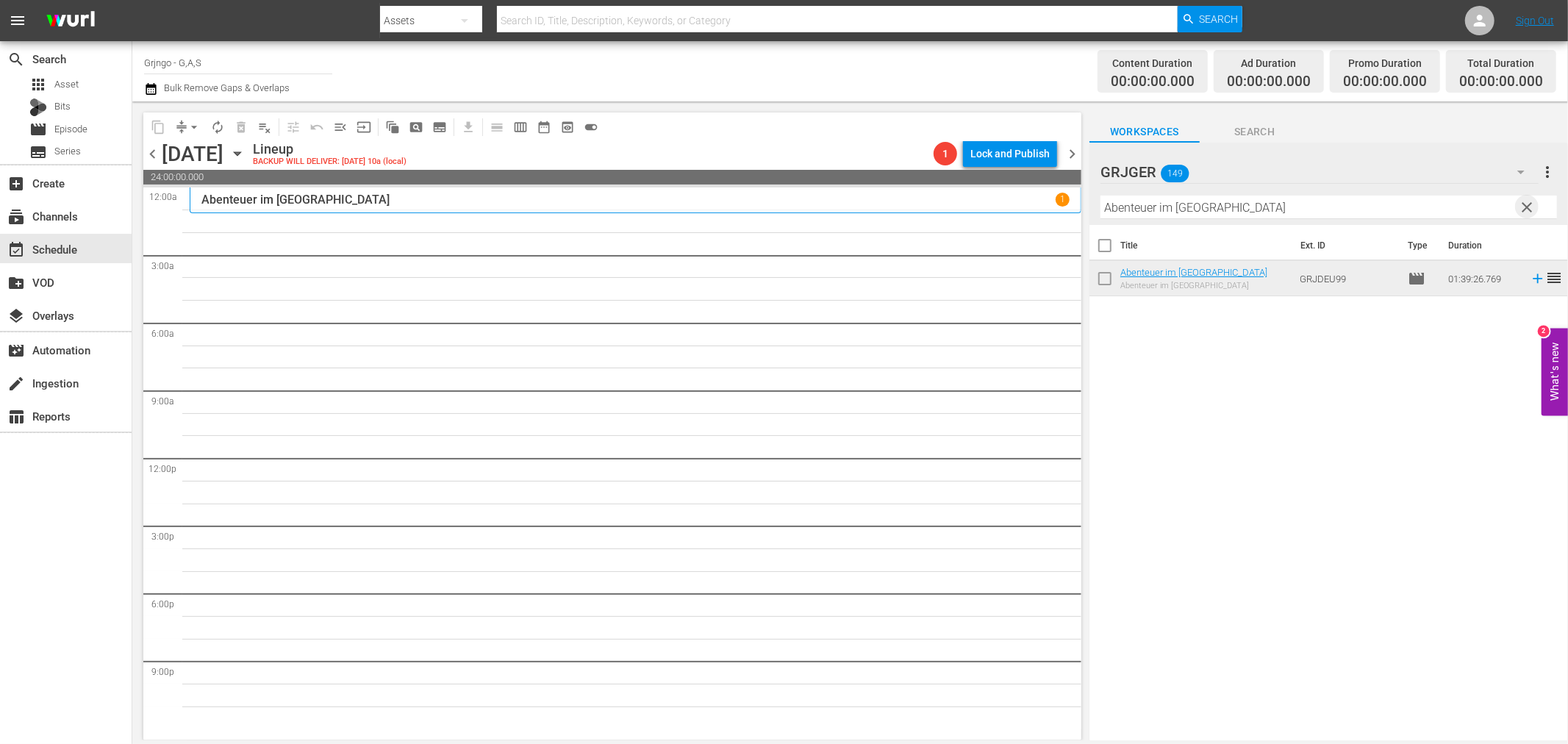
click at [1527, 201] on span "clear" at bounding box center [1527, 207] width 18 height 18
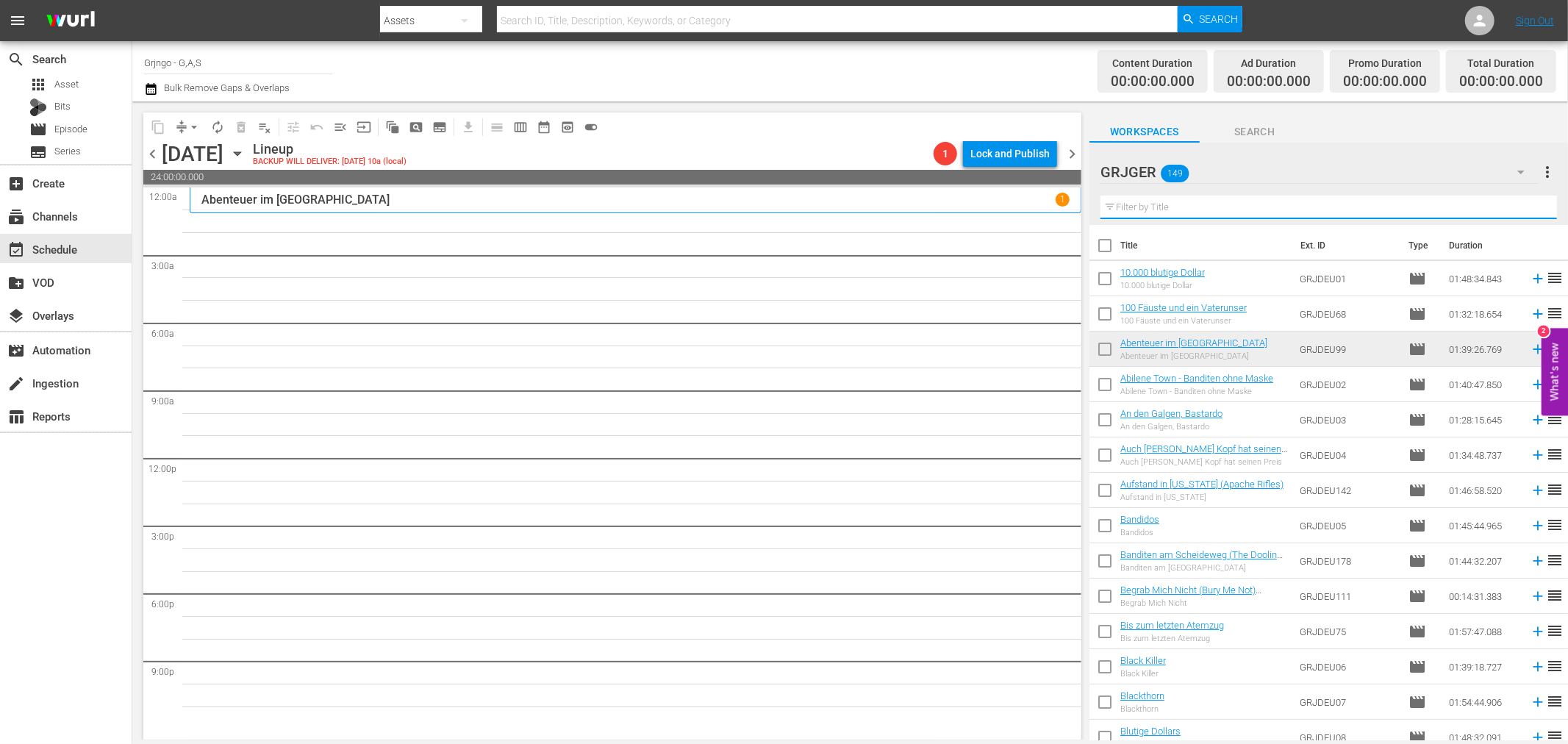
paste input "Der einsame Adler (Drum Beat)"
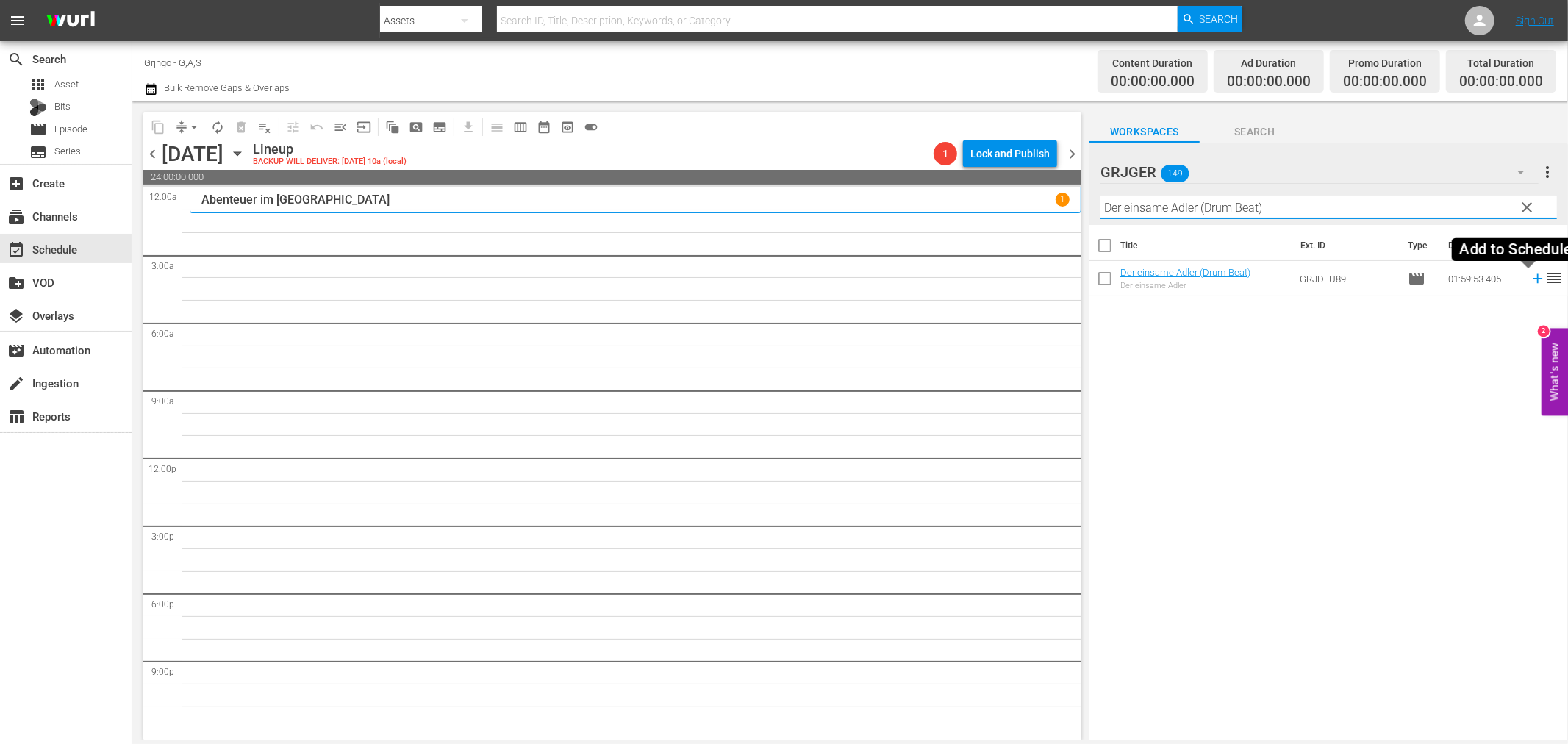
type input "Der einsame Adler (Drum Beat)"
click at [1529, 276] on icon at bounding box center [1537, 279] width 16 height 16
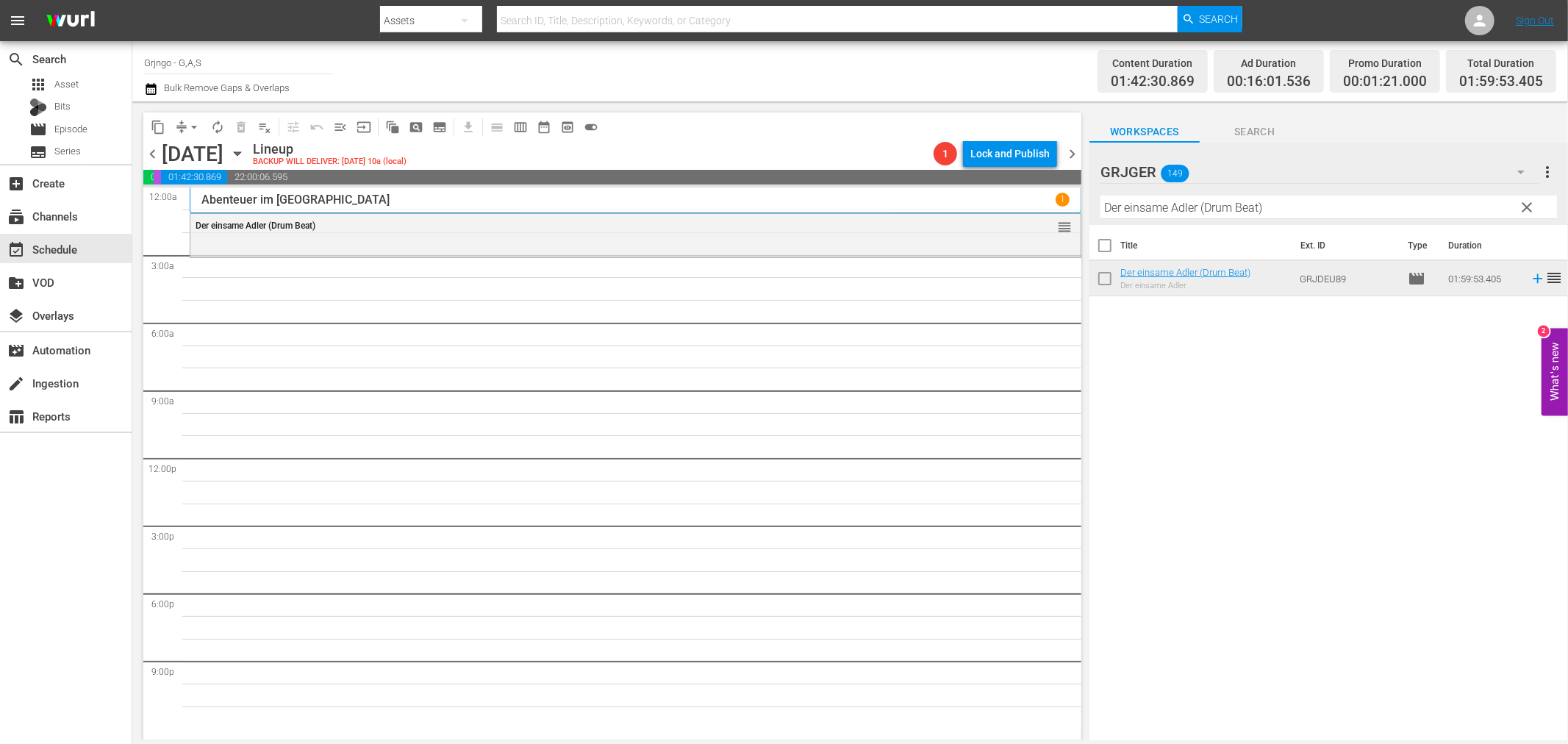
drag, startPoint x: 1529, startPoint y: 202, endPoint x: 1266, endPoint y: 204, distance: 263.0
click at [1529, 202] on span "clear" at bounding box center [1527, 207] width 18 height 18
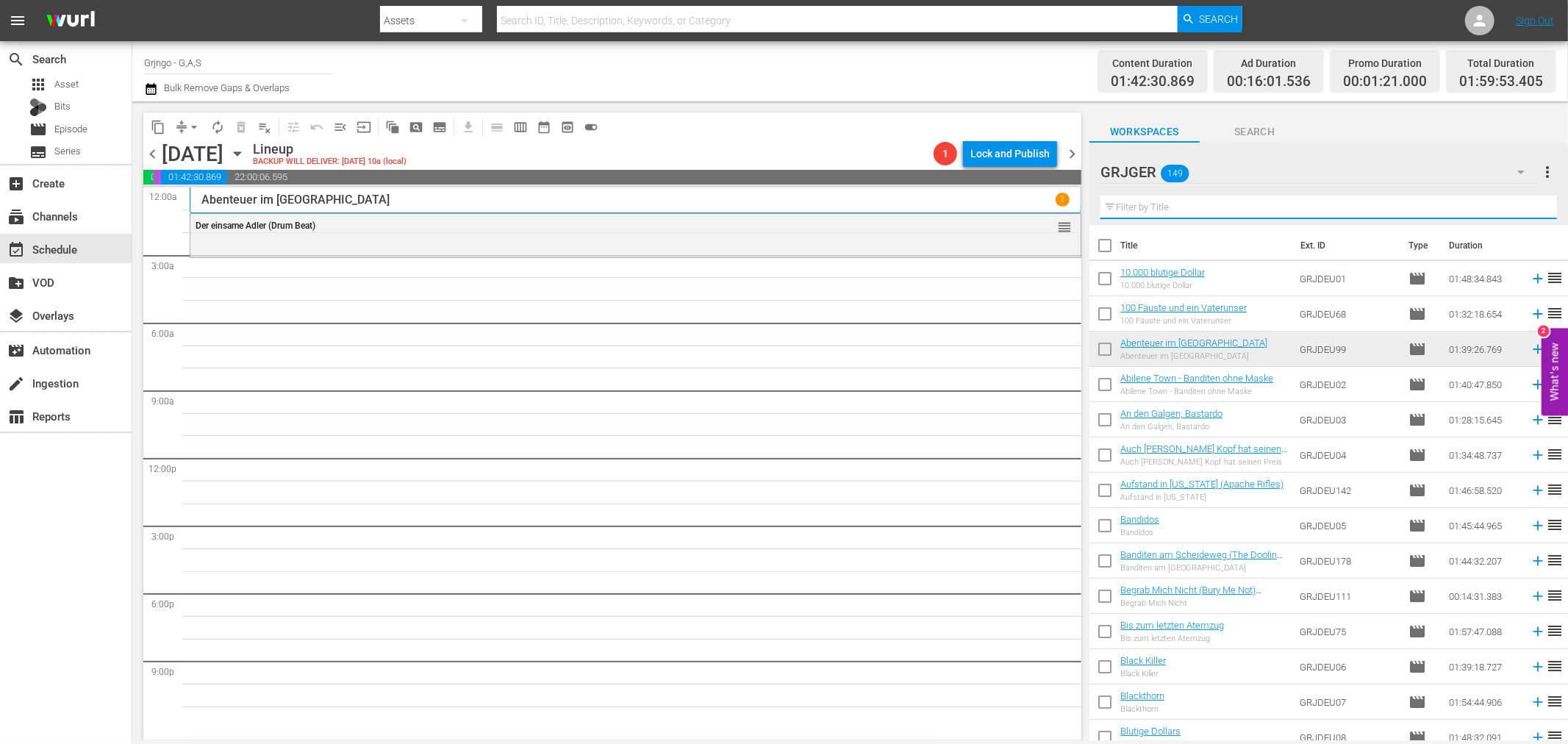
paste input "[PERSON_NAME]: Flucht aus dem [GEOGRAPHIC_DATA] - EP07"
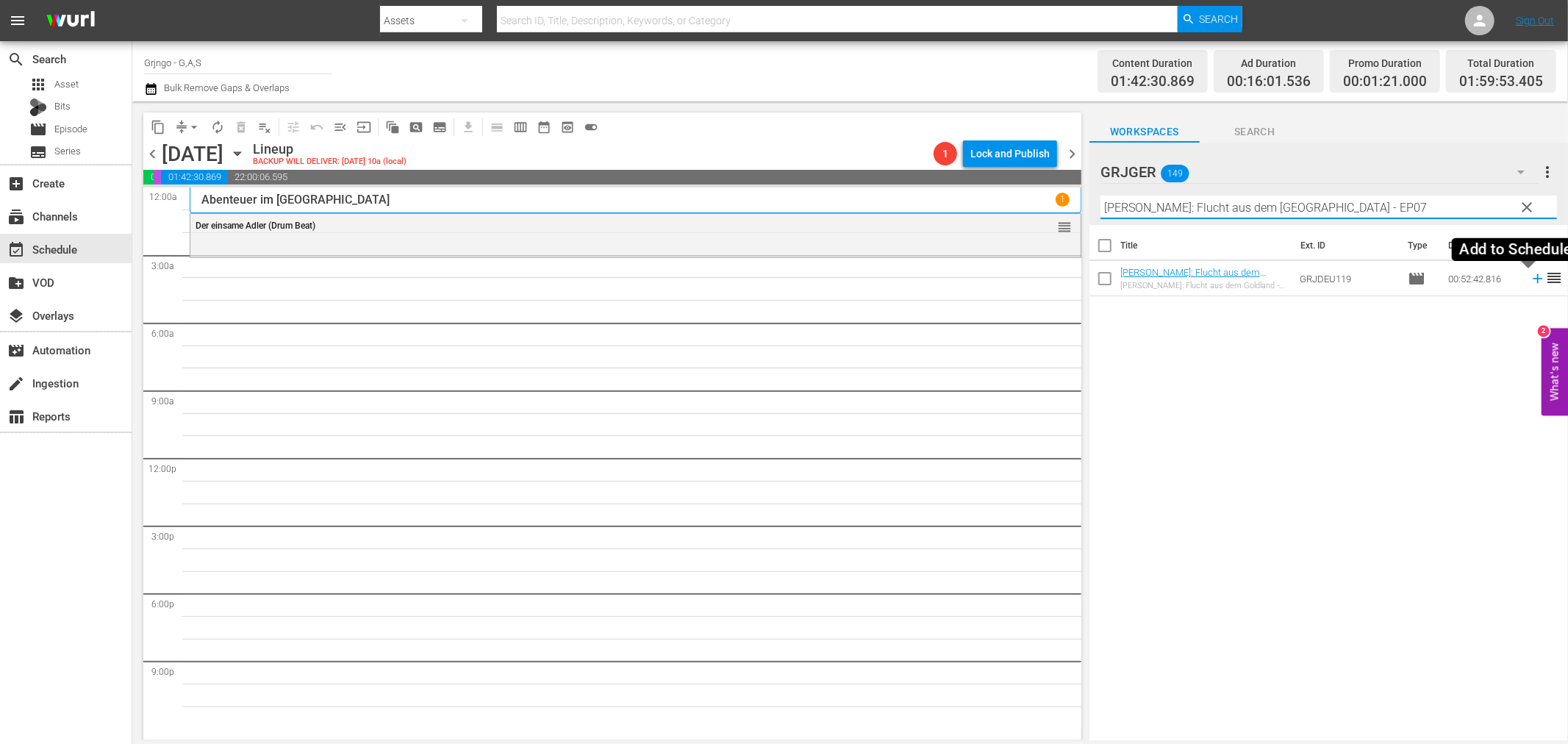
type input "[PERSON_NAME]: Flucht aus dem [GEOGRAPHIC_DATA] - EP07"
click at [1529, 275] on icon at bounding box center [1537, 279] width 16 height 16
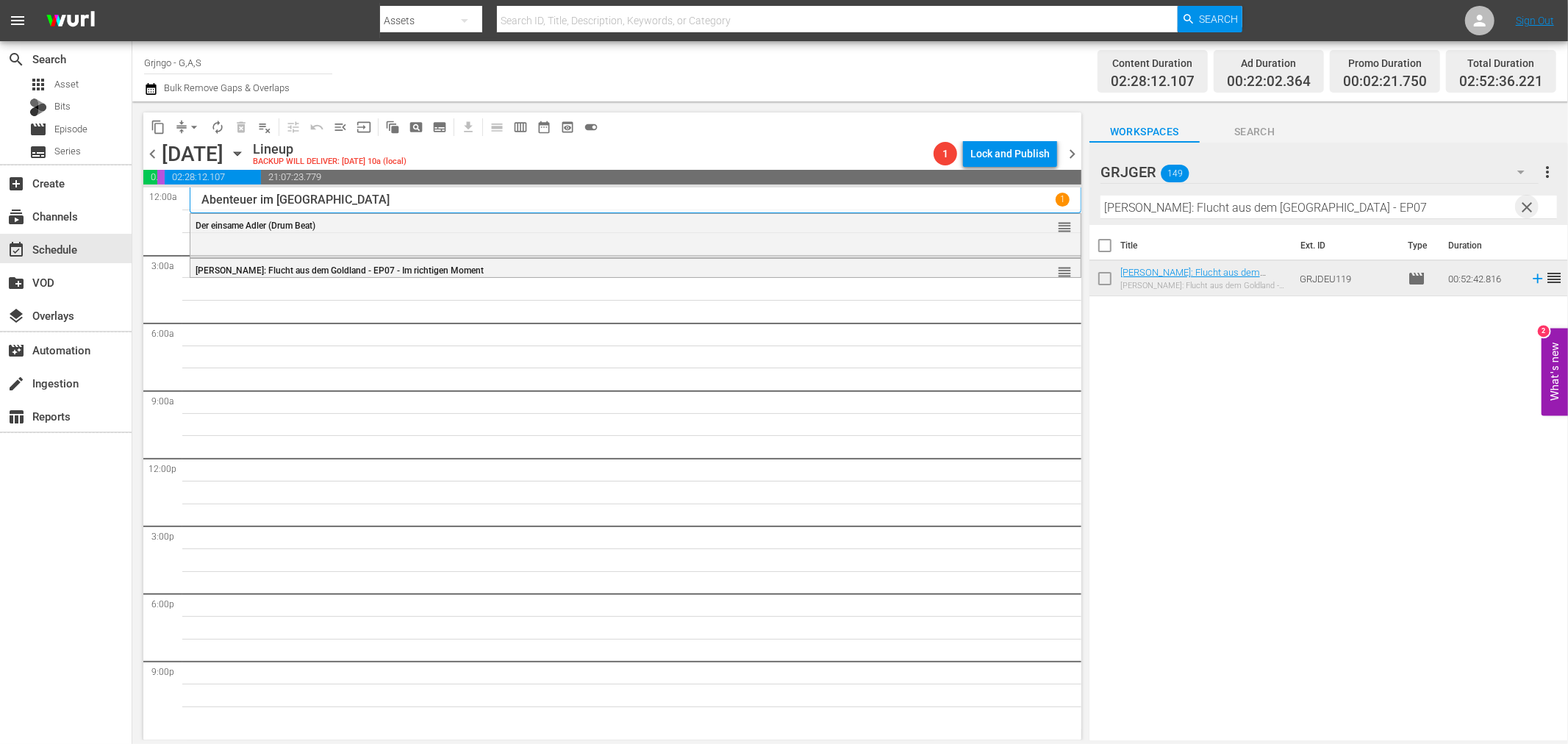
click at [1520, 202] on span "clear" at bounding box center [1527, 207] width 18 height 18
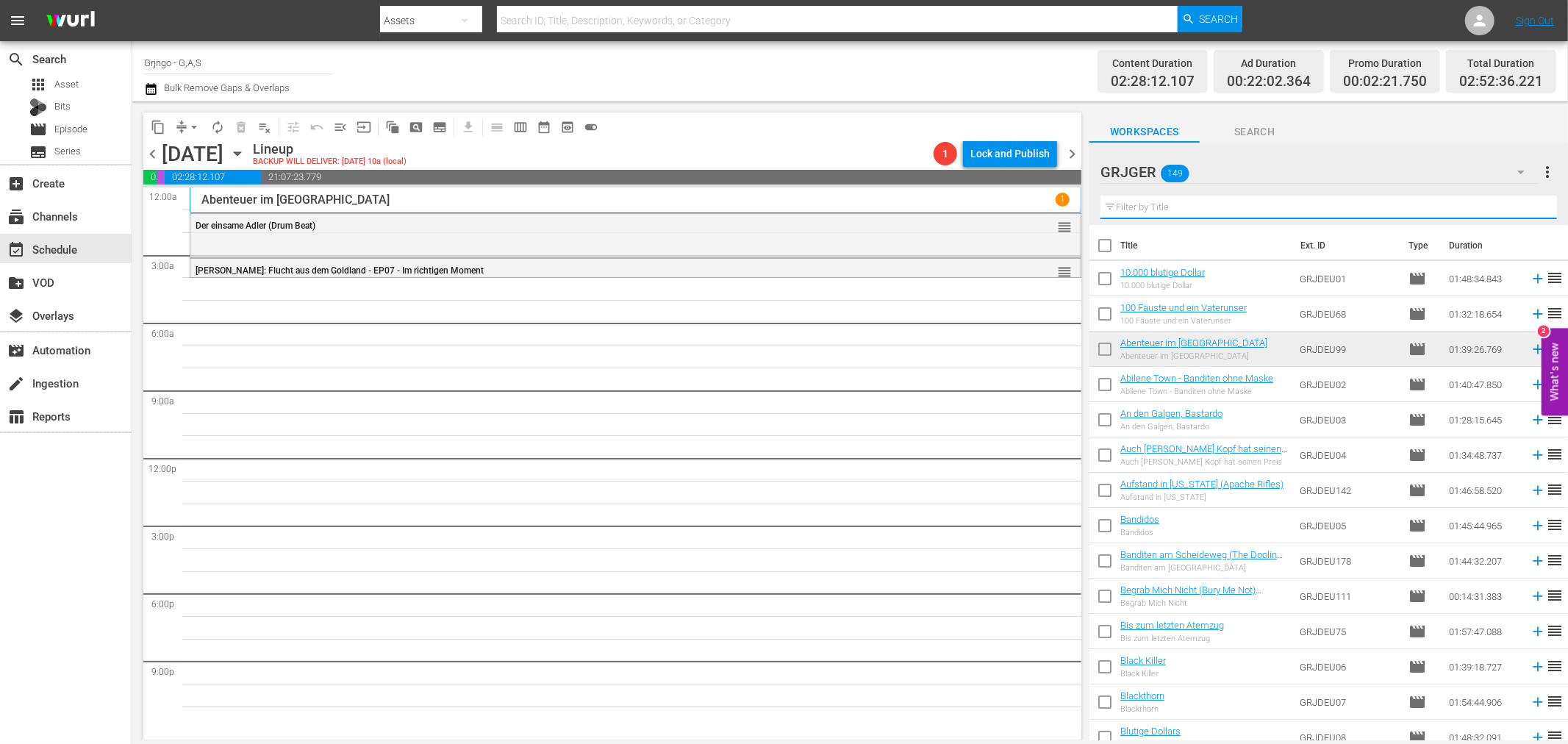
paste input "Buccaroo - Galgenvögel zwitschern nicht"
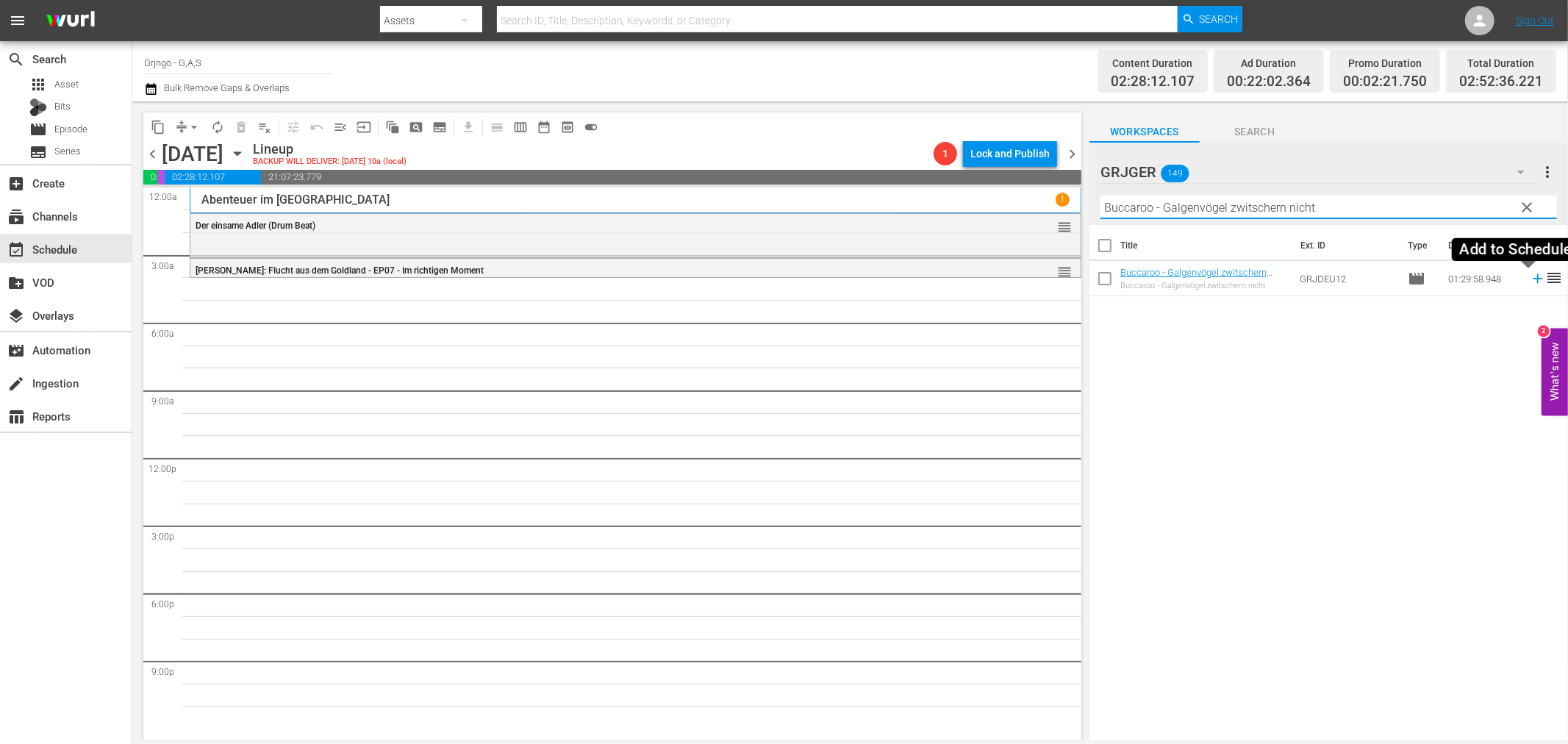
type input "Buccaroo - Galgenvögel zwitschern nicht"
click at [1529, 281] on icon at bounding box center [1537, 279] width 16 height 16
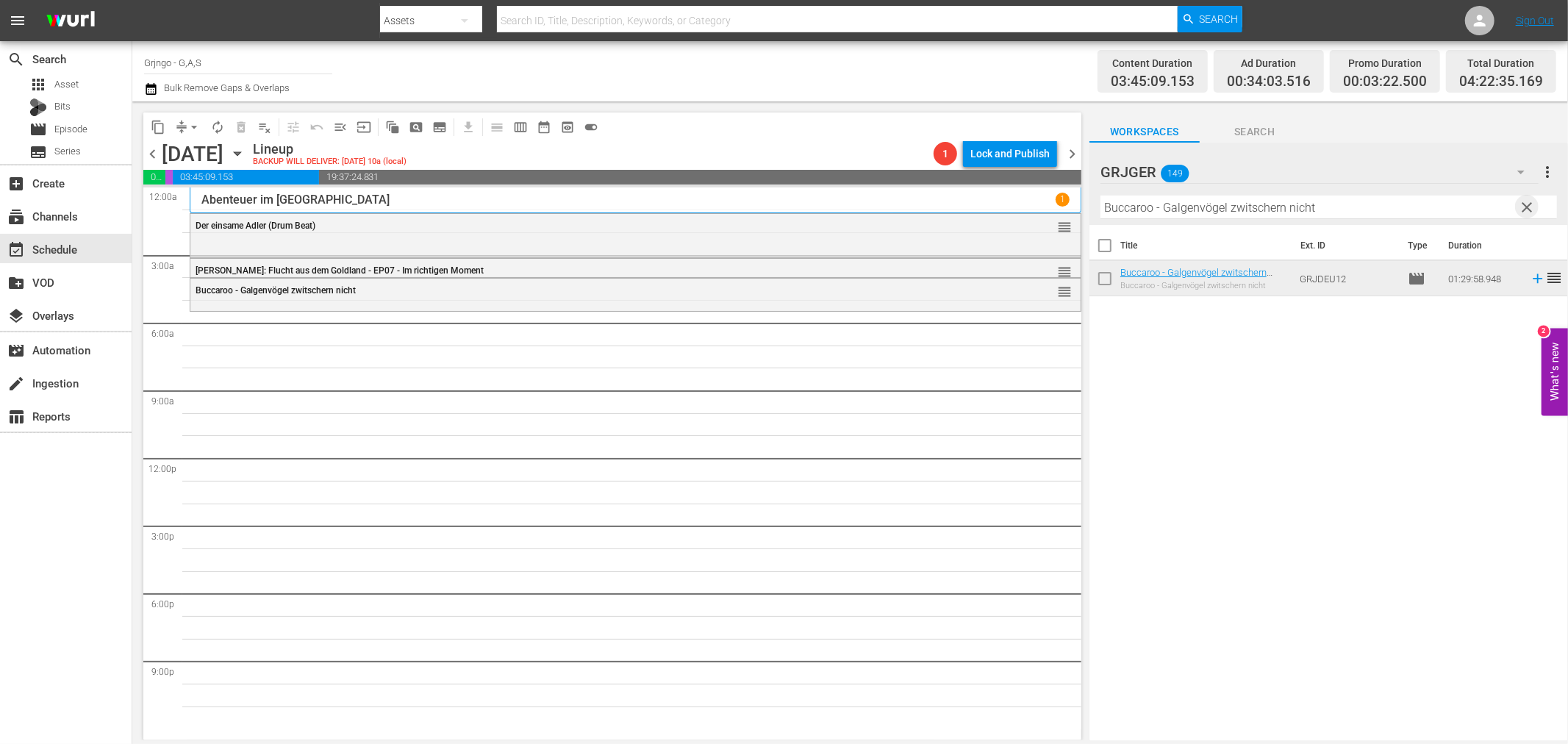
click at [1522, 207] on span "clear" at bounding box center [1527, 207] width 18 height 18
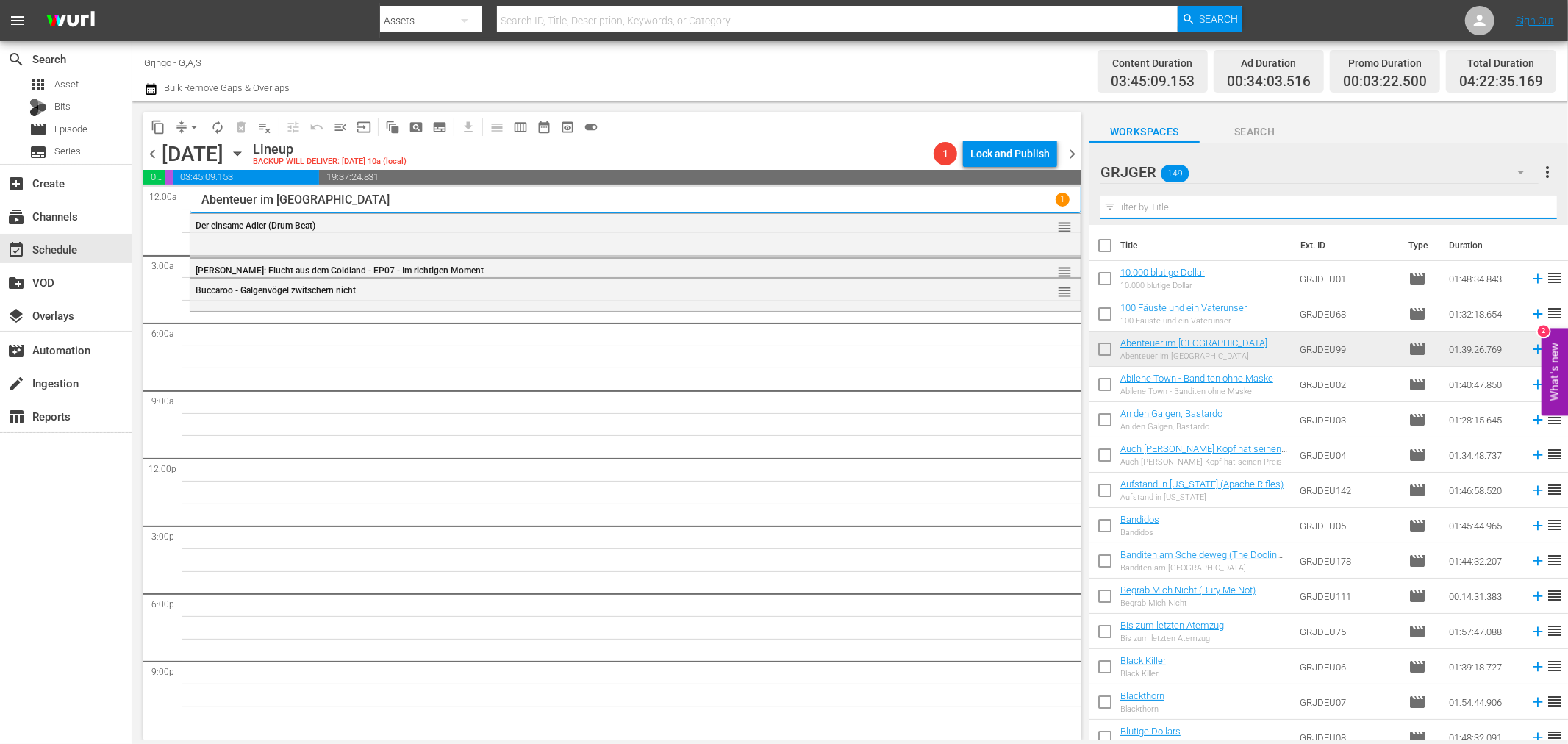
paste input "Miss [US_STATE] Teil 2"
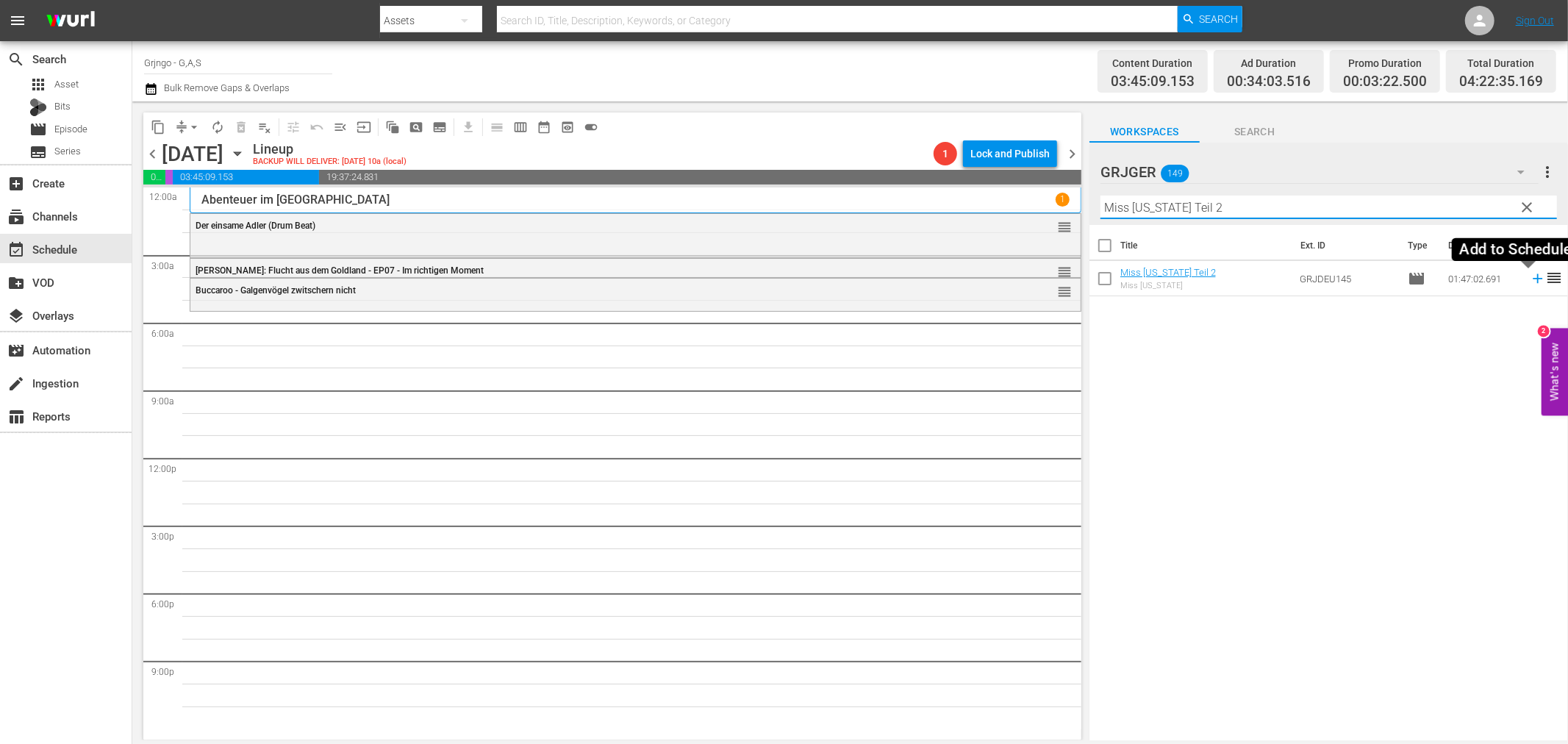
type input "Miss [US_STATE] Teil 2"
click at [1532, 280] on icon at bounding box center [1537, 279] width 10 height 10
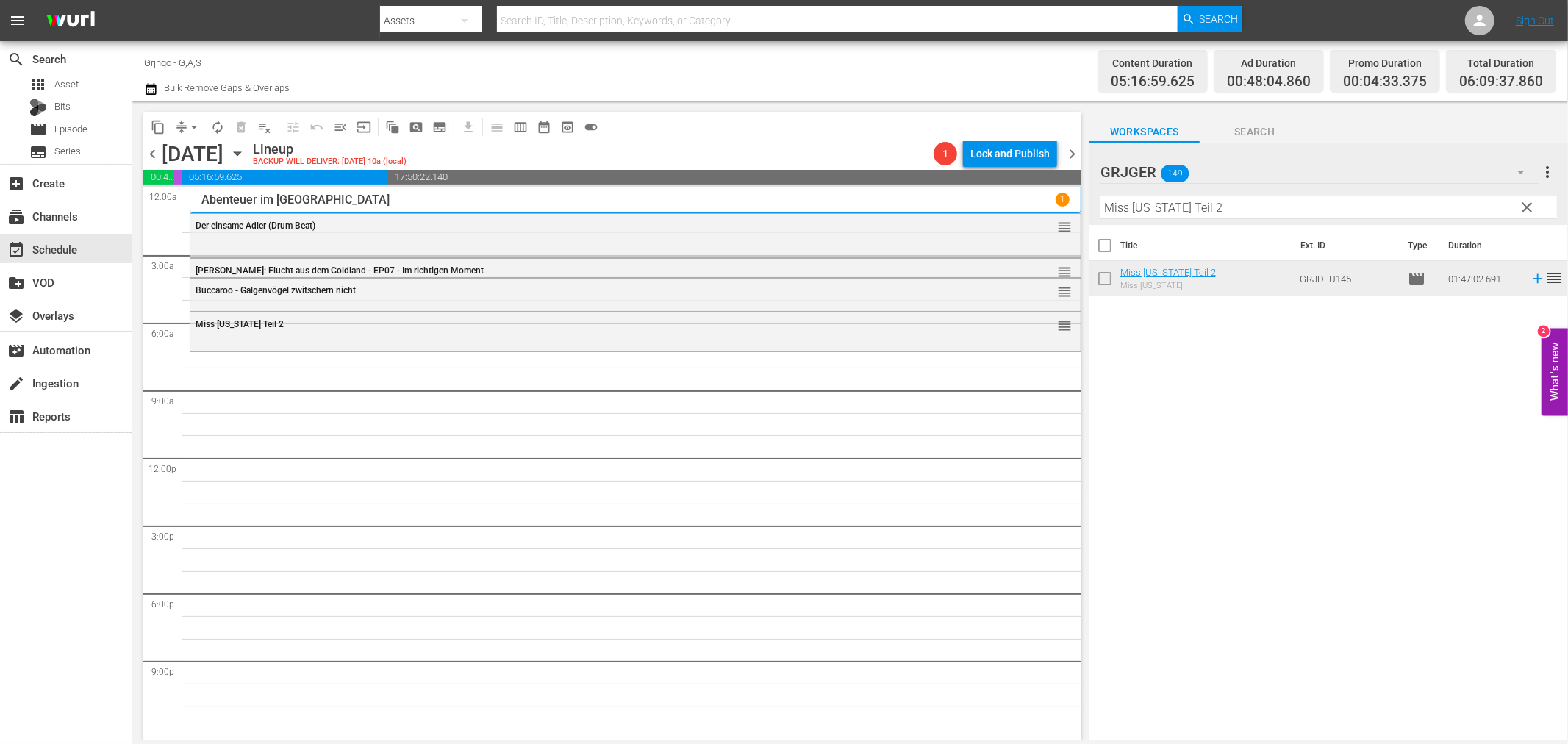
drag, startPoint x: 1522, startPoint y: 207, endPoint x: 1203, endPoint y: 211, distance: 319.0
click at [1522, 207] on span "clear" at bounding box center [1527, 207] width 18 height 18
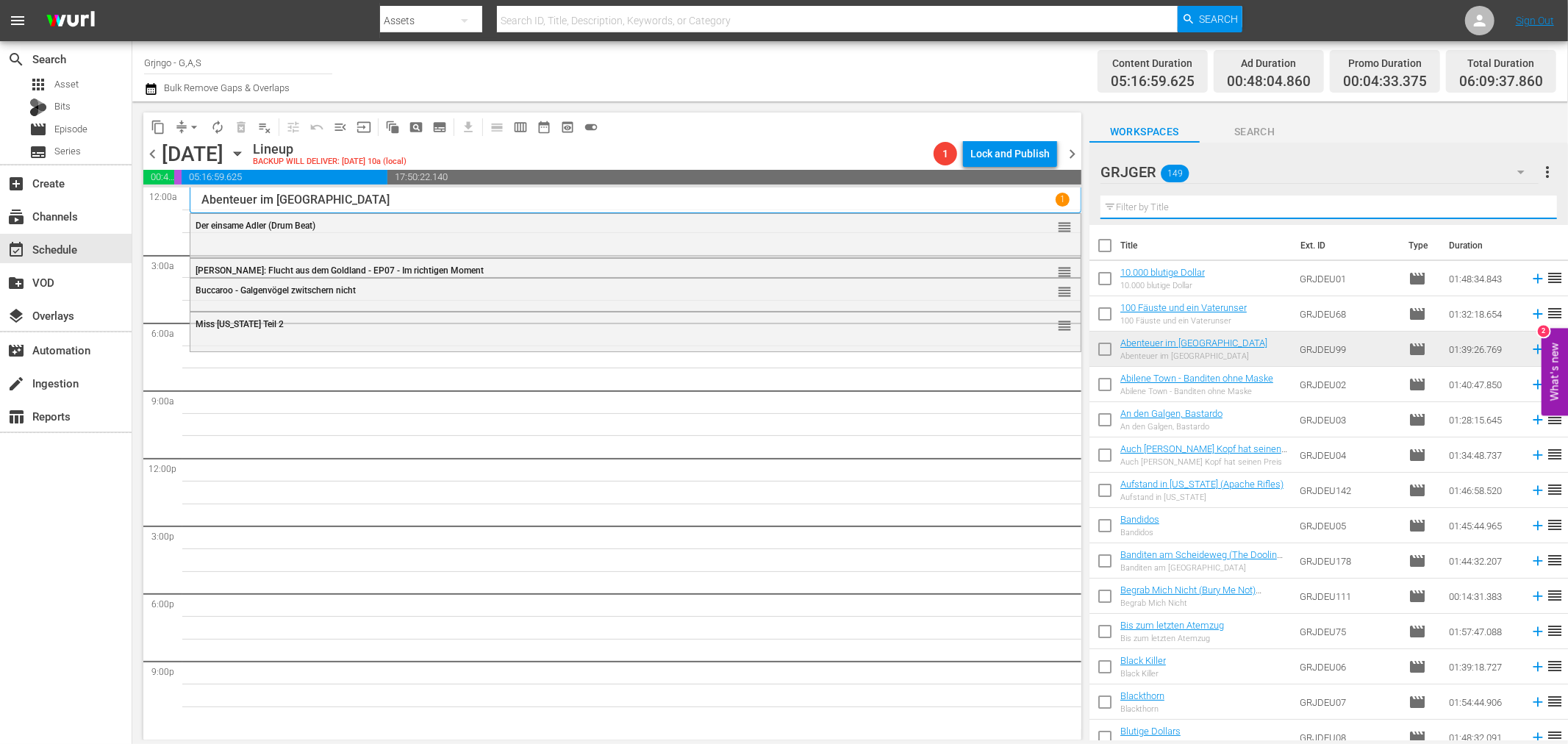
paste input "Django tötet leise"
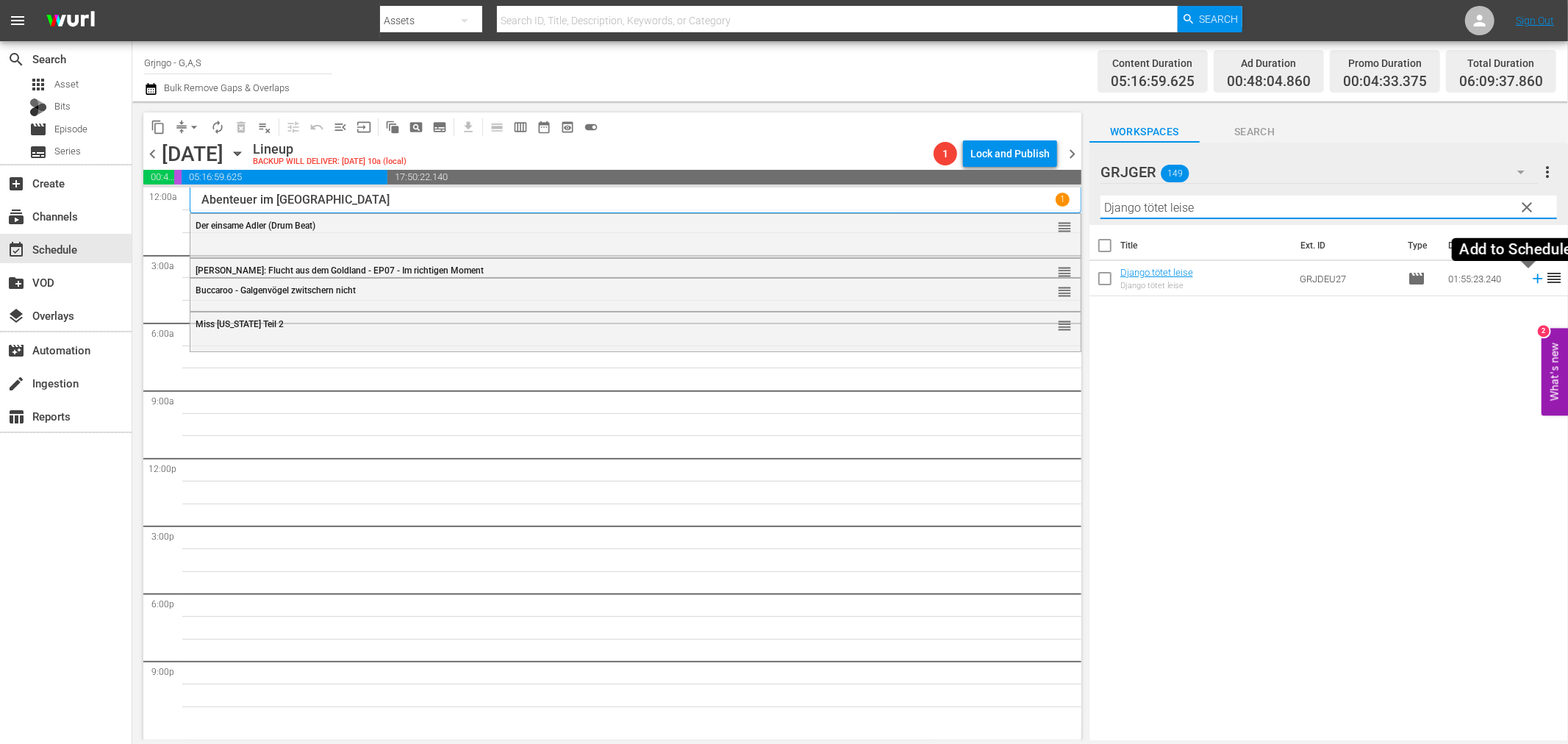
type input "Django tötet leise"
click at [1532, 277] on icon at bounding box center [1537, 279] width 10 height 10
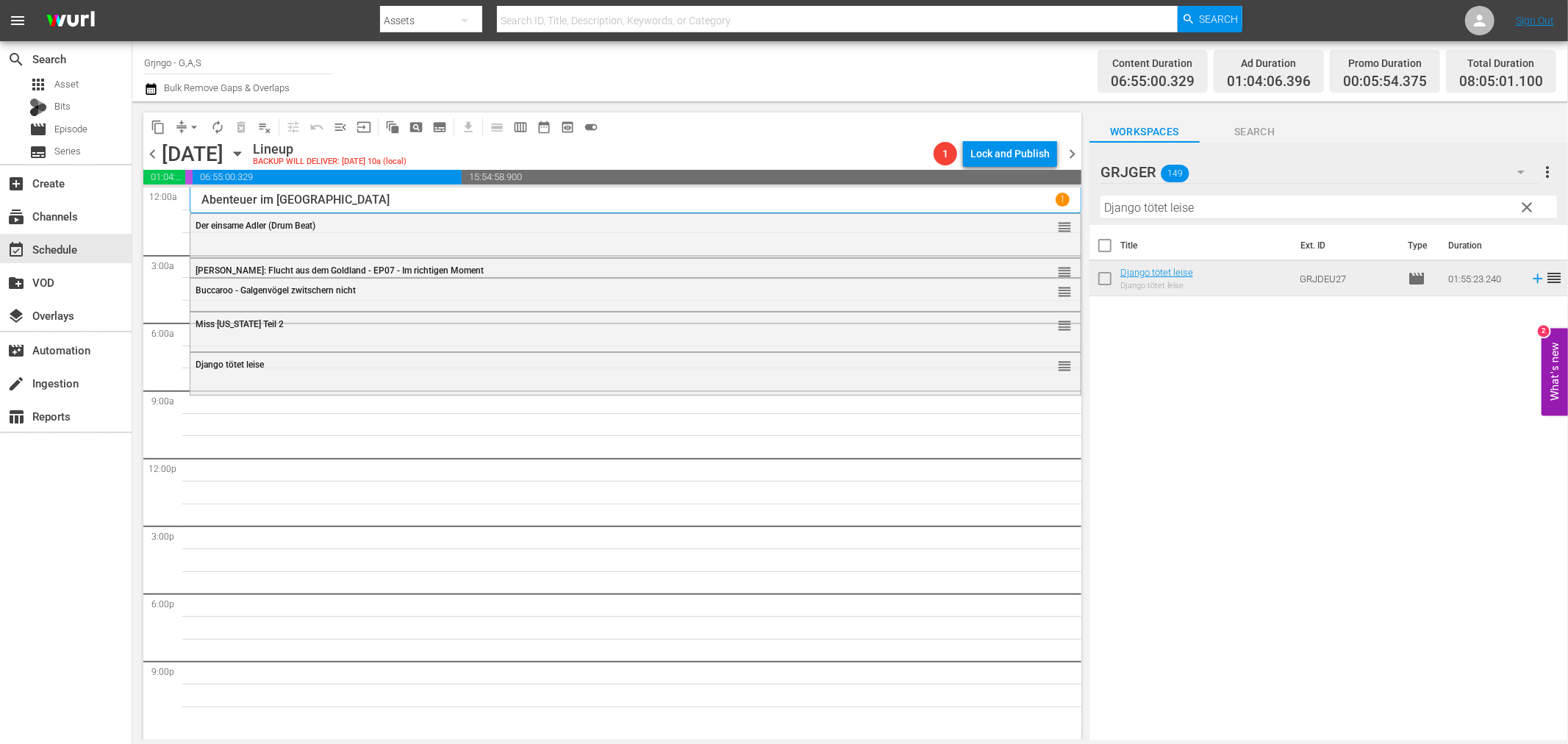
click at [1524, 206] on span "clear" at bounding box center [1527, 207] width 18 height 18
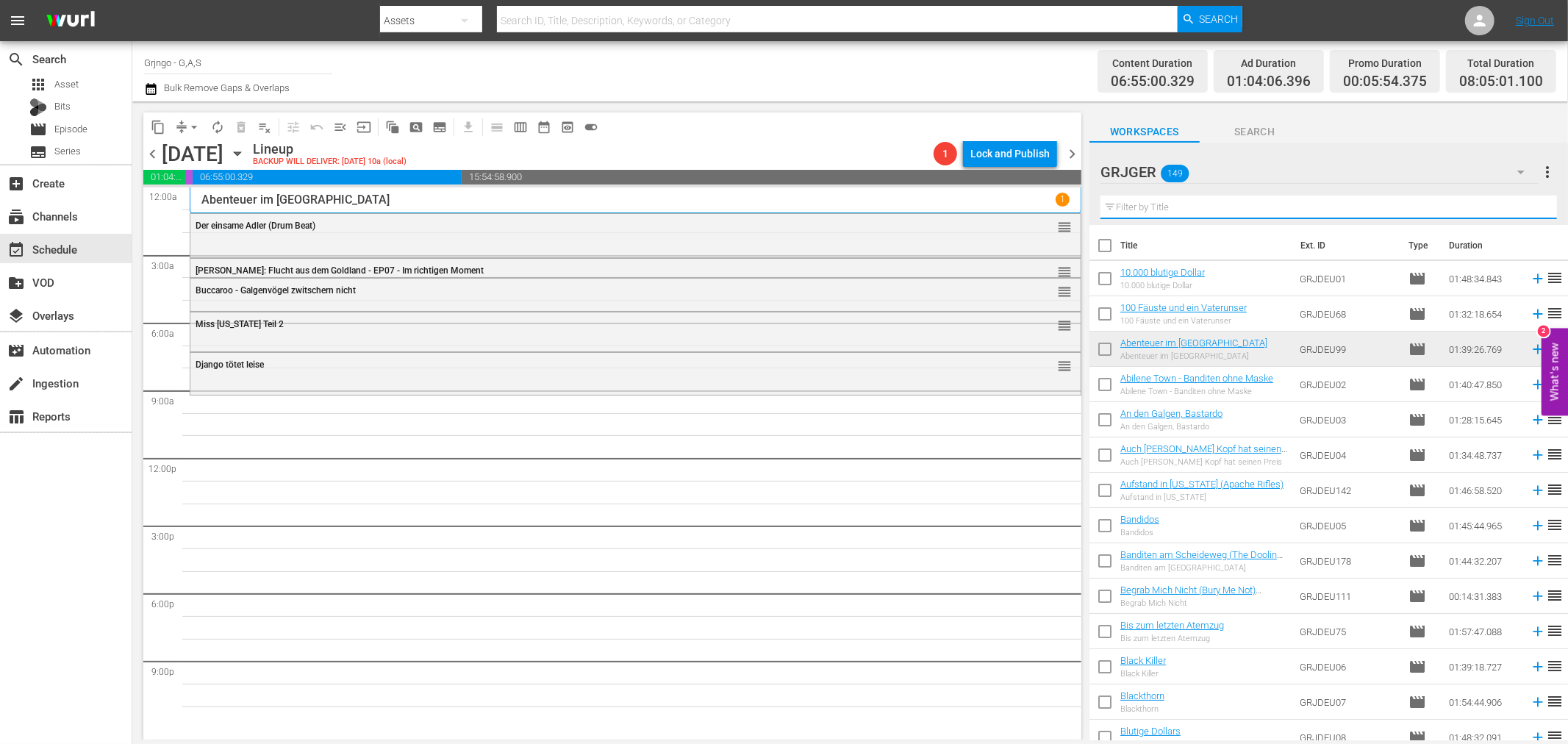
paste input "Django und die Bande der Bluthunde"
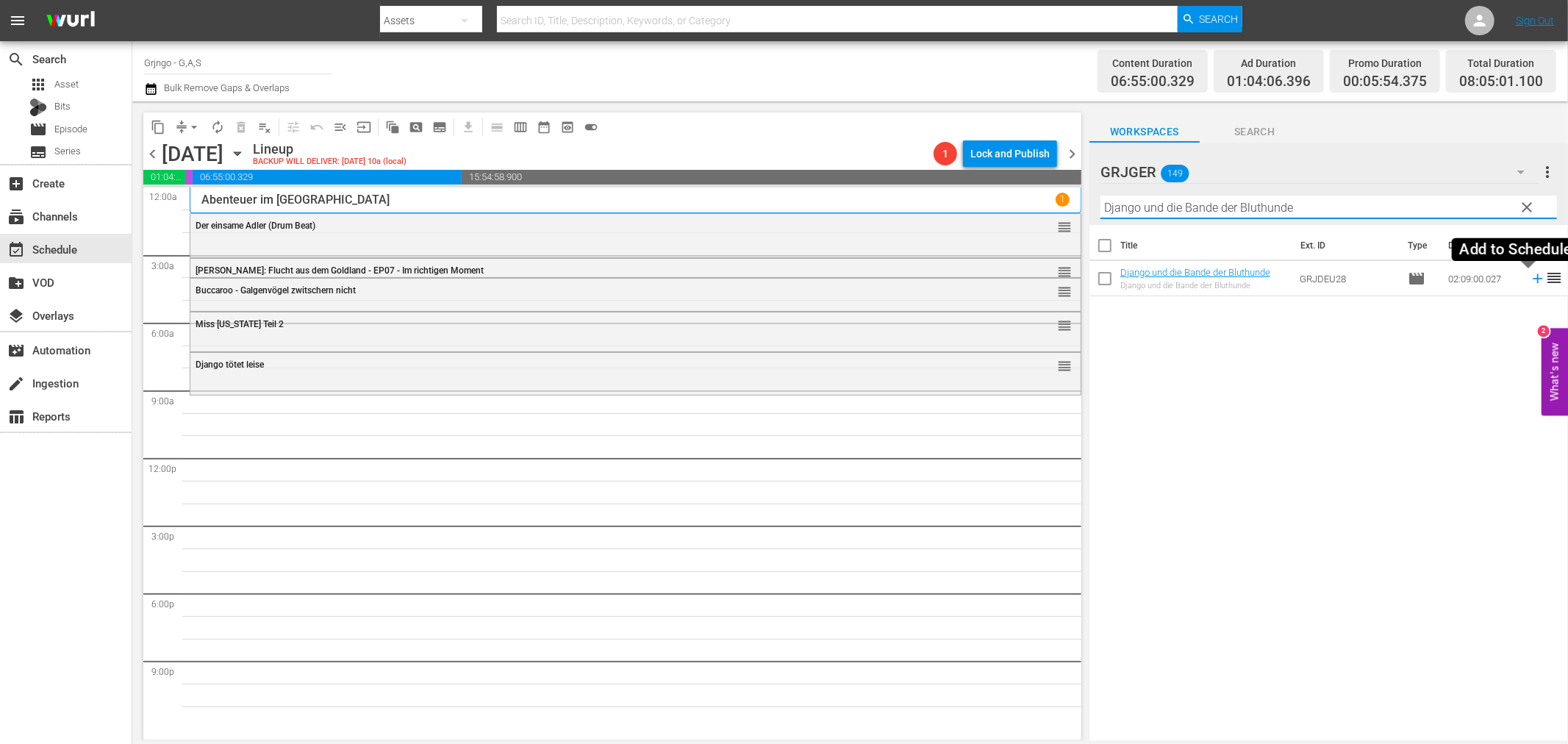
type input "Django und die Bande der Bluthunde"
click at [1532, 280] on icon at bounding box center [1537, 279] width 10 height 10
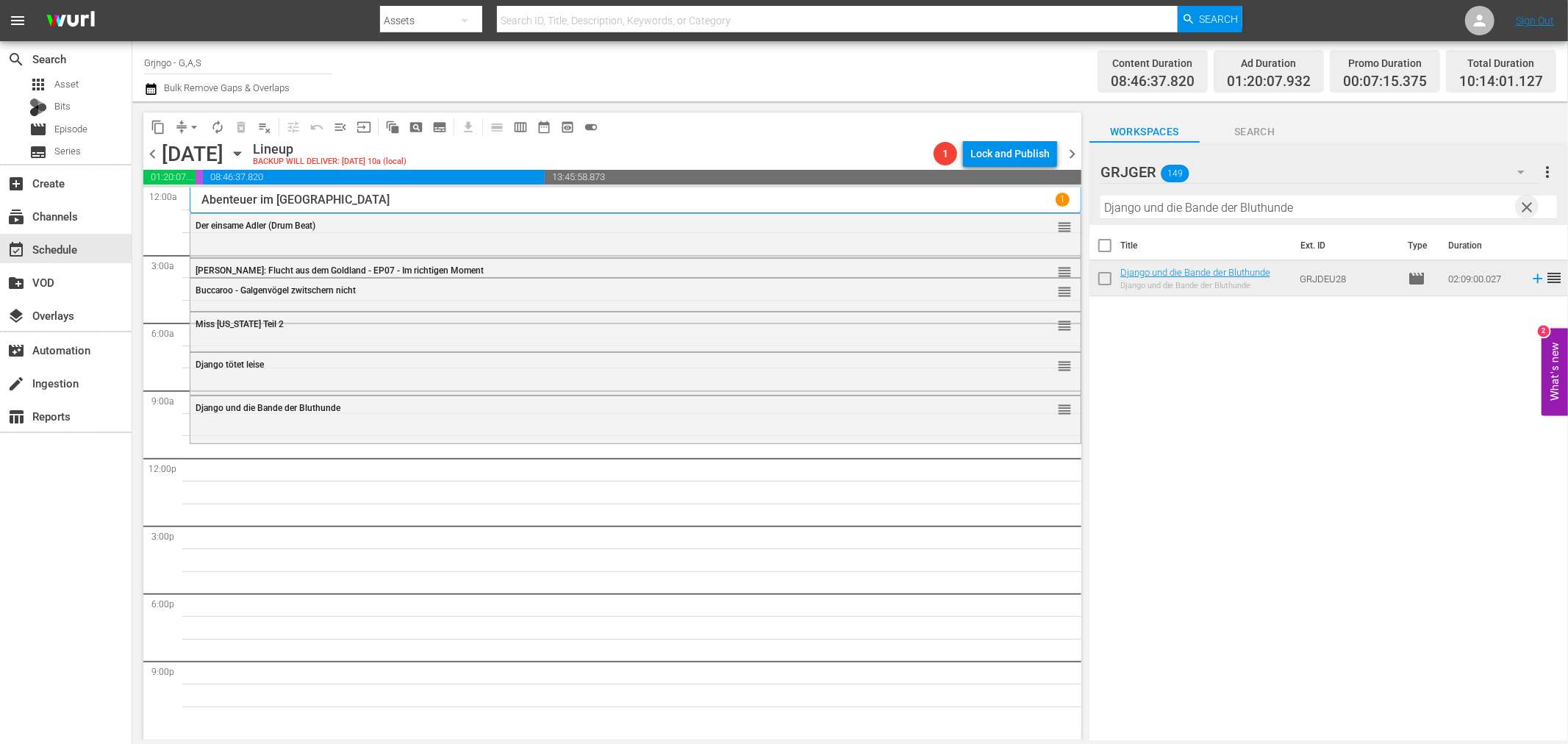
click at [1525, 207] on span "clear" at bounding box center [1527, 207] width 18 height 18
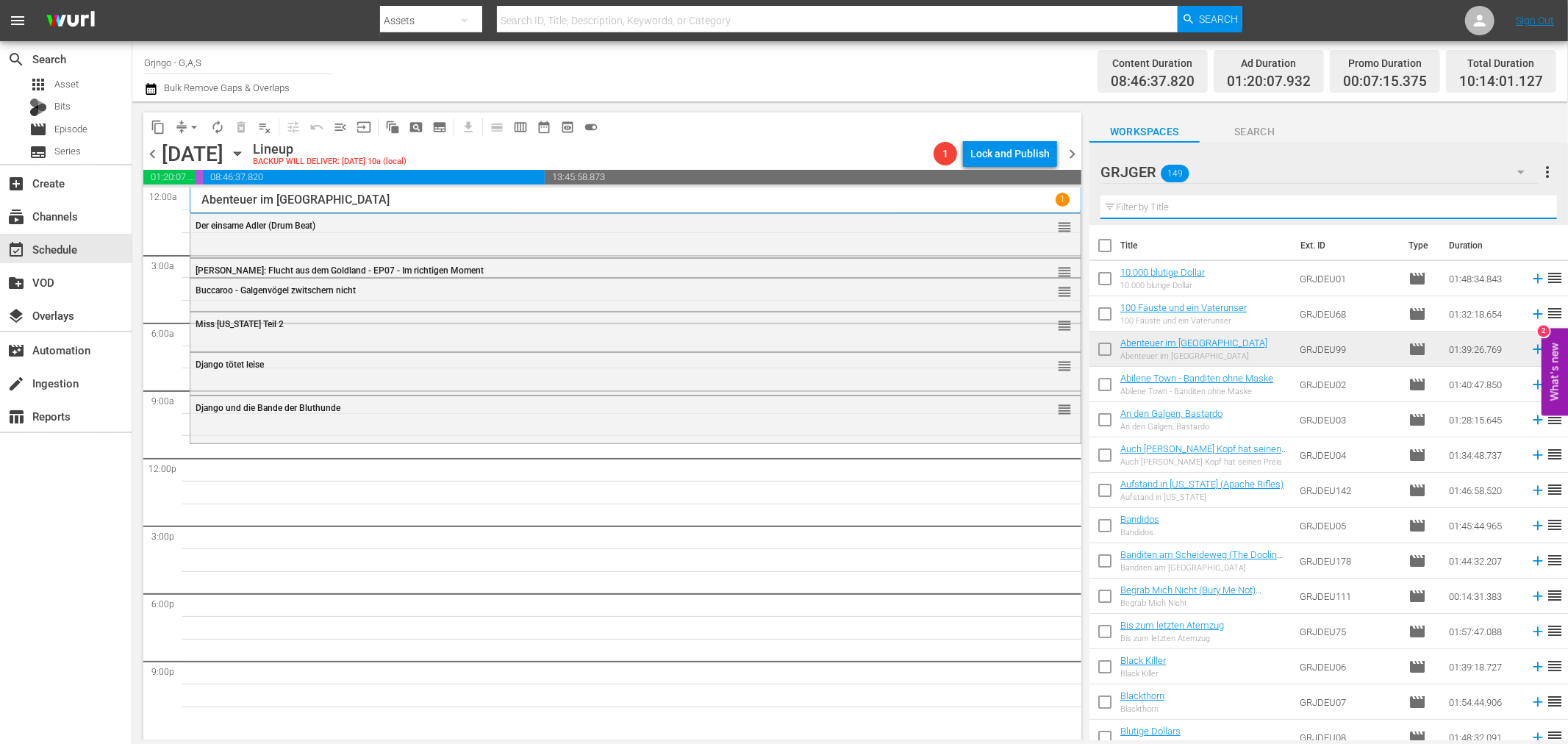
paste input "Zweikampf bei Sonnenuntergang"
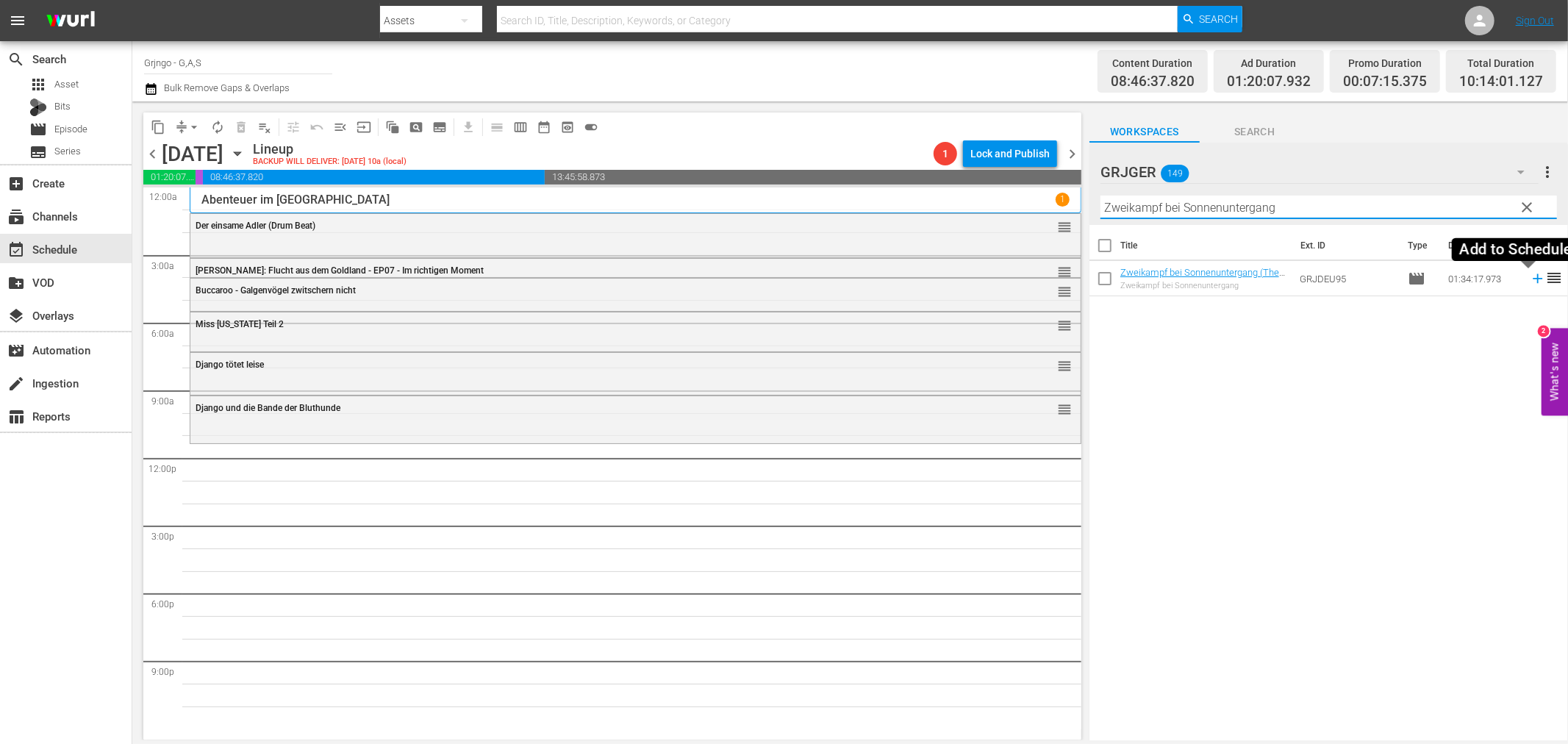
type input "Zweikampf bei Sonnenuntergang"
click at [1529, 276] on icon at bounding box center [1537, 279] width 16 height 16
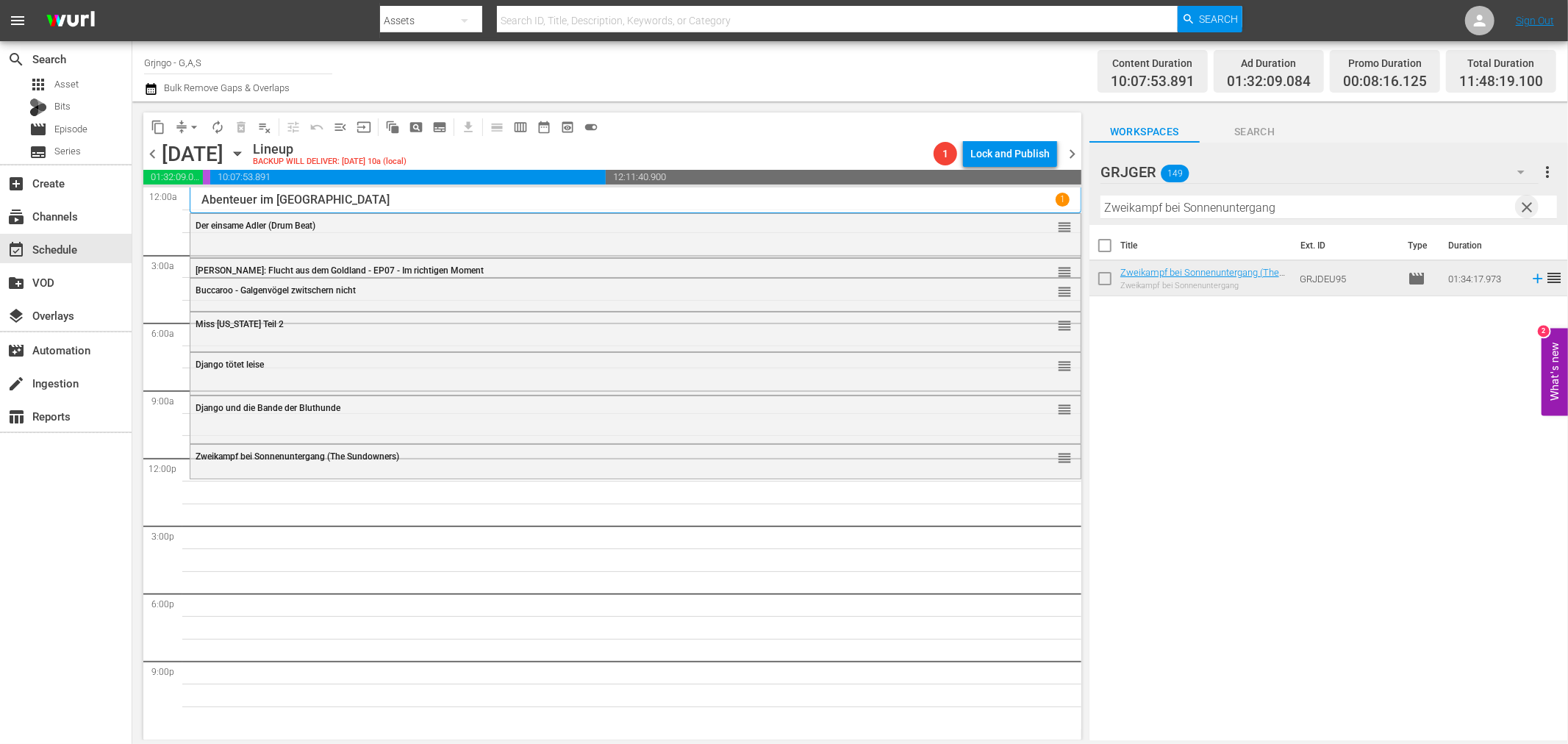
click at [1531, 202] on span "clear" at bounding box center [1527, 207] width 18 height 18
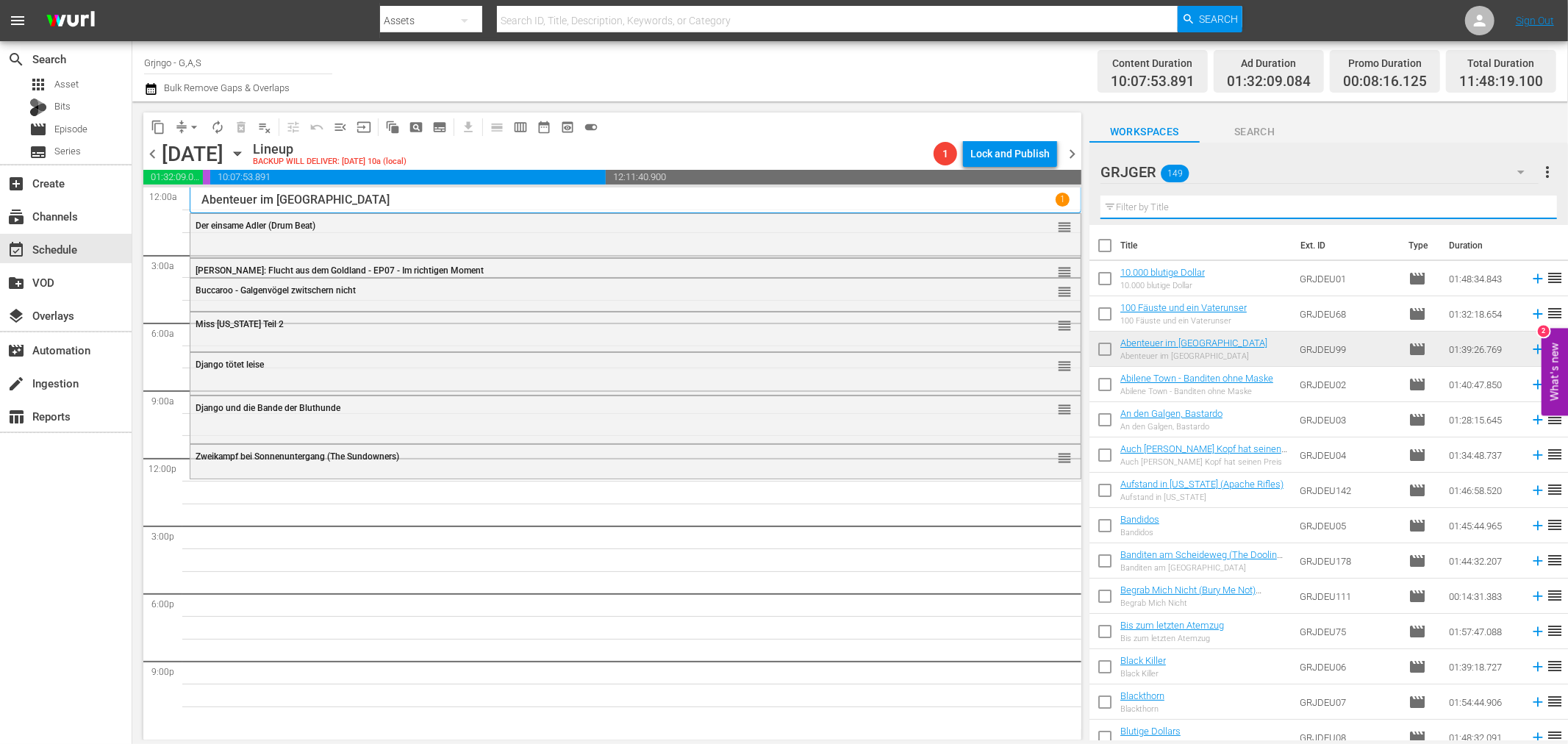
paste input "Die verdammten Pistolen von Dallas"
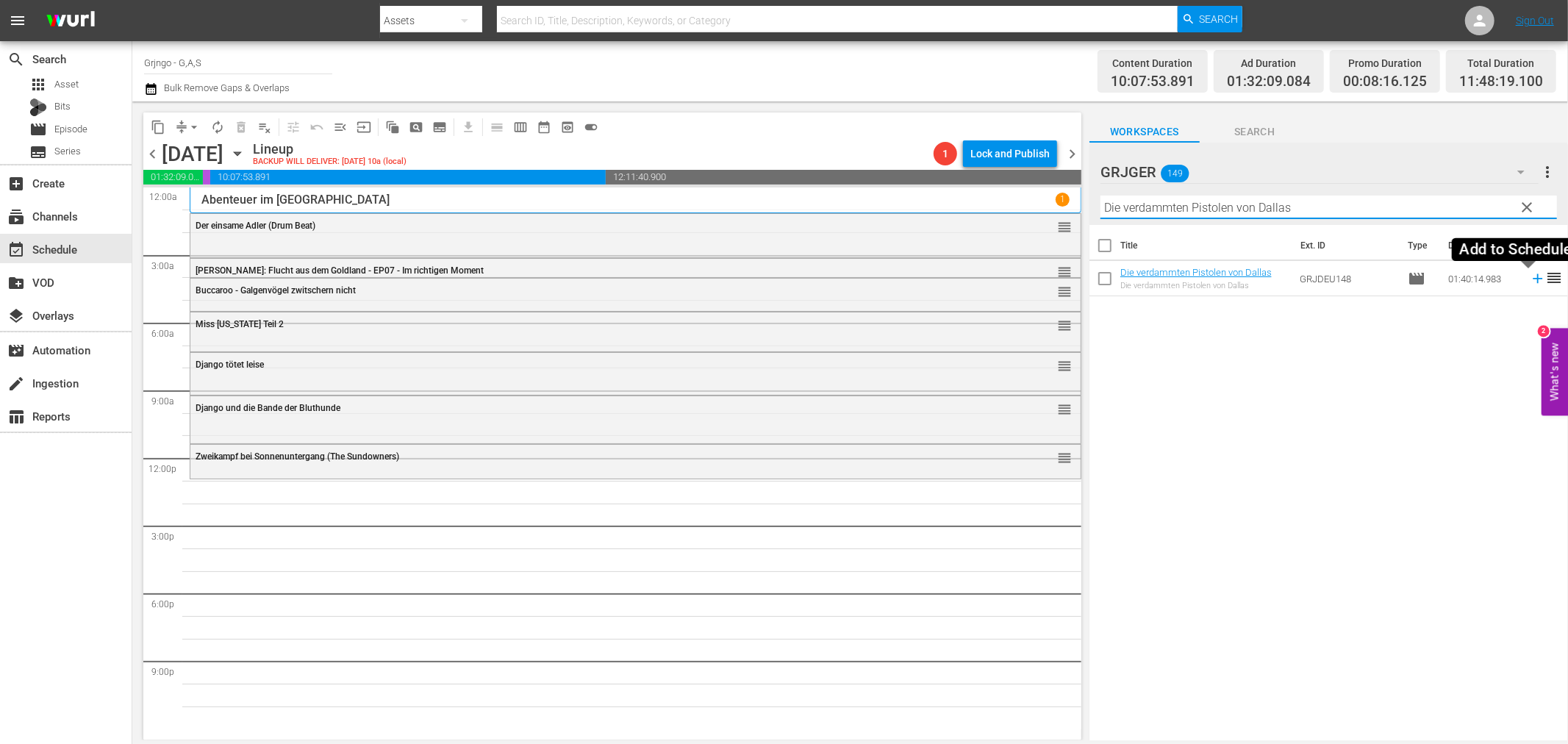
type input "Die verdammten Pistolen von Dallas"
click at [1532, 278] on icon at bounding box center [1537, 279] width 10 height 10
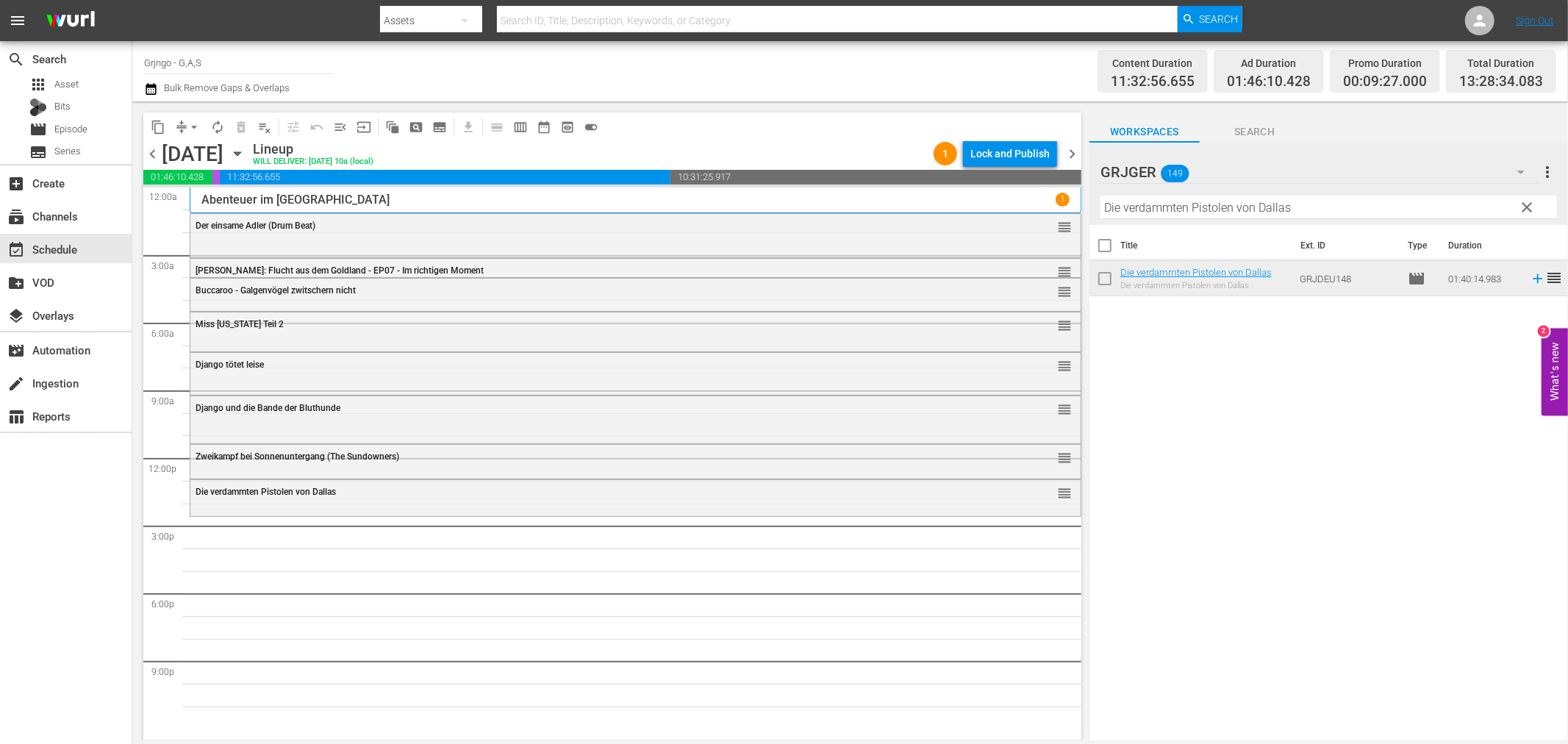
drag, startPoint x: 1527, startPoint y: 202, endPoint x: 1325, endPoint y: 223, distance: 203.1
click at [1527, 202] on span "clear" at bounding box center [1527, 207] width 18 height 18
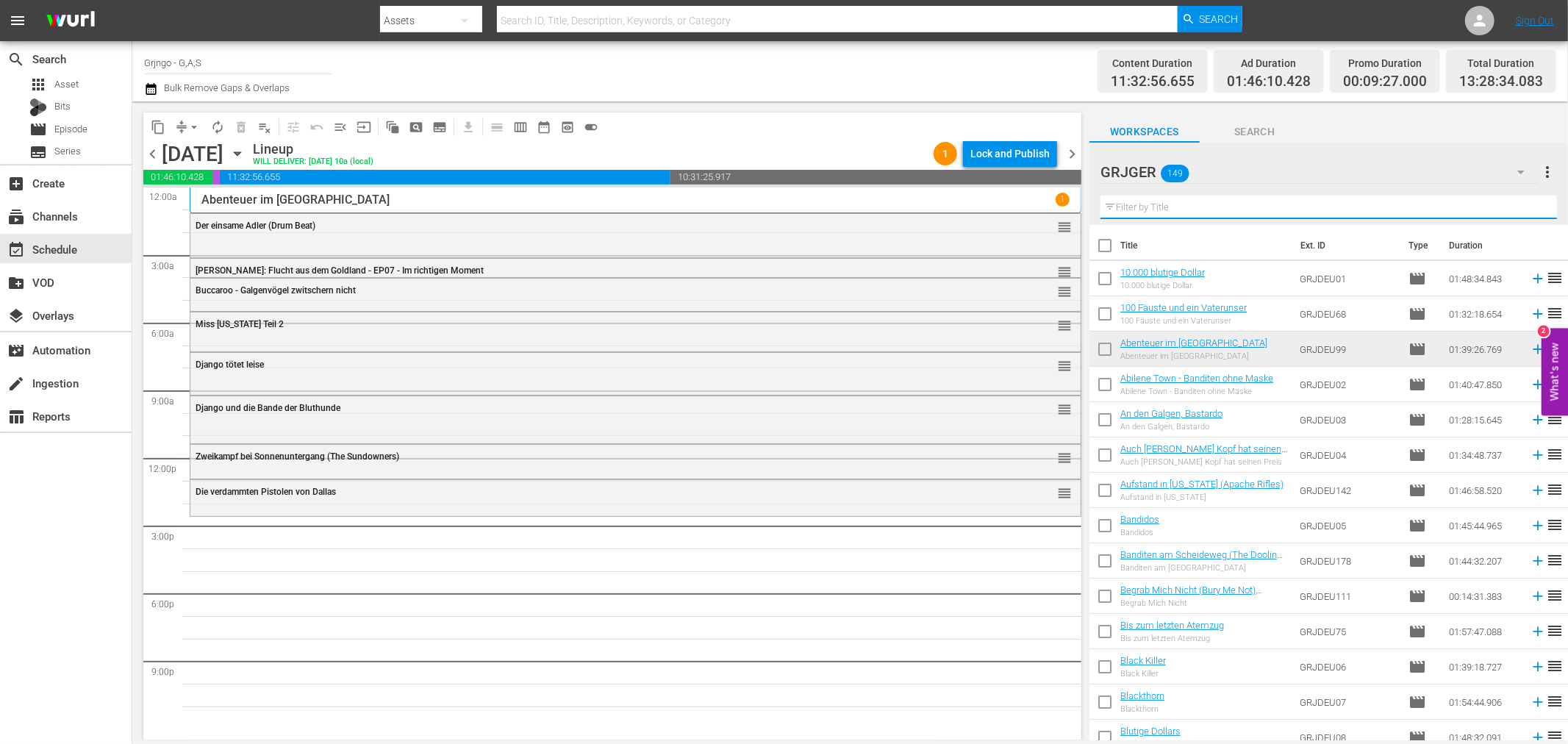
click at [1160, 202] on input "text" at bounding box center [1328, 207] width 456 height 23
paste input "Die Karawane (The Covered Wagon)"
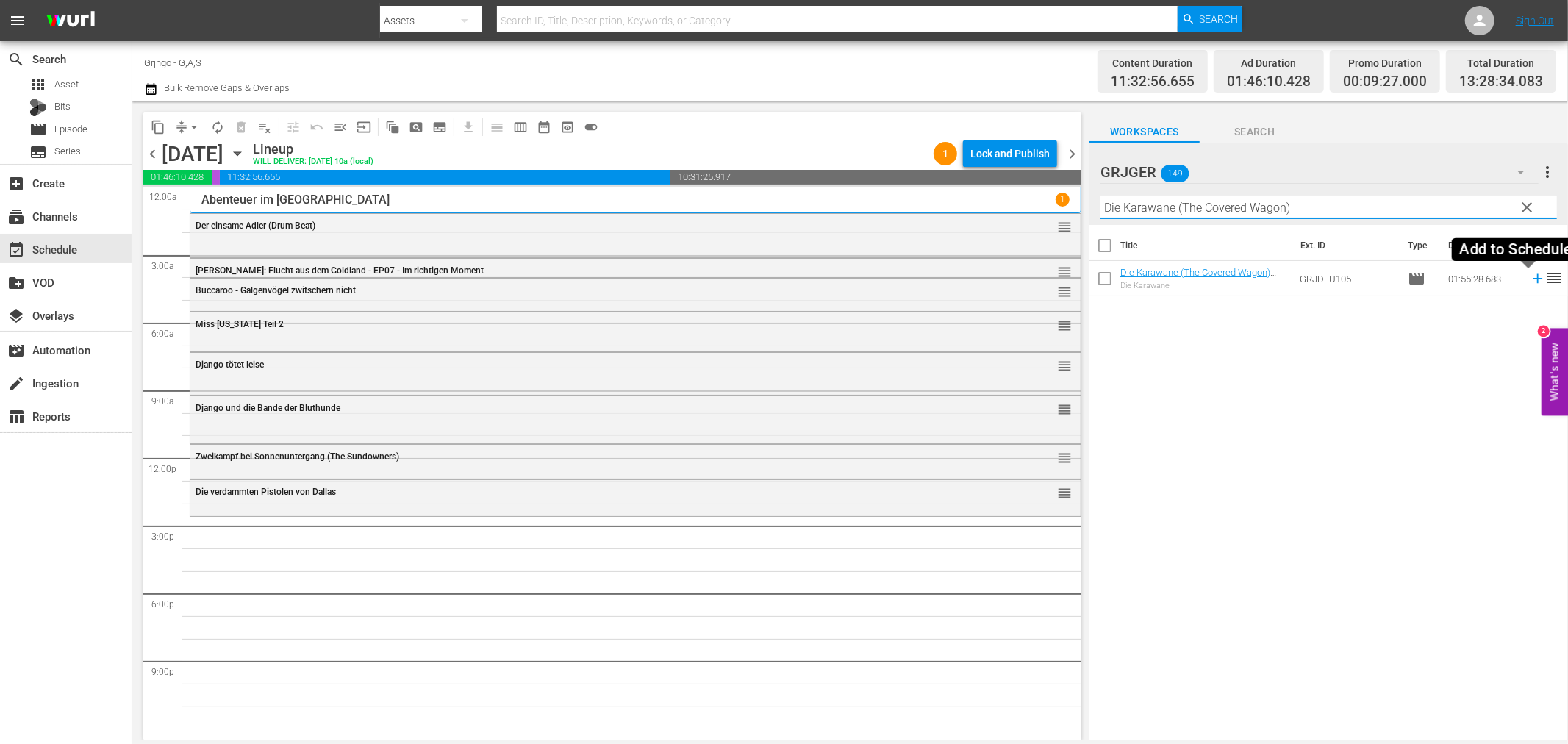
type input "Die Karawane (The Covered Wagon)"
click at [1529, 280] on icon at bounding box center [1537, 279] width 16 height 16
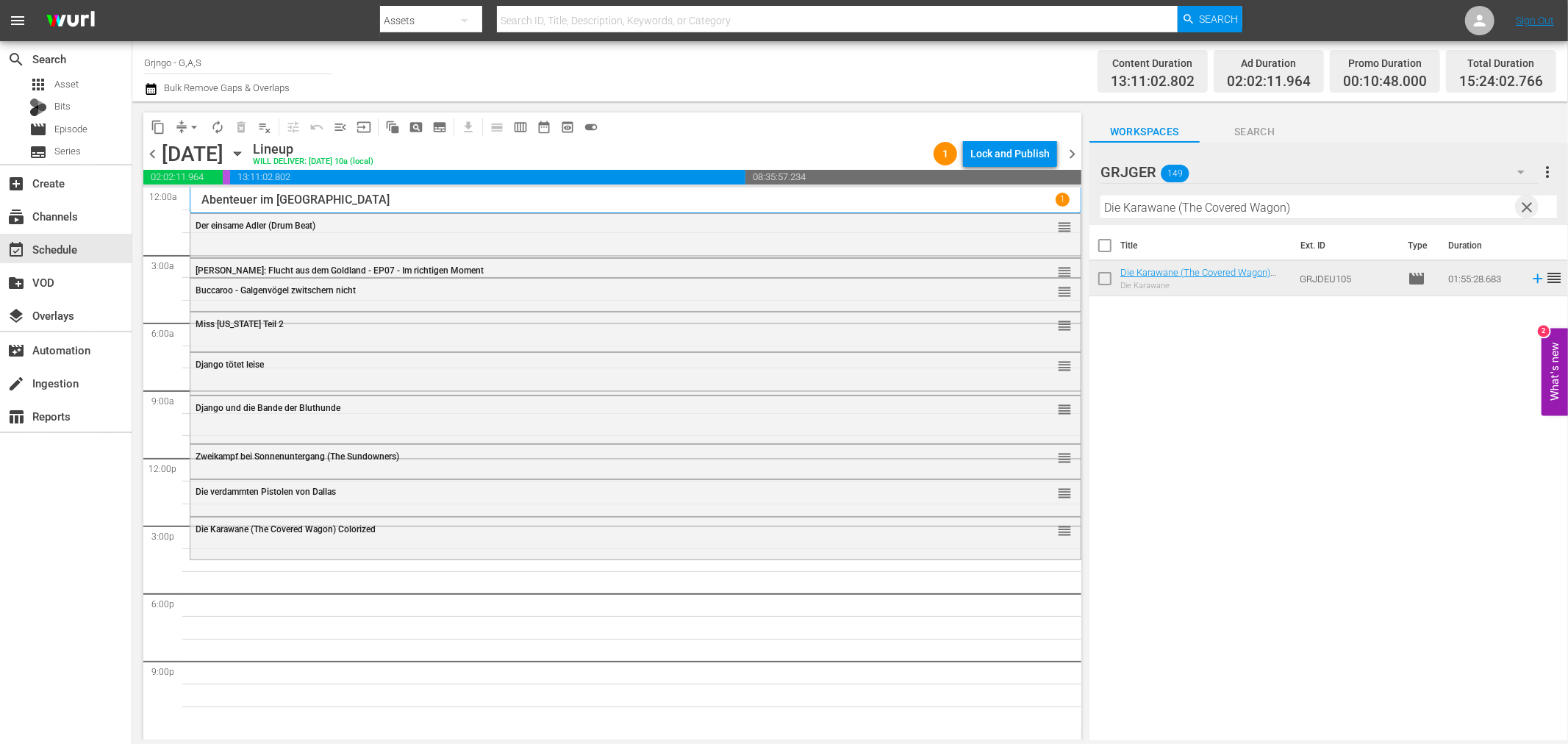
click at [1527, 201] on span "clear" at bounding box center [1527, 207] width 18 height 18
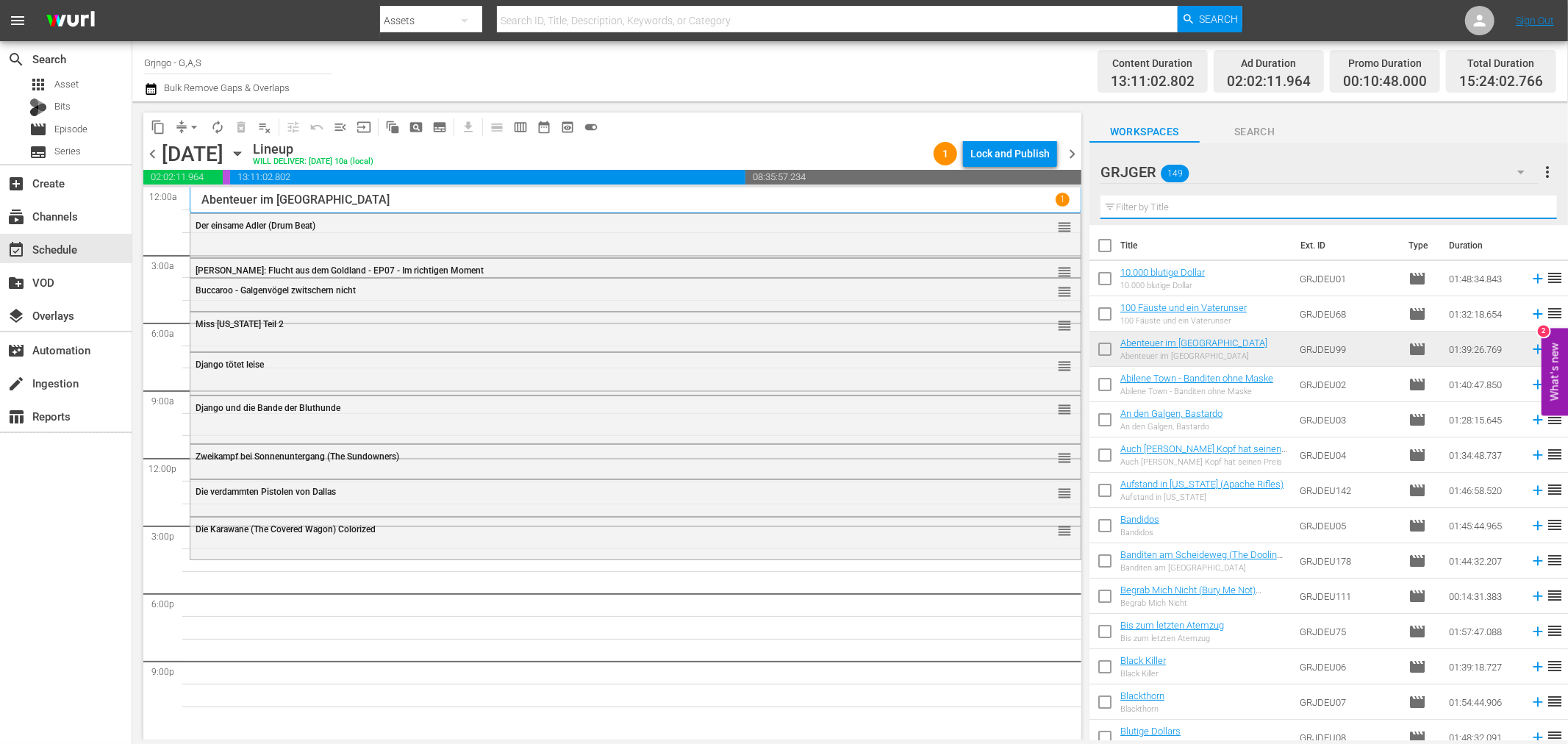
paste input "Wasser für [US_STATE]"
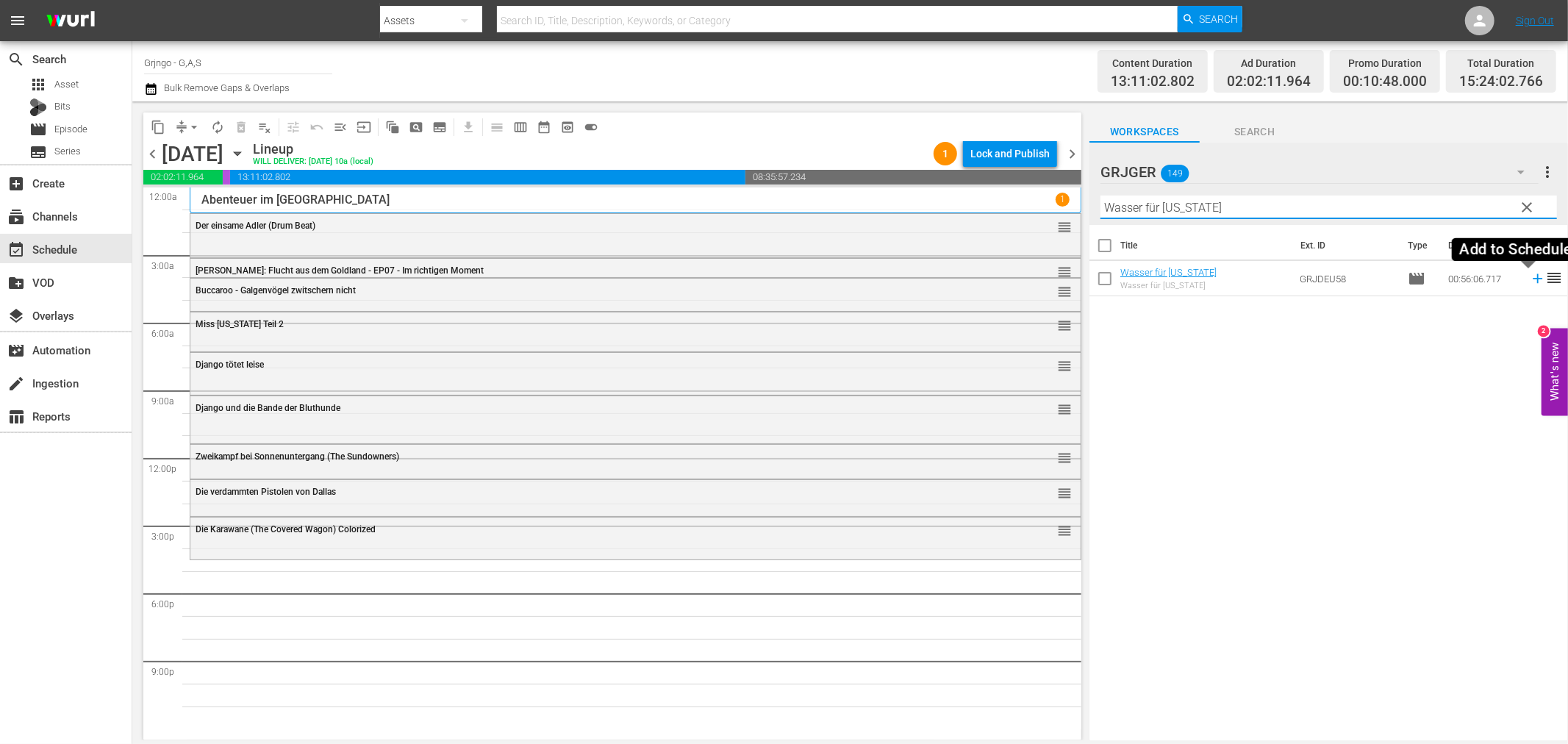
type input "Wasser für [US_STATE]"
click at [1532, 275] on icon at bounding box center [1537, 279] width 10 height 10
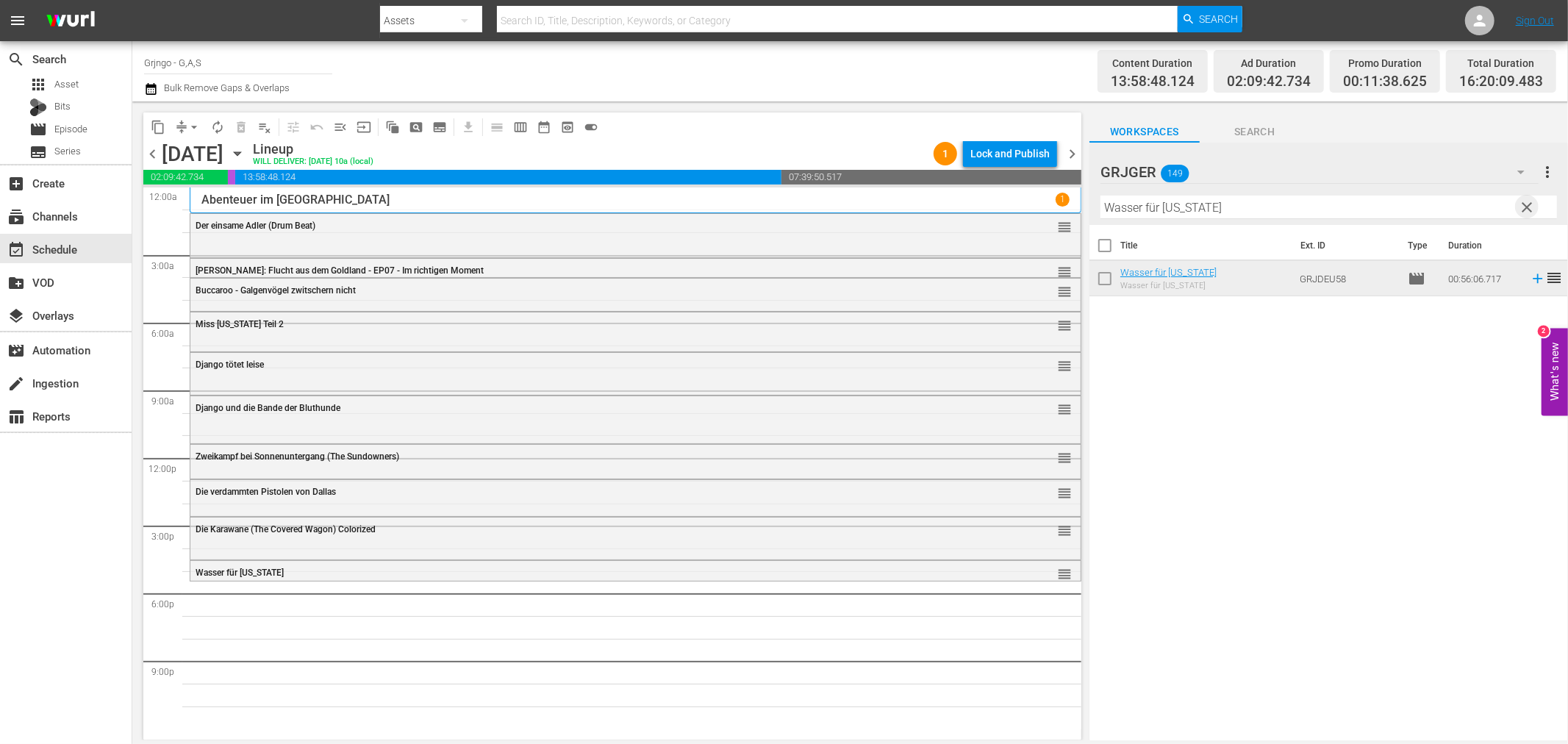
click at [1525, 208] on span "clear" at bounding box center [1527, 207] width 18 height 18
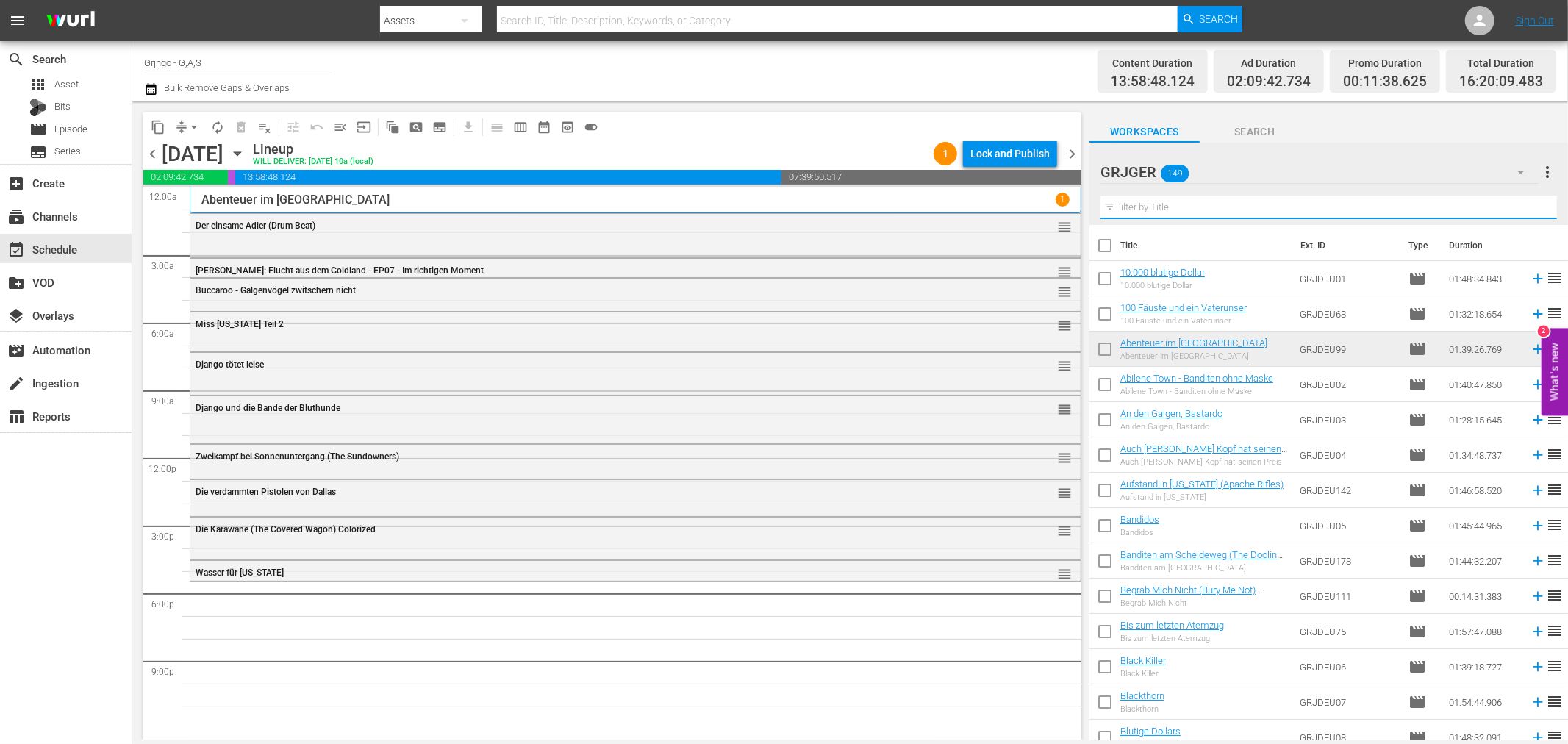
paste input "Der Schrei der schwarzen Wölfe"
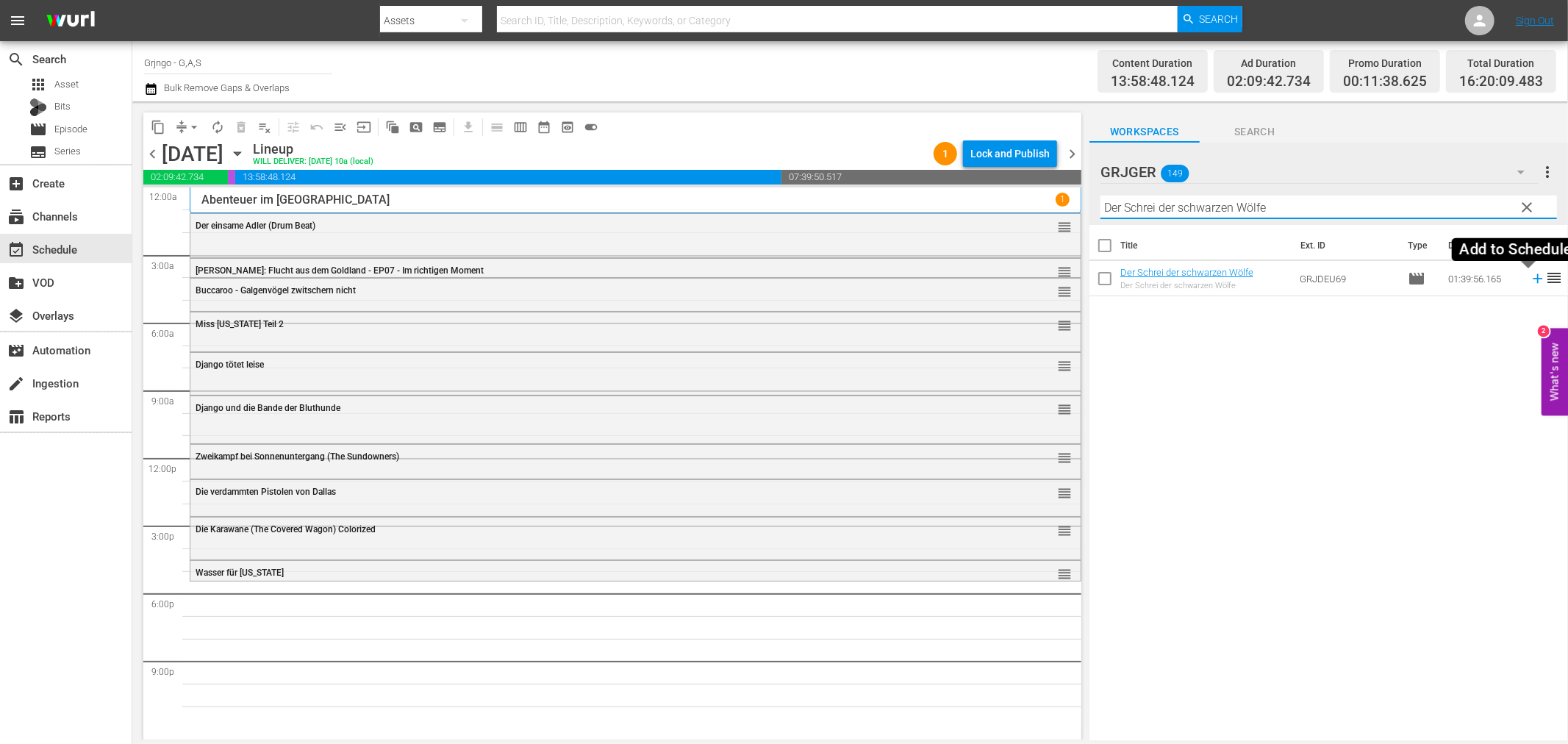
type input "Der Schrei der schwarzen Wölfe"
click at [1529, 275] on icon at bounding box center [1537, 279] width 16 height 16
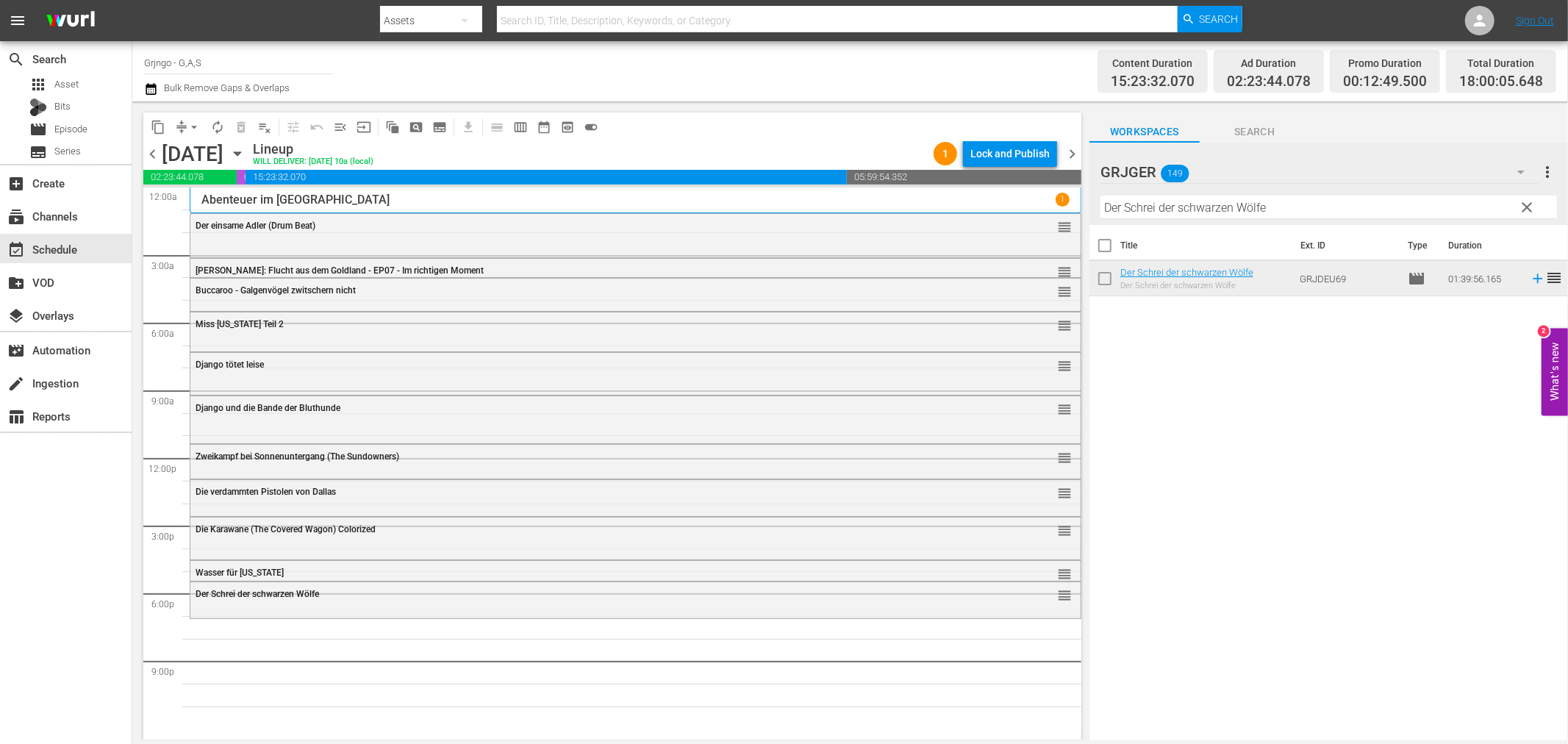
click at [1523, 202] on span "clear" at bounding box center [1527, 207] width 18 height 18
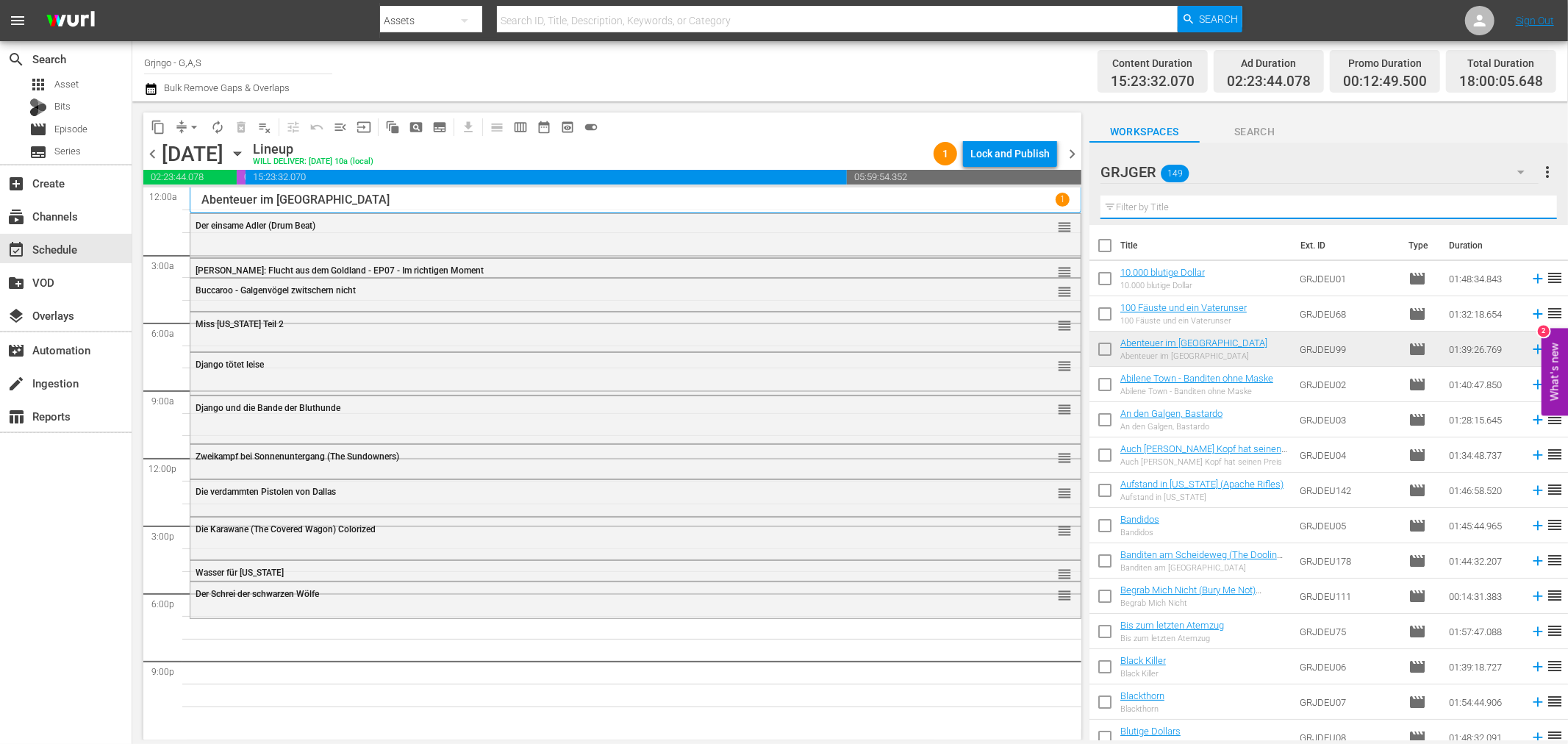
paste input "[DEMOGRAPHIC_DATA]"
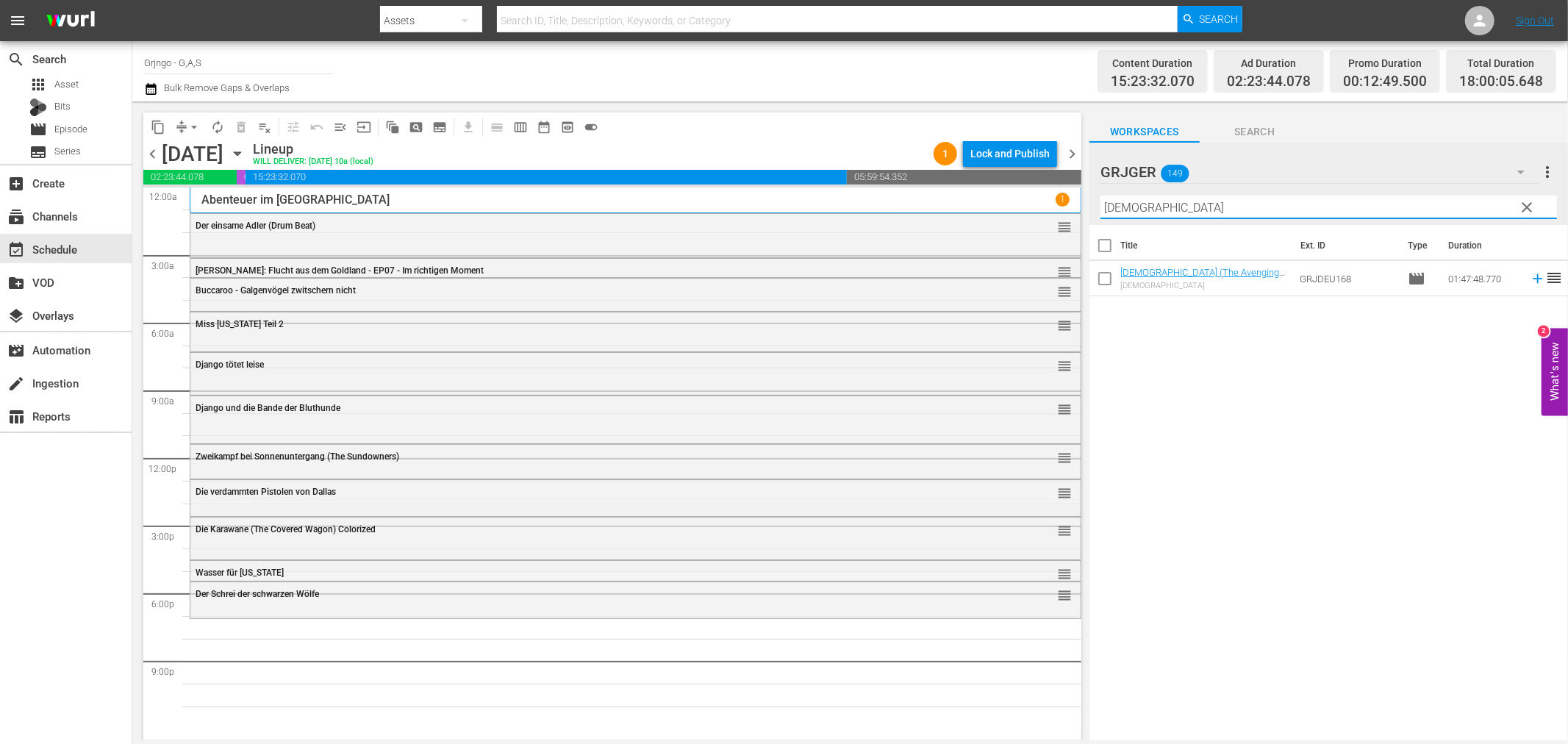
type input "[DEMOGRAPHIC_DATA]"
click at [1529, 276] on icon at bounding box center [1537, 279] width 16 height 16
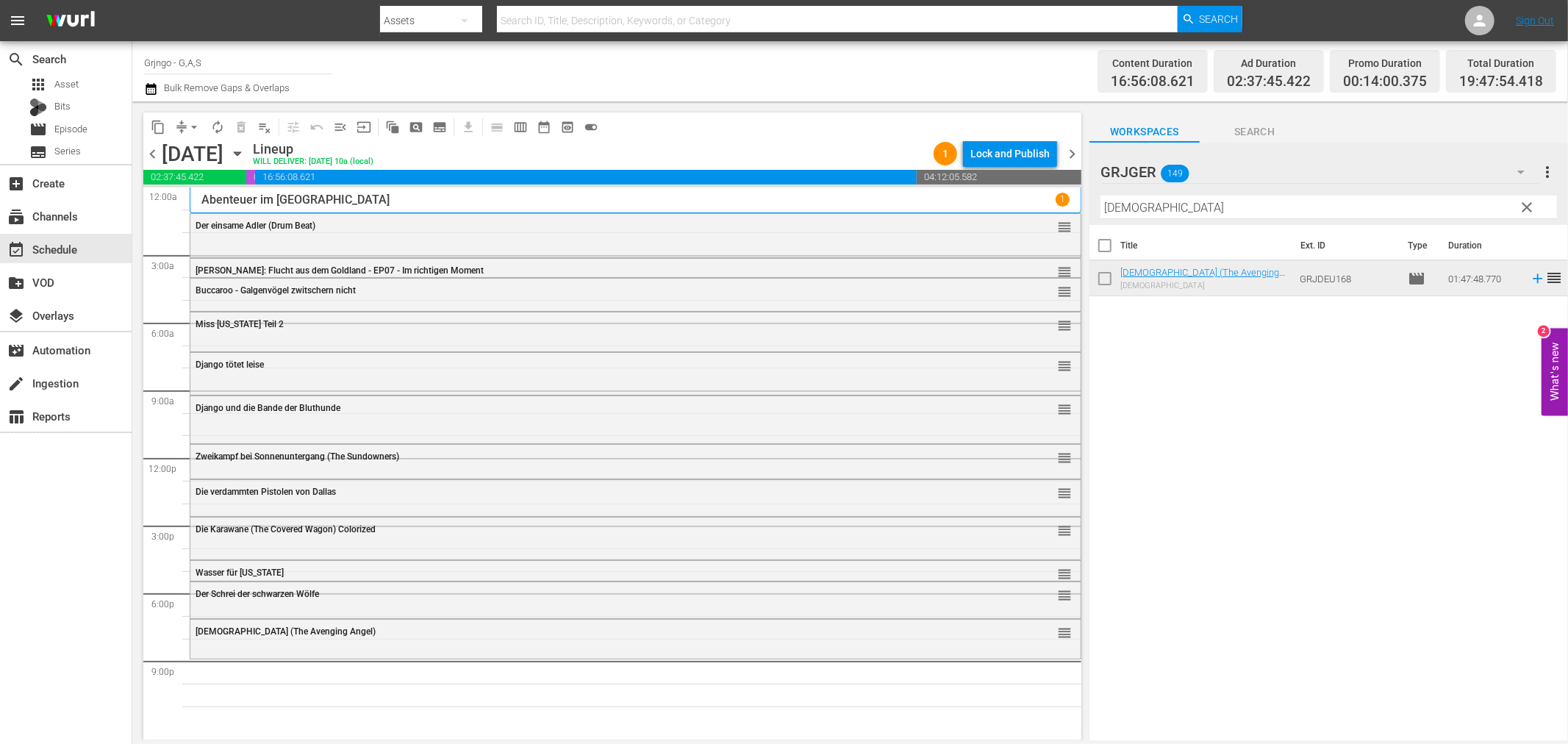
click at [1526, 209] on span "clear" at bounding box center [1527, 207] width 18 height 18
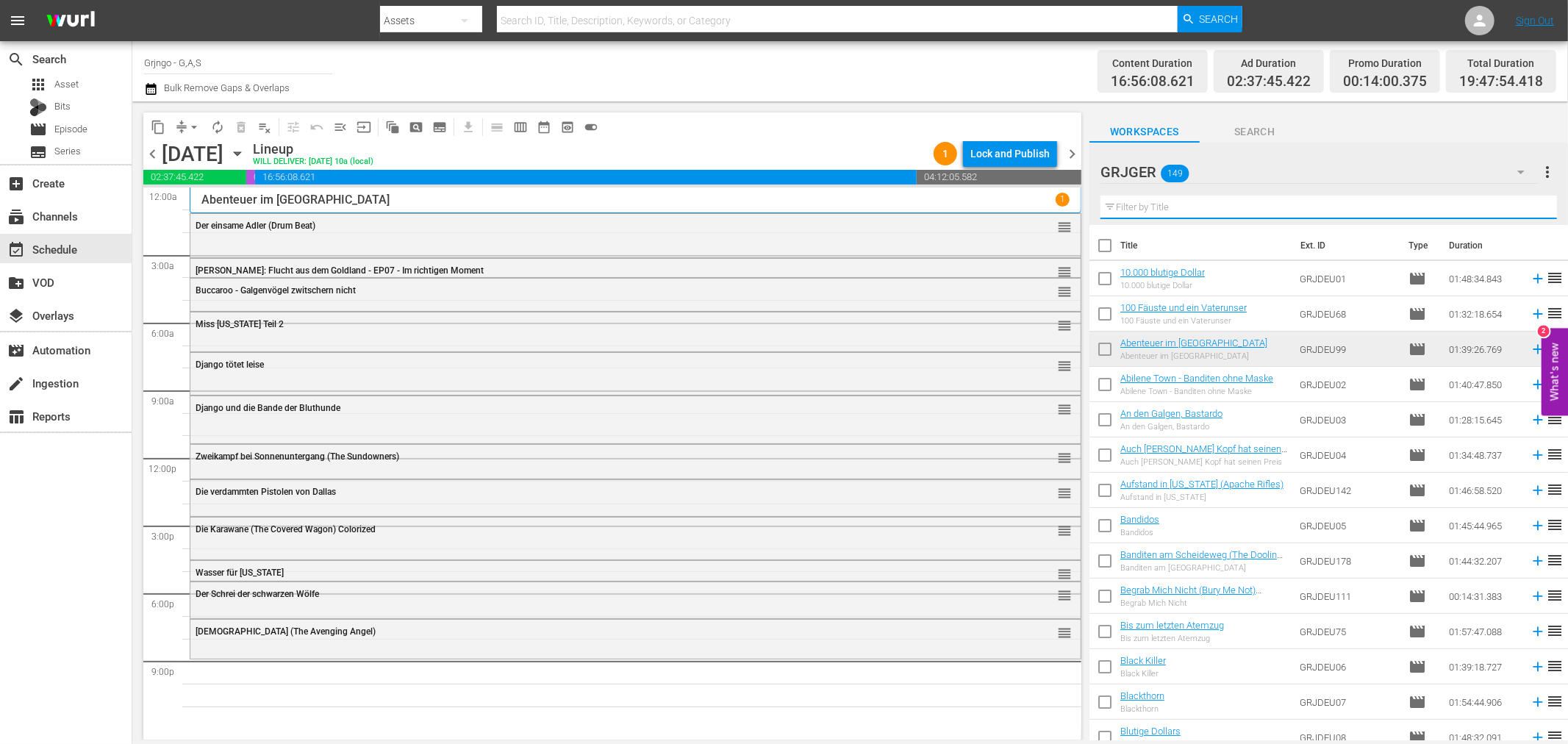
paste input "Die vier Geier der [GEOGRAPHIC_DATA][US_STATE]"
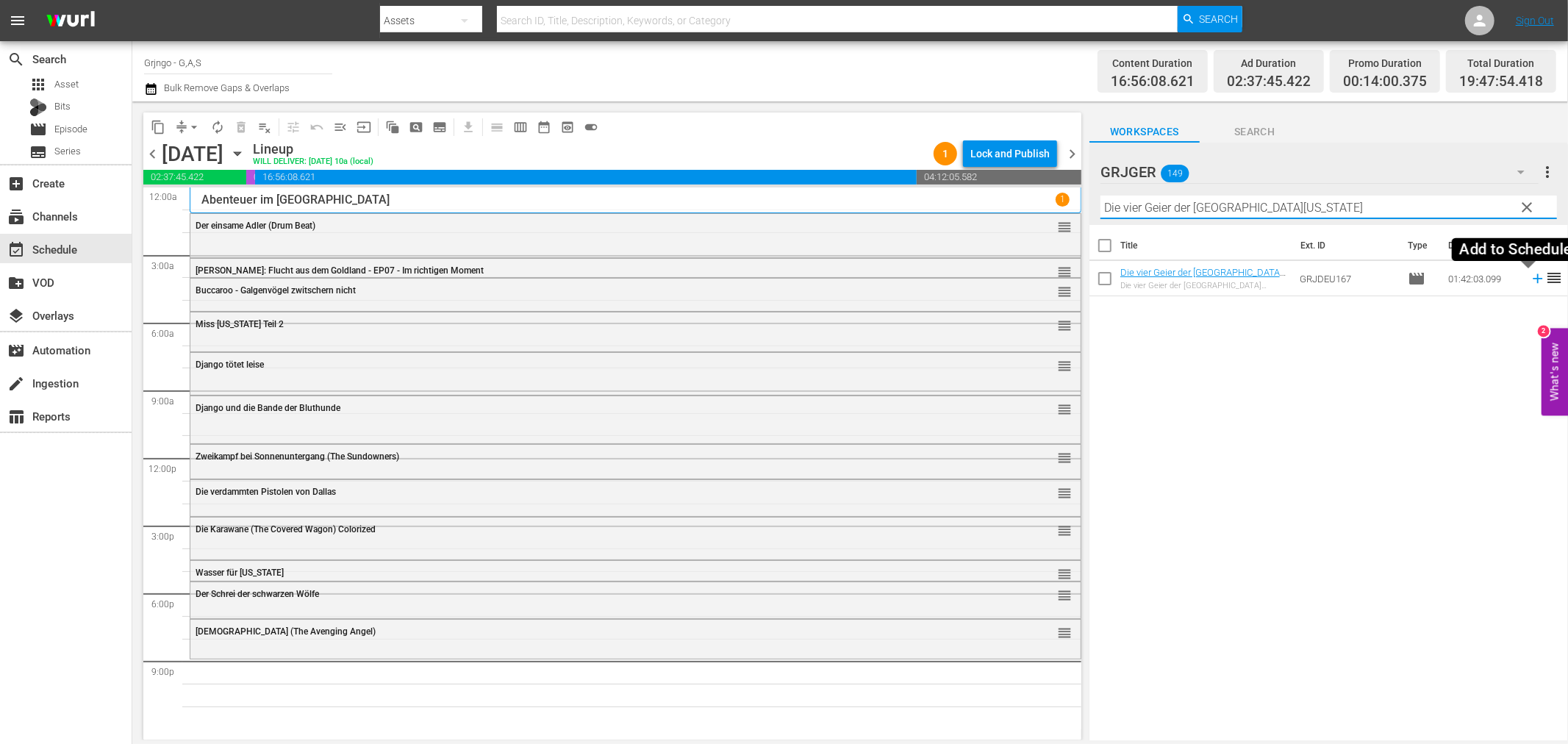
type input "Die vier Geier der [GEOGRAPHIC_DATA][US_STATE]"
click at [1529, 281] on icon at bounding box center [1537, 279] width 16 height 16
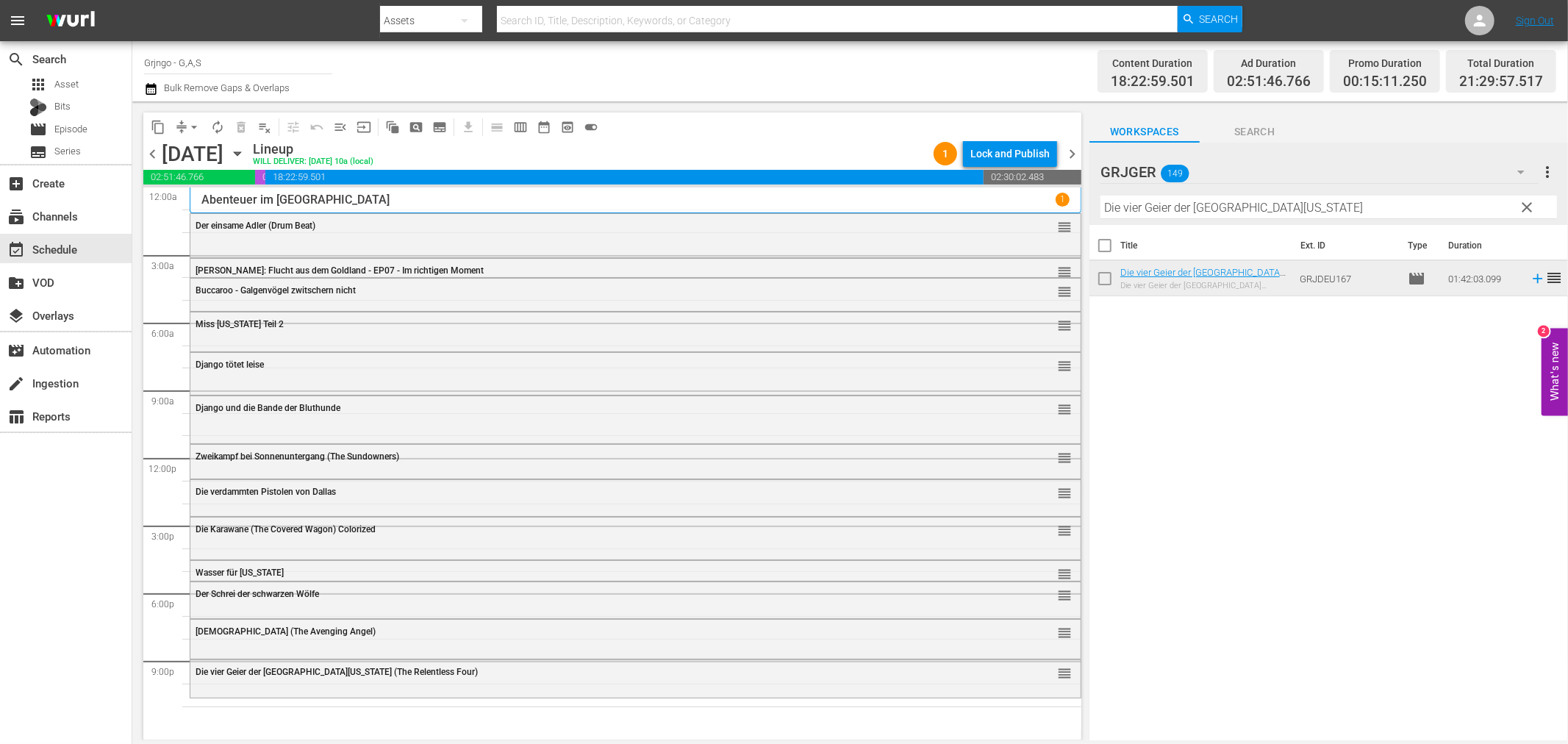
drag, startPoint x: 1526, startPoint y: 207, endPoint x: 1209, endPoint y: 207, distance: 317.0
click at [1526, 207] on span "clear" at bounding box center [1527, 207] width 18 height 18
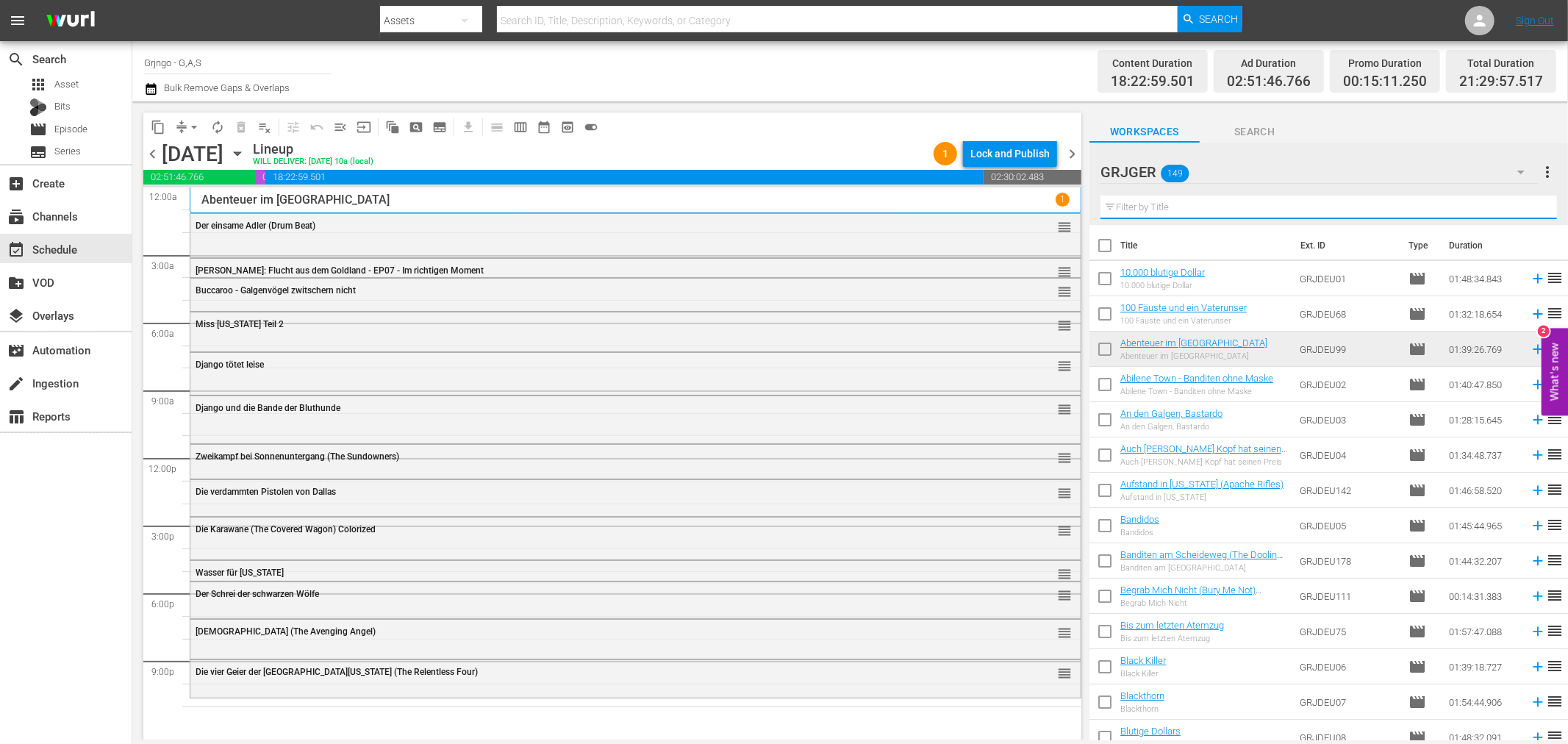
paste input "Die Legende vom einsamen Ranger"
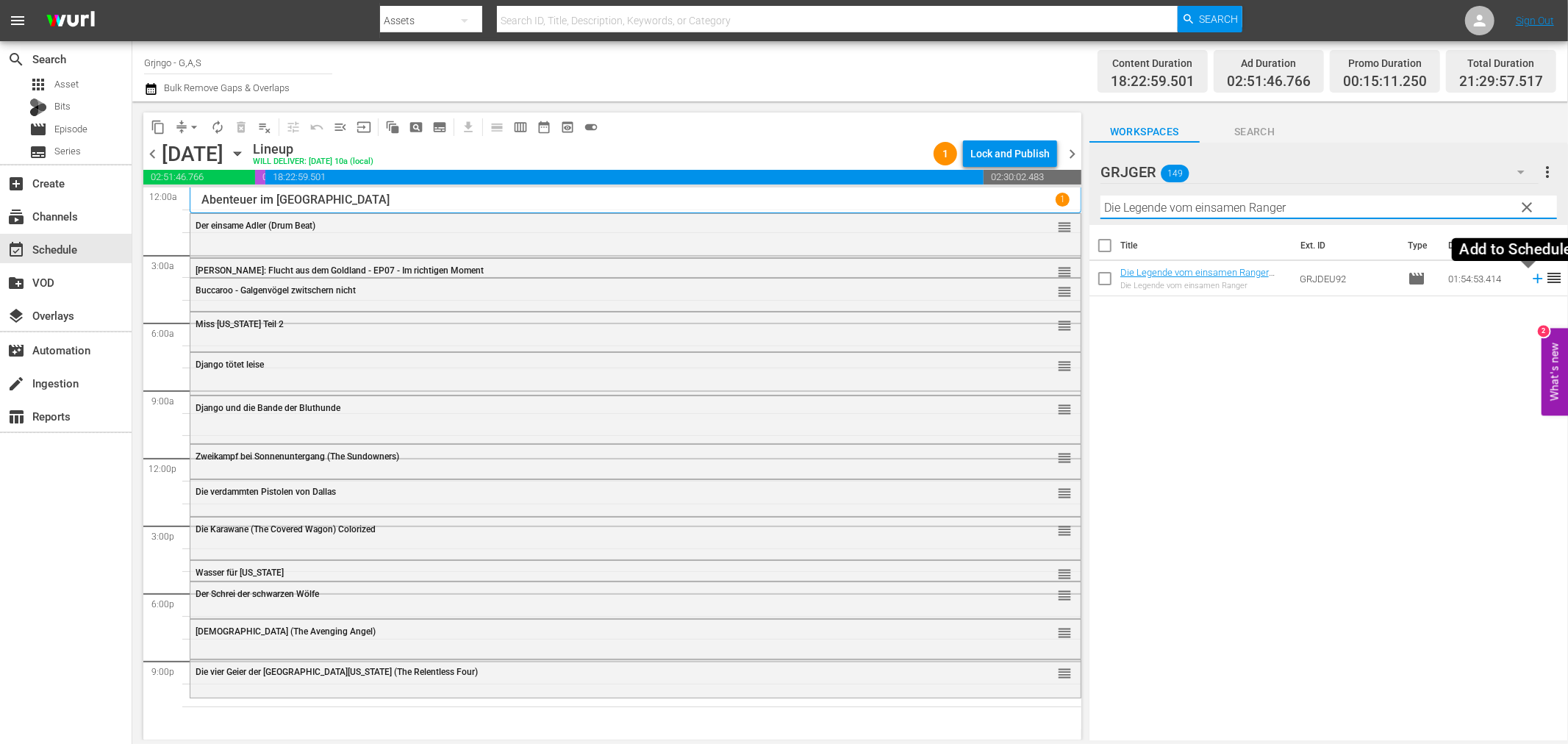
type input "Die Legende vom einsamen Ranger"
click at [1529, 281] on icon at bounding box center [1537, 279] width 16 height 16
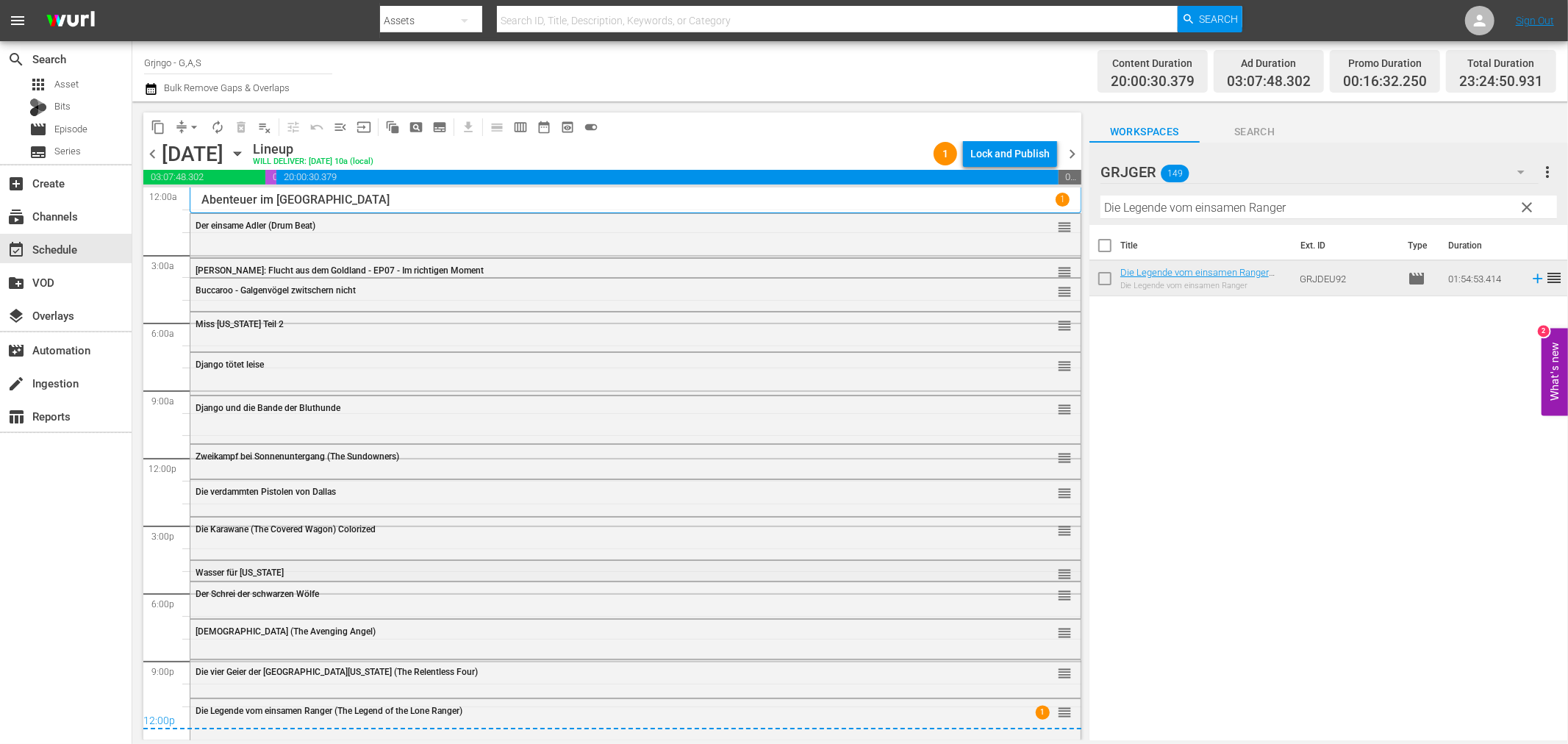
scroll to position [1, 0]
click at [1011, 144] on div "Lock and Publish" at bounding box center [1010, 154] width 79 height 27
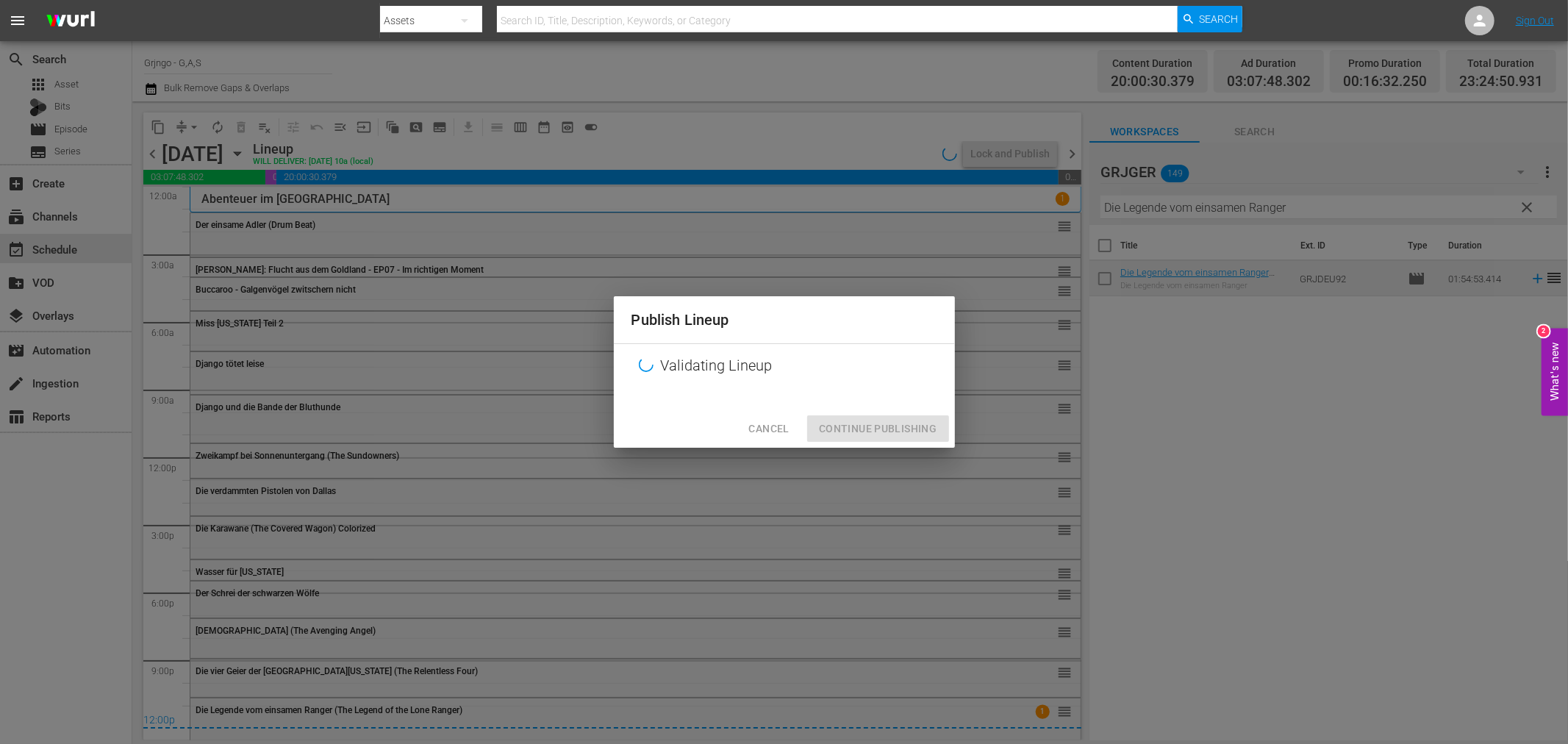
click at [855, 436] on div "Cancel Continue Publishing" at bounding box center [784, 429] width 341 height 39
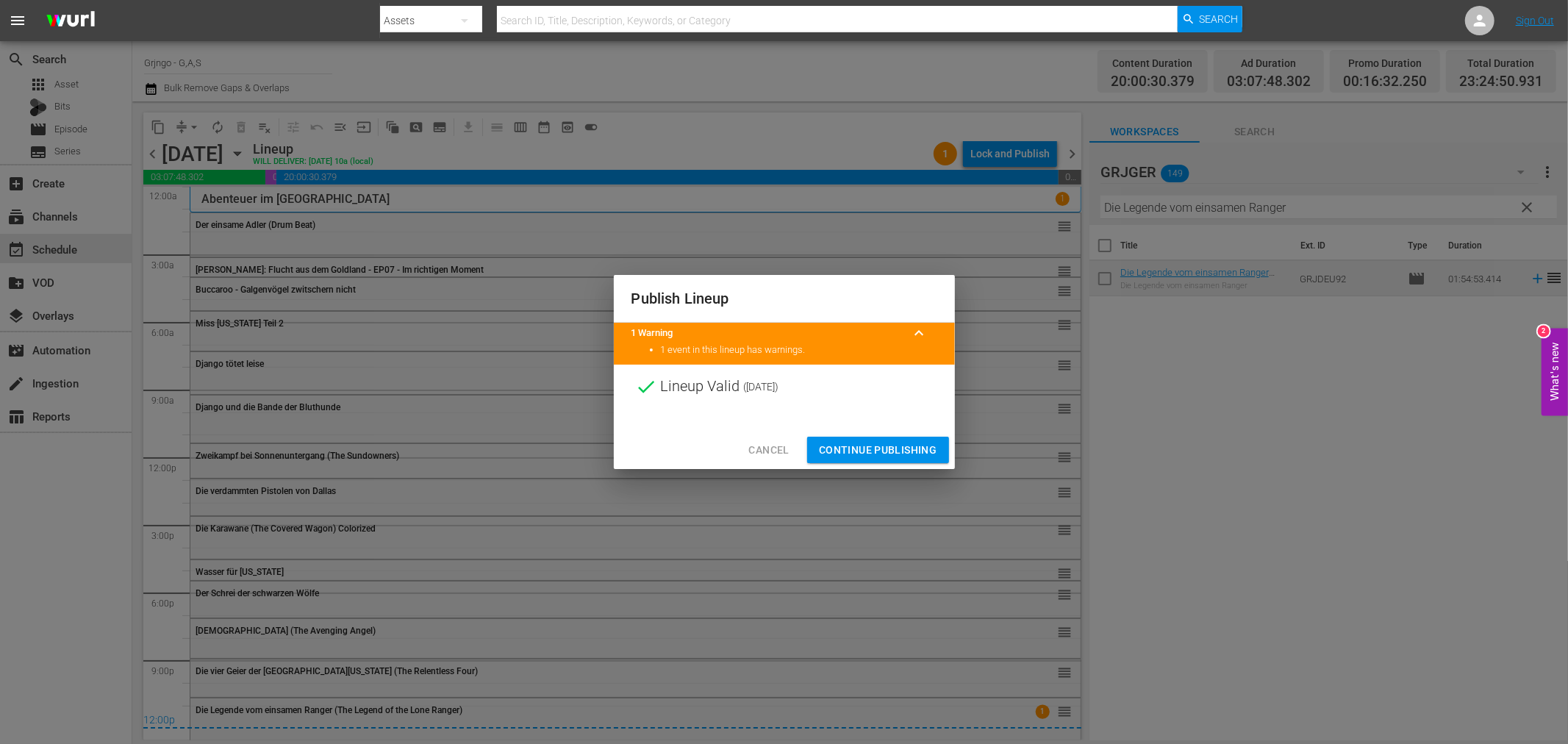
click at [906, 450] on span "Continue Publishing" at bounding box center [877, 450] width 118 height 19
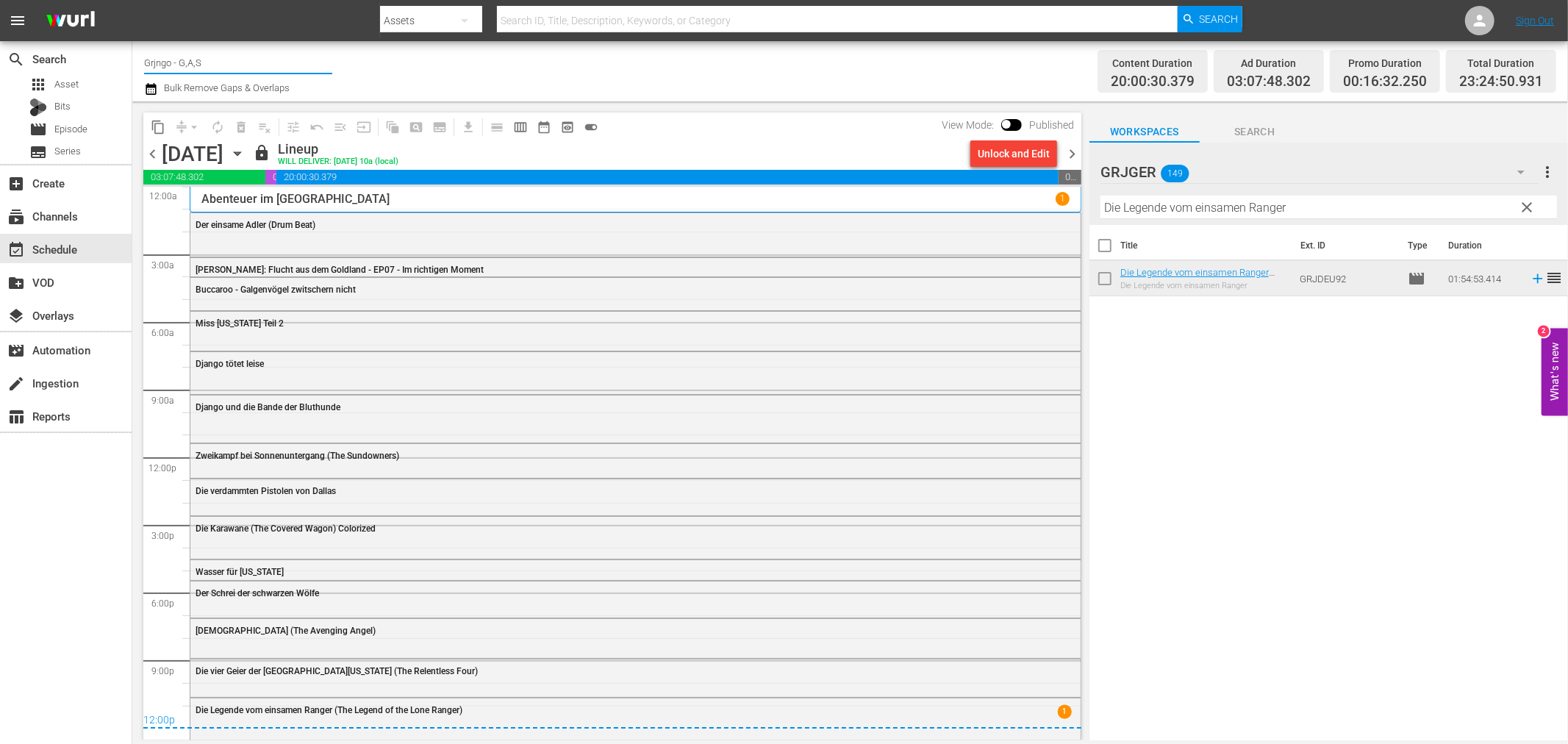
drag, startPoint x: 207, startPoint y: 59, endPoint x: 139, endPoint y: 61, distance: 68.0
click at [139, 61] on div "Channel Title Grjngo - G,A,S Bulk Remove Gaps & Overlaps Content Duration 20:00…" at bounding box center [850, 71] width 1436 height 60
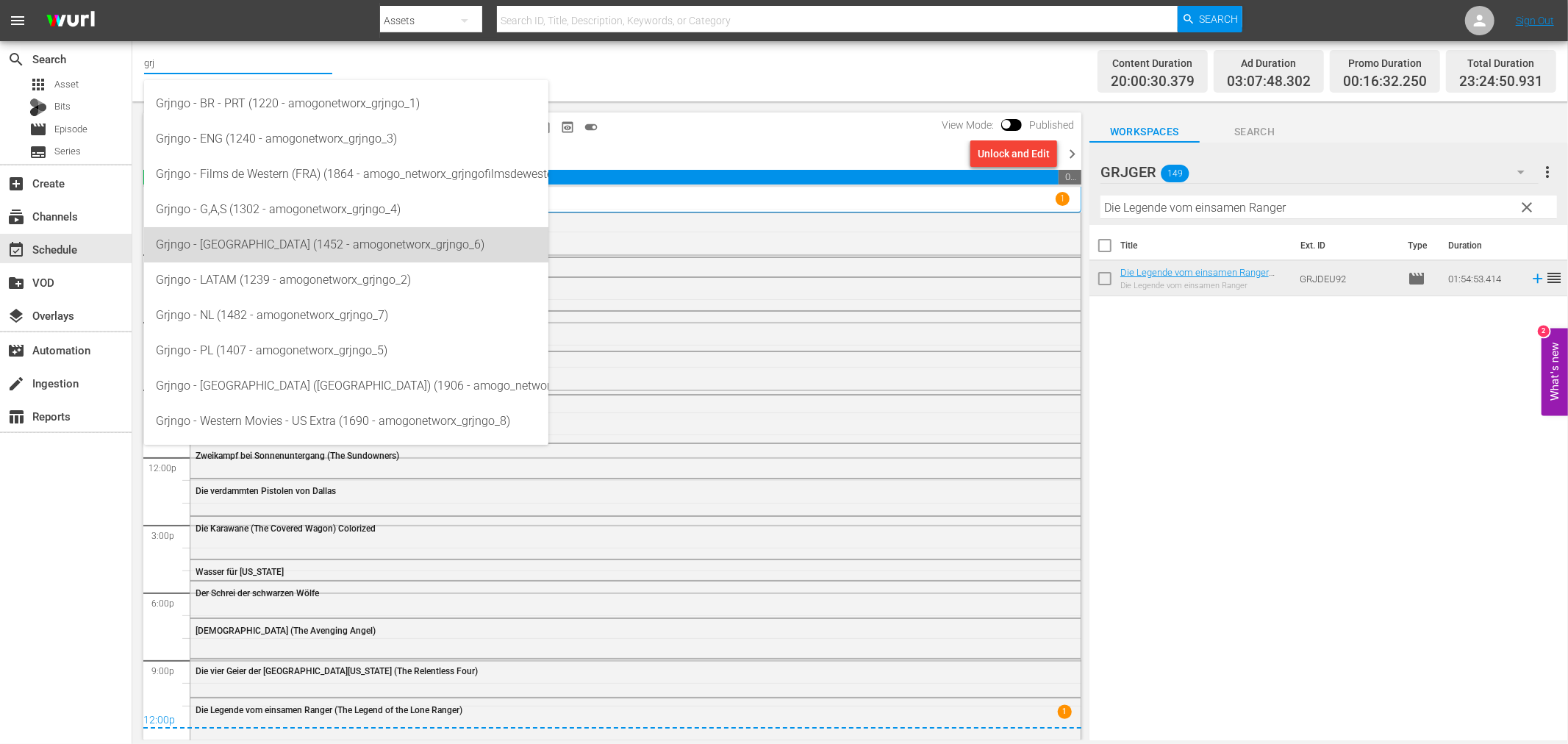
click at [268, 241] on div "Grjngo - [GEOGRAPHIC_DATA] (1452 - amogonetworx_grjngo_6)" at bounding box center [345, 245] width 381 height 36
type input "Grjngo - [GEOGRAPHIC_DATA] (1452 - amogonetworx_grjngo_6)"
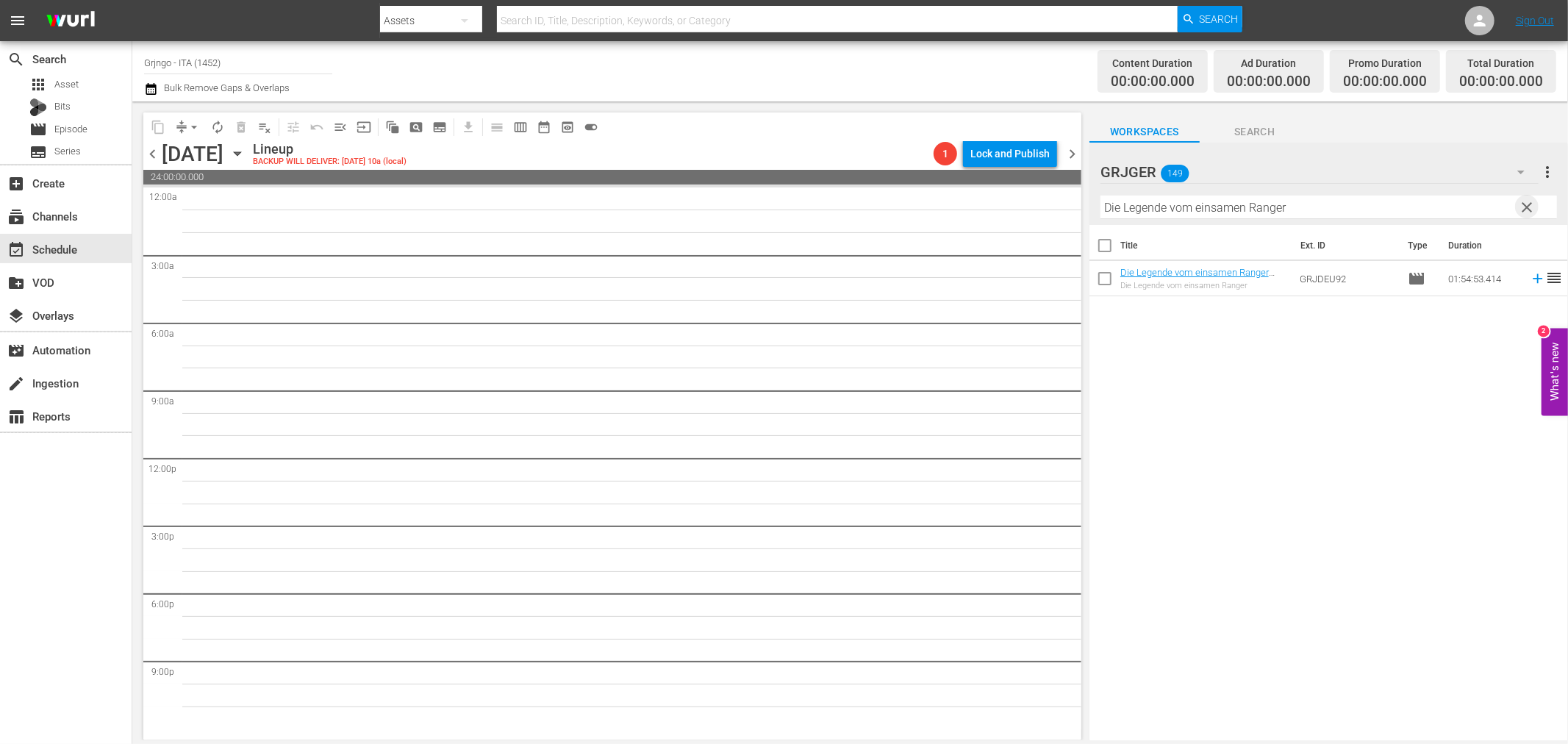
click at [1526, 202] on span "clear" at bounding box center [1527, 207] width 18 height 18
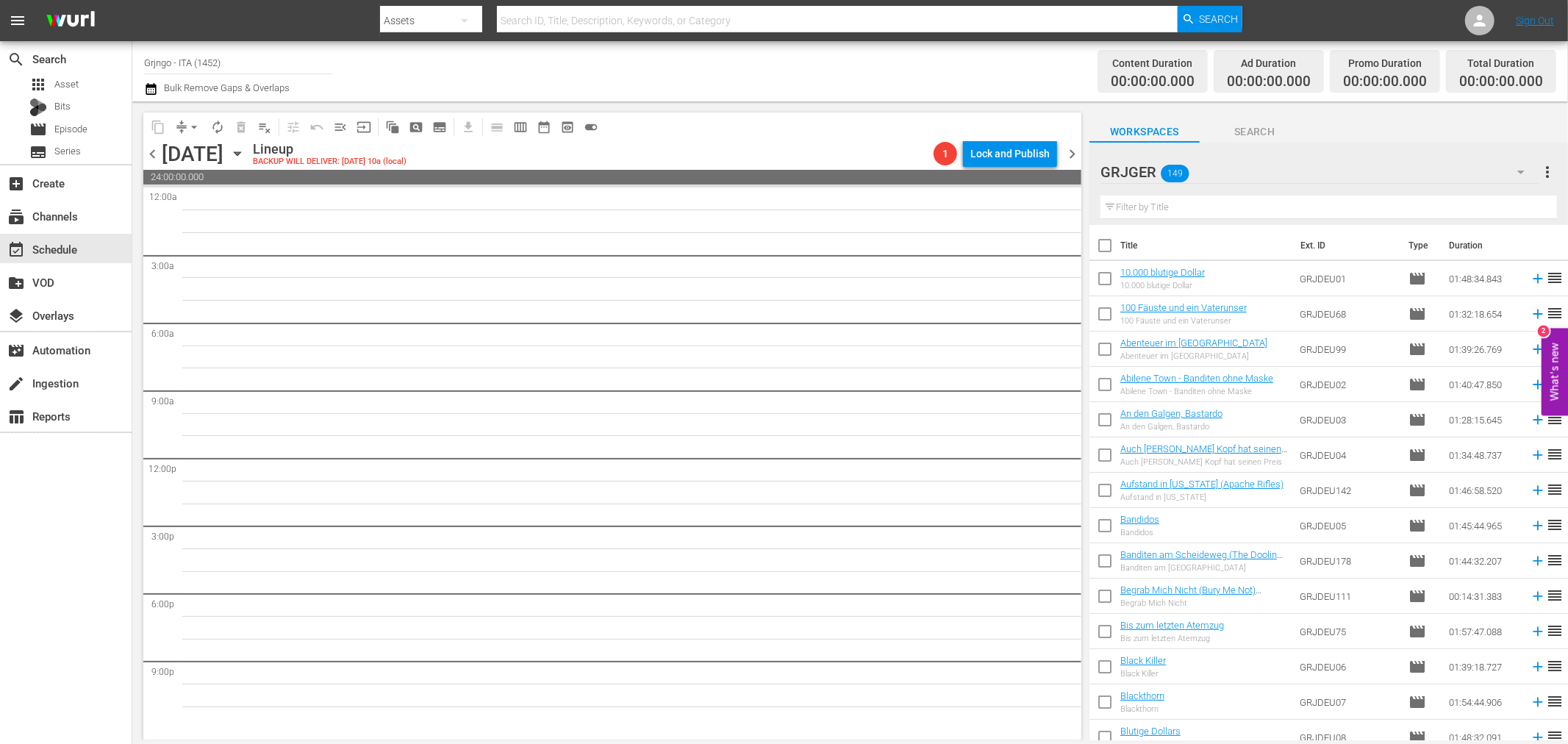
click at [241, 152] on icon "button" at bounding box center [236, 154] width 6 height 4
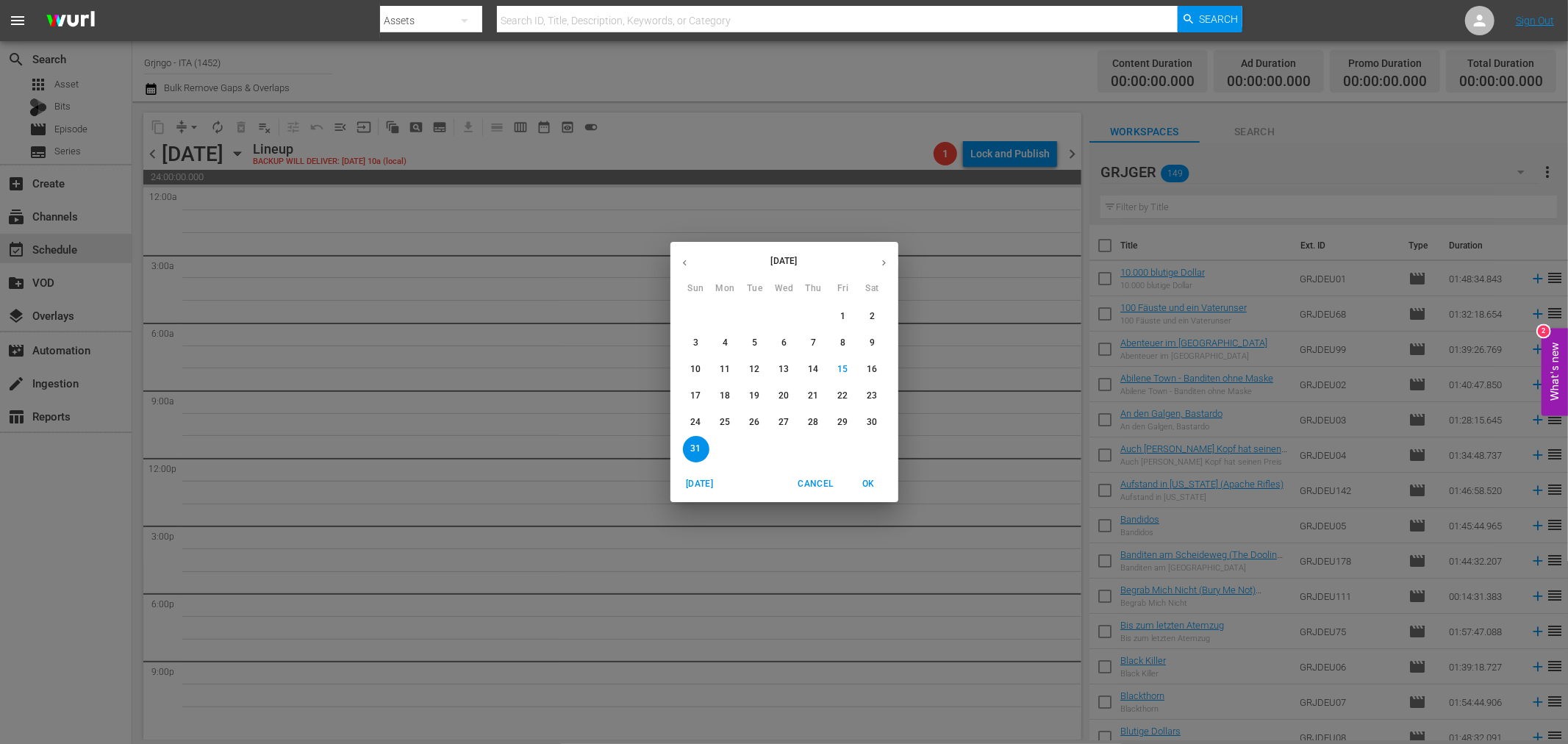
click at [695, 422] on p "24" at bounding box center [695, 422] width 11 height 12
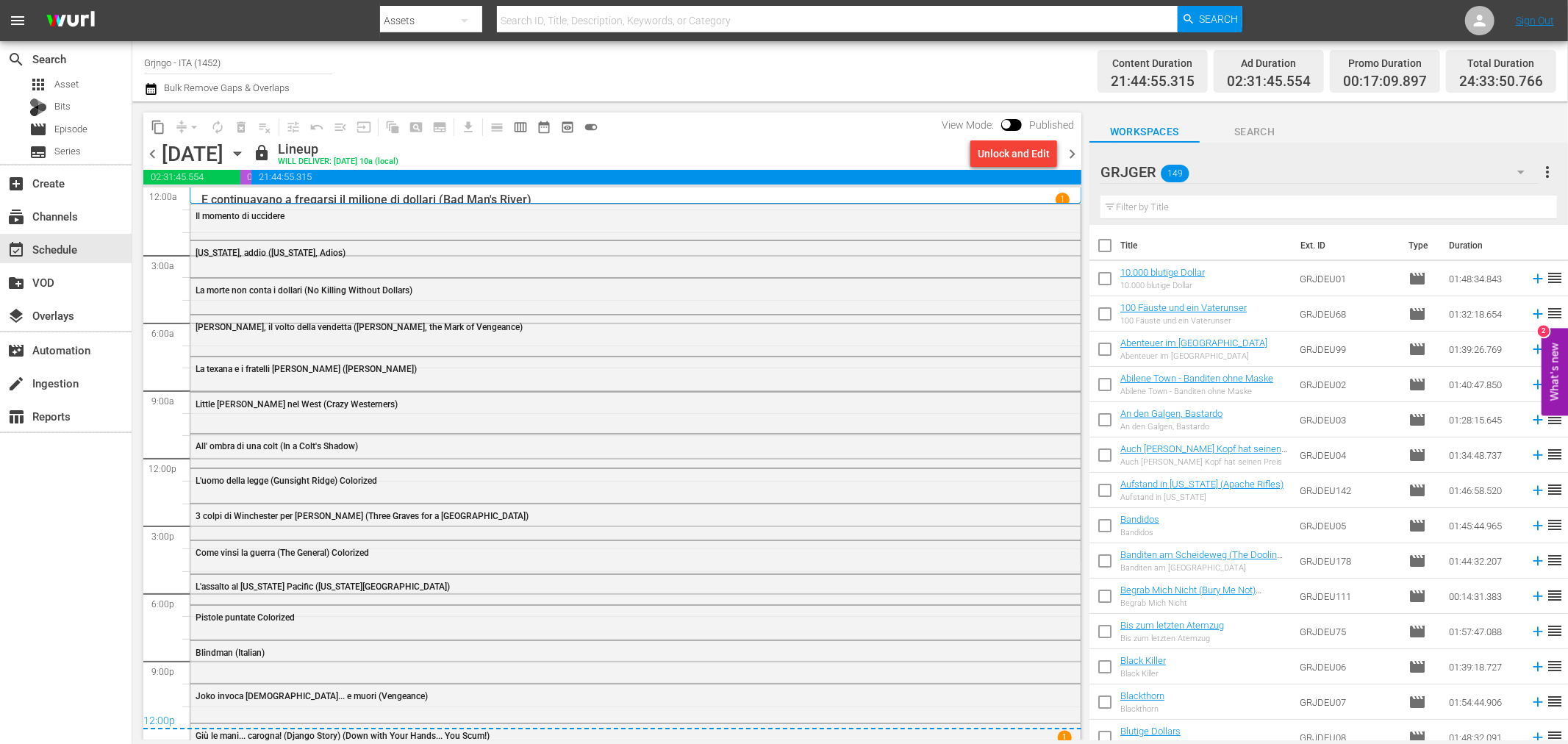
click at [1525, 170] on icon "button" at bounding box center [1521, 172] width 18 height 18
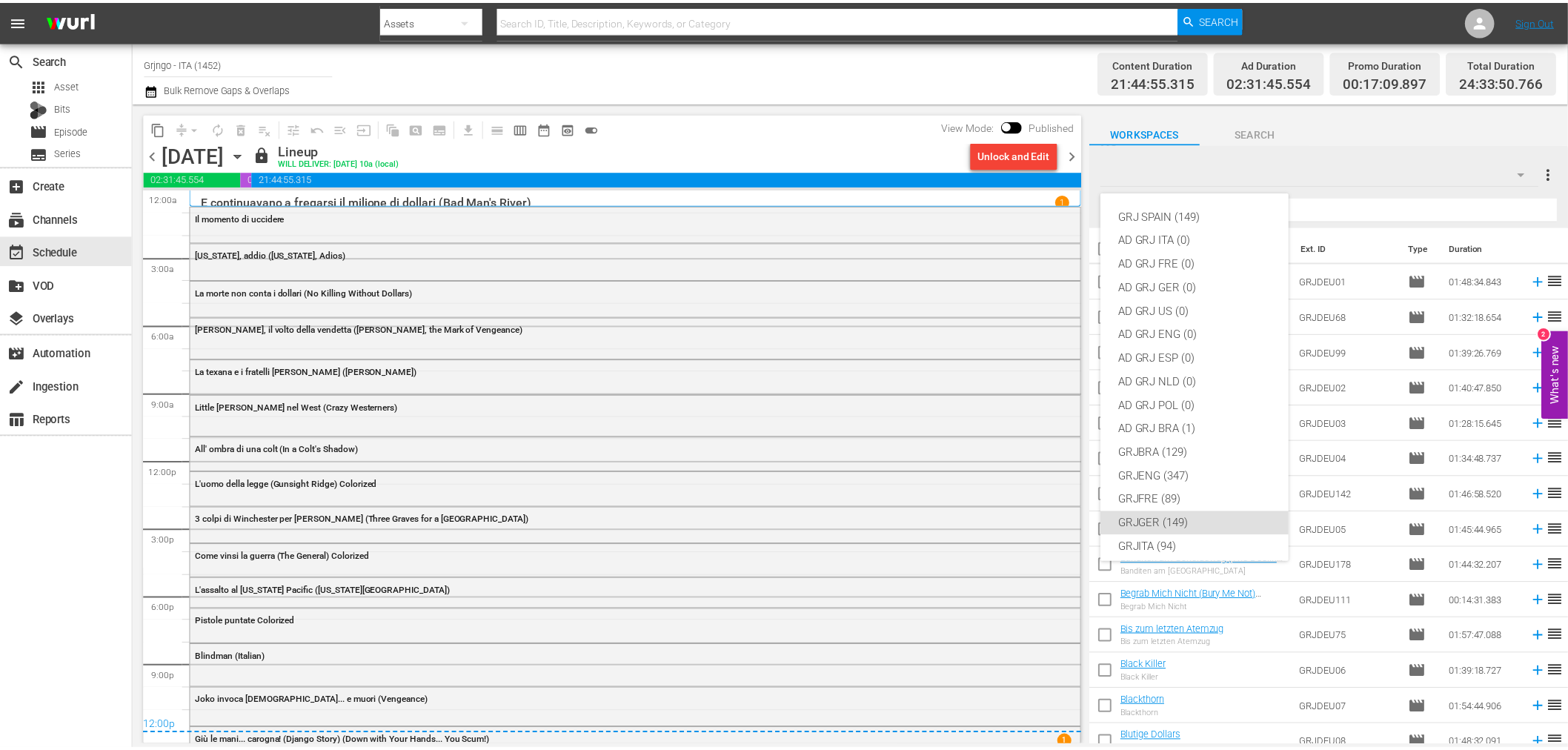
scroll to position [127, 0]
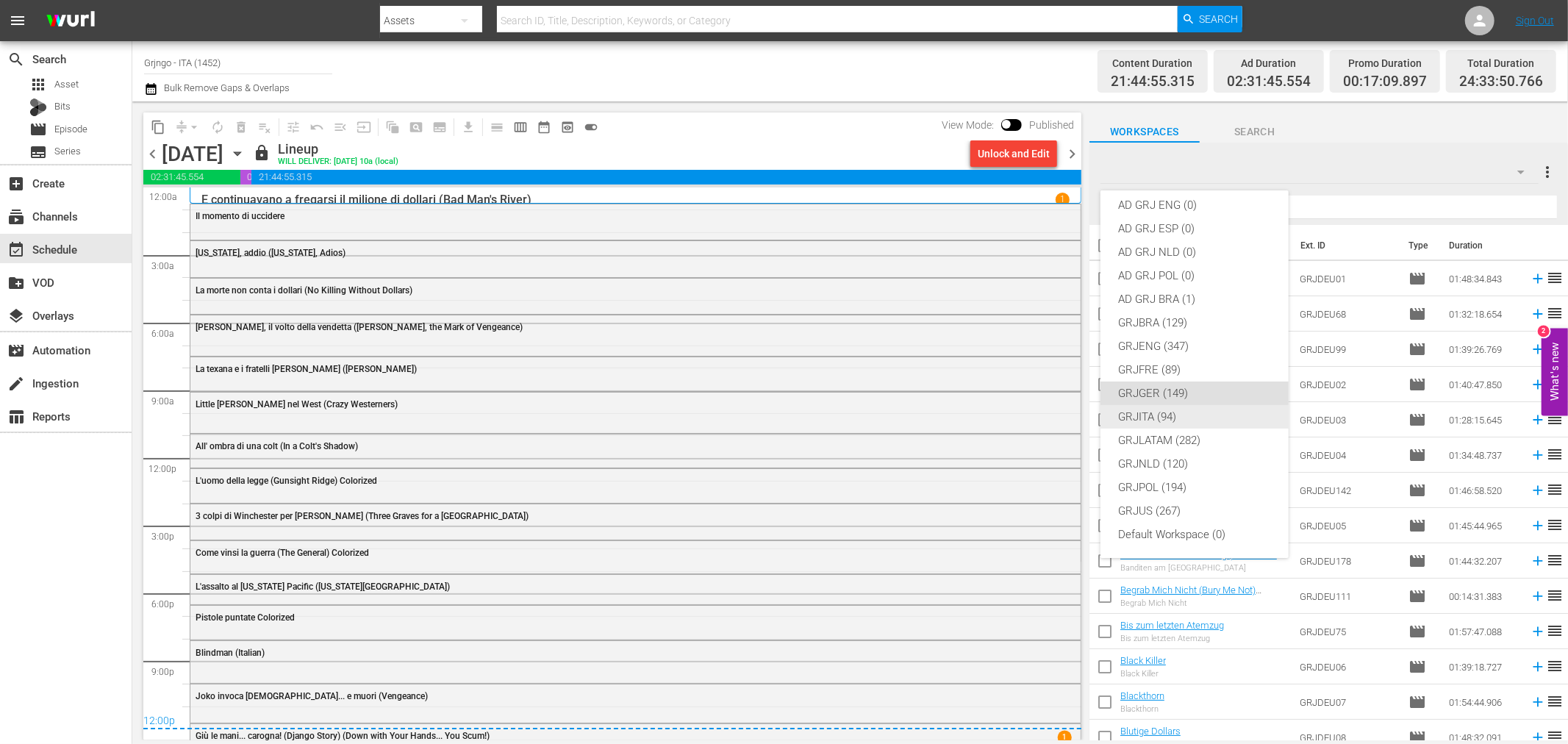
click at [1180, 416] on div "GRJITA (94)" at bounding box center [1194, 416] width 153 height 23
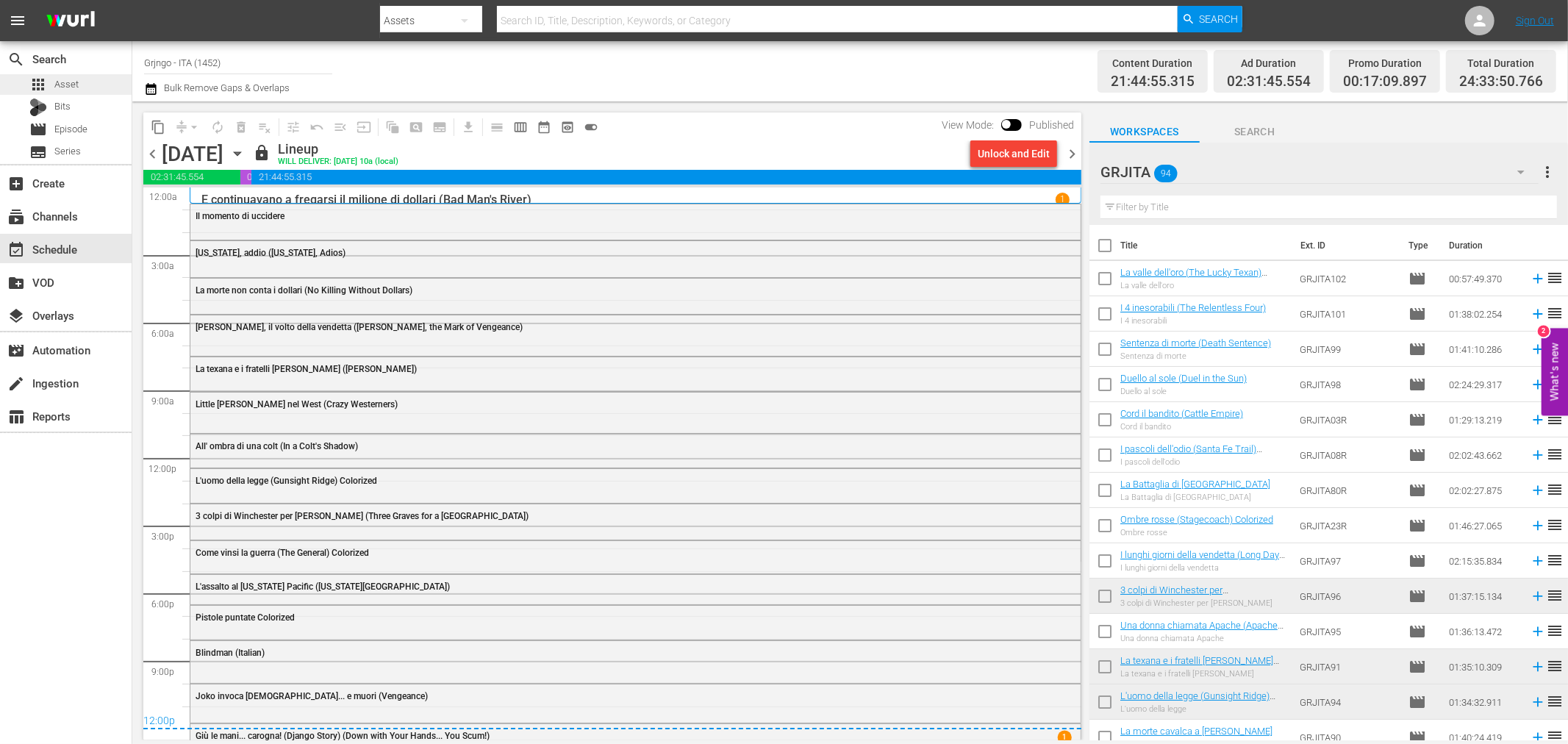
click at [67, 81] on span "Asset" at bounding box center [66, 84] width 24 height 15
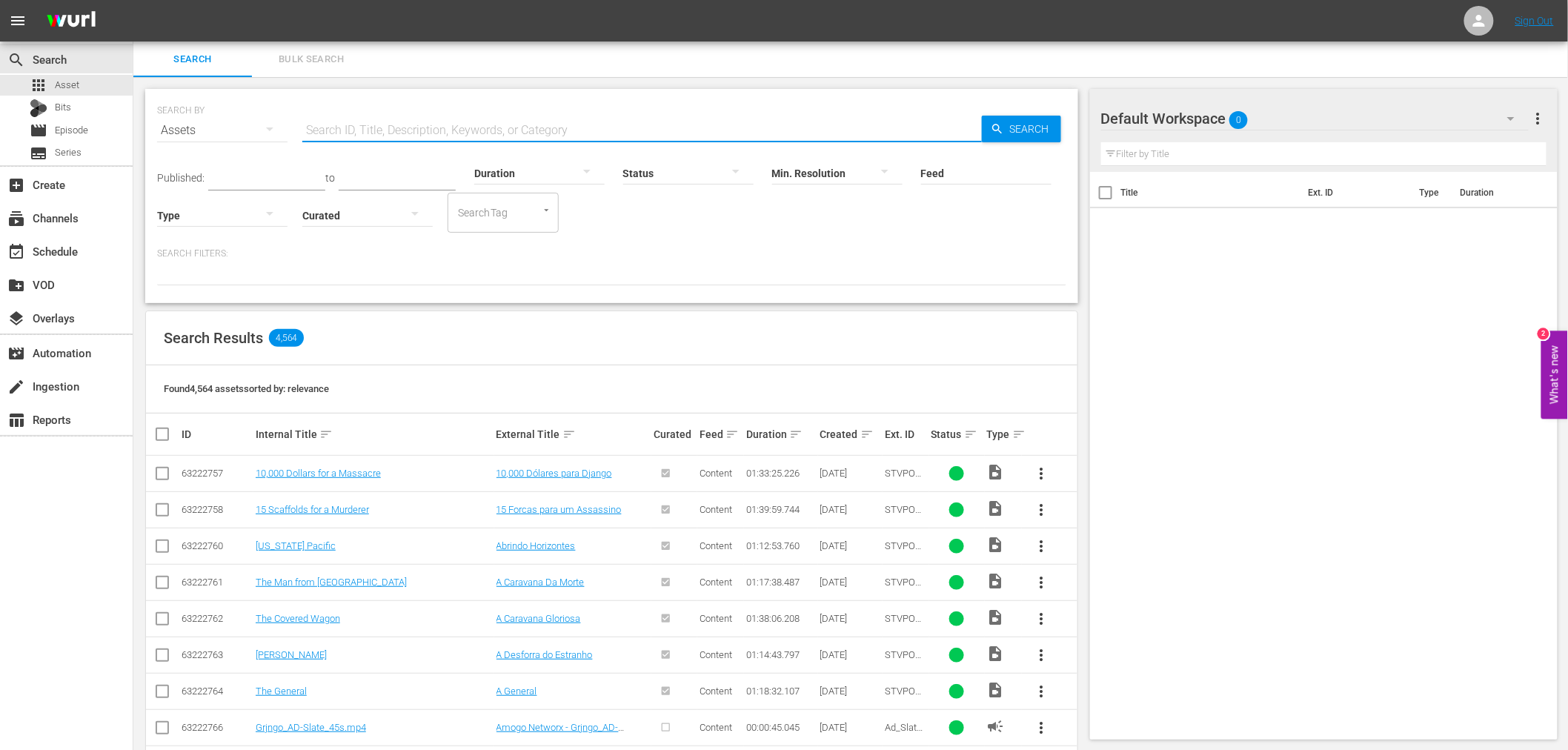
click at [404, 133] on input "text" at bounding box center [642, 131] width 680 height 36
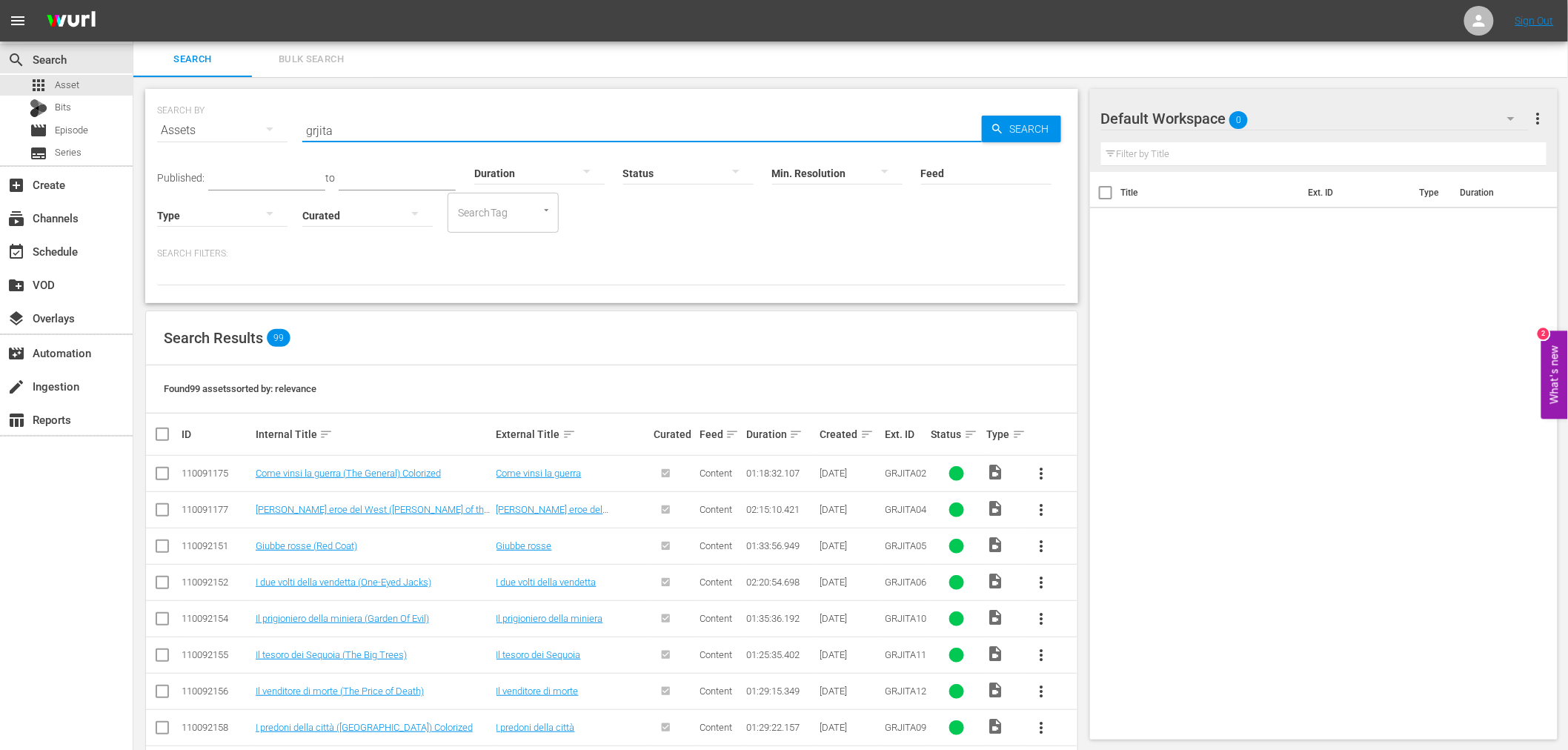
type input "grjita"
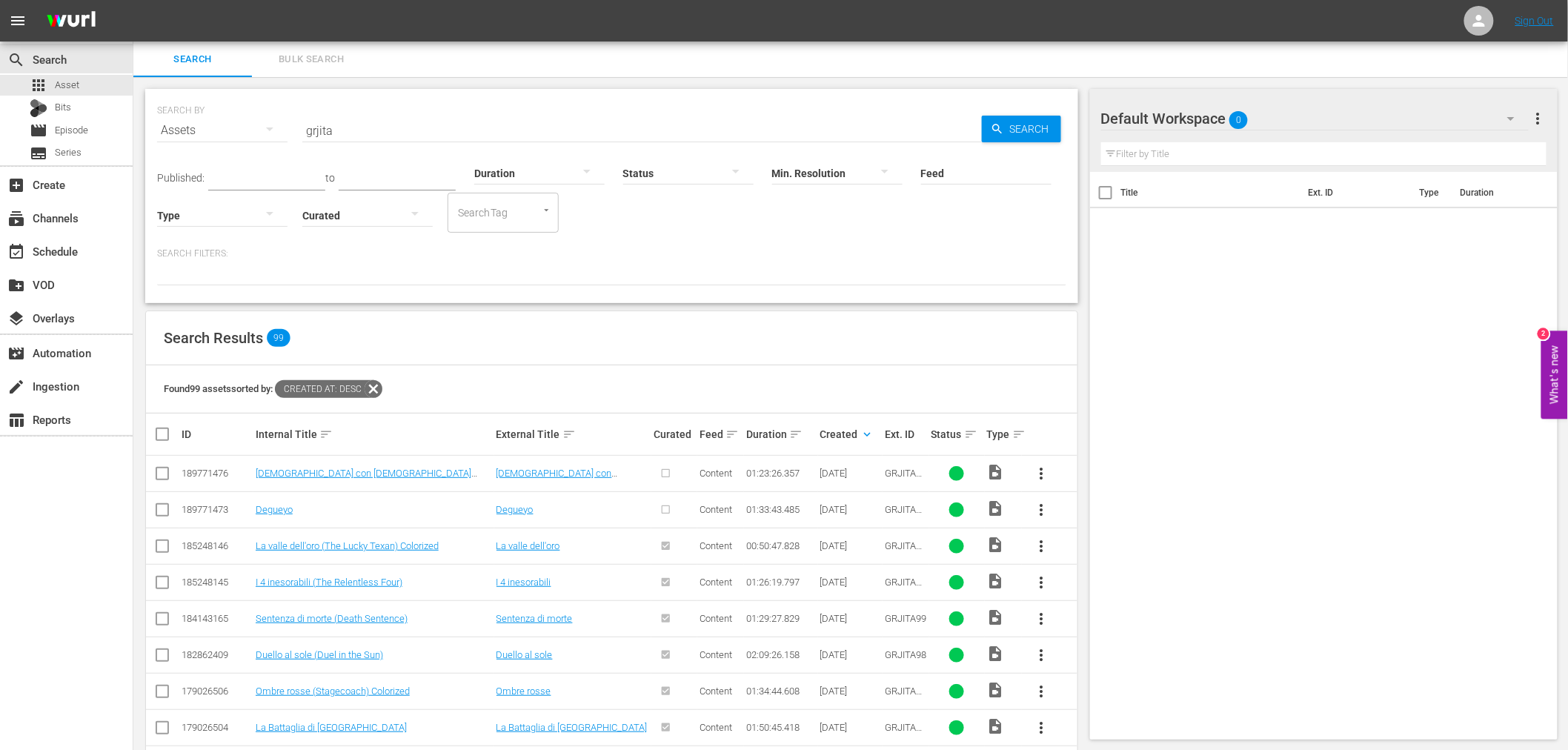
click at [1043, 508] on span "more_vert" at bounding box center [1042, 510] width 18 height 18
click at [1092, 619] on div "Episode" at bounding box center [1122, 622] width 101 height 36
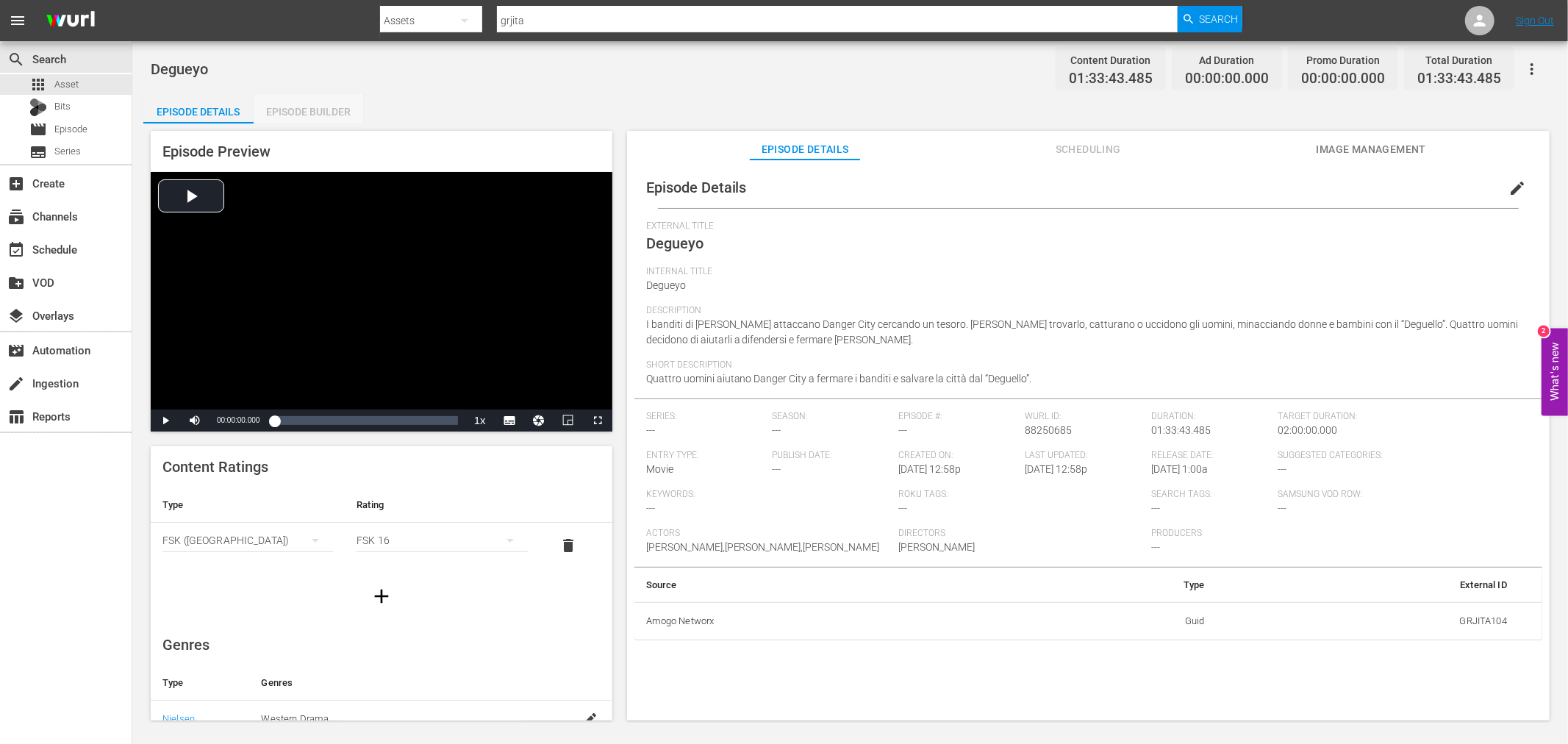
click at [325, 107] on div "Episode Builder" at bounding box center [309, 112] width 110 height 36
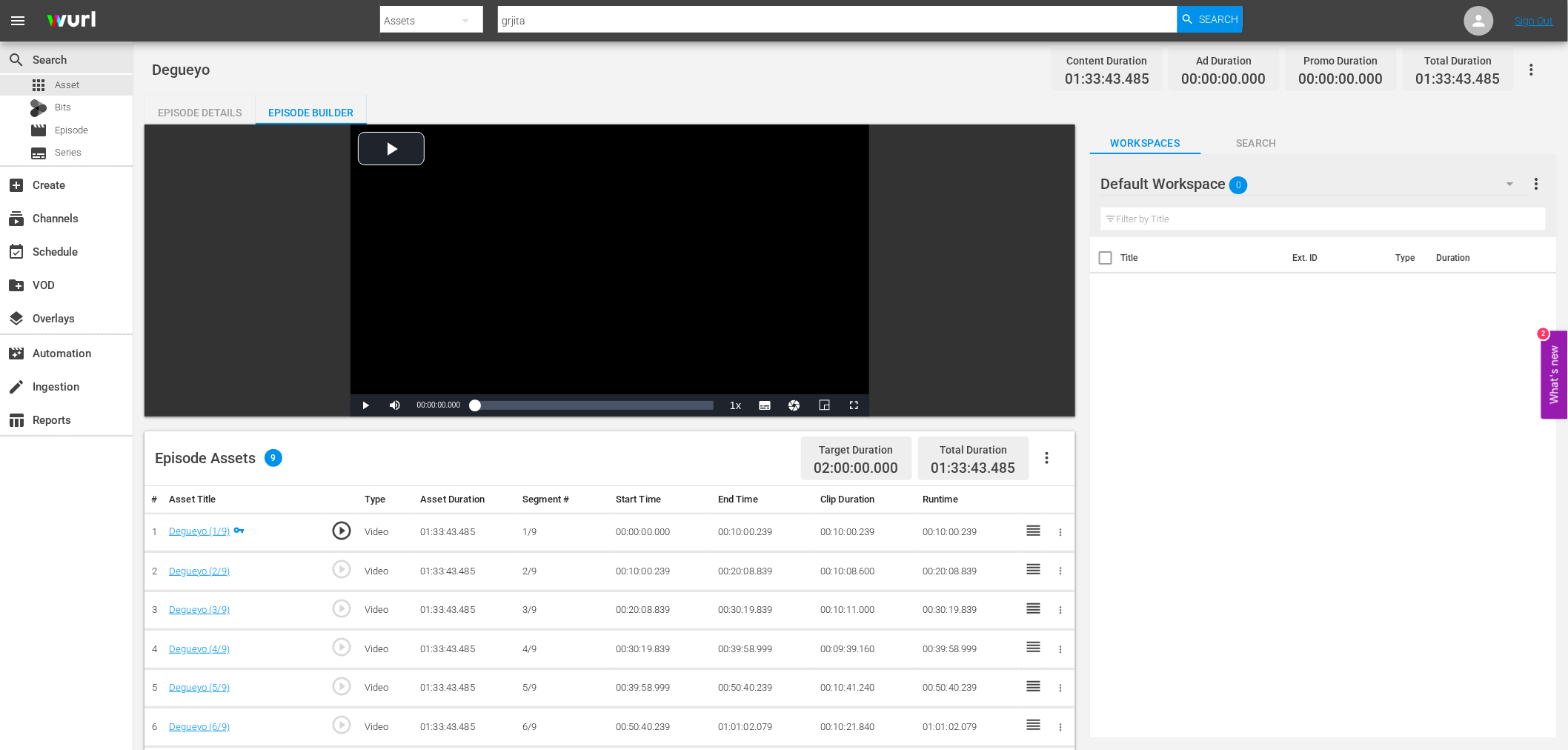
click at [1512, 183] on icon "button" at bounding box center [1511, 184] width 7 height 4
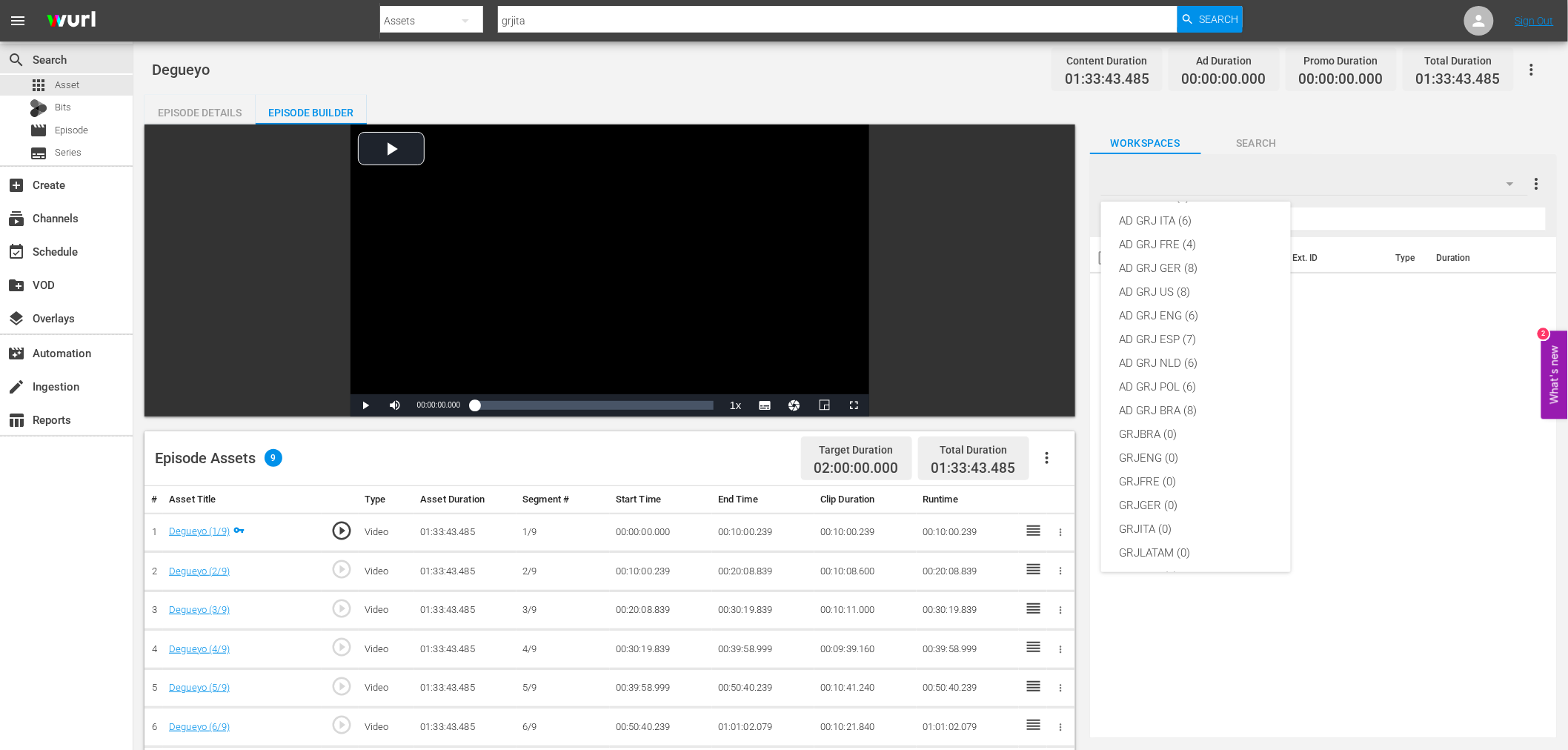
scroll to position [9, 0]
click at [1189, 245] on div "AD GRJ ITA (6)" at bounding box center [1196, 249] width 154 height 23
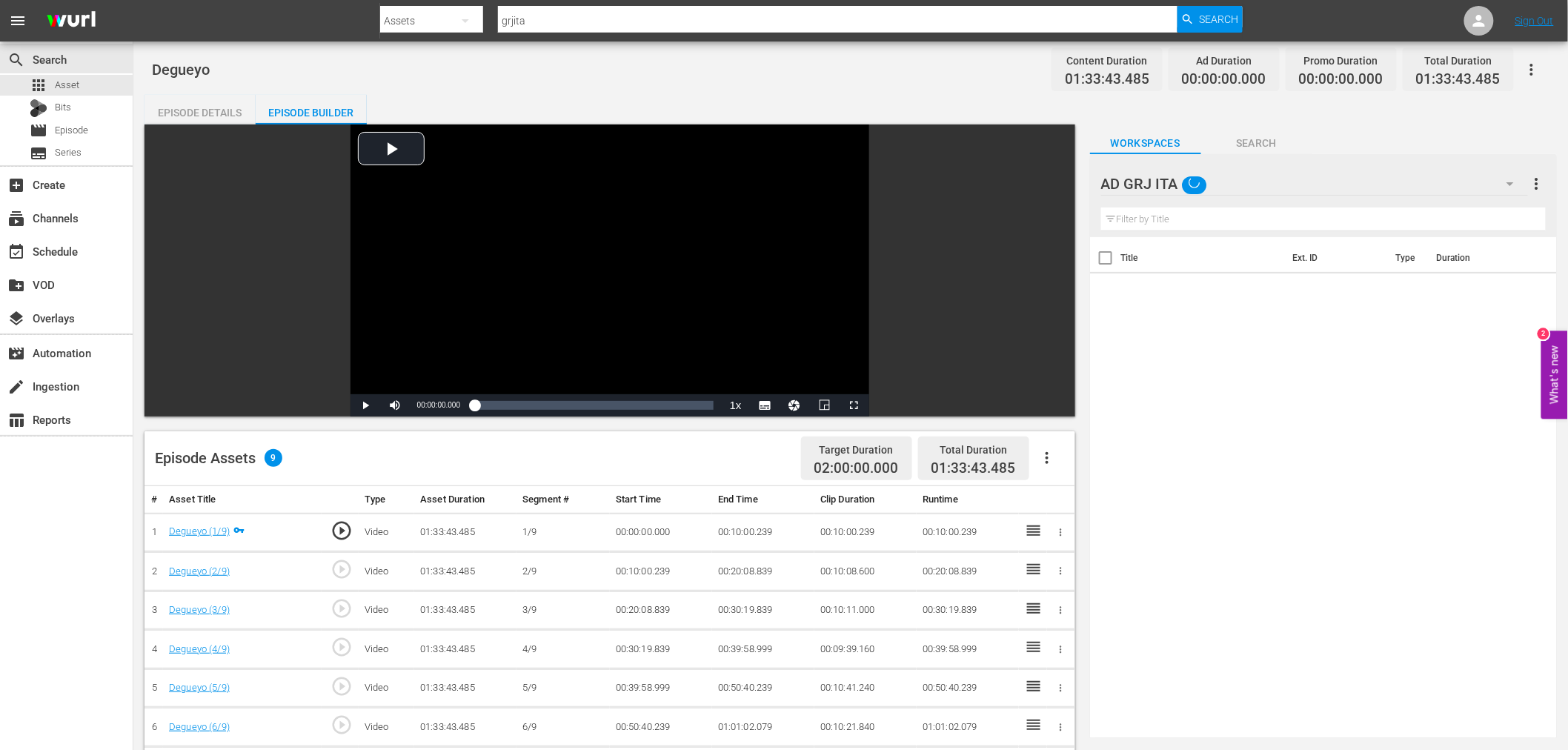
scroll to position [0, 0]
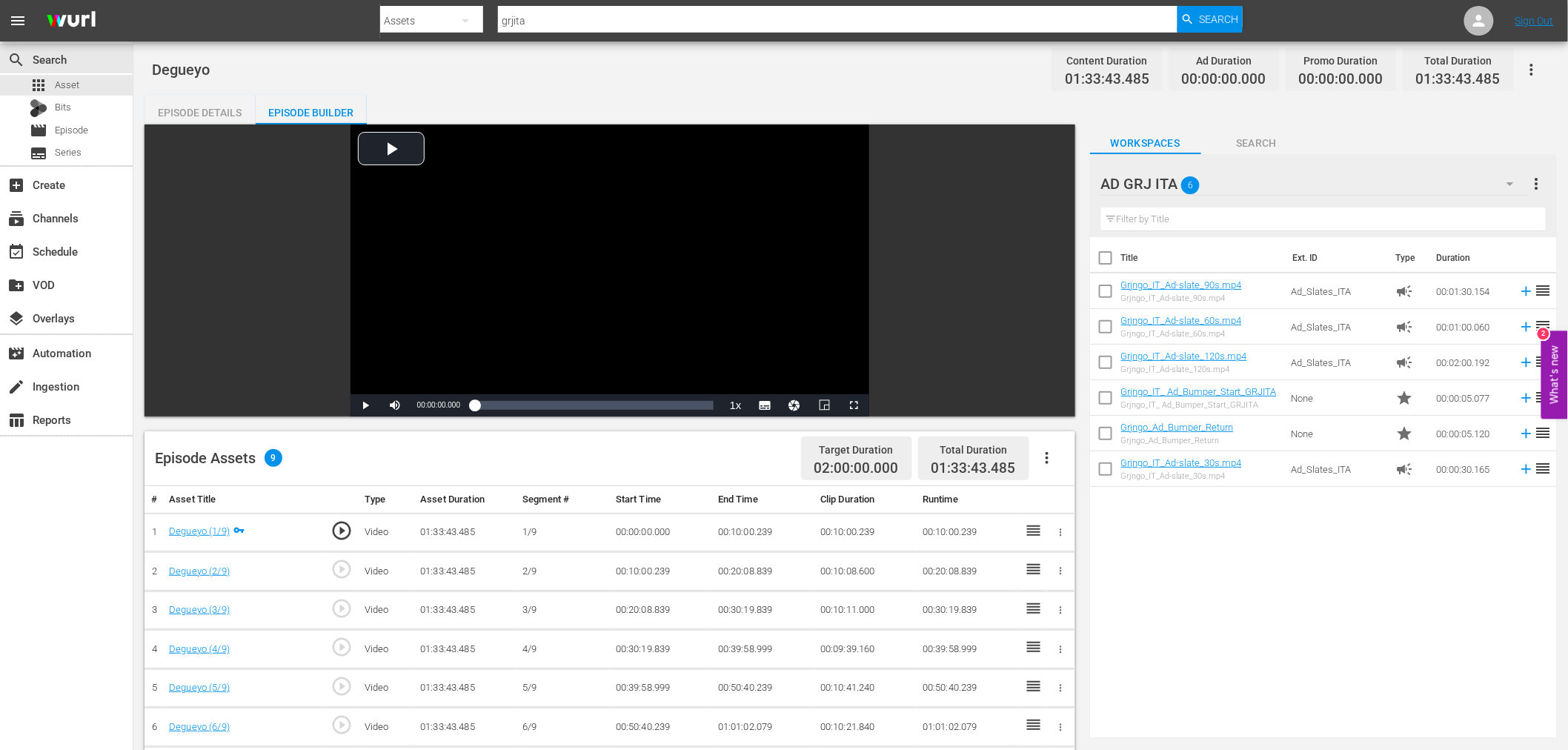
click at [1051, 454] on icon "button" at bounding box center [1048, 458] width 18 height 18
click at [1052, 464] on div "Fill with Ads" at bounding box center [1092, 464] width 101 height 36
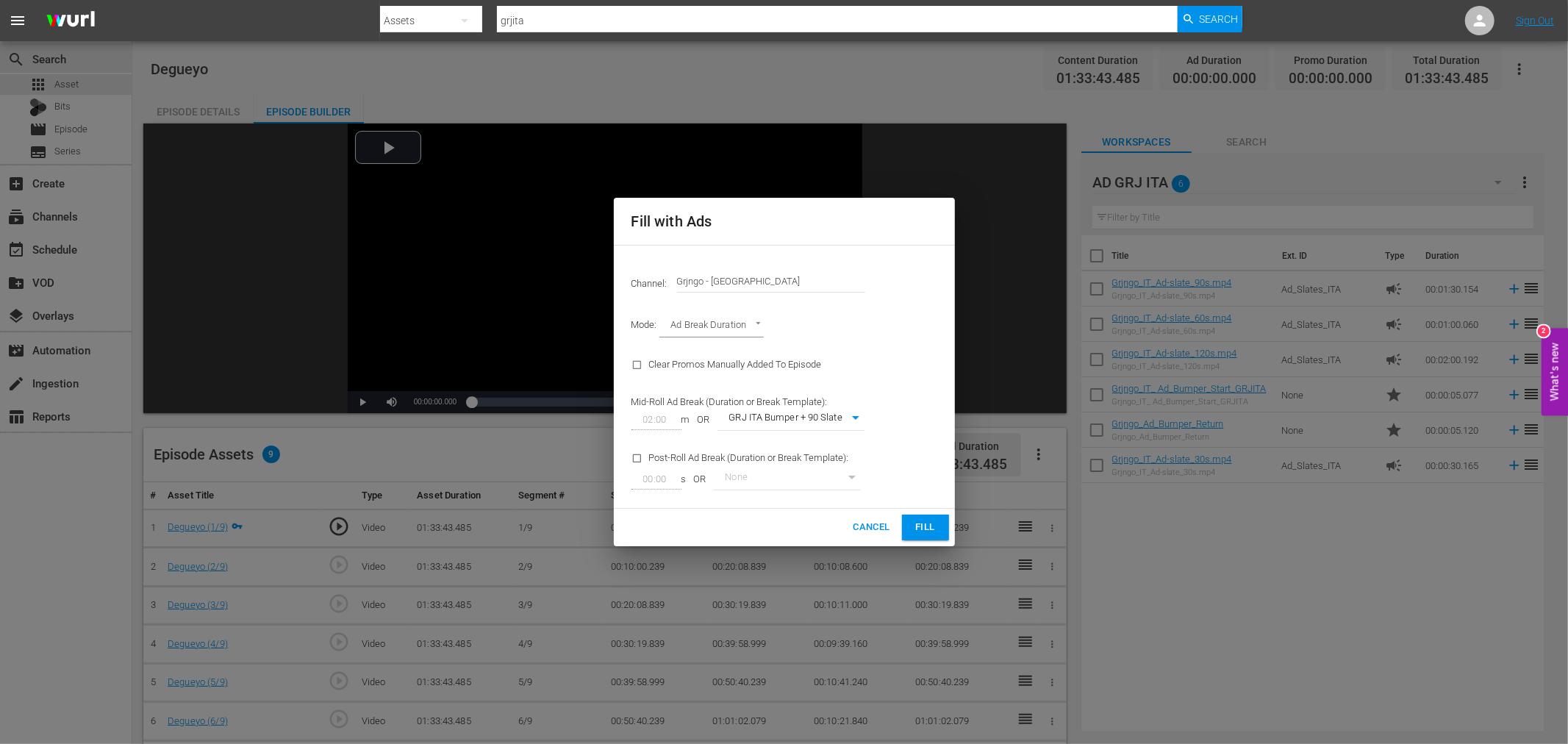
click at [915, 532] on span "Fill" at bounding box center [925, 526] width 23 height 17
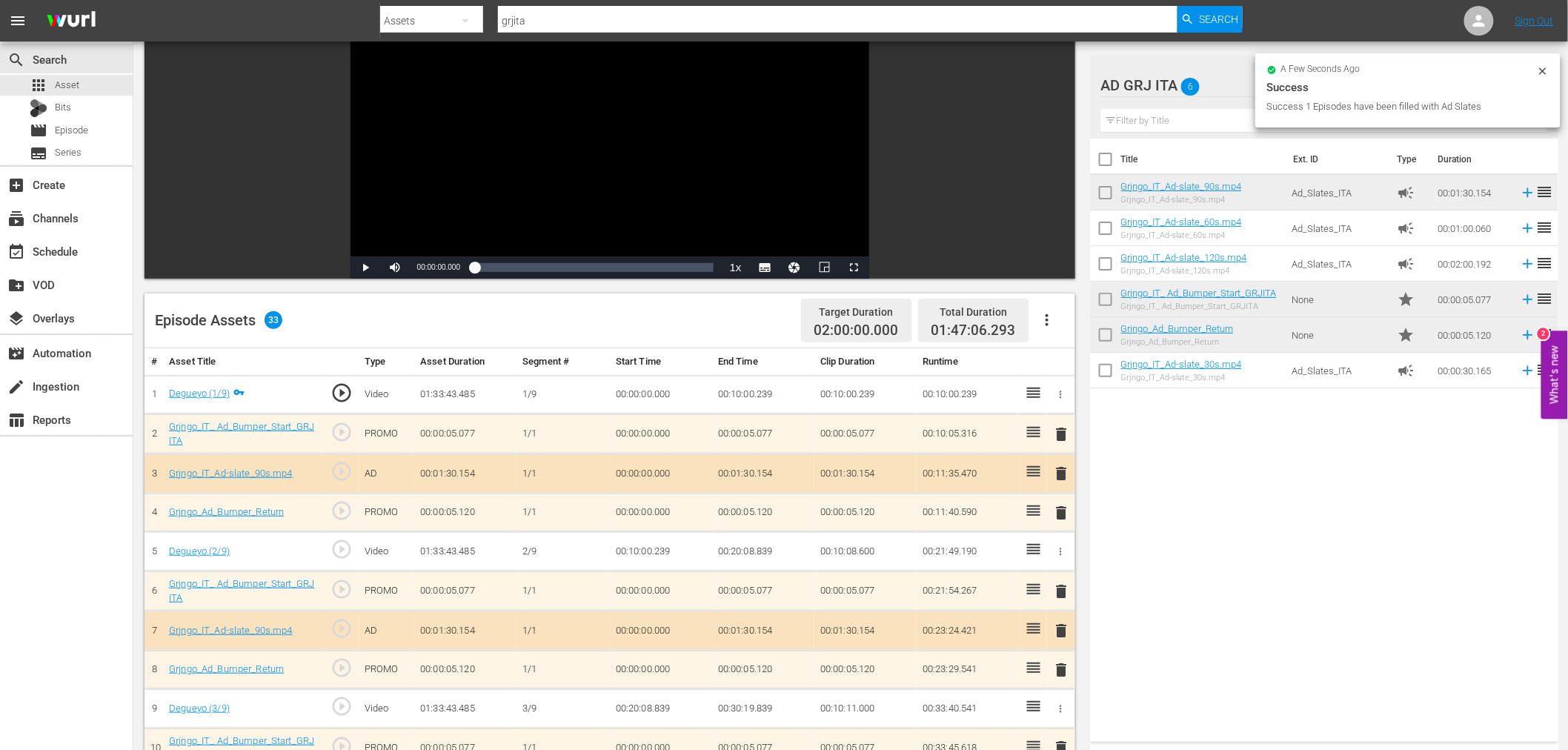
scroll to position [247, 0]
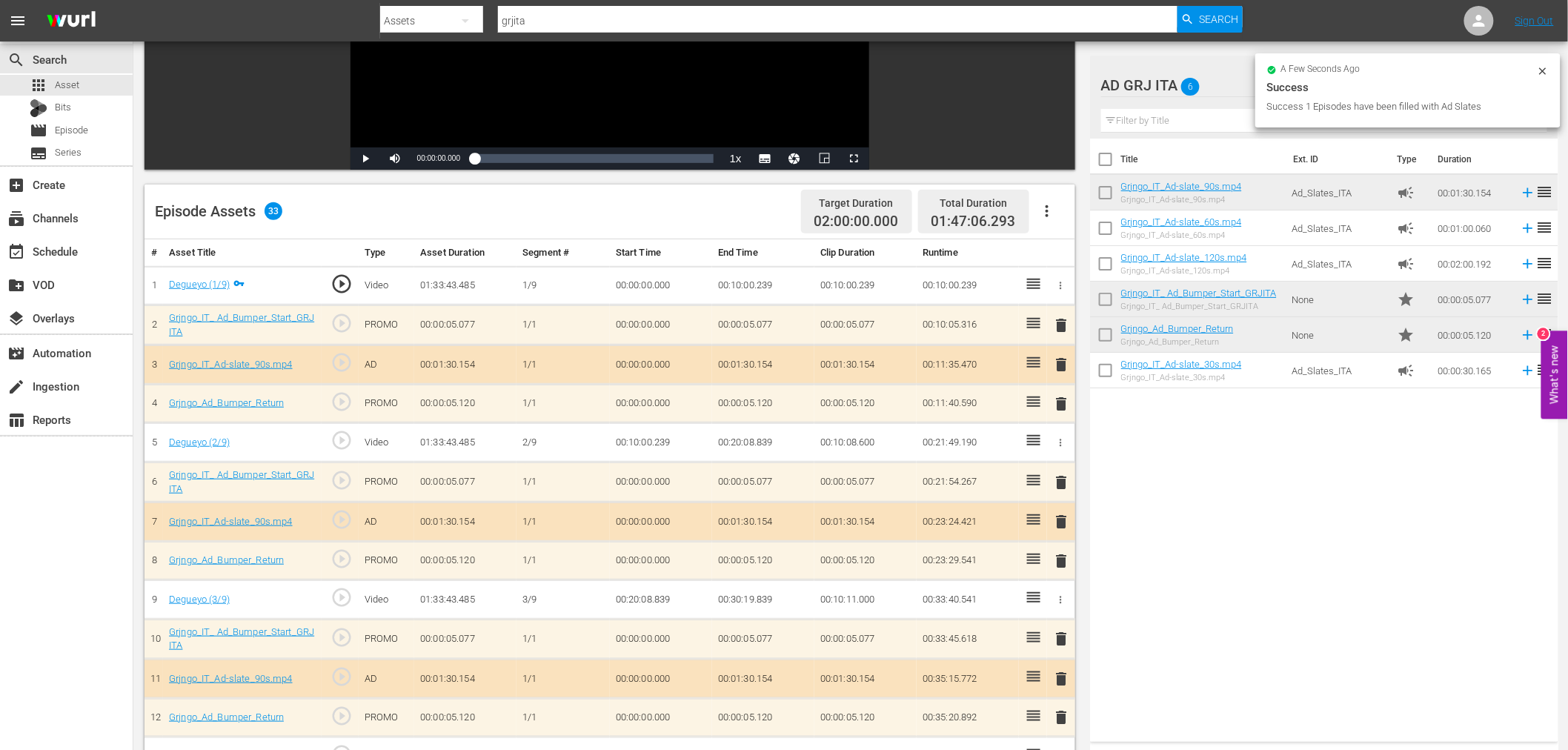
click at [1058, 316] on span "delete" at bounding box center [1062, 325] width 18 height 18
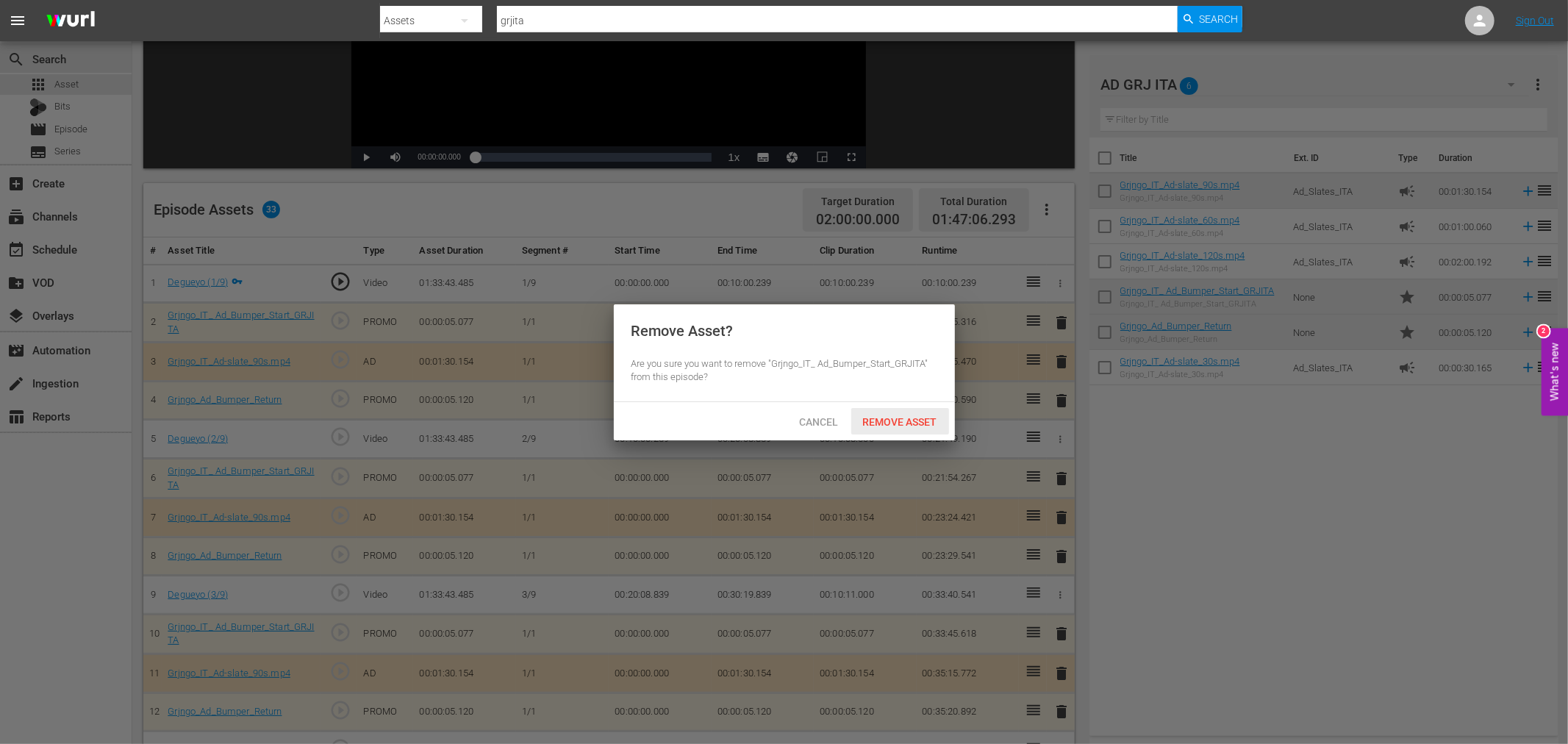
click at [891, 423] on span "Remove Asset" at bounding box center [899, 421] width 98 height 12
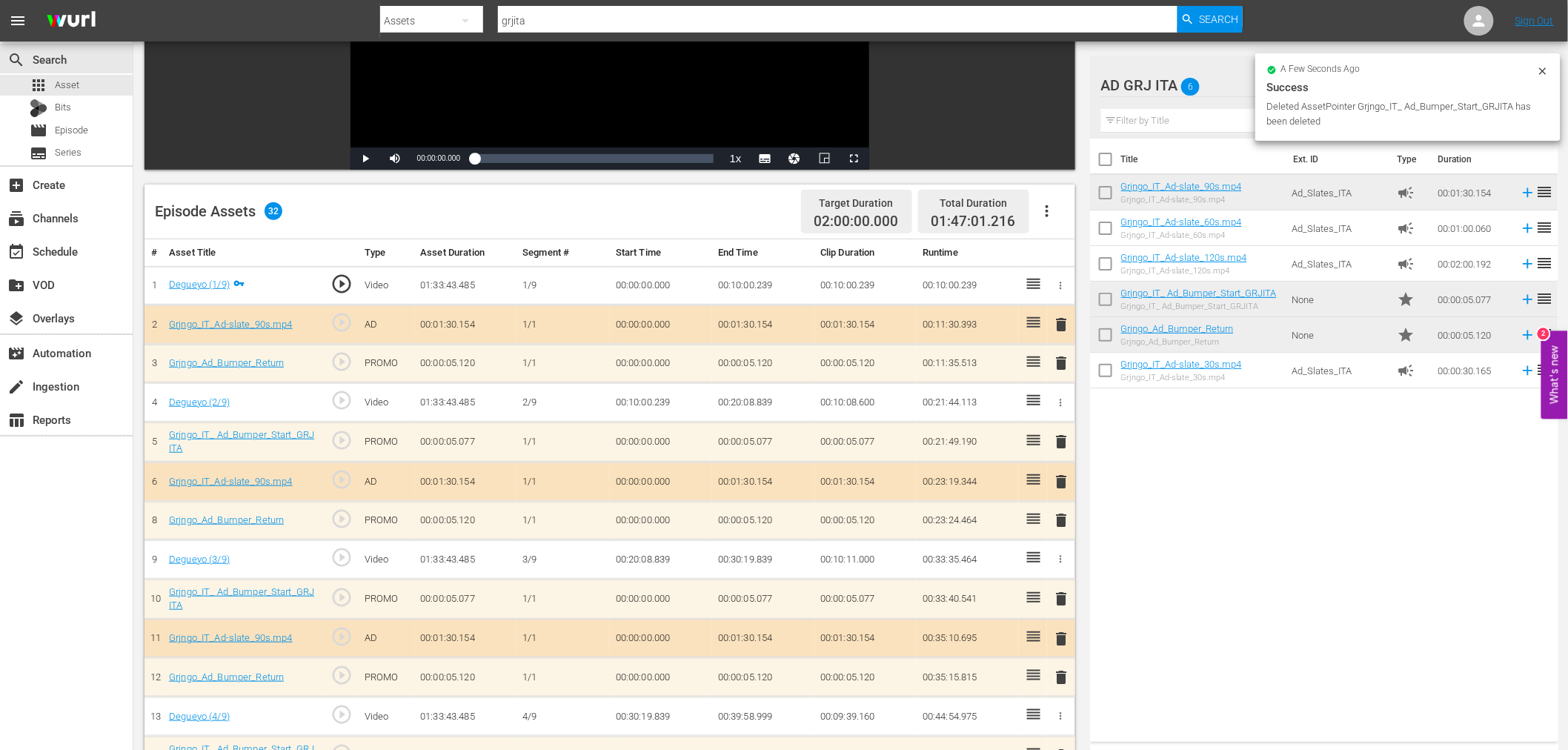
click at [1058, 328] on span "delete" at bounding box center [1062, 325] width 18 height 18
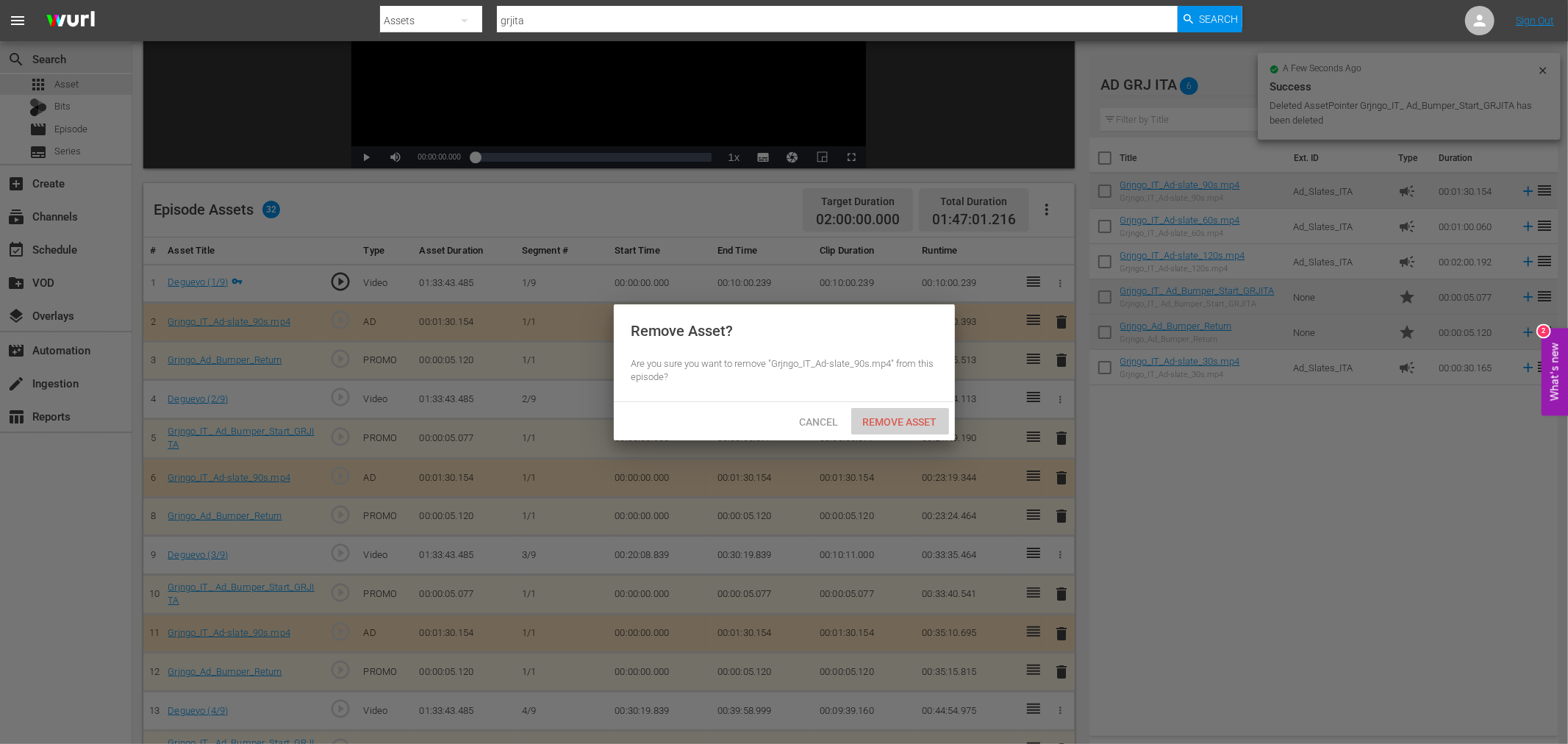
click at [931, 408] on div "Remove Asset" at bounding box center [899, 421] width 98 height 28
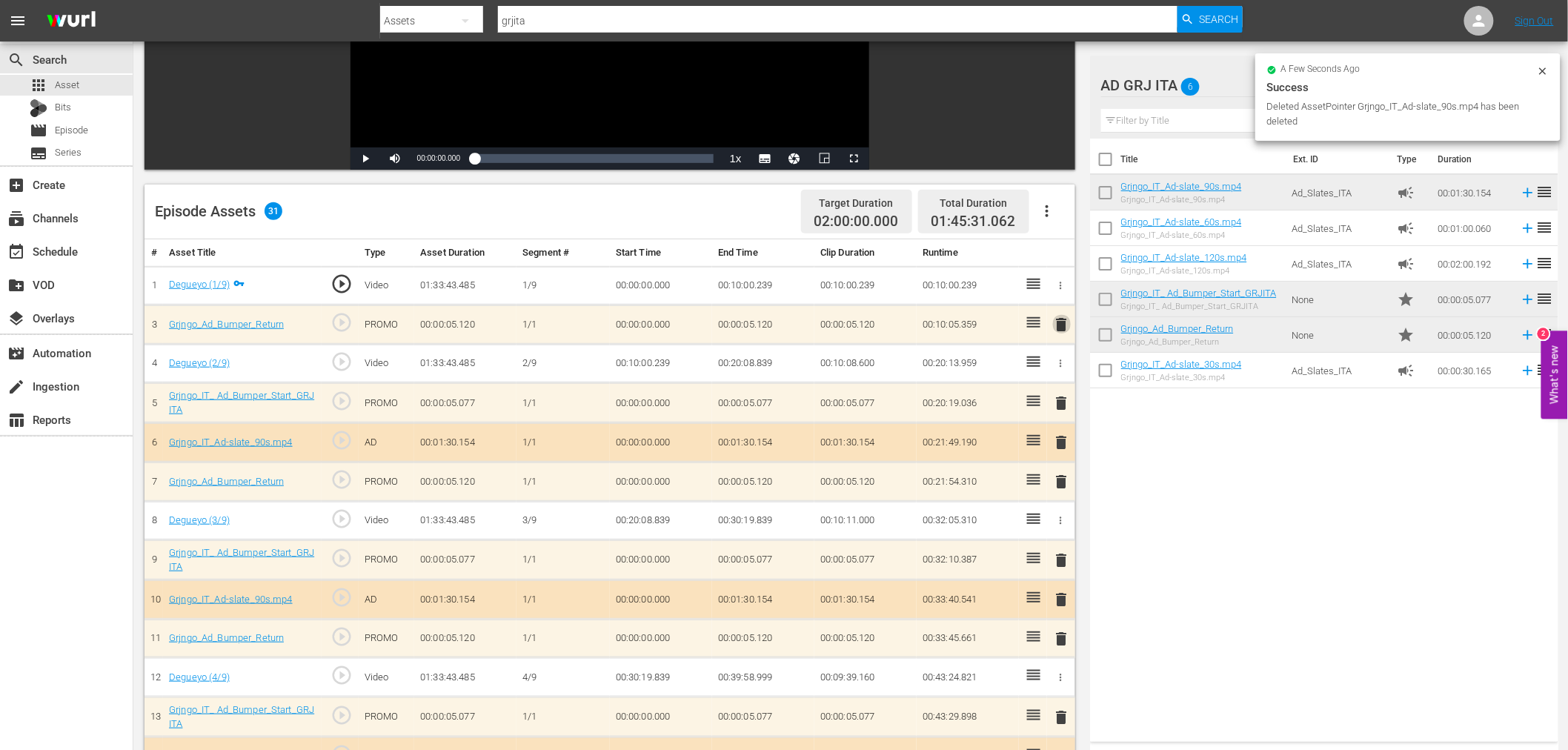
click at [1060, 325] on span "delete" at bounding box center [1062, 325] width 18 height 18
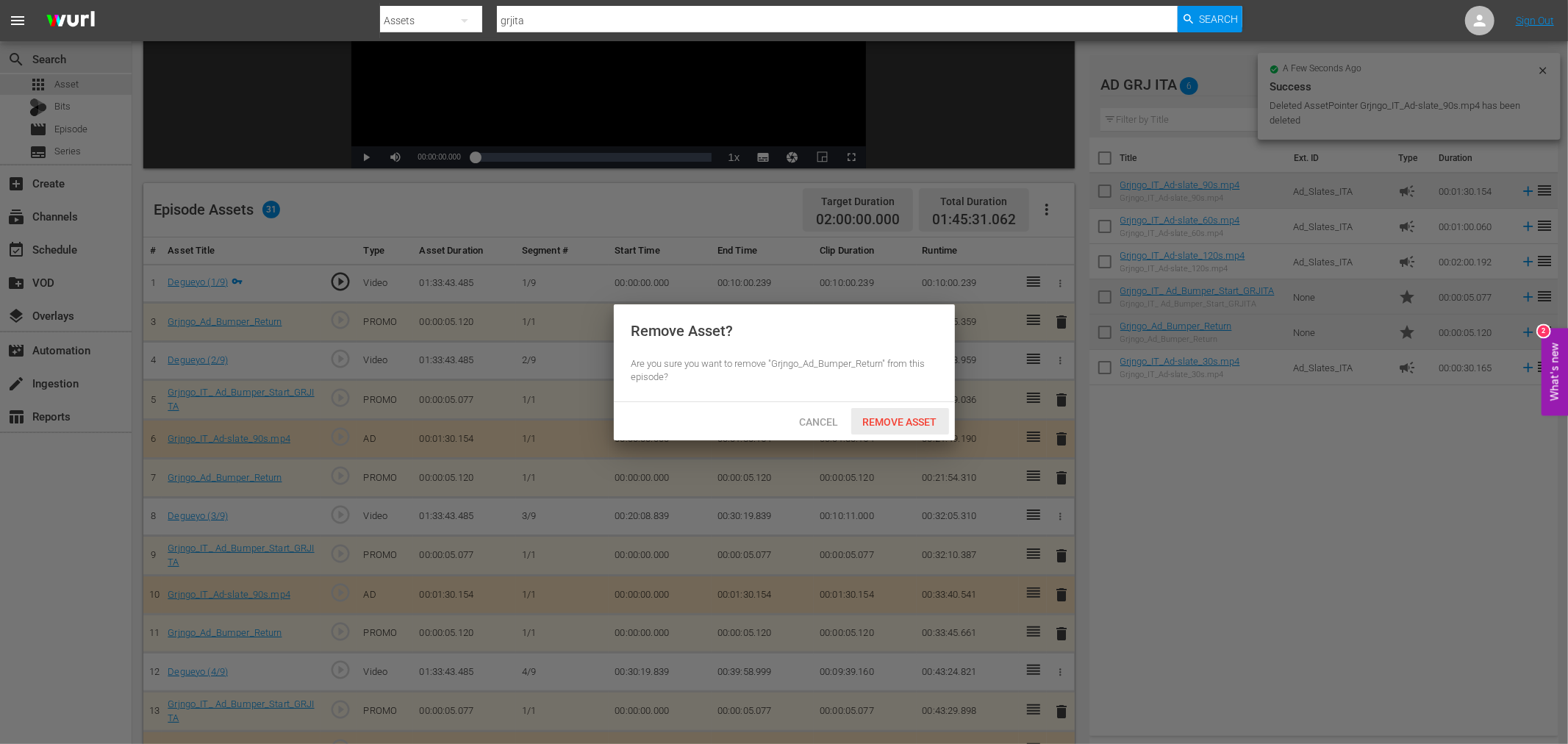
click at [909, 416] on span "Remove Asset" at bounding box center [899, 421] width 98 height 12
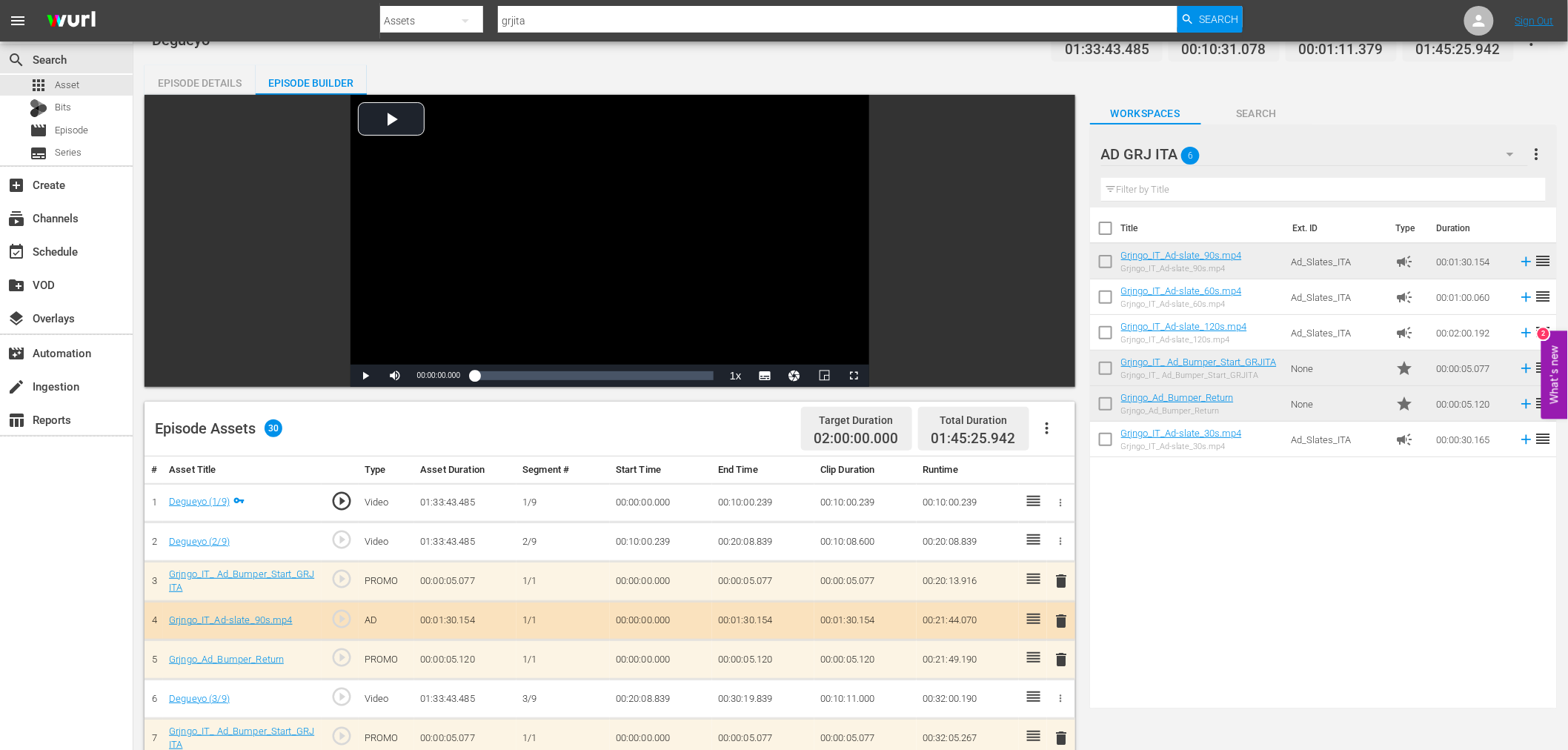
scroll to position [0, 0]
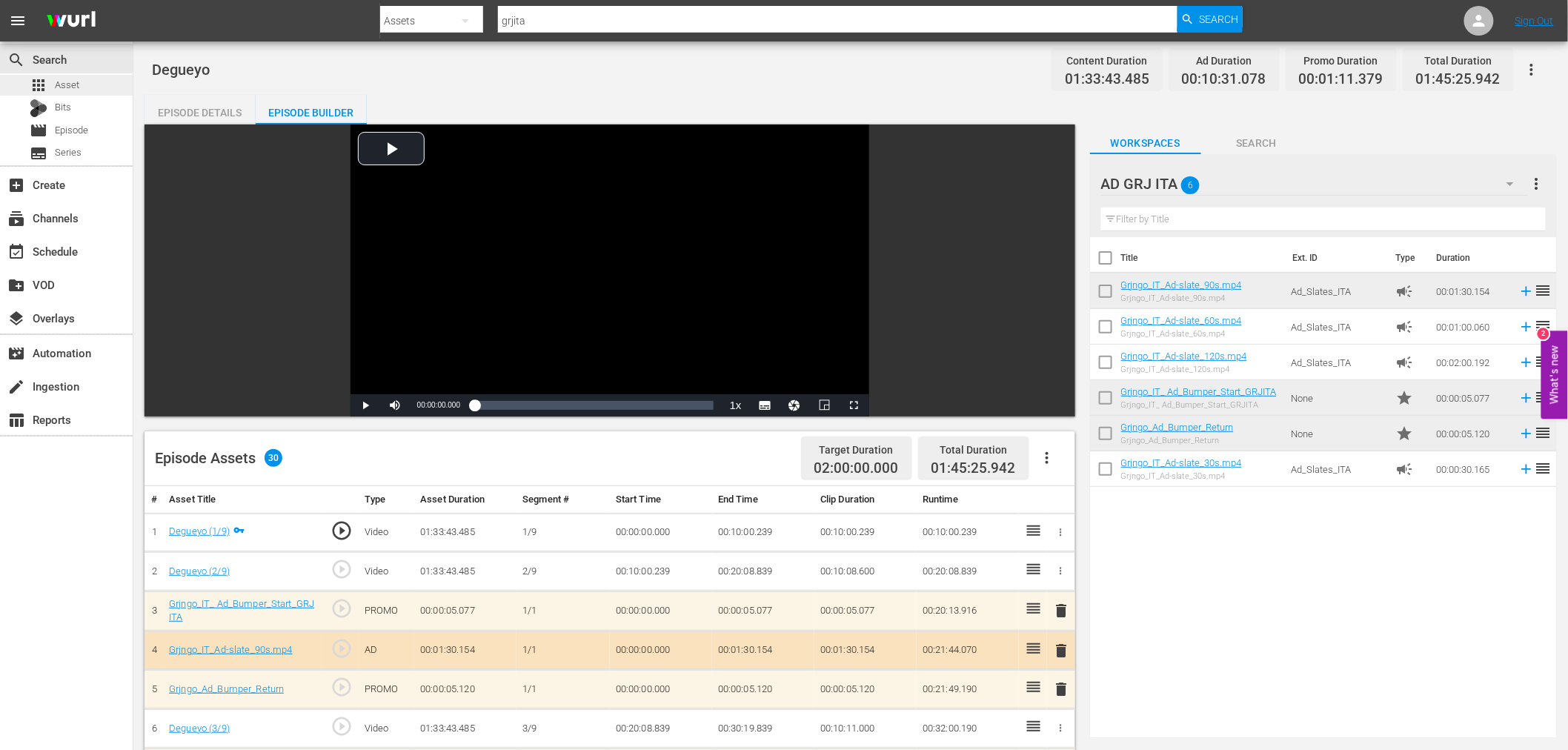
click at [82, 80] on div "apps Asset" at bounding box center [66, 85] width 133 height 21
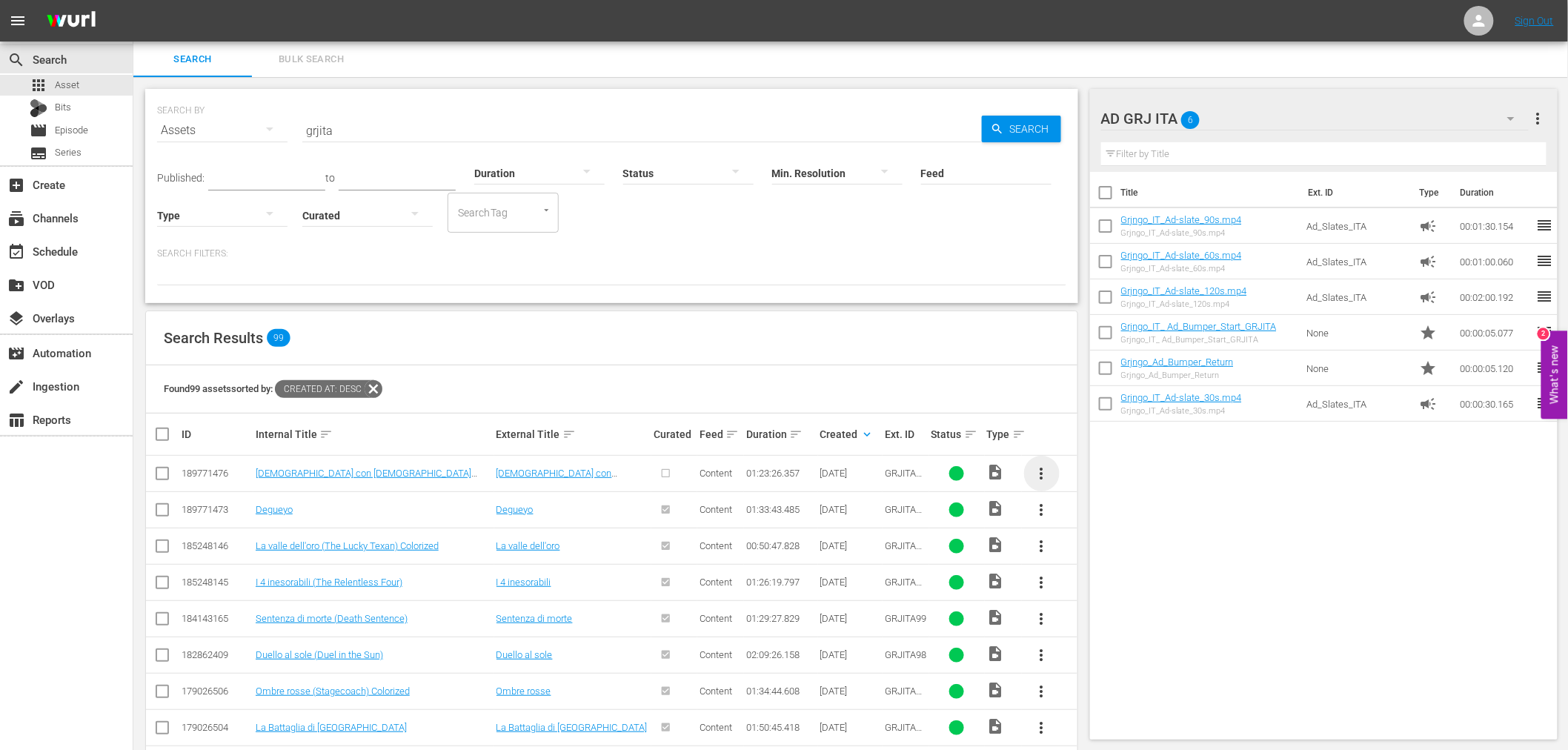
click at [1043, 476] on span "more_vert" at bounding box center [1042, 473] width 18 height 18
click at [1095, 586] on div "Episode" at bounding box center [1122, 586] width 101 height 36
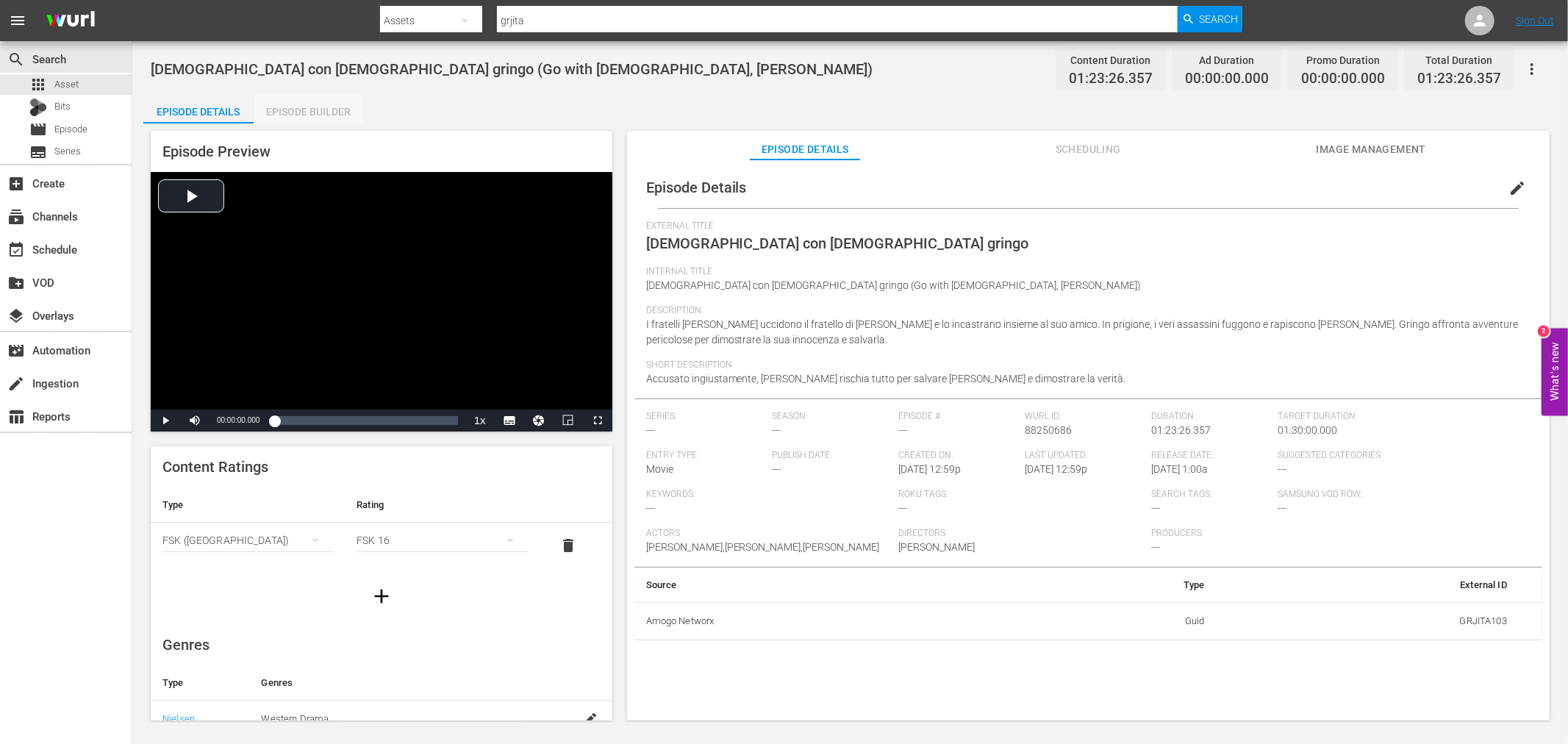
click at [347, 115] on div "Episode Builder" at bounding box center [309, 112] width 110 height 36
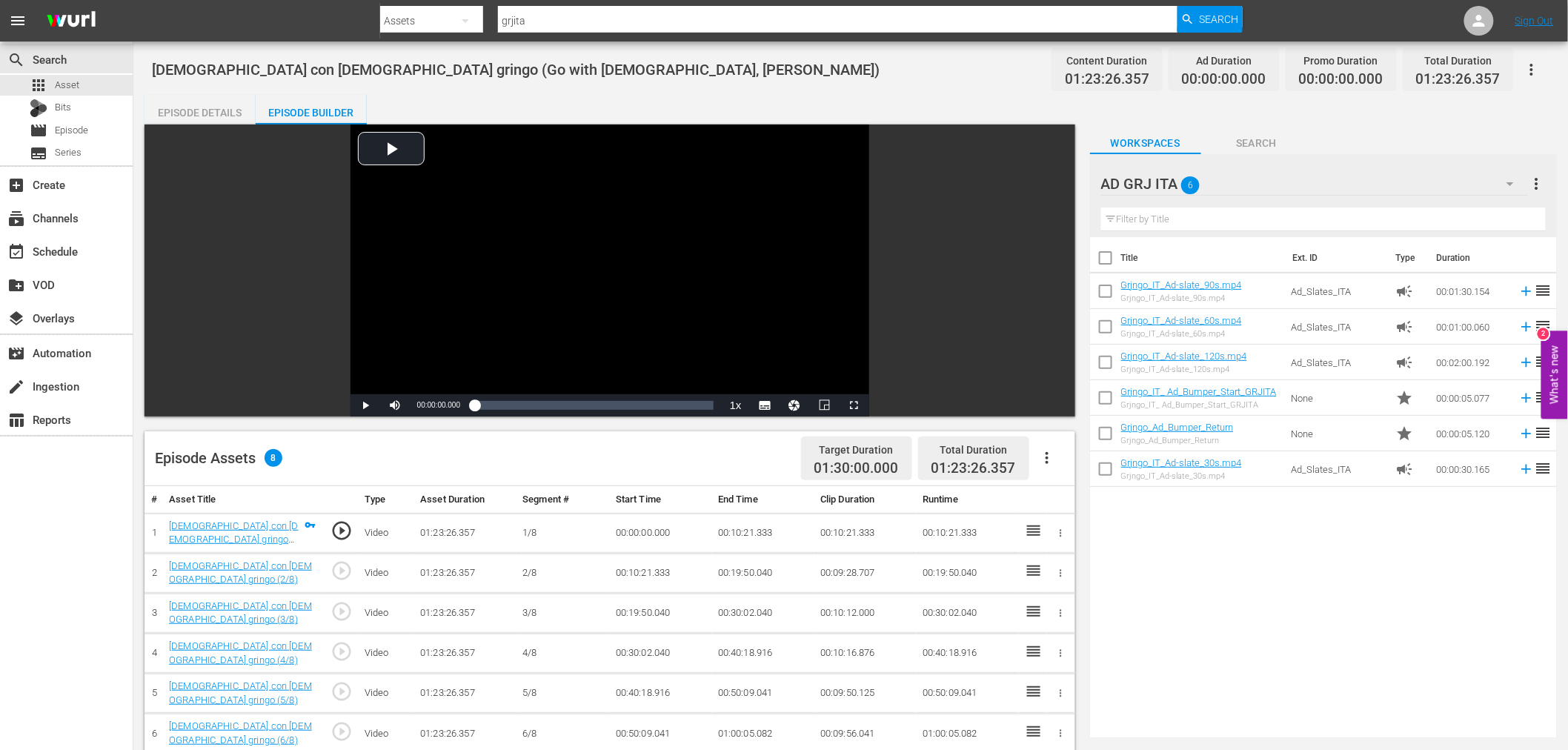
click at [1048, 456] on icon "button" at bounding box center [1048, 458] width 18 height 18
click at [1062, 468] on div "Fill with Ads" at bounding box center [1092, 464] width 101 height 36
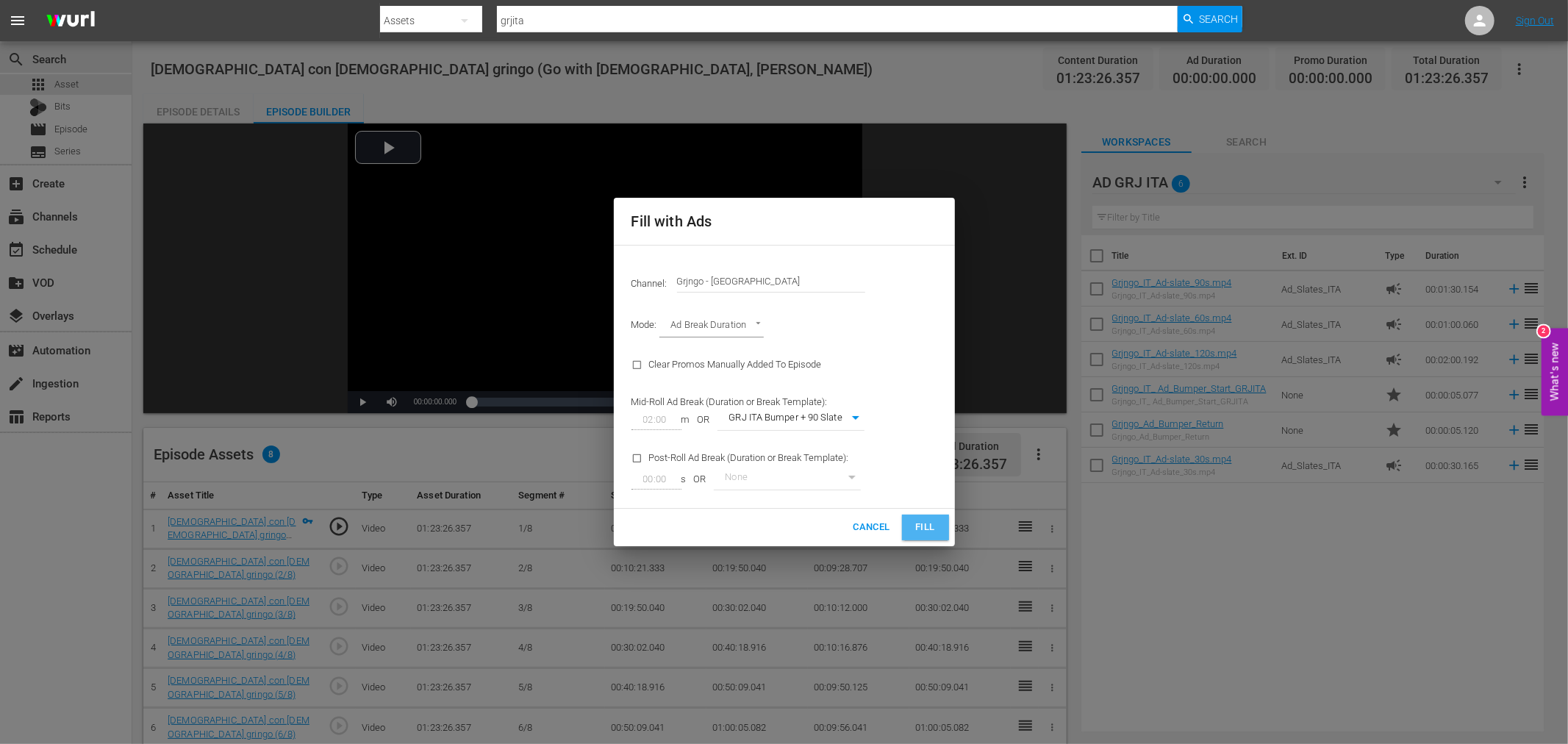
click at [919, 520] on span "Fill" at bounding box center [925, 526] width 23 height 17
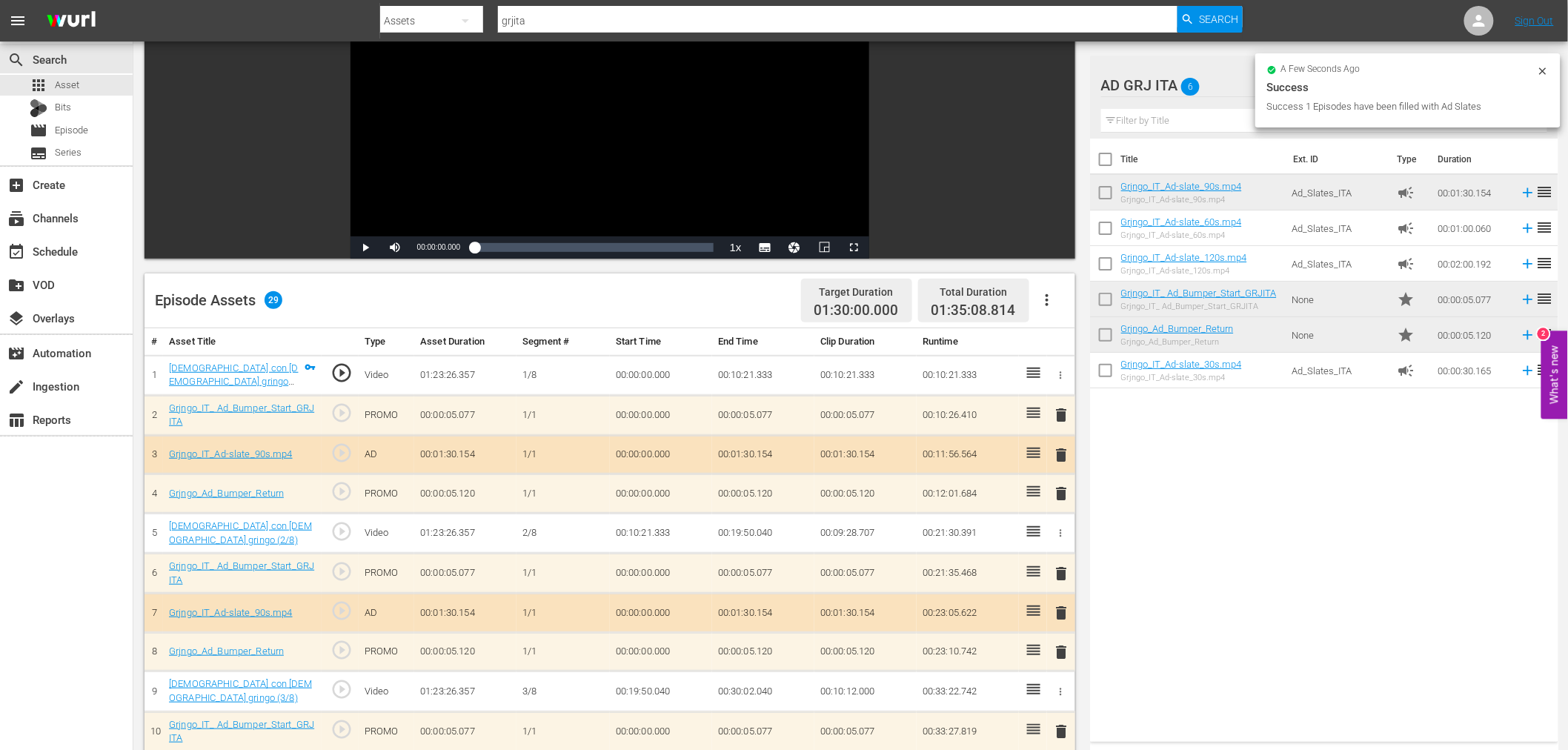
scroll to position [165, 0]
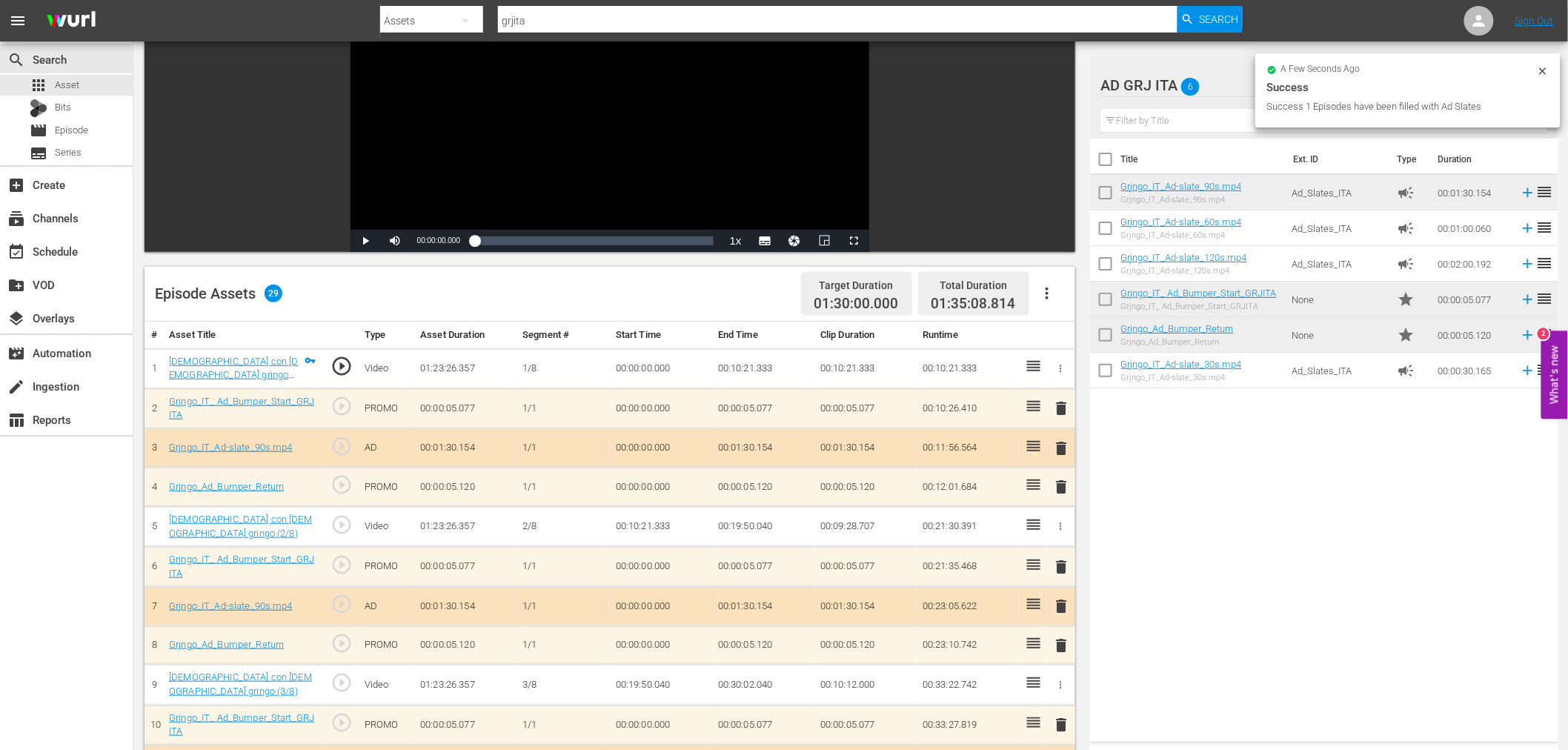
click at [1067, 405] on span "delete" at bounding box center [1062, 408] width 18 height 18
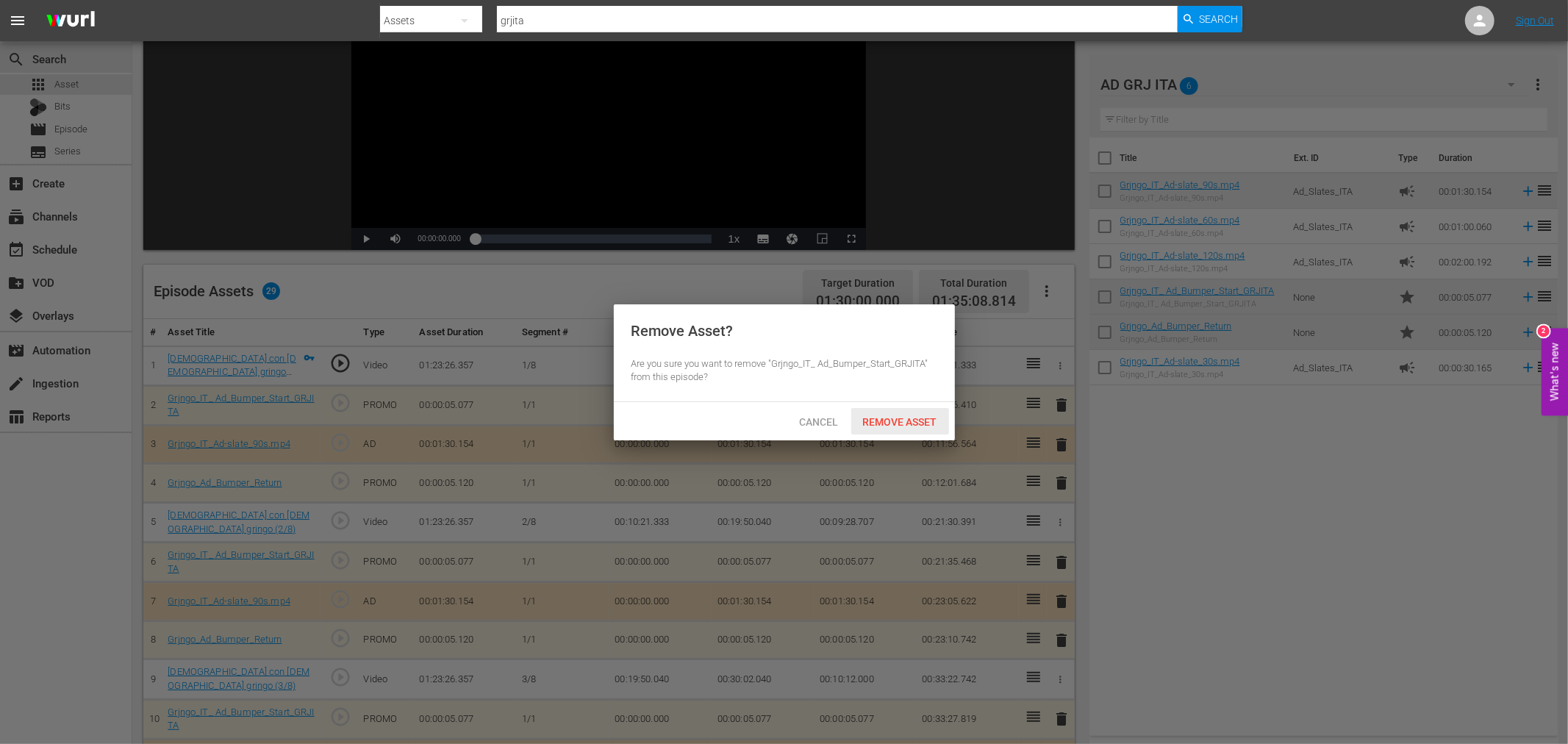
click at [917, 424] on span "Remove Asset" at bounding box center [899, 421] width 98 height 12
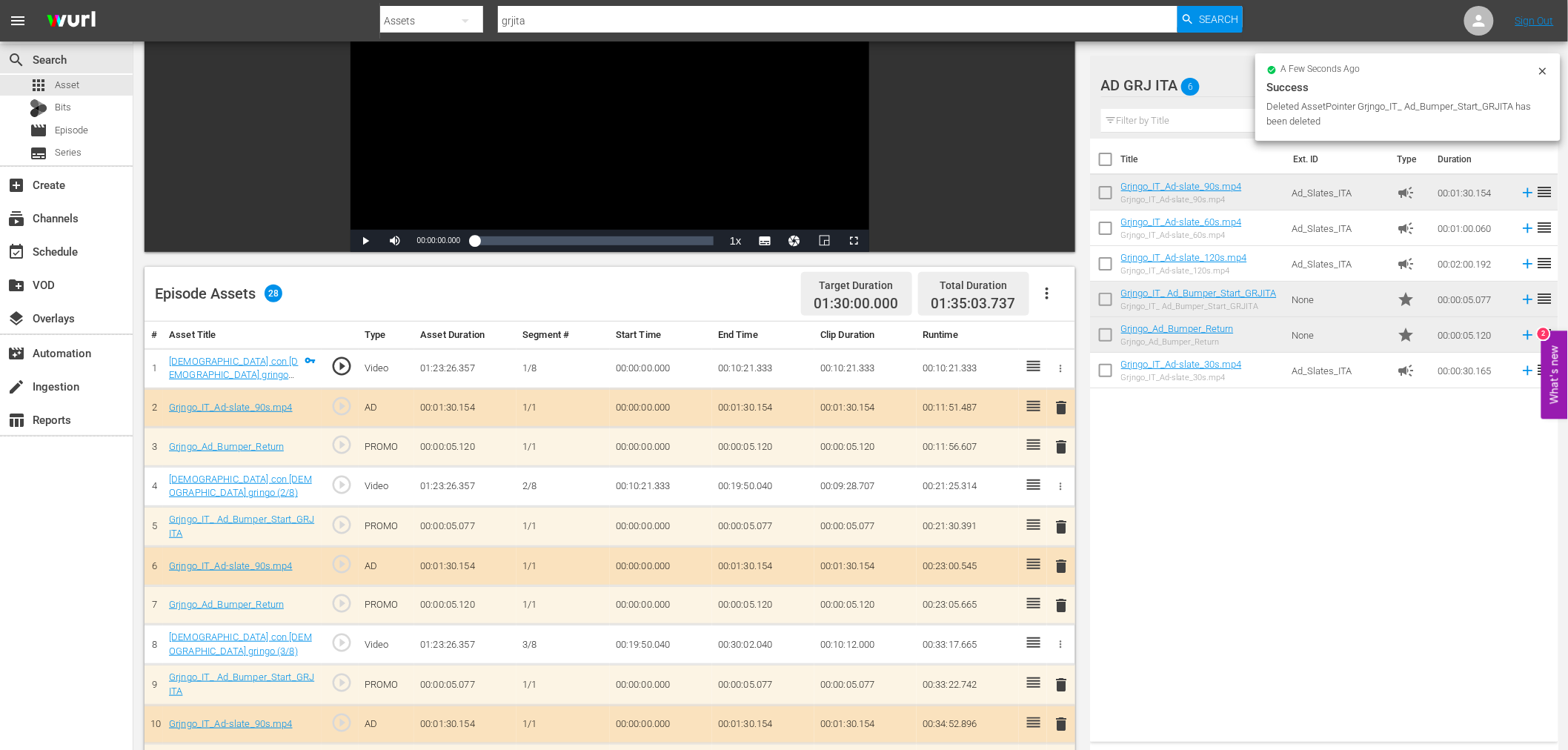
click at [1062, 408] on span "delete" at bounding box center [1062, 407] width 18 height 18
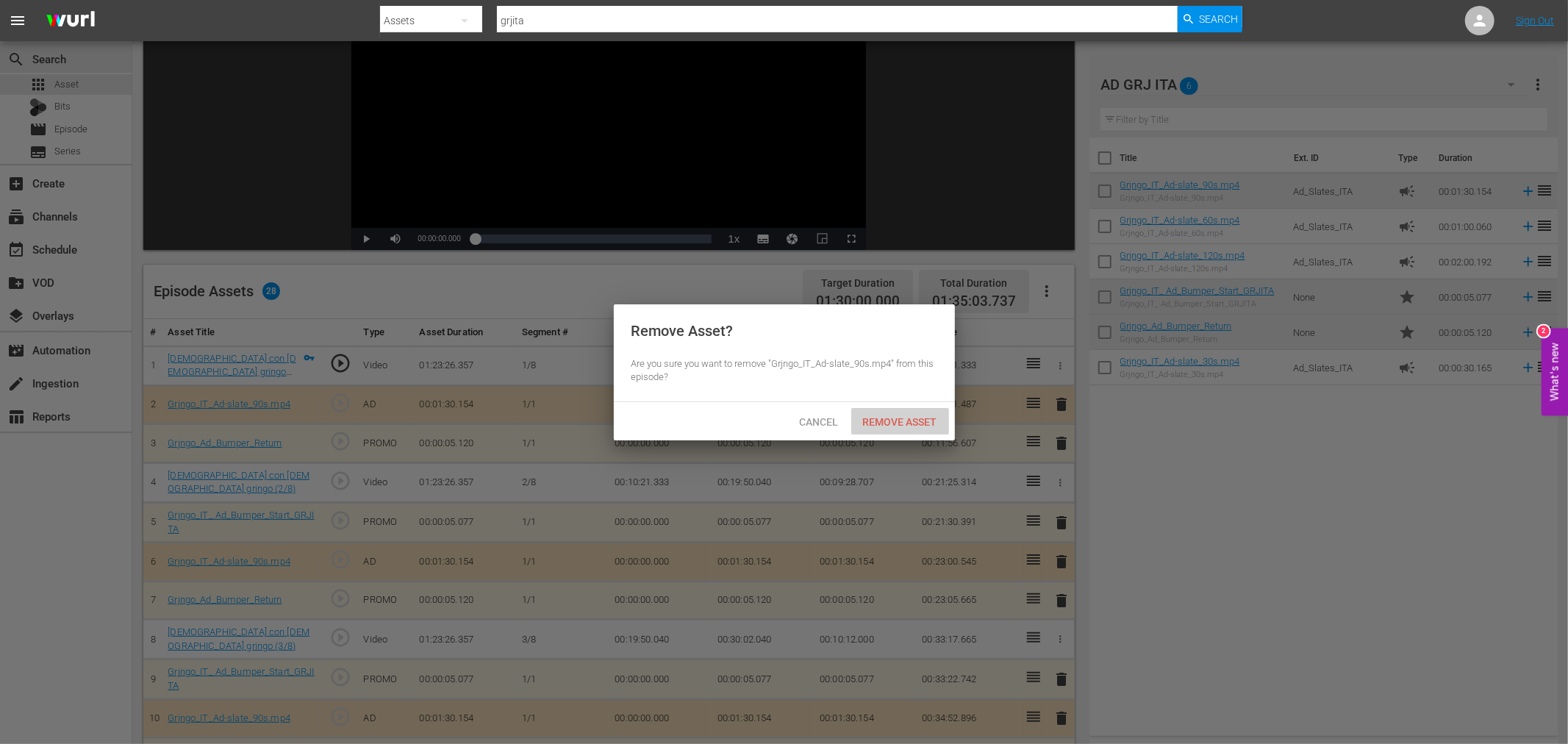
click at [909, 429] on div "Remove Asset" at bounding box center [899, 421] width 98 height 28
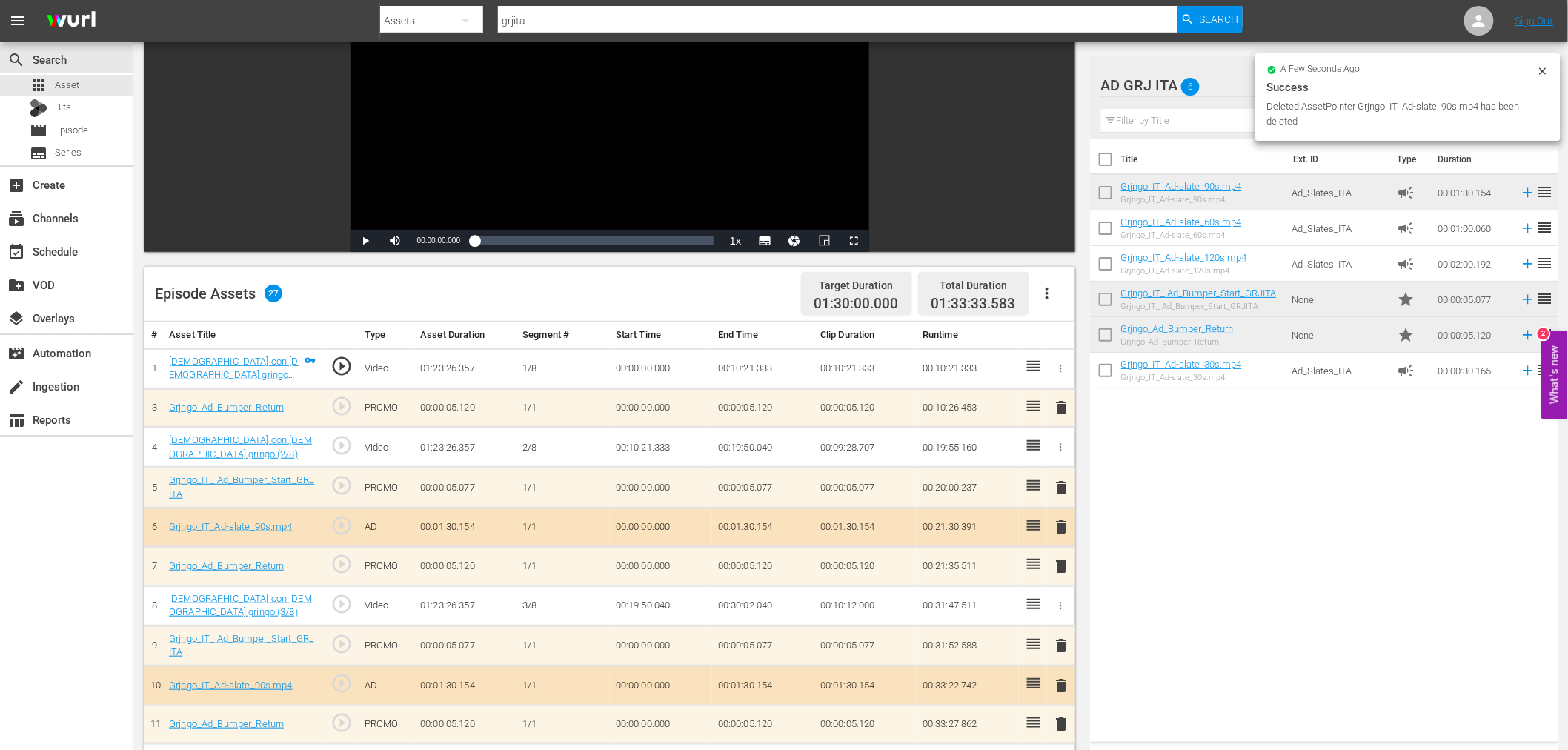
click at [1062, 402] on span "delete" at bounding box center [1062, 407] width 18 height 18
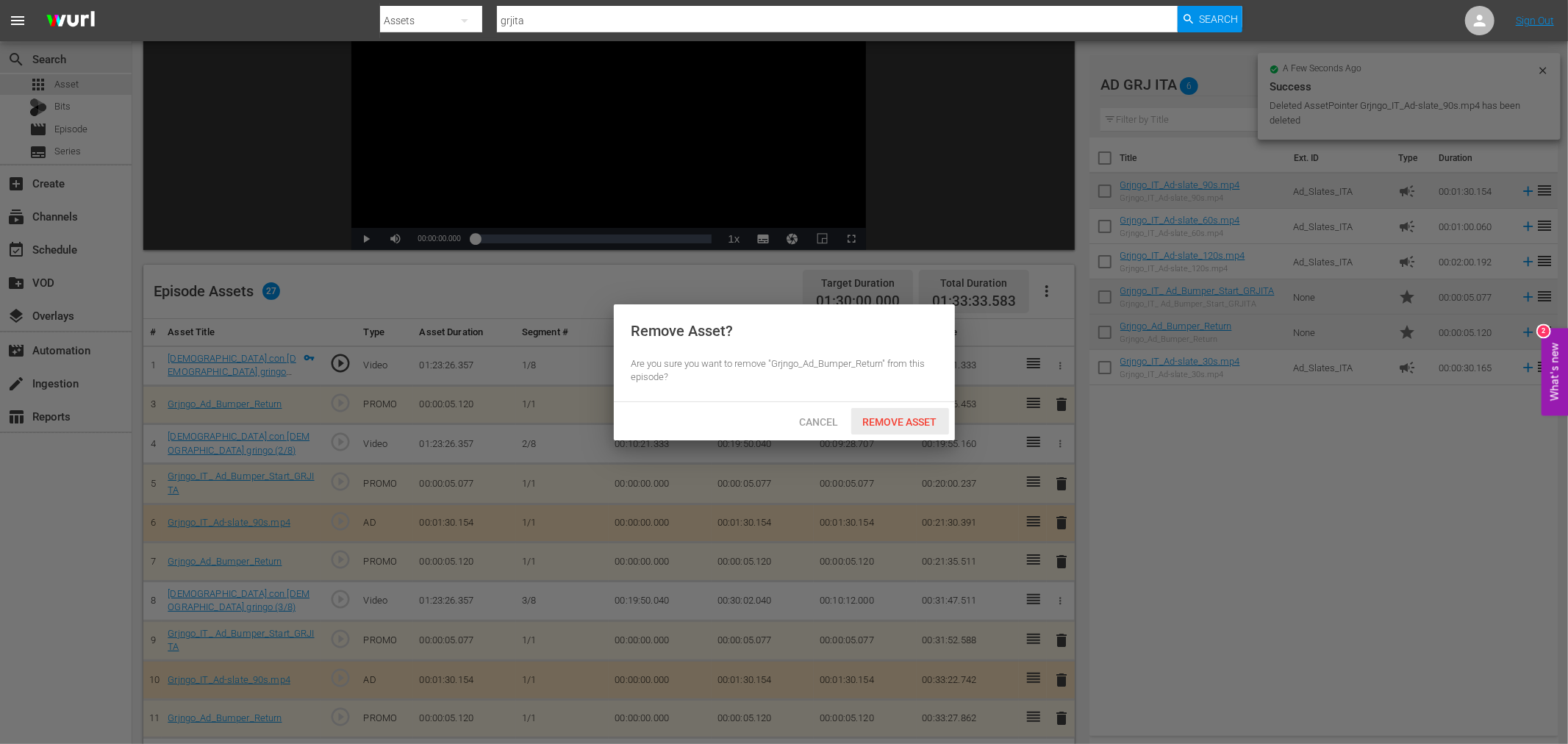
click at [928, 423] on span "Remove Asset" at bounding box center [899, 421] width 98 height 12
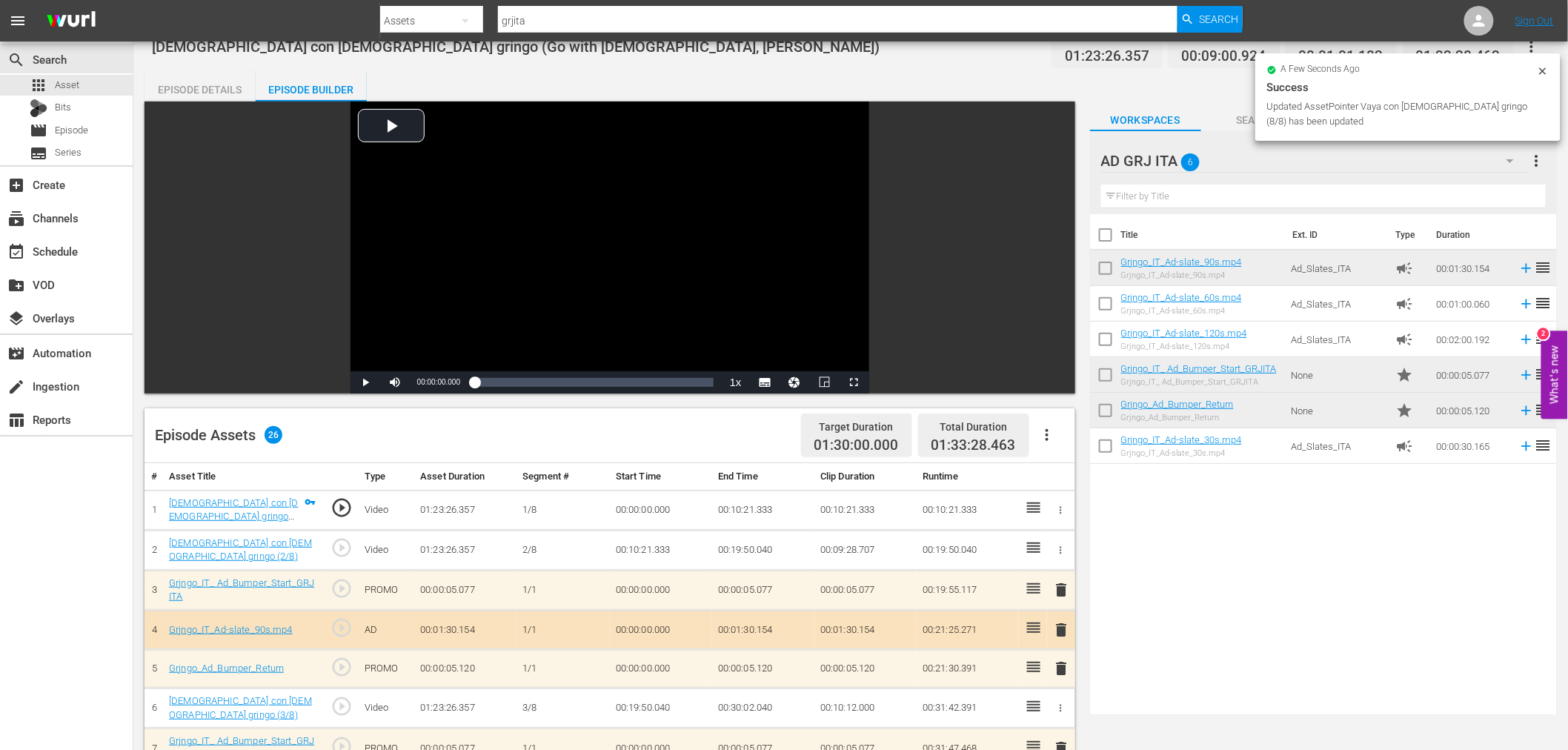
scroll to position [0, 0]
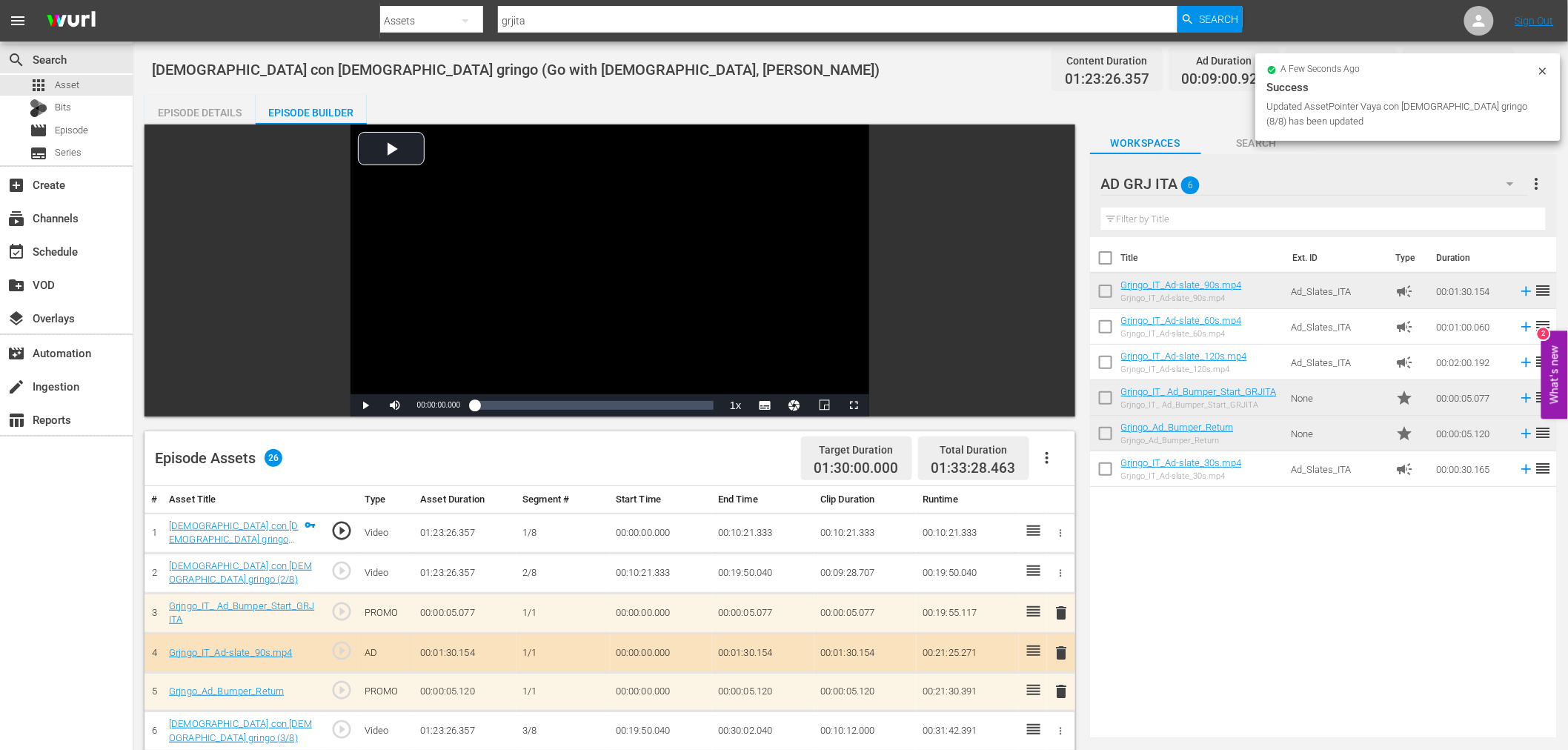
click at [230, 115] on div "Episode Details" at bounding box center [200, 113] width 111 height 36
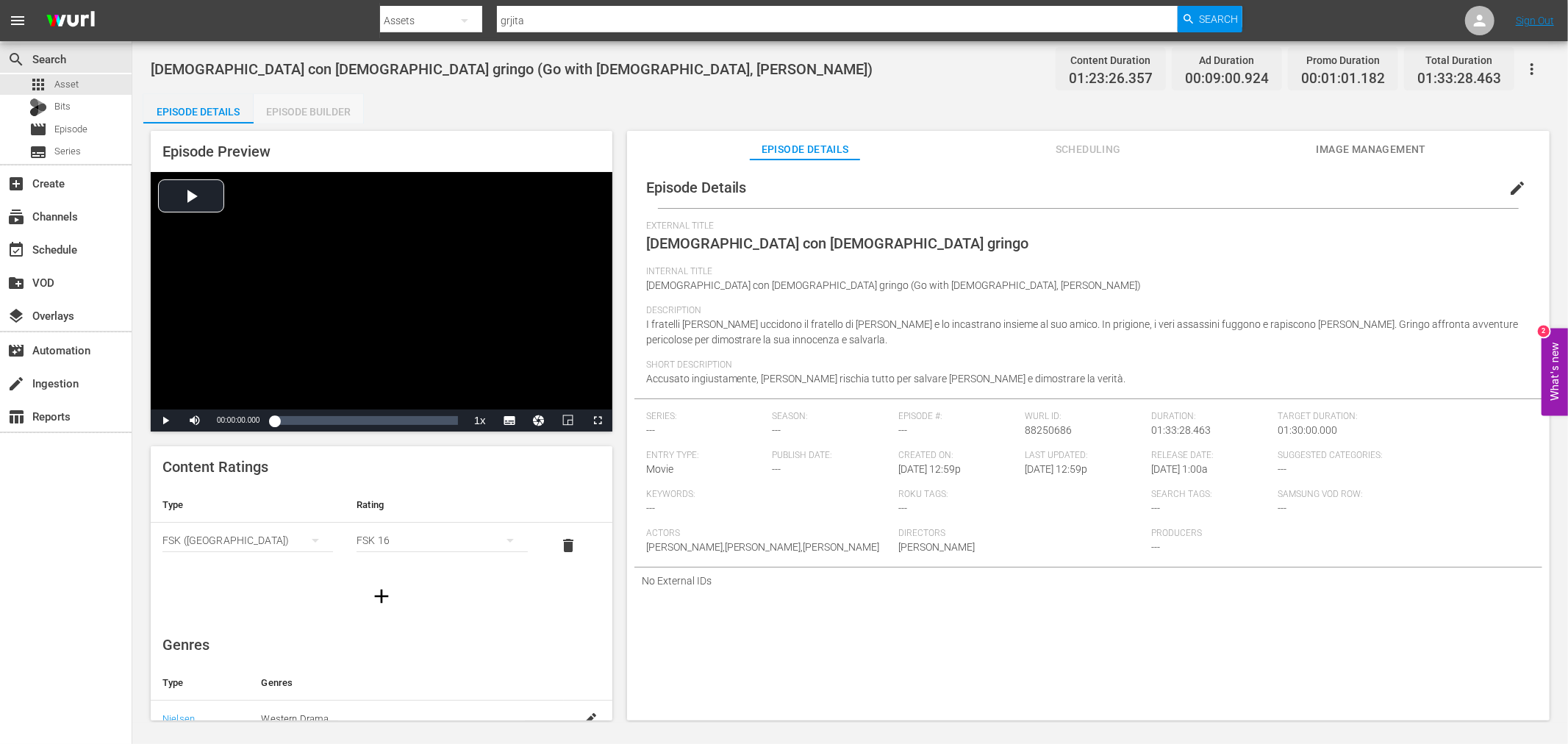
click at [333, 105] on div "Episode Builder" at bounding box center [309, 112] width 110 height 36
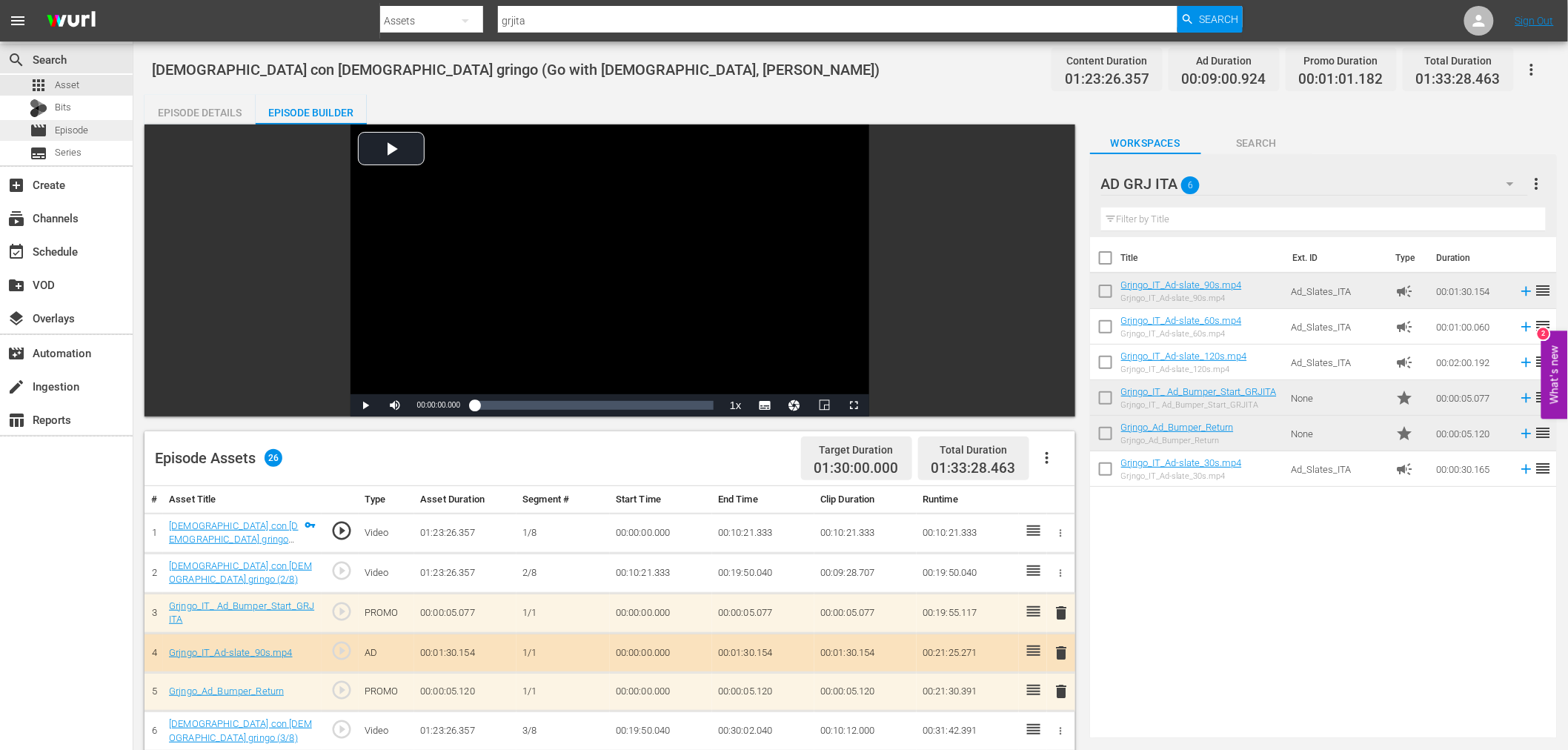
click at [63, 131] on span "Episode" at bounding box center [71, 130] width 33 height 15
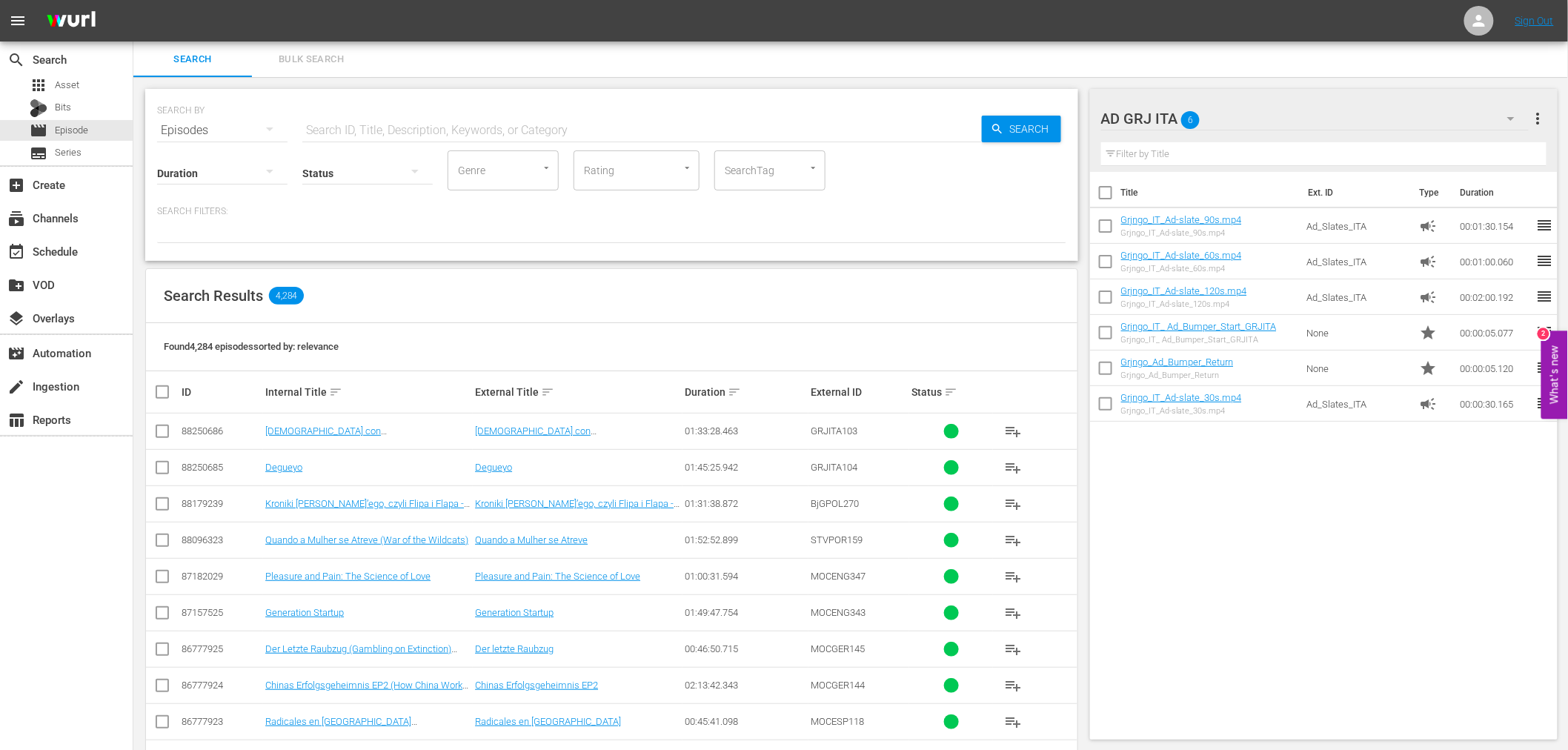
click at [1512, 117] on icon "button" at bounding box center [1512, 119] width 7 height 4
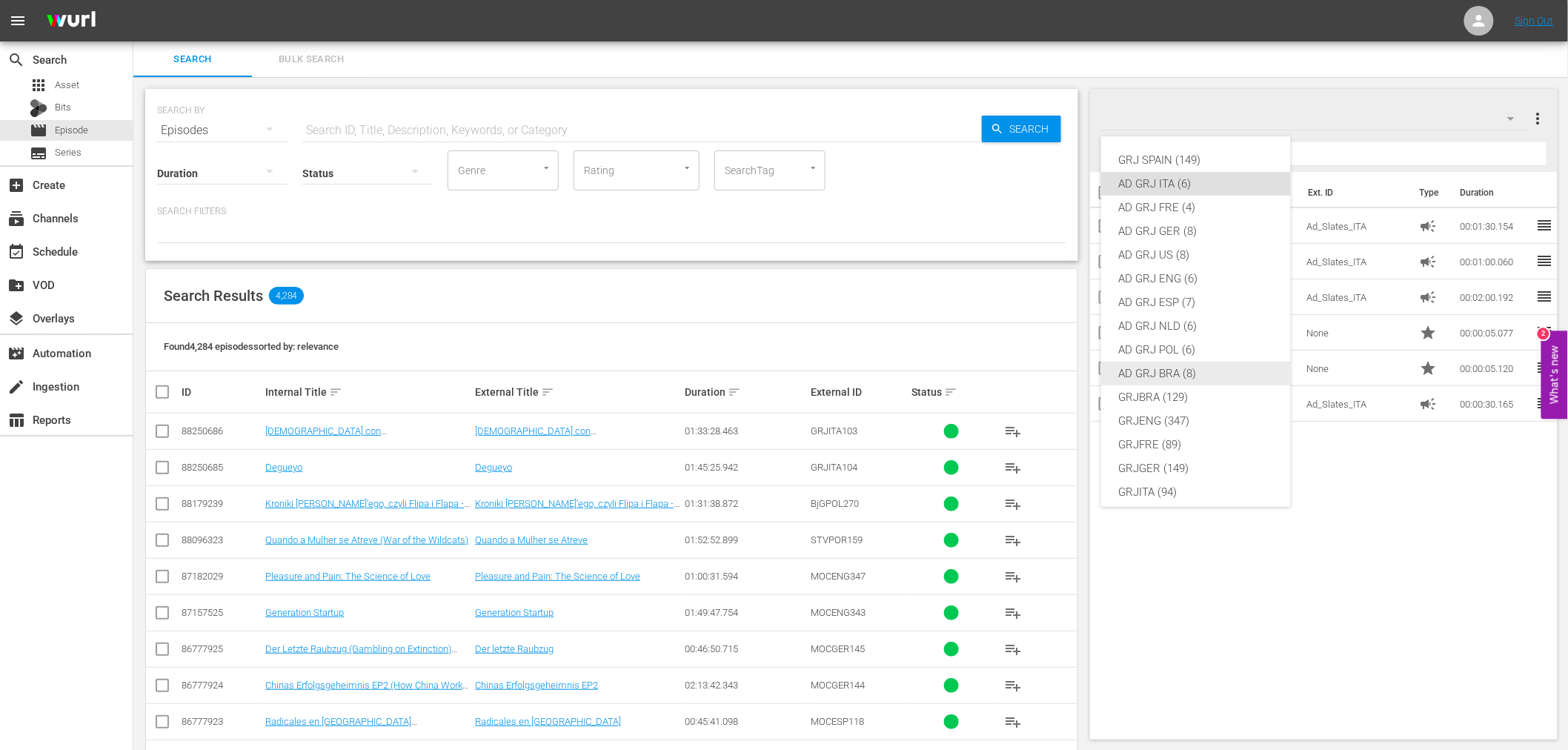
scroll to position [82, 0]
click at [1165, 409] on div "GRJITA (94)" at bounding box center [1196, 409] width 154 height 23
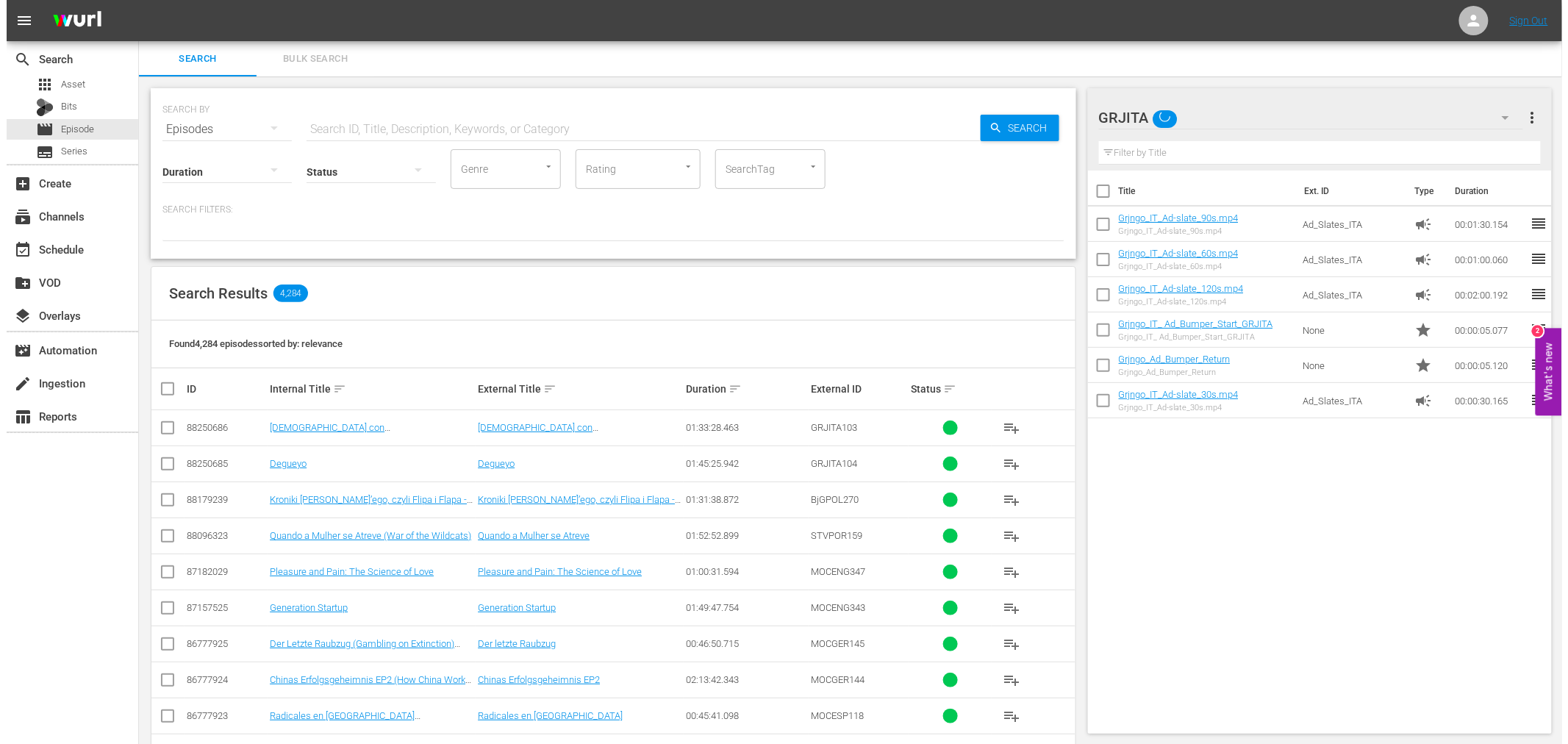
scroll to position [0, 0]
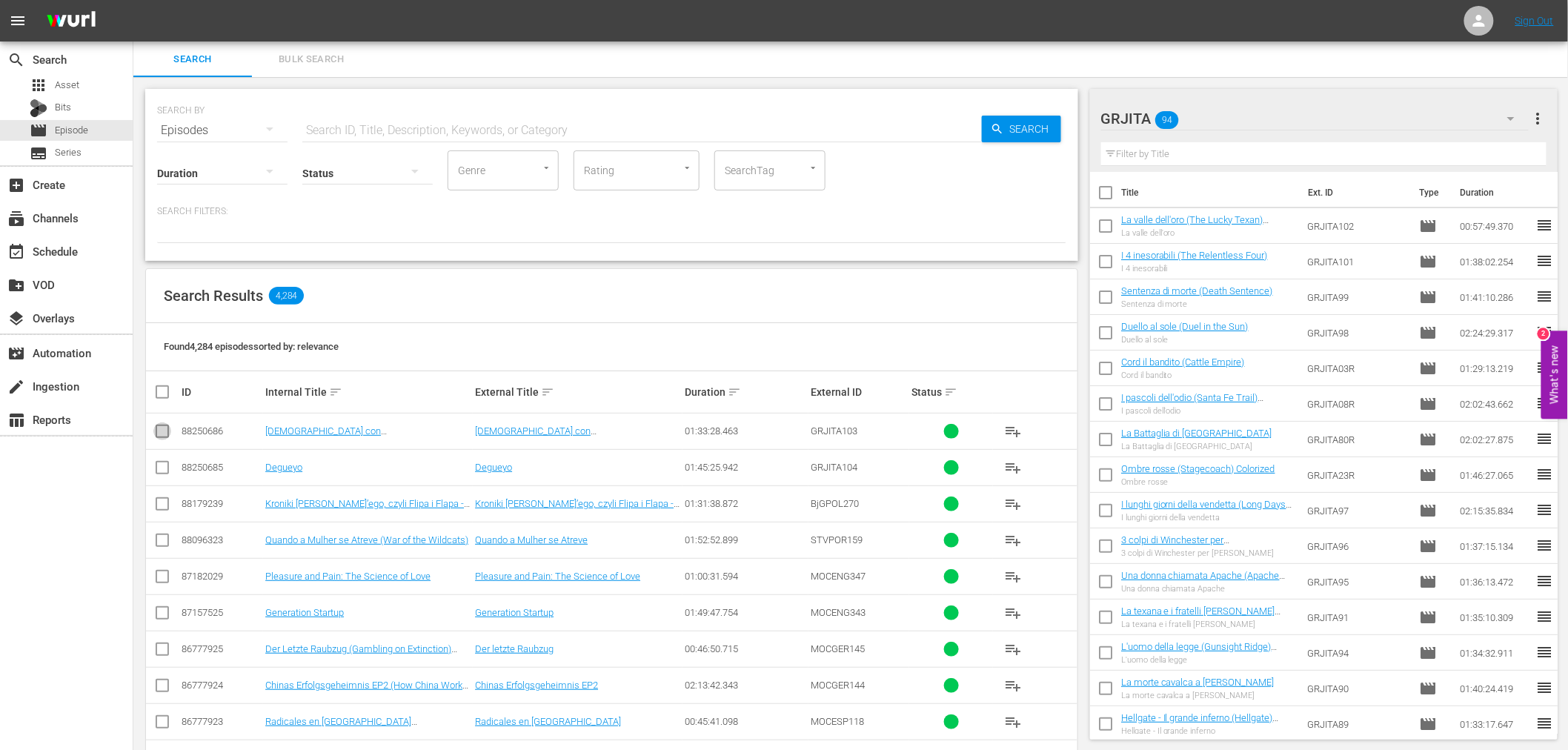
click at [161, 428] on input "checkbox" at bounding box center [162, 434] width 18 height 18
checkbox input "true"
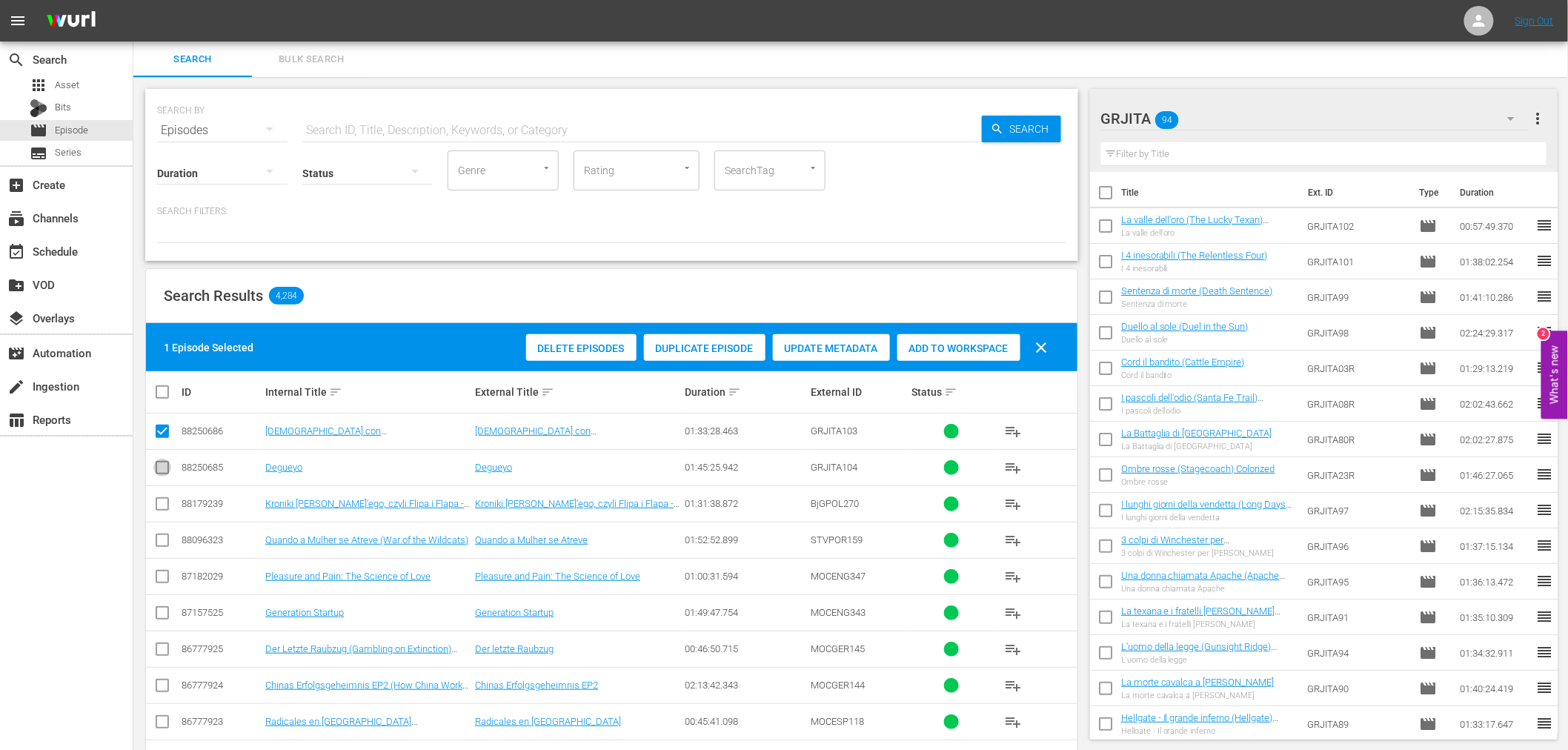
click at [165, 464] on input "checkbox" at bounding box center [162, 471] width 18 height 18
checkbox input "true"
click at [919, 351] on span "Add to Workspace" at bounding box center [958, 347] width 123 height 12
click at [159, 431] on input "checkbox" at bounding box center [162, 434] width 18 height 18
checkbox input "false"
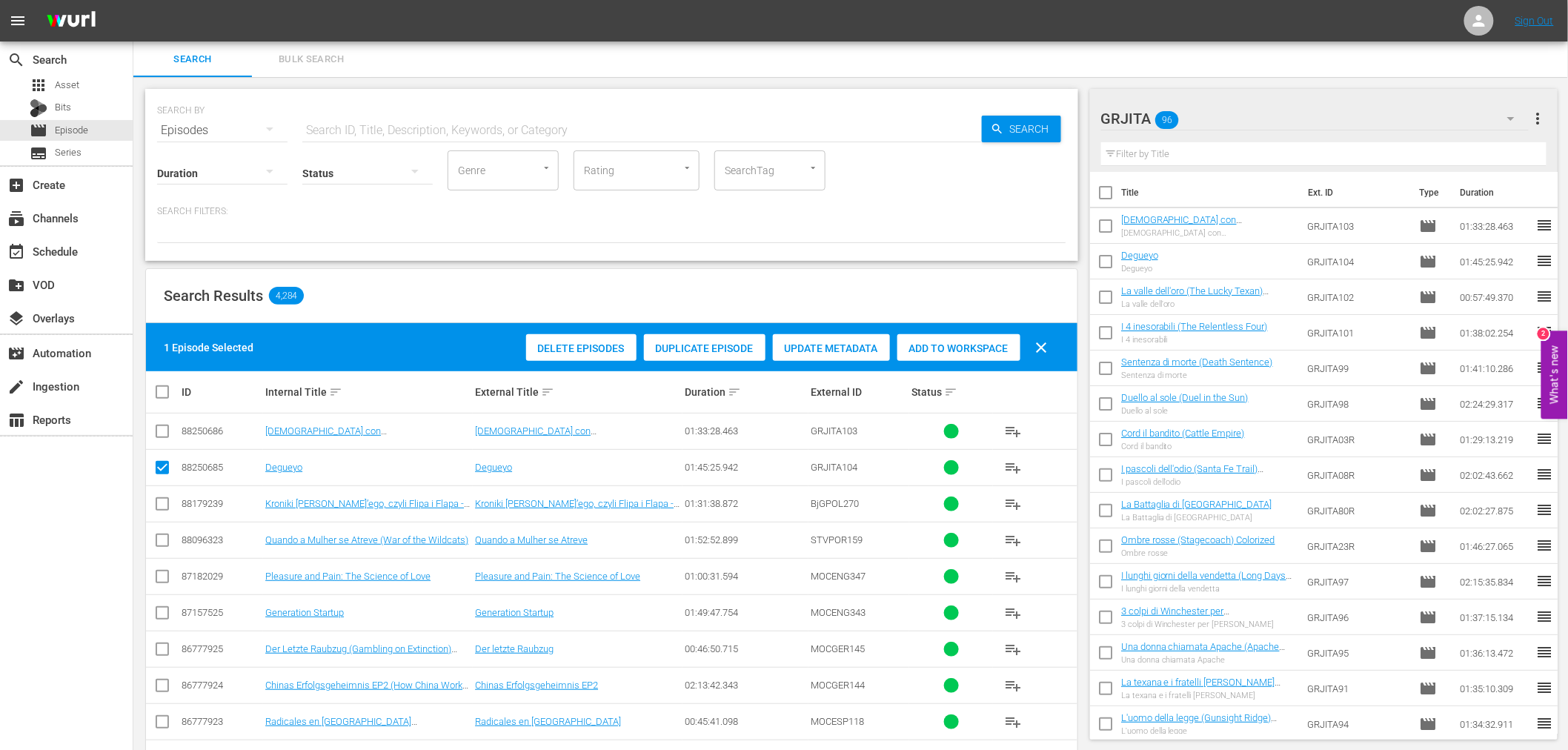
click at [157, 465] on input "checkbox" at bounding box center [162, 471] width 18 height 18
checkbox input "false"
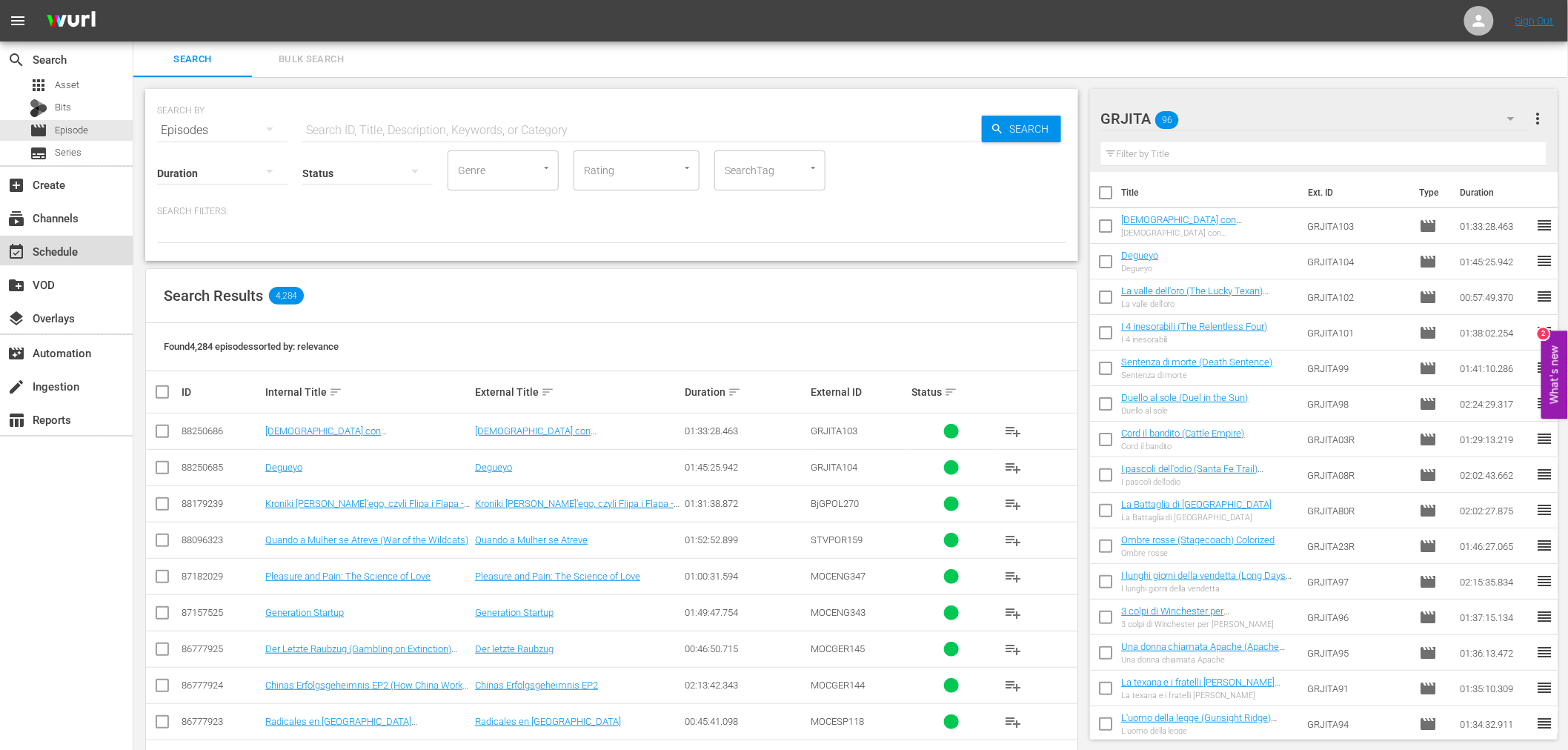
click at [78, 249] on div "event_available Schedule" at bounding box center [41, 249] width 83 height 13
